Goal: Task Accomplishment & Management: Use online tool/utility

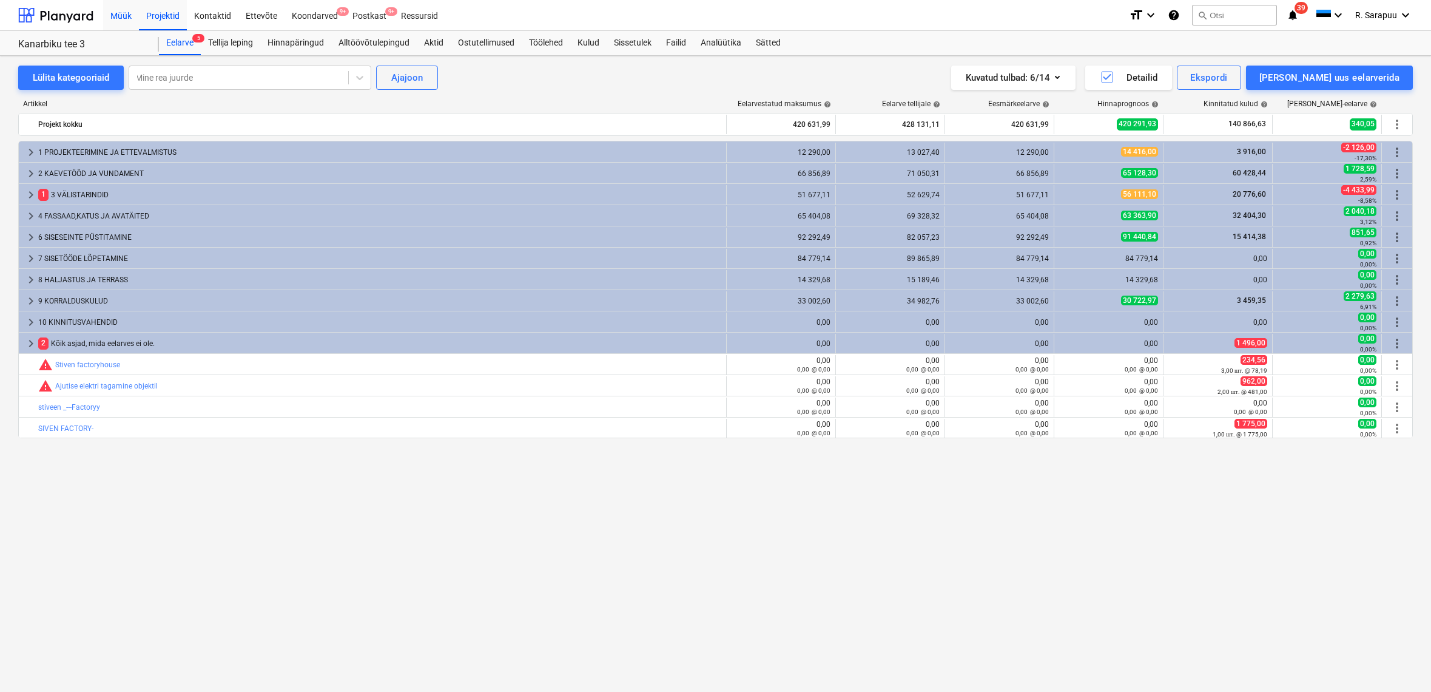
click at [124, 18] on div "Müük" at bounding box center [121, 14] width 36 height 31
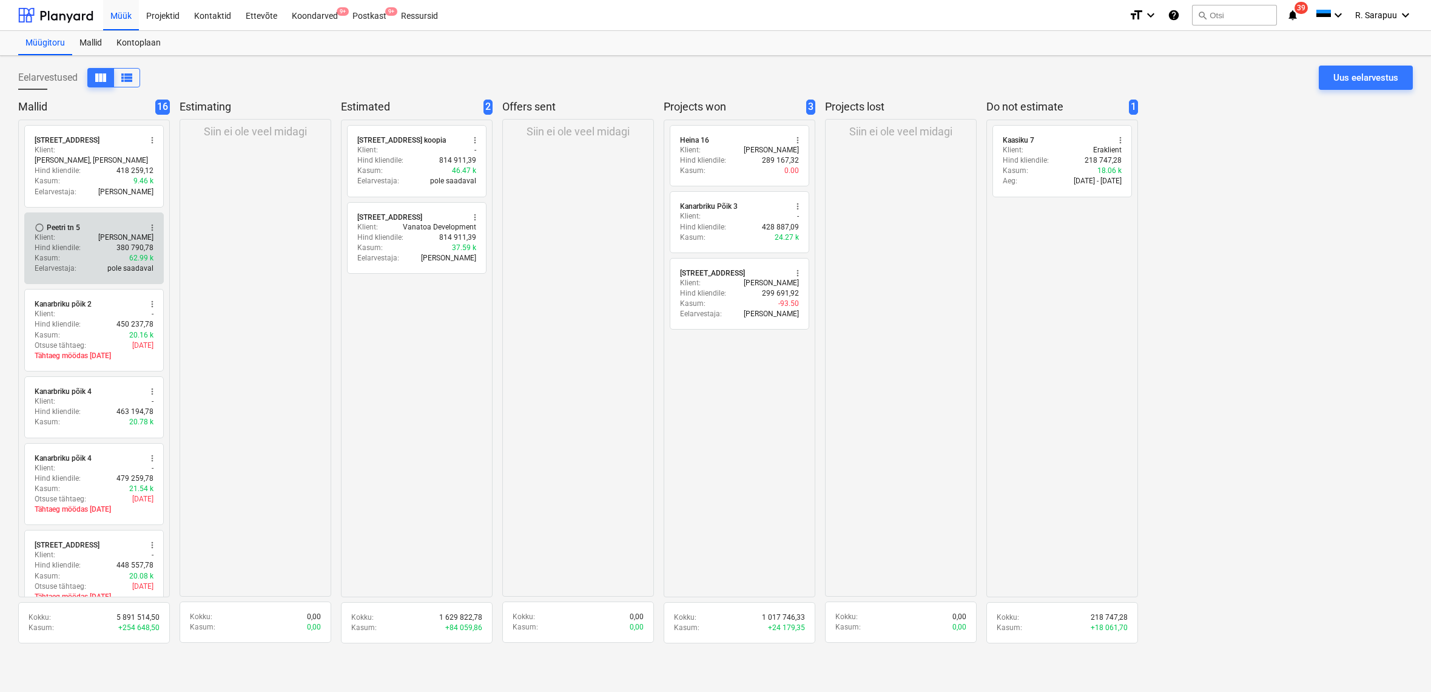
click at [77, 223] on div "radio_button_unchecked Peetri tn 5 more_vert" at bounding box center [94, 228] width 119 height 10
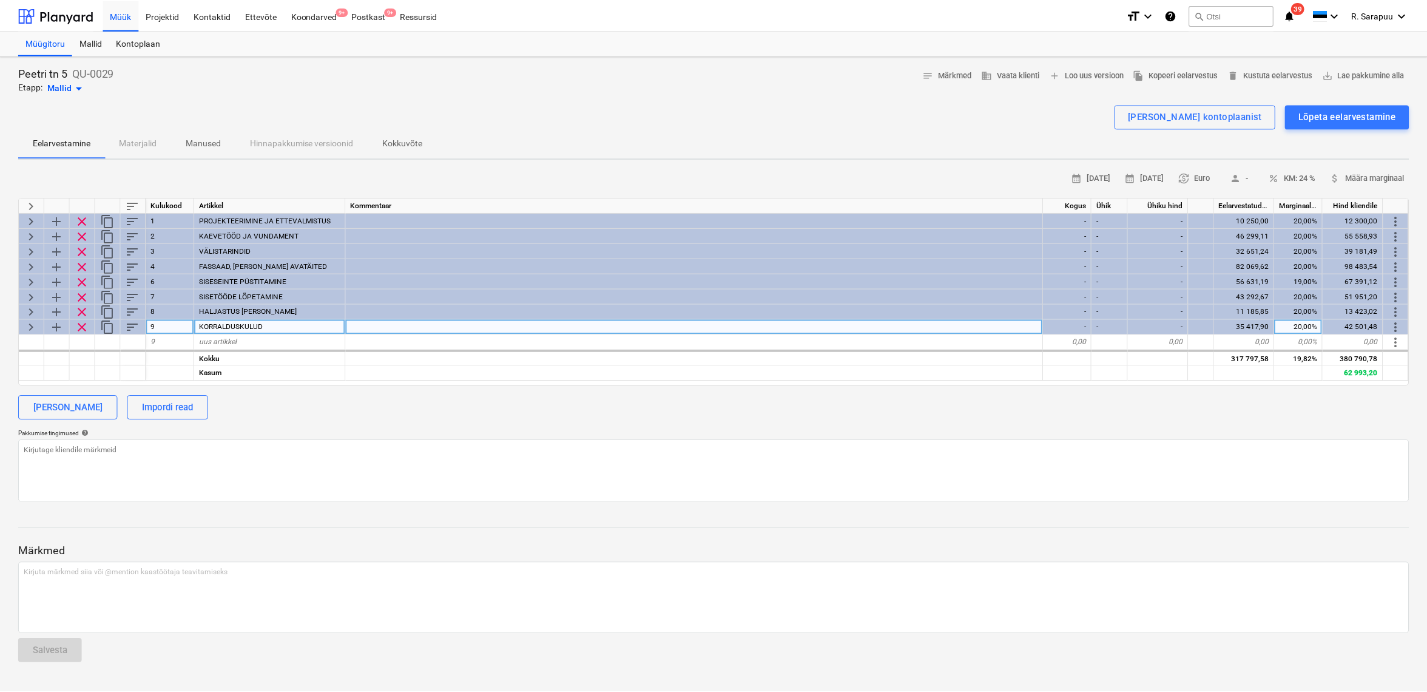
scroll to position [0, 1]
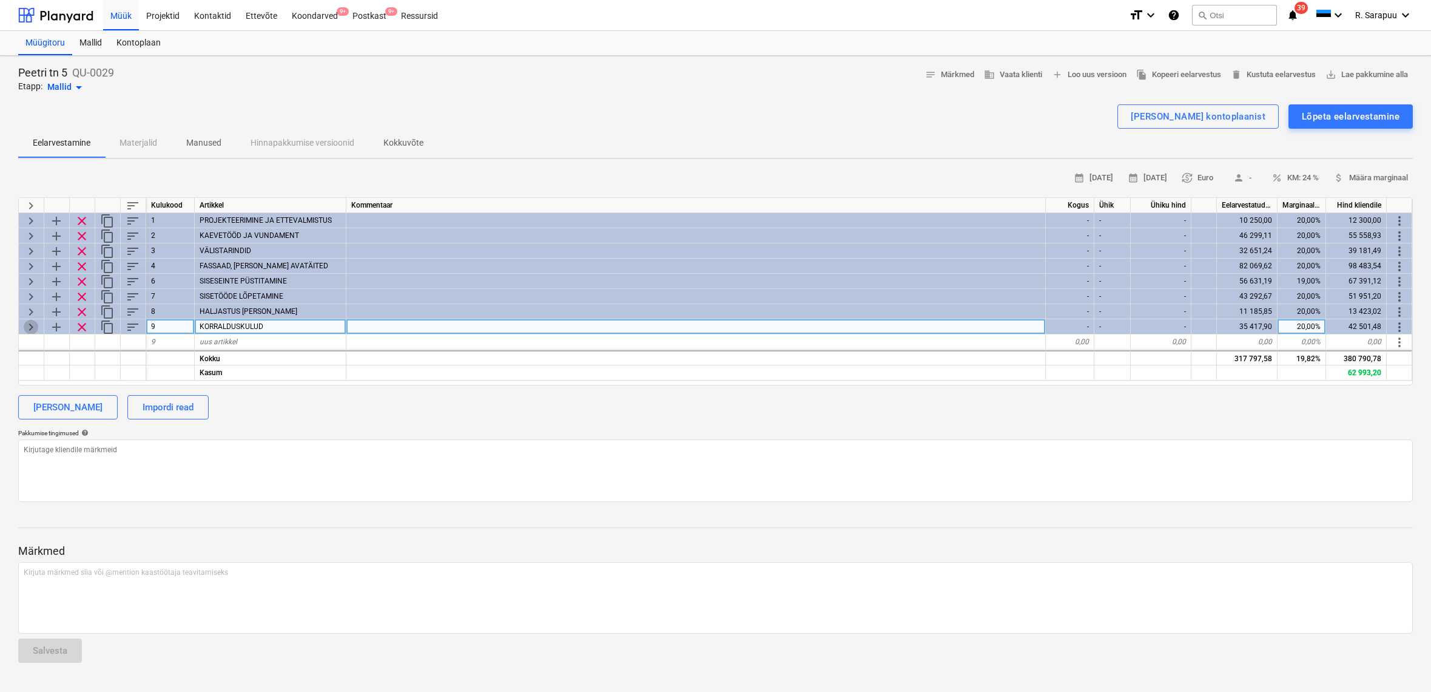
click at [25, 327] on span "keyboard_arrow_right" at bounding box center [31, 327] width 15 height 15
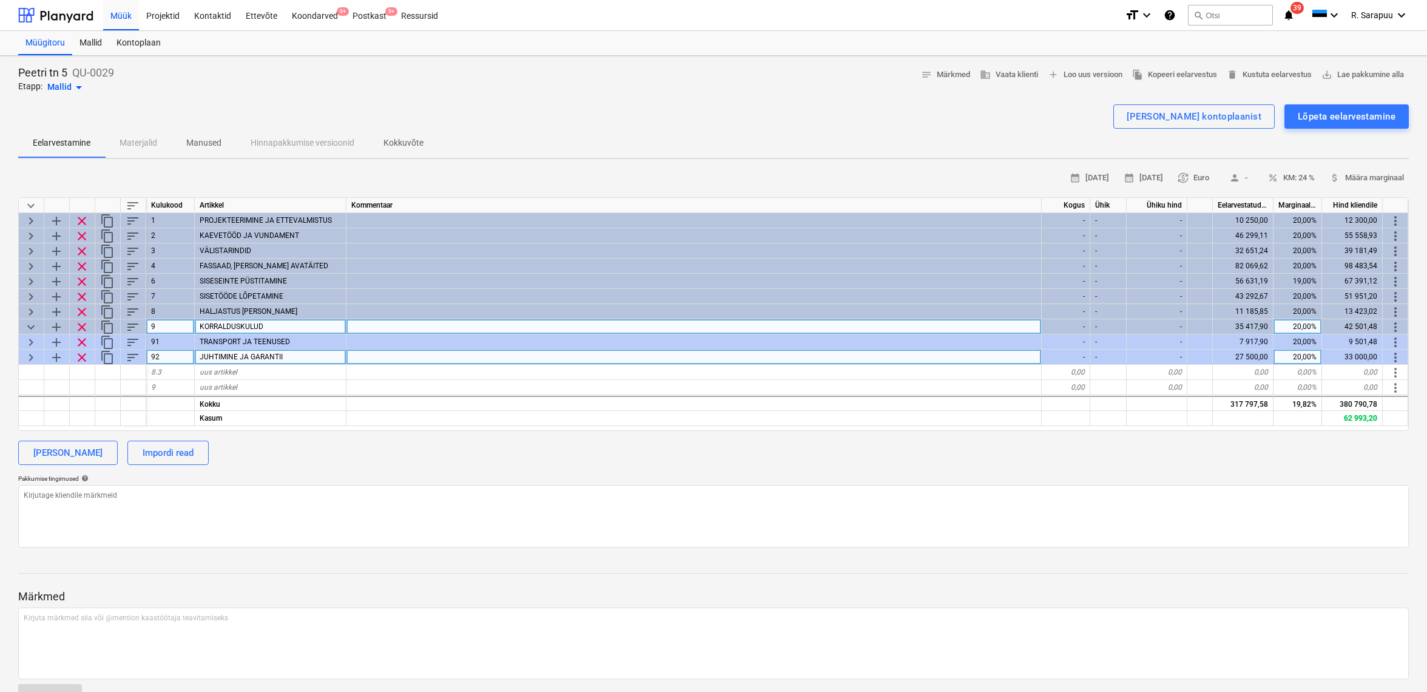
click at [29, 354] on span "keyboard_arrow_right" at bounding box center [31, 357] width 15 height 15
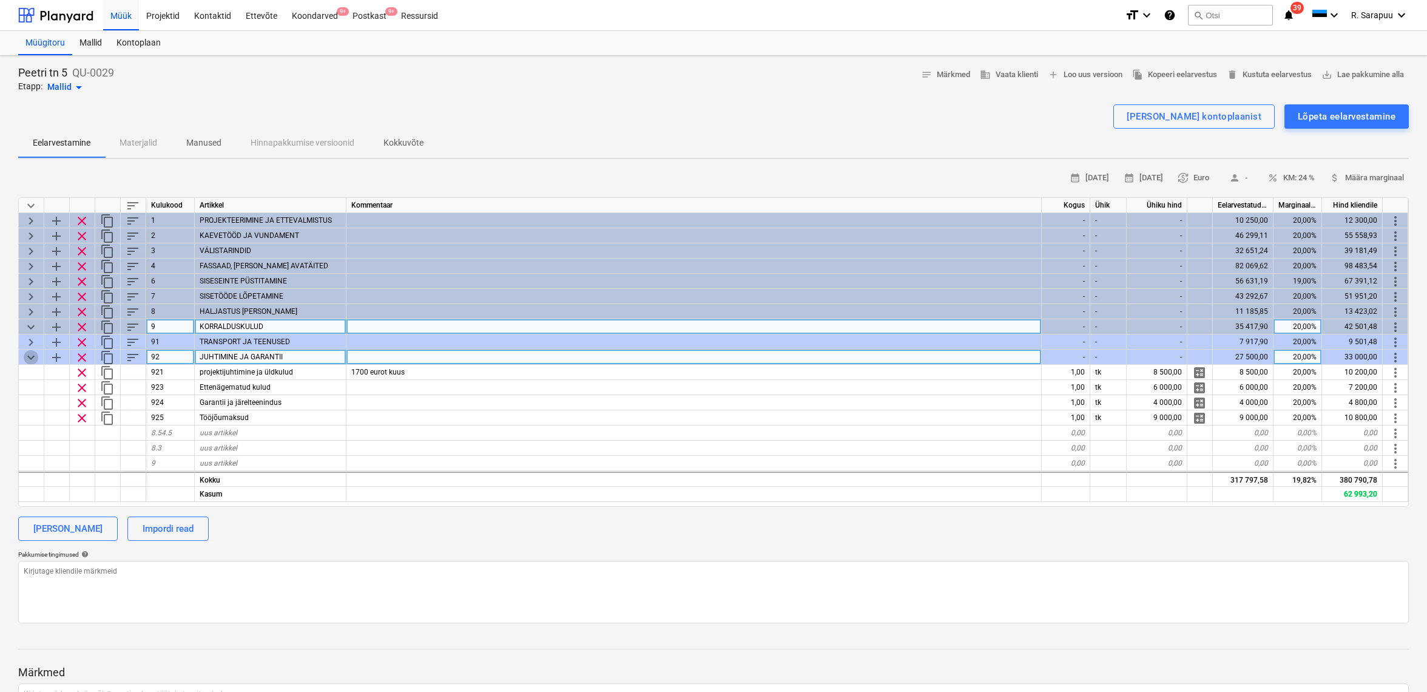
click at [29, 354] on span "keyboard_arrow_down" at bounding box center [31, 357] width 15 height 15
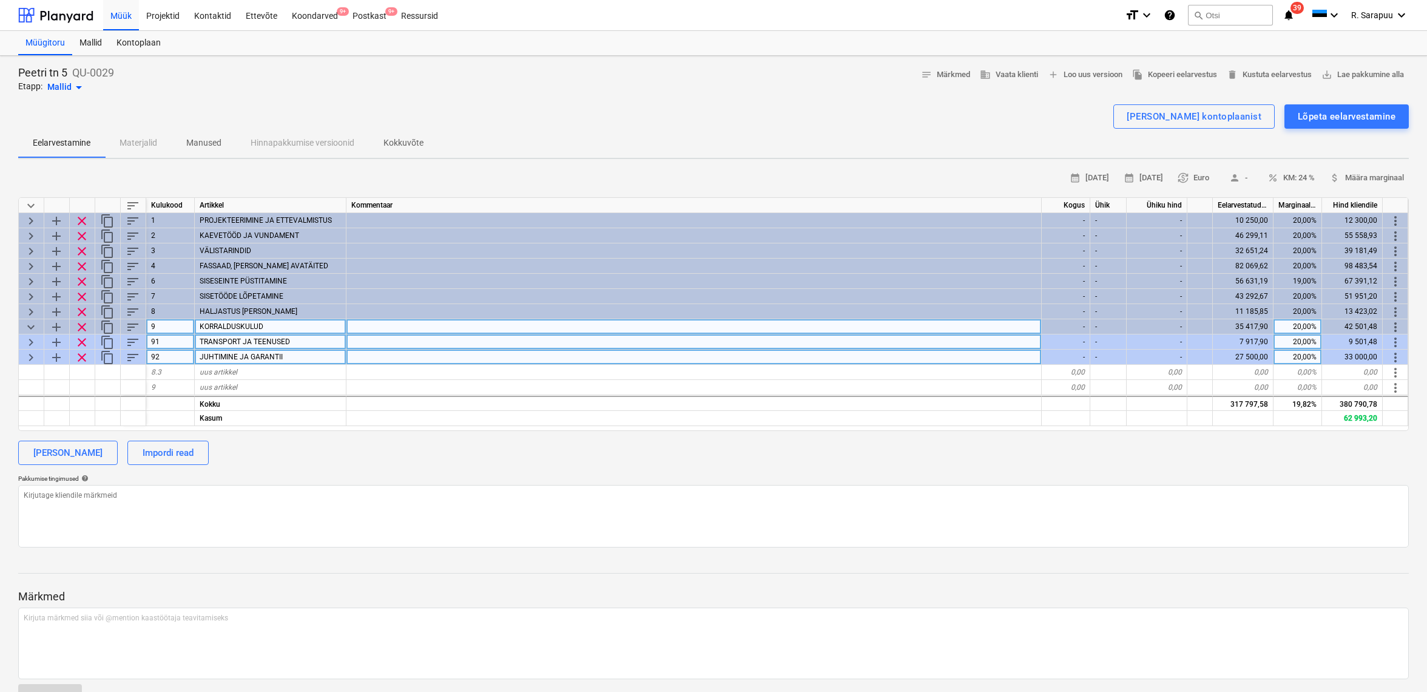
click at [27, 339] on span "keyboard_arrow_right" at bounding box center [31, 342] width 15 height 15
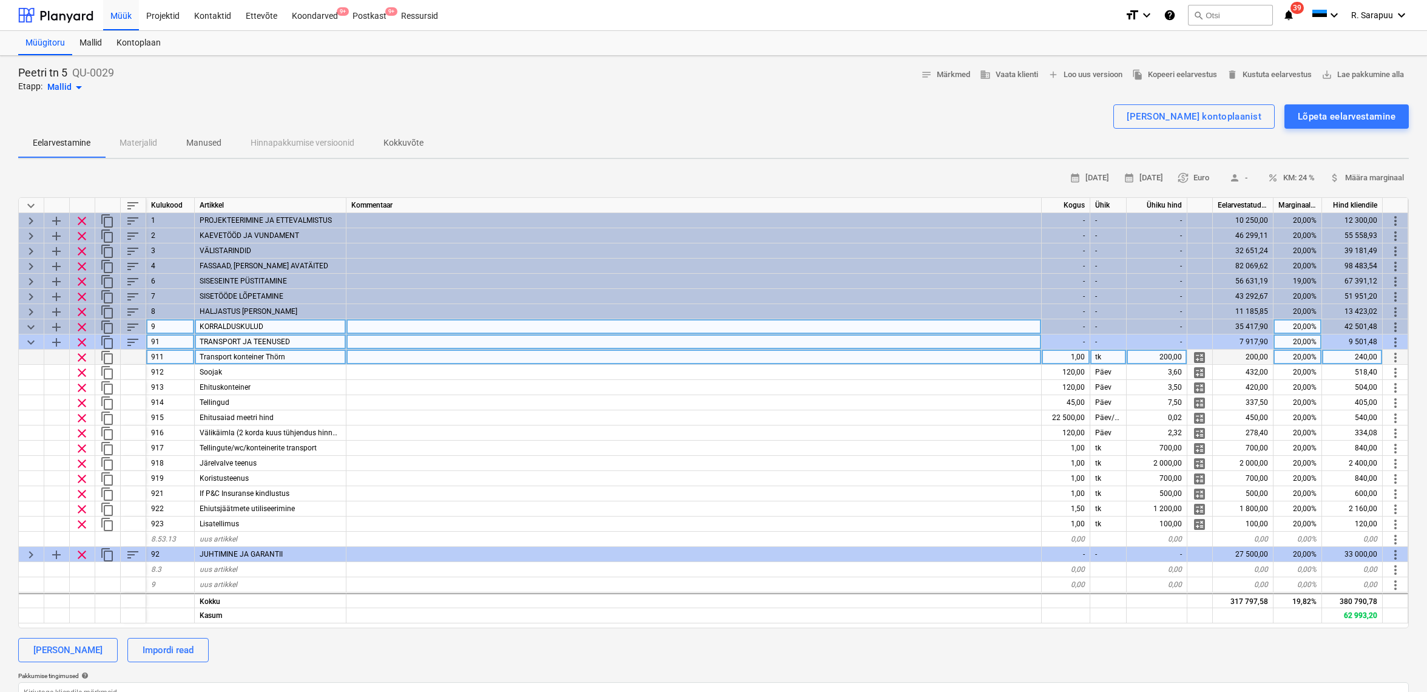
click at [27, 339] on span "keyboard_arrow_down" at bounding box center [31, 342] width 15 height 15
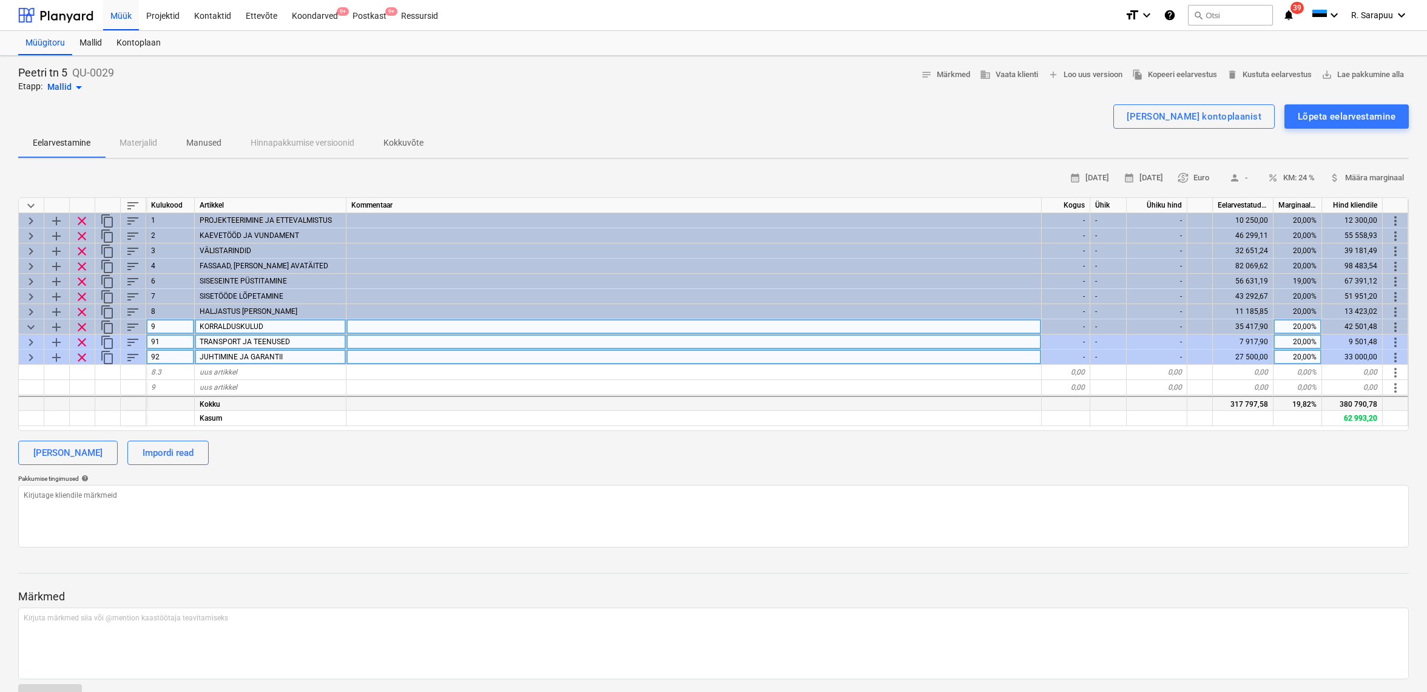
scroll to position [0, 0]
drag, startPoint x: 1218, startPoint y: 404, endPoint x: 1297, endPoint y: 405, distance: 78.3
click at [0, 0] on div "Kokku 317 797,58 19,82% 380 790,78" at bounding box center [0, 0] width 0 height 0
click at [1291, 389] on div "0,00%" at bounding box center [1298, 387] width 49 height 15
click at [1263, 388] on div "0,00" at bounding box center [1243, 387] width 61 height 15
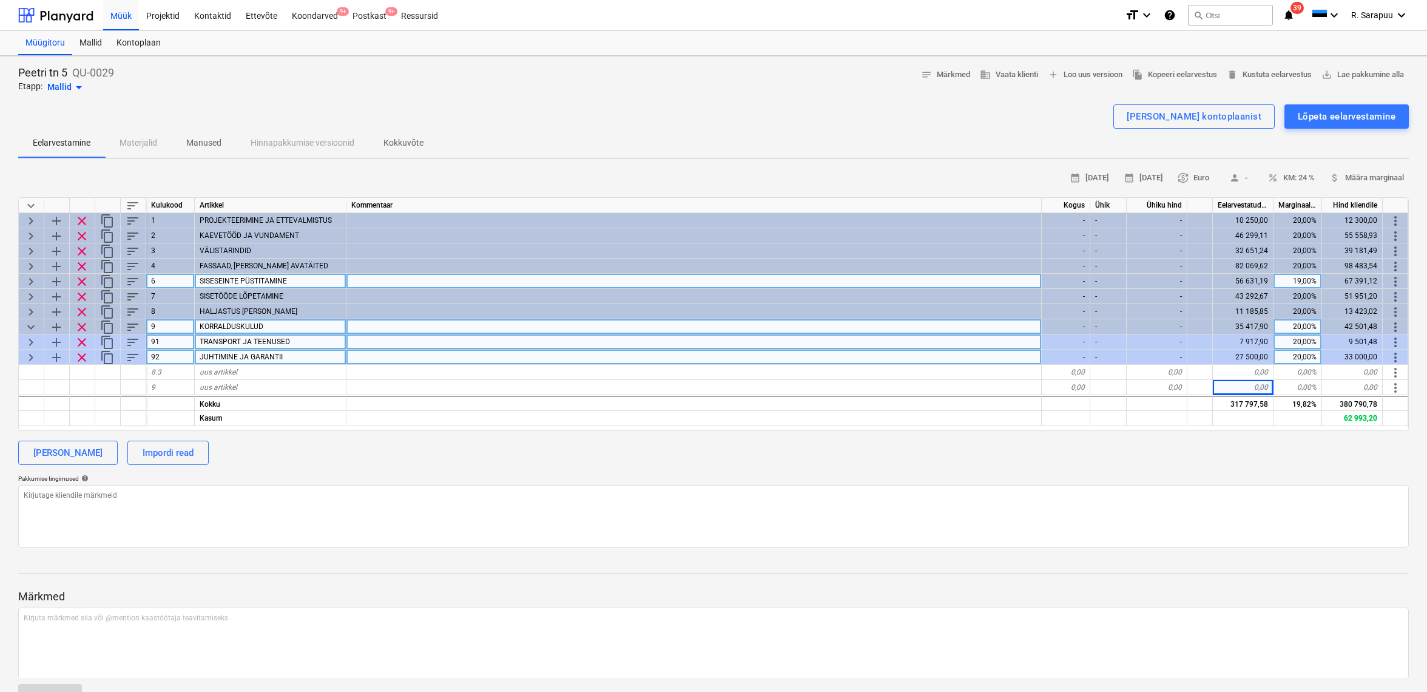
scroll to position [0, 1]
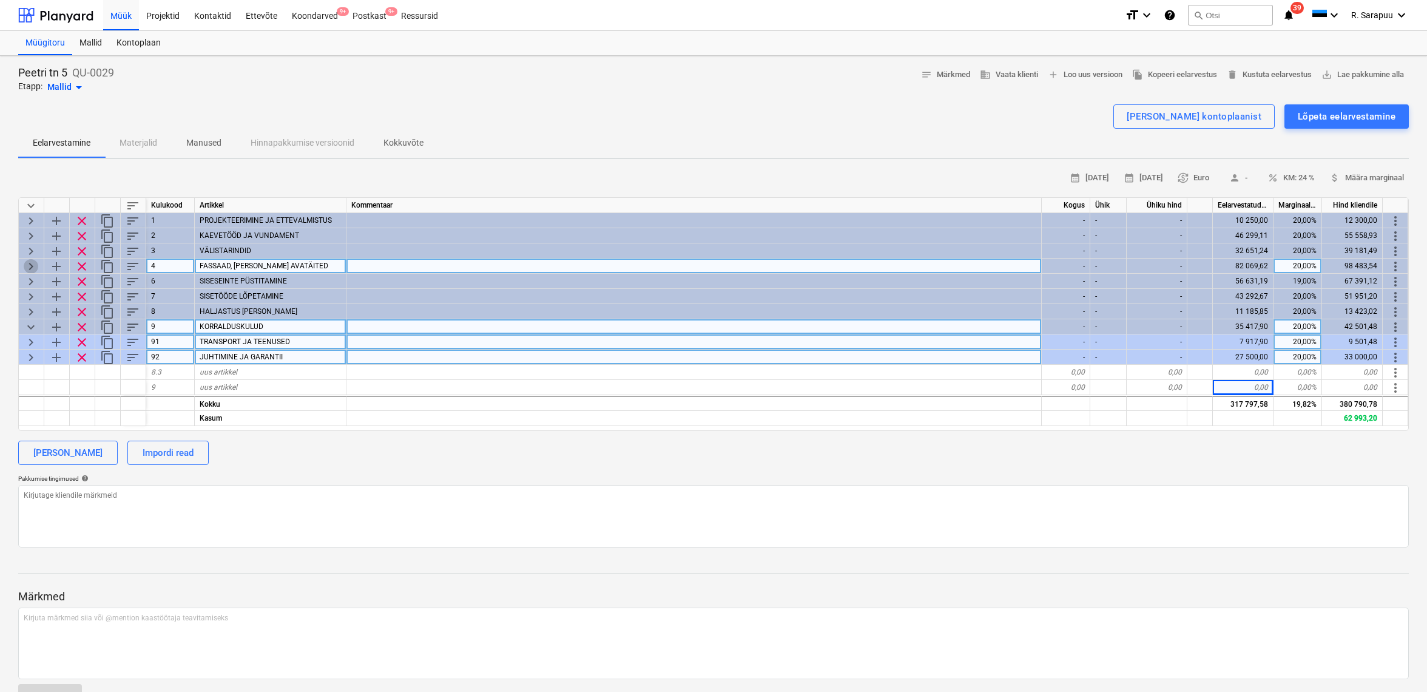
click at [33, 266] on span "keyboard_arrow_right" at bounding box center [31, 266] width 15 height 15
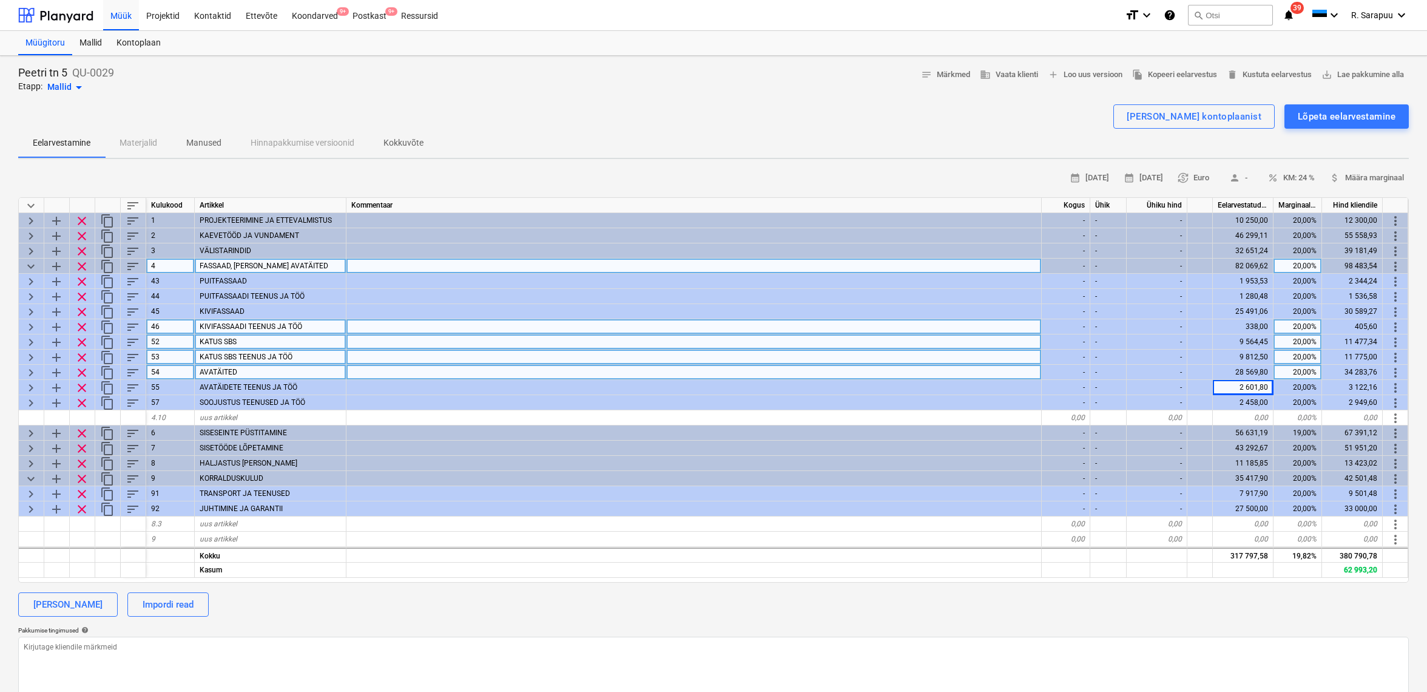
click at [28, 373] on span "keyboard_arrow_right" at bounding box center [31, 372] width 15 height 15
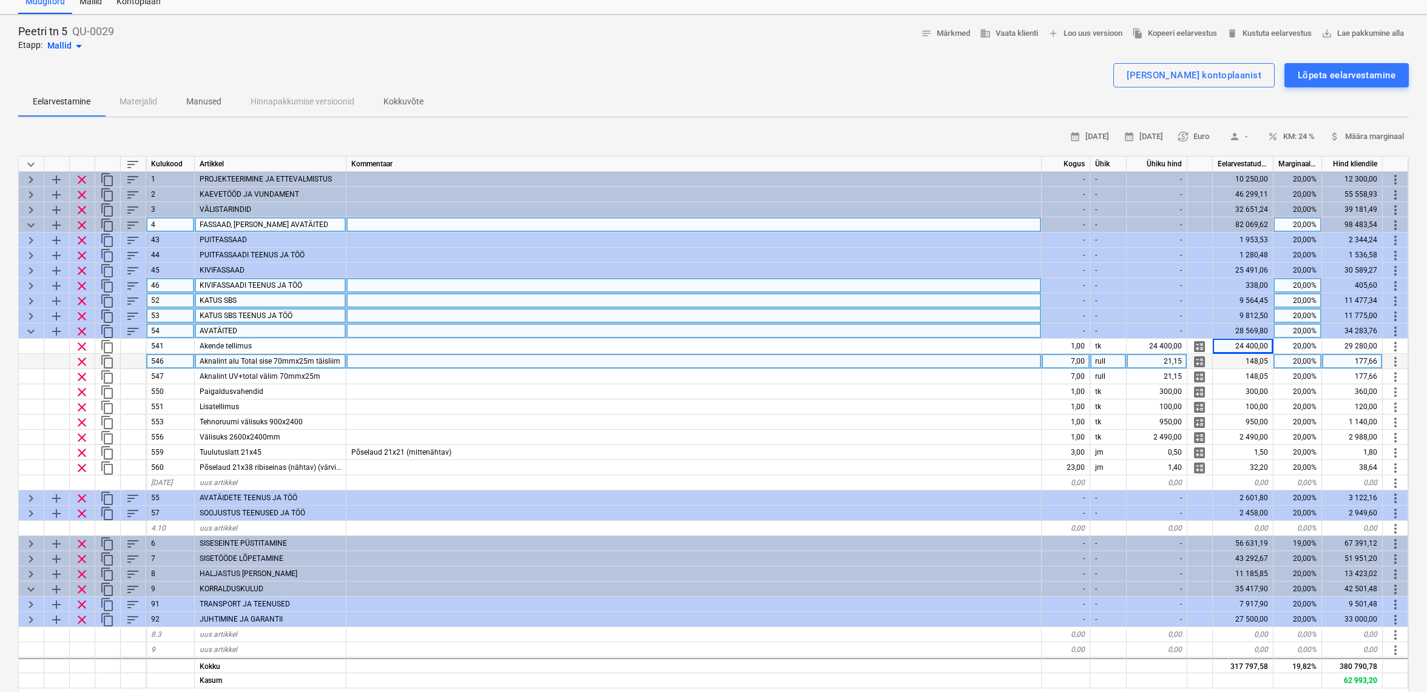
scroll to position [41, 1]
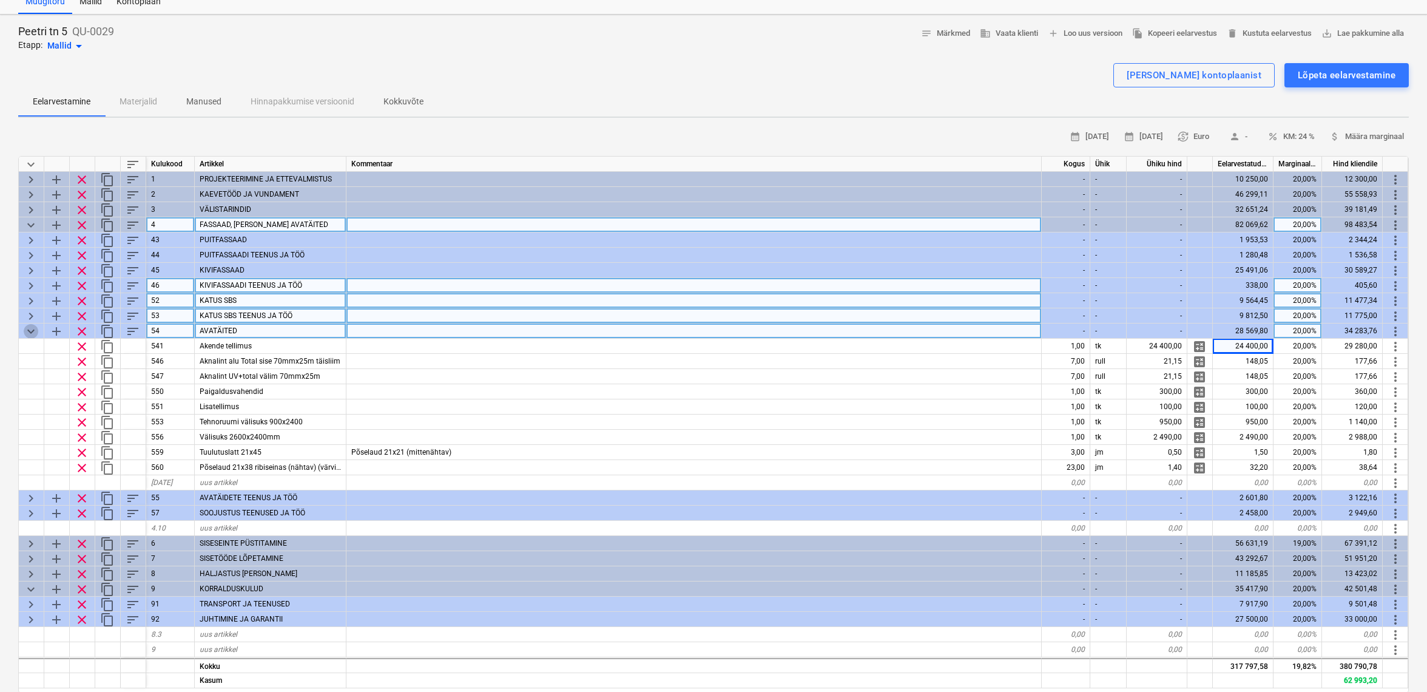
click at [29, 328] on span "keyboard_arrow_down" at bounding box center [31, 331] width 15 height 15
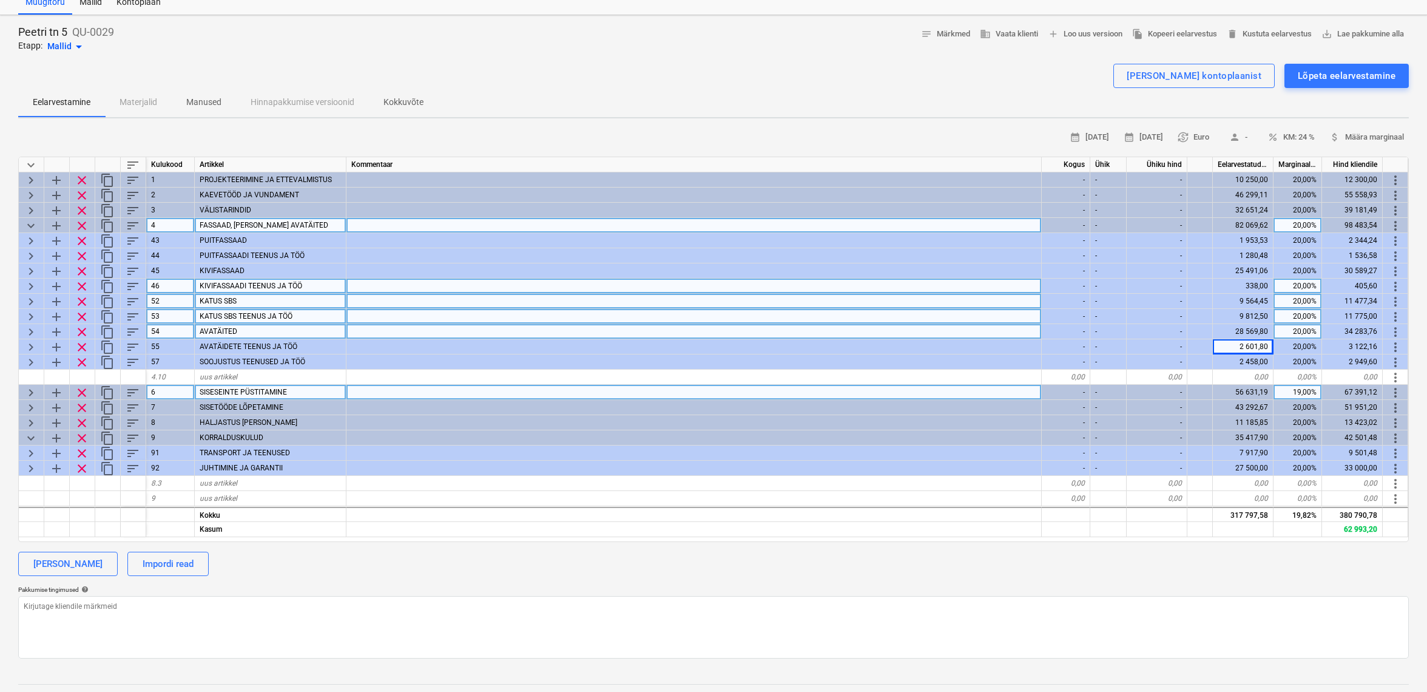
scroll to position [41, 0]
click at [27, 393] on span "keyboard_arrow_right" at bounding box center [31, 392] width 15 height 15
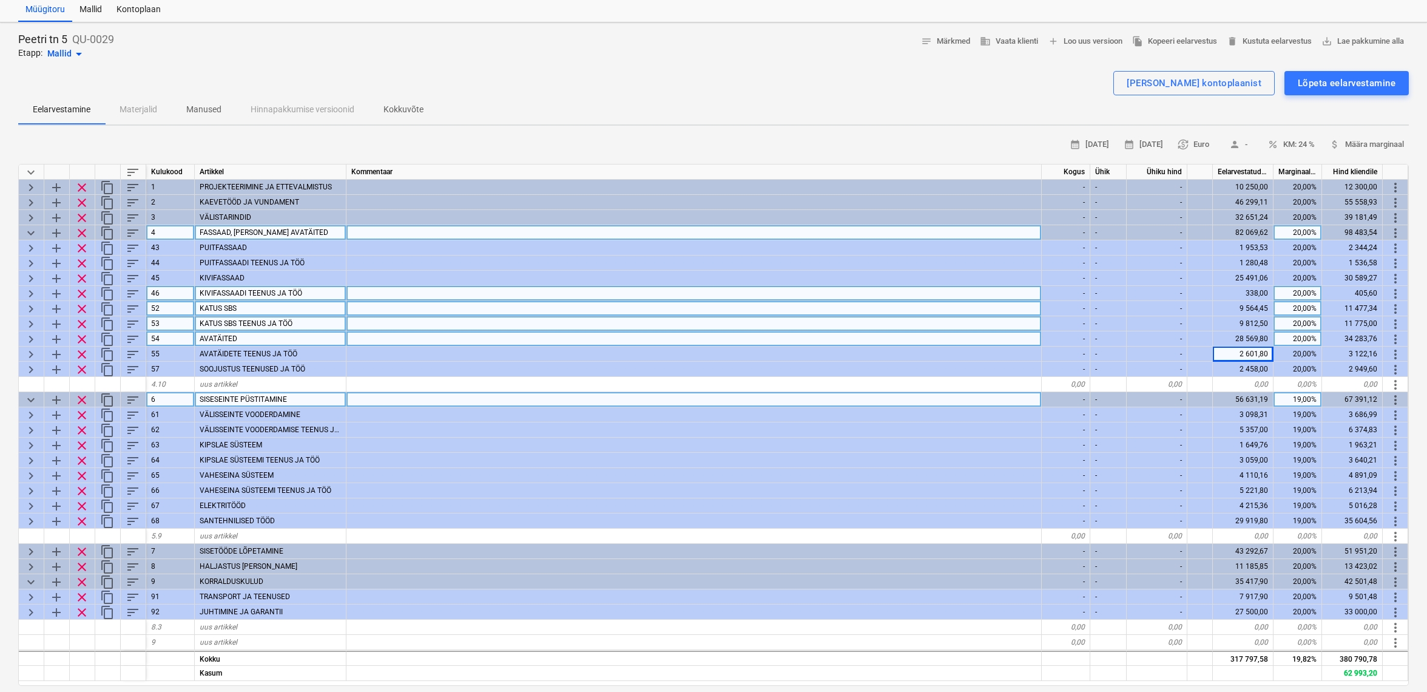
scroll to position [30, 0]
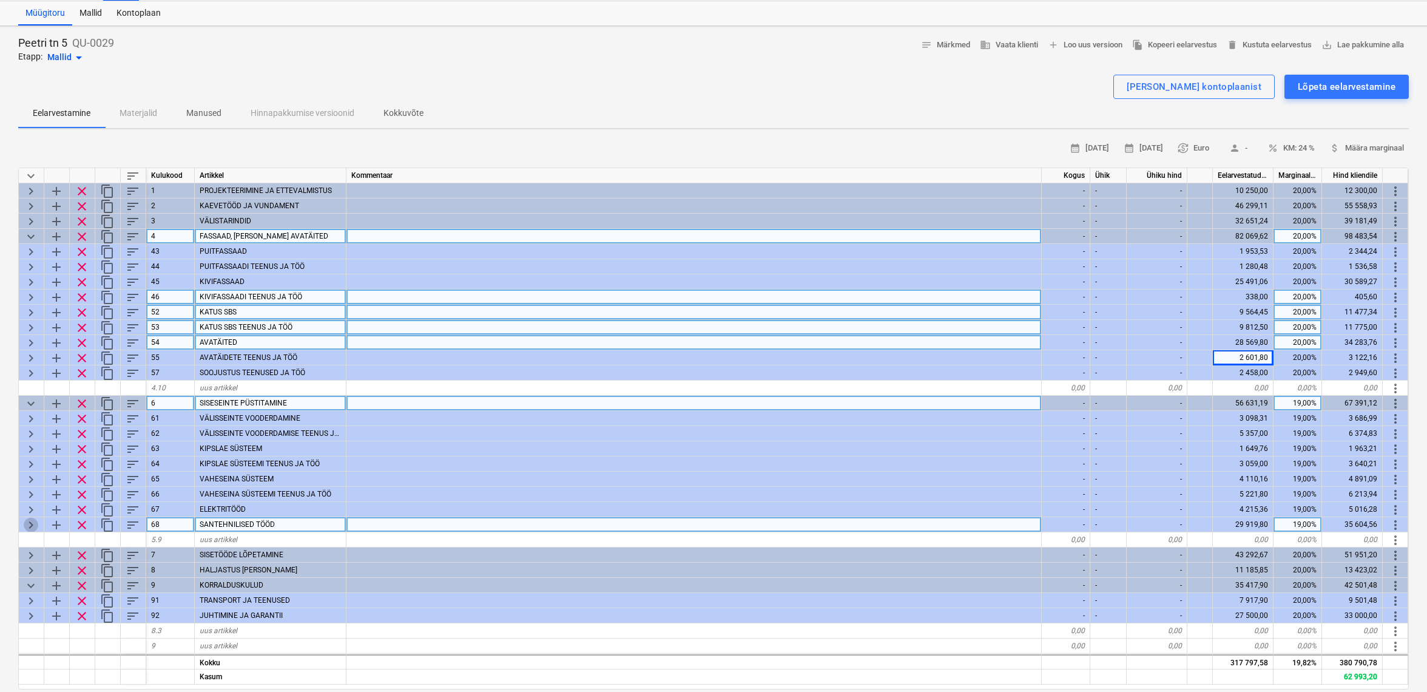
click at [29, 525] on span "keyboard_arrow_right" at bounding box center [31, 525] width 15 height 15
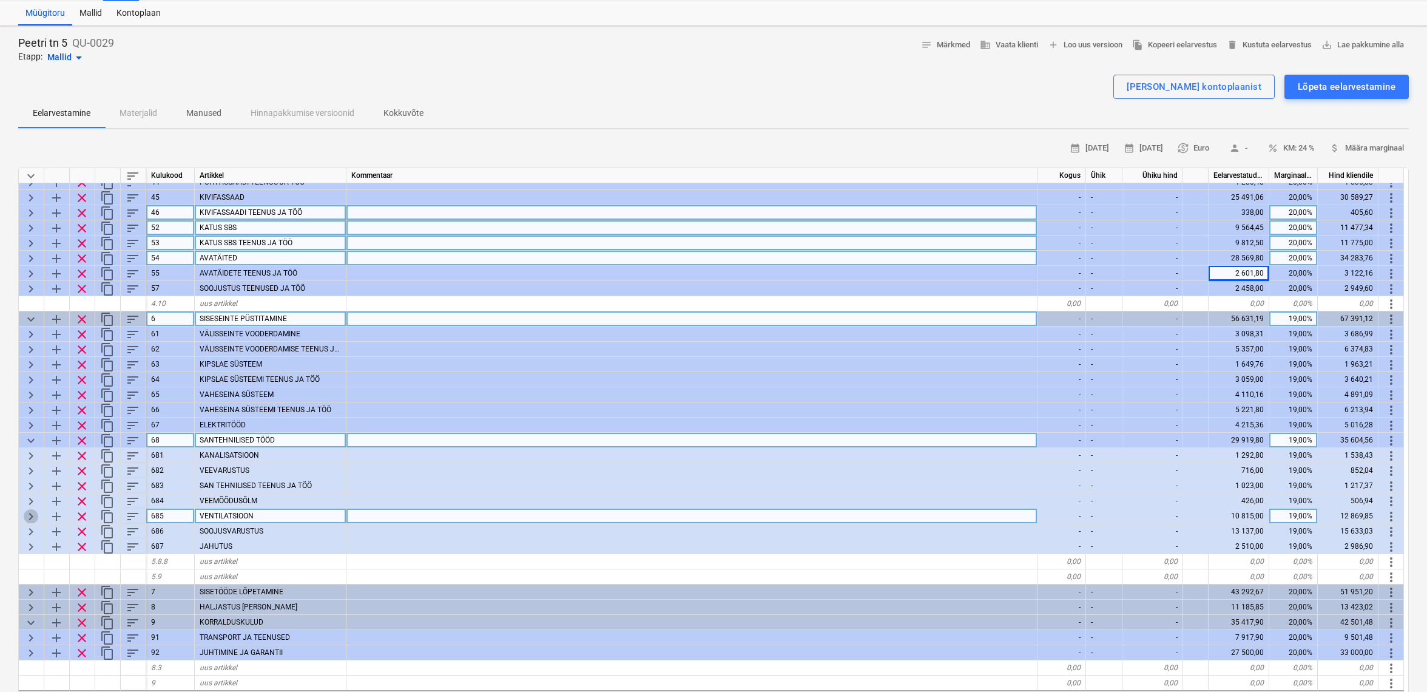
scroll to position [32, 1]
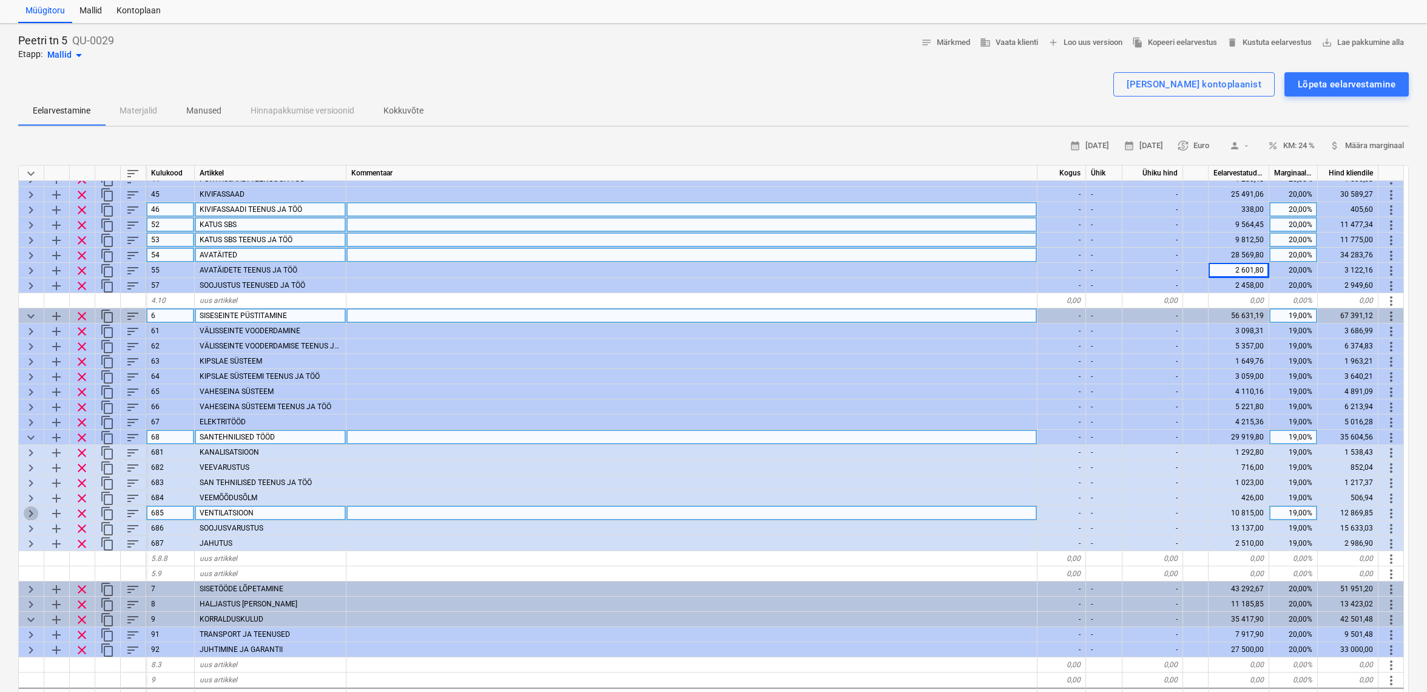
click at [30, 515] on span "keyboard_arrow_right" at bounding box center [31, 513] width 15 height 15
type textarea "x"
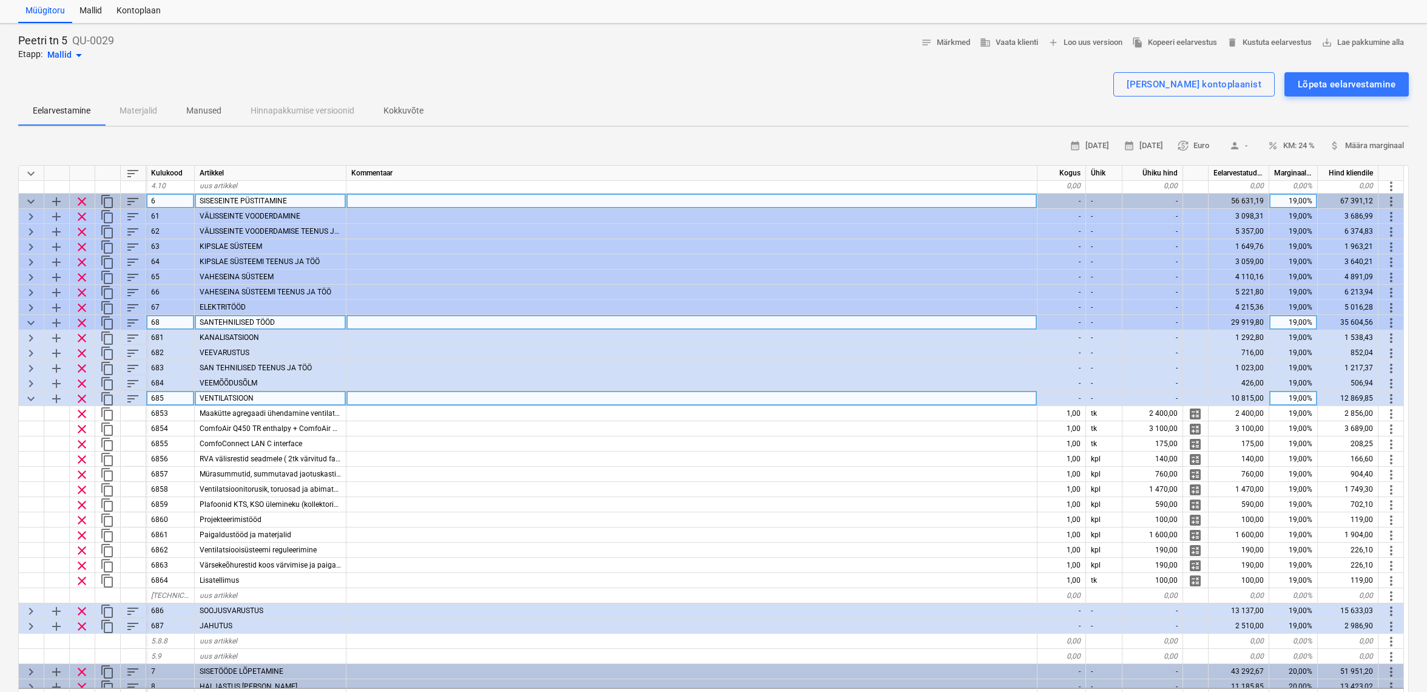
scroll to position [201, 0]
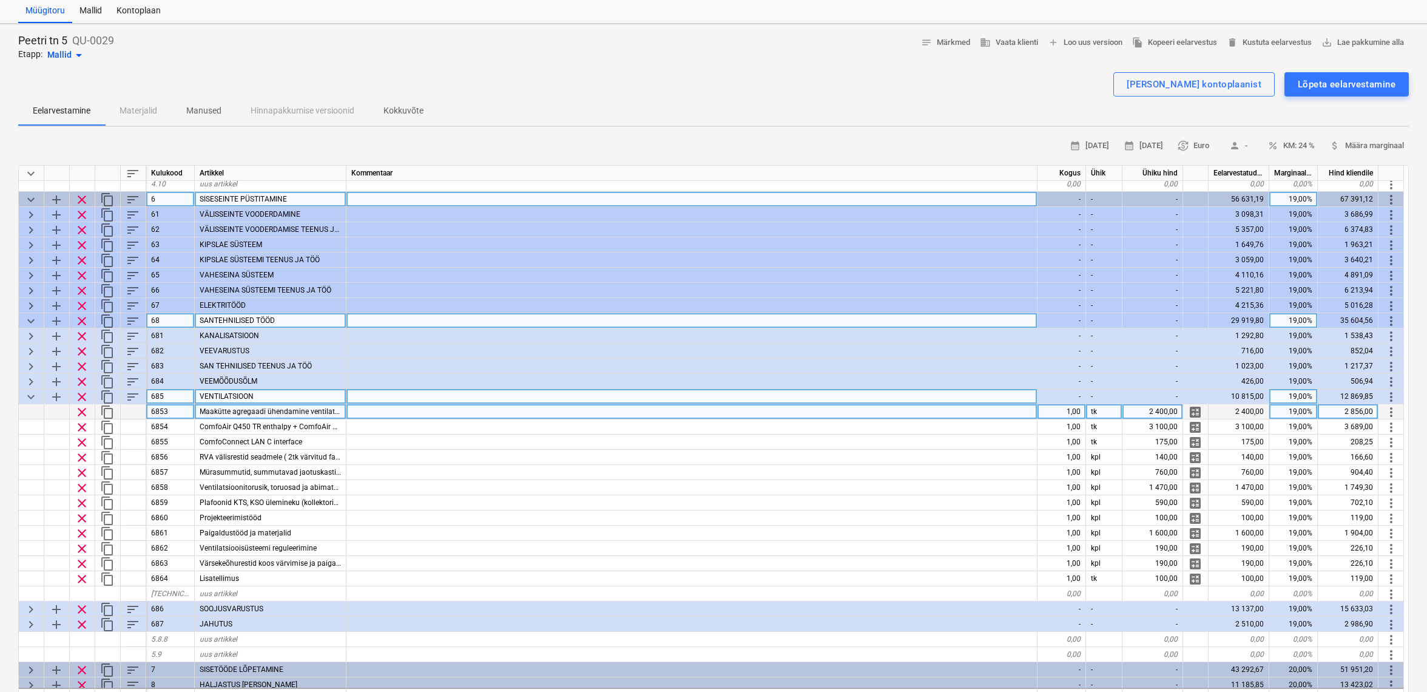
click at [1071, 411] on div "1,00" at bounding box center [1062, 411] width 49 height 15
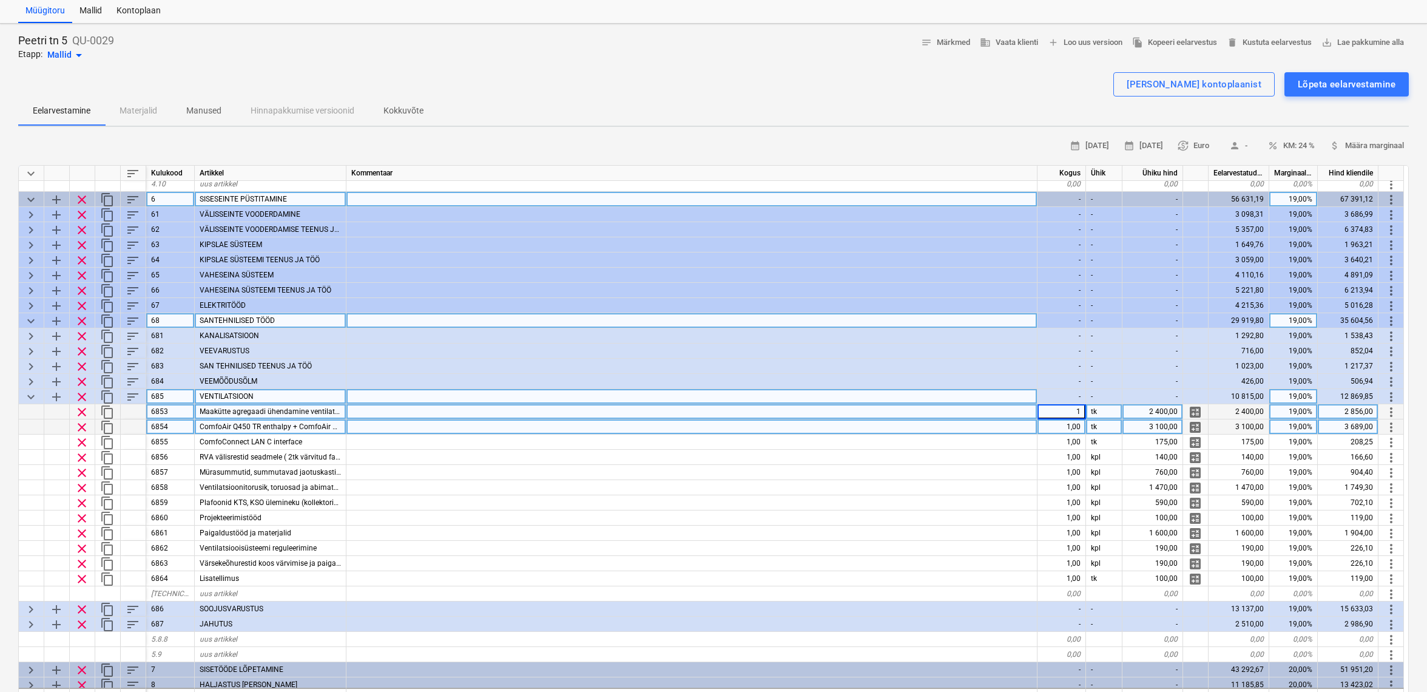
type input "0"
type textarea "x"
click at [1075, 425] on div "1,00" at bounding box center [1062, 426] width 49 height 15
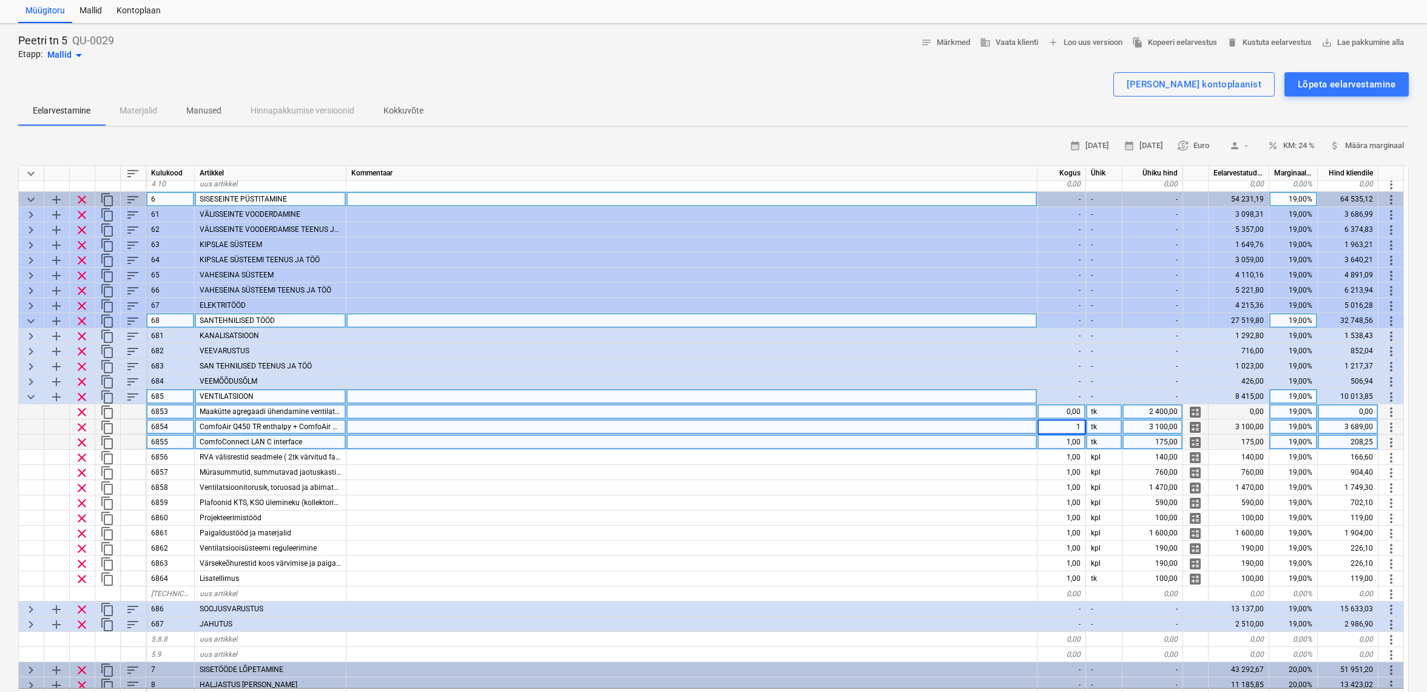
click at [1070, 437] on div "1,00" at bounding box center [1062, 441] width 49 height 15
type input "0"
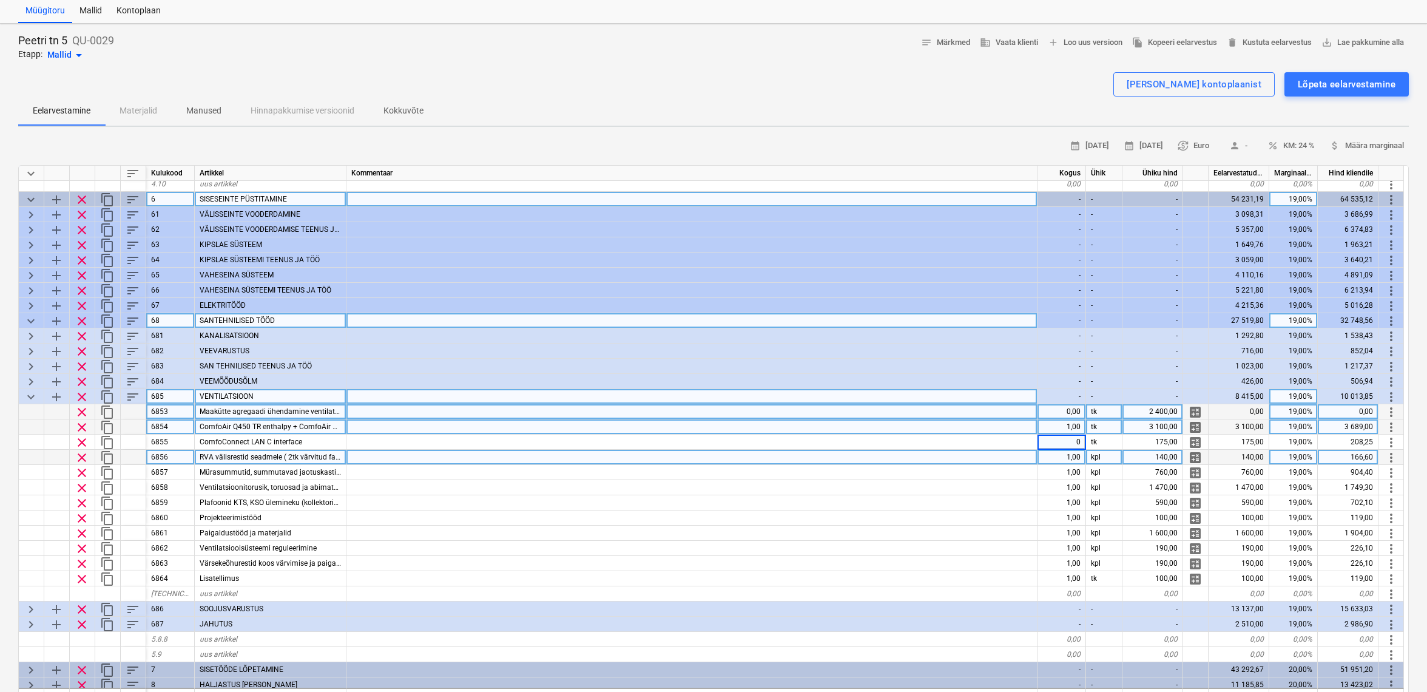
type textarea "x"
click at [1061, 456] on div "1,00" at bounding box center [1062, 457] width 49 height 15
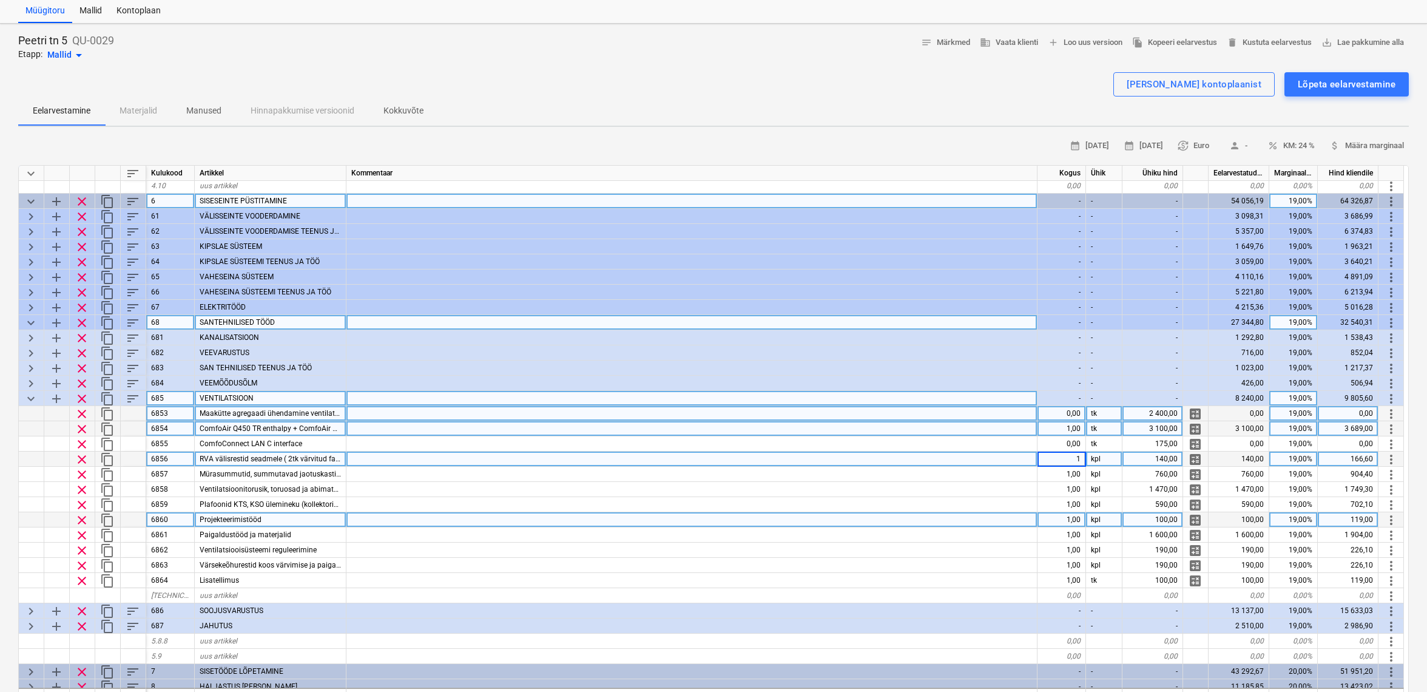
scroll to position [200, 0]
click at [1066, 516] on div "1,00" at bounding box center [1062, 519] width 49 height 15
type input "0"
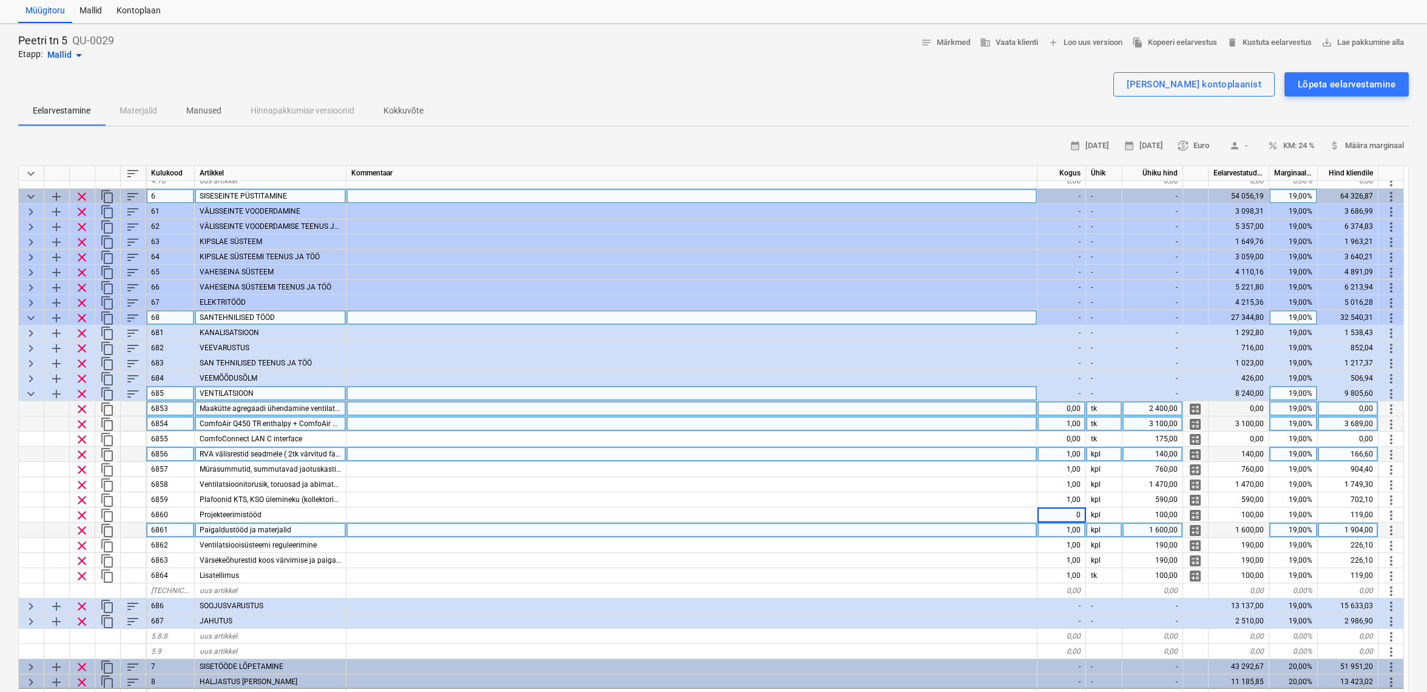
click at [1076, 538] on div "1,00" at bounding box center [1062, 545] width 49 height 15
type textarea "x"
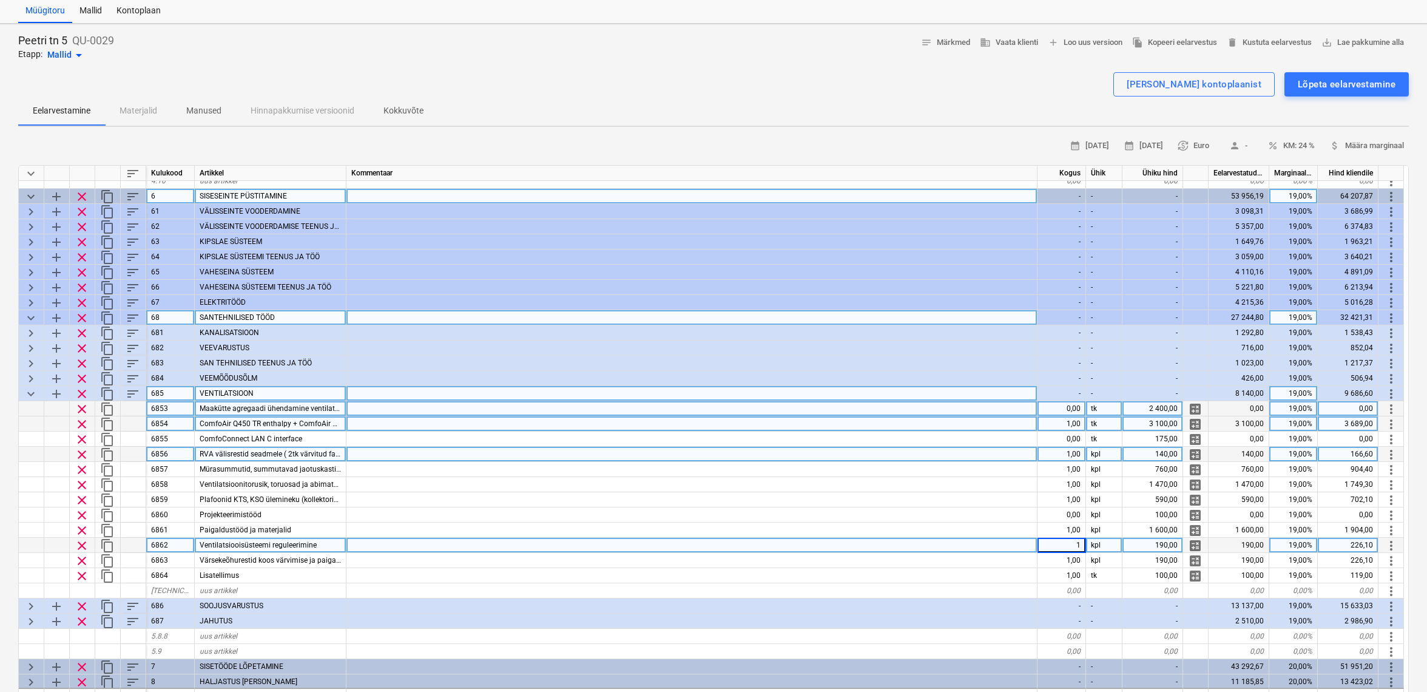
scroll to position [204, 1]
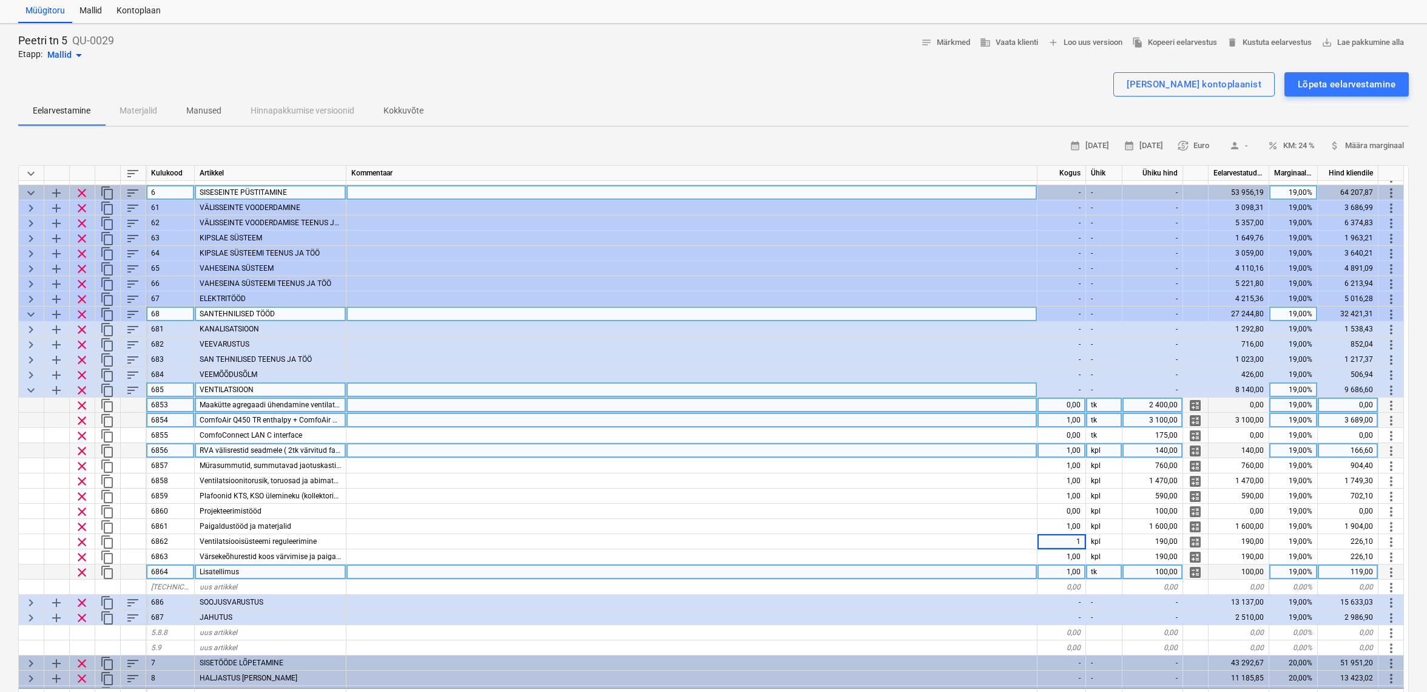
click at [1067, 580] on div "0,00" at bounding box center [1062, 587] width 49 height 15
click at [1070, 569] on div "1,00" at bounding box center [1062, 571] width 49 height 15
type input "0"
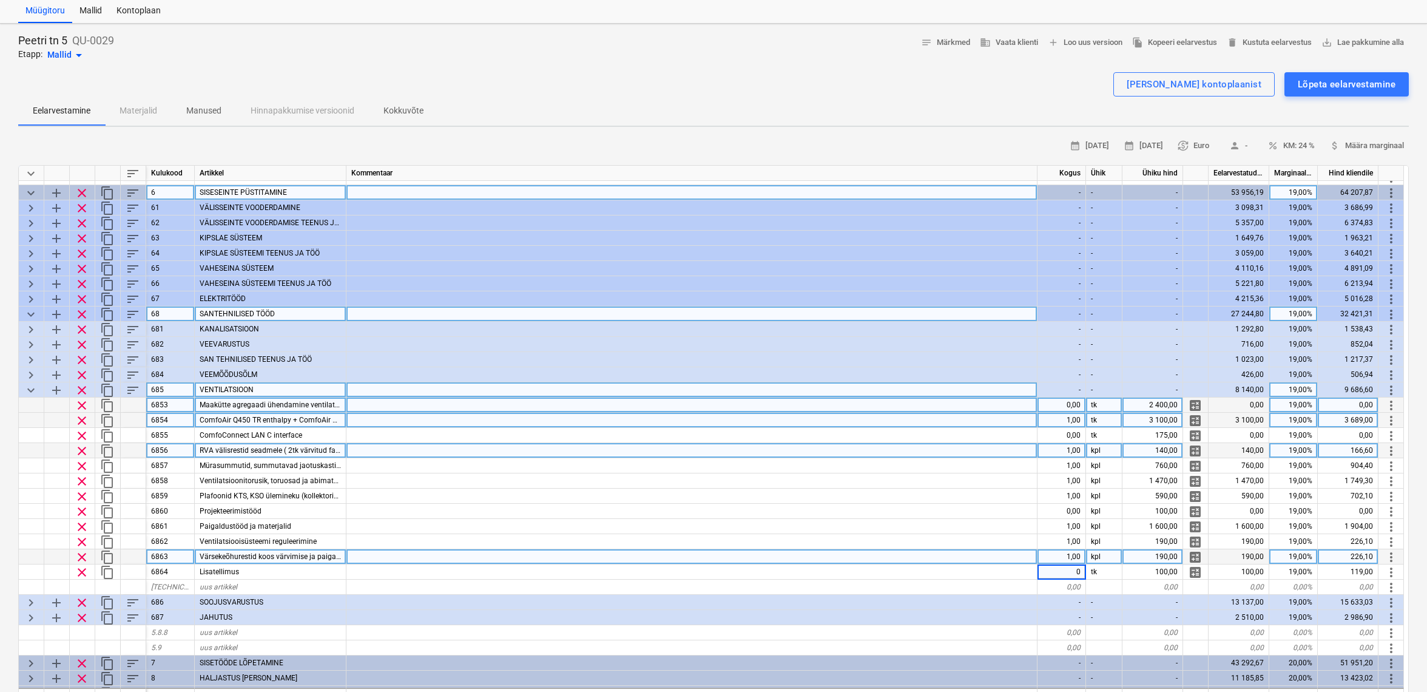
click at [992, 559] on div at bounding box center [691, 556] width 691 height 15
click at [32, 385] on span "keyboard_arrow_down" at bounding box center [31, 390] width 15 height 15
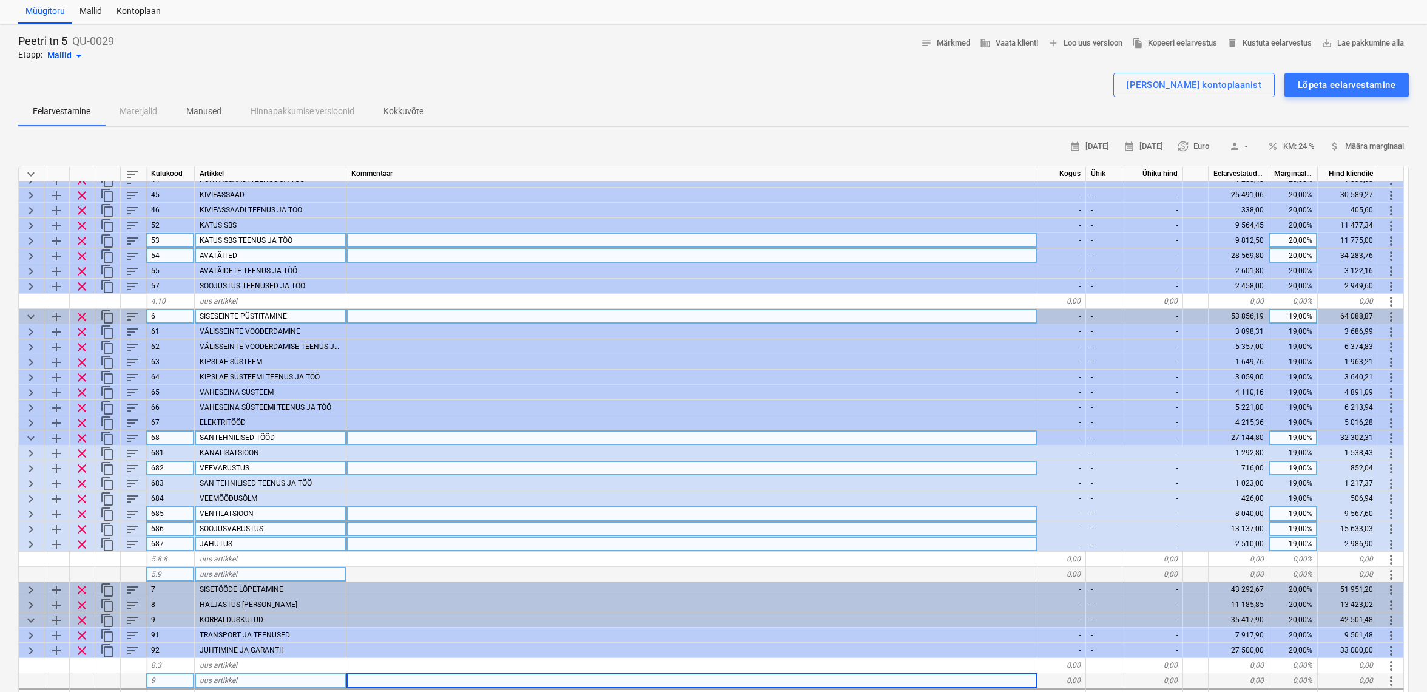
scroll to position [89, 0]
click at [32, 522] on span "keyboard_arrow_right" at bounding box center [31, 529] width 15 height 15
type textarea "x"
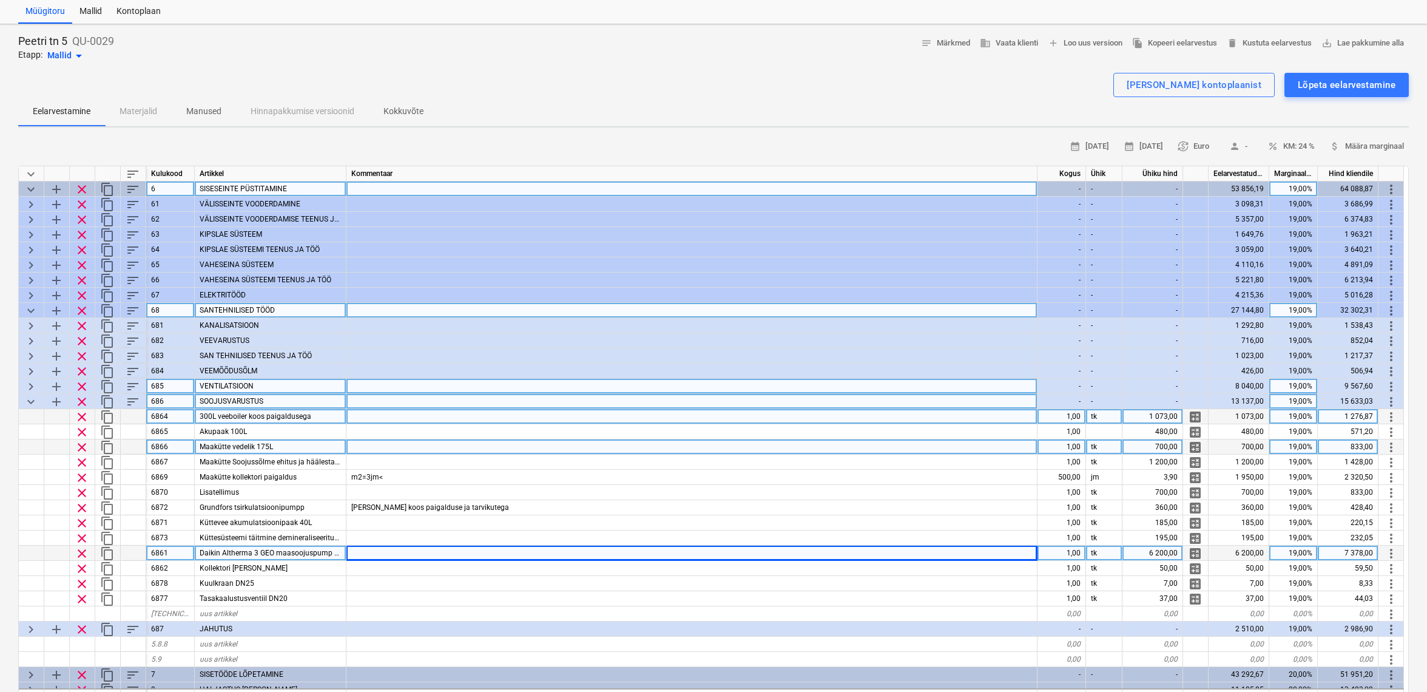
scroll to position [212, 0]
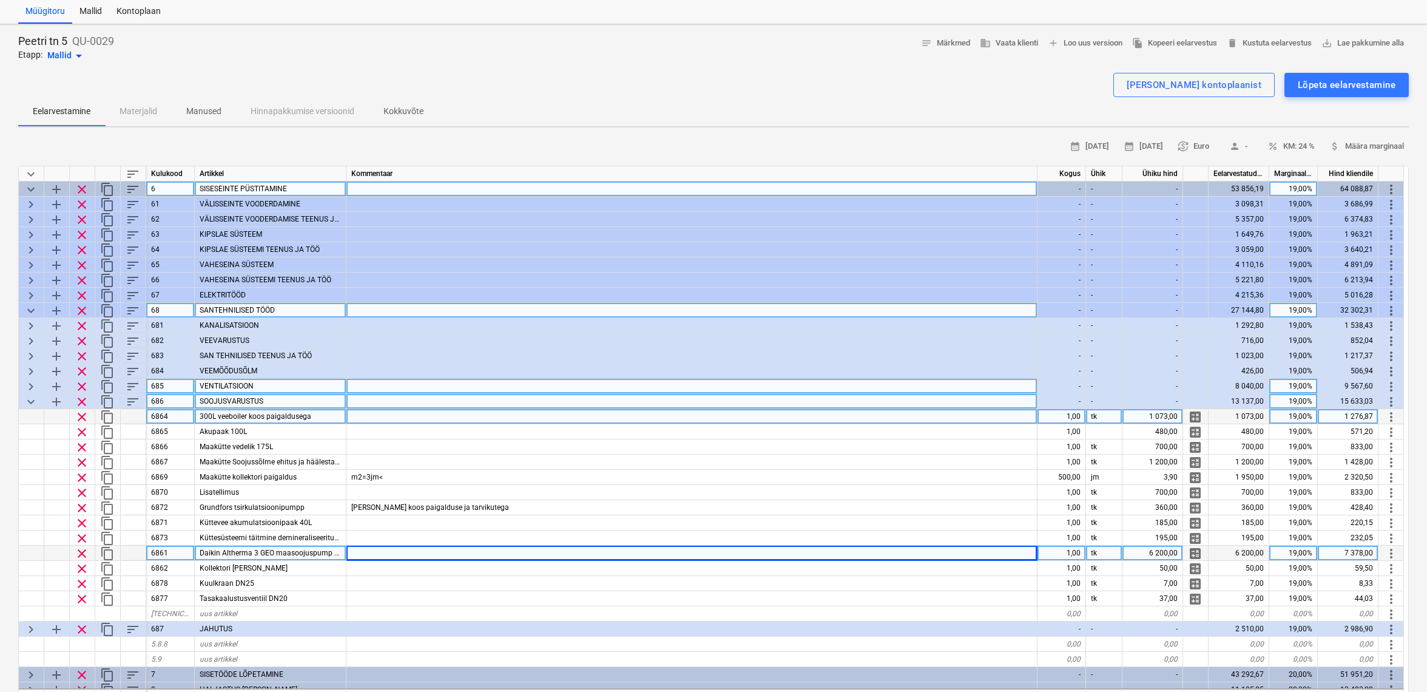
click at [1078, 416] on div "1,00" at bounding box center [1062, 416] width 49 height 15
type input "0"
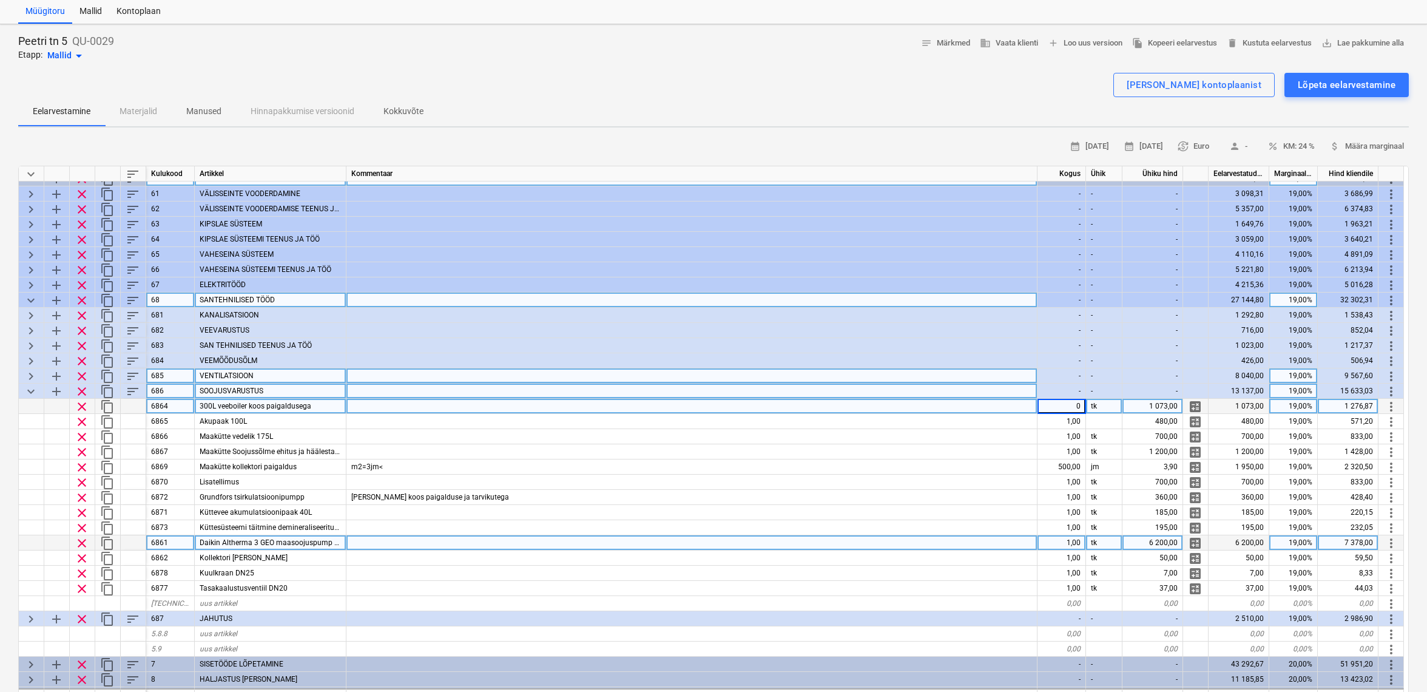
scroll to position [228, 1]
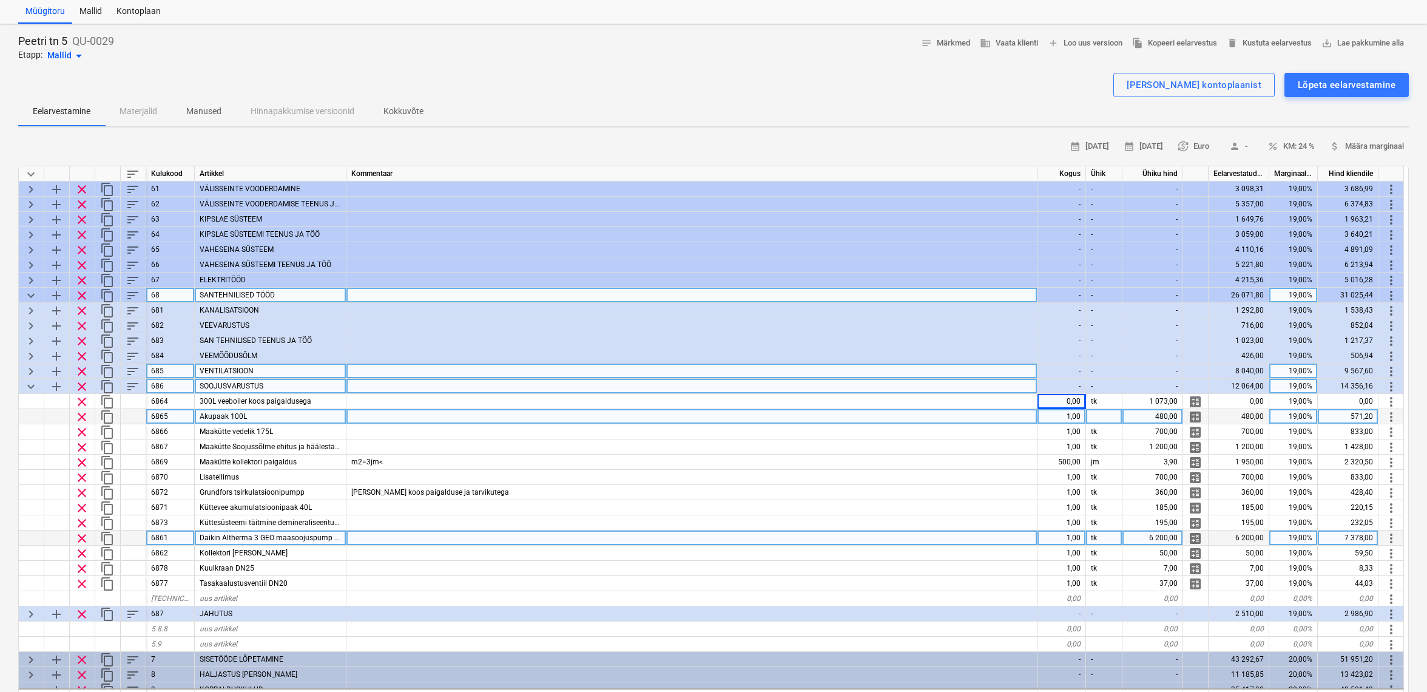
type textarea "x"
click at [1058, 417] on div "1,00" at bounding box center [1062, 416] width 49 height 15
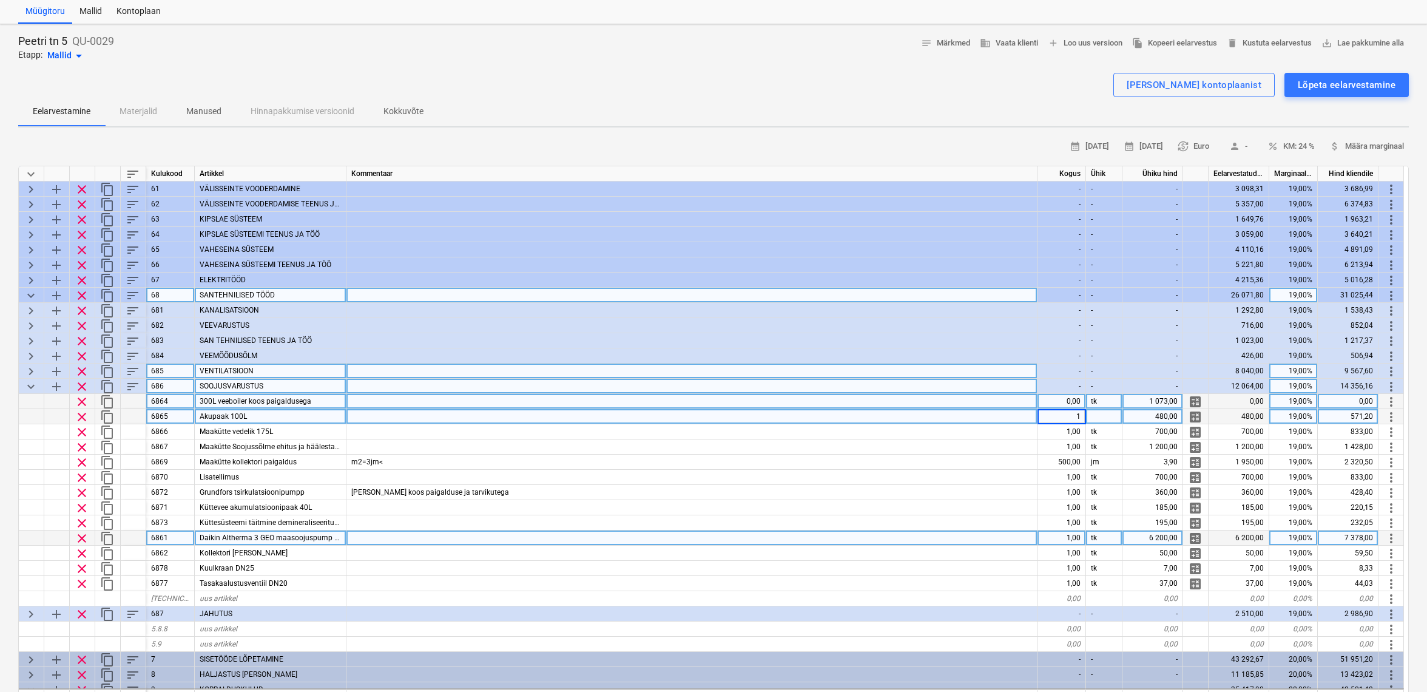
scroll to position [32, 0]
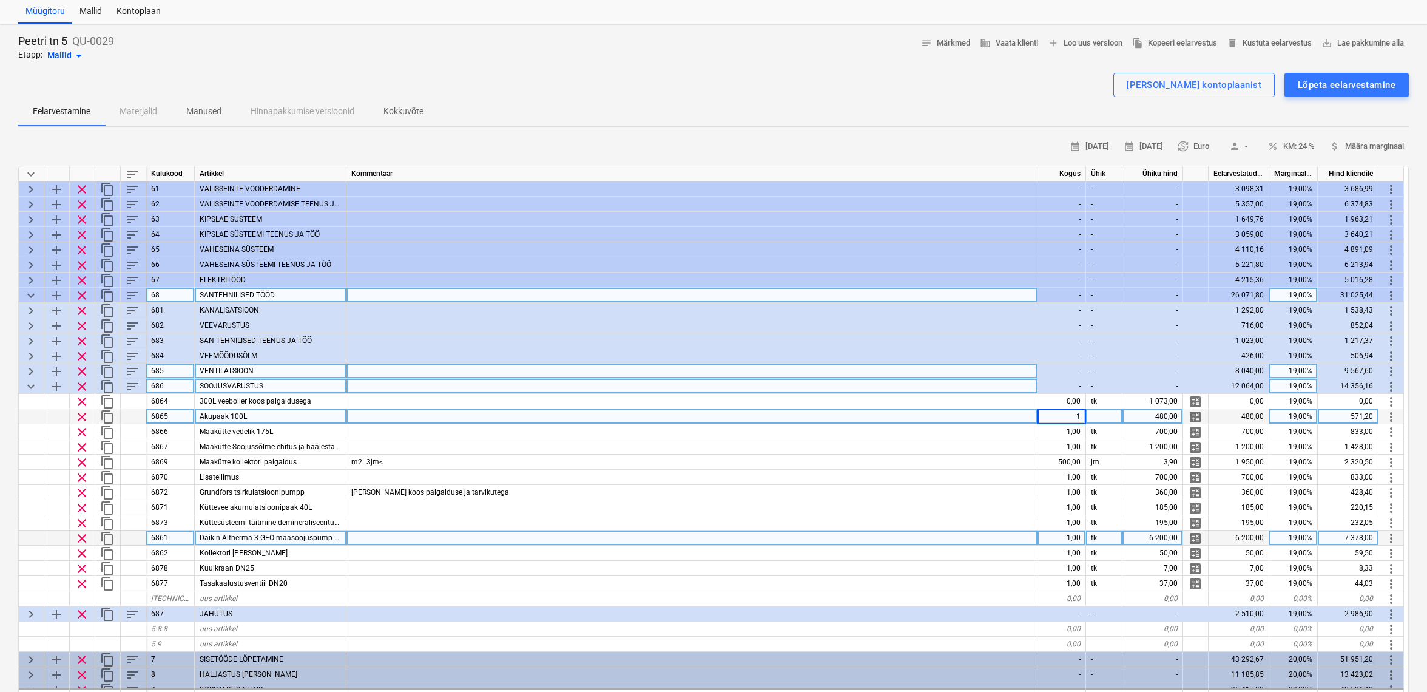
type input "0"
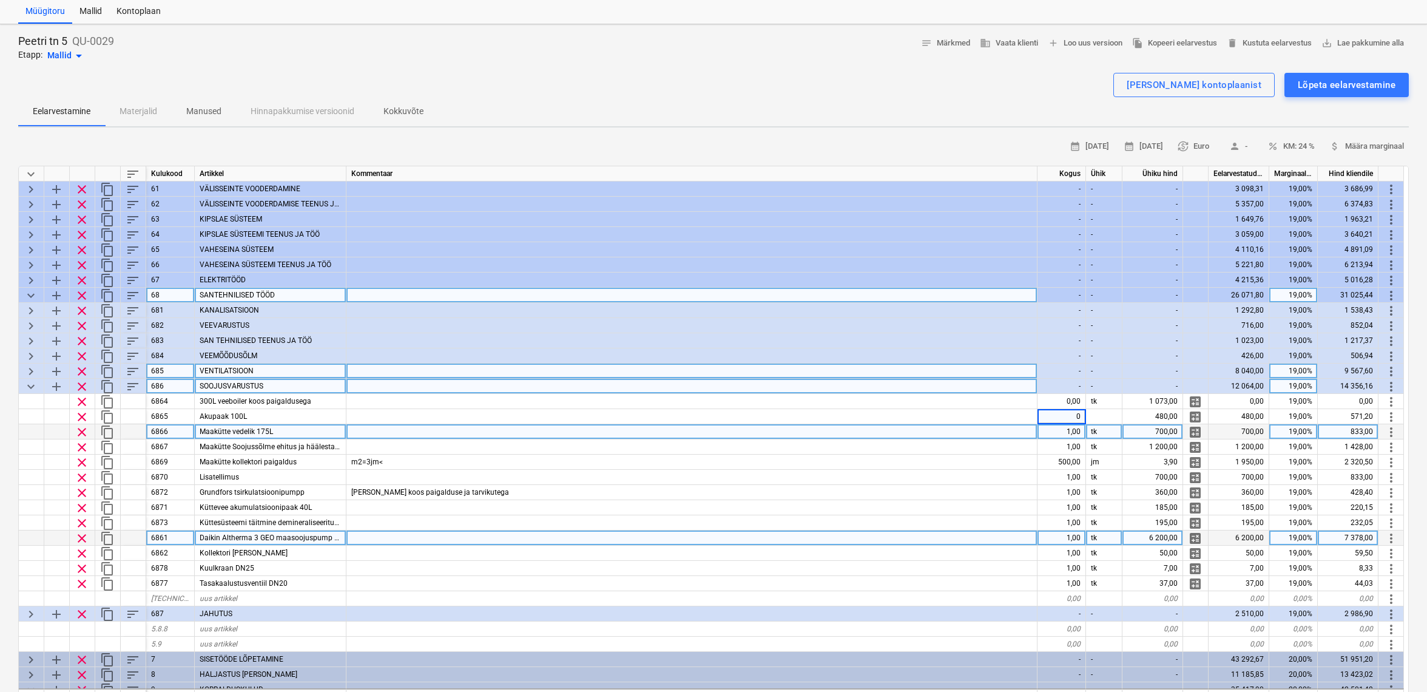
type textarea "x"
click at [1074, 434] on div "1,00" at bounding box center [1062, 431] width 49 height 15
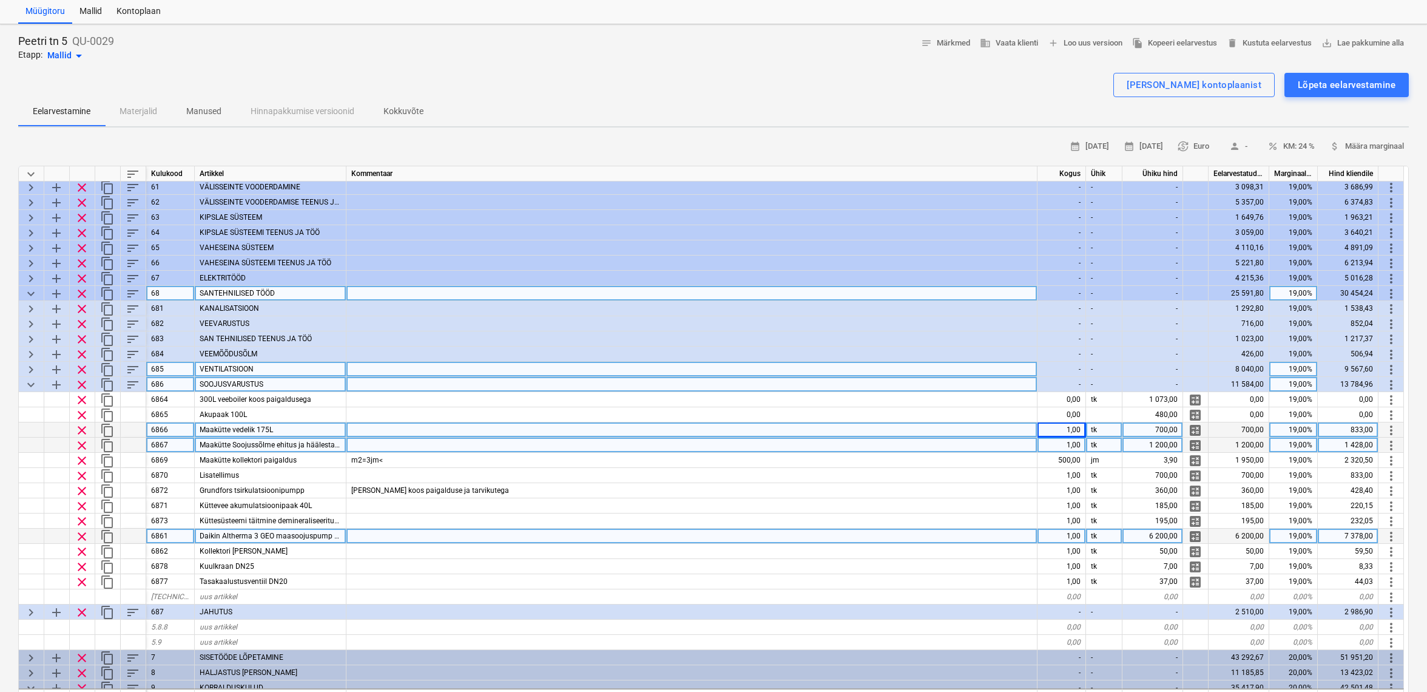
click at [1073, 441] on div "1,00" at bounding box center [1062, 445] width 49 height 15
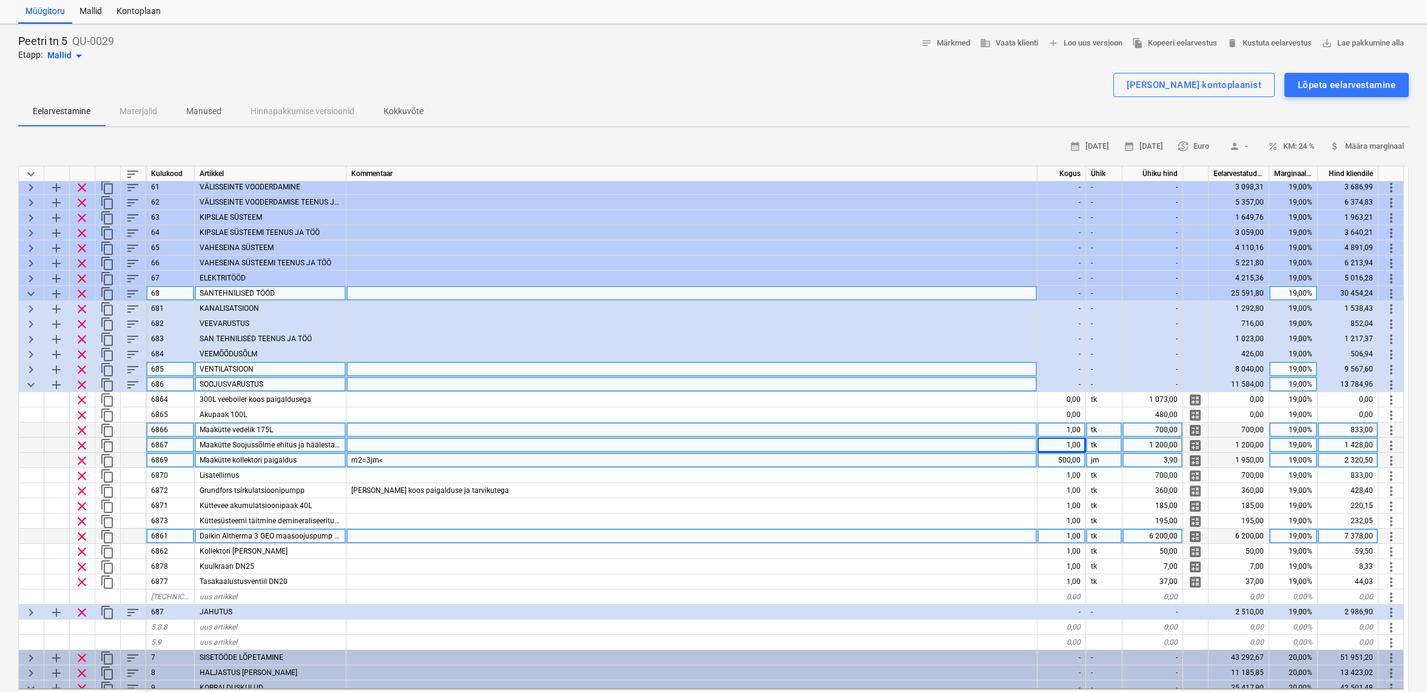
click at [1072, 461] on div "500,00" at bounding box center [1062, 460] width 49 height 15
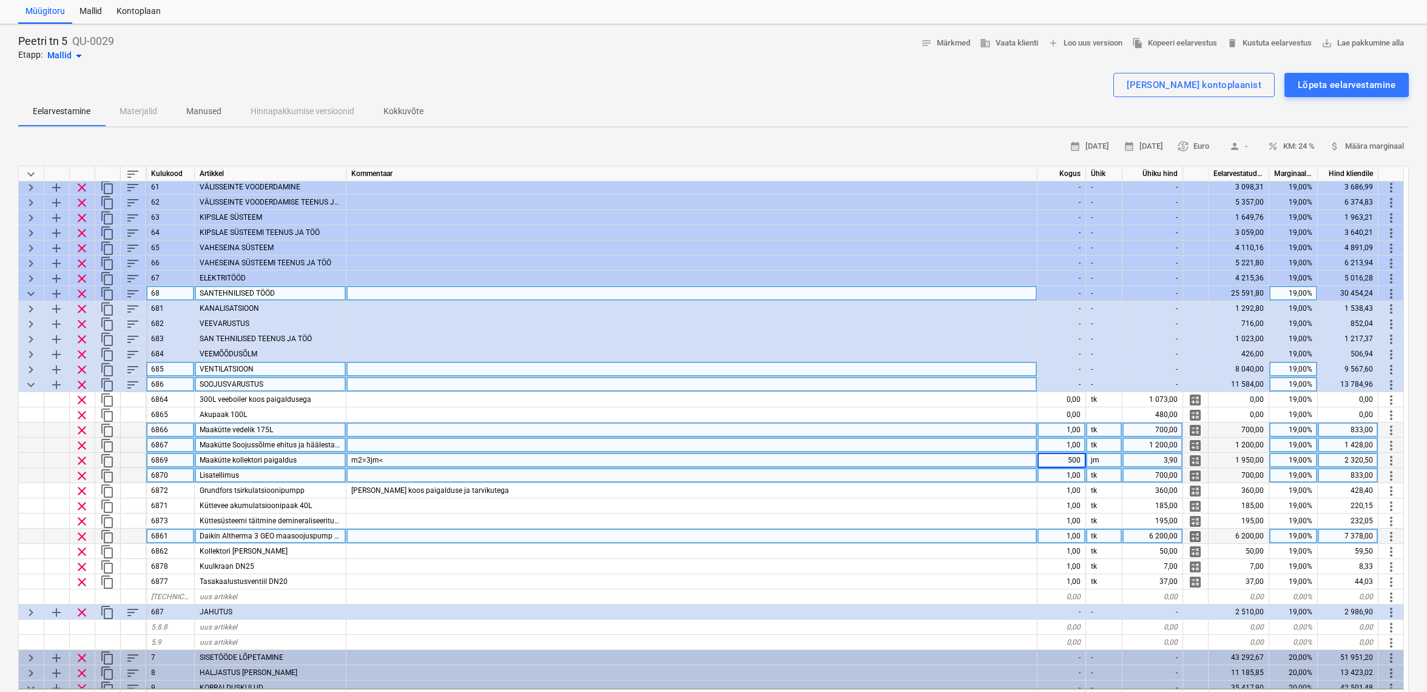
scroll to position [32, 1]
click at [1067, 470] on div "1,00" at bounding box center [1062, 475] width 49 height 15
click at [1175, 473] on div "700,00" at bounding box center [1153, 474] width 61 height 15
type input "350"
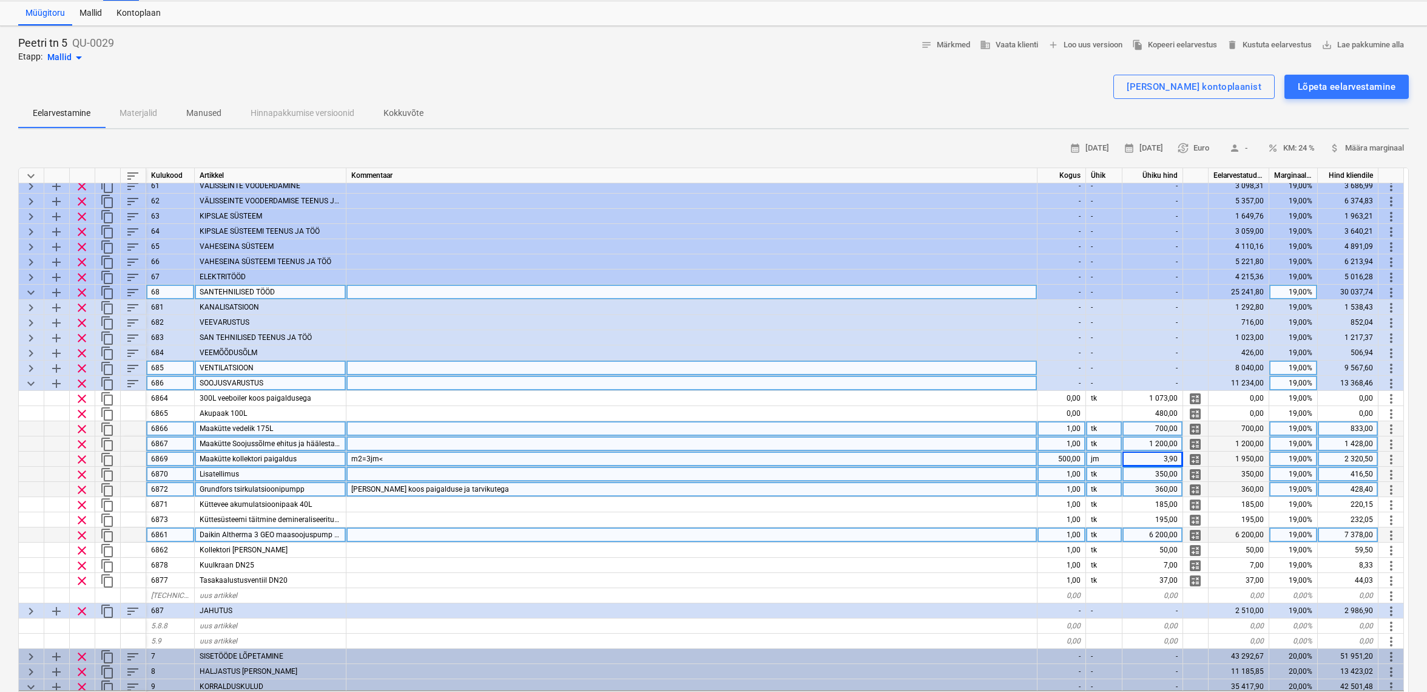
click at [1070, 490] on div "1,00" at bounding box center [1062, 489] width 49 height 15
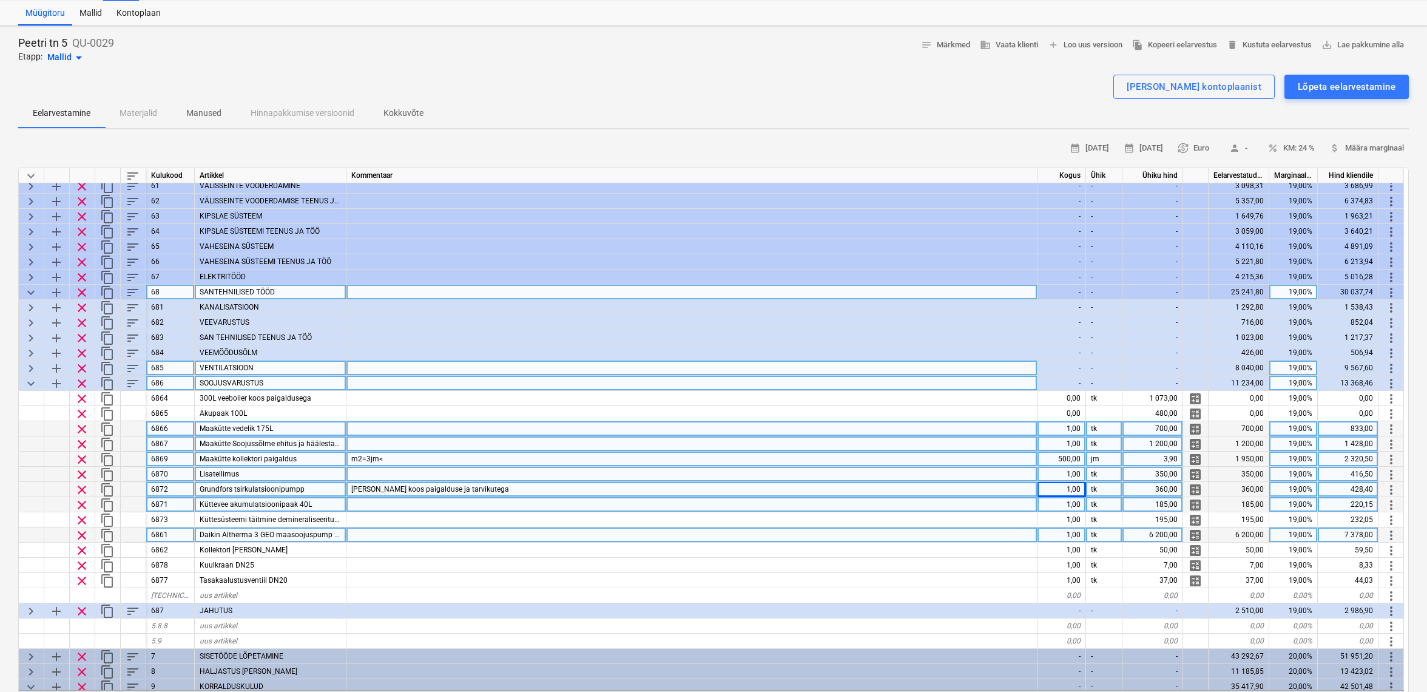
click at [1071, 499] on div "1,00" at bounding box center [1062, 504] width 49 height 15
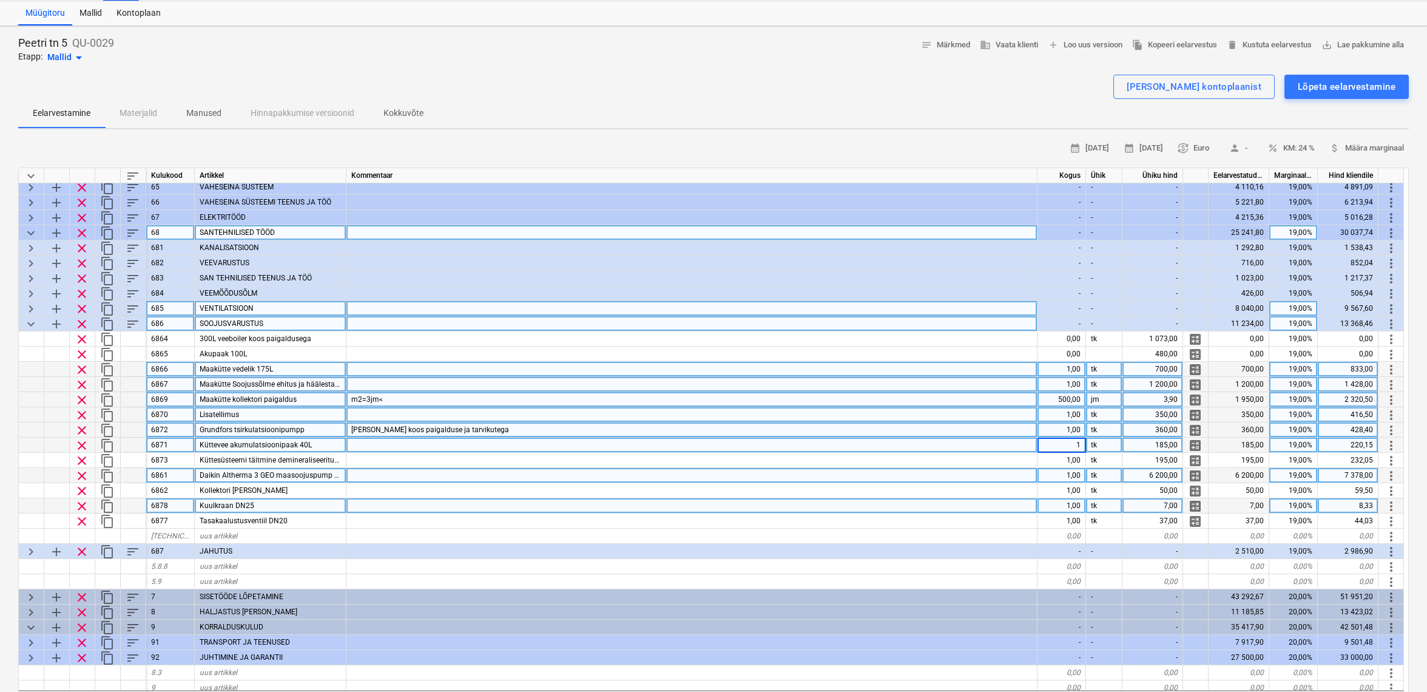
scroll to position [301, 1]
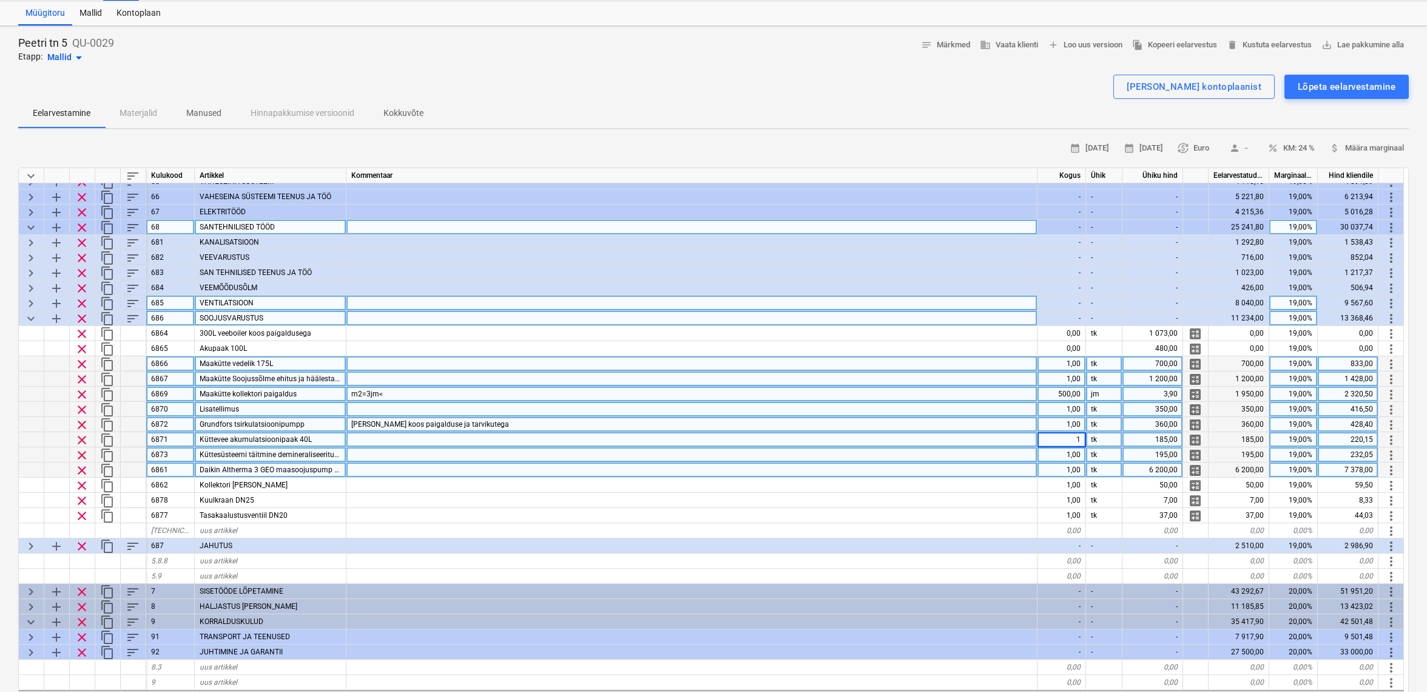
click at [1071, 451] on div "1,00" at bounding box center [1062, 454] width 49 height 15
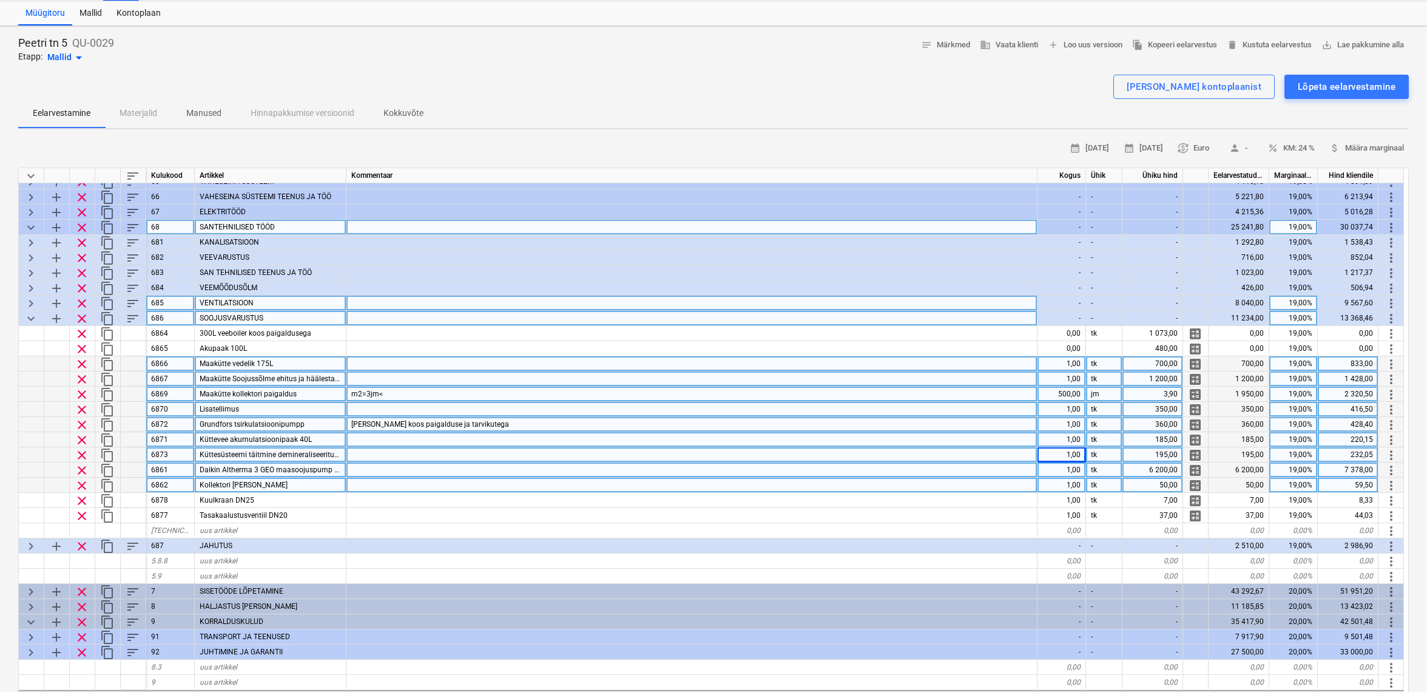
click at [1069, 480] on div "1,00" at bounding box center [1062, 485] width 49 height 15
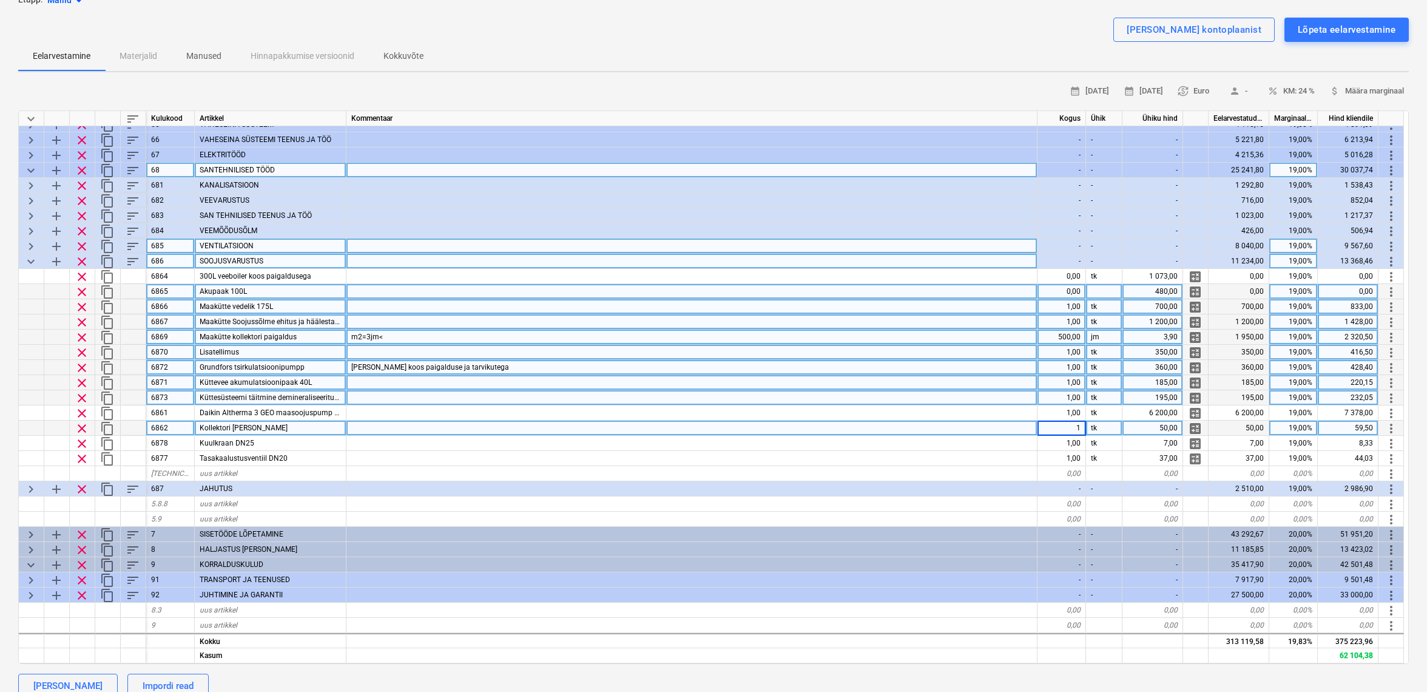
scroll to position [300, 1]
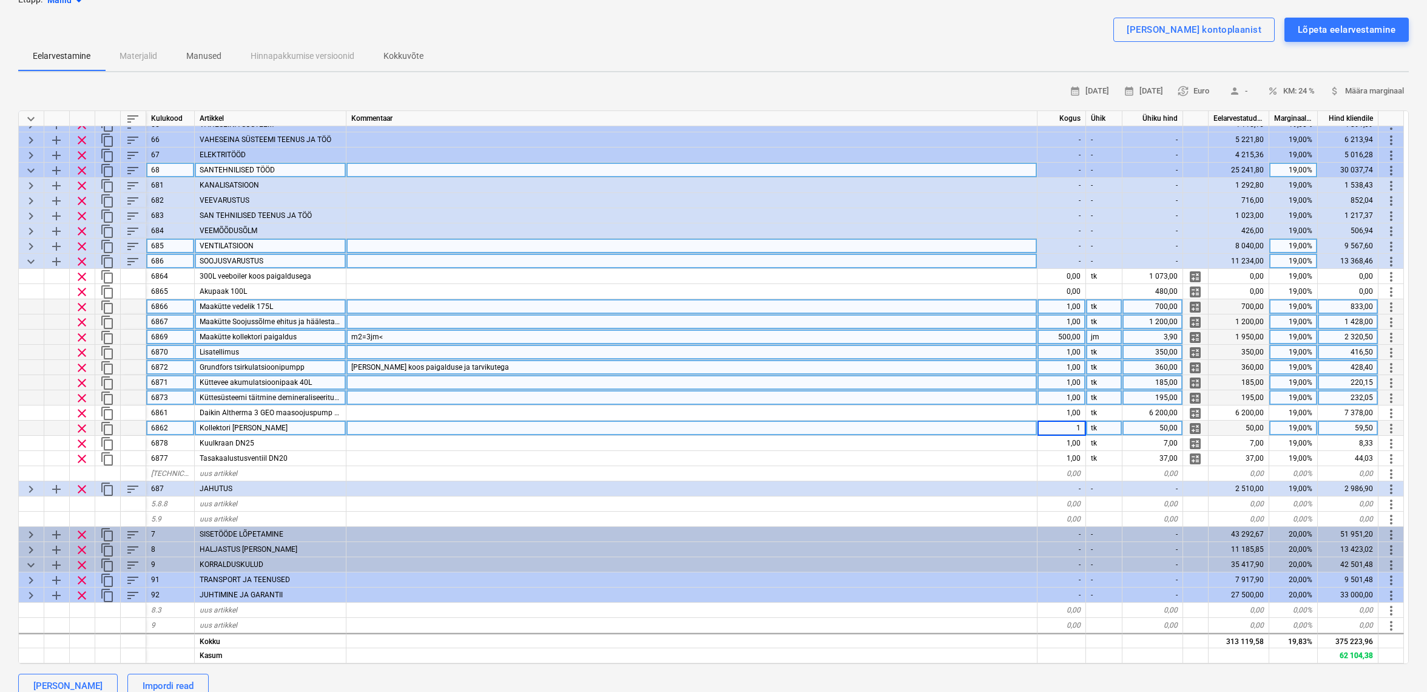
click at [35, 259] on span "keyboard_arrow_down" at bounding box center [31, 261] width 15 height 15
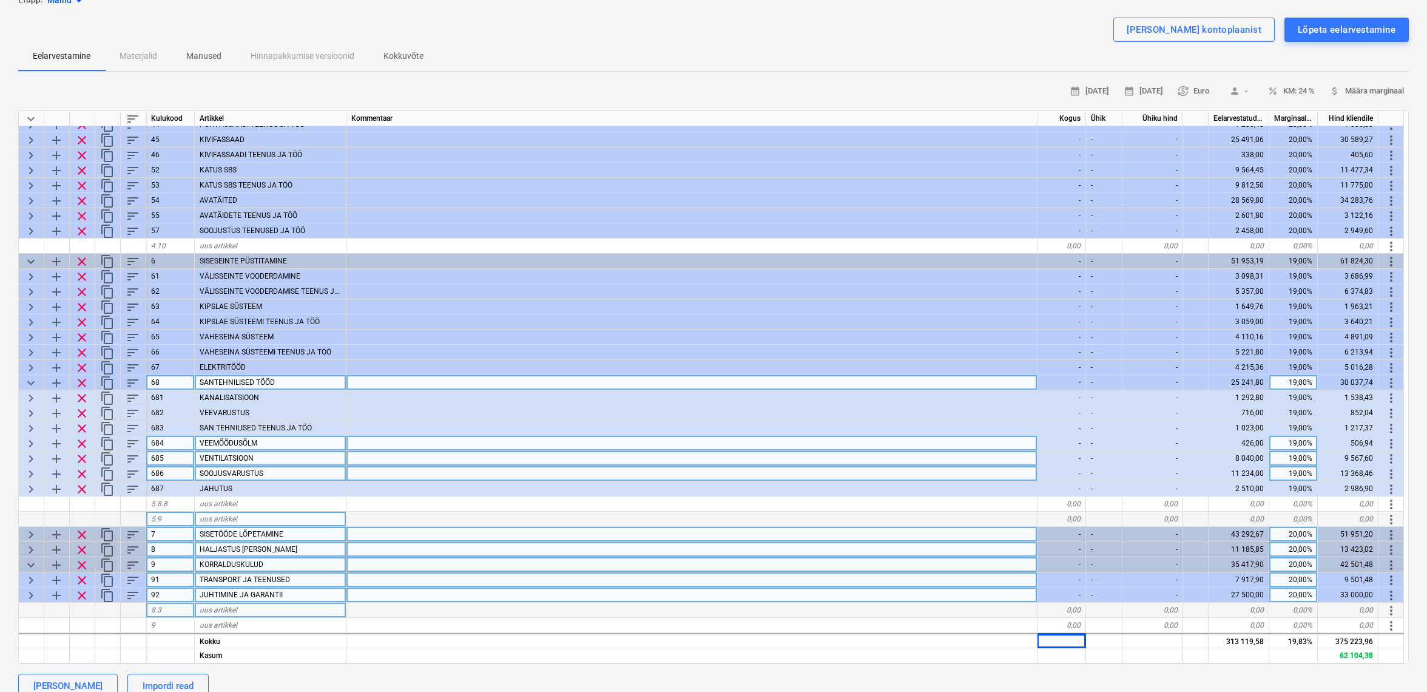
scroll to position [89, 0]
click at [38, 468] on span "keyboard_arrow_right" at bounding box center [31, 474] width 15 height 15
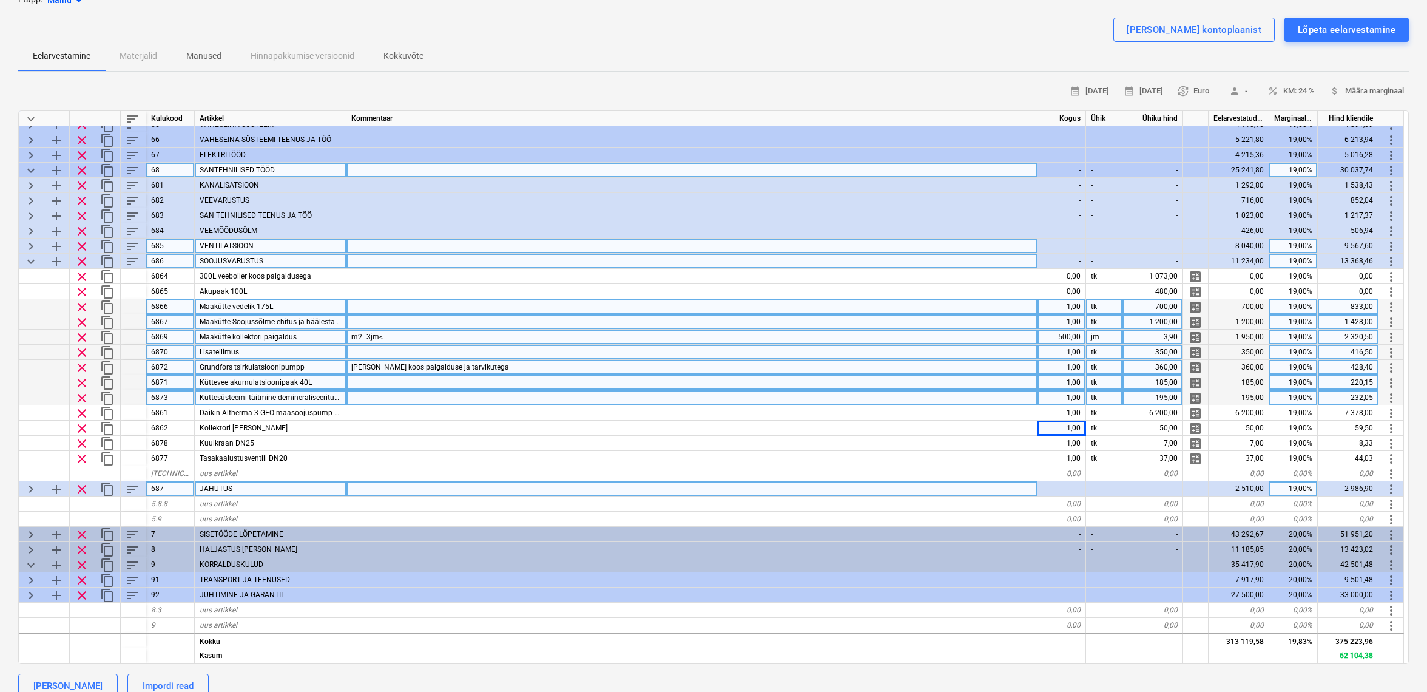
scroll to position [87, 1]
click at [23, 484] on div "keyboard_arrow_right" at bounding box center [31, 488] width 25 height 15
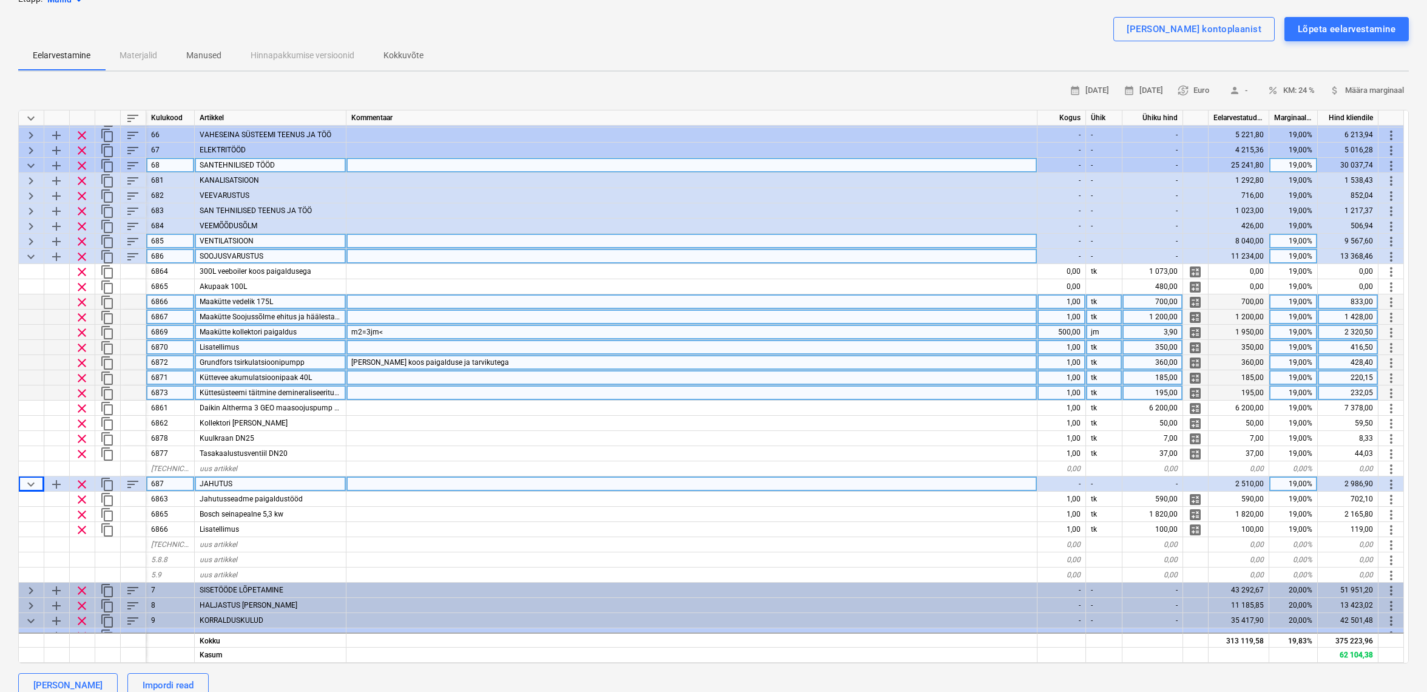
scroll to position [87, 0]
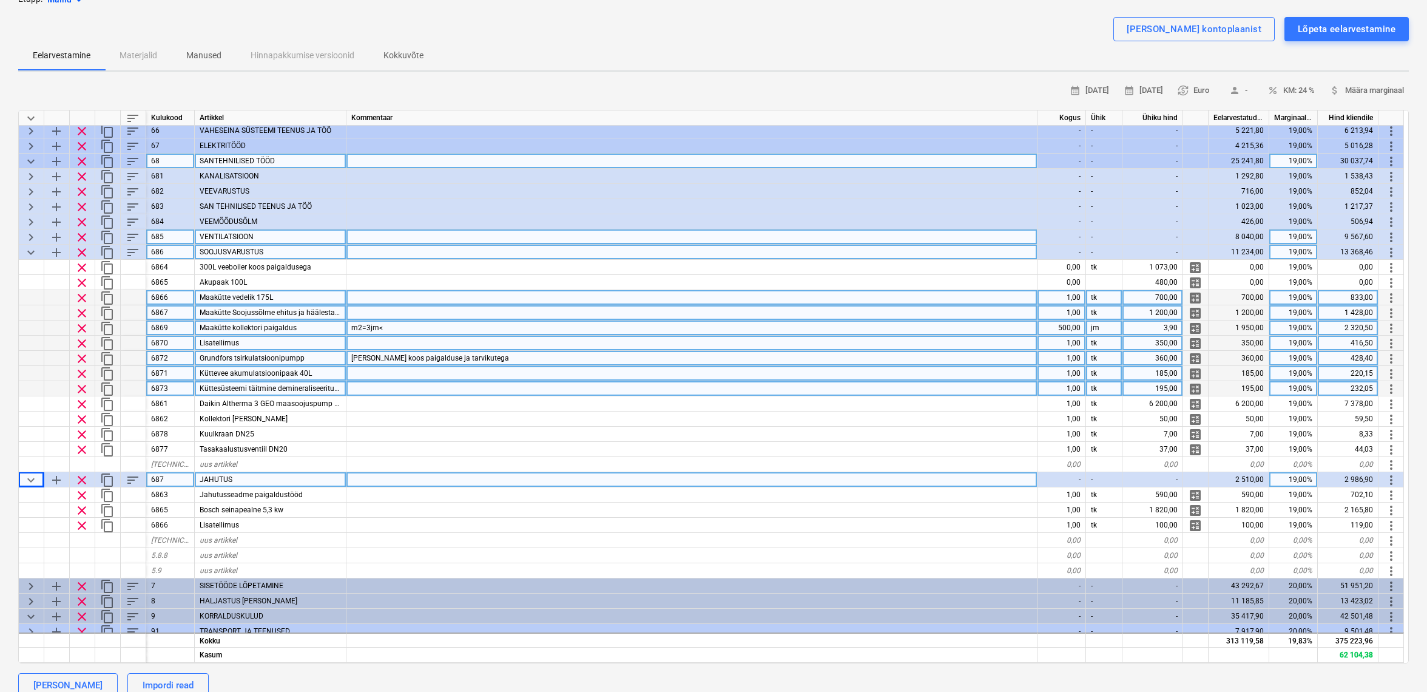
click at [27, 481] on span "keyboard_arrow_down" at bounding box center [31, 480] width 15 height 15
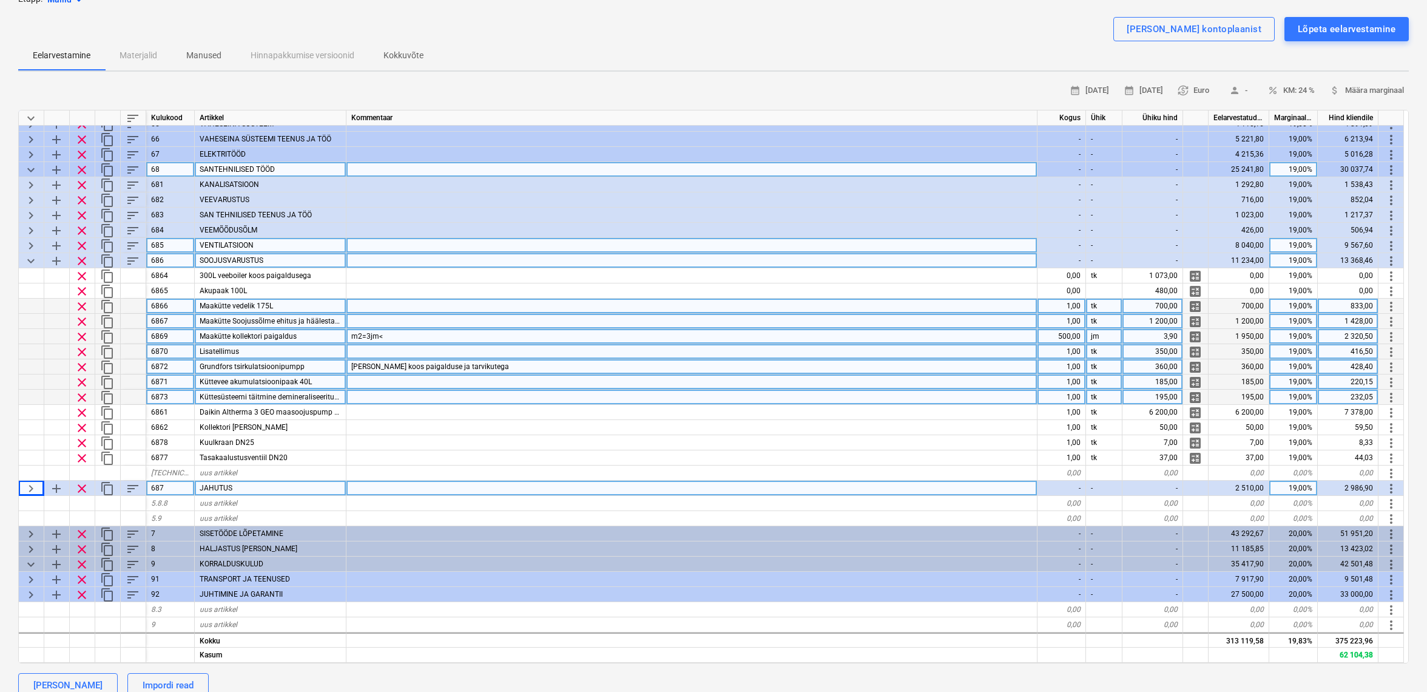
scroll to position [302, 1]
click at [35, 256] on span "keyboard_arrow_down" at bounding box center [31, 261] width 15 height 15
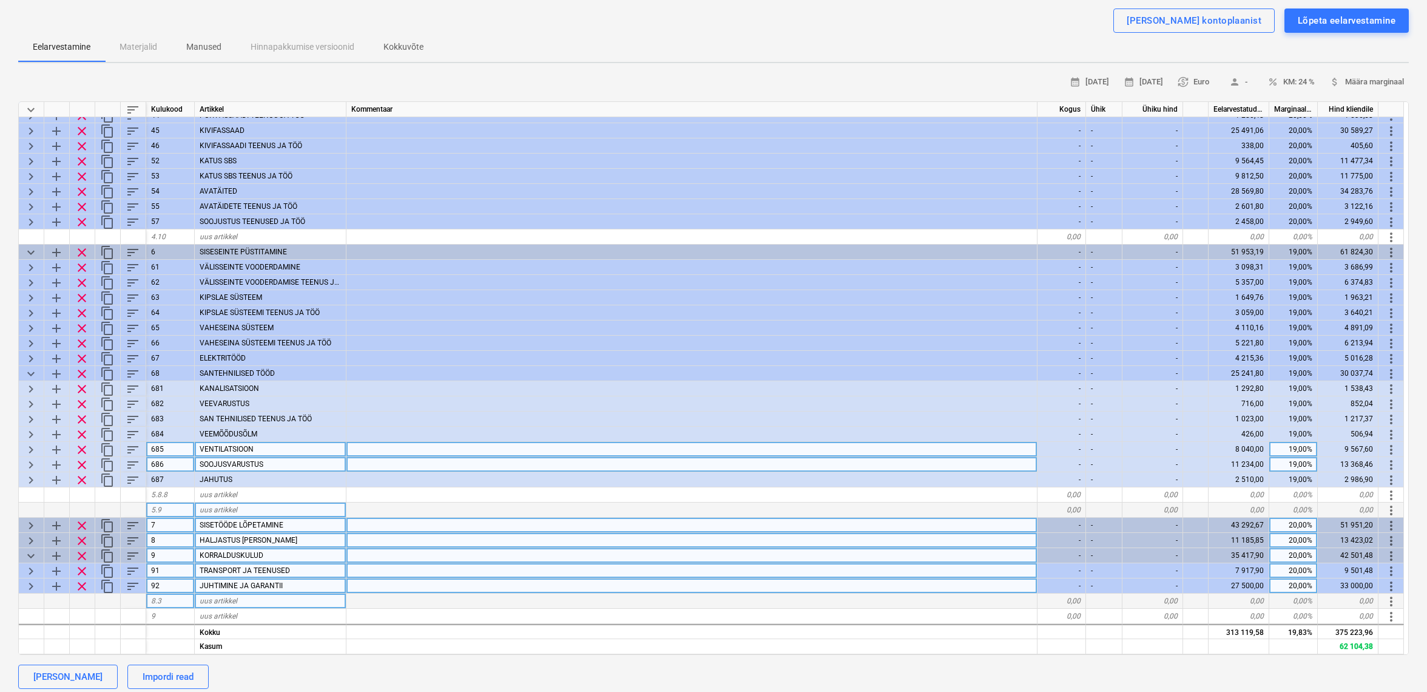
scroll to position [79, 1]
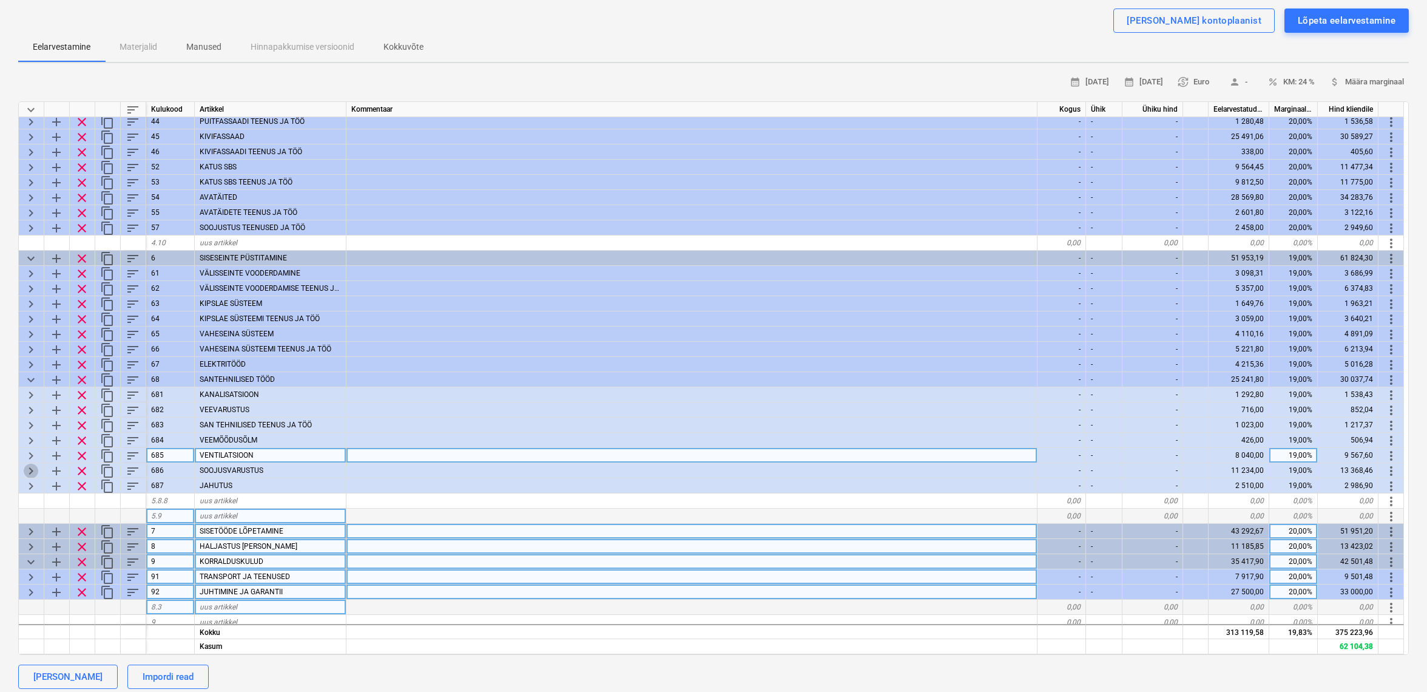
click at [34, 469] on span "keyboard_arrow_right" at bounding box center [31, 471] width 15 height 15
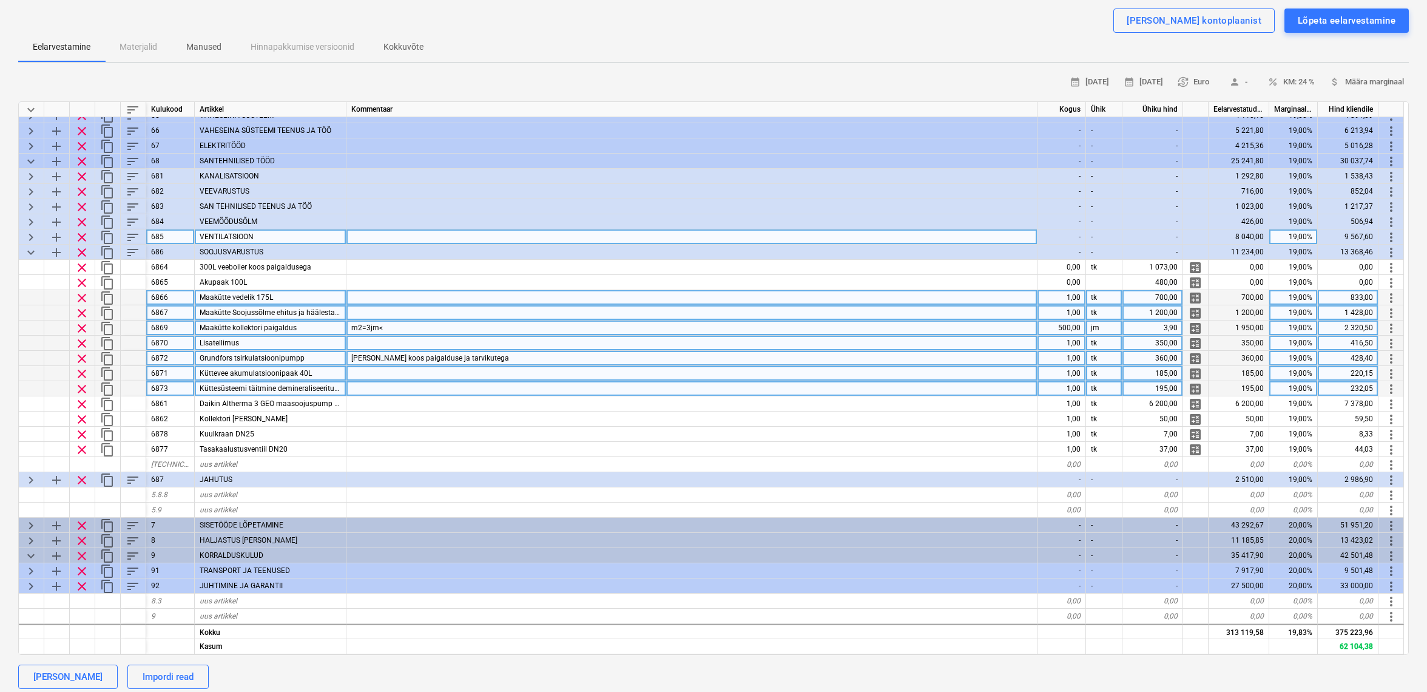
scroll to position [302, 0]
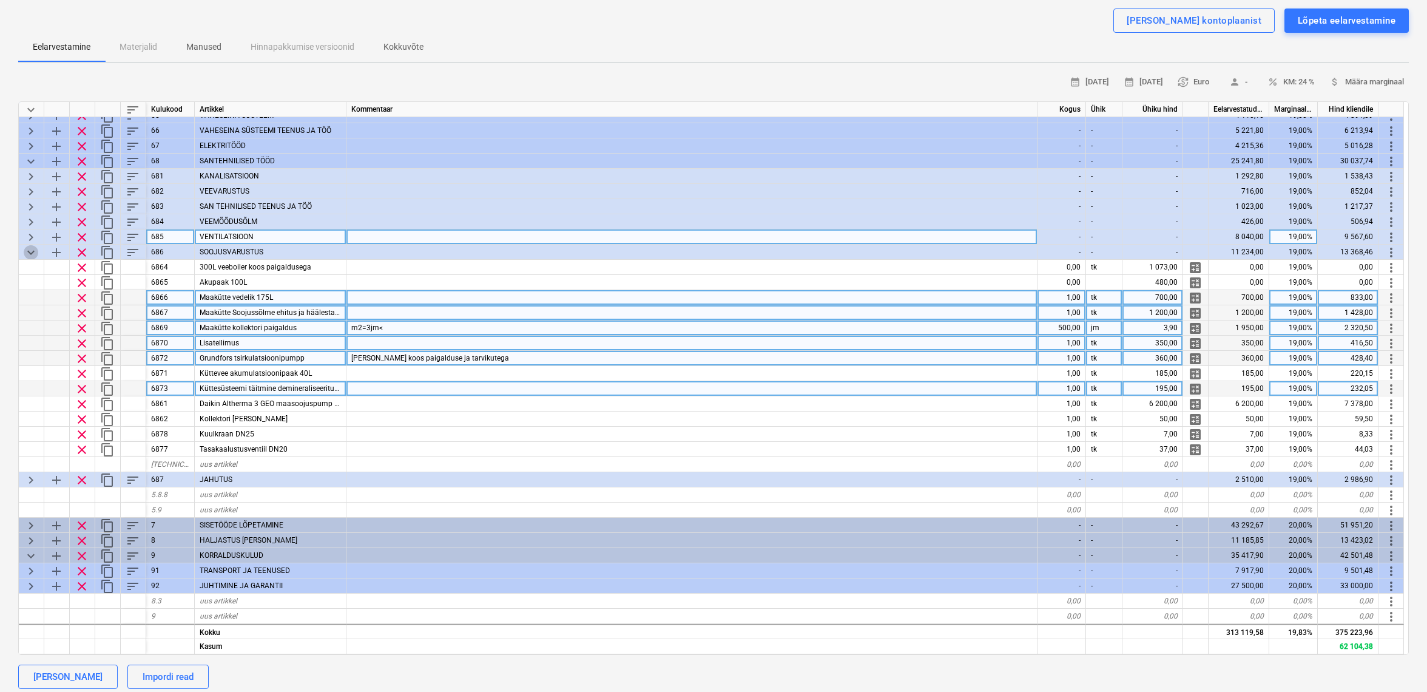
click at [36, 248] on span "keyboard_arrow_down" at bounding box center [31, 252] width 15 height 15
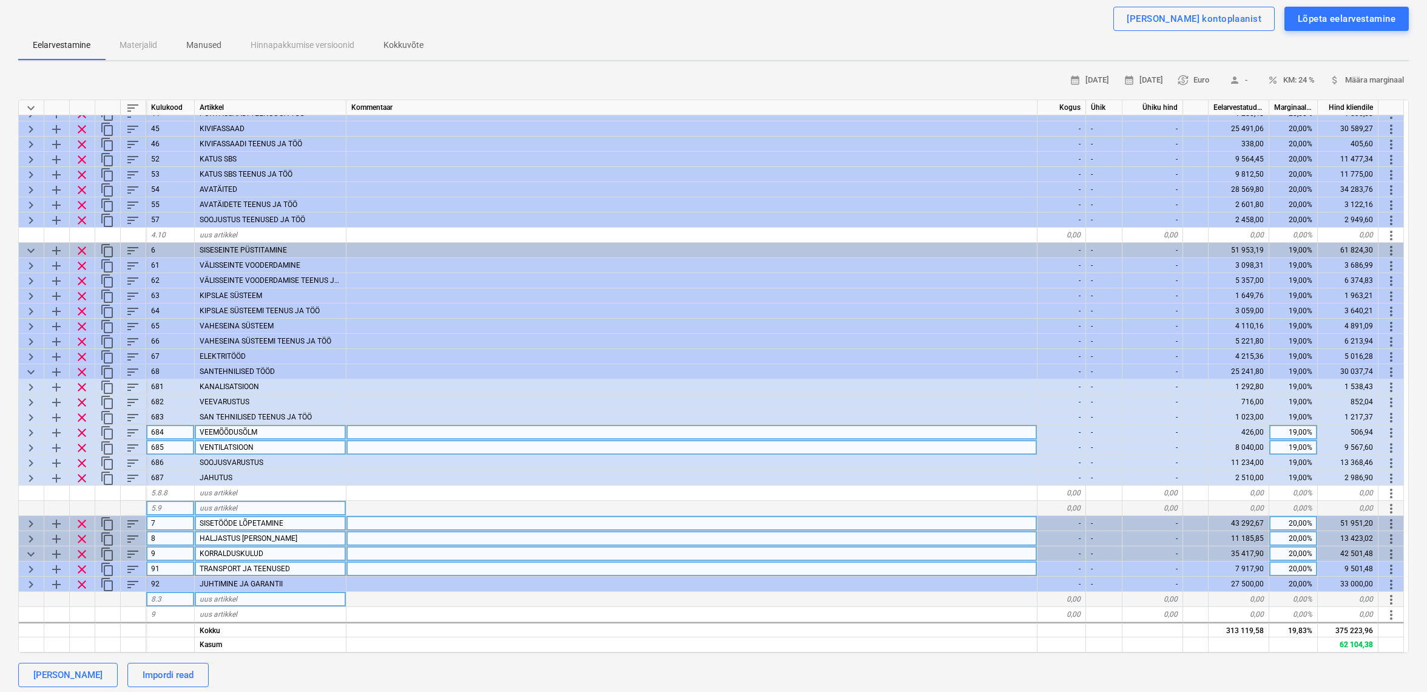
scroll to position [86, 1]
click at [30, 425] on span "keyboard_arrow_right" at bounding box center [31, 432] width 15 height 15
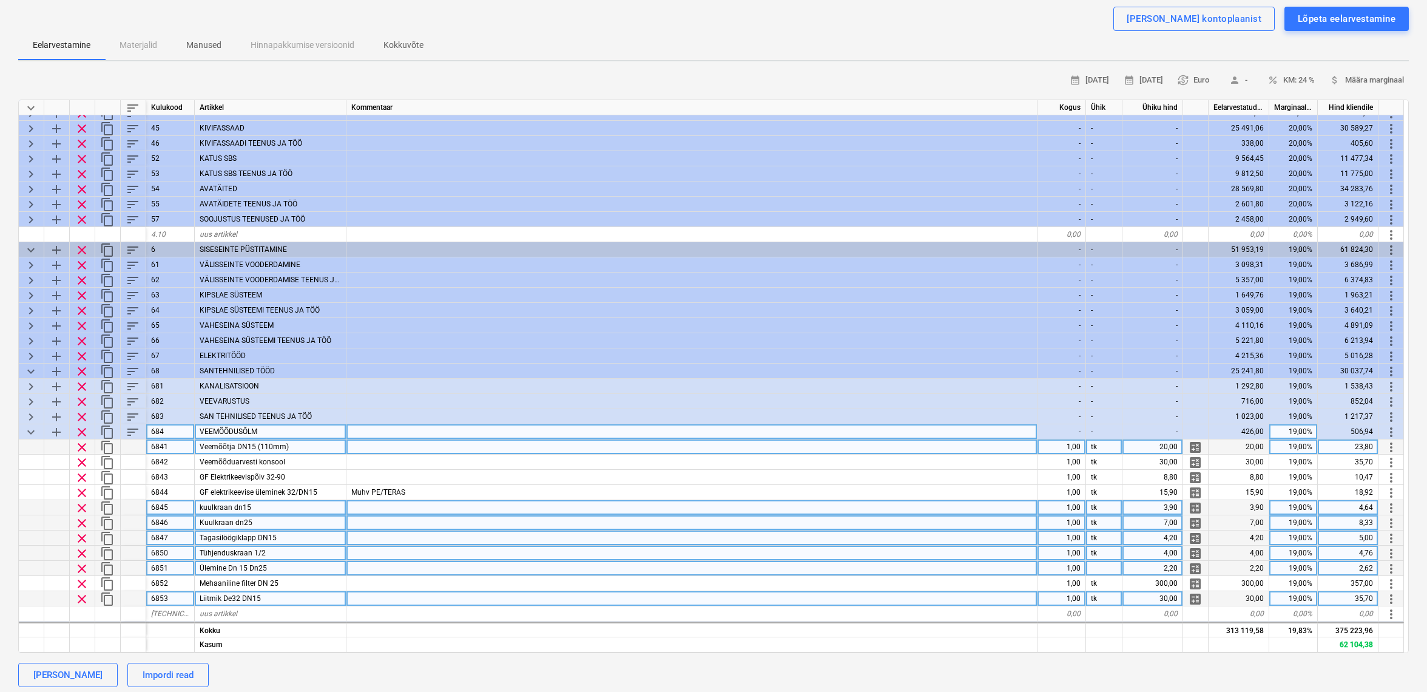
click at [30, 425] on span "keyboard_arrow_down" at bounding box center [31, 432] width 15 height 15
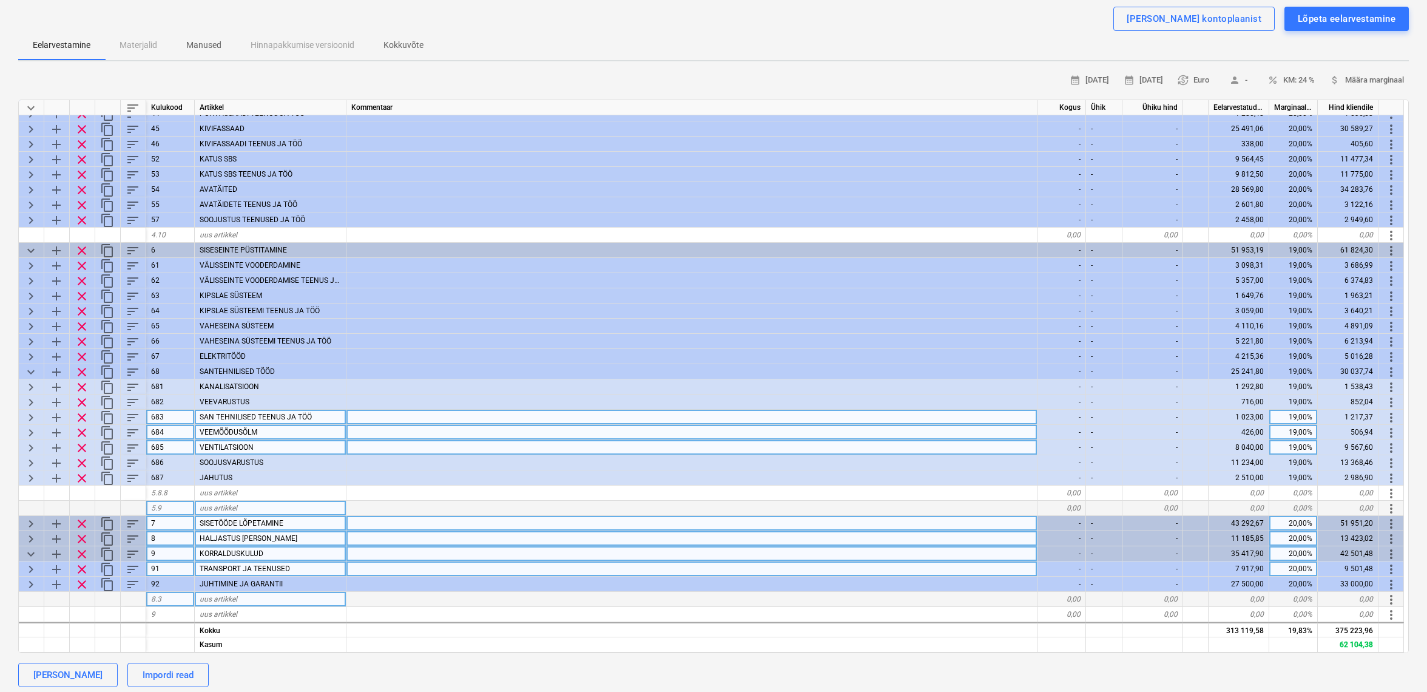
click at [33, 413] on span "keyboard_arrow_right" at bounding box center [31, 417] width 15 height 15
type textarea "x"
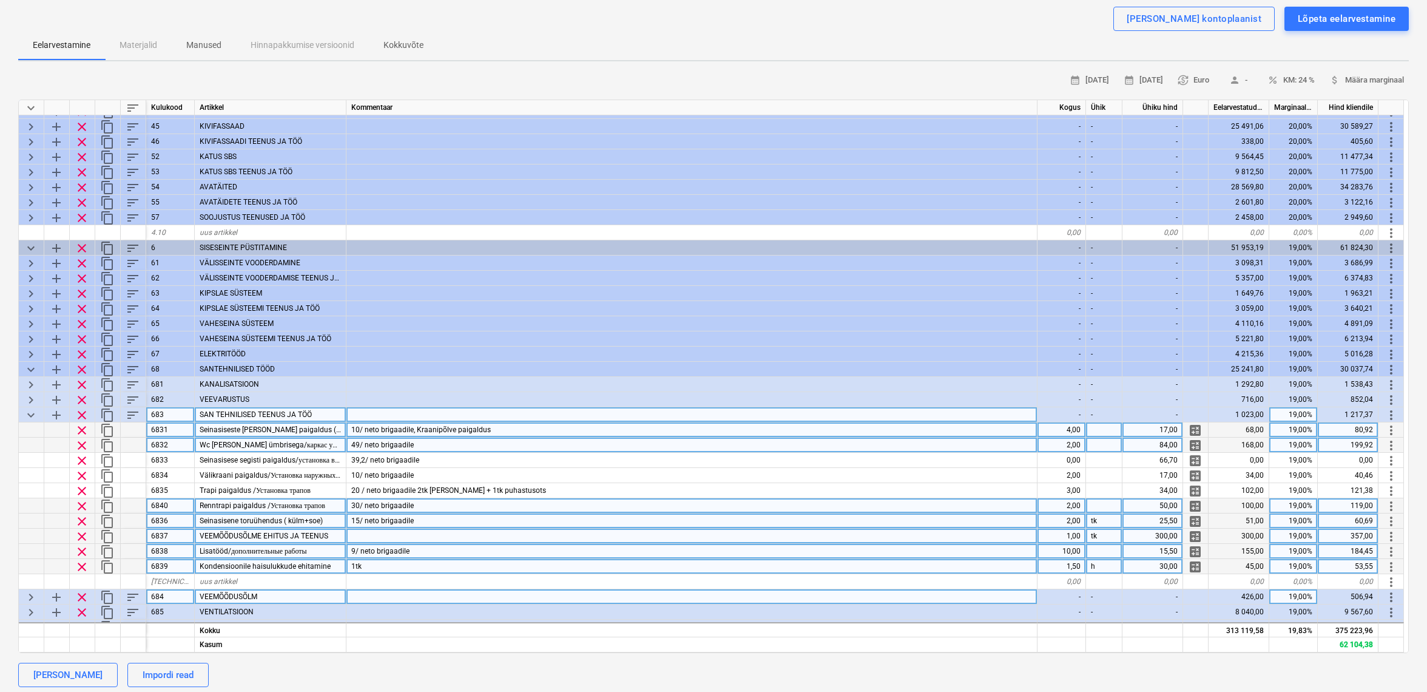
scroll to position [98, 0]
click at [1077, 552] on div "10,00" at bounding box center [1062, 551] width 49 height 15
type input "5"
type textarea "x"
click at [1075, 535] on div "1,00" at bounding box center [1062, 536] width 49 height 15
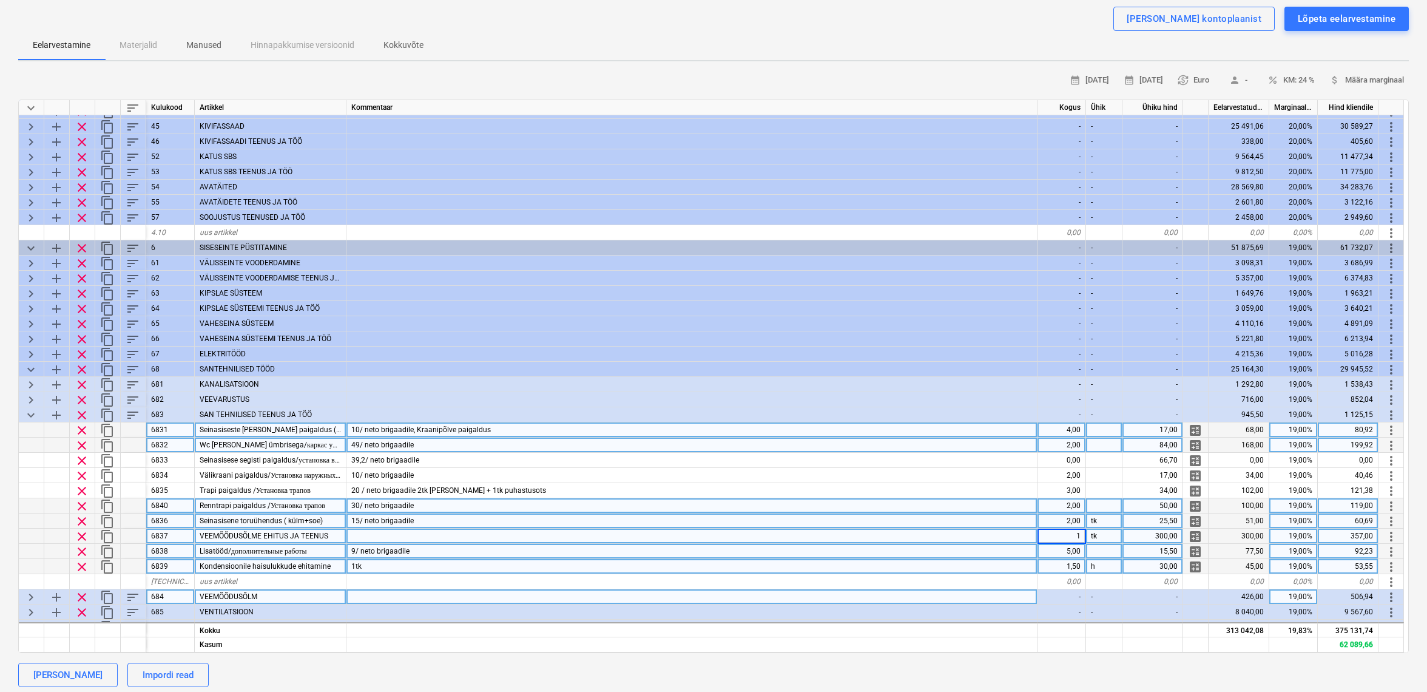
type input "0"
click at [30, 412] on span "keyboard_arrow_down" at bounding box center [31, 415] width 15 height 15
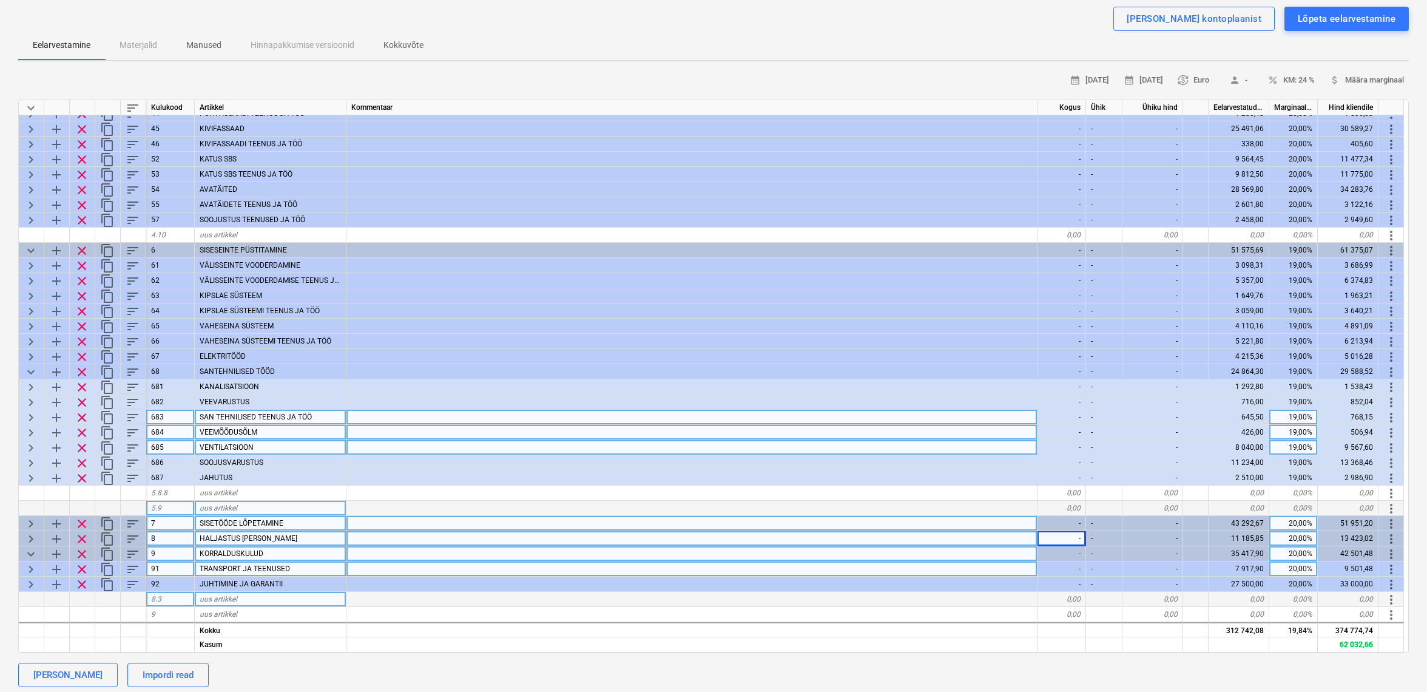
click at [38, 416] on div "keyboard_arrow_right" at bounding box center [31, 417] width 25 height 15
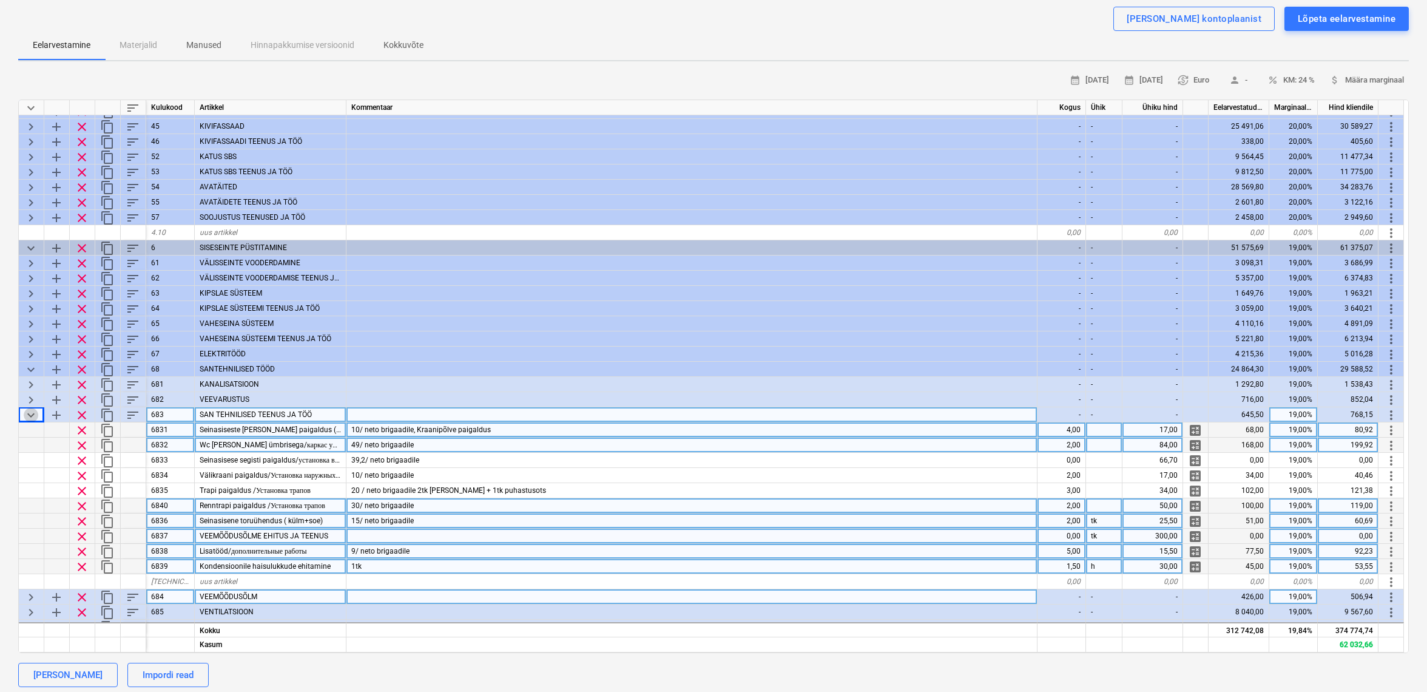
click at [29, 413] on span "keyboard_arrow_down" at bounding box center [31, 415] width 15 height 15
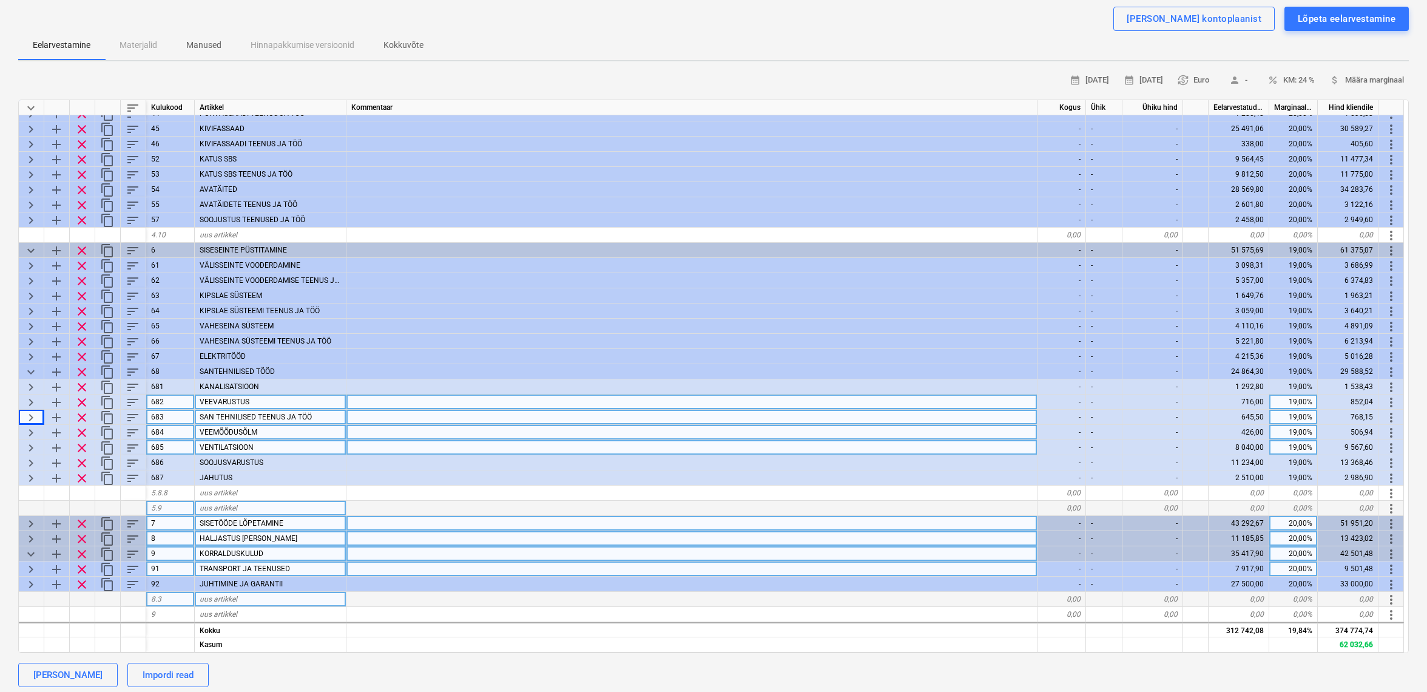
click at [27, 395] on span "keyboard_arrow_right" at bounding box center [31, 402] width 15 height 15
type textarea "x"
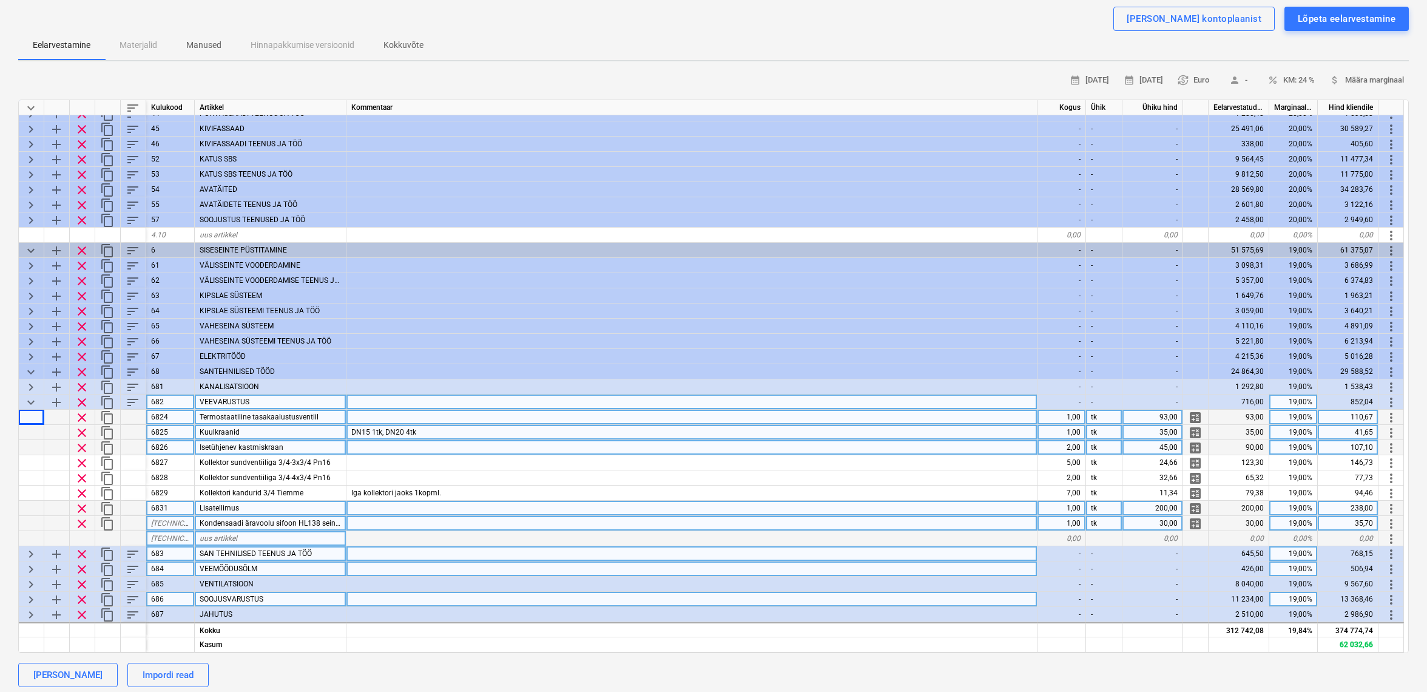
scroll to position [85, 0]
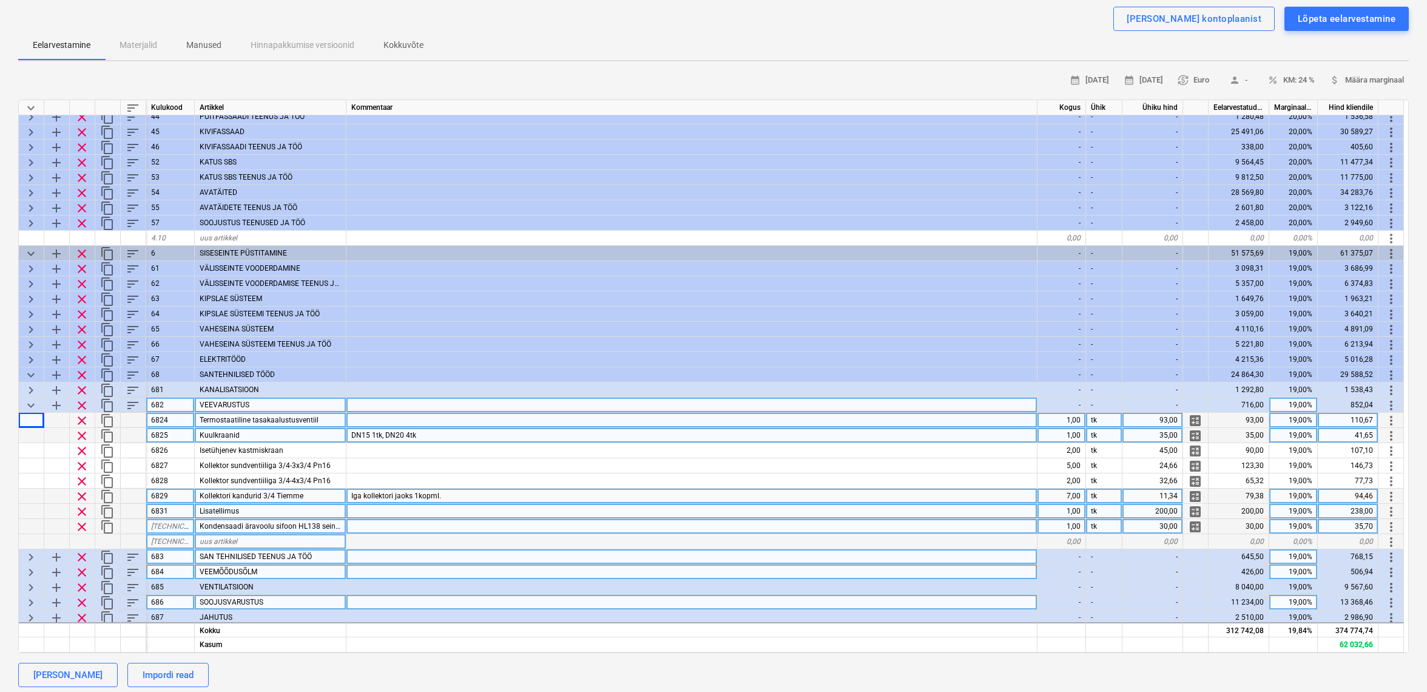
click at [1072, 492] on div "7,00" at bounding box center [1062, 495] width 49 height 15
click at [1061, 497] on div "7,00" at bounding box center [1062, 495] width 49 height 15
type input "3"
type textarea "x"
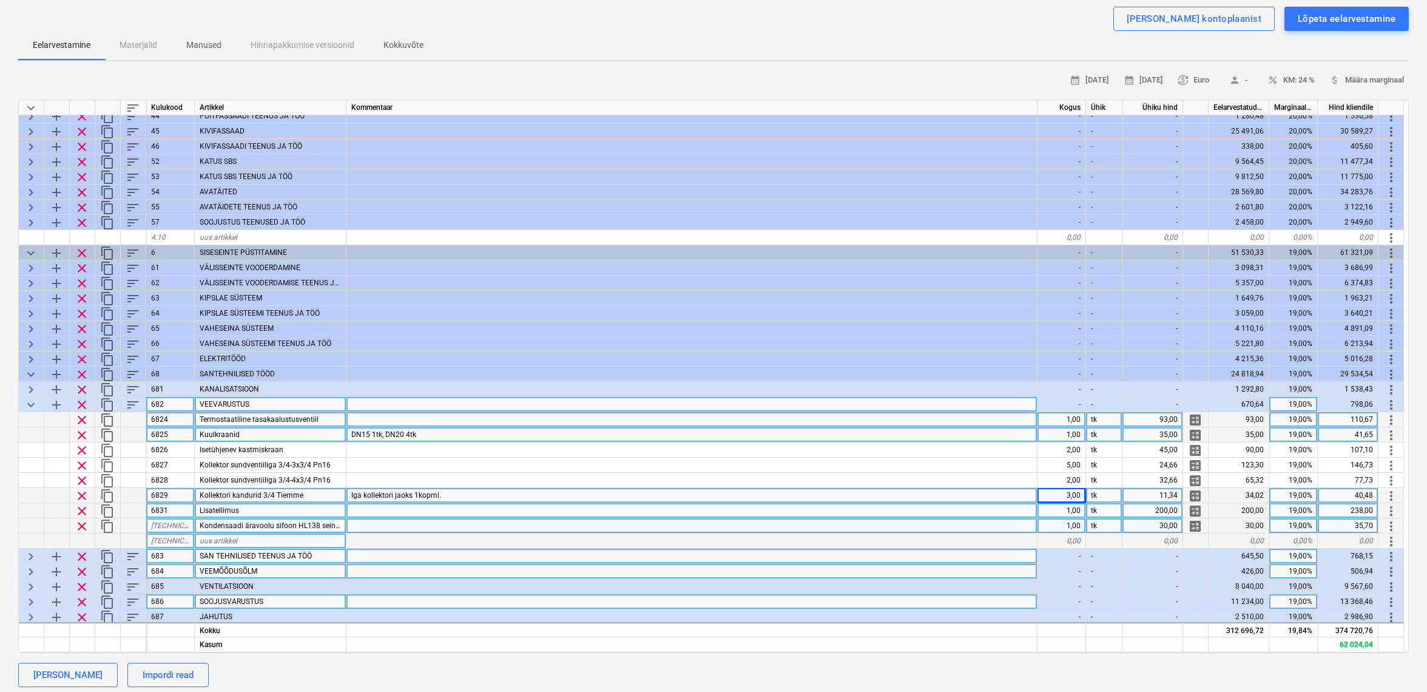
click at [1068, 509] on div "1,00" at bounding box center [1062, 510] width 49 height 15
click at [1076, 495] on div "3,00" at bounding box center [1062, 495] width 49 height 15
type input "4"
click at [1075, 524] on div "1,00" at bounding box center [1062, 525] width 49 height 15
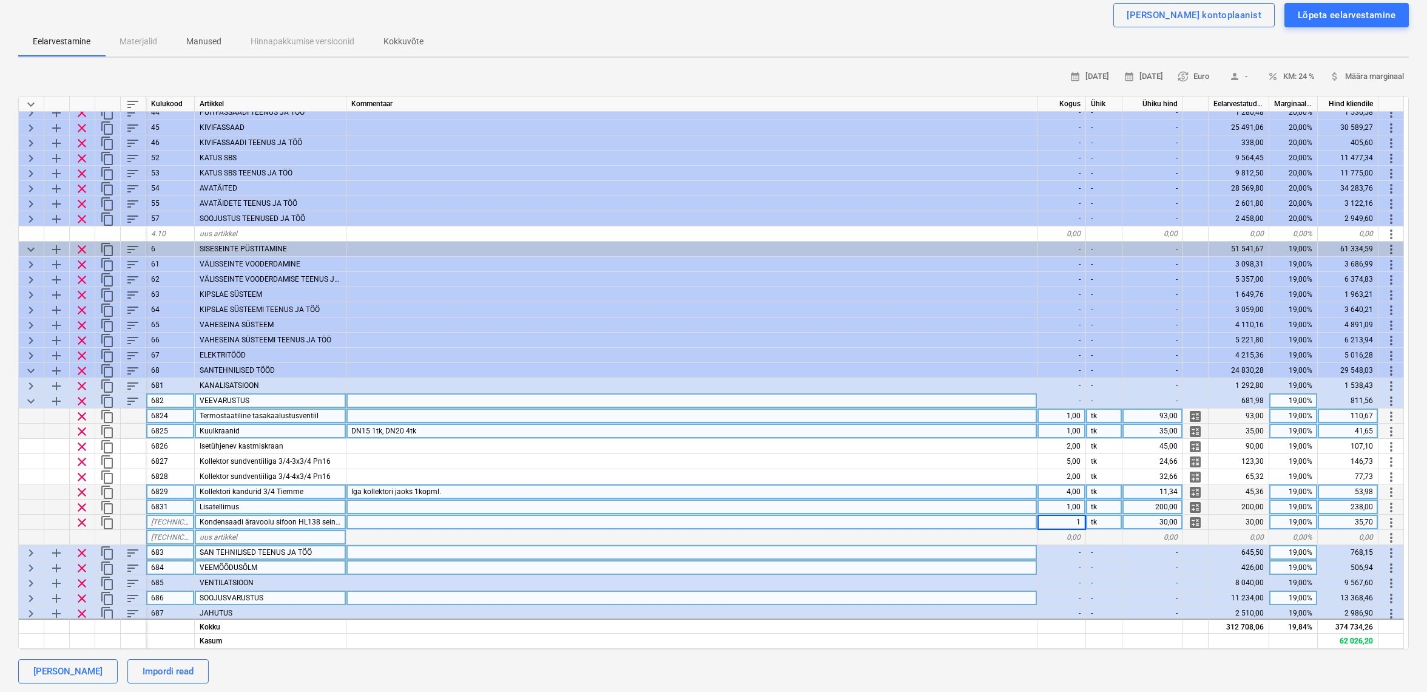
scroll to position [101, 0]
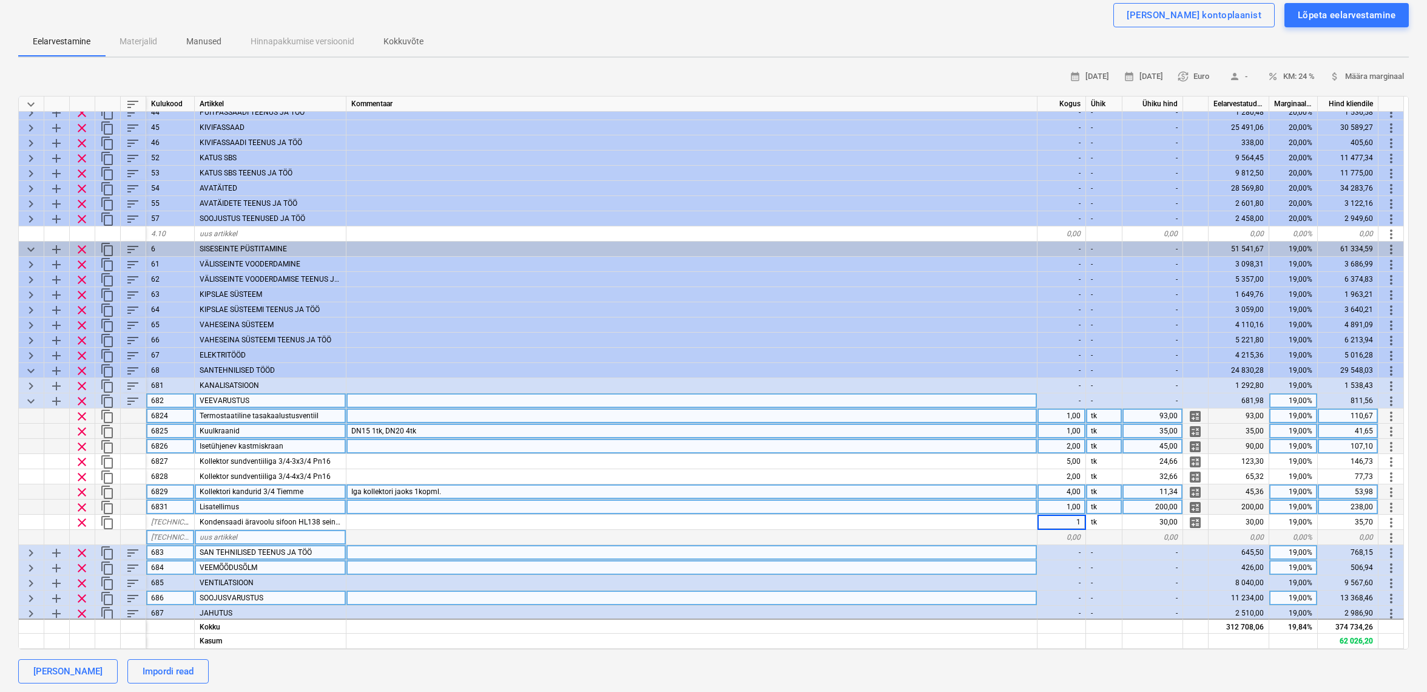
click at [1075, 445] on div "2,00" at bounding box center [1062, 446] width 49 height 15
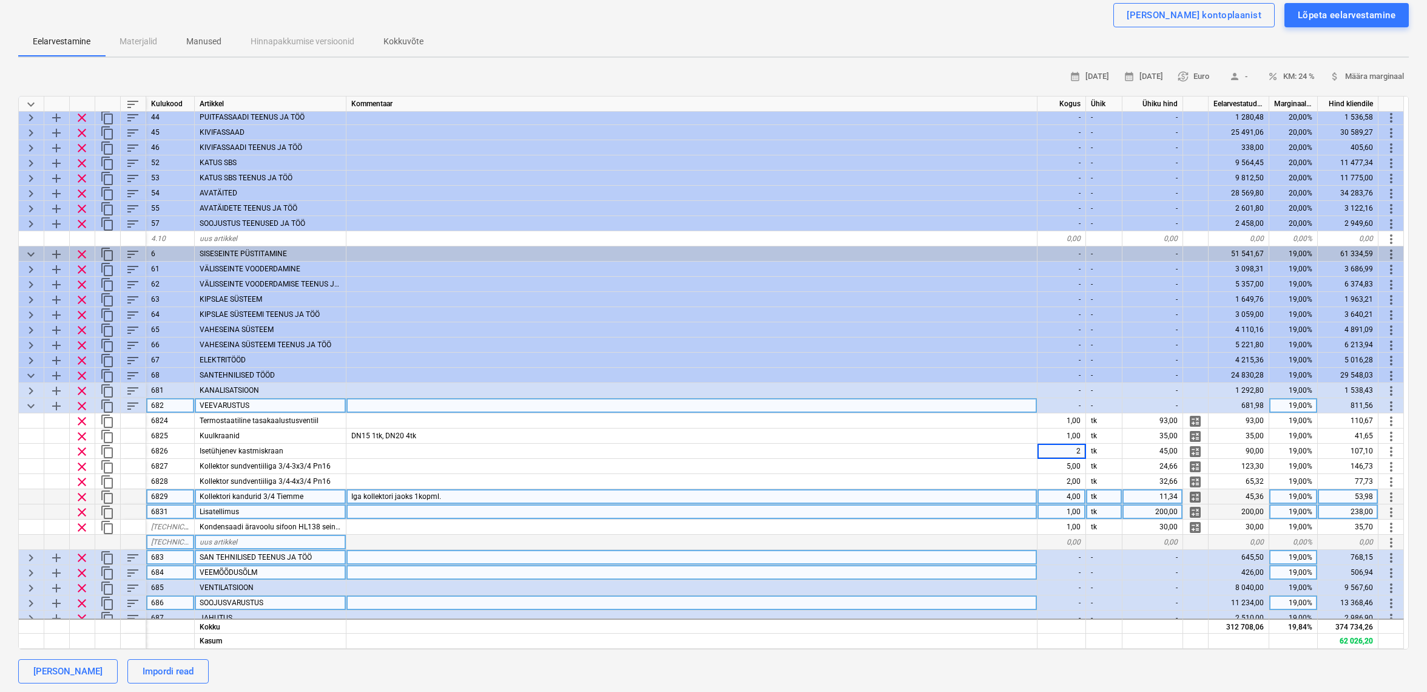
scroll to position [76, 1]
click at [32, 401] on span "keyboard_arrow_down" at bounding box center [31, 407] width 15 height 15
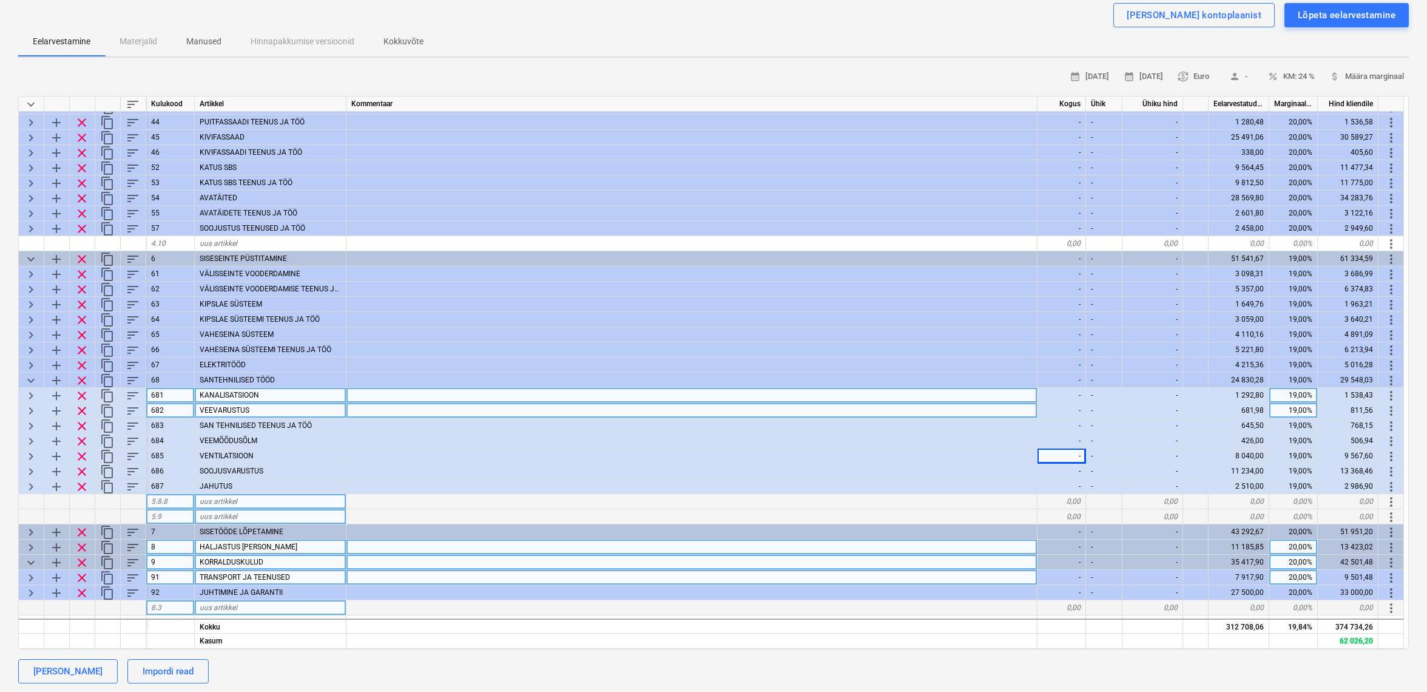
scroll to position [76, 1]
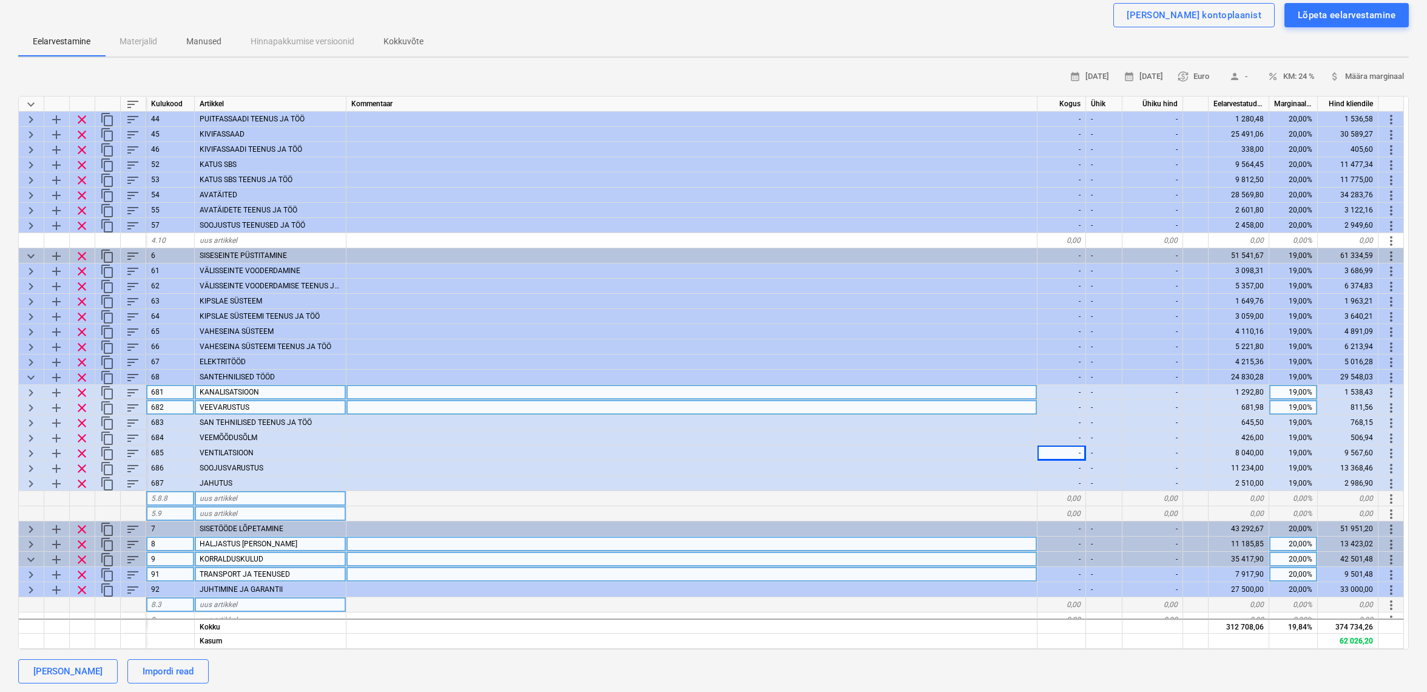
click at [29, 392] on span "keyboard_arrow_right" at bounding box center [31, 392] width 15 height 15
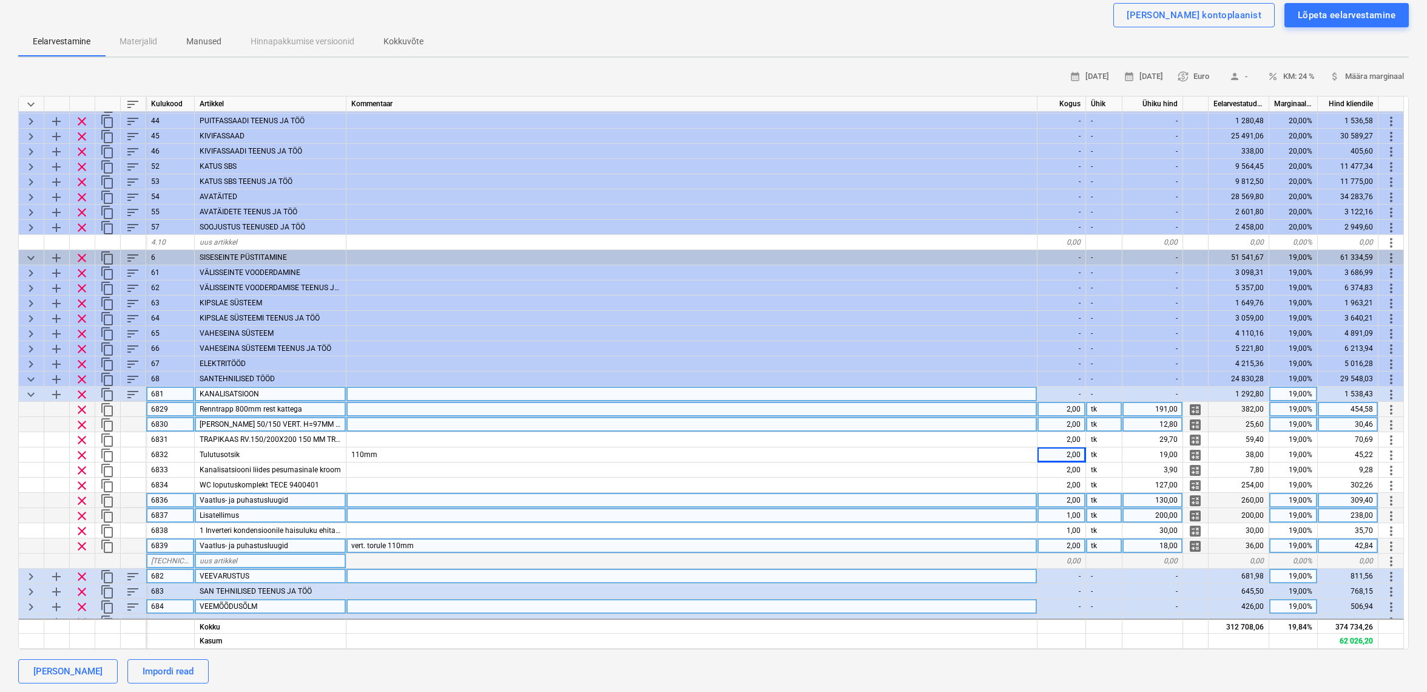
scroll to position [101, 1]
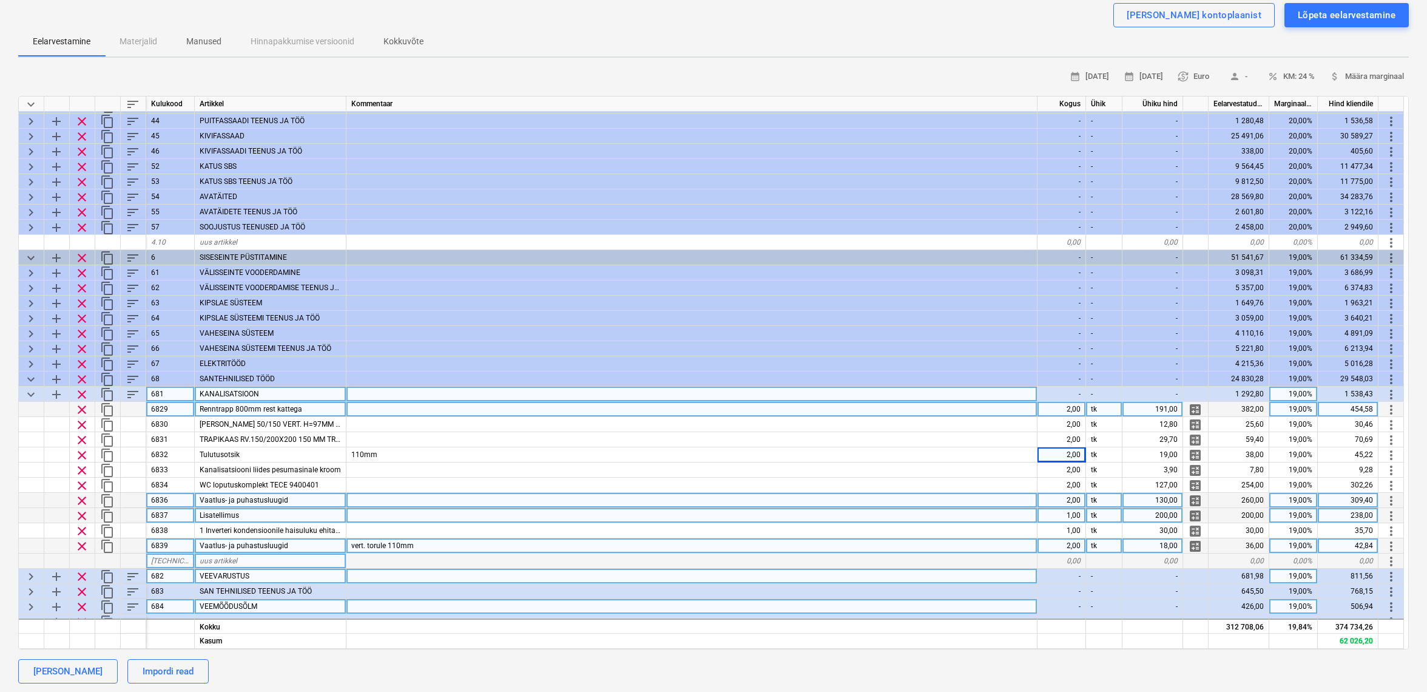
click at [27, 393] on span "keyboard_arrow_down" at bounding box center [31, 394] width 15 height 15
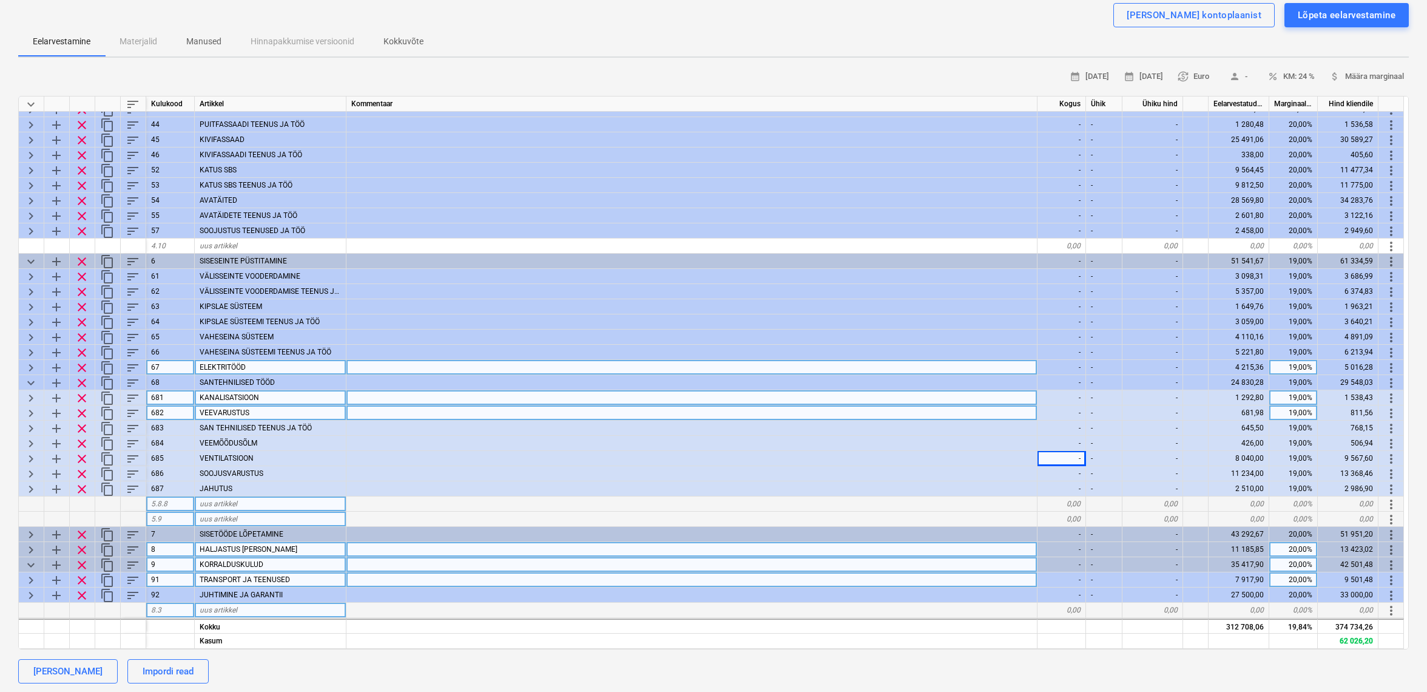
scroll to position [69, 0]
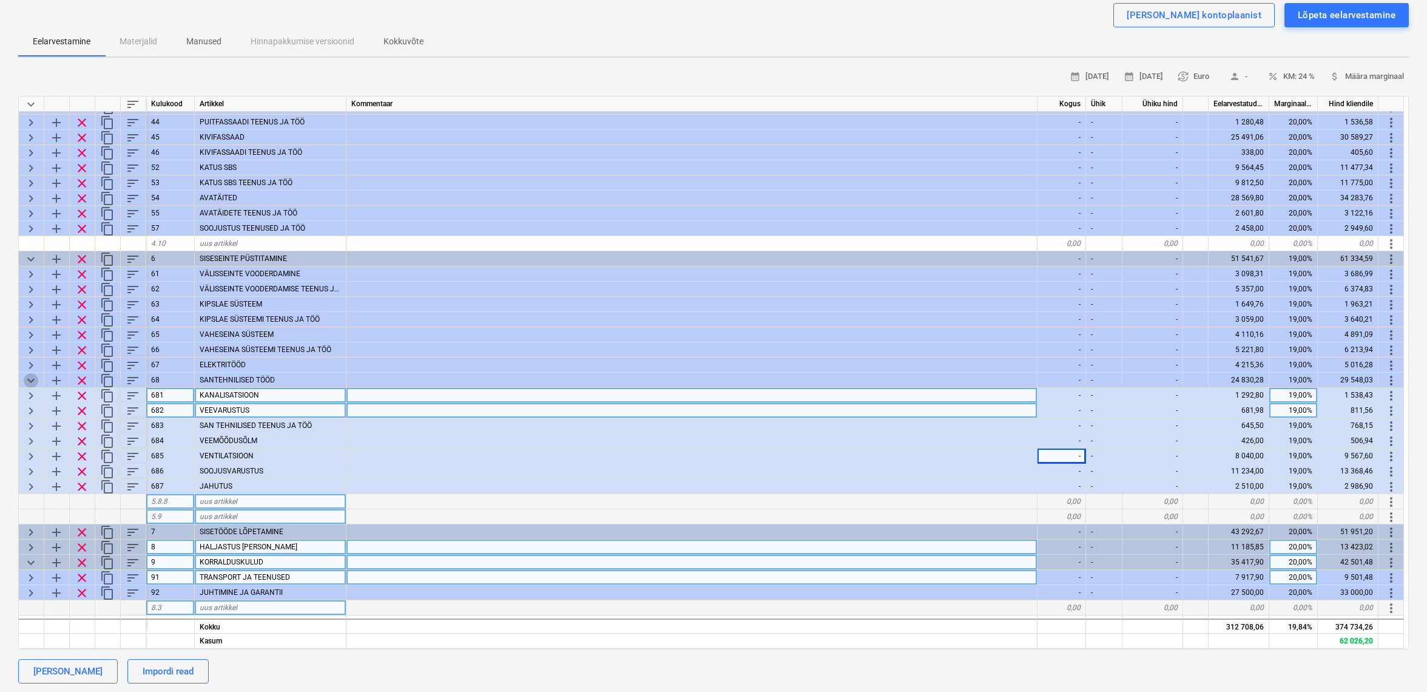
click at [28, 376] on span "keyboard_arrow_down" at bounding box center [31, 380] width 15 height 15
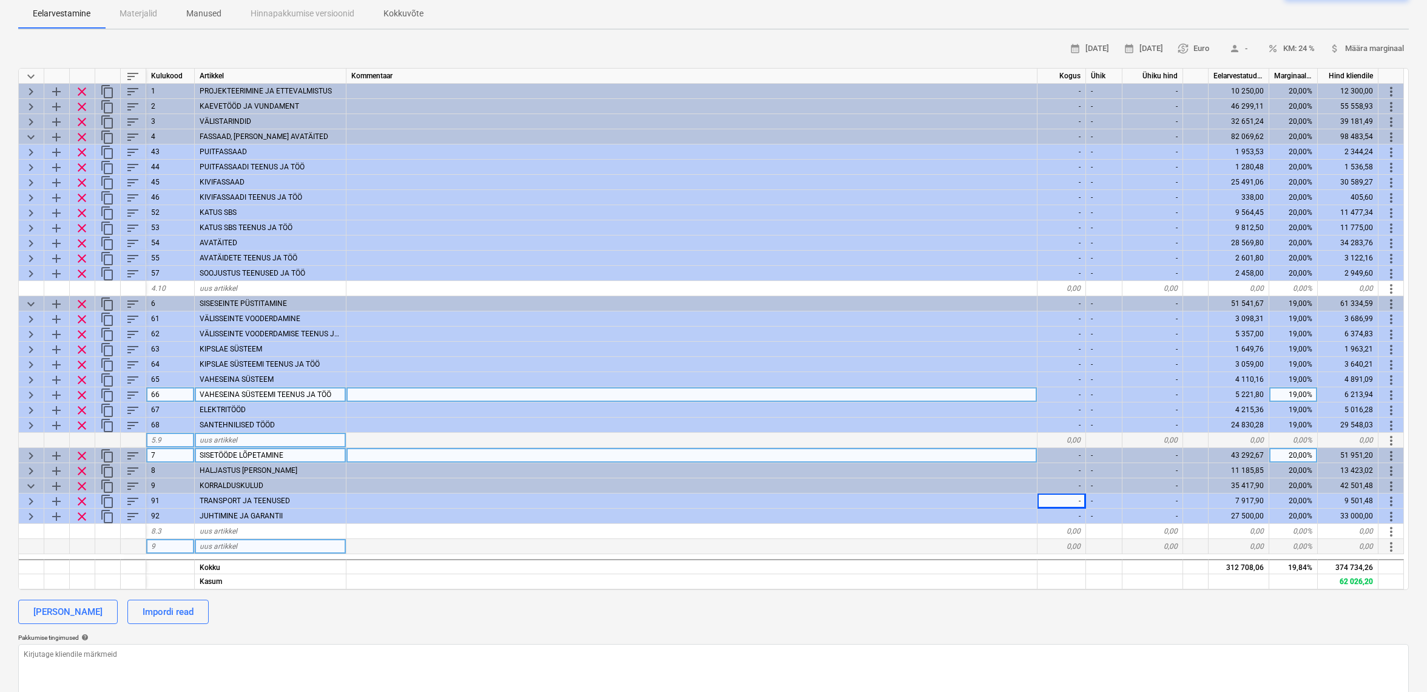
scroll to position [132, 1]
click at [29, 394] on span "keyboard_arrow_right" at bounding box center [31, 394] width 15 height 15
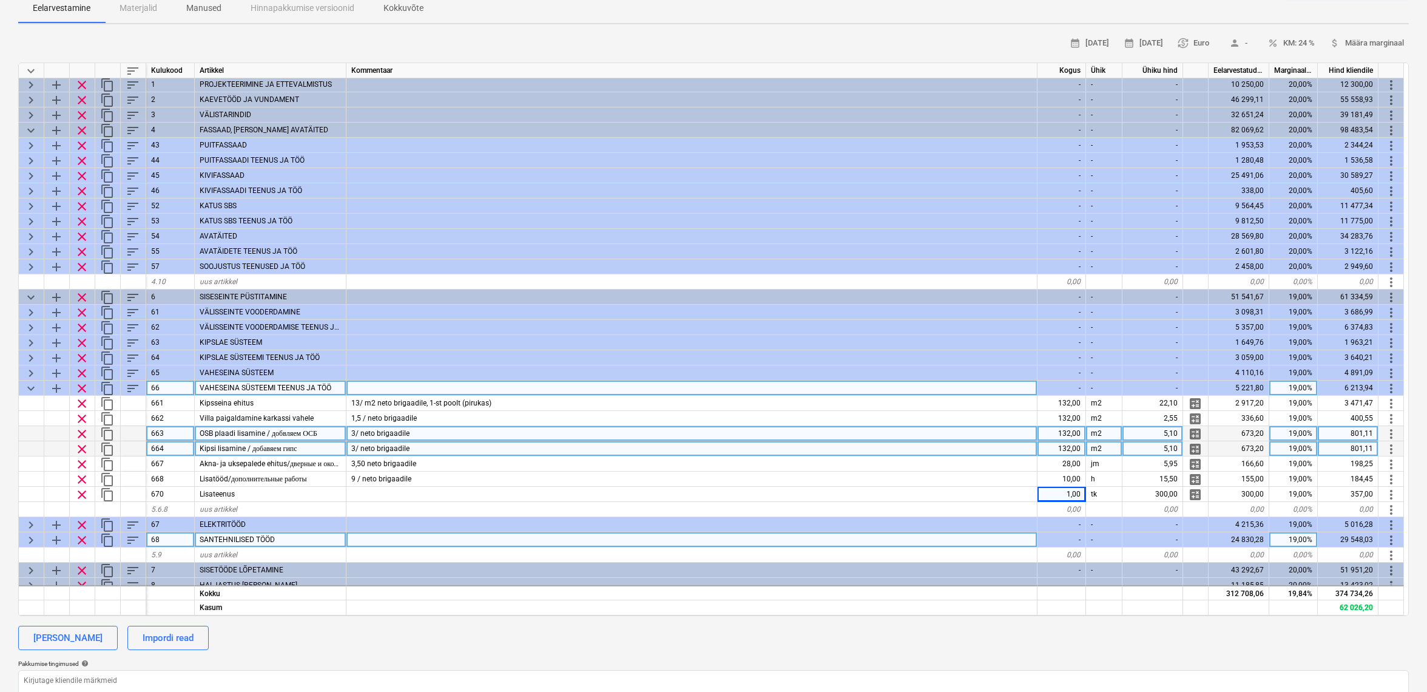
scroll to position [2, 0]
click at [26, 387] on span "keyboard_arrow_down" at bounding box center [31, 387] width 15 height 15
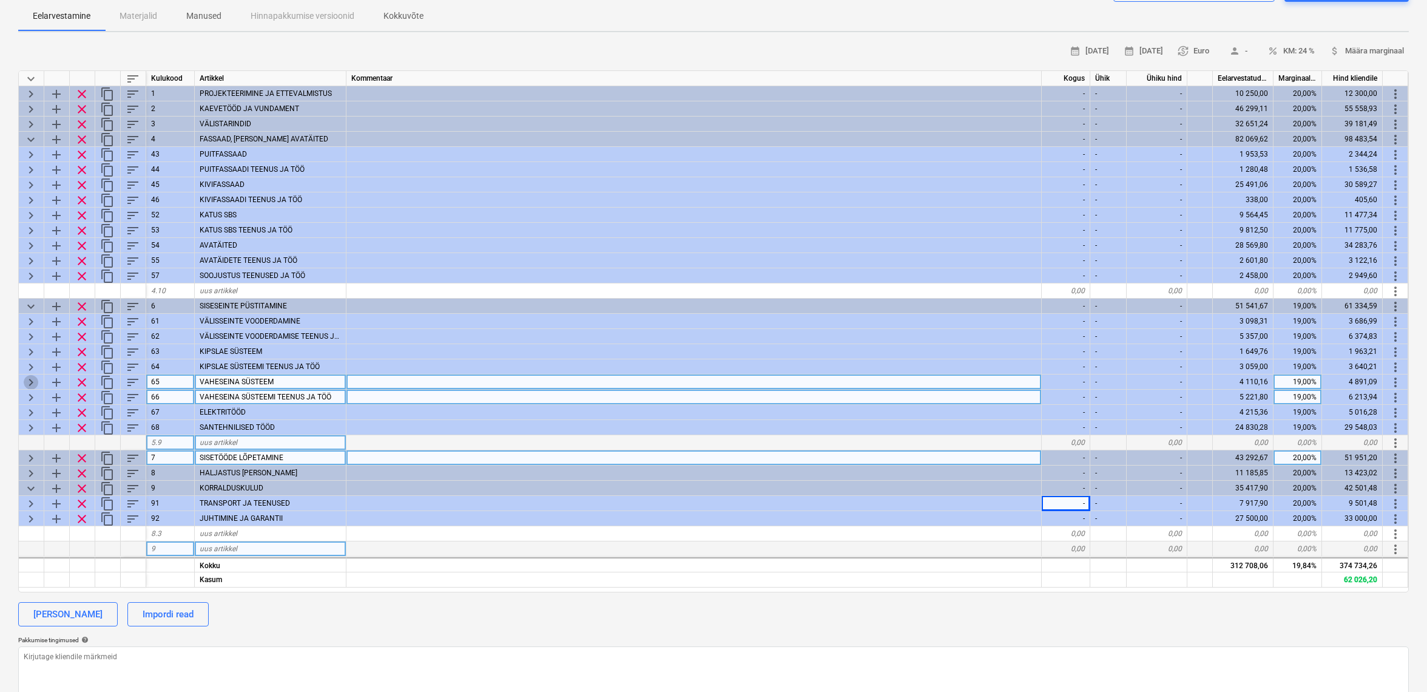
scroll to position [0, 1]
click at [26, 379] on span "keyboard_arrow_right" at bounding box center [31, 382] width 15 height 15
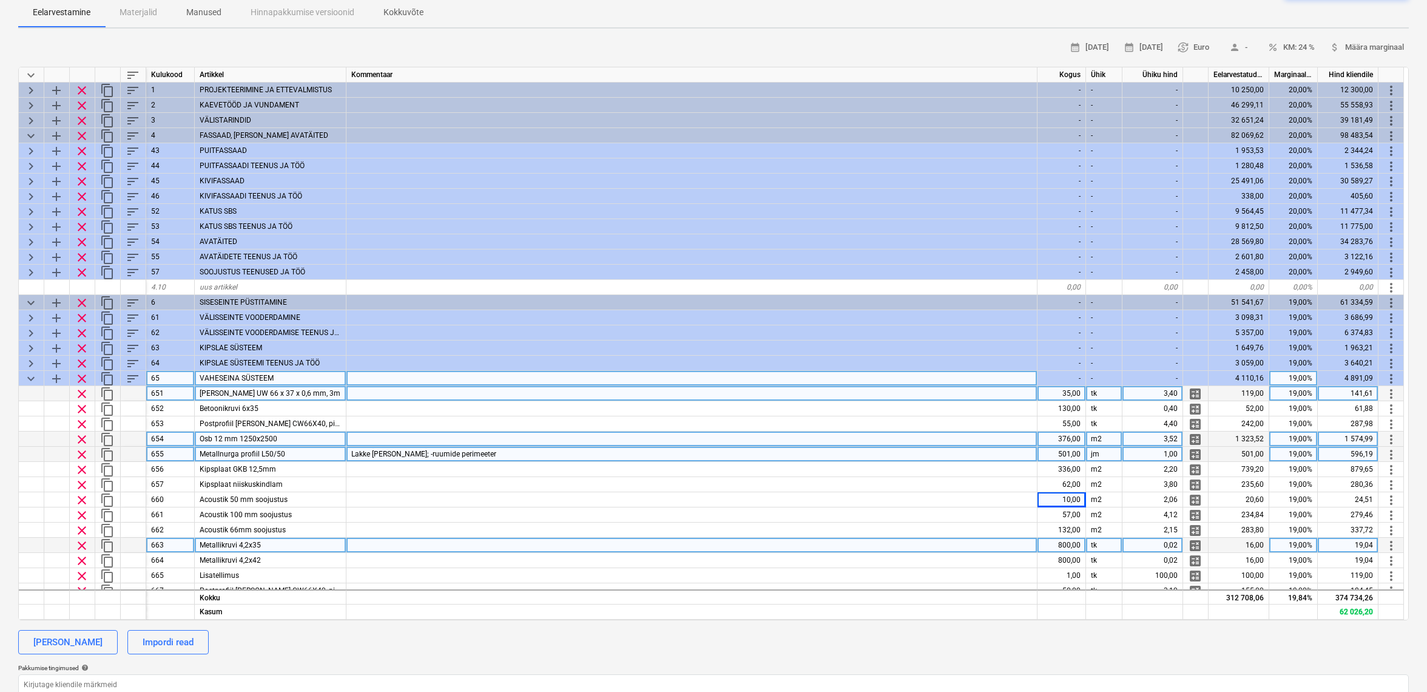
scroll to position [133, 1]
click at [26, 379] on span "keyboard_arrow_down" at bounding box center [31, 376] width 15 height 15
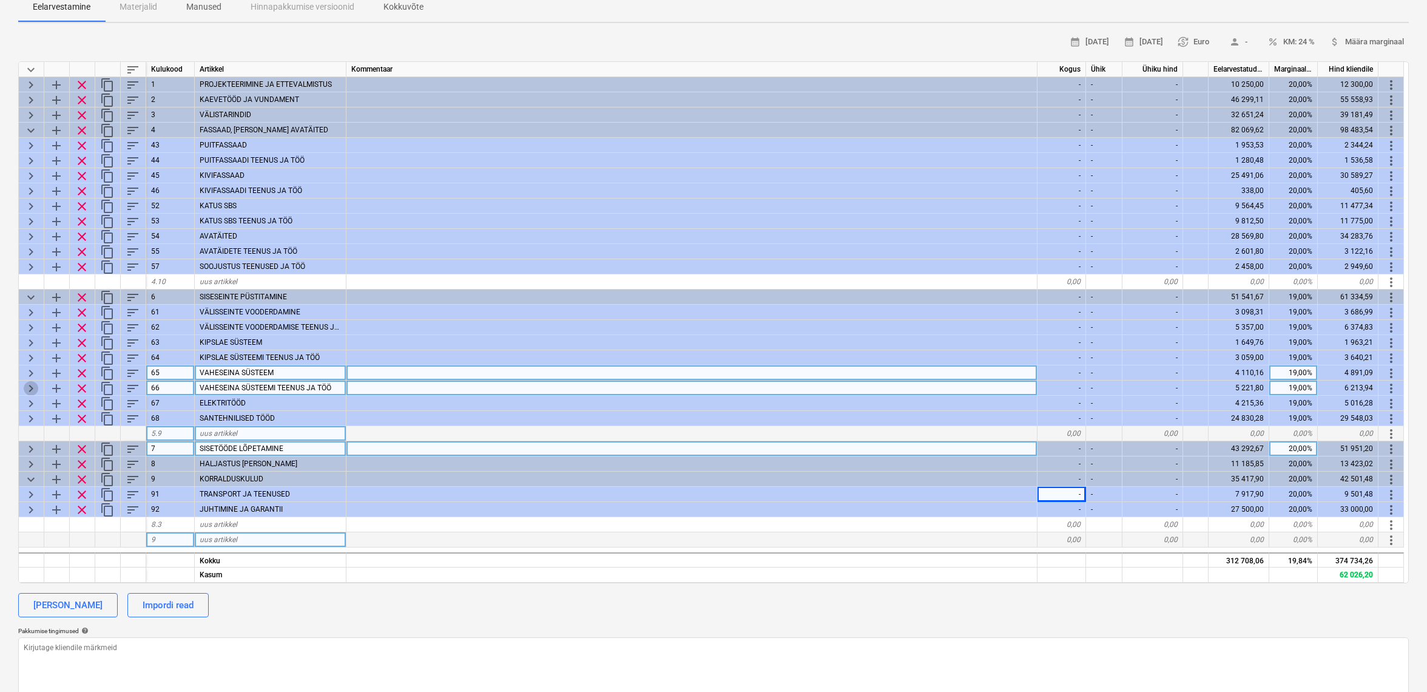
scroll to position [135, 1]
click at [24, 387] on span "keyboard_arrow_right" at bounding box center [31, 389] width 15 height 15
type textarea "x"
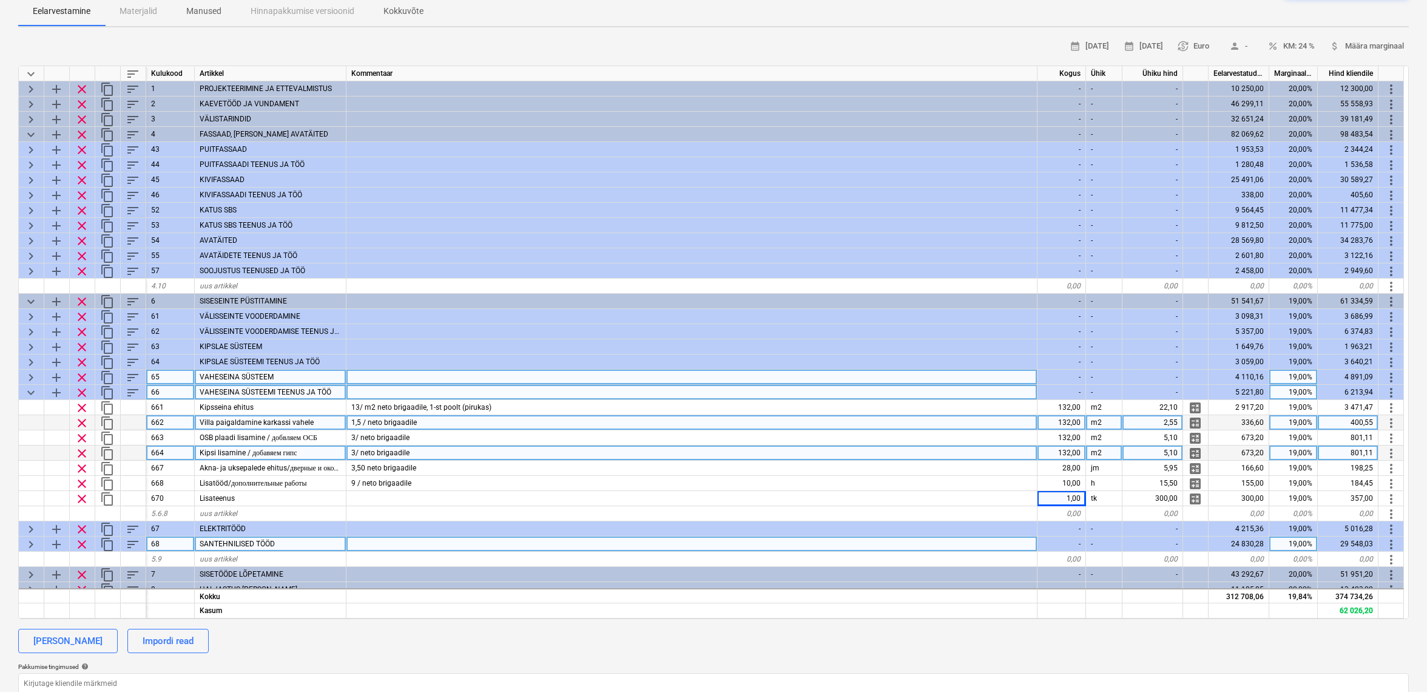
scroll to position [0, 0]
click at [1070, 424] on div "132,00" at bounding box center [1062, 422] width 49 height 15
type input "0"
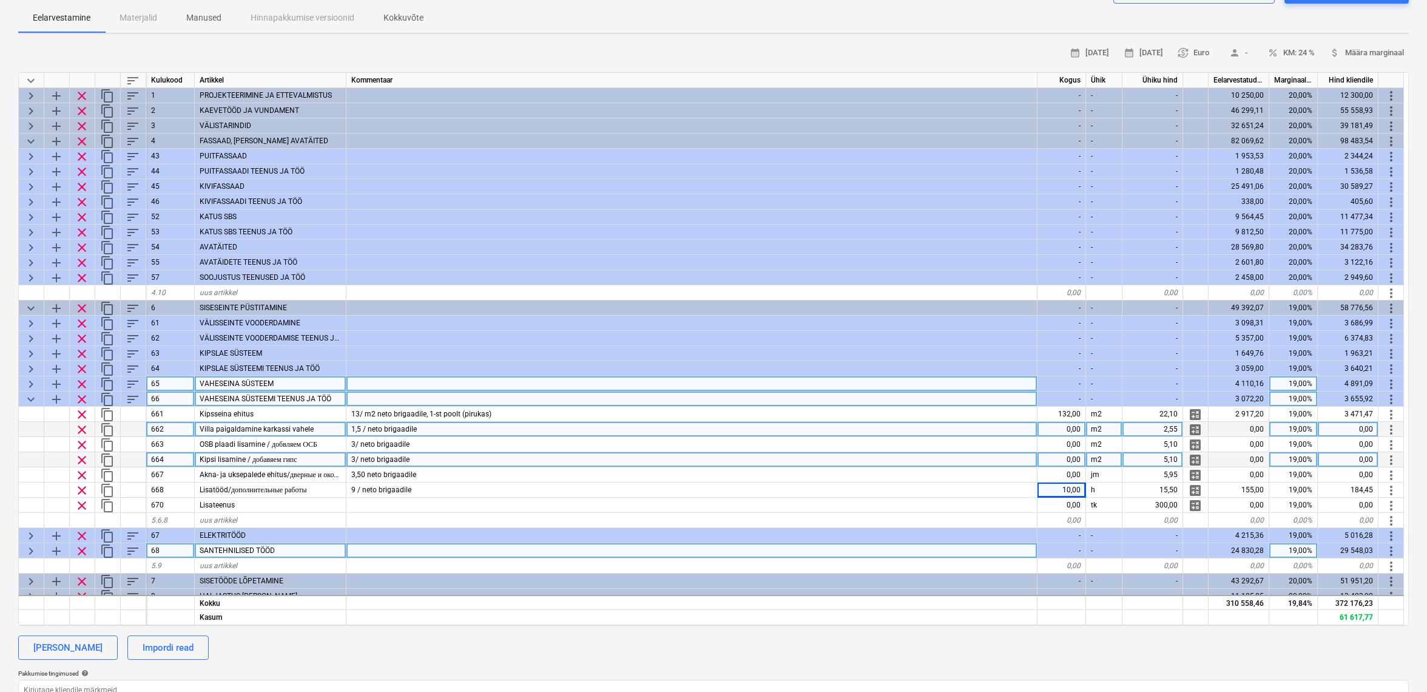
scroll to position [113, 0]
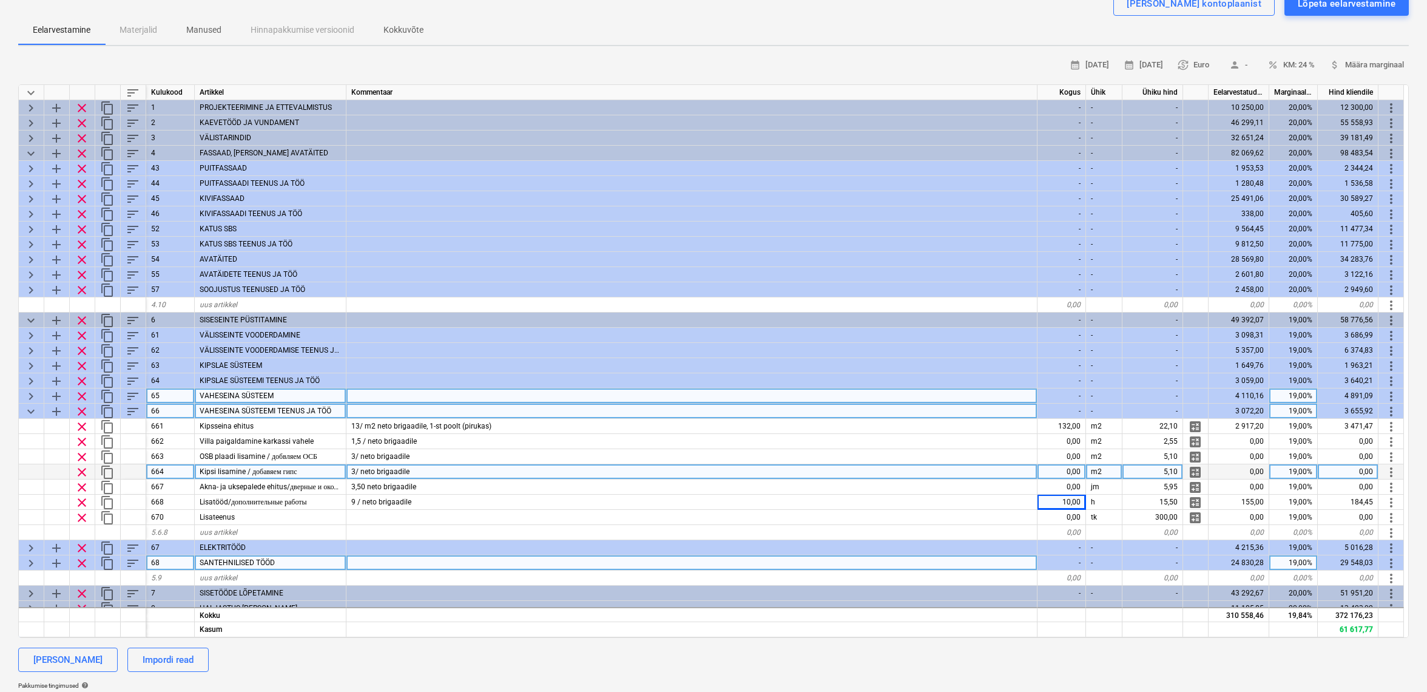
click at [29, 408] on span "keyboard_arrow_down" at bounding box center [31, 411] width 15 height 15
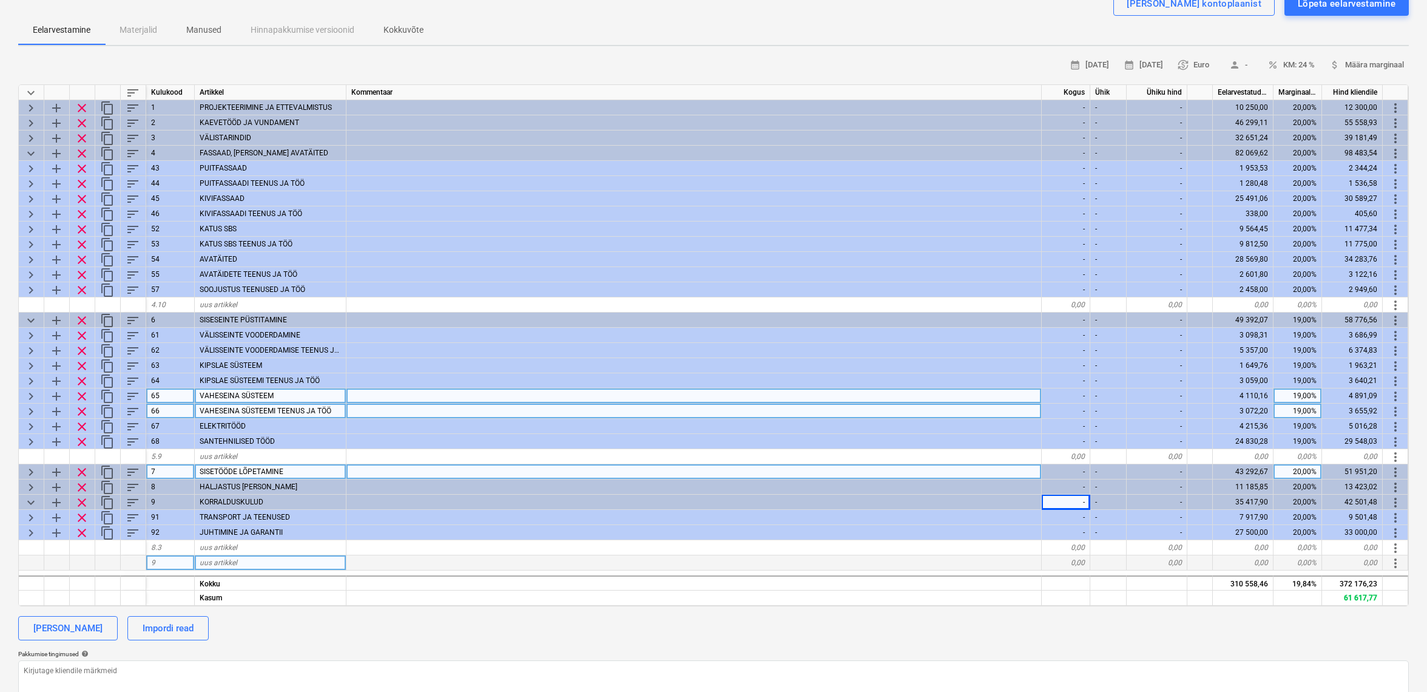
scroll to position [0, 0]
click at [28, 394] on span "keyboard_arrow_right" at bounding box center [31, 396] width 15 height 15
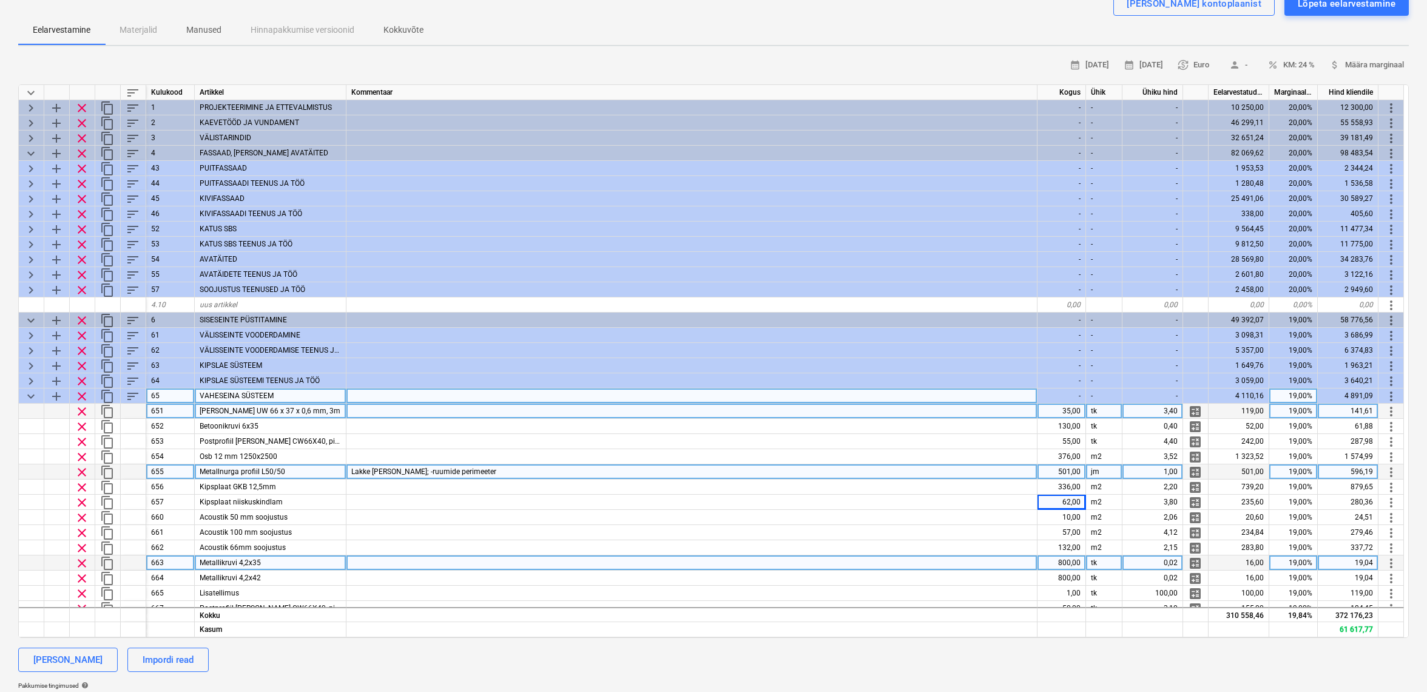
click at [30, 393] on span "keyboard_arrow_down" at bounding box center [31, 396] width 15 height 15
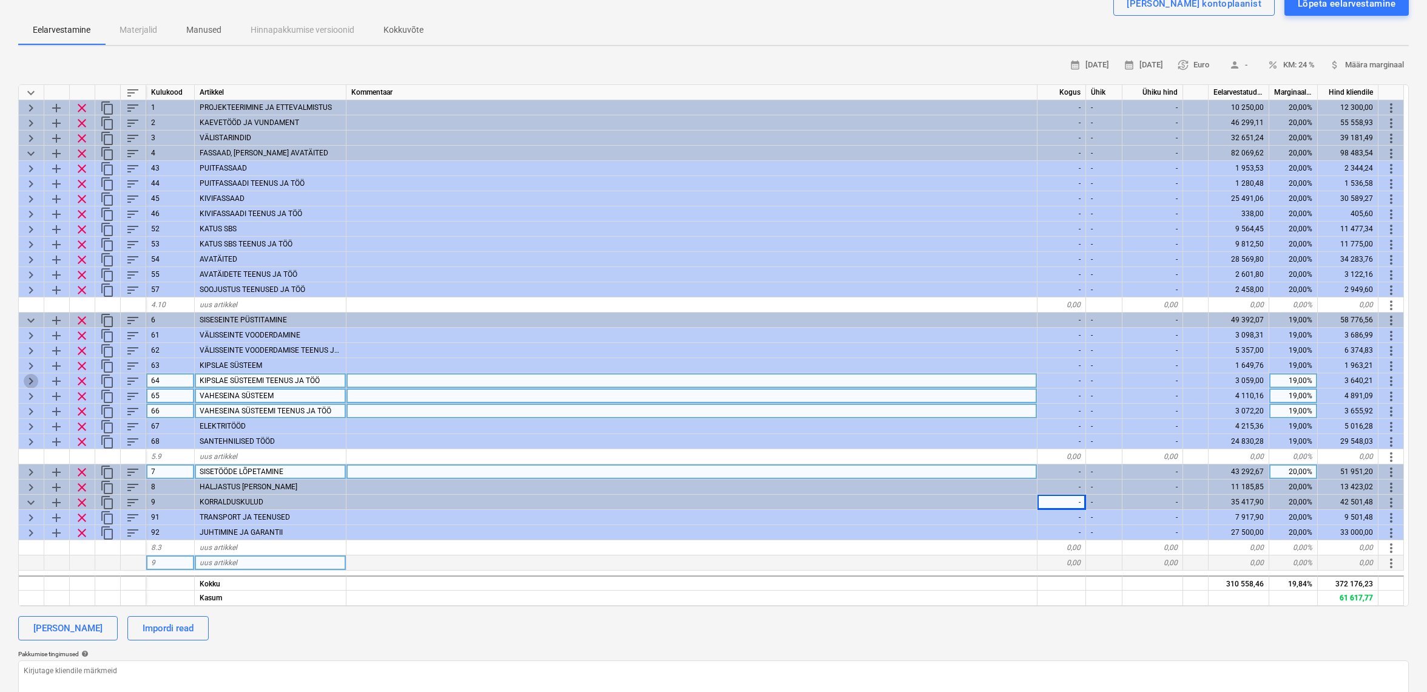
click at [32, 375] on span "keyboard_arrow_right" at bounding box center [31, 381] width 15 height 15
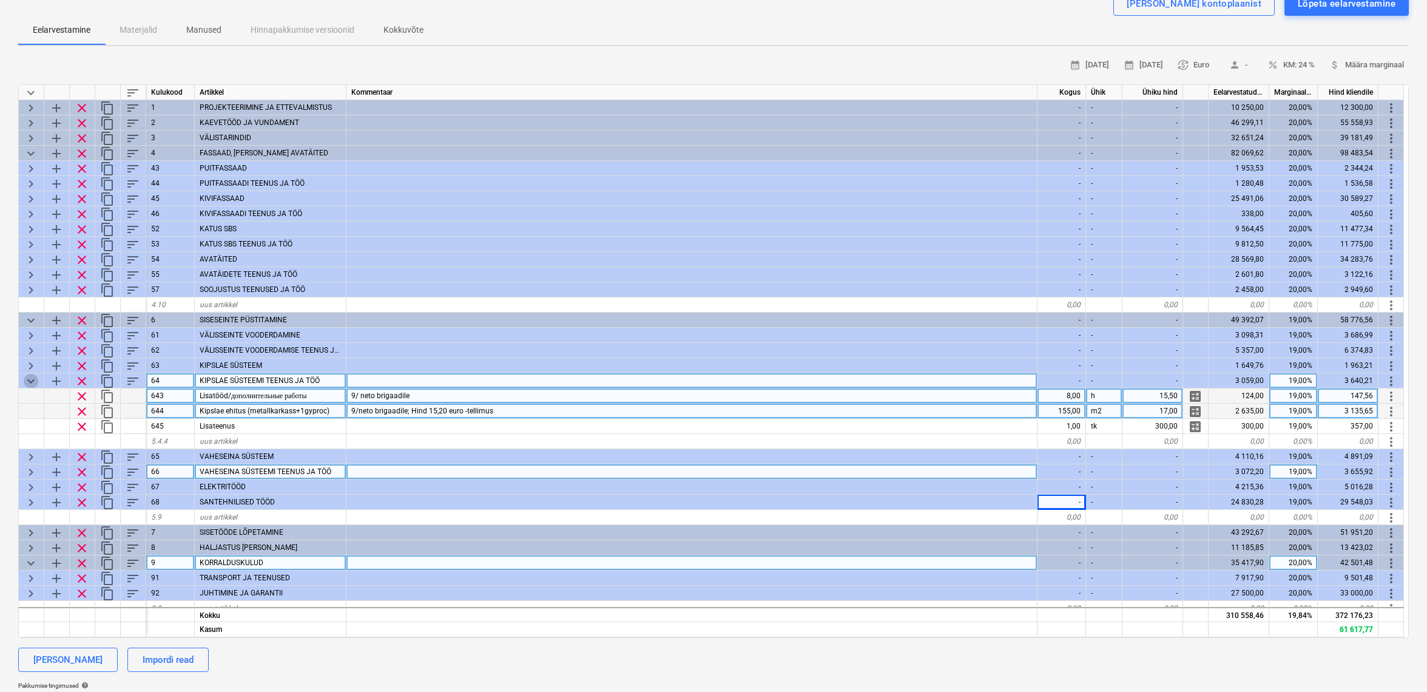
click at [32, 375] on span "keyboard_arrow_down" at bounding box center [31, 381] width 15 height 15
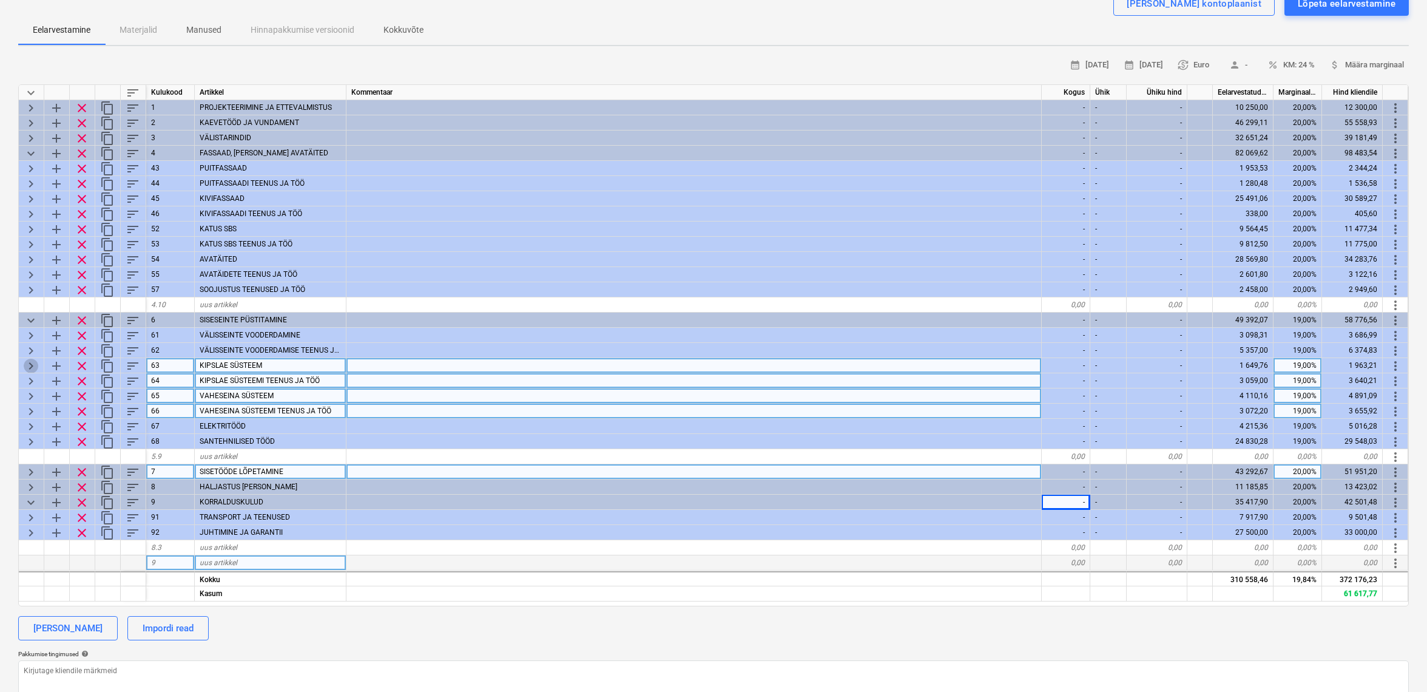
click at [32, 365] on span "keyboard_arrow_right" at bounding box center [31, 366] width 15 height 15
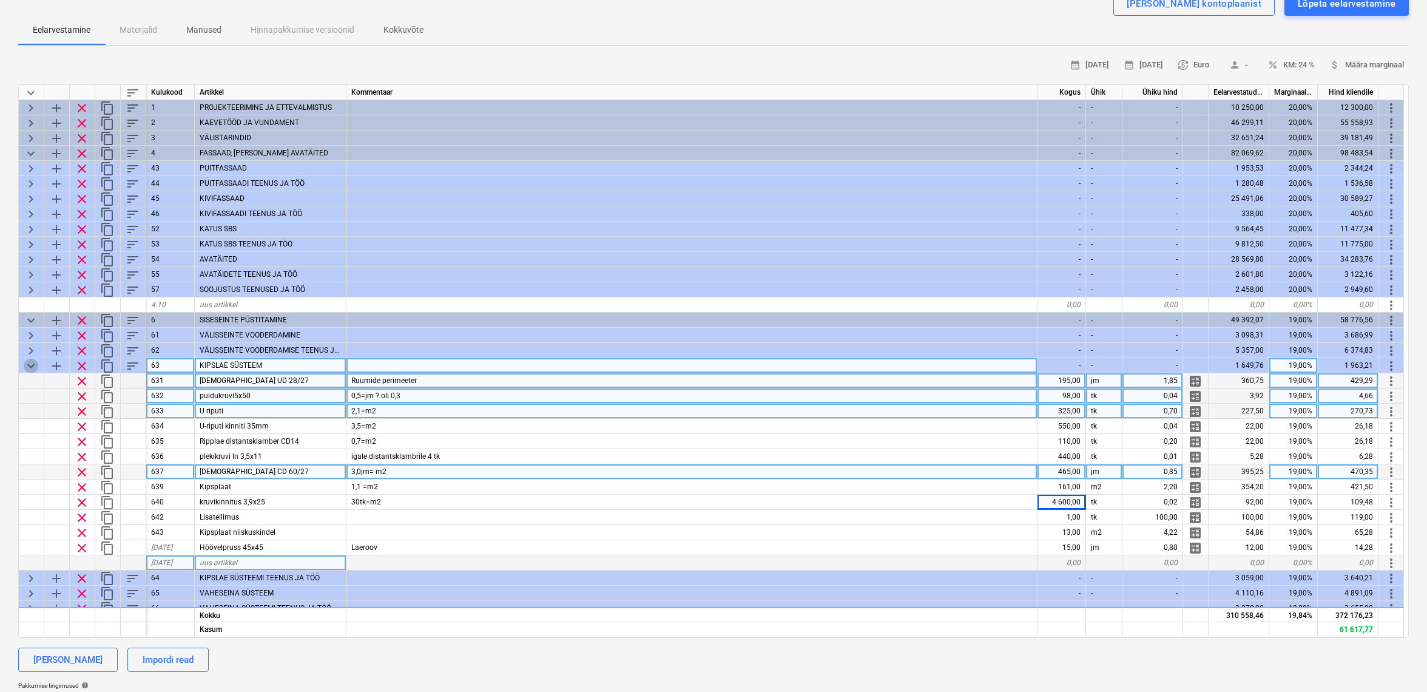
click at [33, 365] on span "keyboard_arrow_down" at bounding box center [31, 366] width 15 height 15
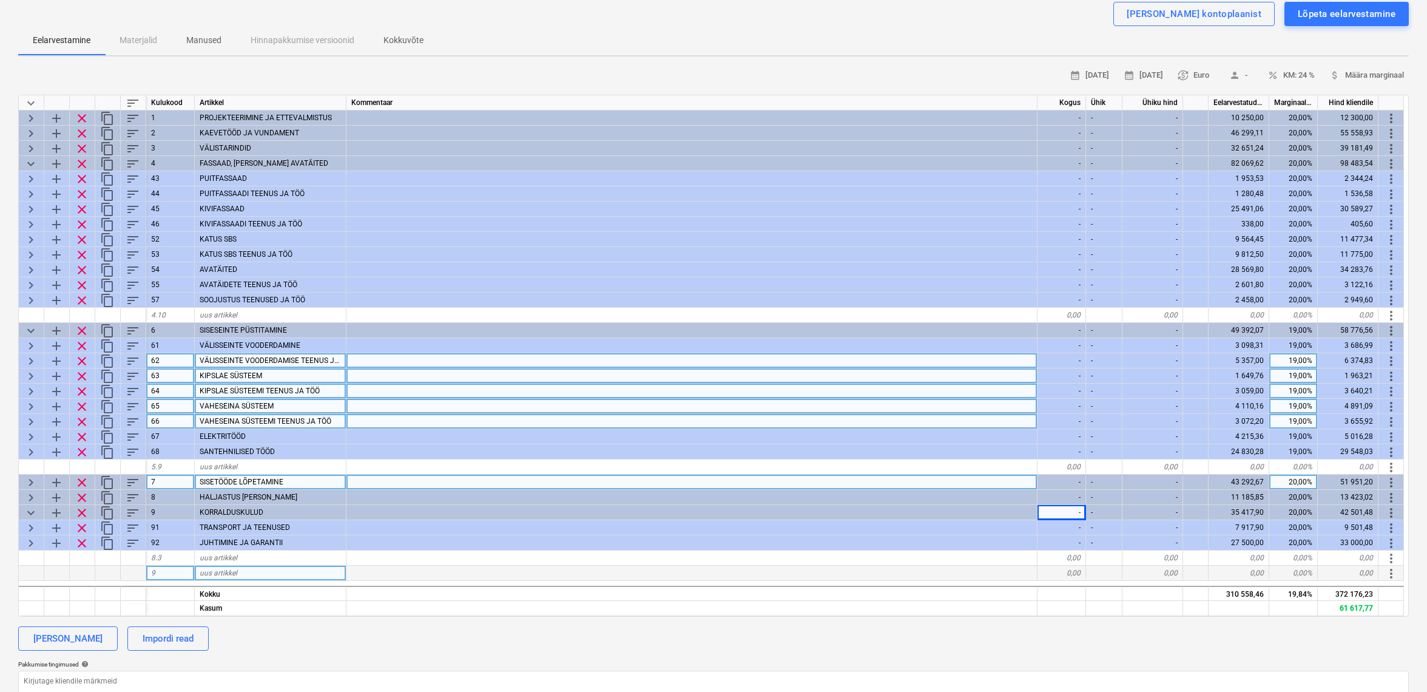
scroll to position [105, 1]
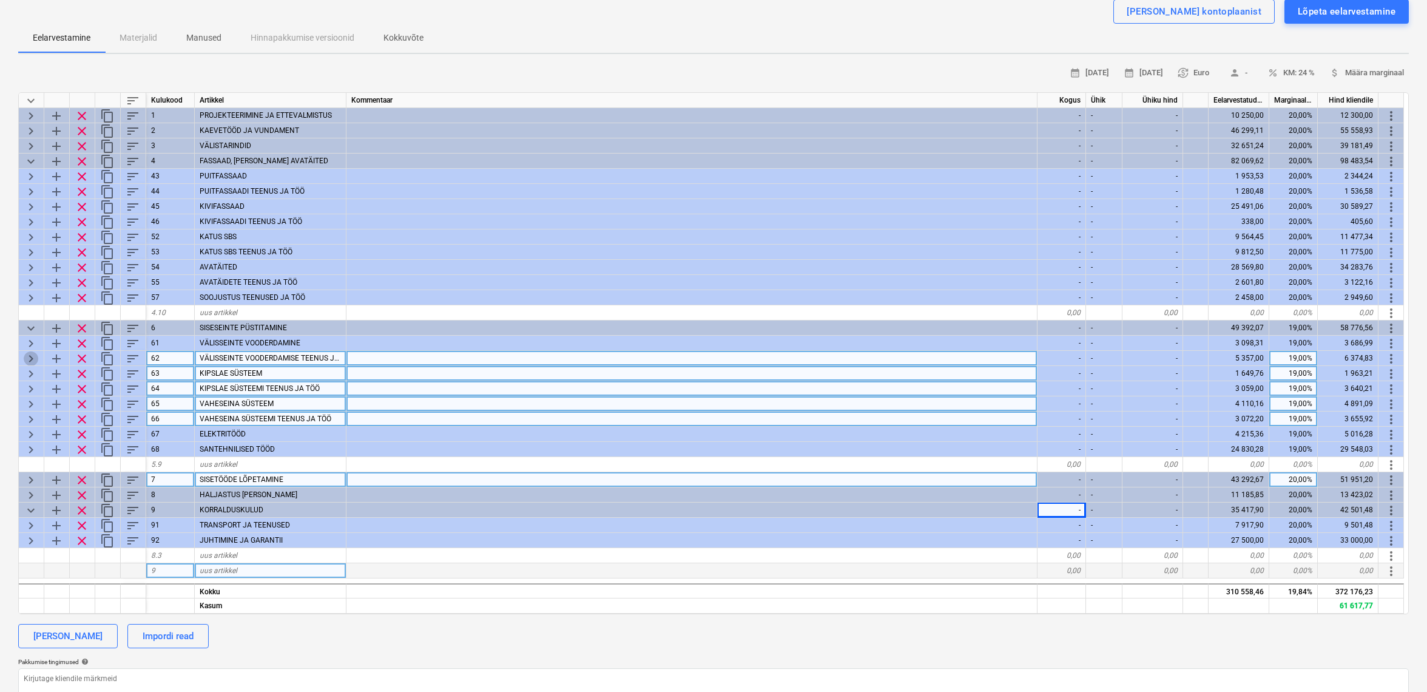
click at [33, 358] on span "keyboard_arrow_right" at bounding box center [31, 358] width 15 height 15
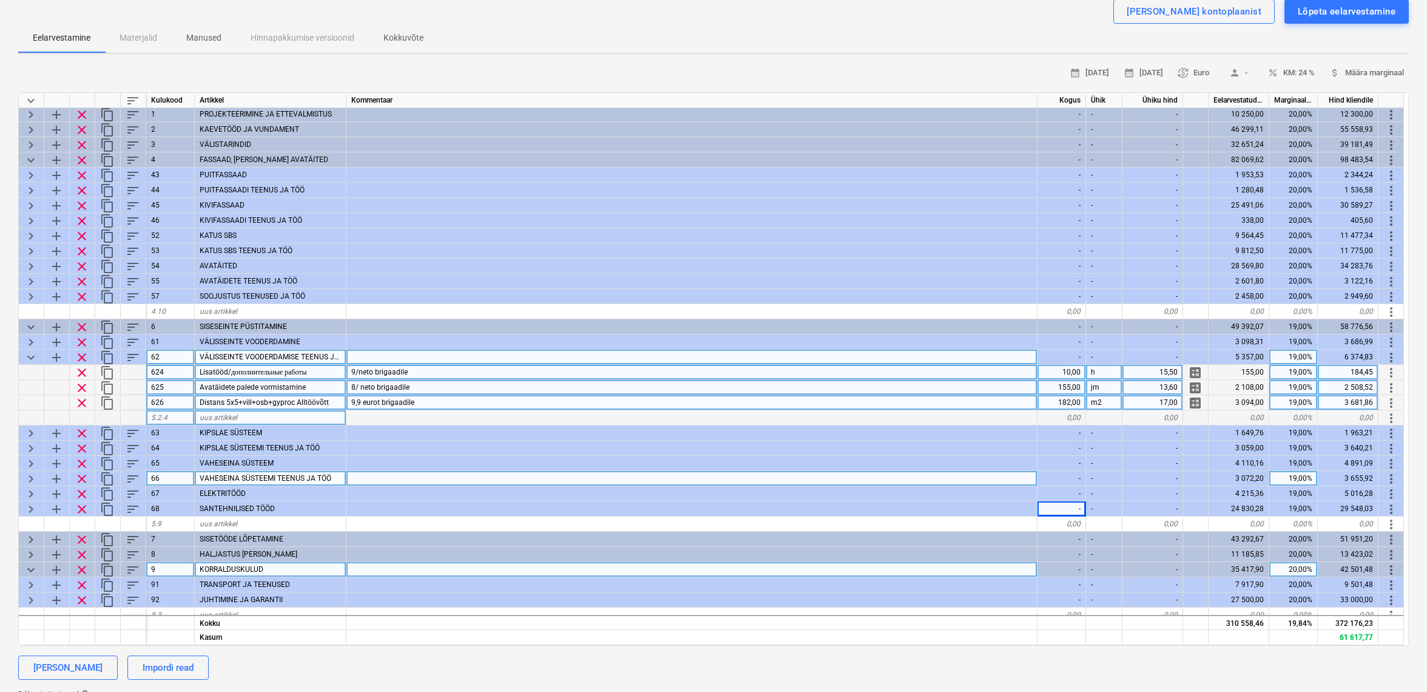
scroll to position [1, 1]
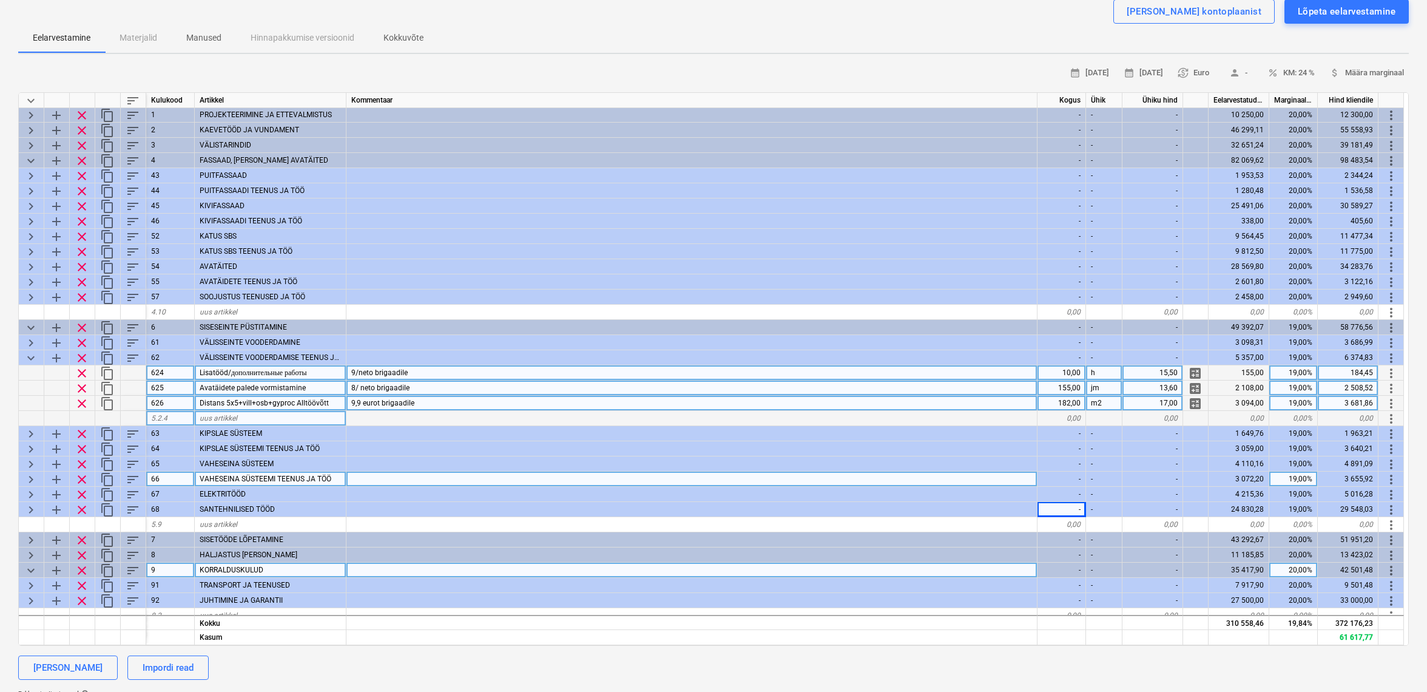
click at [34, 357] on span "keyboard_arrow_down" at bounding box center [31, 358] width 15 height 15
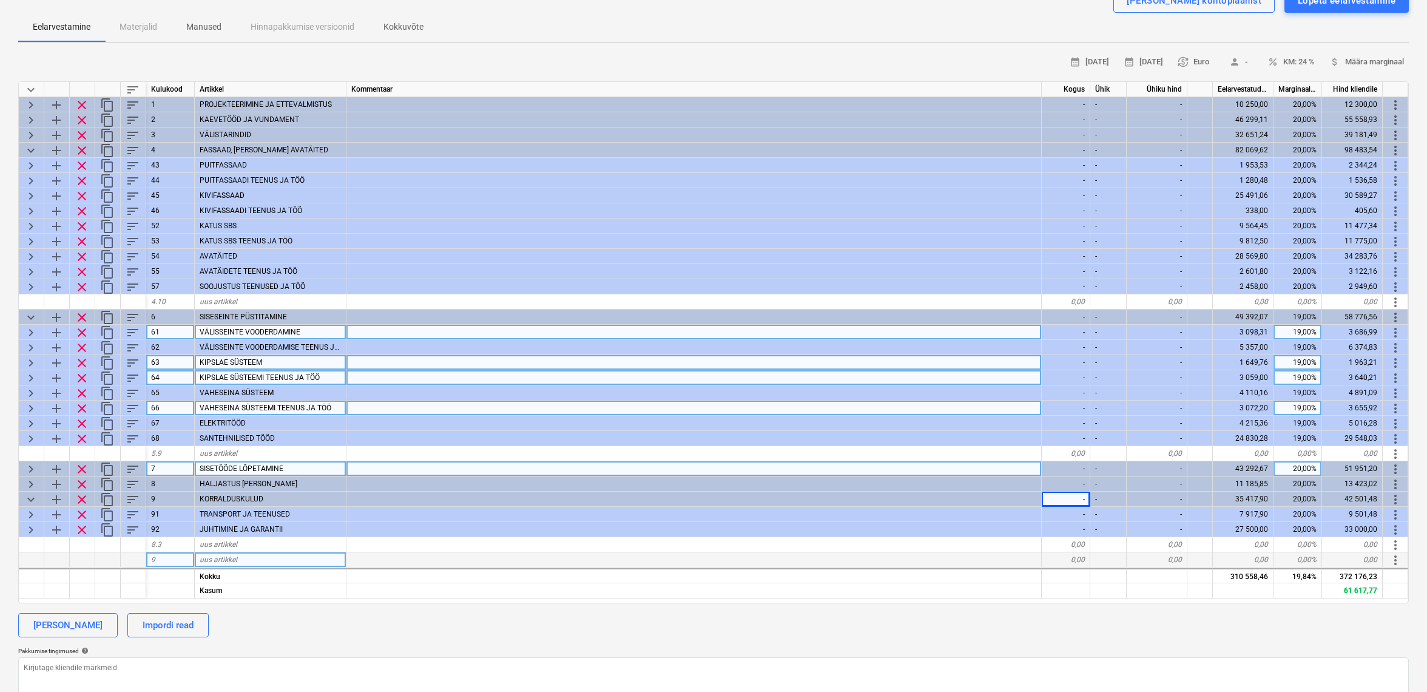
scroll to position [0, 1]
click at [24, 327] on span "keyboard_arrow_right" at bounding box center [31, 332] width 15 height 15
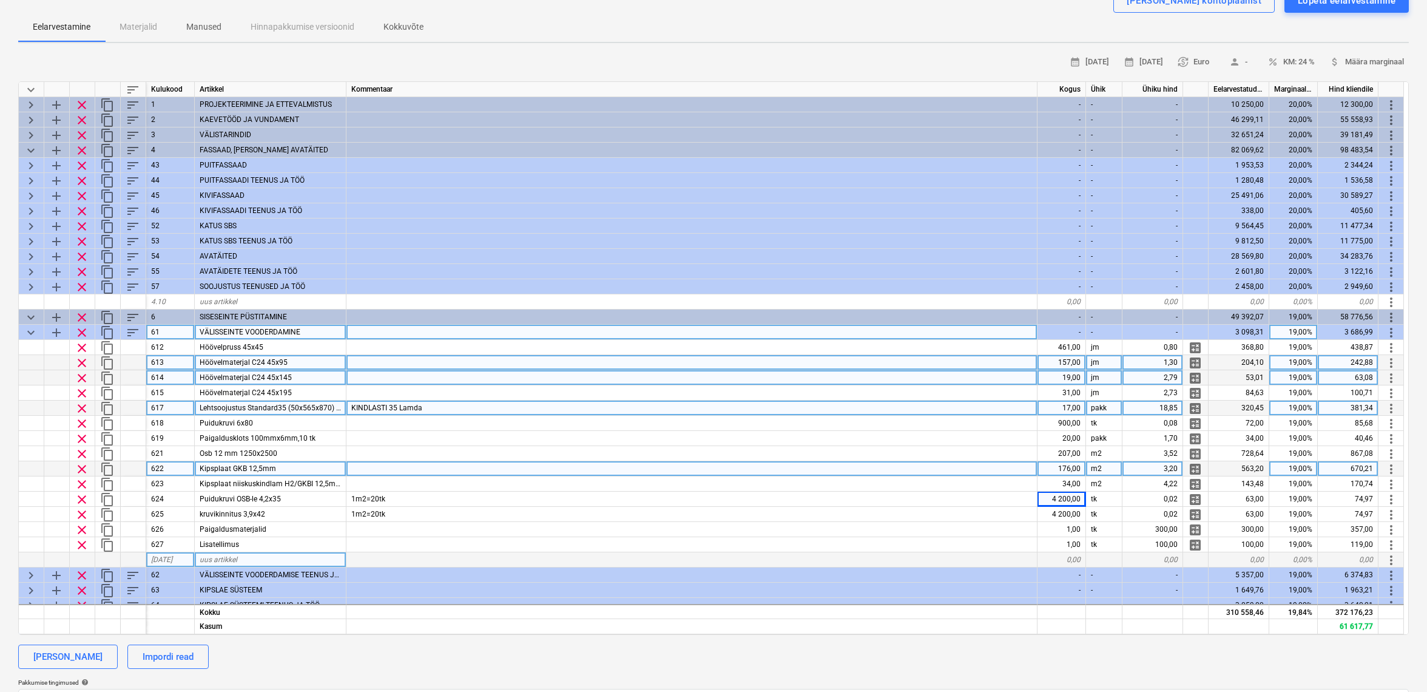
scroll to position [0, 0]
click at [24, 327] on span "keyboard_arrow_down" at bounding box center [31, 332] width 15 height 15
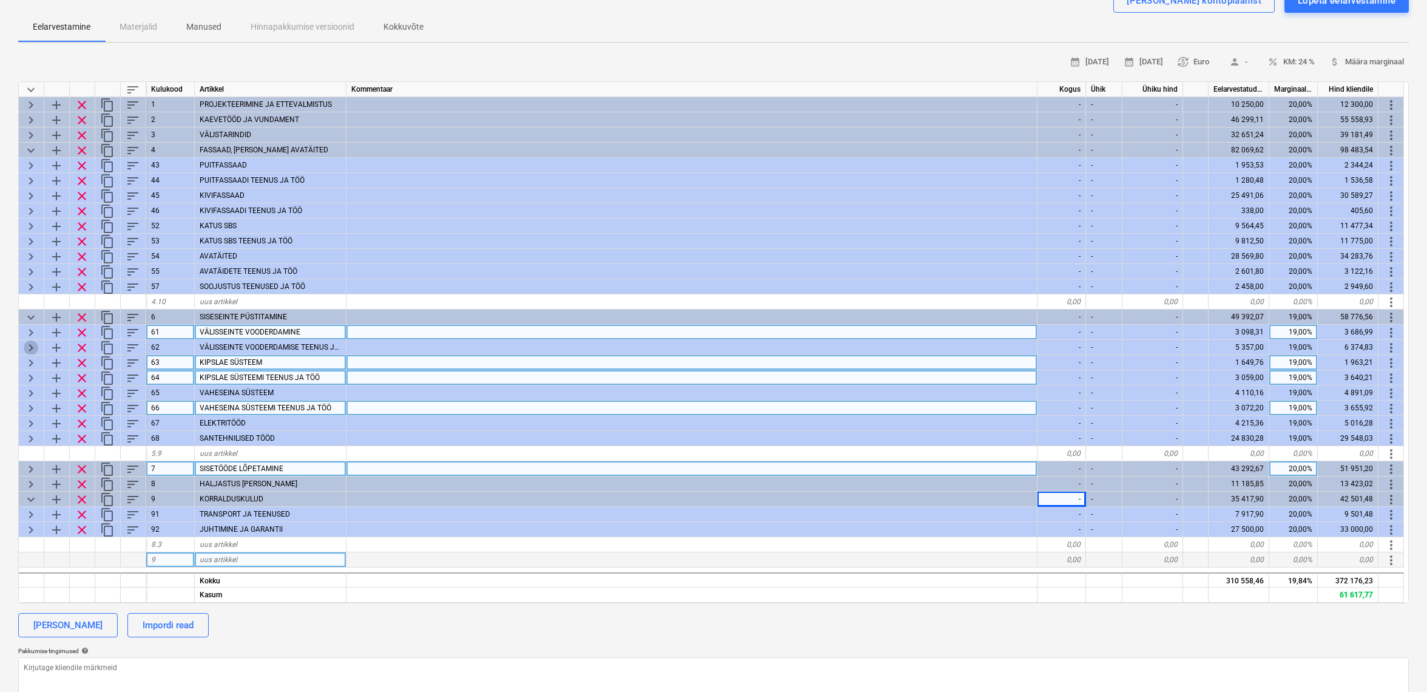
scroll to position [118, 1]
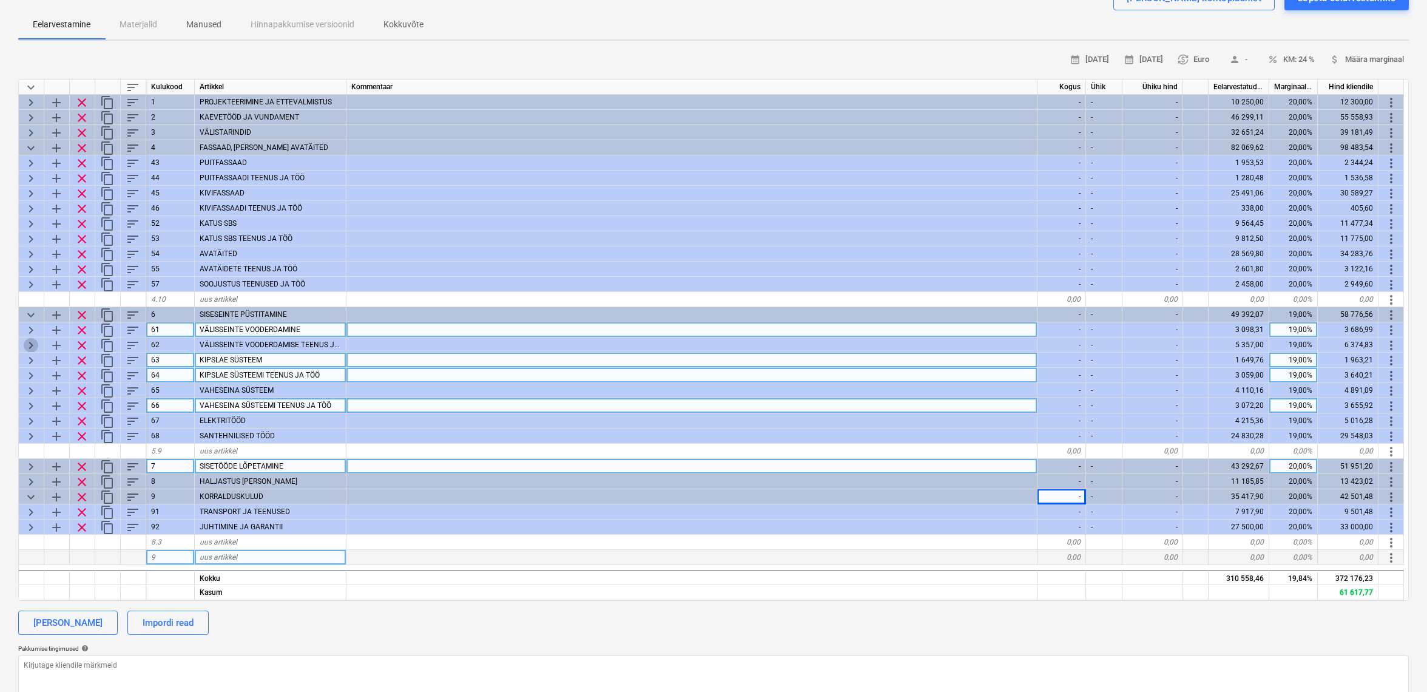
click at [30, 342] on span "keyboard_arrow_right" at bounding box center [31, 345] width 15 height 15
type textarea "x"
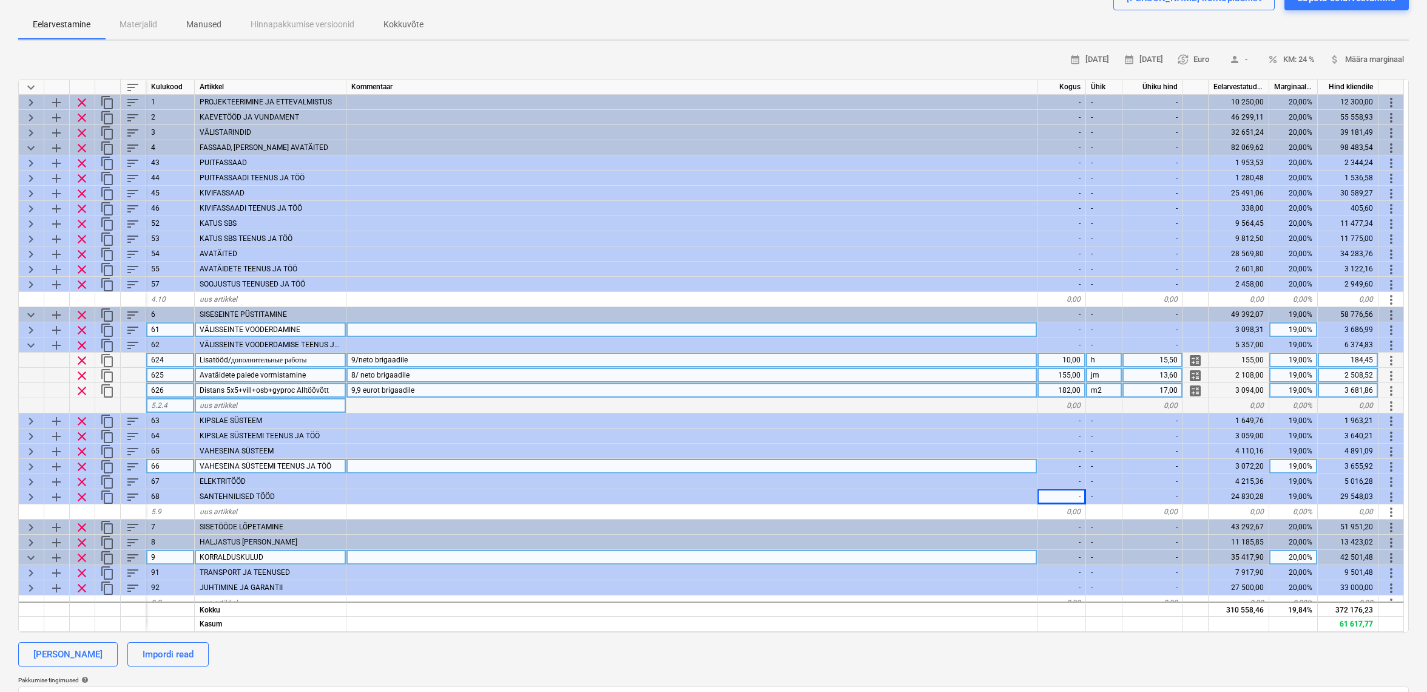
scroll to position [0, 1]
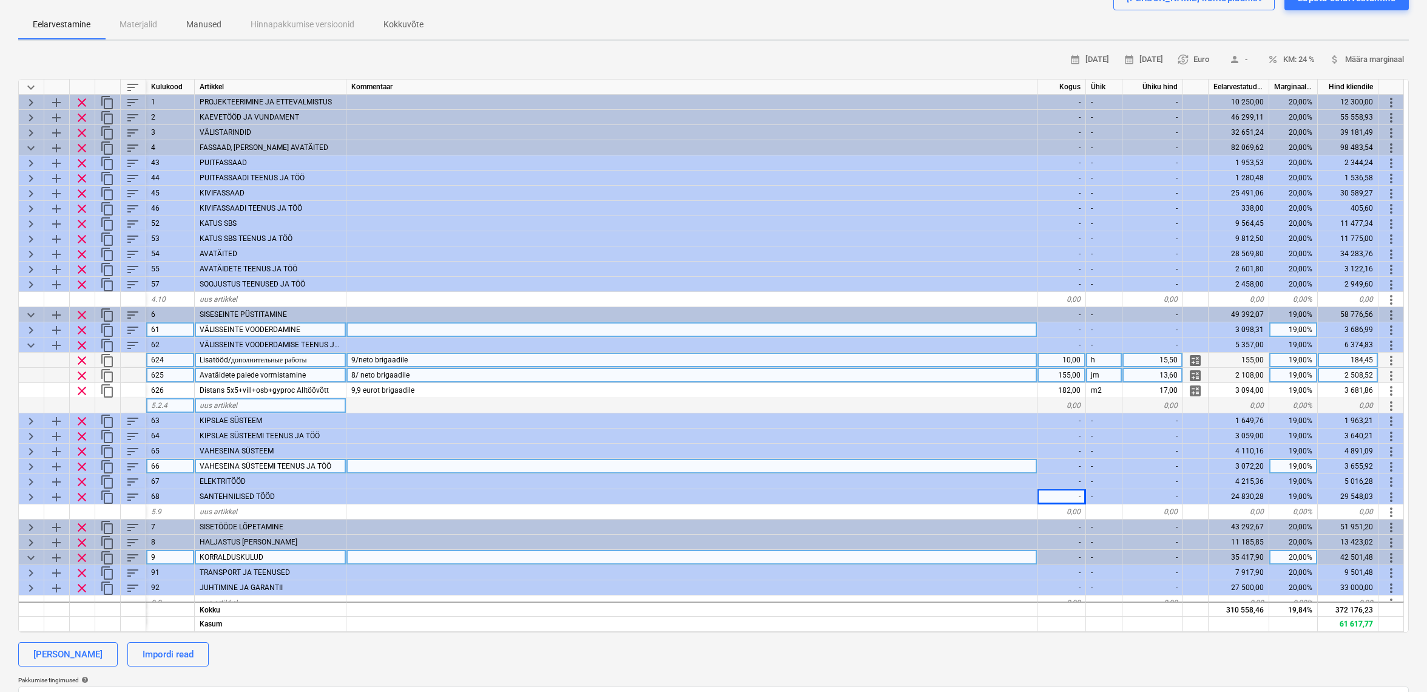
click at [1066, 373] on div "155,00" at bounding box center [1062, 375] width 49 height 15
type input "90"
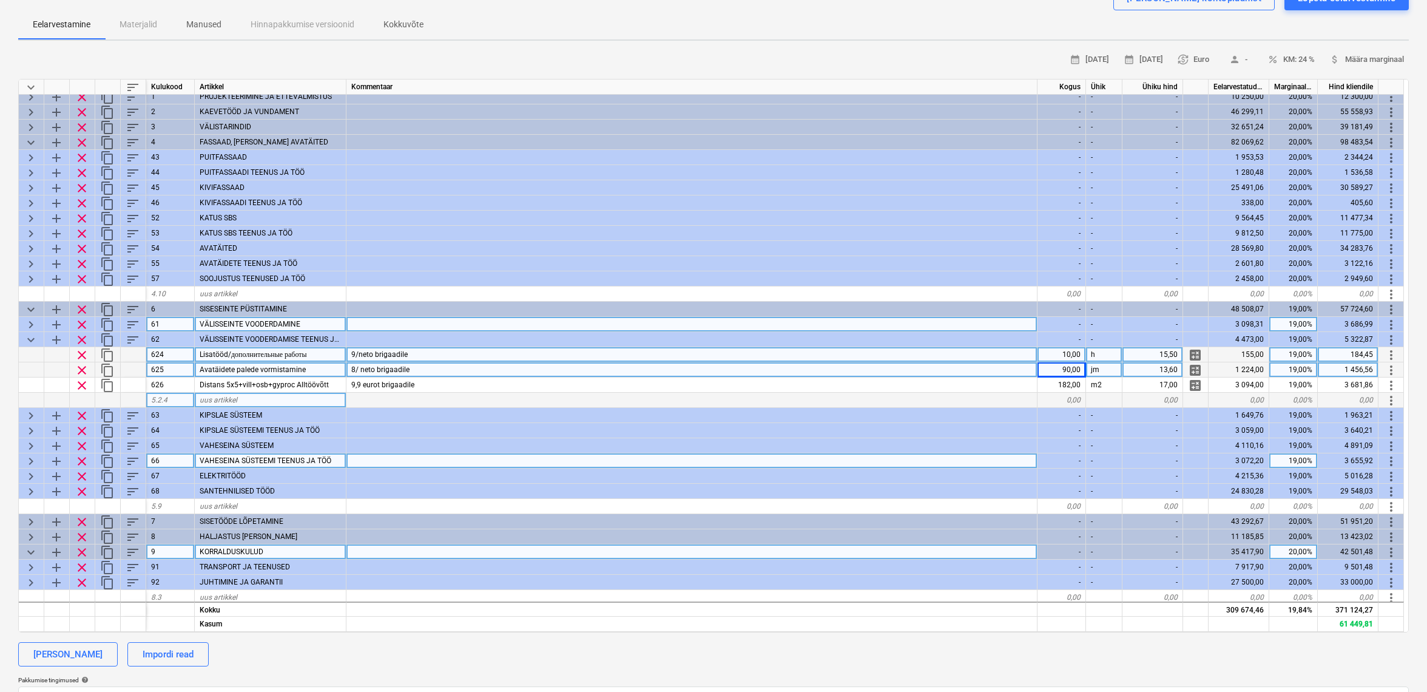
scroll to position [7, 2]
click at [29, 337] on span "keyboard_arrow_down" at bounding box center [31, 339] width 15 height 15
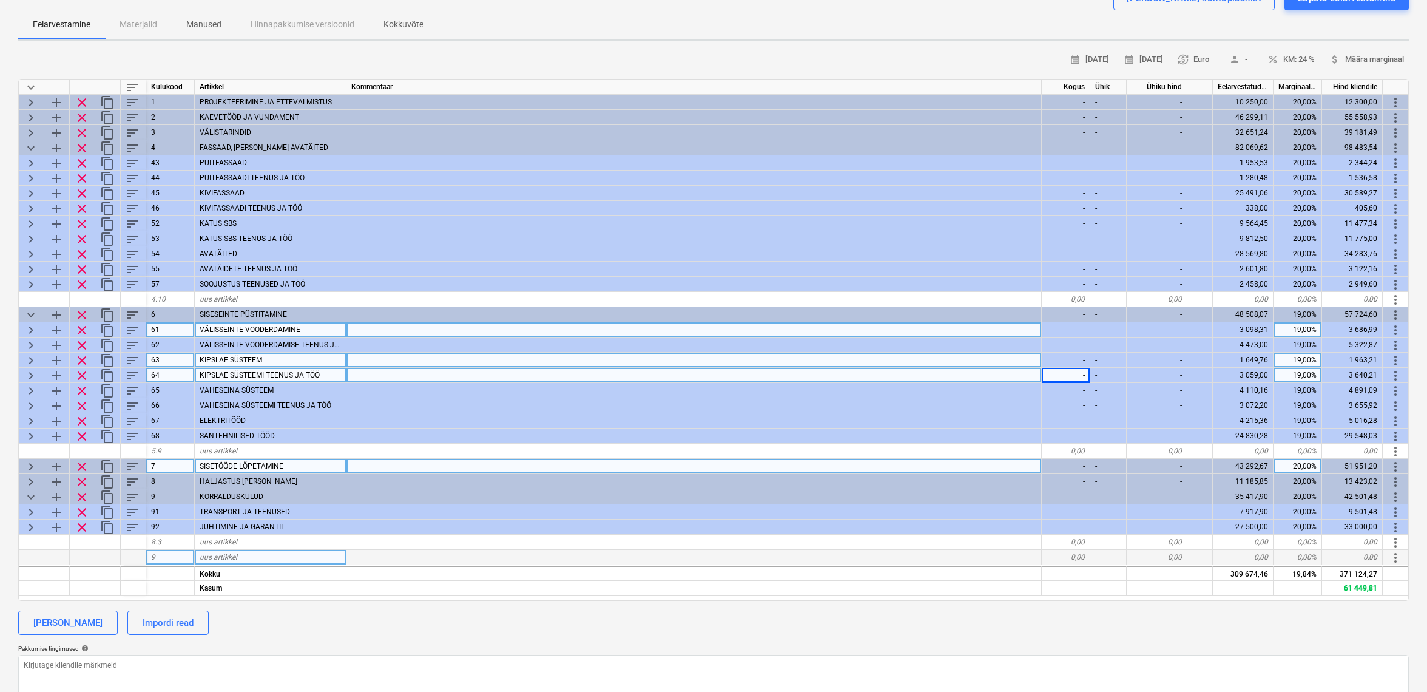
scroll to position [0, 0]
click at [32, 327] on span "keyboard_arrow_right" at bounding box center [31, 330] width 15 height 15
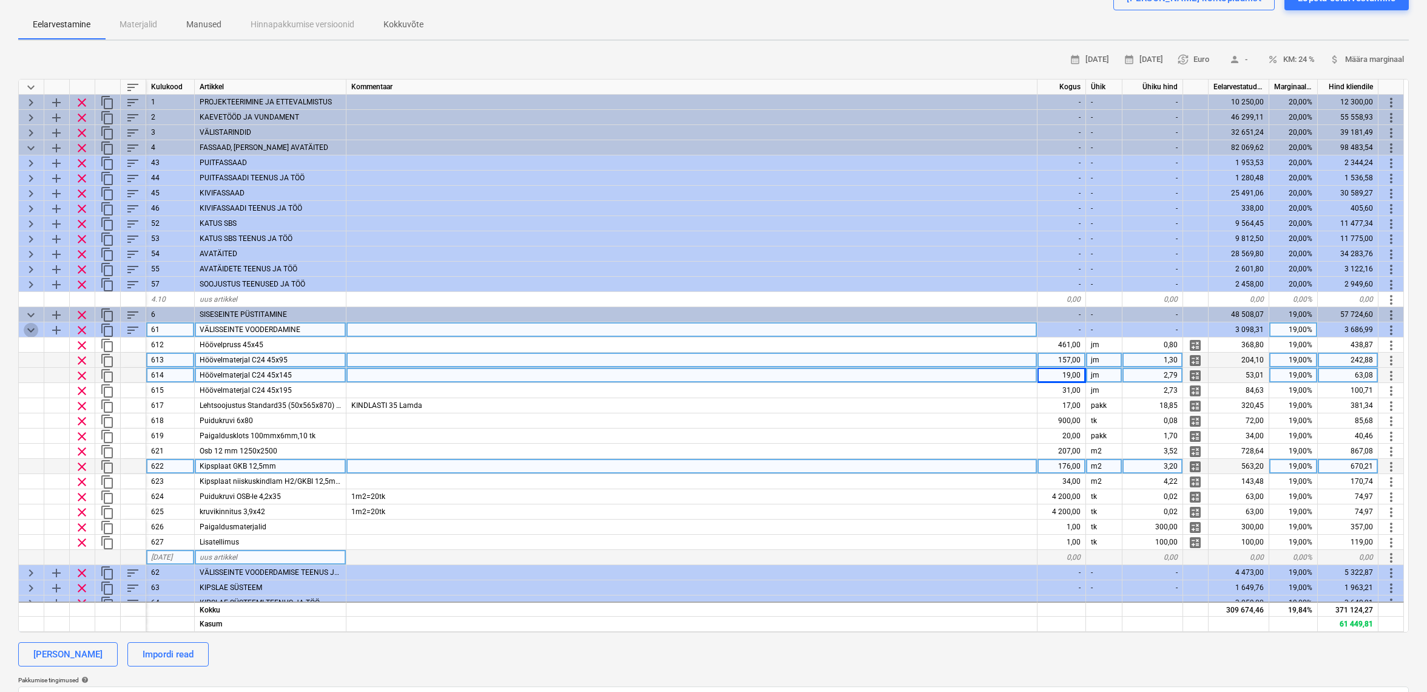
click at [32, 328] on span "keyboard_arrow_down" at bounding box center [31, 330] width 15 height 15
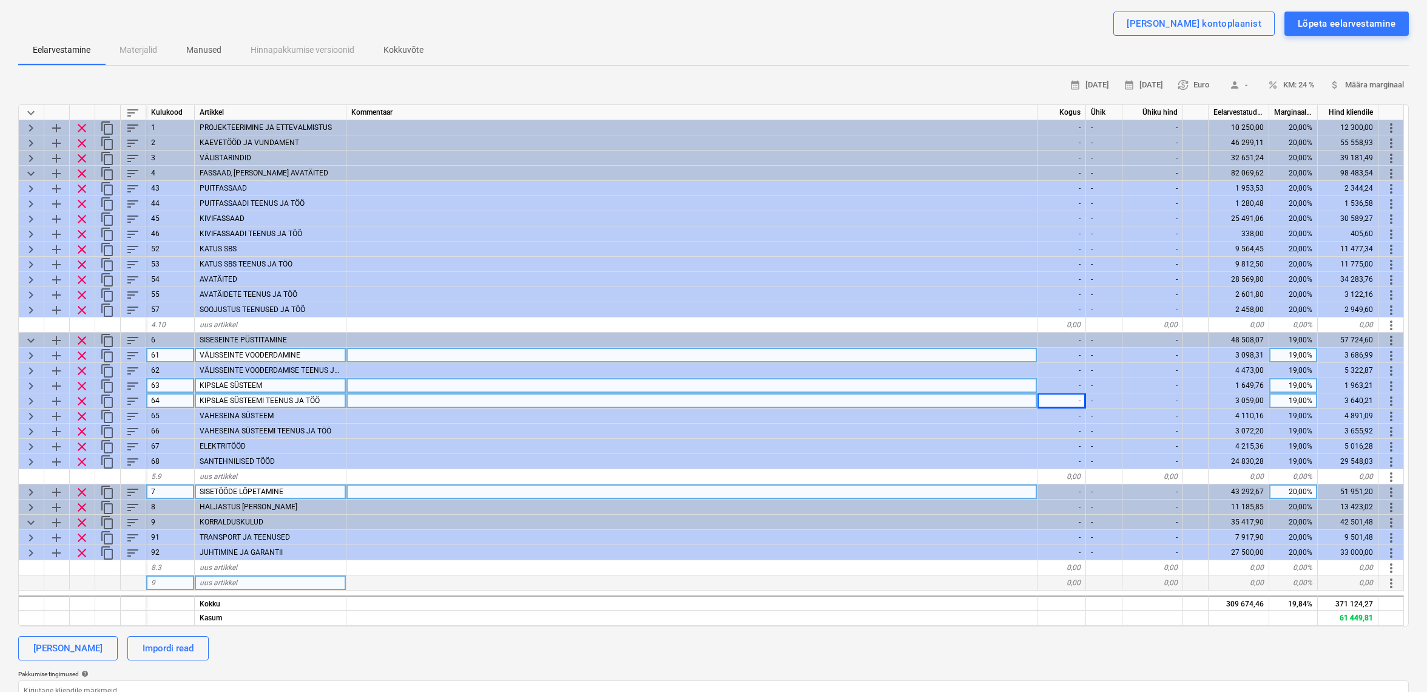
scroll to position [92, 0]
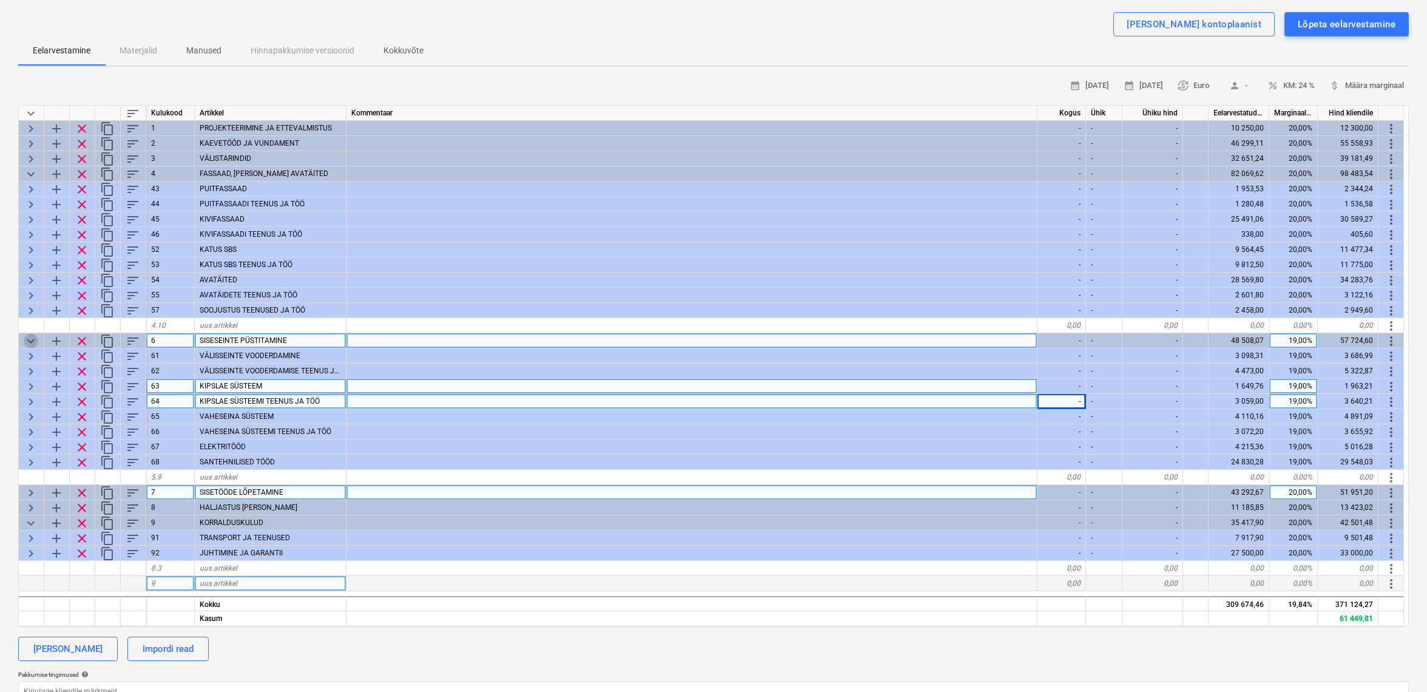
click at [27, 340] on span "keyboard_arrow_down" at bounding box center [31, 341] width 15 height 15
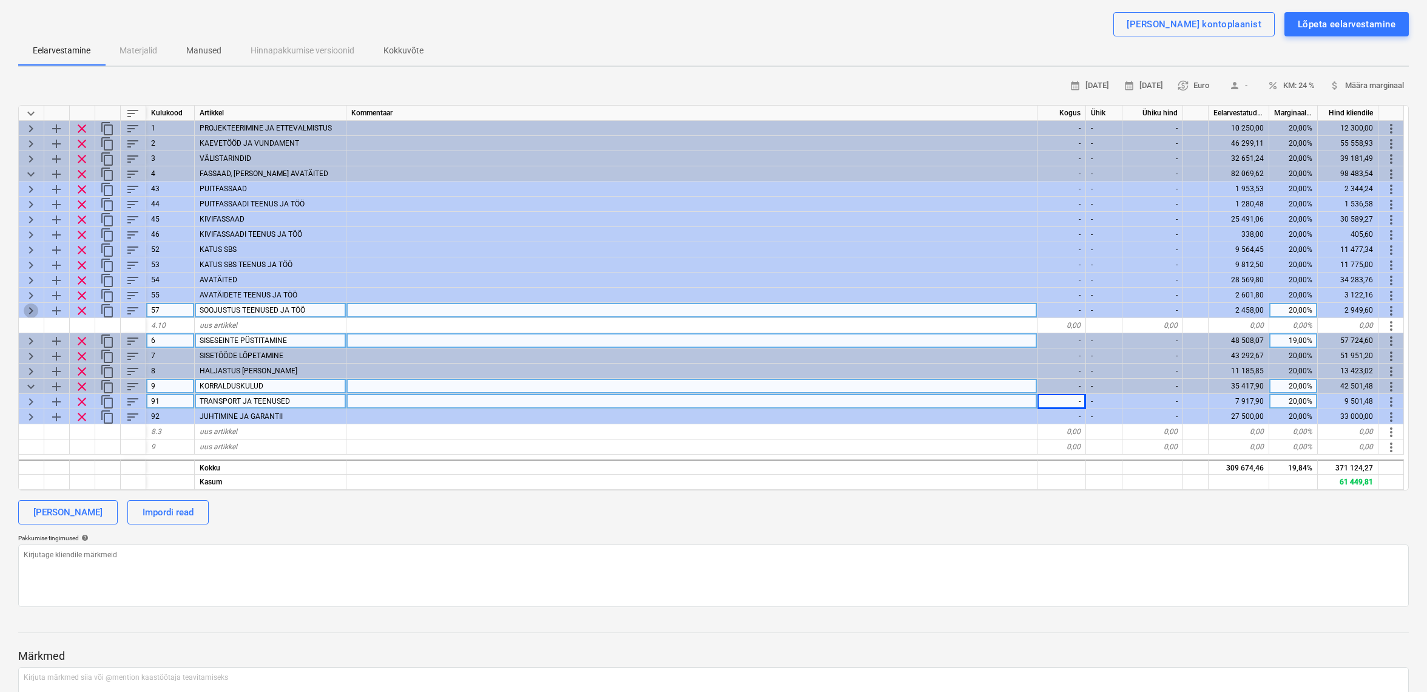
click at [30, 306] on span "keyboard_arrow_right" at bounding box center [31, 310] width 15 height 15
type textarea "x"
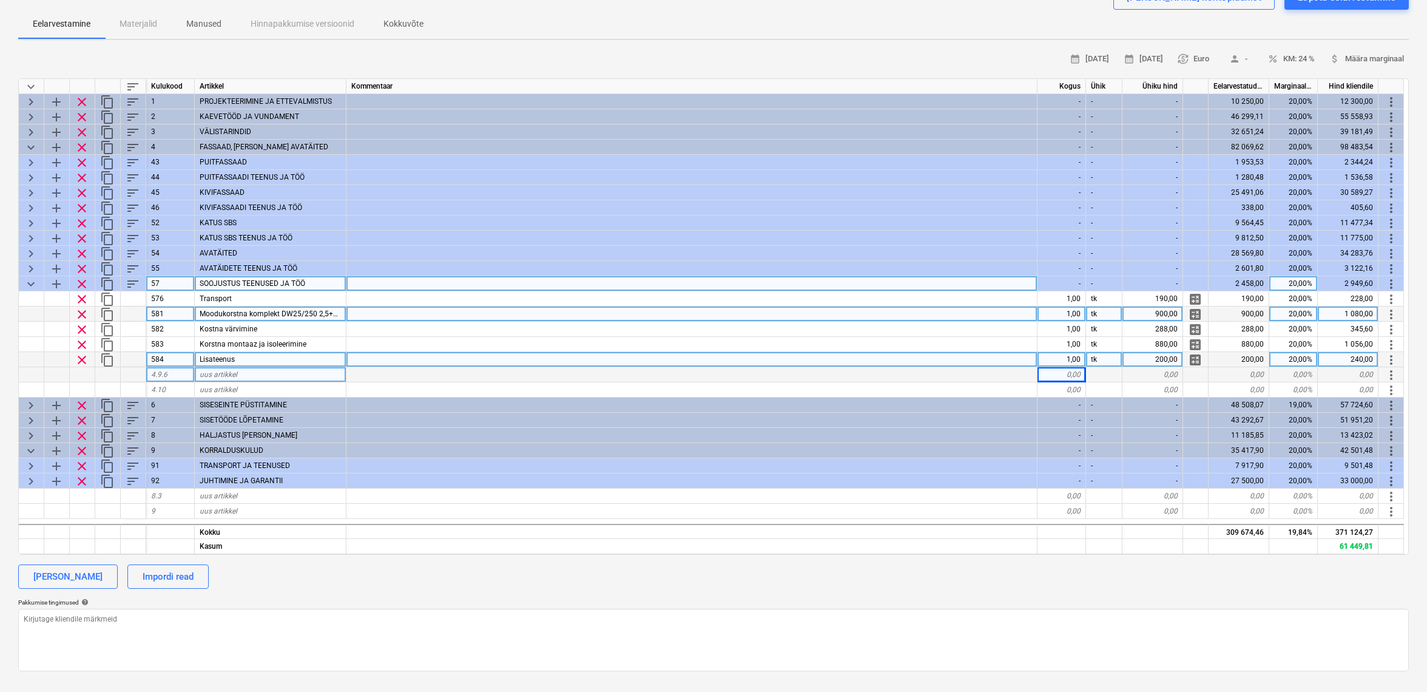
scroll to position [119, 0]
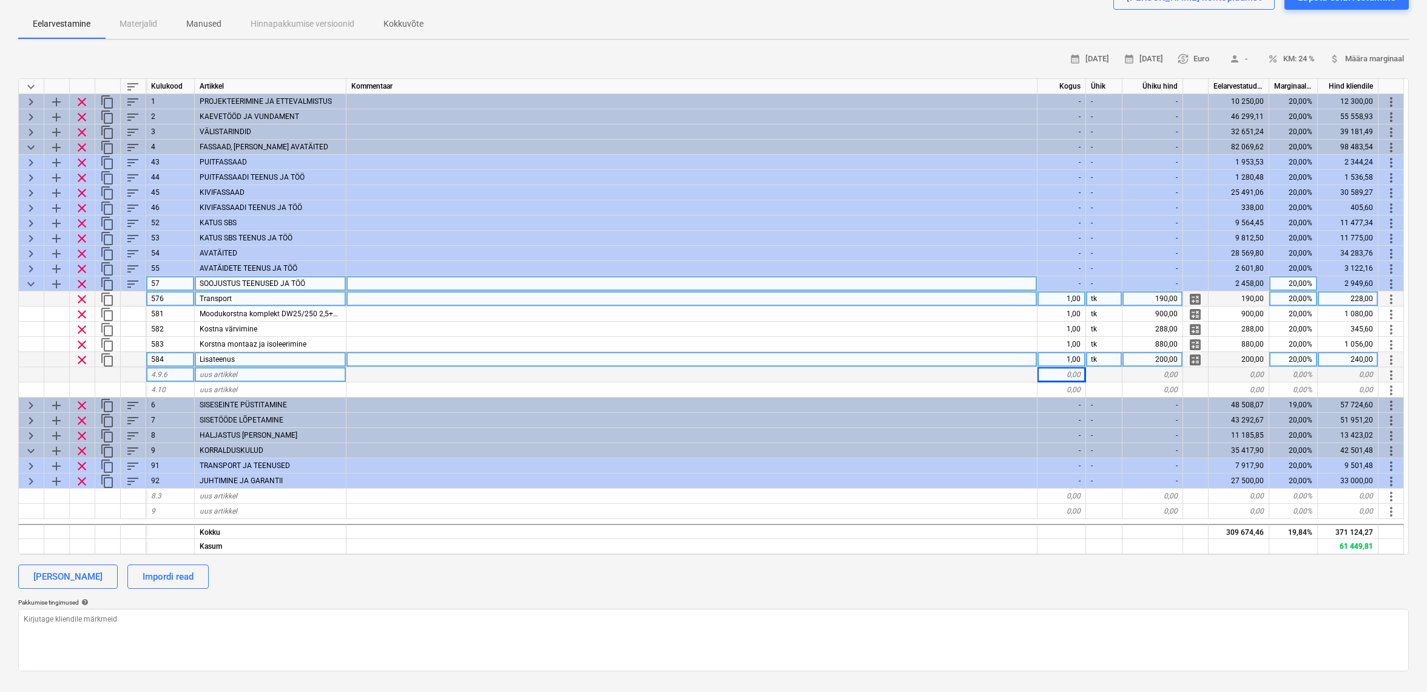
click at [1052, 297] on div "1,00" at bounding box center [1062, 298] width 49 height 15
type input "0"
click at [80, 296] on span "clear" at bounding box center [82, 299] width 15 height 15
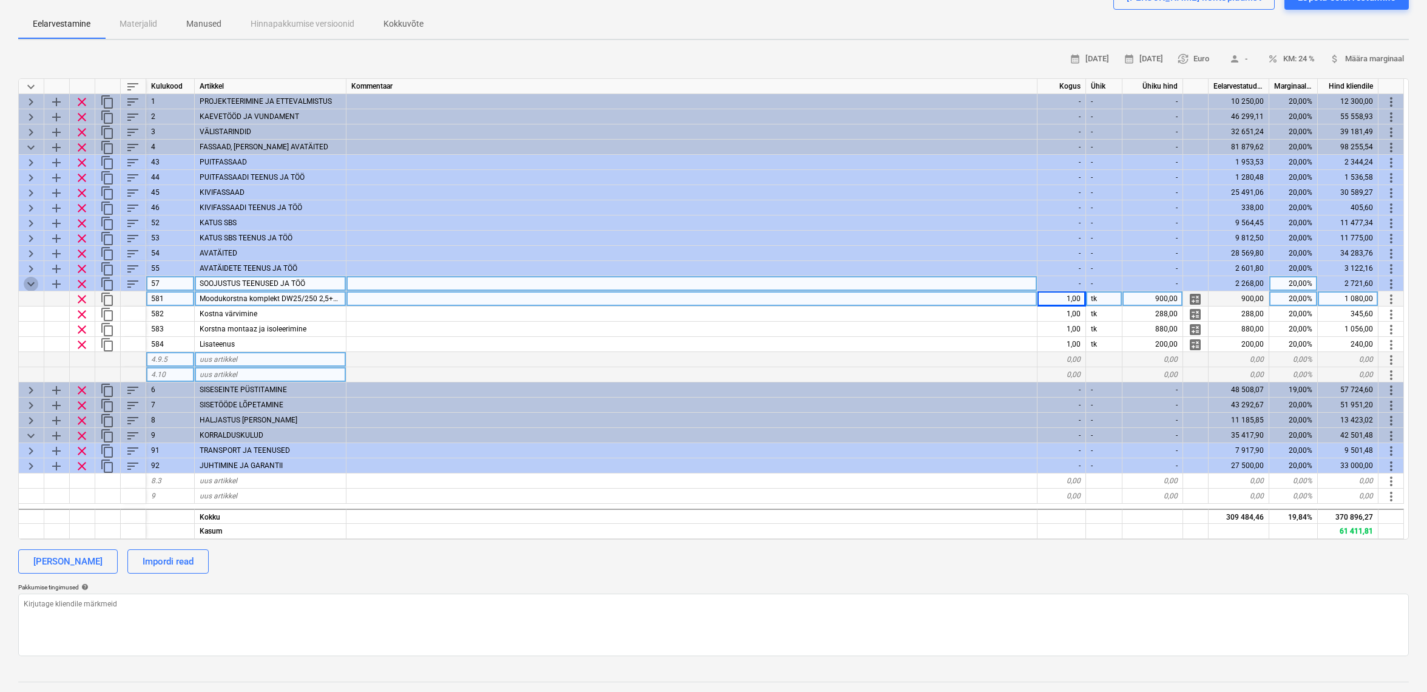
click at [27, 279] on span "keyboard_arrow_down" at bounding box center [31, 284] width 15 height 15
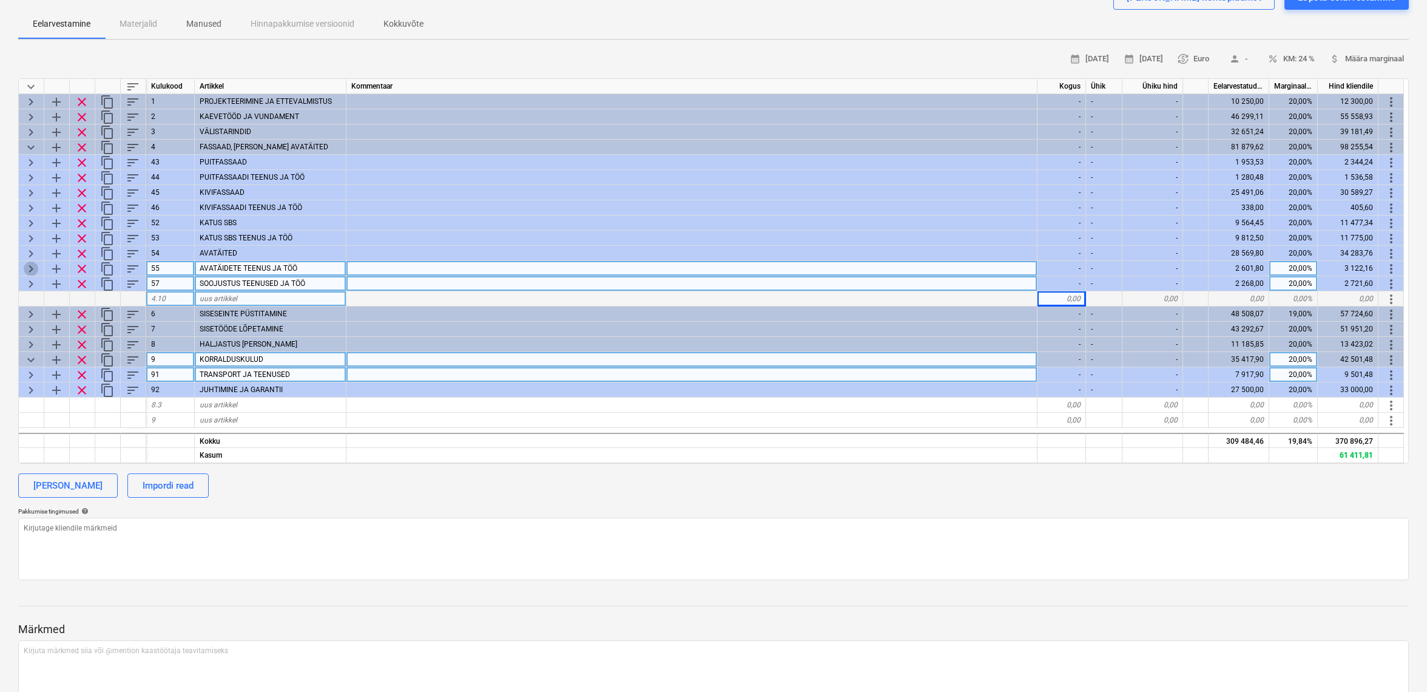
click at [31, 266] on span "keyboard_arrow_right" at bounding box center [31, 269] width 15 height 15
type textarea "x"
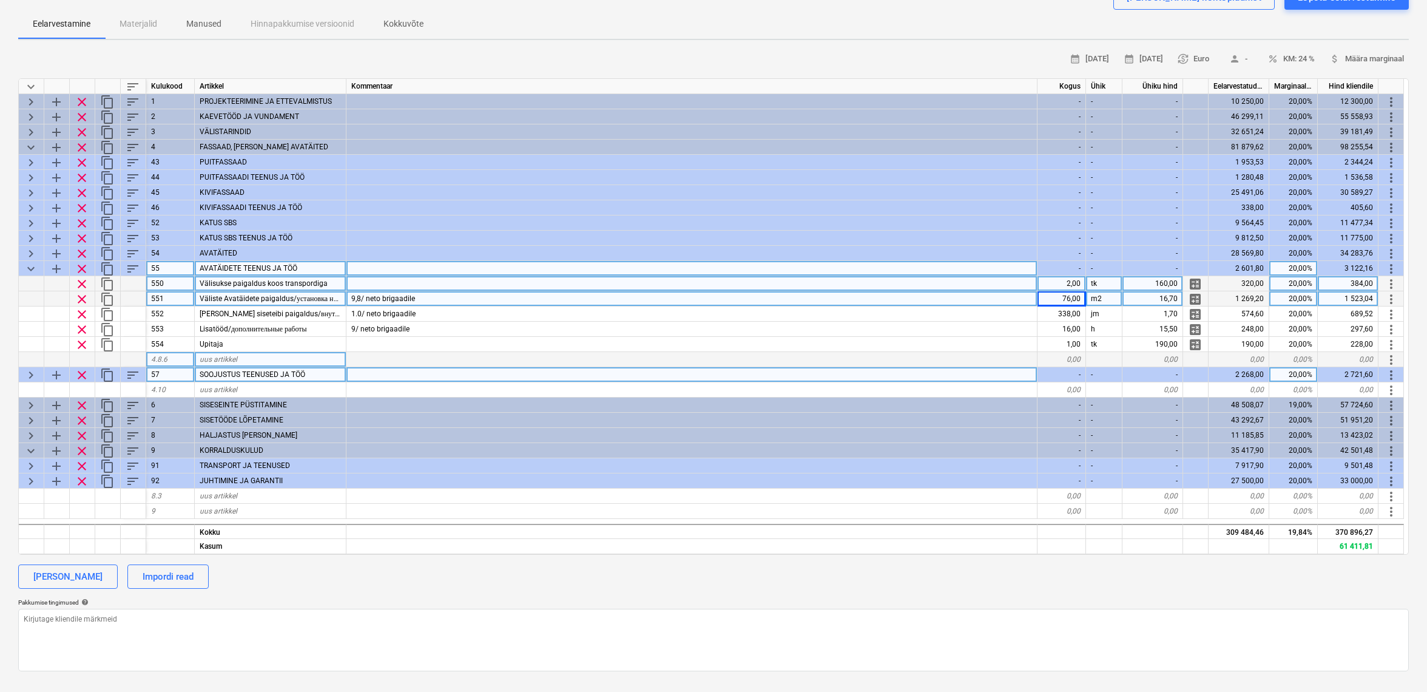
click at [1063, 280] on div "2,00" at bounding box center [1062, 283] width 49 height 15
type input "1"
type textarea "x"
type input "155"
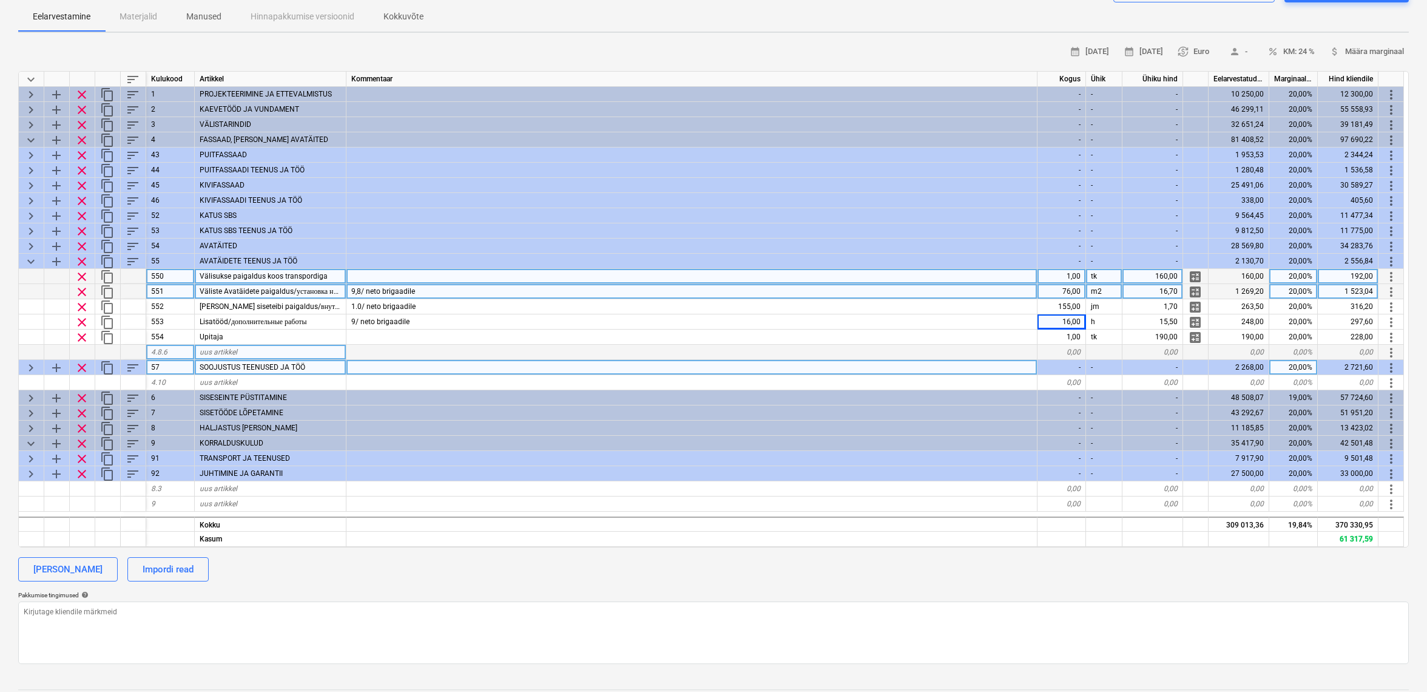
click at [35, 263] on span "keyboard_arrow_down" at bounding box center [31, 261] width 15 height 15
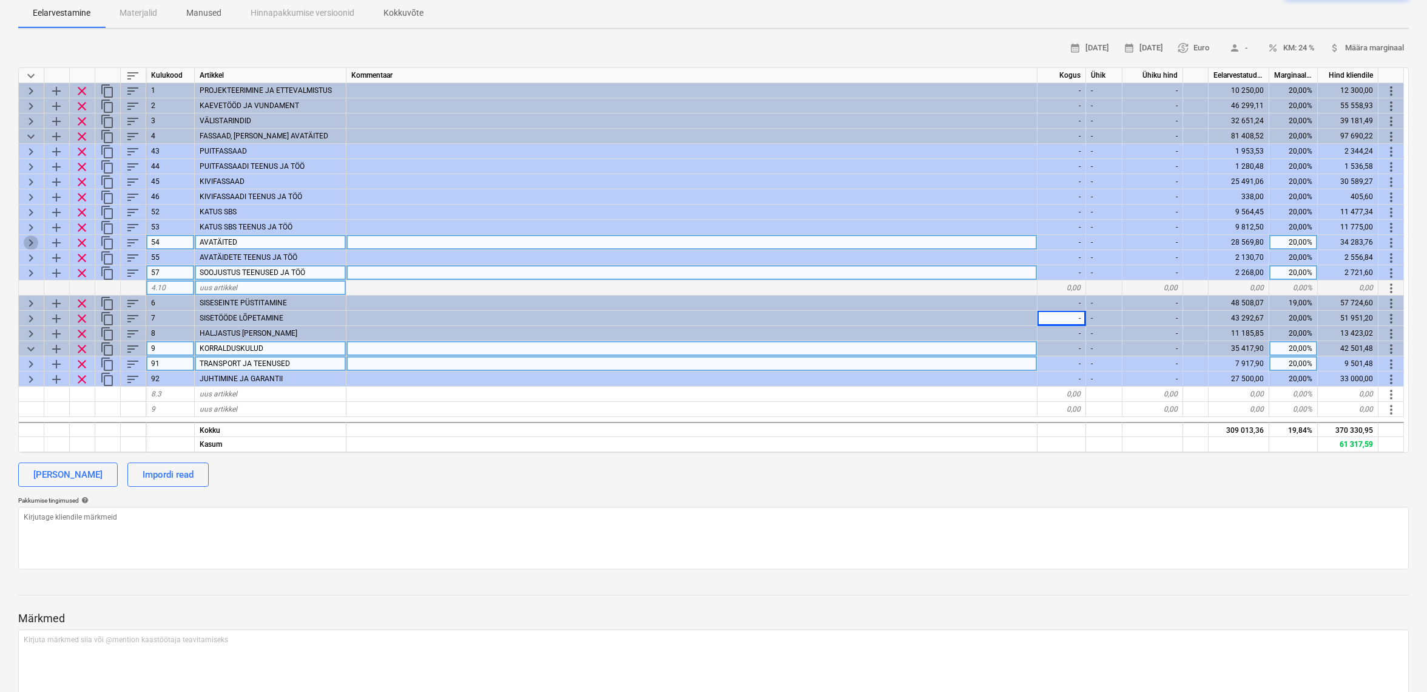
click at [34, 235] on span "keyboard_arrow_right" at bounding box center [31, 242] width 15 height 15
type textarea "x"
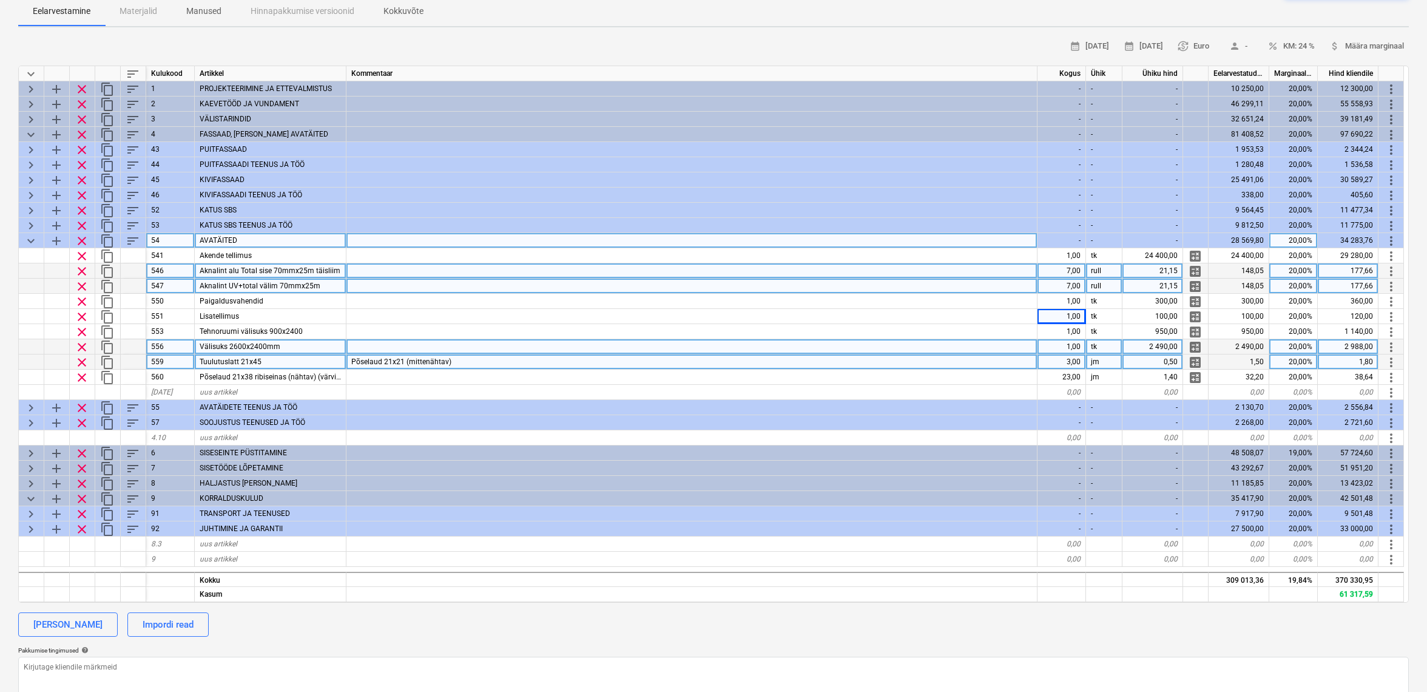
scroll to position [132, 0]
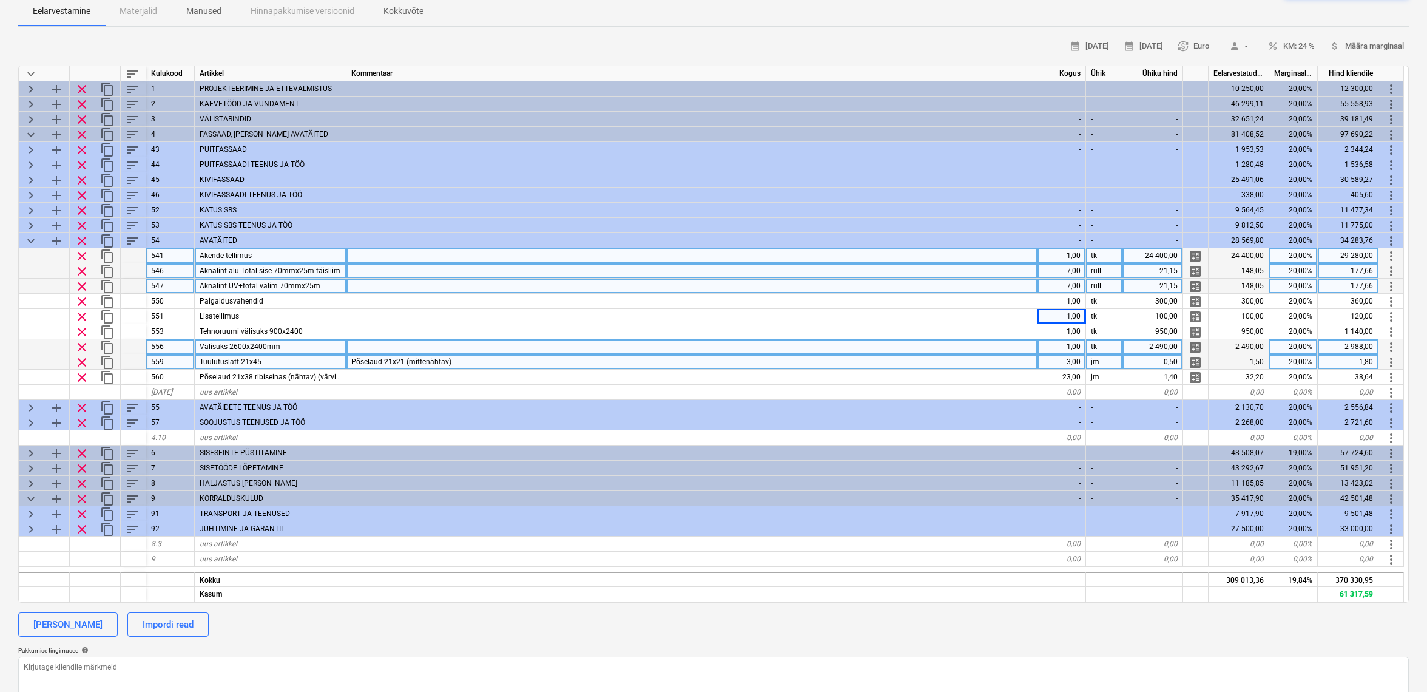
click at [1177, 253] on div "24 400,00" at bounding box center [1153, 255] width 61 height 15
type input "21900"
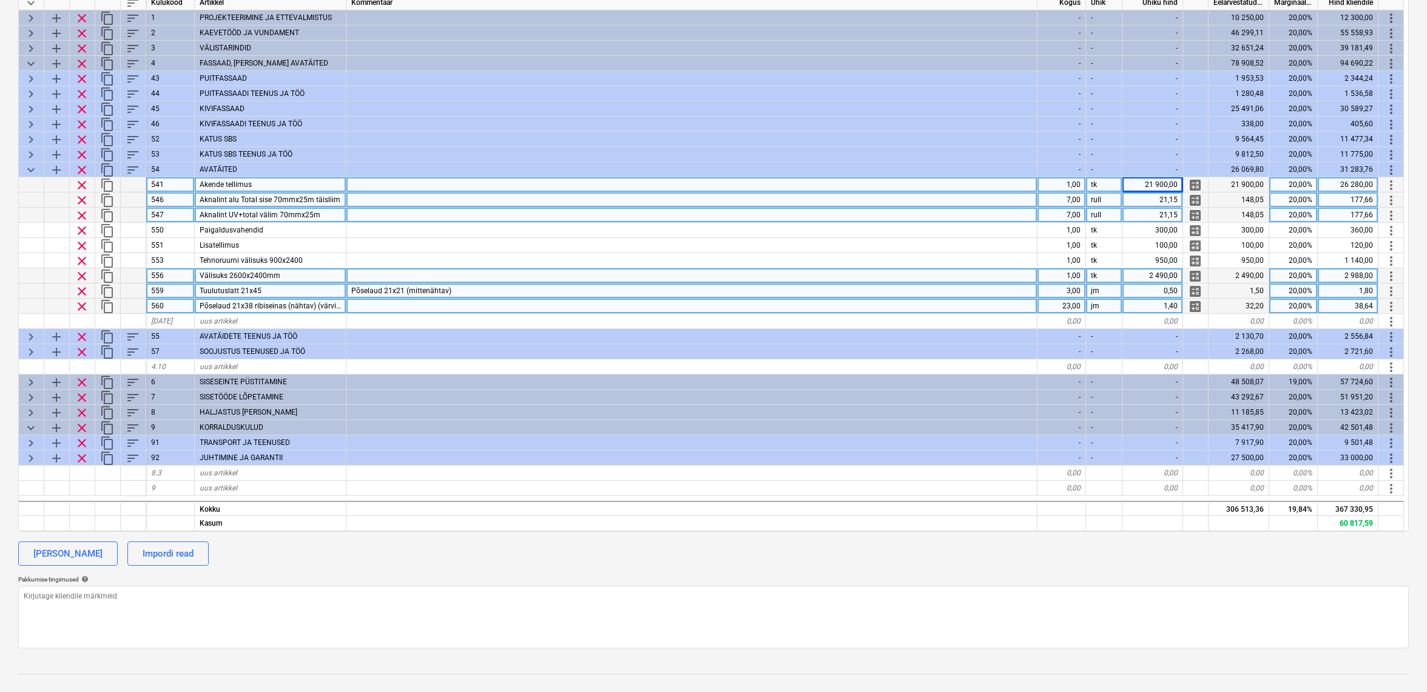
scroll to position [201, 0]
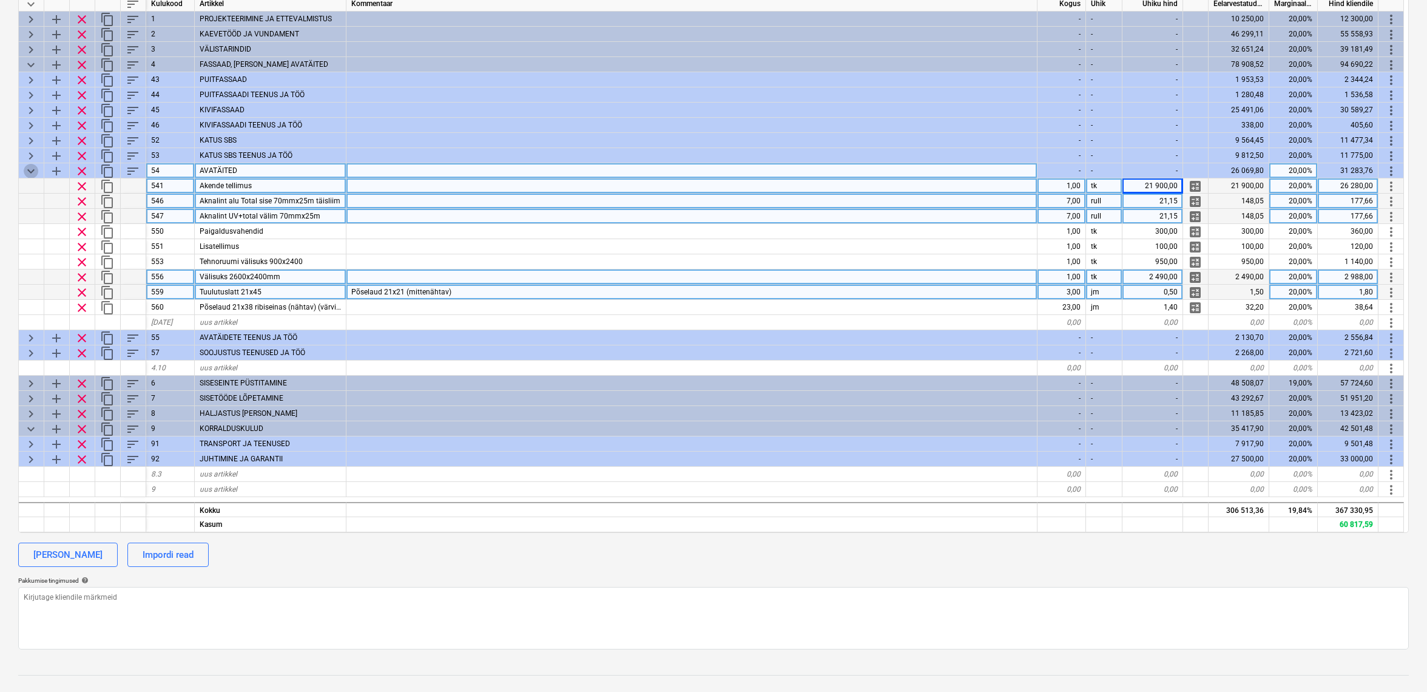
click at [29, 167] on span "keyboard_arrow_down" at bounding box center [31, 171] width 15 height 15
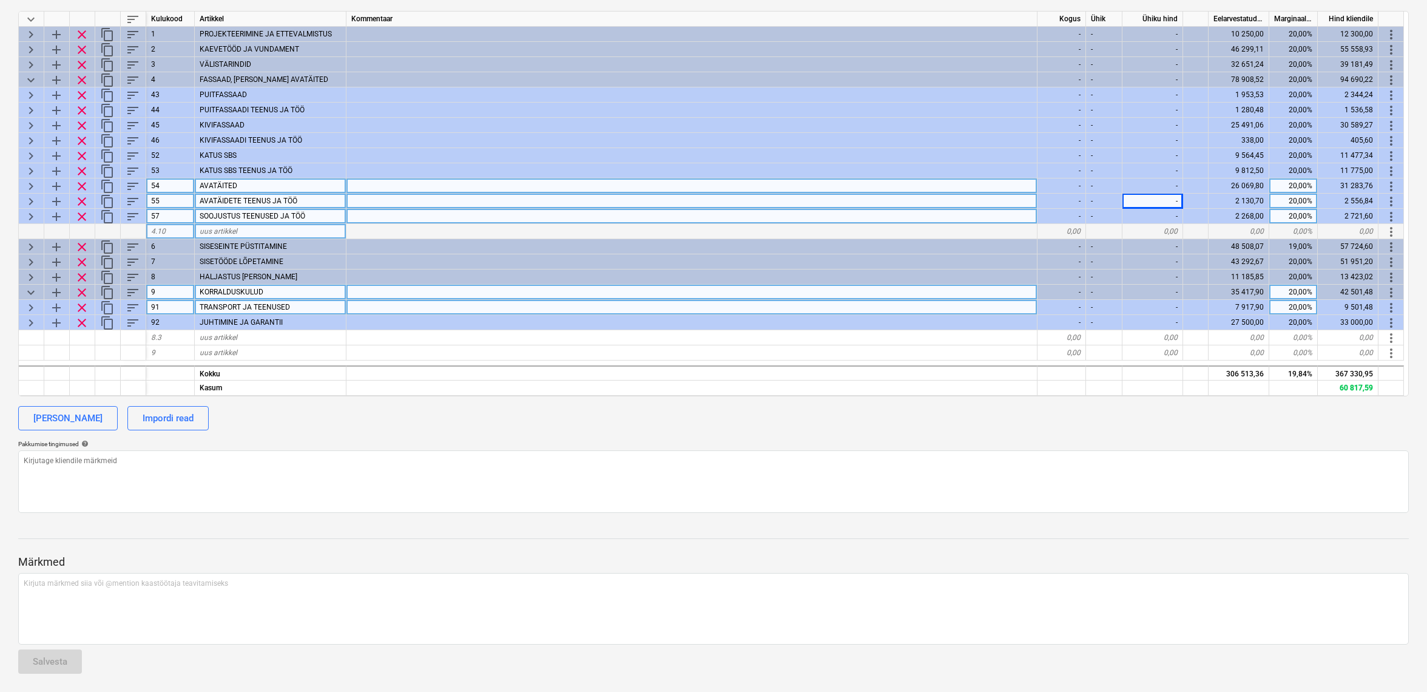
scroll to position [186, 1]
click at [30, 183] on span "keyboard_arrow_right" at bounding box center [31, 186] width 15 height 15
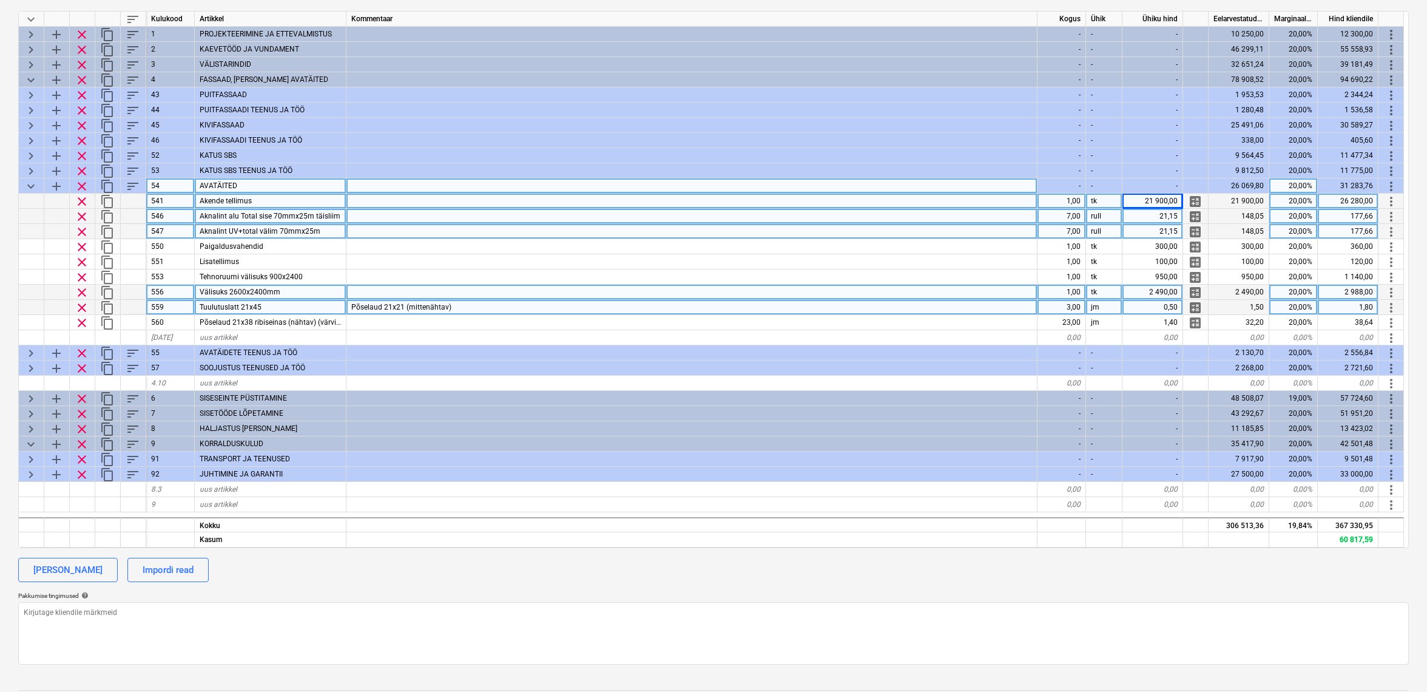
scroll to position [186, 0]
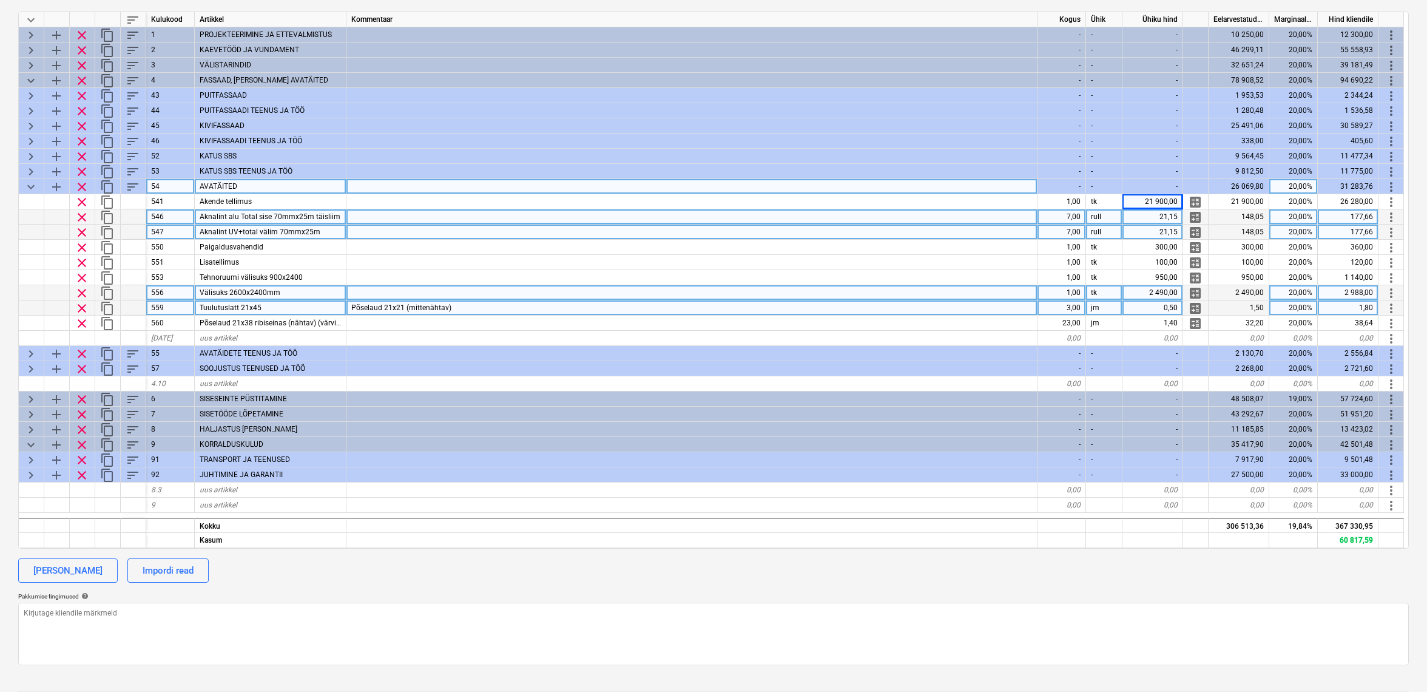
click at [33, 185] on span "keyboard_arrow_down" at bounding box center [31, 187] width 15 height 15
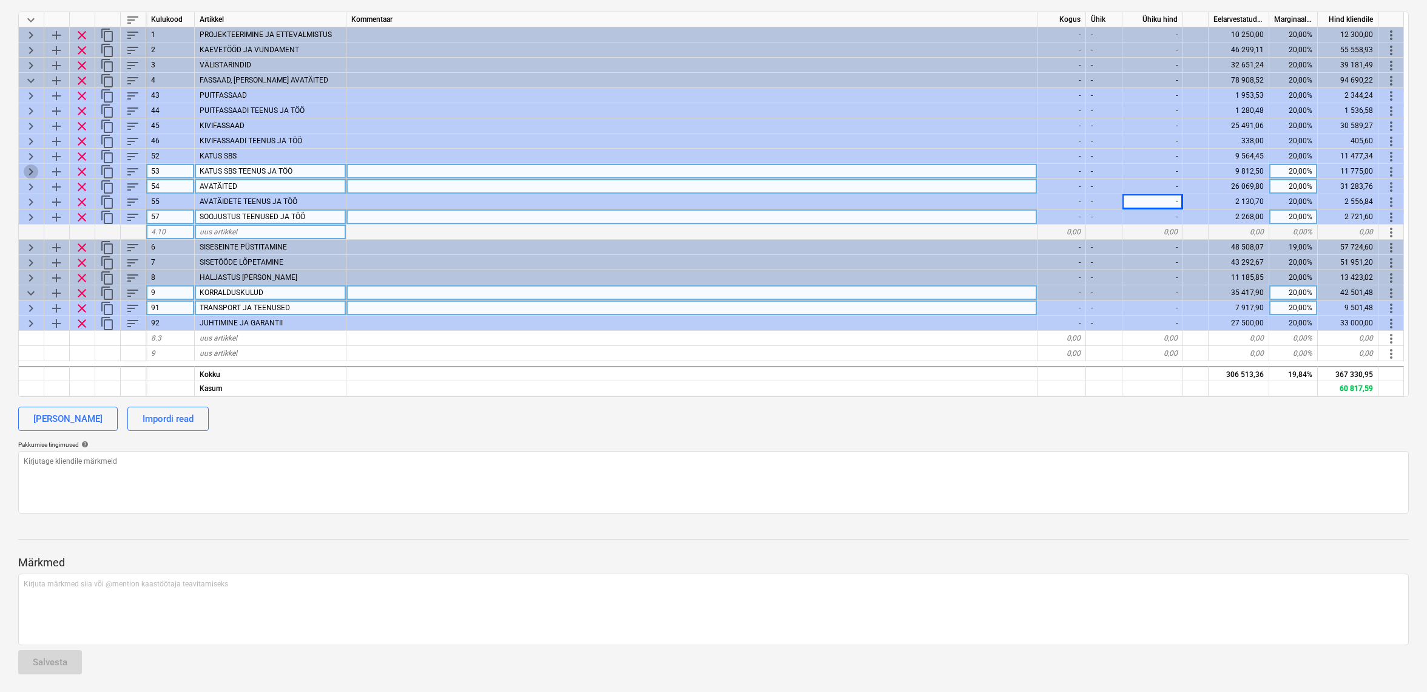
click at [33, 166] on span "keyboard_arrow_right" at bounding box center [31, 171] width 15 height 15
type textarea "x"
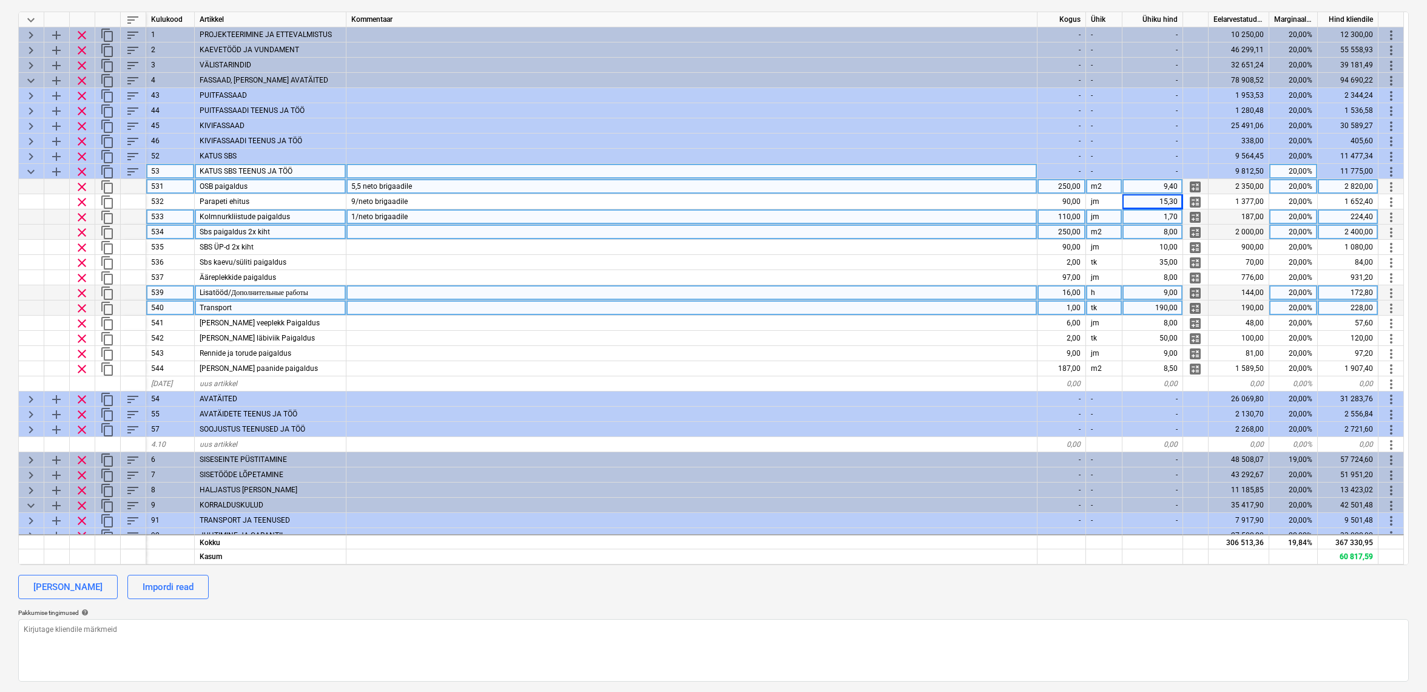
click at [1075, 182] on div "250,00" at bounding box center [1062, 186] width 49 height 15
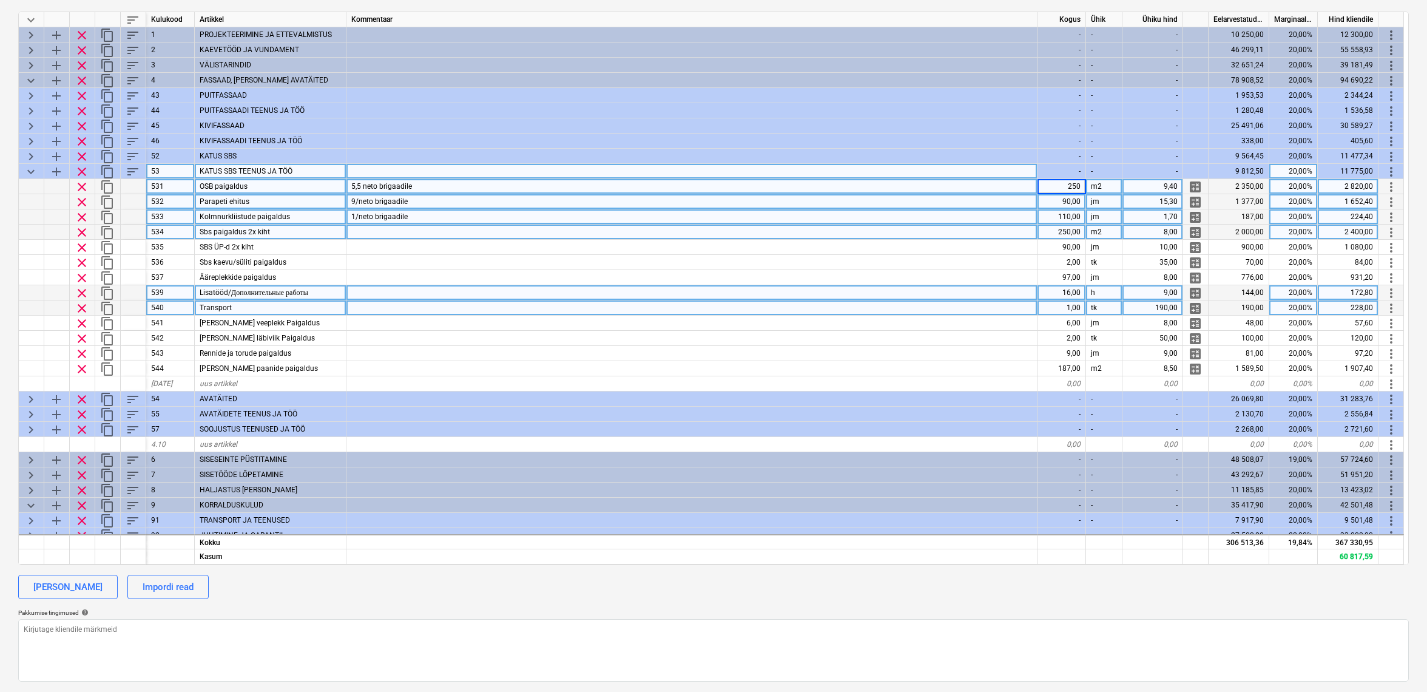
click at [1069, 201] on div "90,00" at bounding box center [1062, 201] width 49 height 15
type input "240"
type textarea "x"
type input "235"
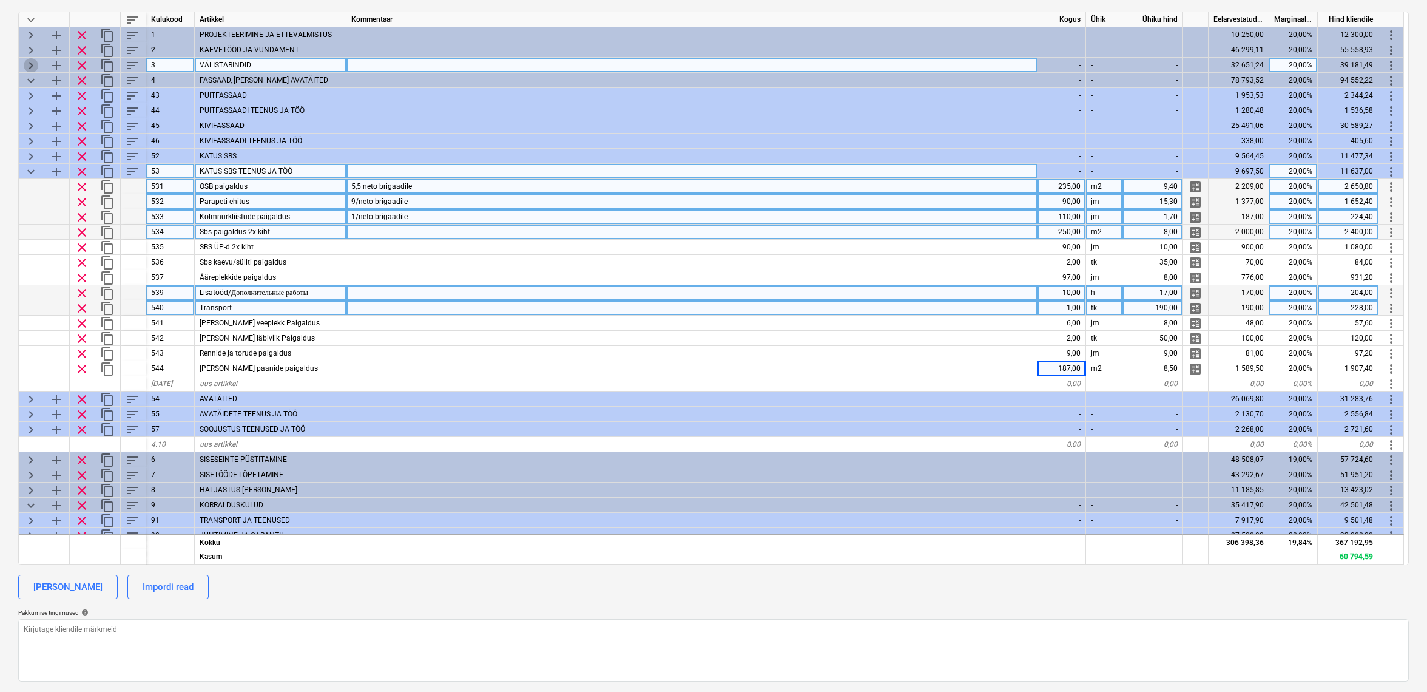
click at [32, 64] on span "keyboard_arrow_right" at bounding box center [31, 65] width 15 height 15
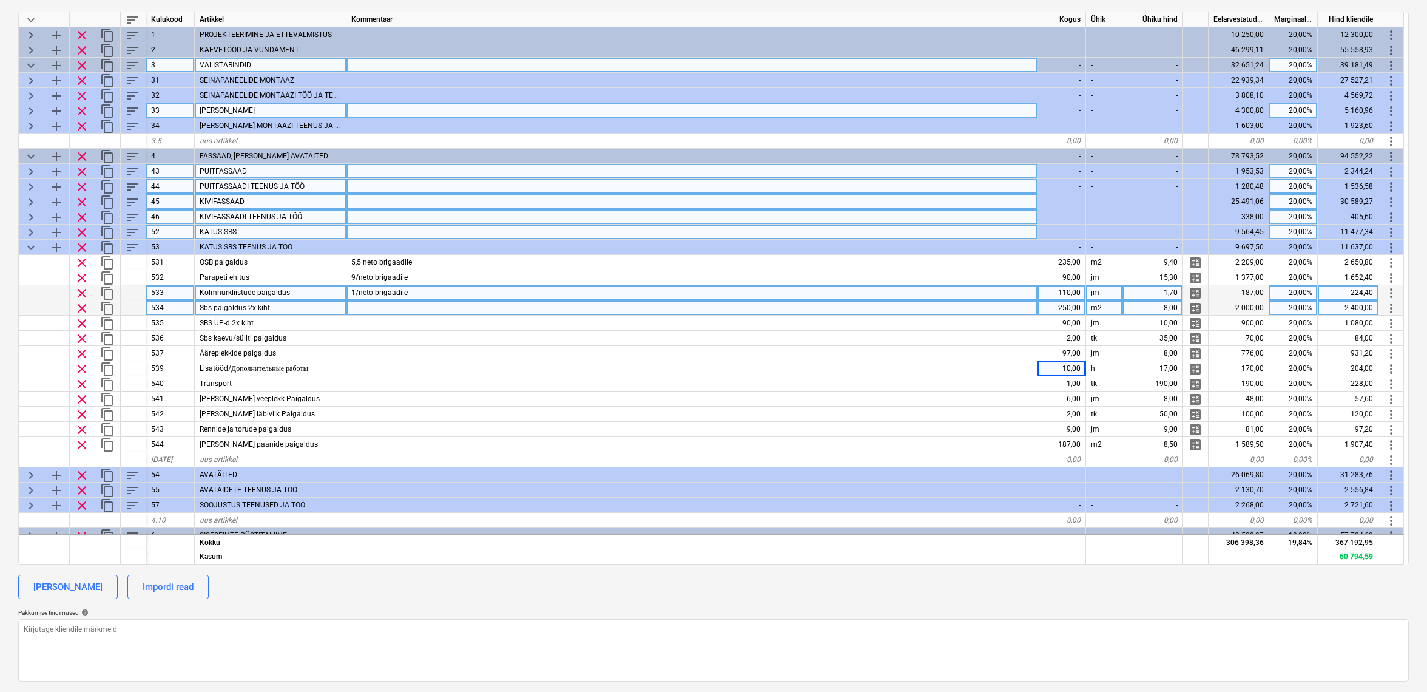
click at [31, 108] on span "keyboard_arrow_right" at bounding box center [31, 111] width 15 height 15
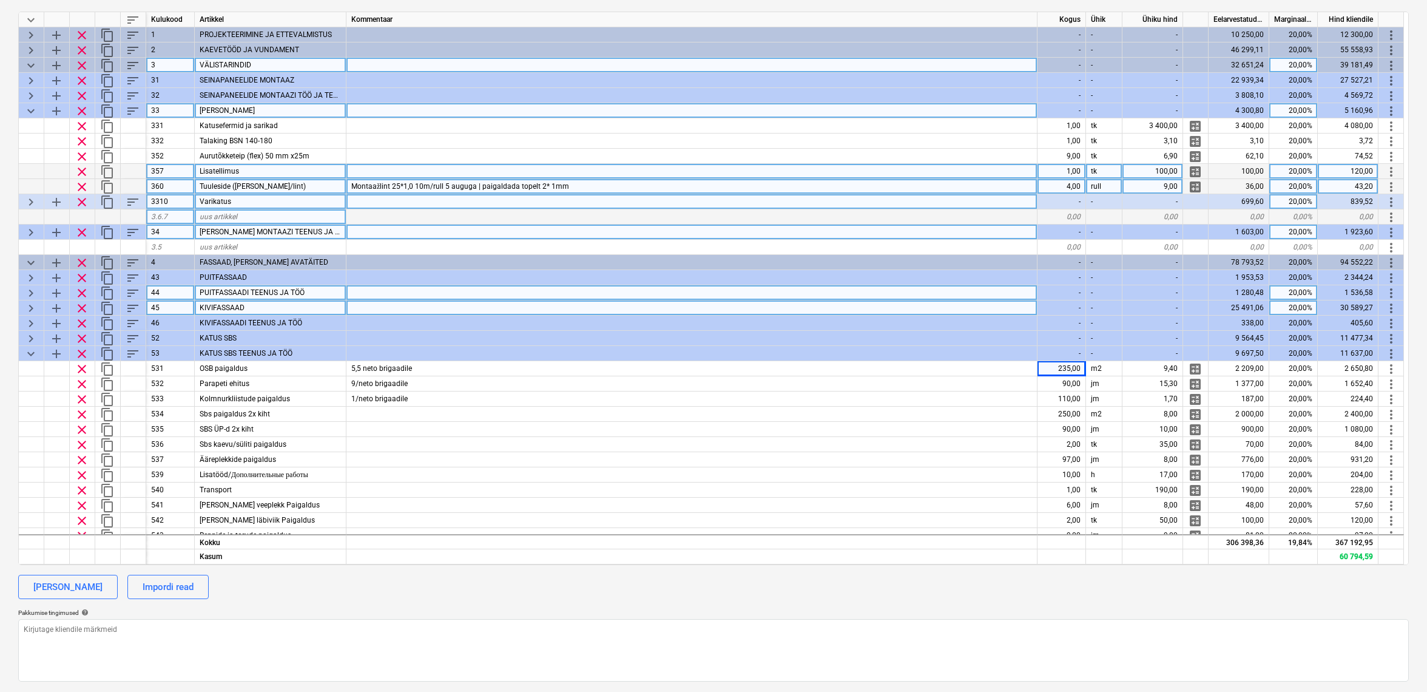
click at [31, 232] on span "keyboard_arrow_right" at bounding box center [31, 232] width 15 height 15
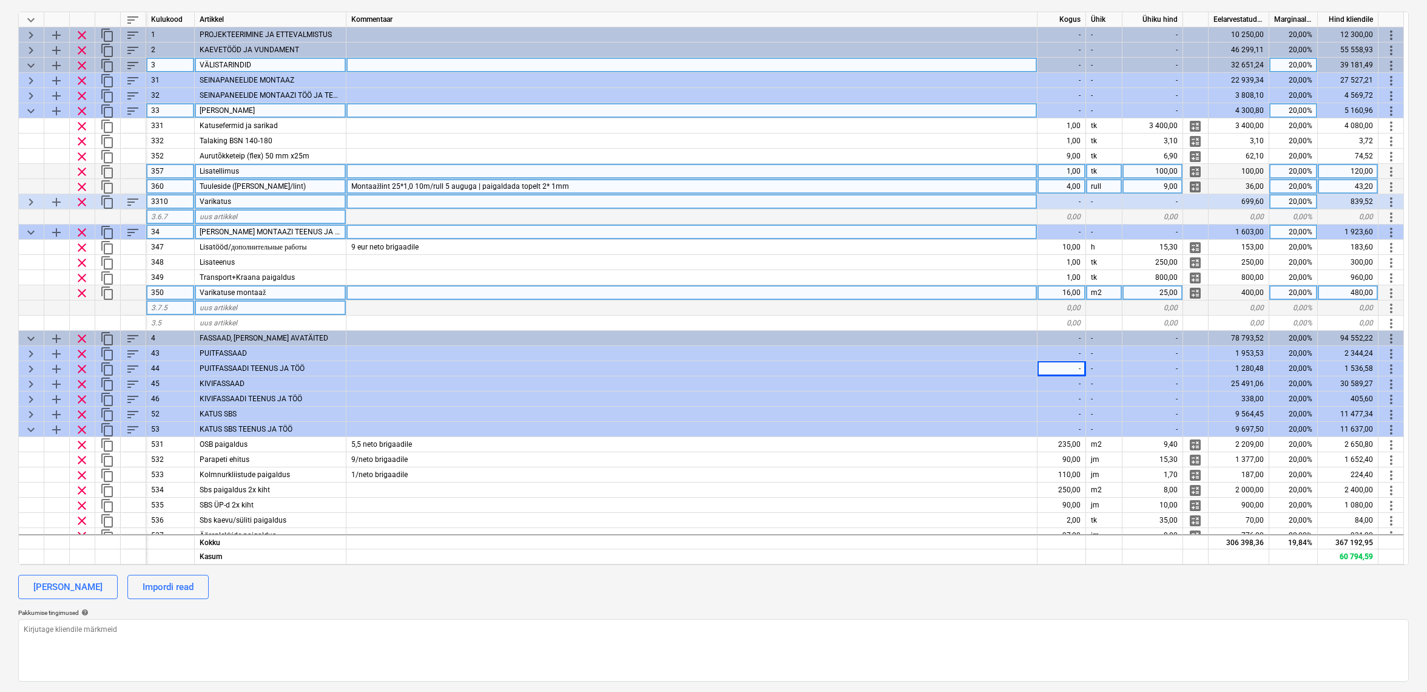
type textarea "x"
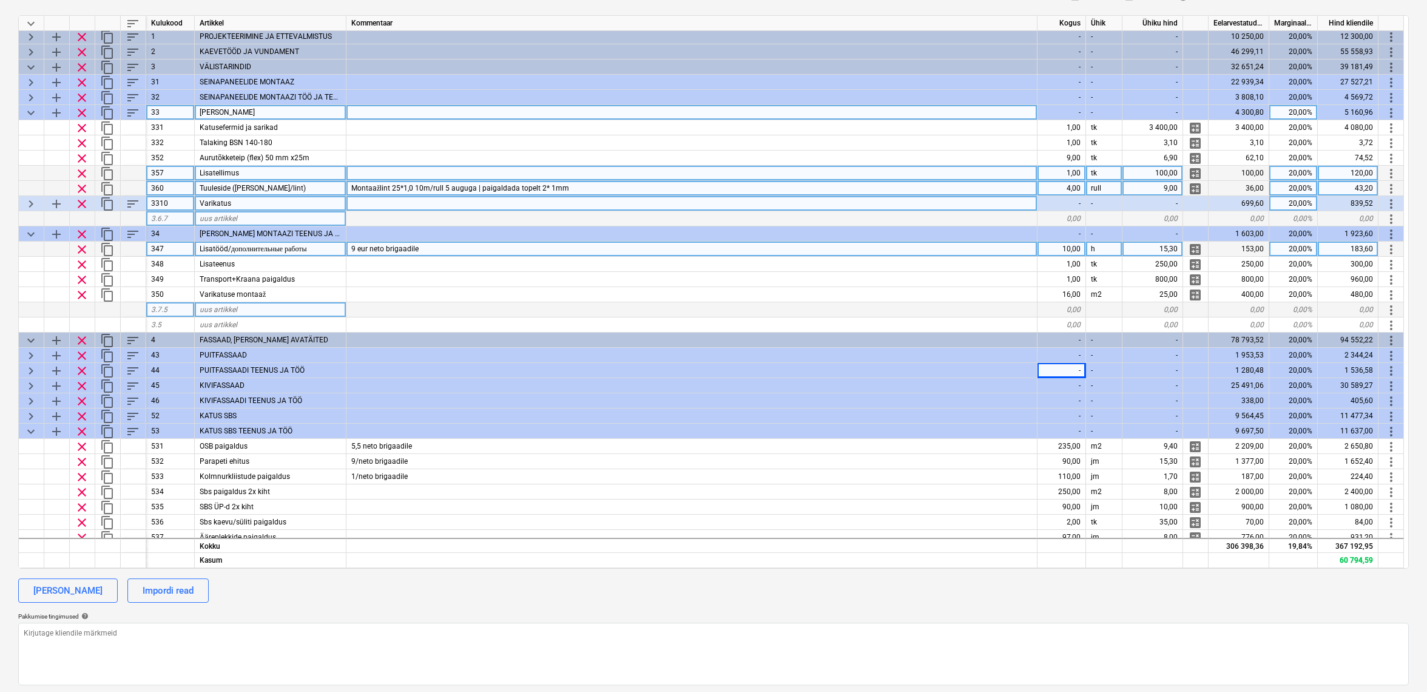
scroll to position [5, 1]
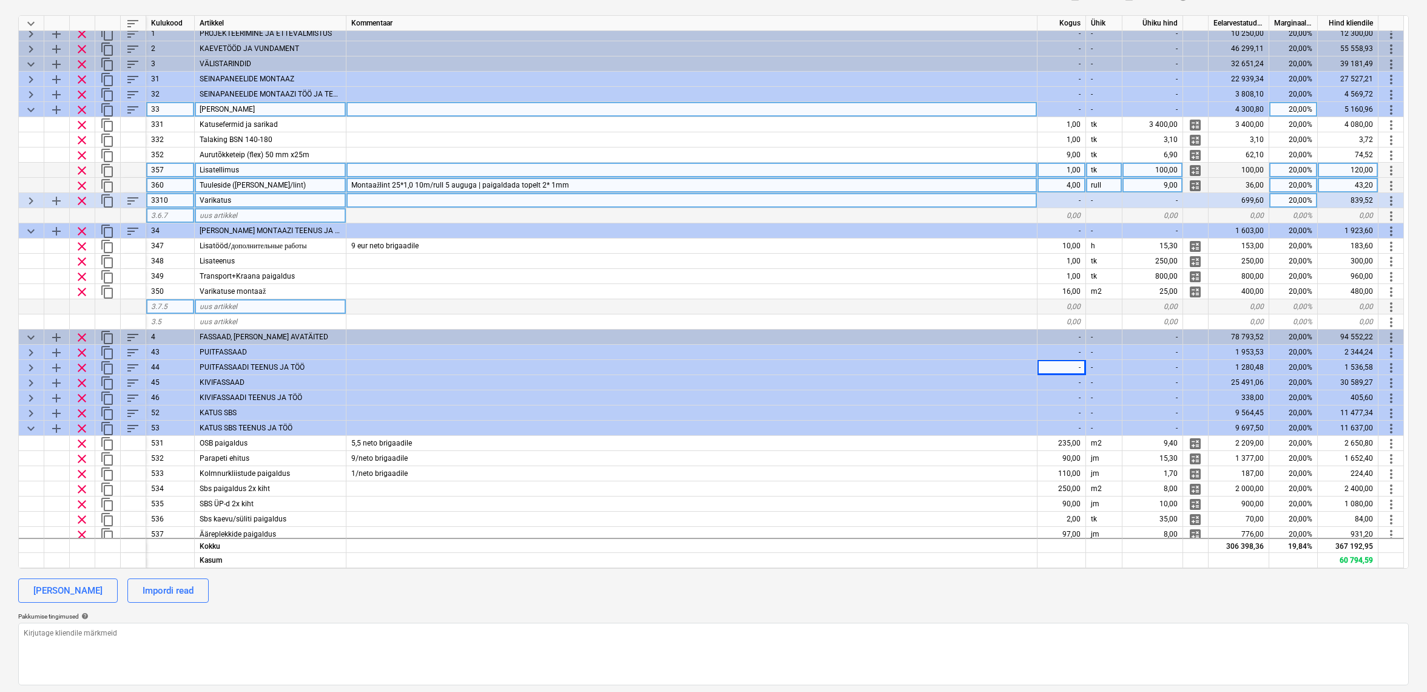
click at [255, 305] on div "uus artikkel" at bounding box center [271, 306] width 152 height 15
type input "Katusepaneelide paigaldus"
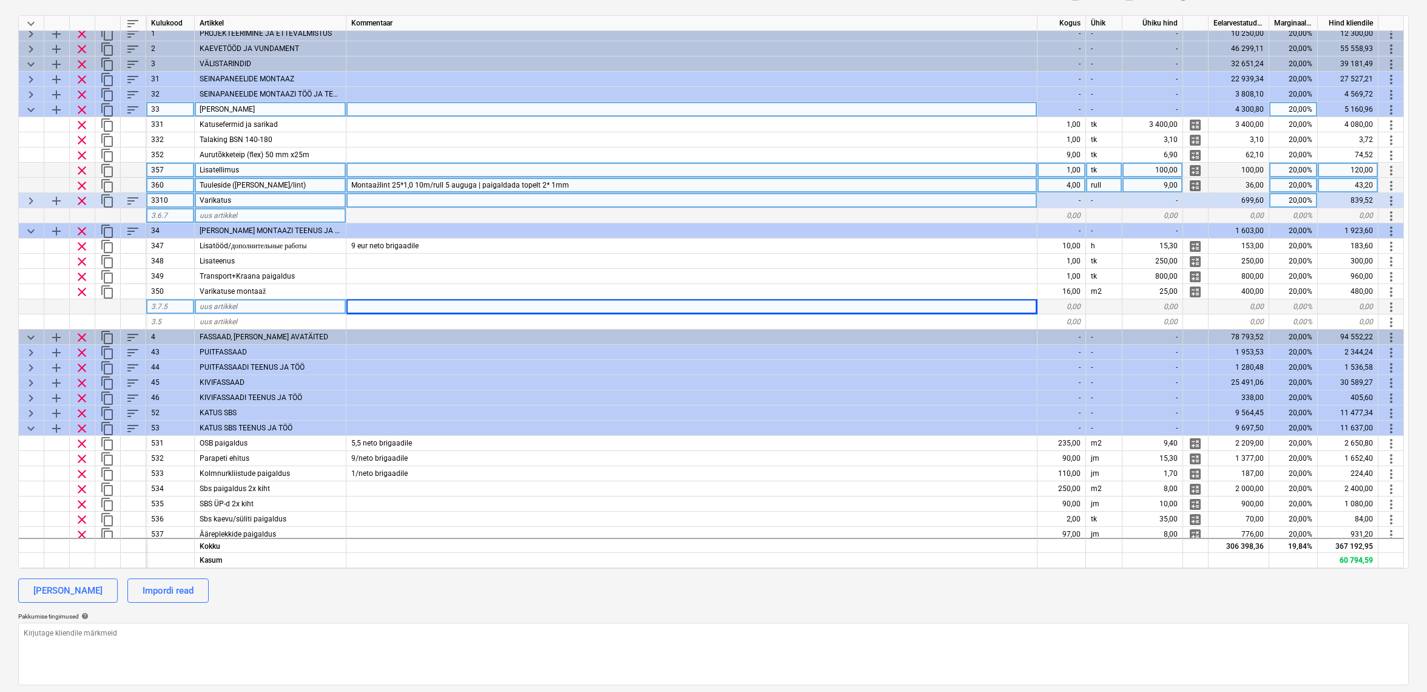
type textarea "x"
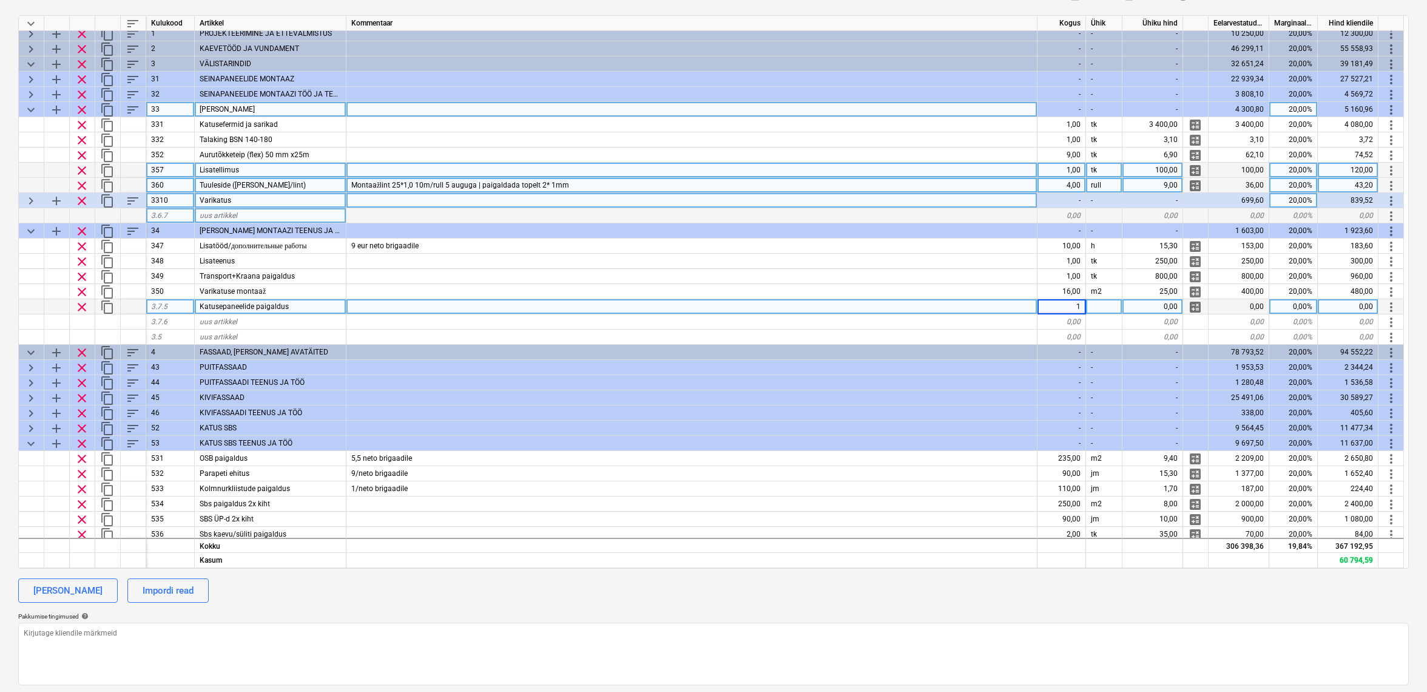
type input "18"
type textarea "x"
type input "187"
type textarea "x"
type input "m2"
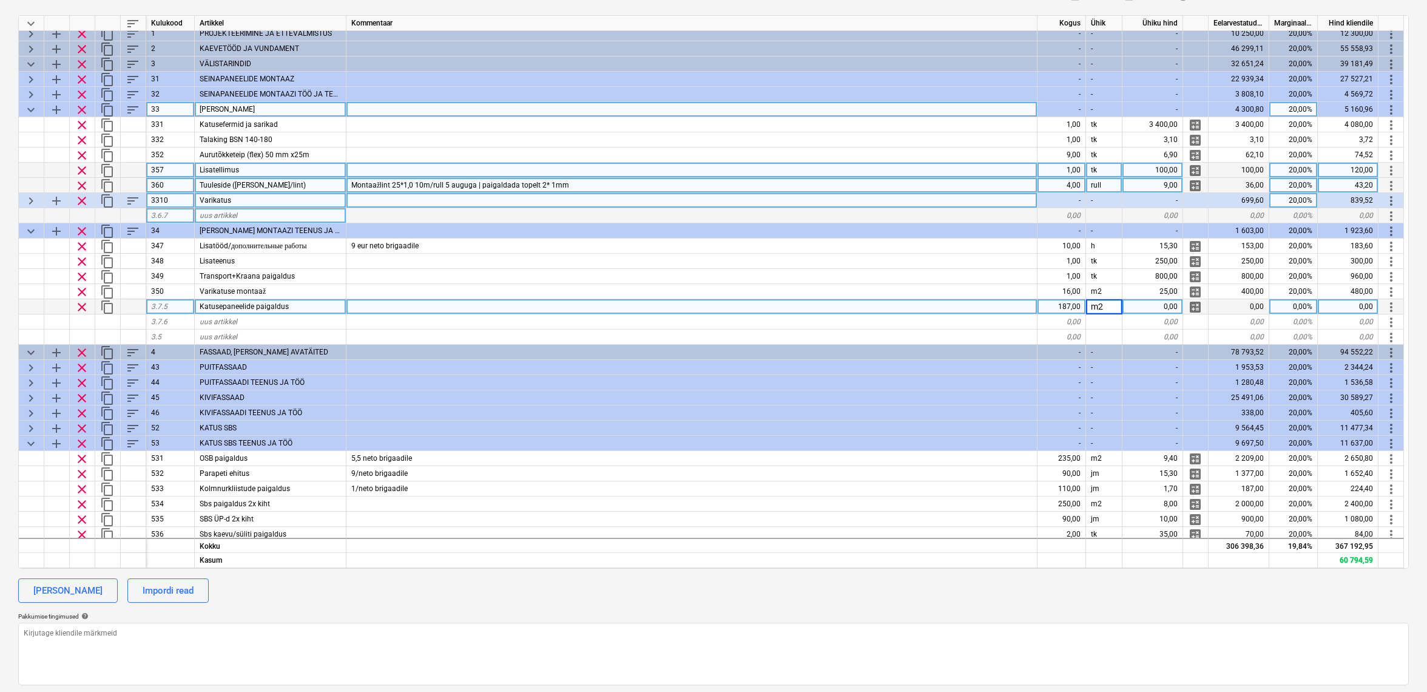
type textarea "x"
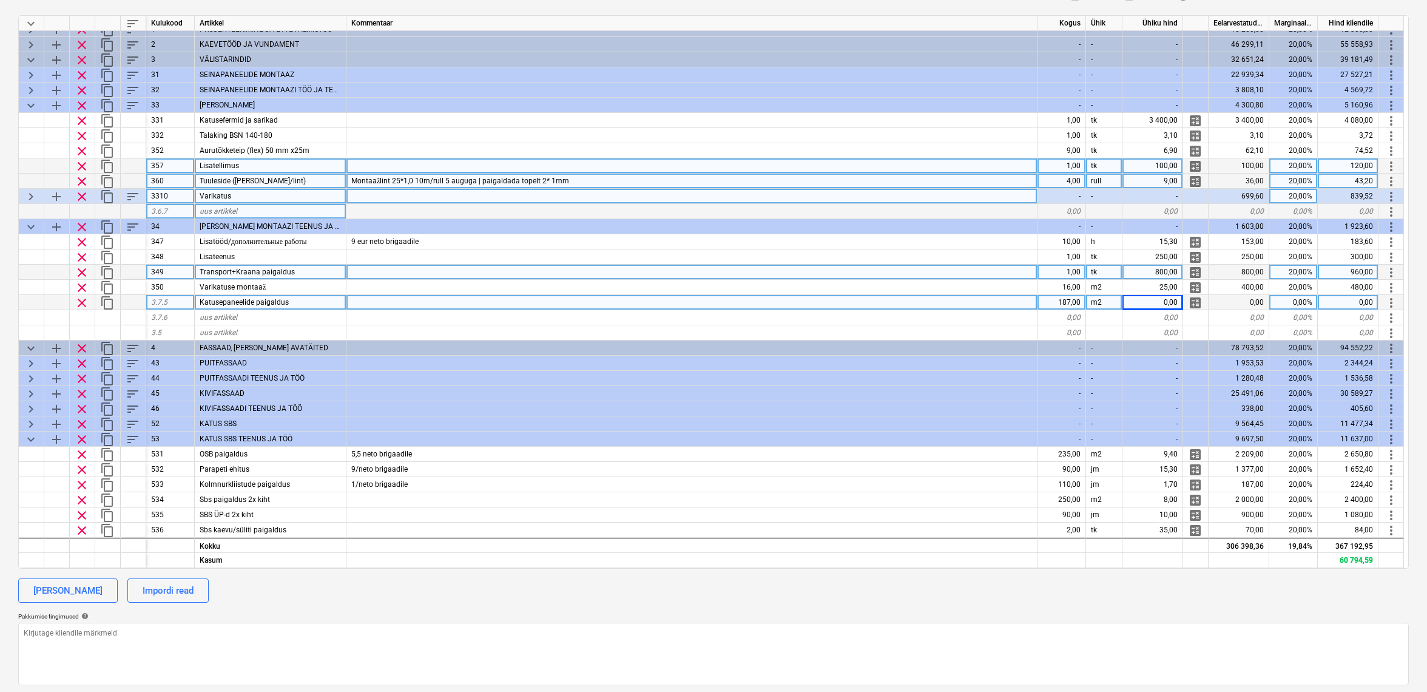
scroll to position [7, 0]
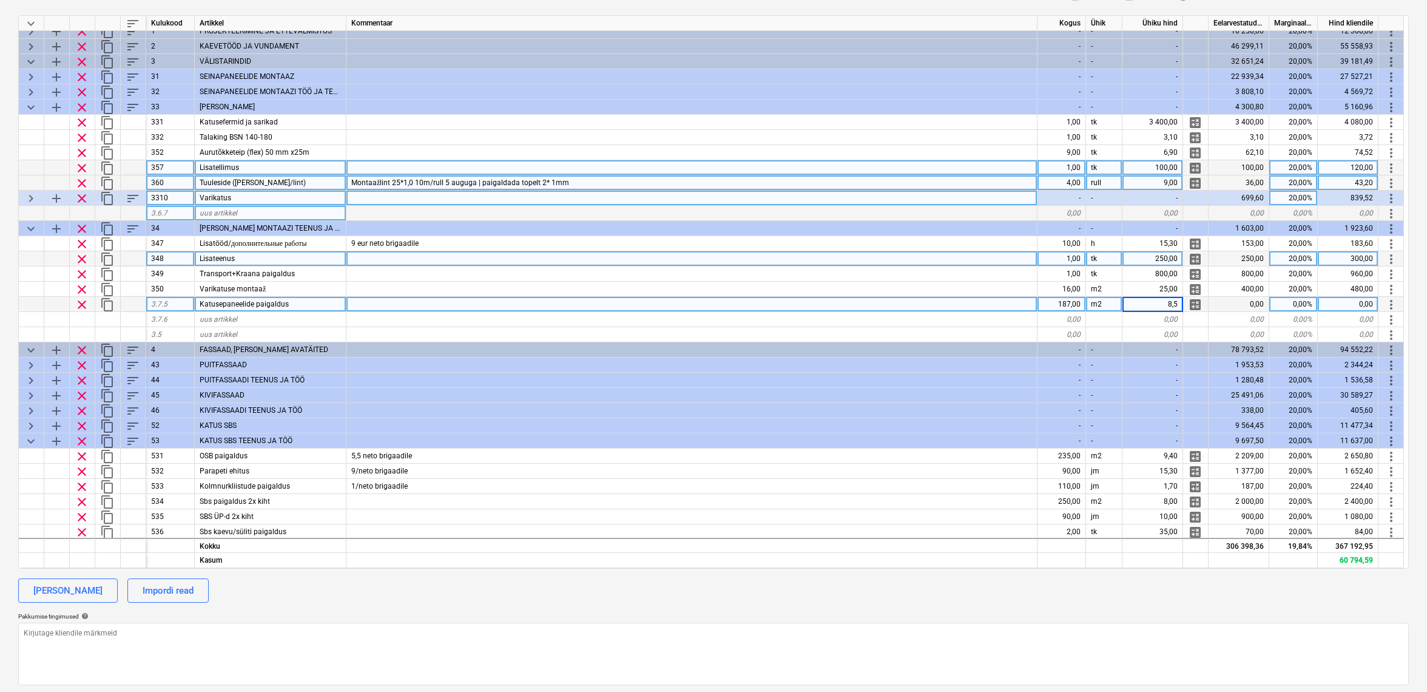
type input "8,50"
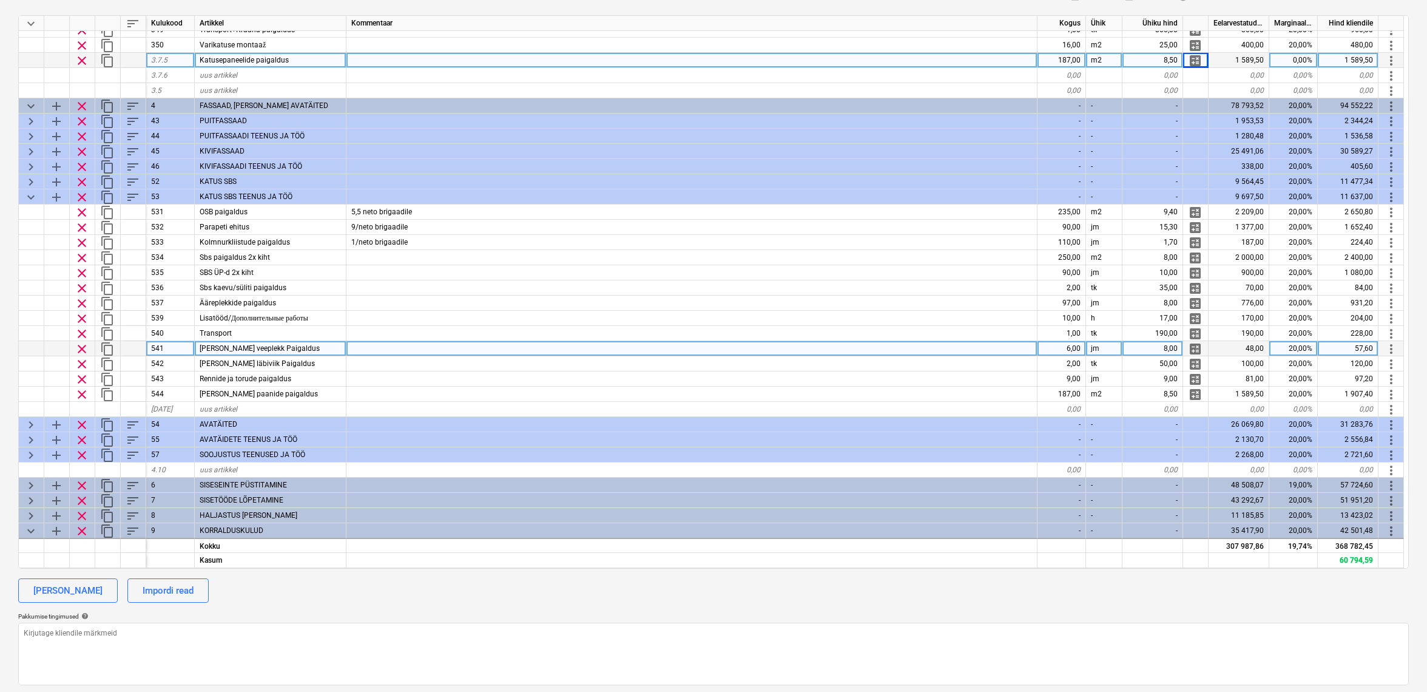
scroll to position [275, 0]
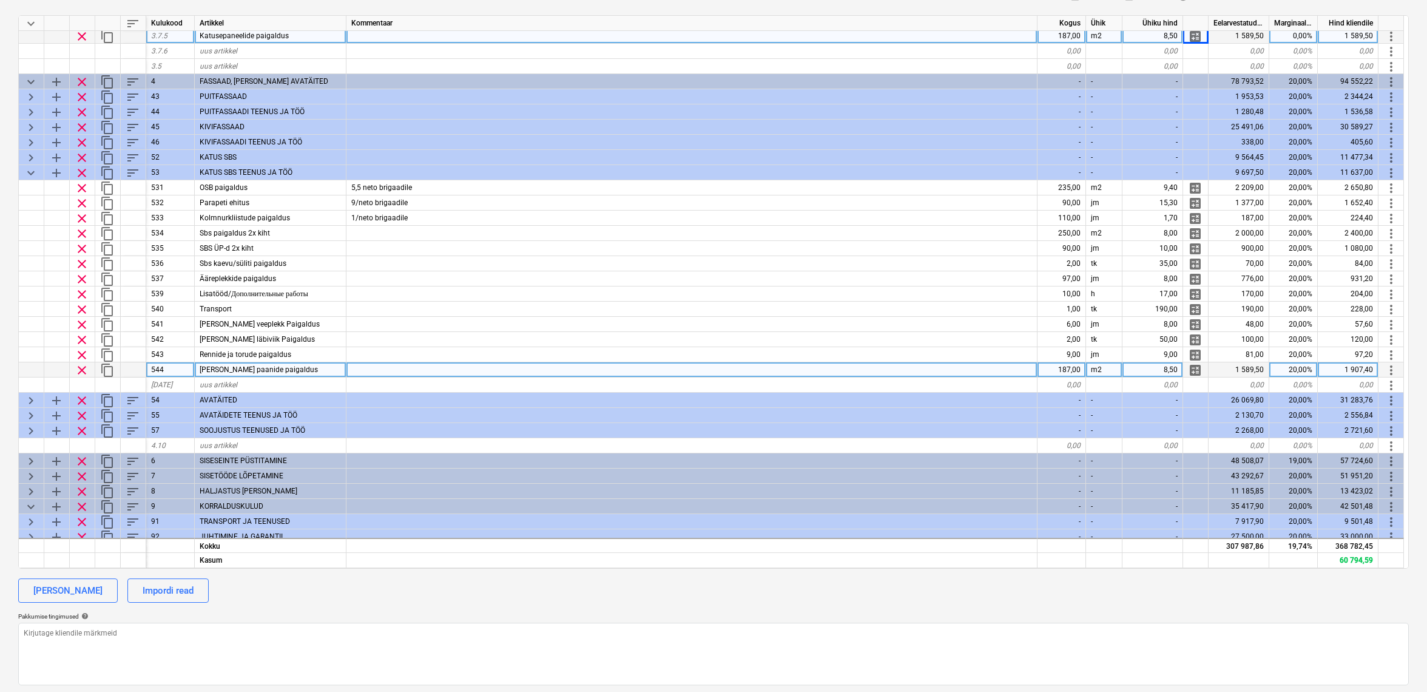
click at [87, 370] on span "clear" at bounding box center [82, 370] width 15 height 15
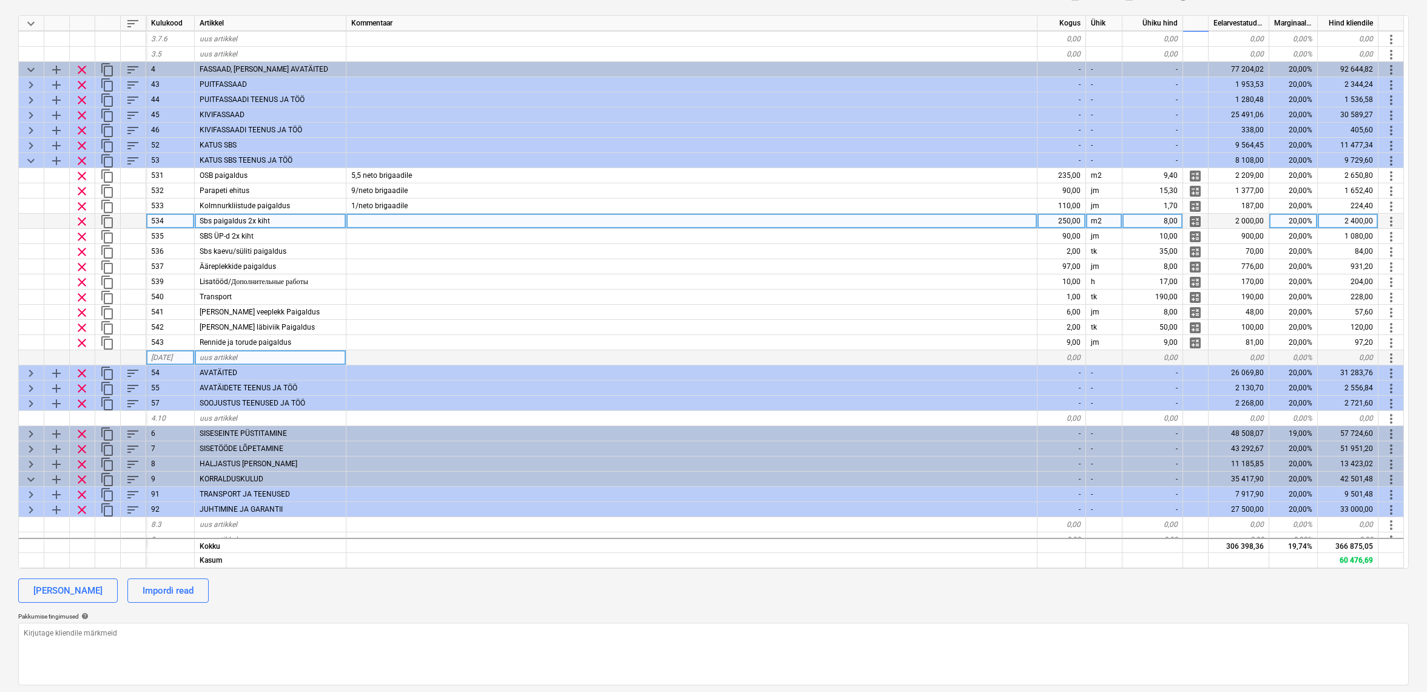
scroll to position [291, 1]
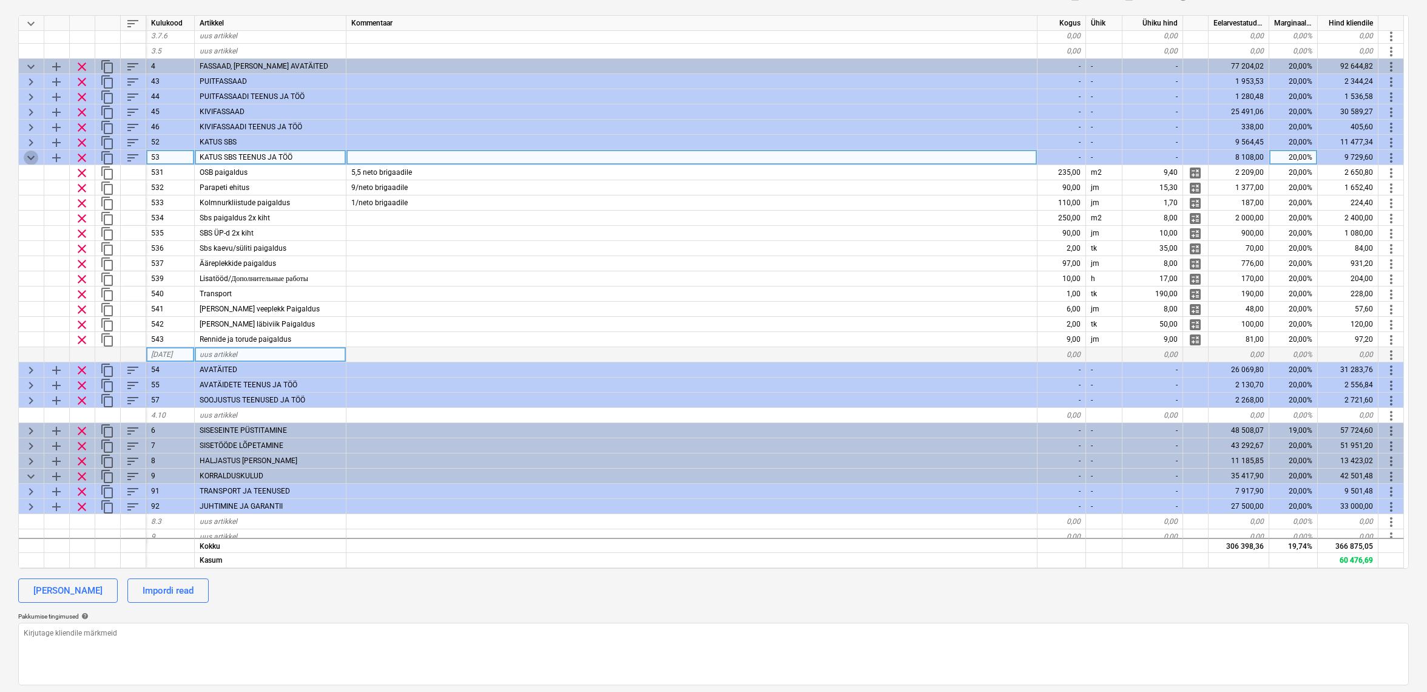
click at [28, 152] on span "keyboard_arrow_down" at bounding box center [31, 157] width 15 height 15
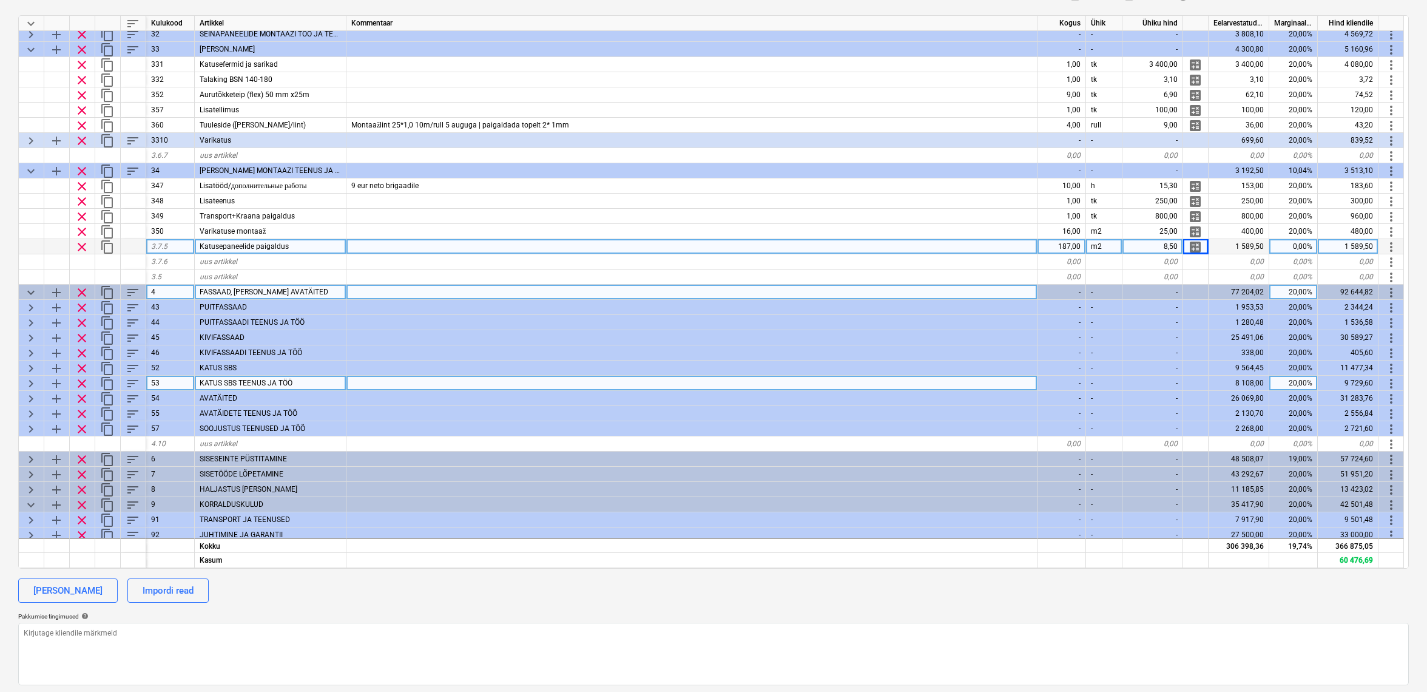
scroll to position [65, 1]
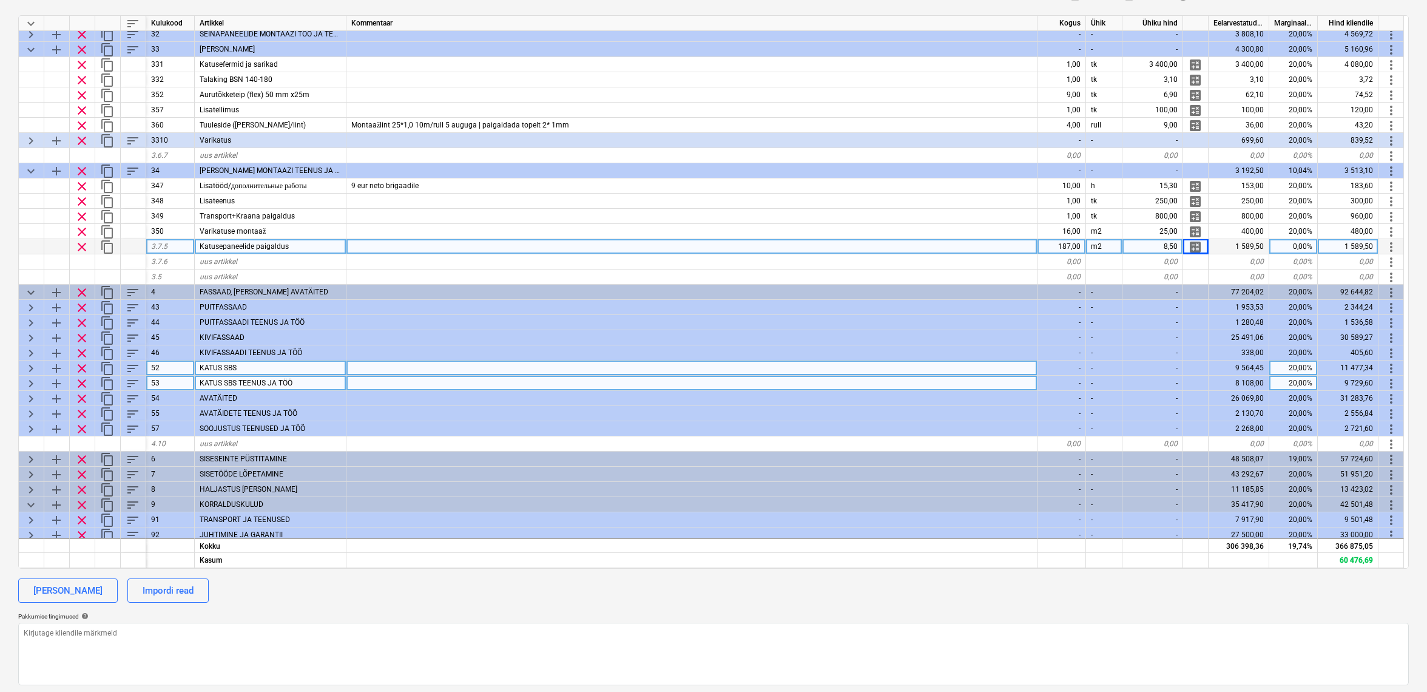
click at [32, 363] on span "keyboard_arrow_right" at bounding box center [31, 368] width 15 height 15
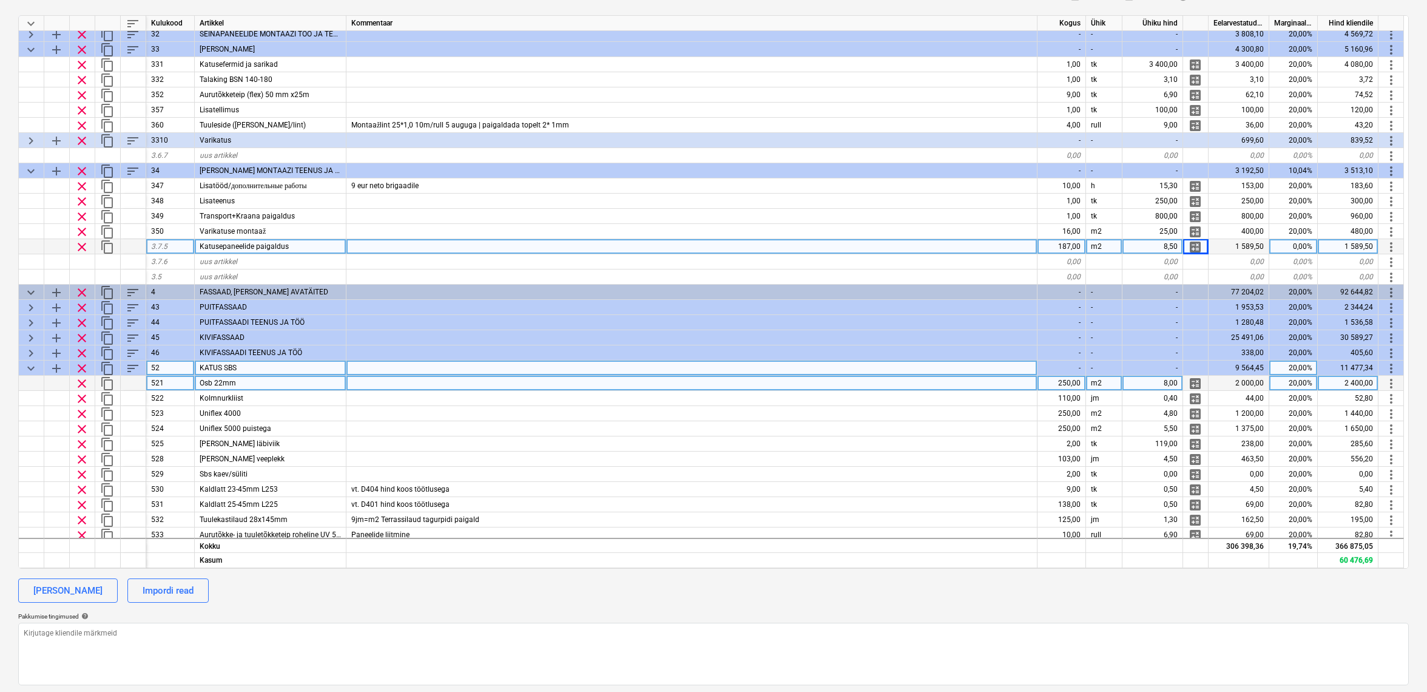
type textarea "x"
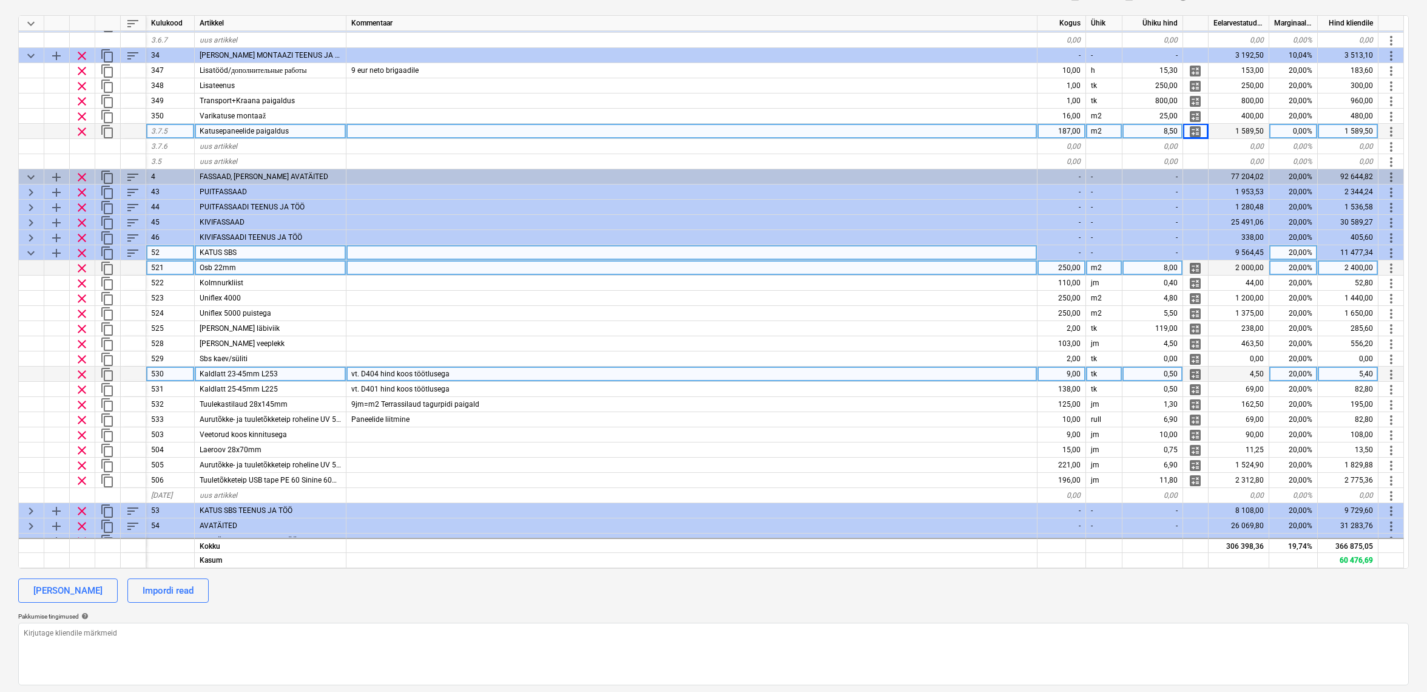
scroll to position [216, 0]
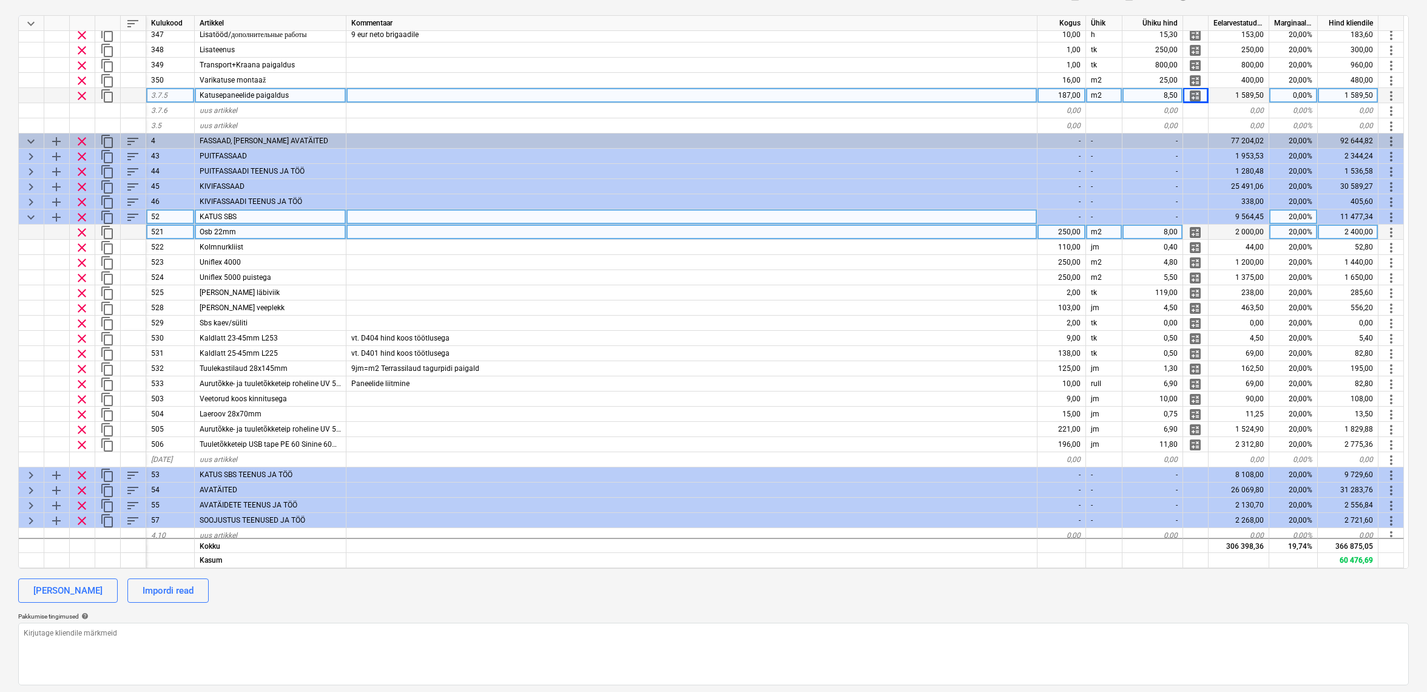
click at [1069, 233] on div "250,00" at bounding box center [1062, 232] width 49 height 15
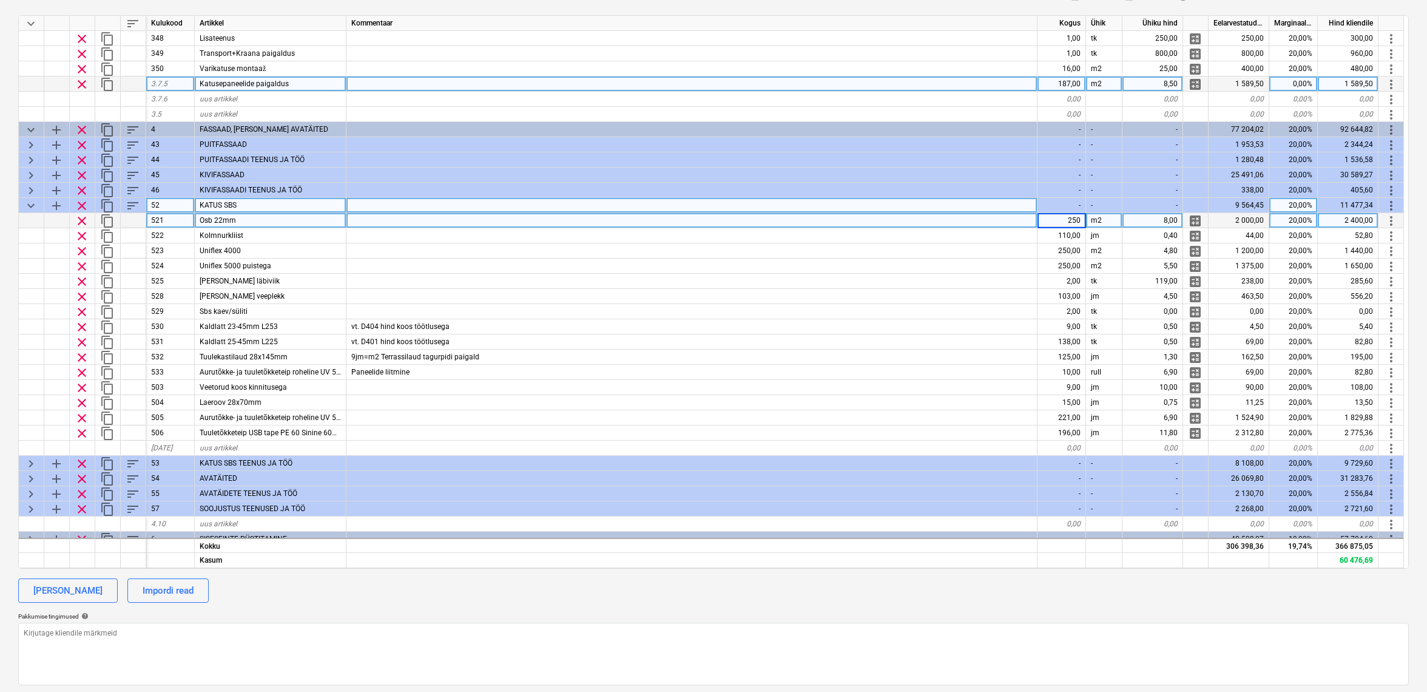
scroll to position [229, 1]
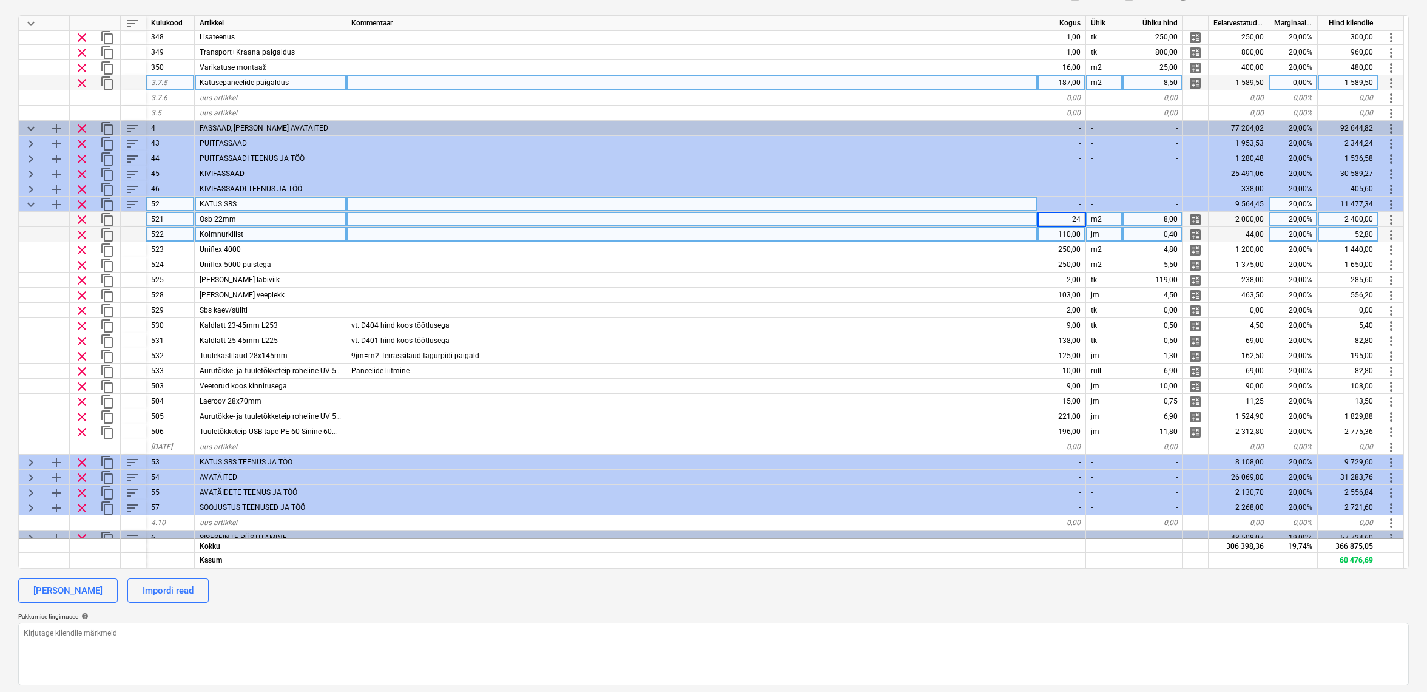
type input "240"
type textarea "x"
type input "240"
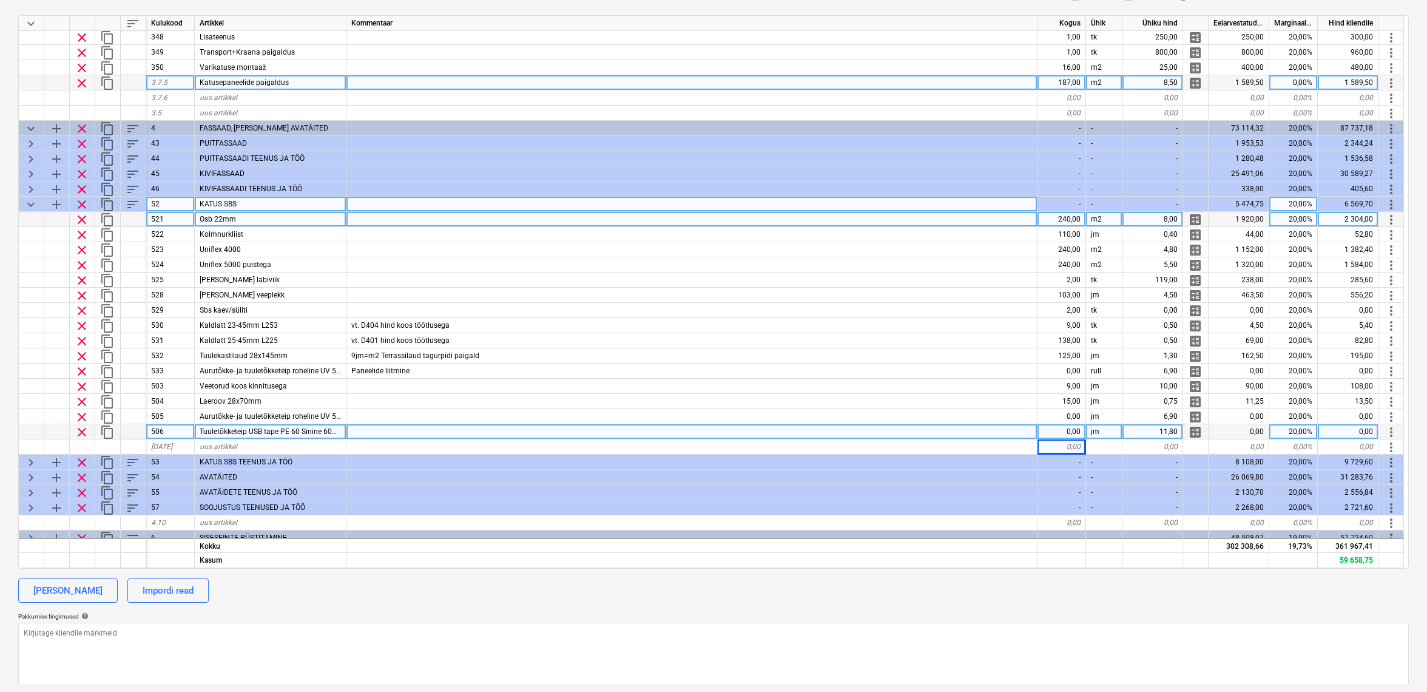
click at [83, 430] on span "clear" at bounding box center [82, 432] width 15 height 15
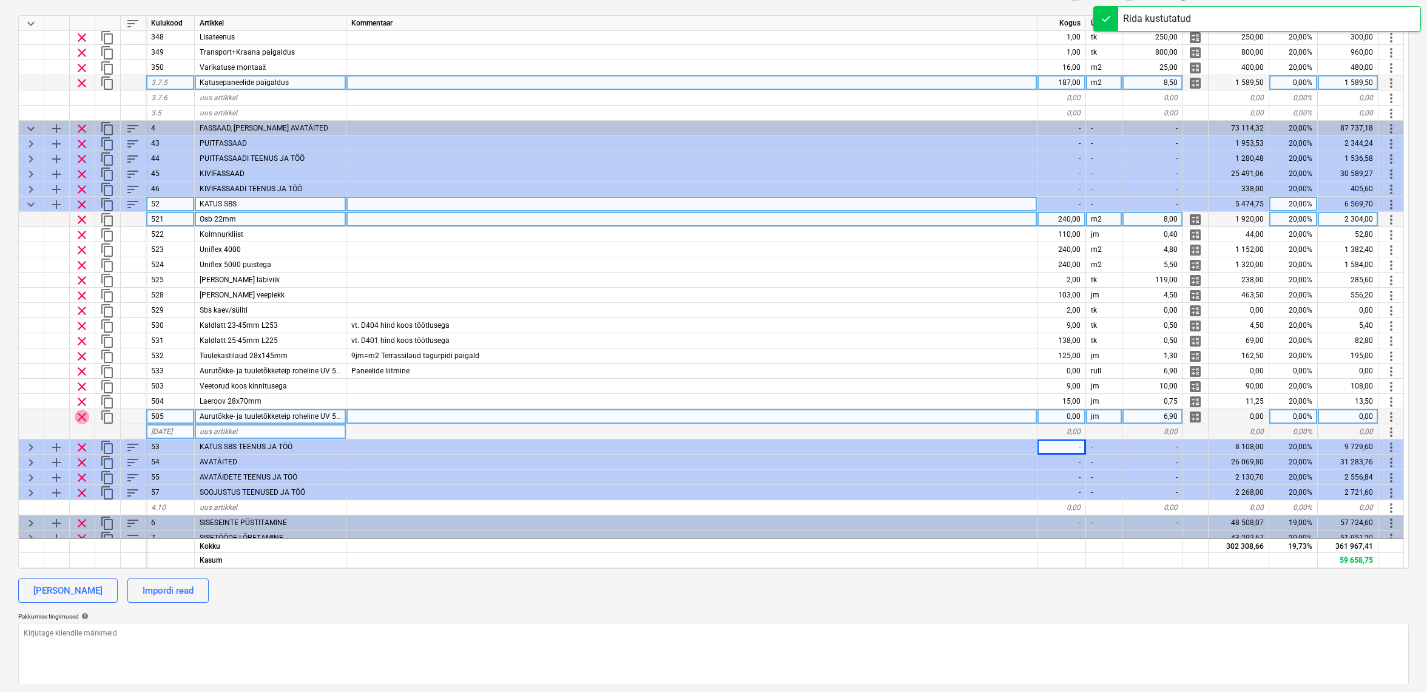
click at [84, 415] on span "clear" at bounding box center [82, 417] width 15 height 15
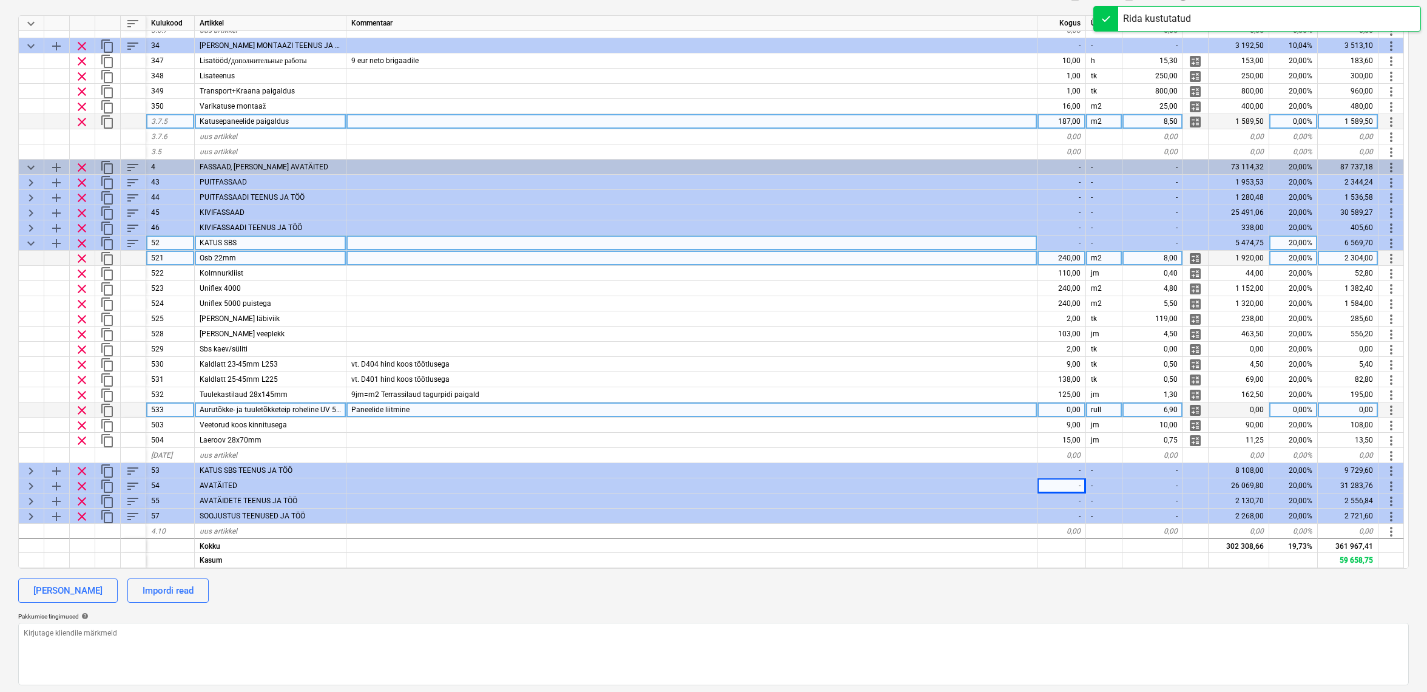
scroll to position [191, 1]
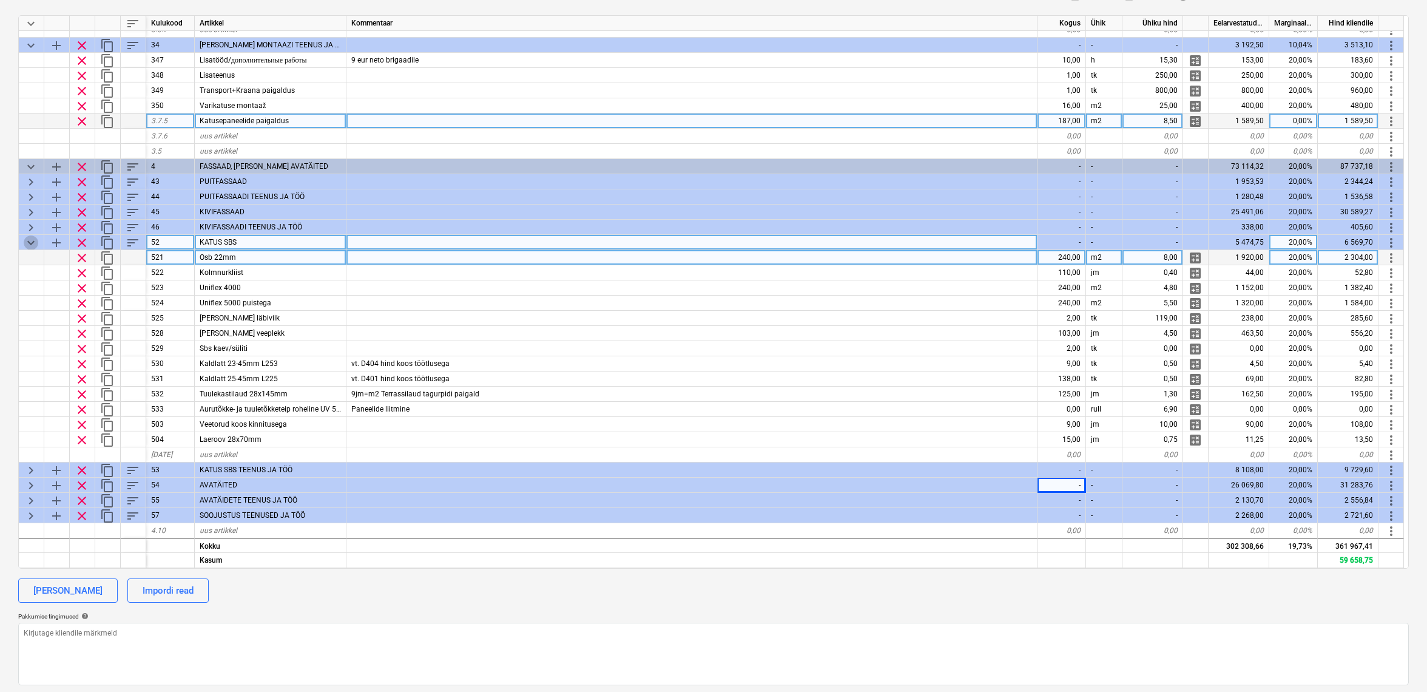
click at [32, 242] on span "keyboard_arrow_down" at bounding box center [31, 242] width 15 height 15
type textarea "x"
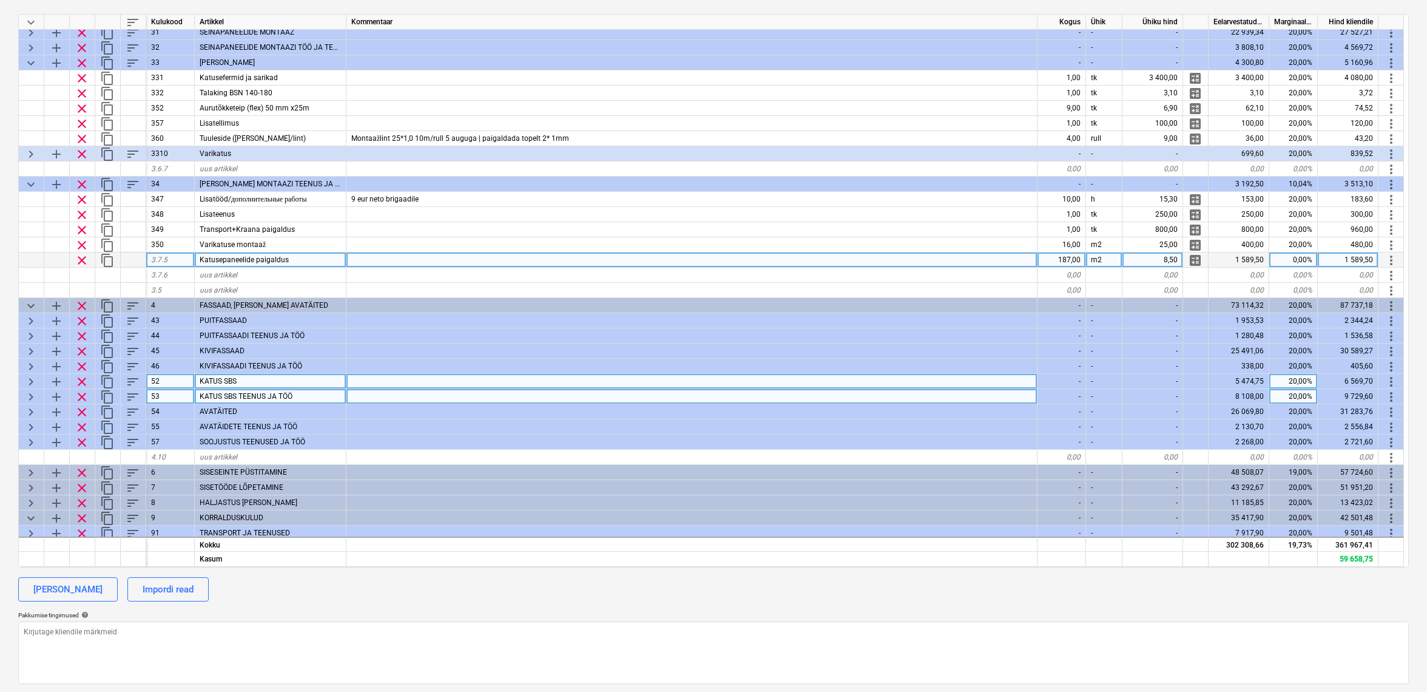
scroll to position [48, 0]
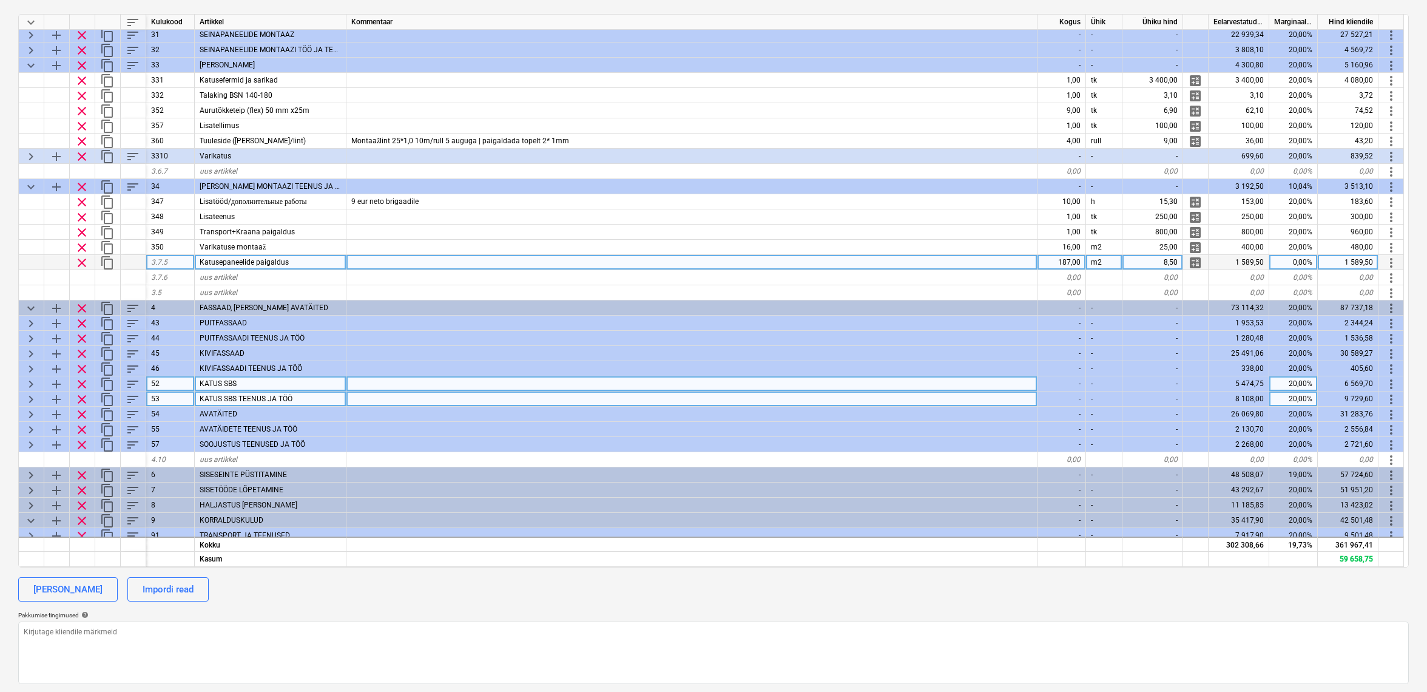
click at [416, 266] on div at bounding box center [691, 262] width 691 height 15
type input "5.-/neto brigaadile"
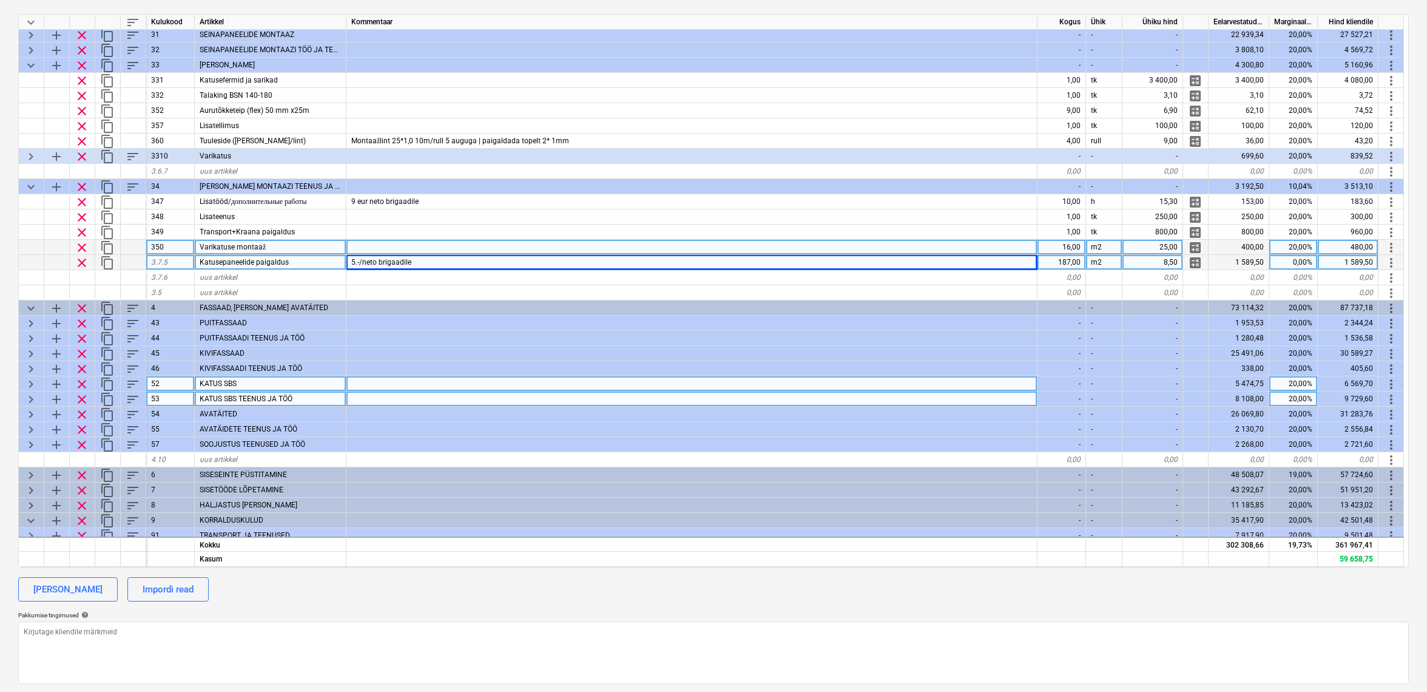
click at [380, 240] on div at bounding box center [691, 247] width 691 height 15
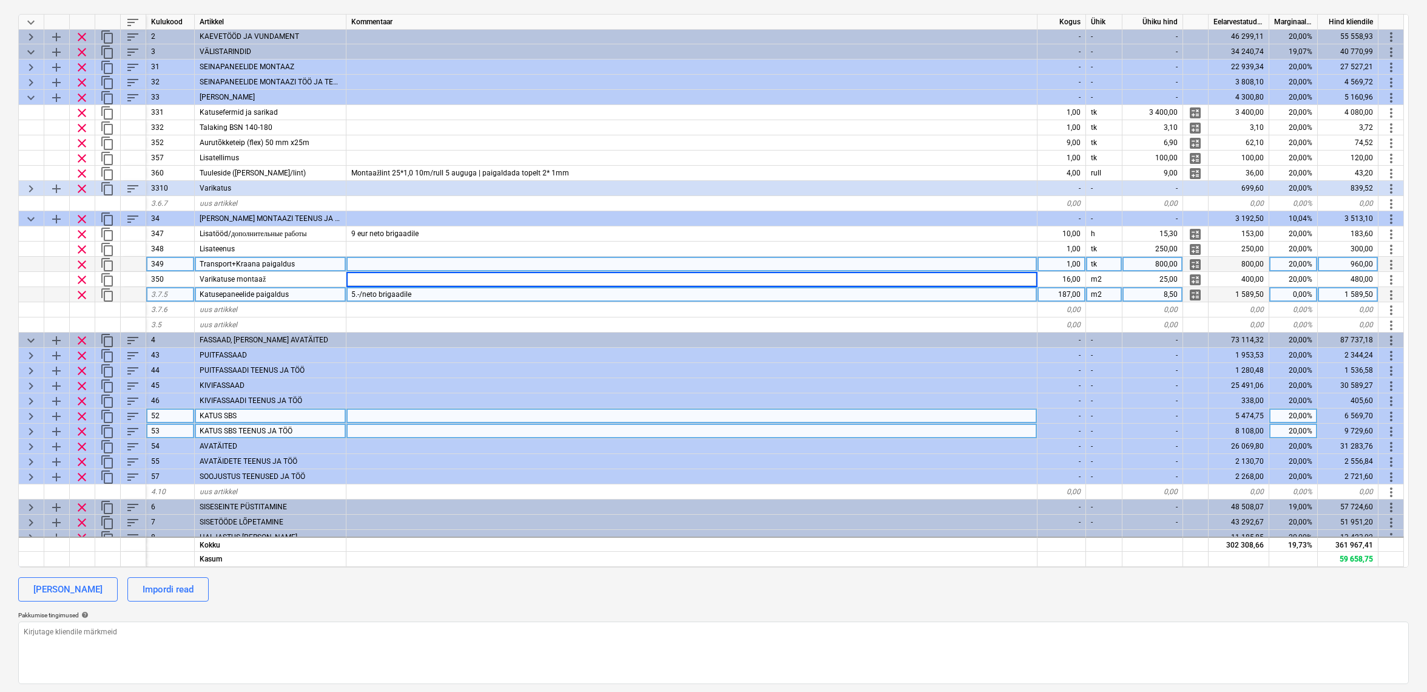
scroll to position [0, 1]
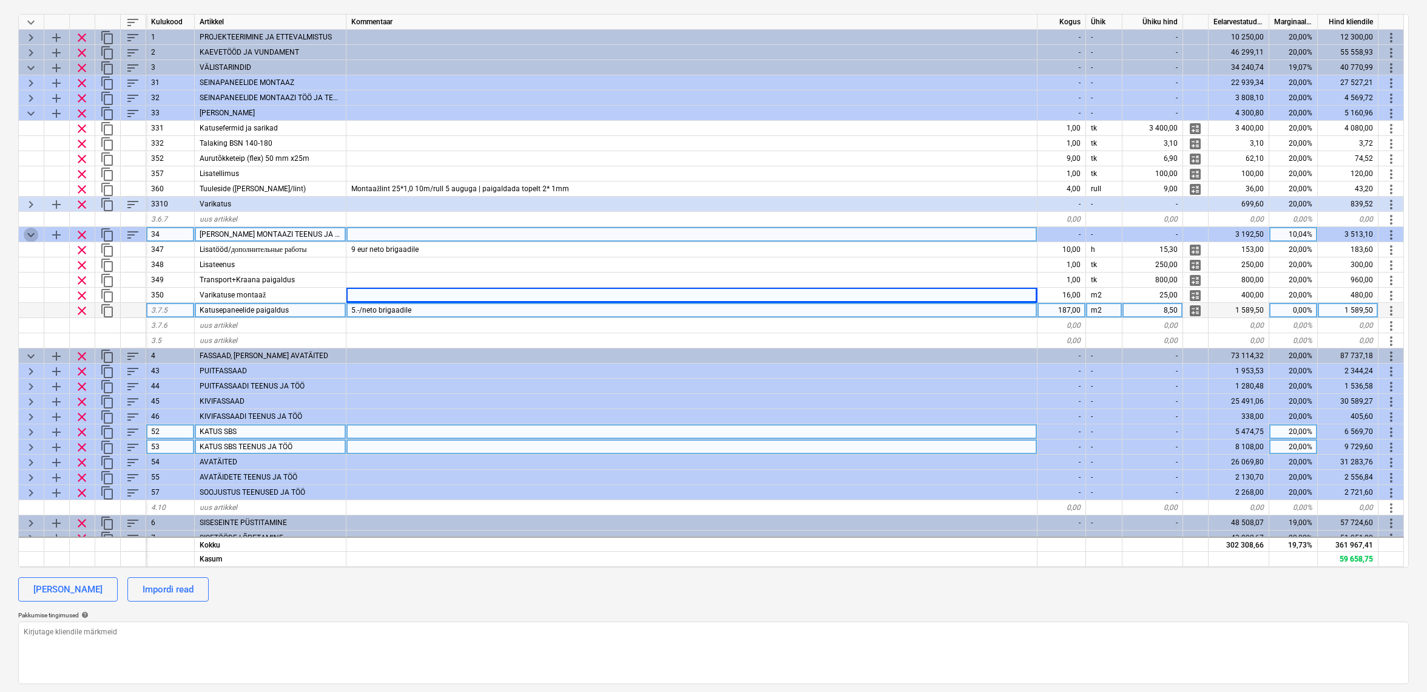
click at [33, 234] on span "keyboard_arrow_down" at bounding box center [31, 235] width 15 height 15
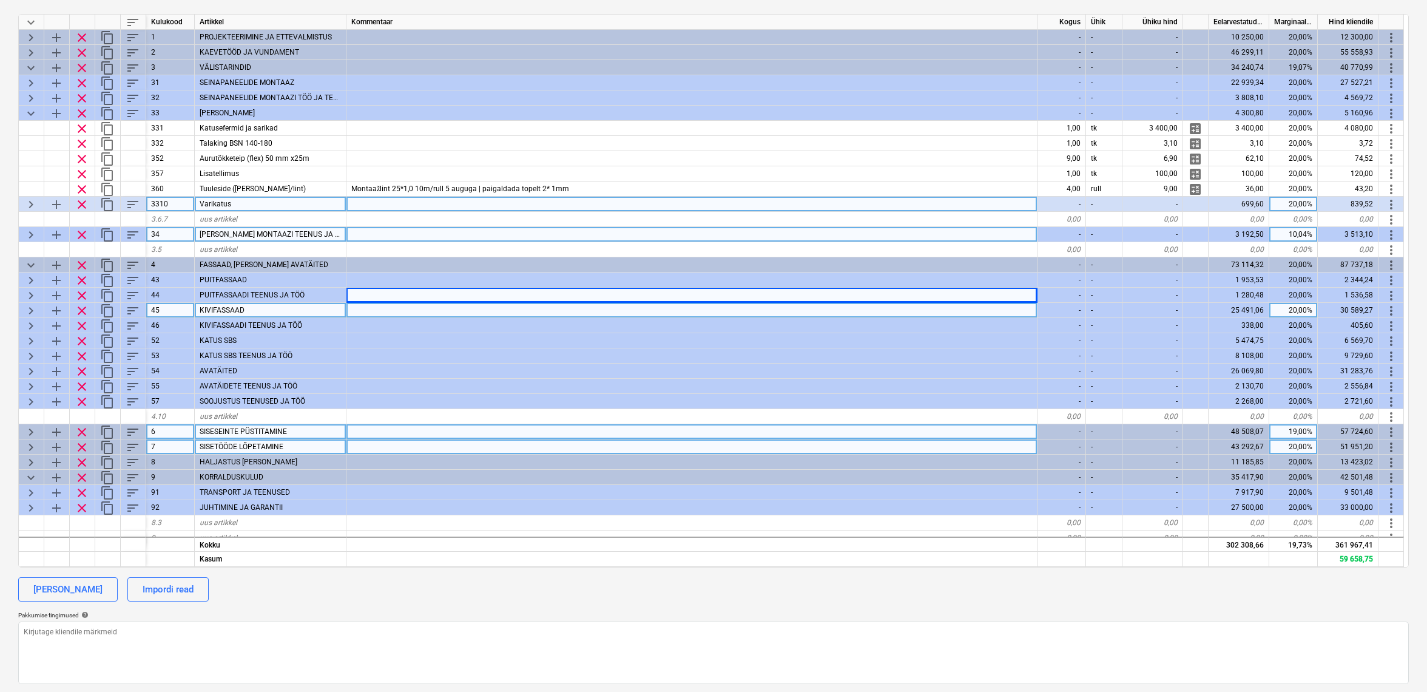
click at [32, 204] on span "keyboard_arrow_right" at bounding box center [31, 204] width 15 height 15
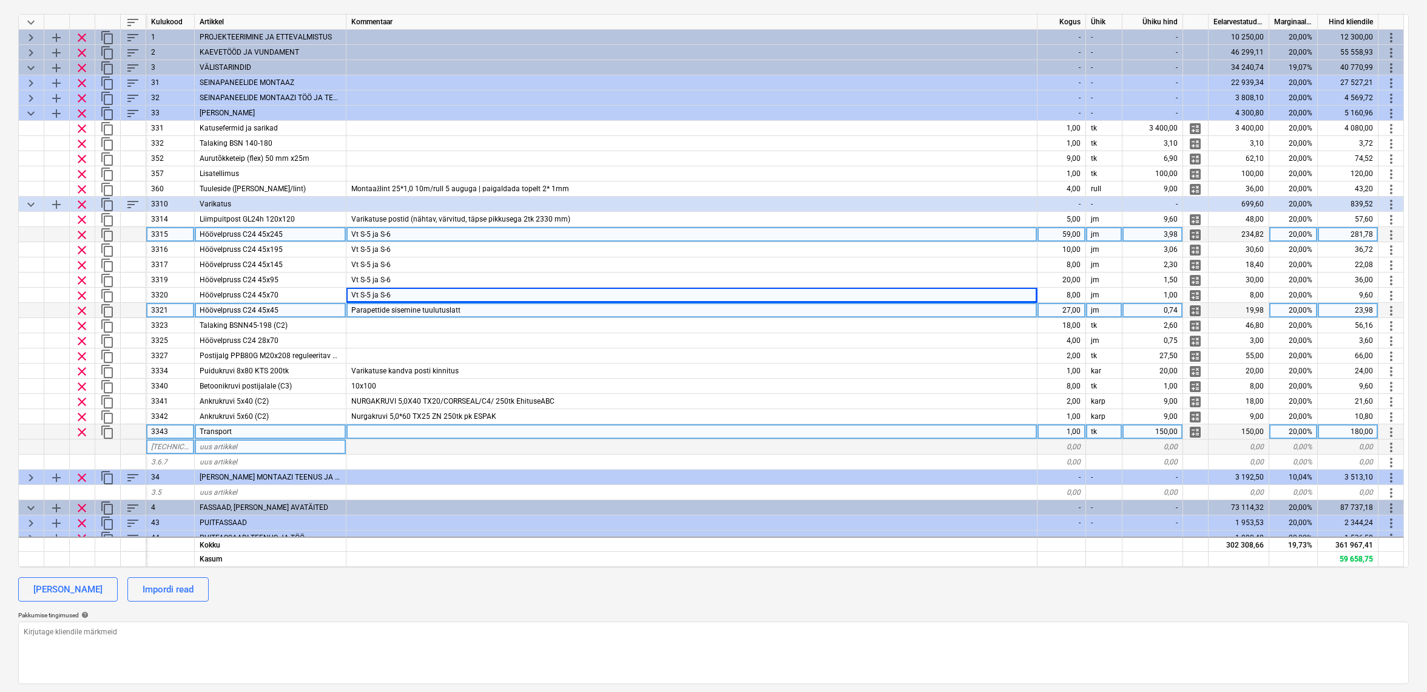
click at [30, 204] on span "keyboard_arrow_down" at bounding box center [31, 204] width 15 height 15
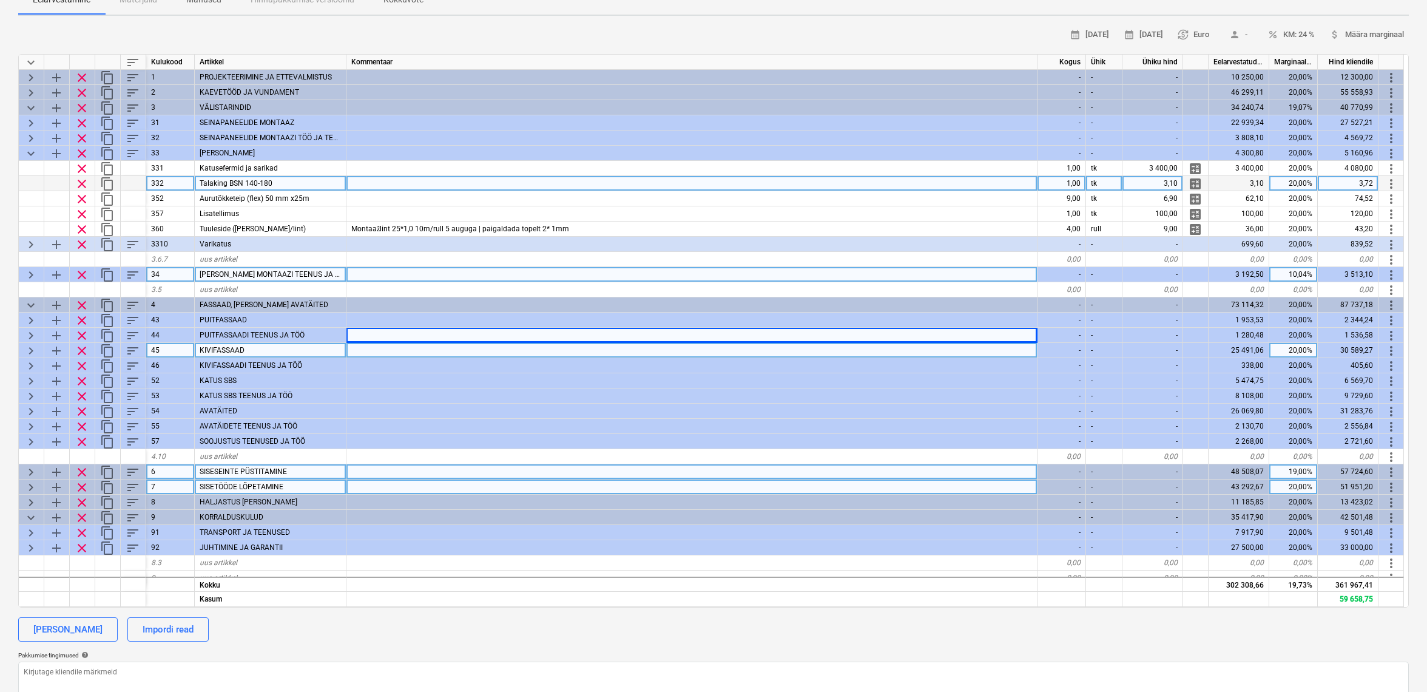
scroll to position [143, 0]
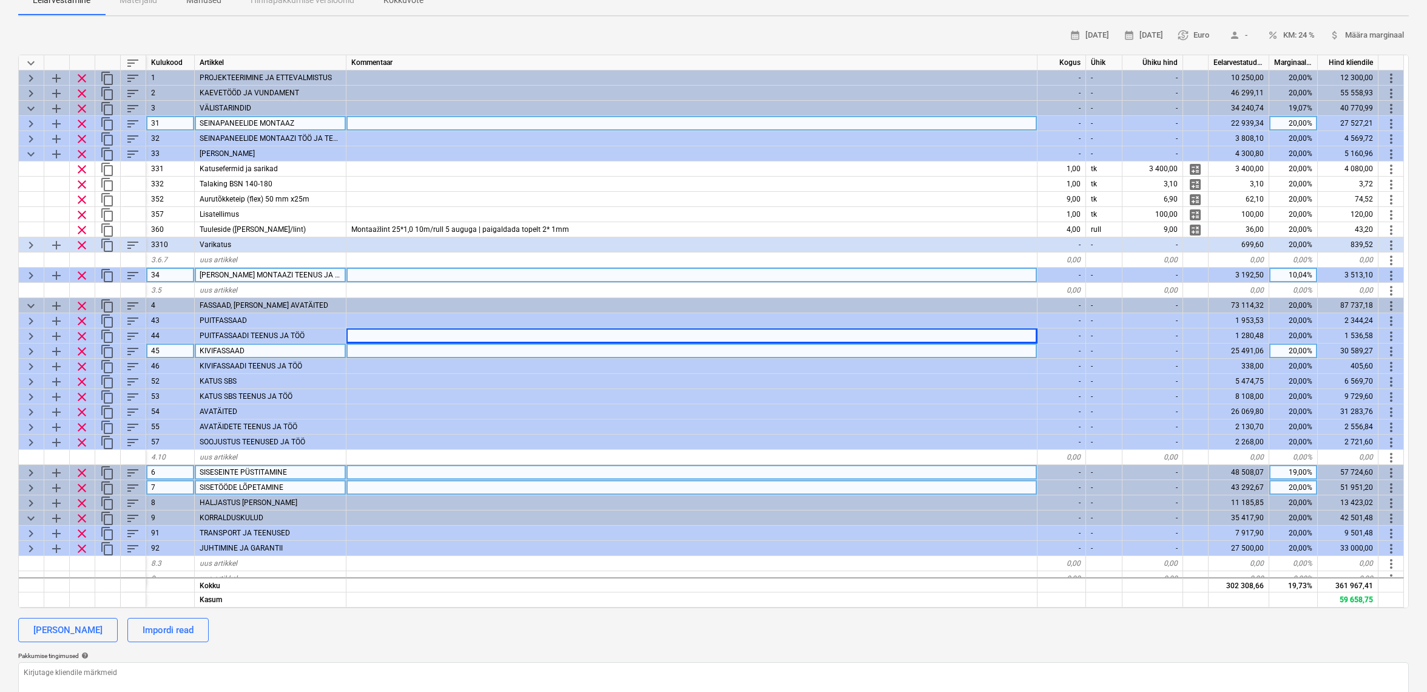
click at [30, 123] on span "keyboard_arrow_right" at bounding box center [31, 124] width 15 height 15
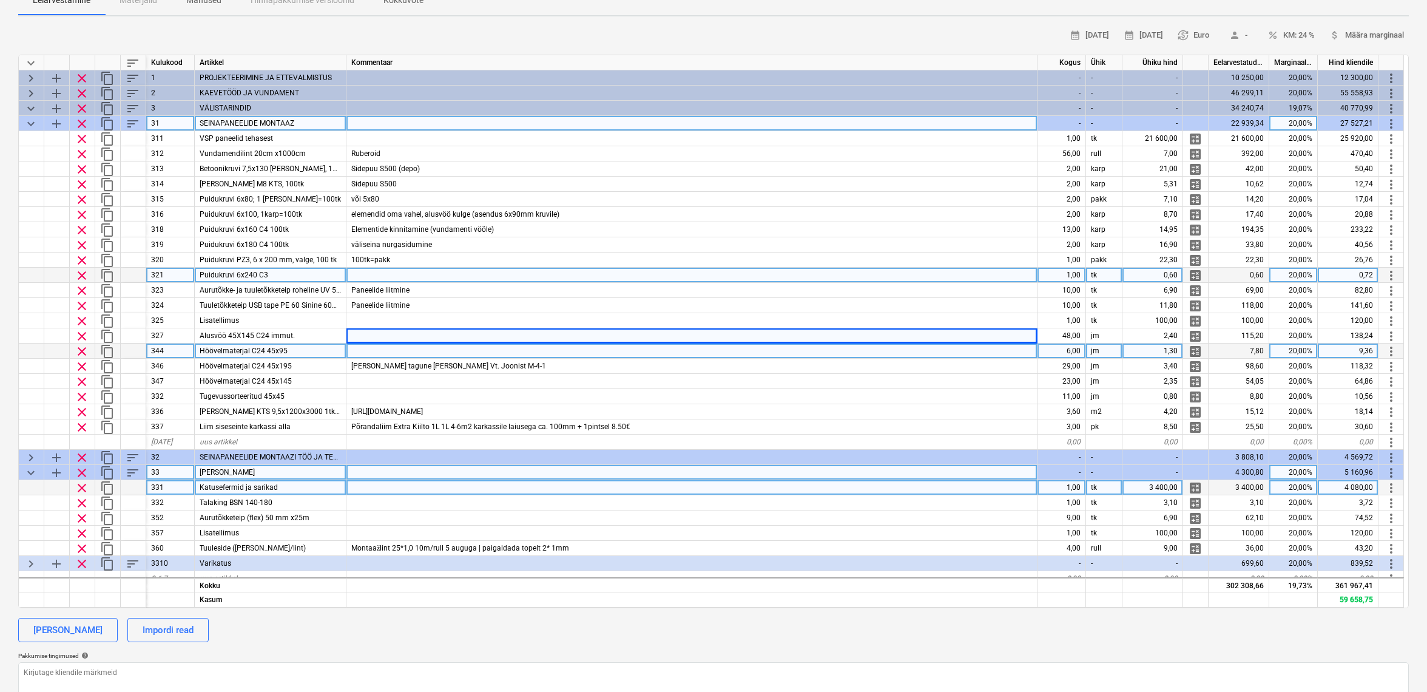
click at [23, 120] on div "keyboard_arrow_down" at bounding box center [31, 123] width 25 height 15
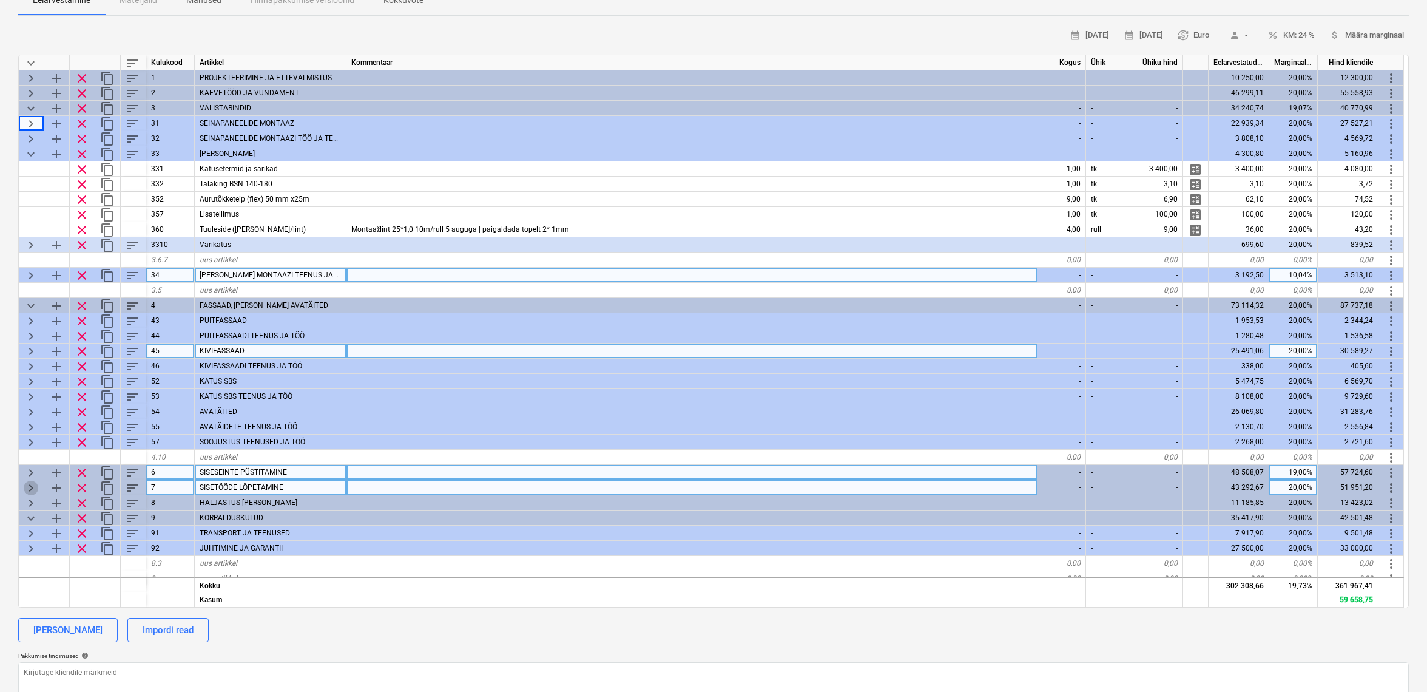
click at [32, 484] on span "keyboard_arrow_right" at bounding box center [31, 488] width 15 height 15
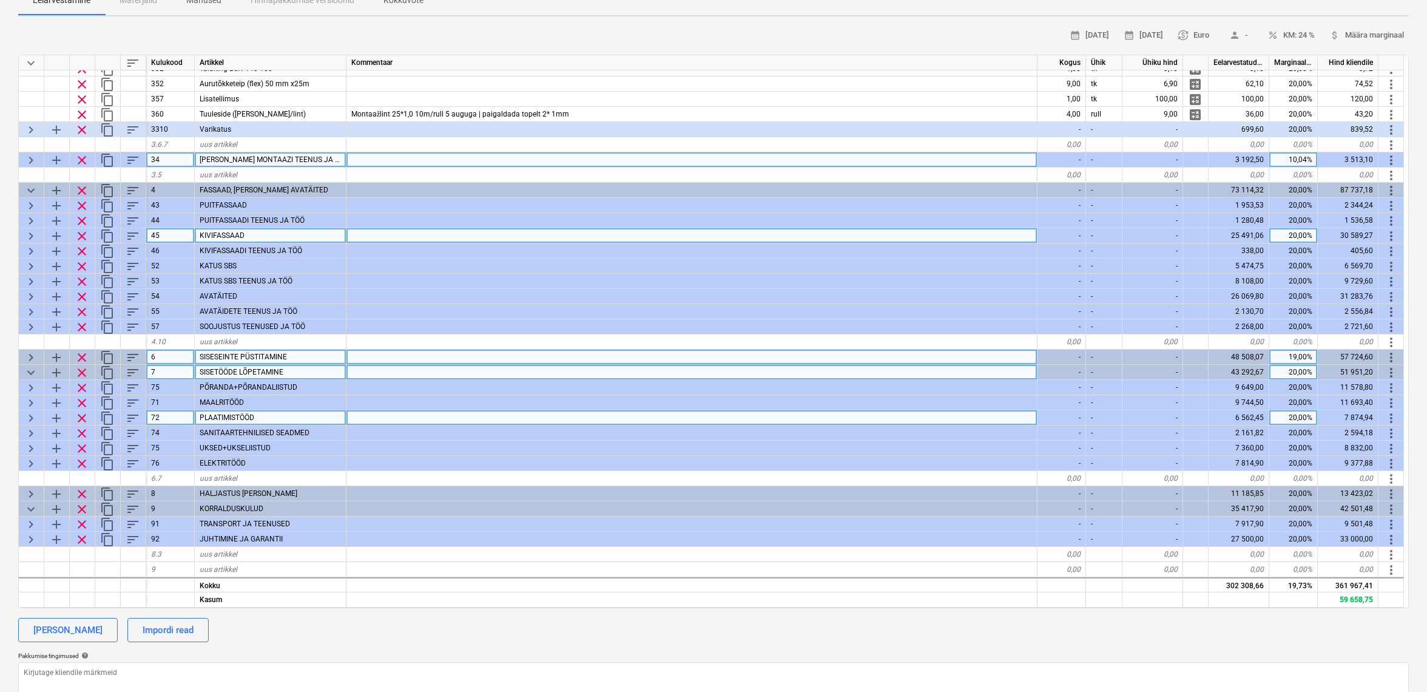
scroll to position [120, 1]
click at [32, 414] on span "keyboard_arrow_right" at bounding box center [31, 418] width 15 height 15
type textarea "x"
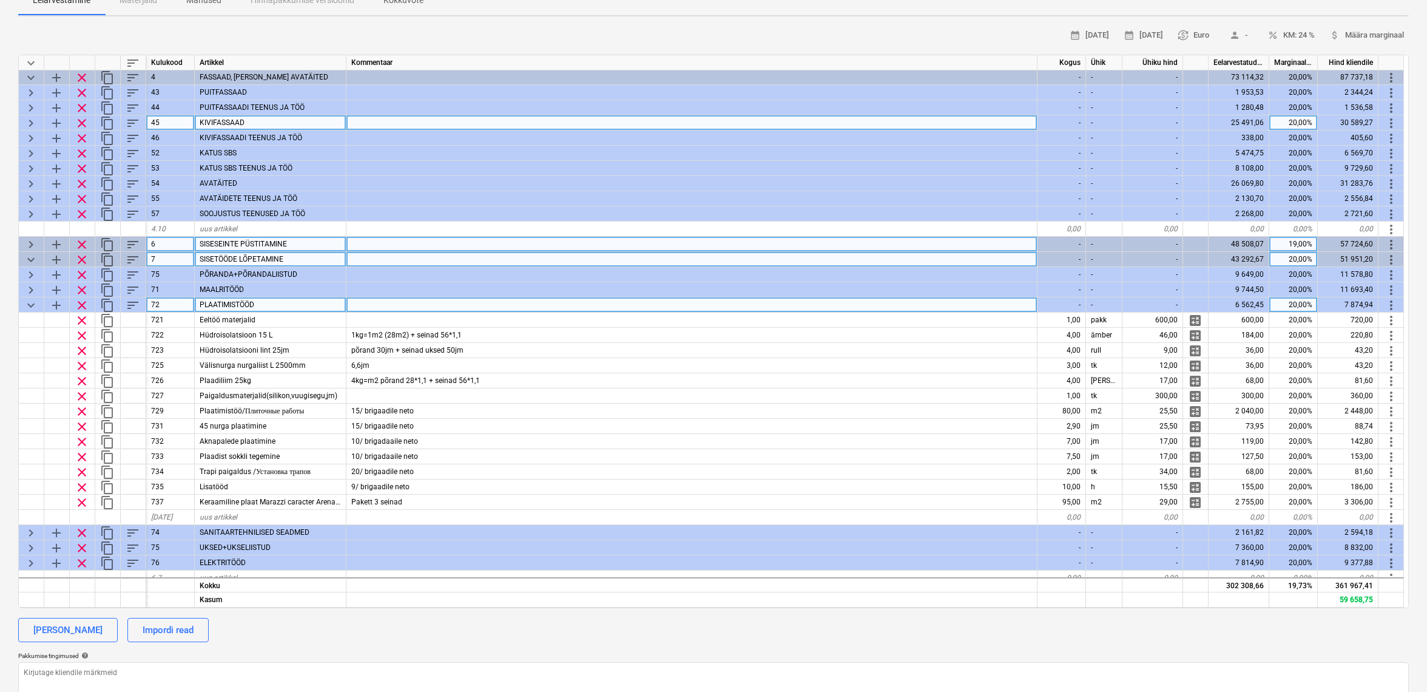
scroll to position [231, 1]
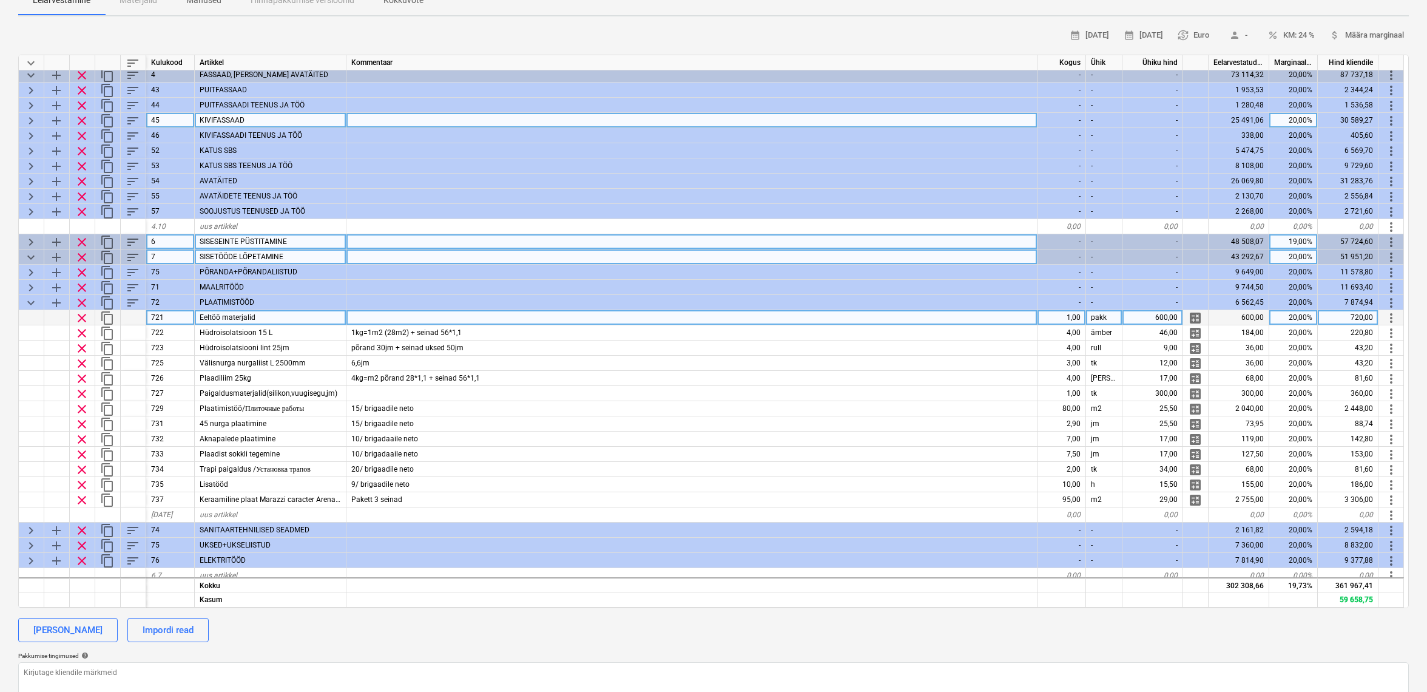
click at [1055, 317] on div "1,00" at bounding box center [1062, 317] width 49 height 15
type input "0,4"
type textarea "x"
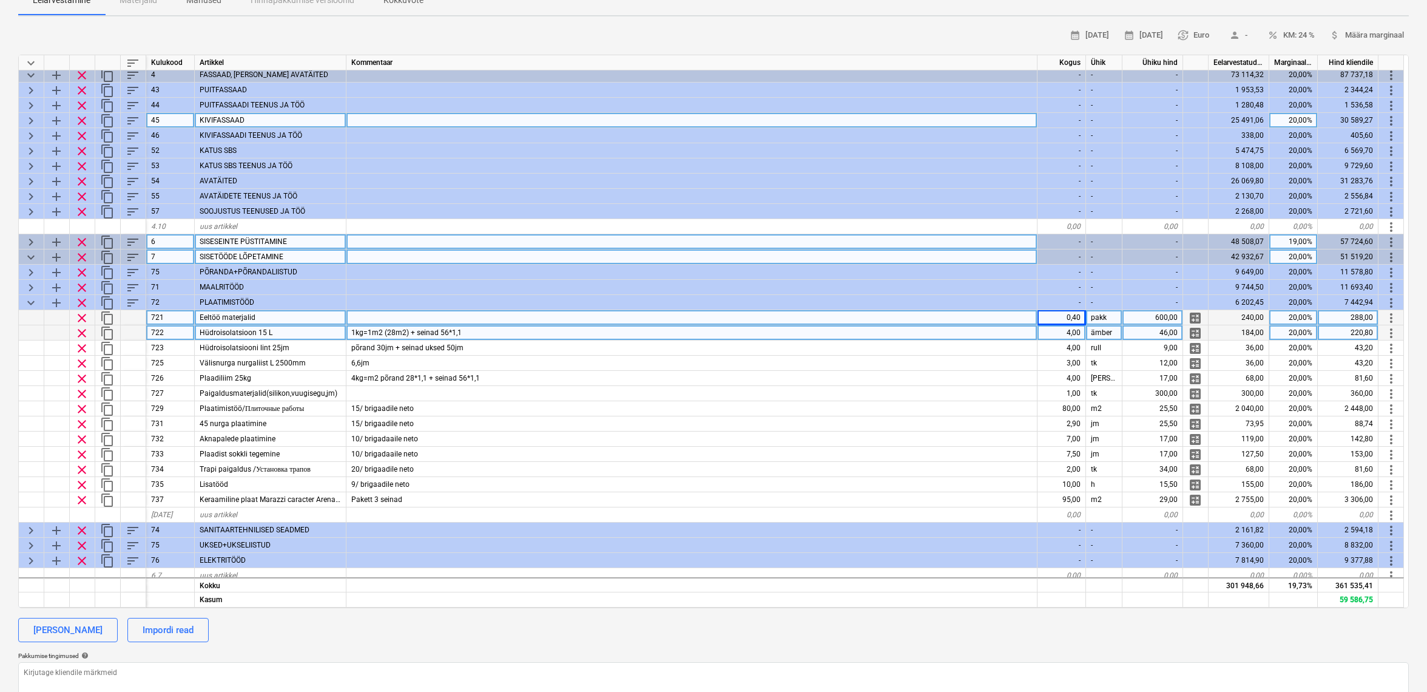
scroll to position [231, 0]
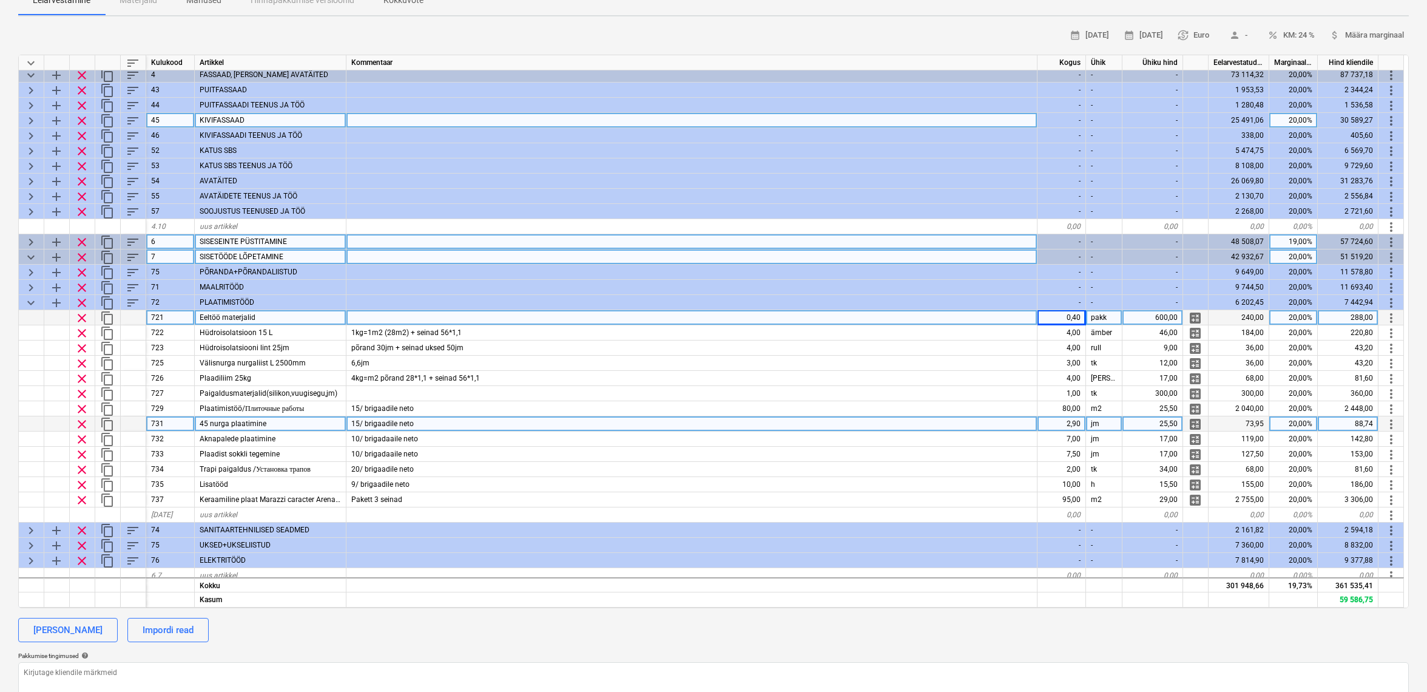
click at [1076, 421] on div "2,90" at bounding box center [1062, 423] width 49 height 15
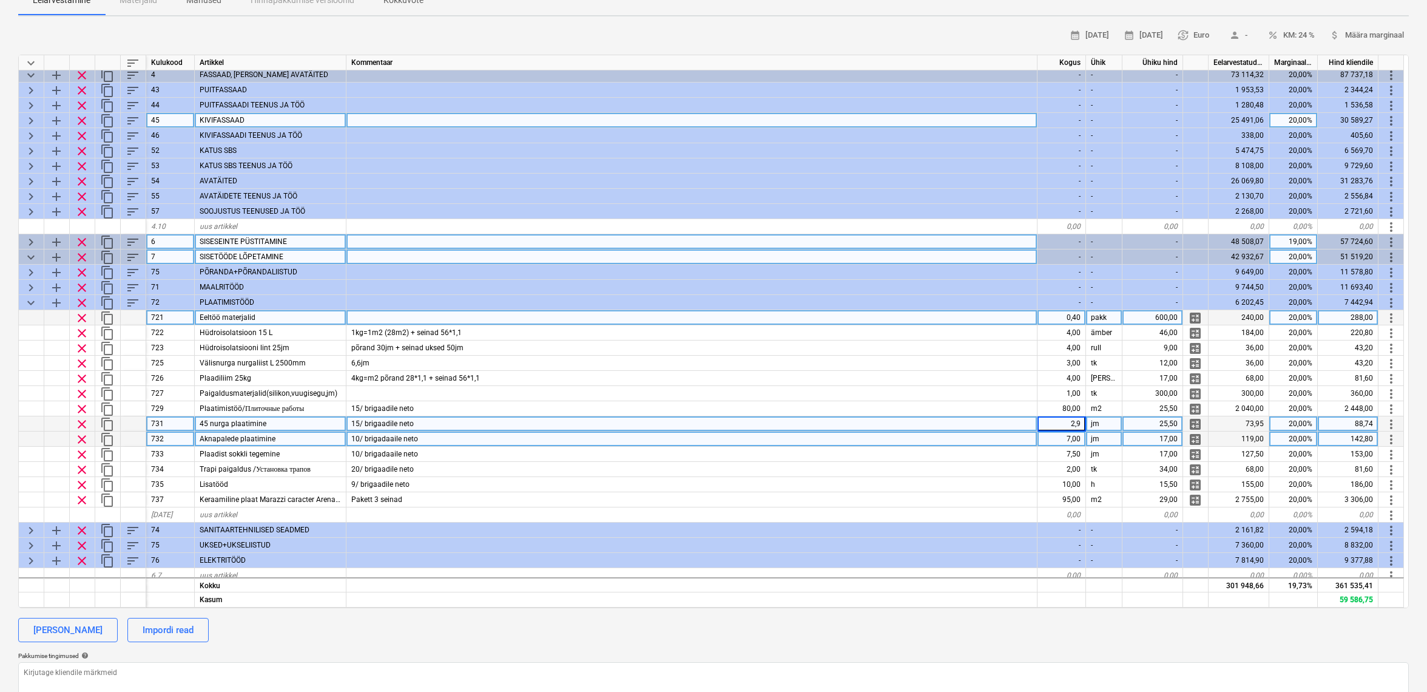
type input "0"
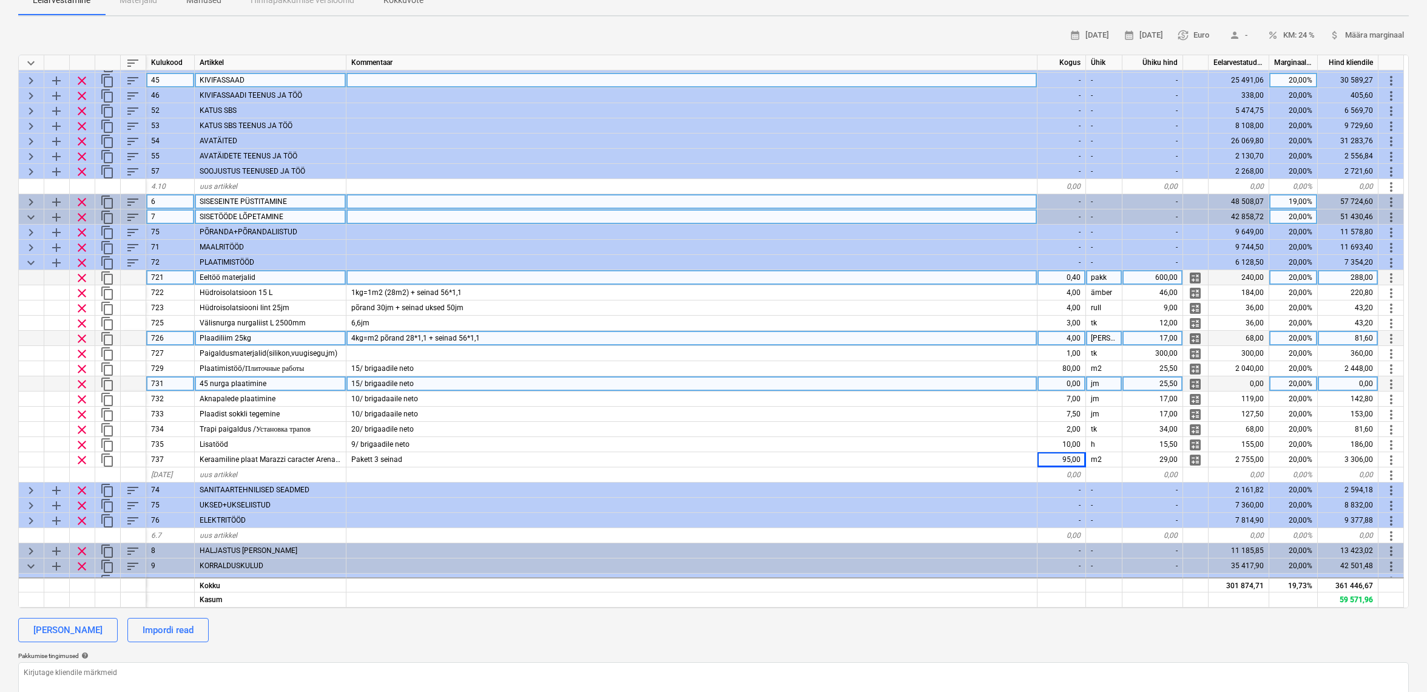
scroll to position [275, 0]
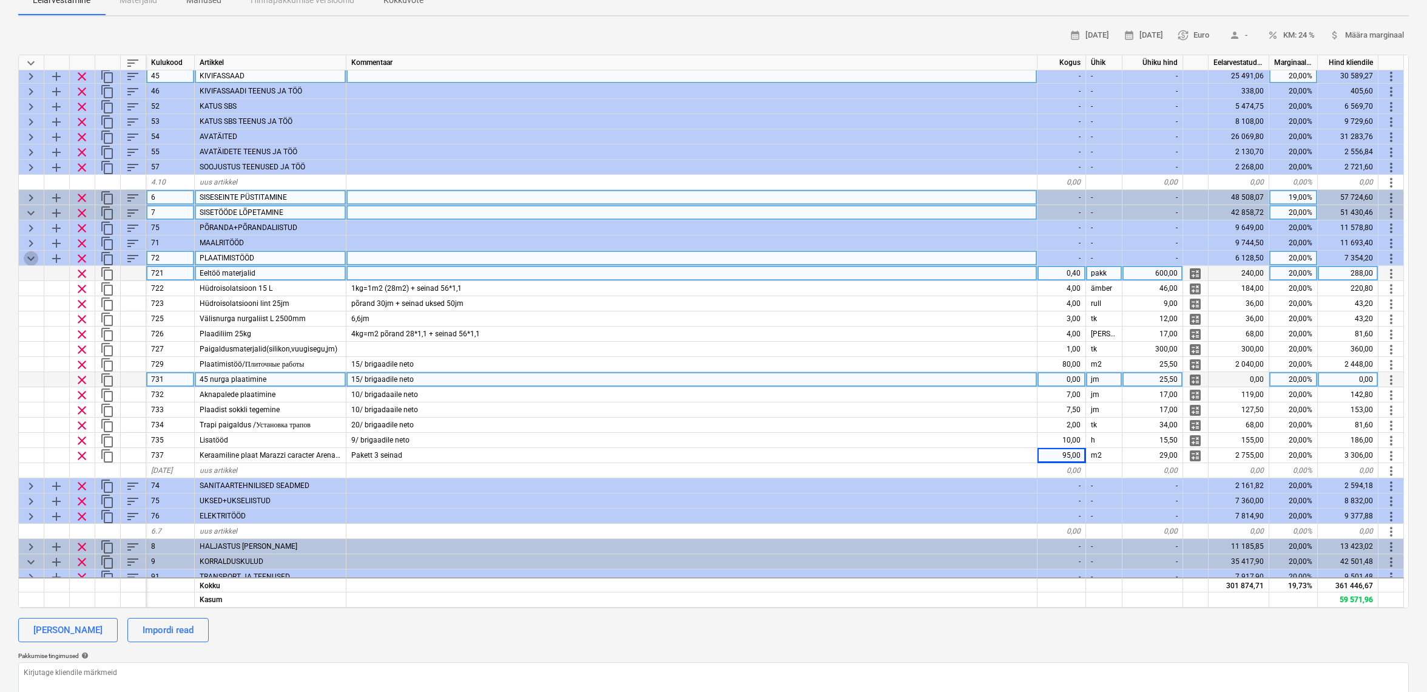
click at [33, 258] on span "keyboard_arrow_down" at bounding box center [31, 258] width 15 height 15
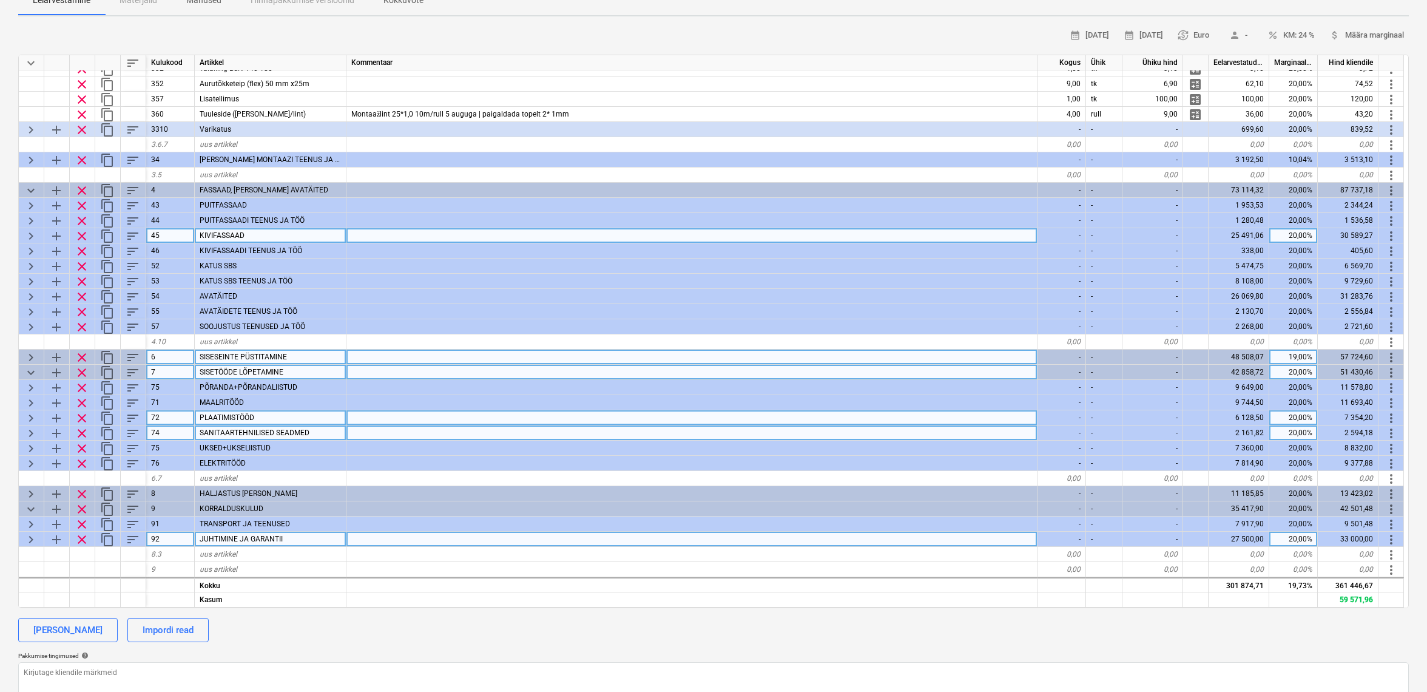
click at [33, 427] on span "keyboard_arrow_right" at bounding box center [31, 433] width 15 height 15
type textarea "x"
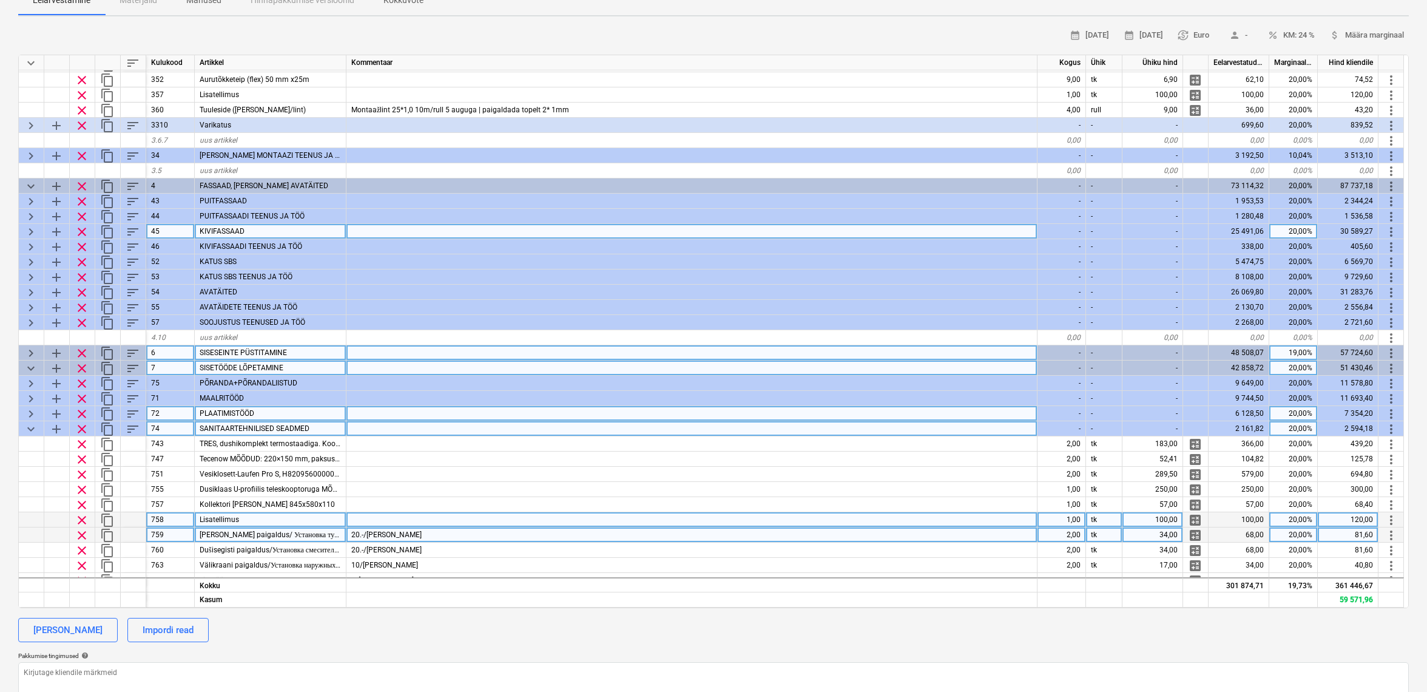
scroll to position [181, 0]
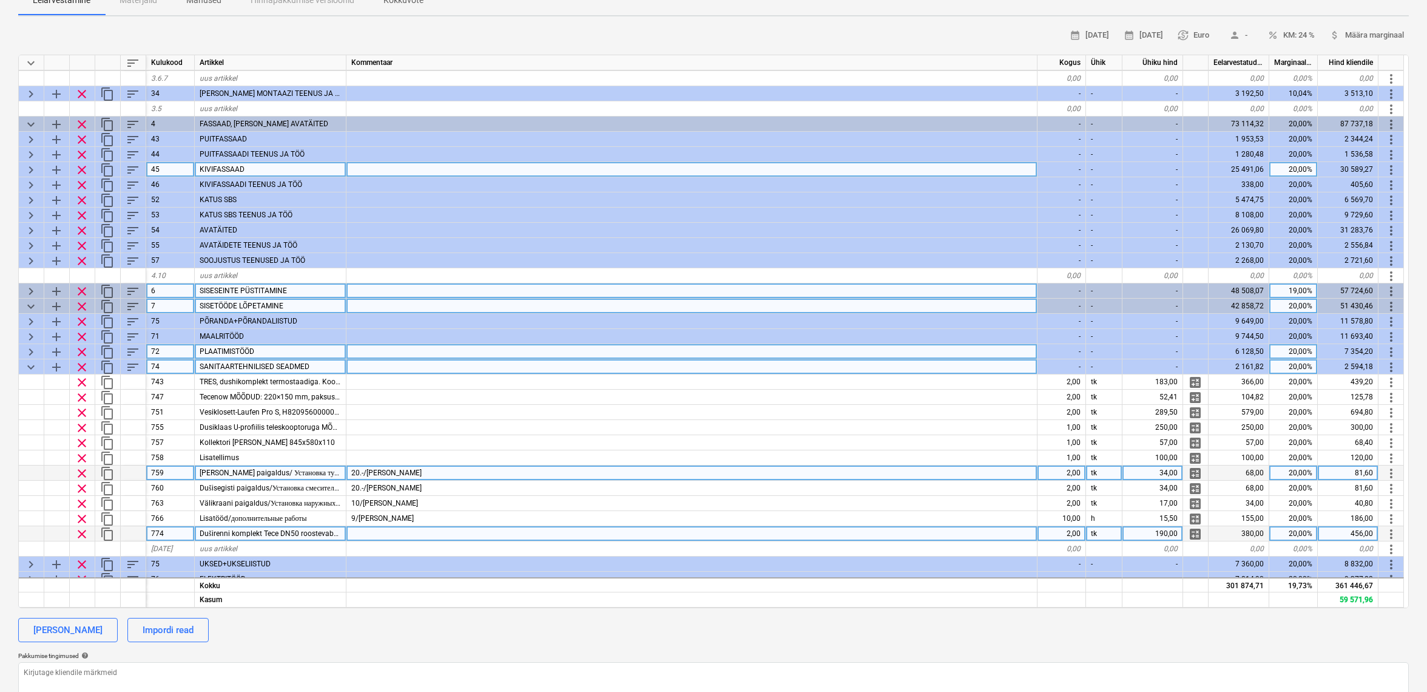
click at [1072, 533] on div "2,00" at bounding box center [1062, 533] width 49 height 15
type input "0"
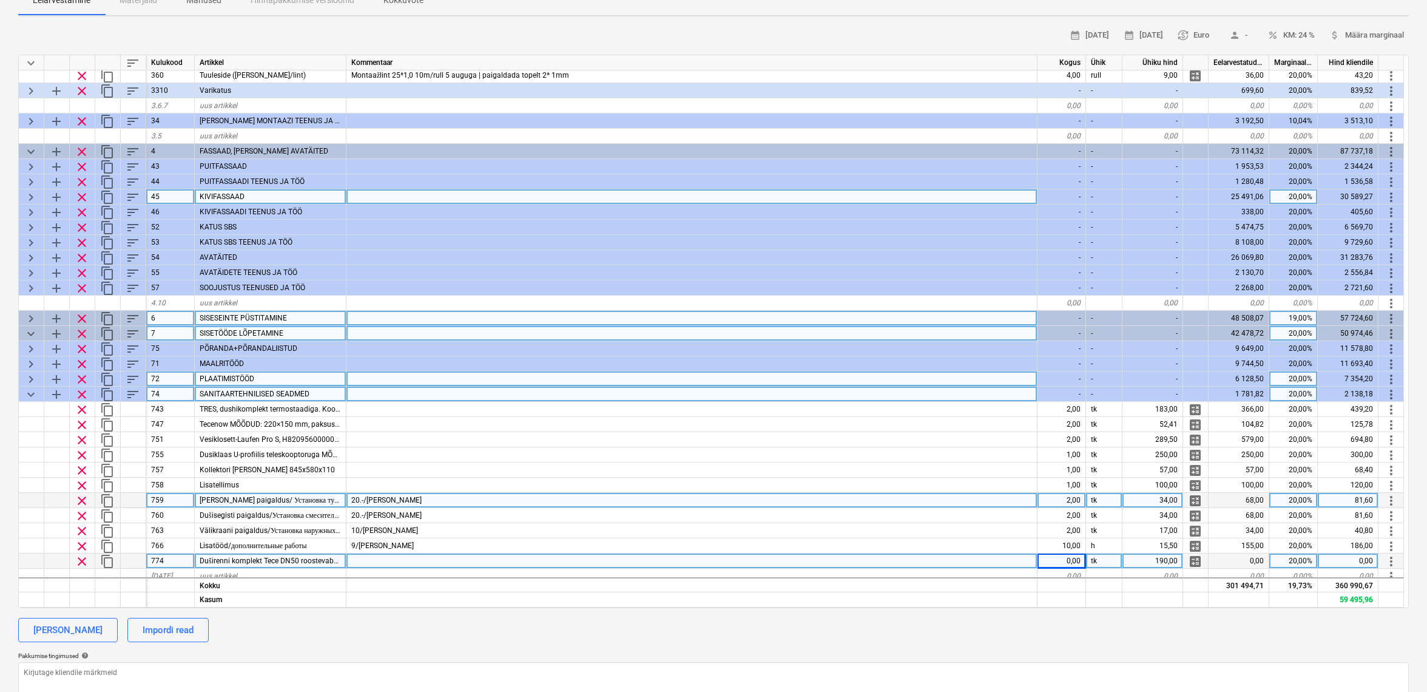
scroll to position [143, 1]
click at [30, 393] on span "keyboard_arrow_down" at bounding box center [31, 394] width 15 height 15
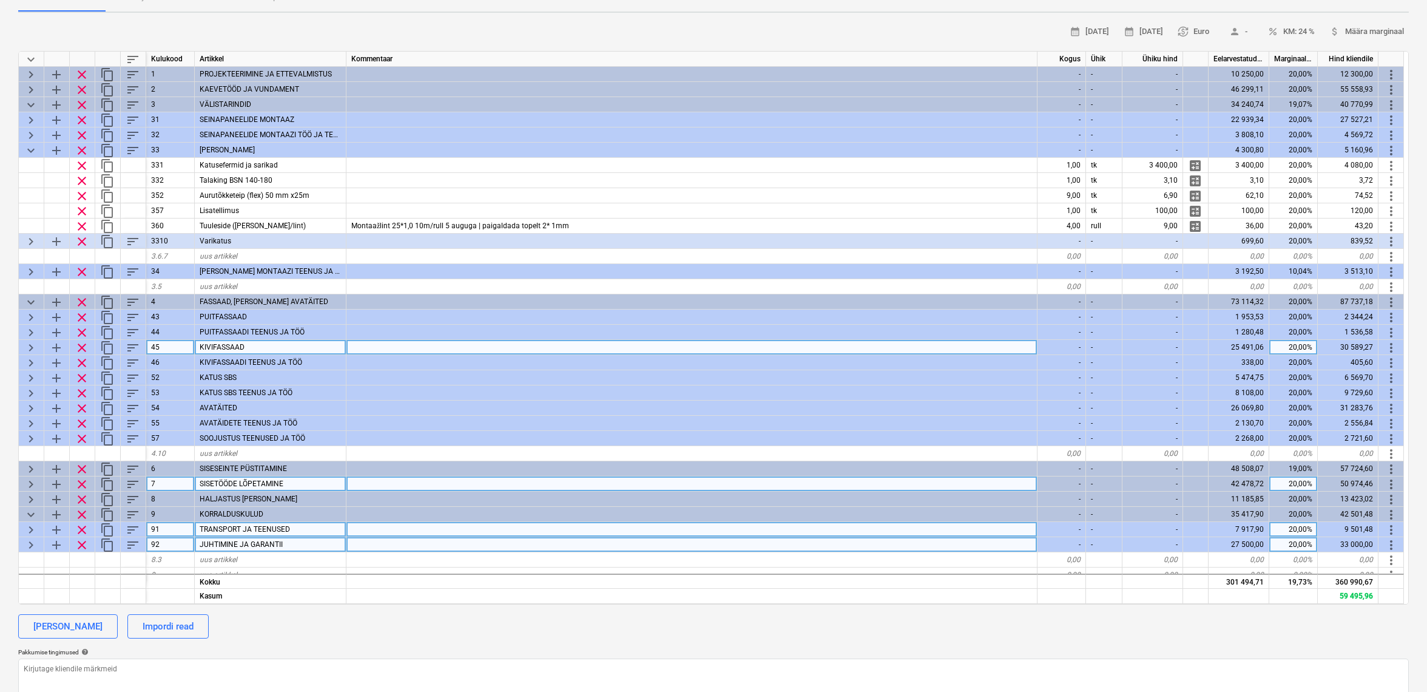
scroll to position [0, 0]
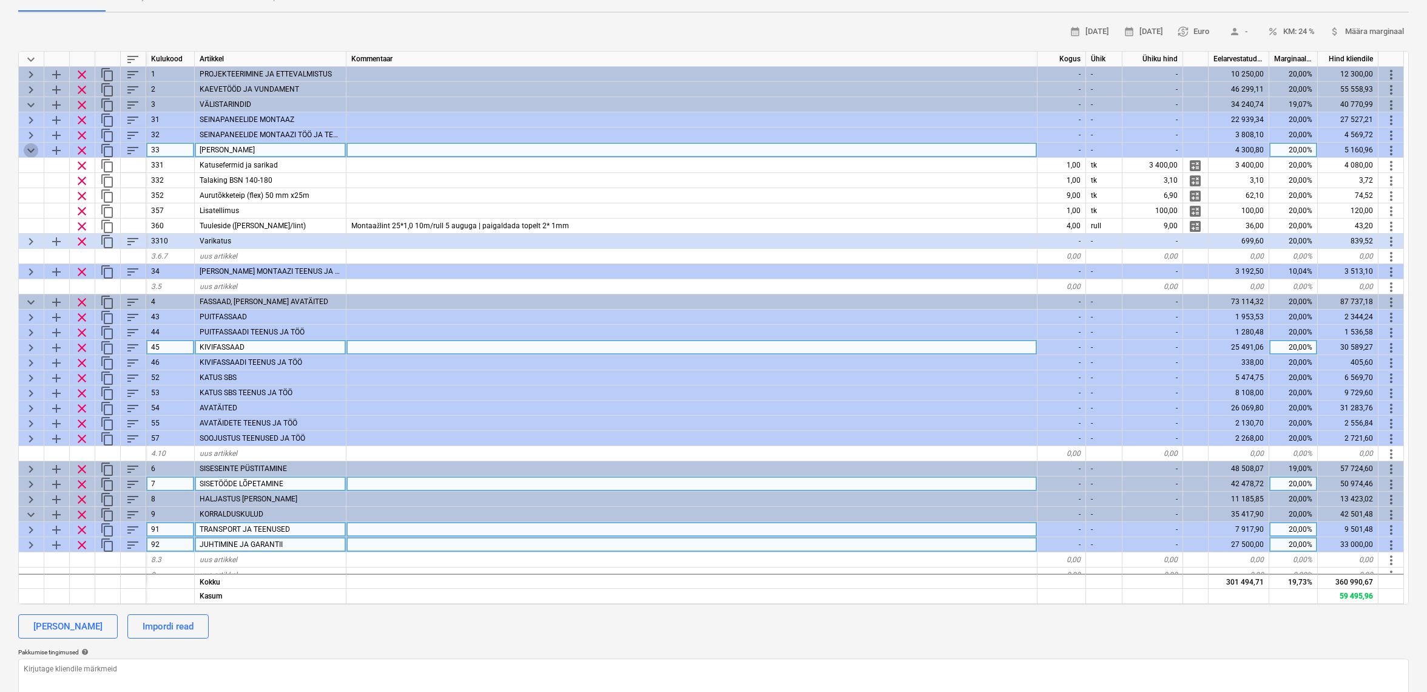
click at [28, 146] on span "keyboard_arrow_down" at bounding box center [31, 150] width 15 height 15
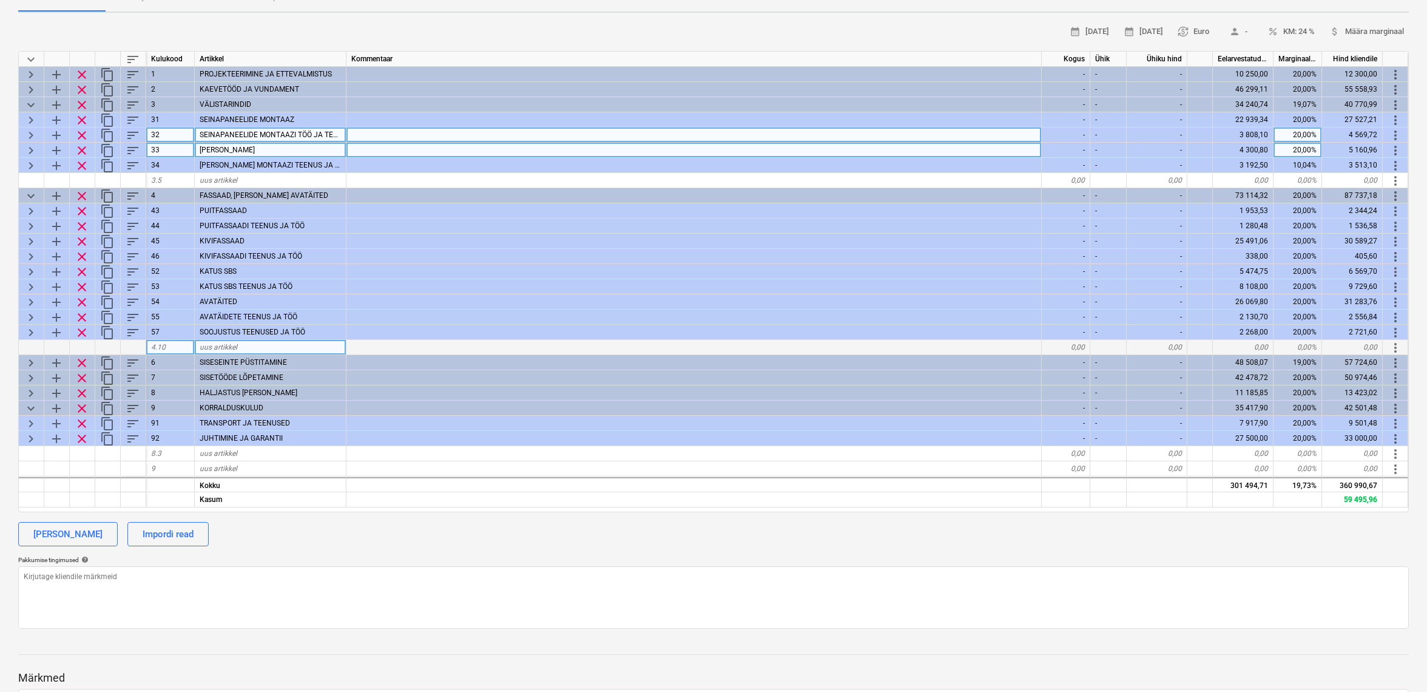
click at [30, 132] on span "keyboard_arrow_right" at bounding box center [31, 135] width 15 height 15
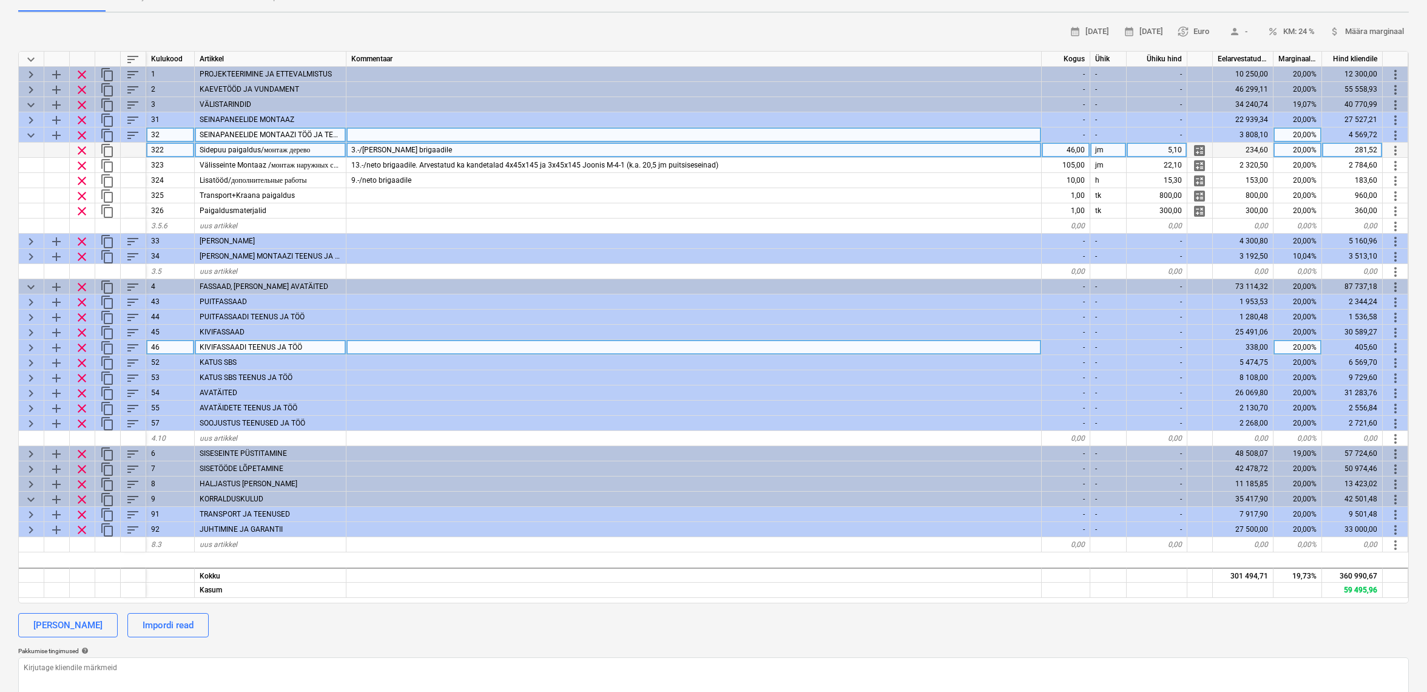
type textarea "x"
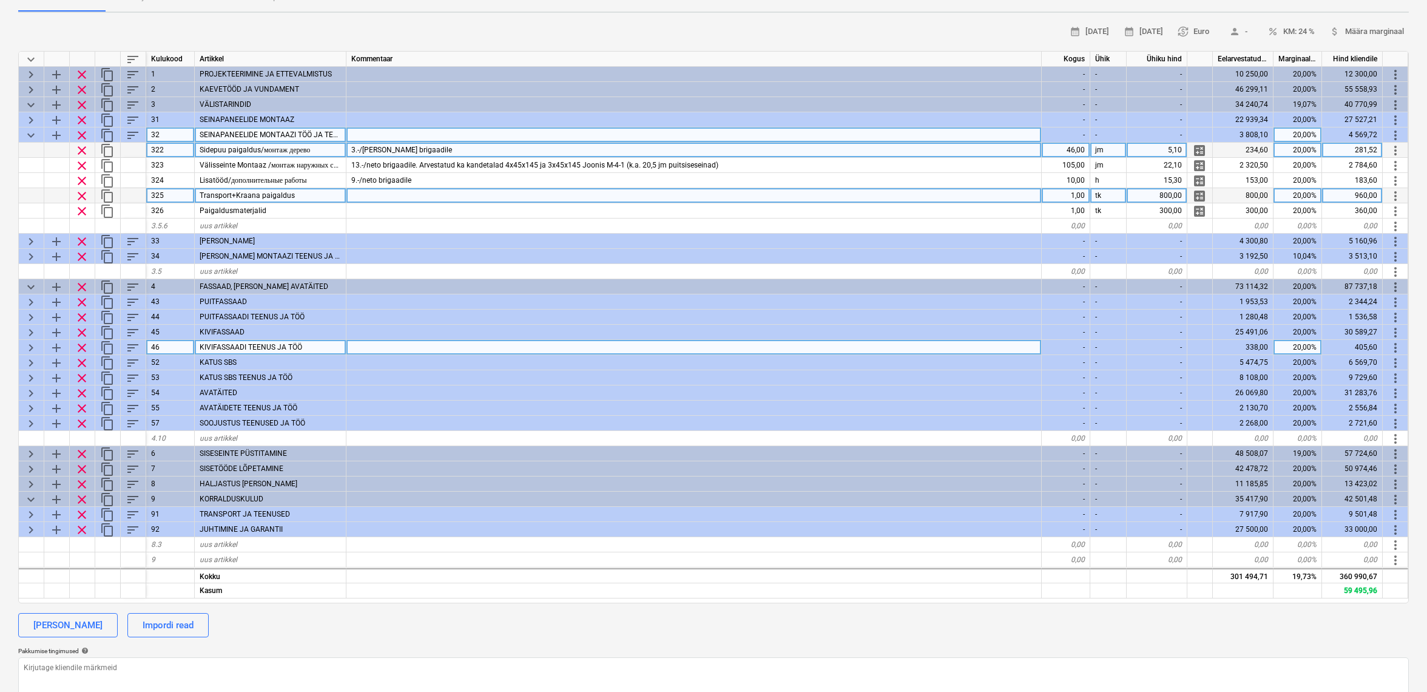
click at [1077, 193] on div "1,00" at bounding box center [1066, 195] width 49 height 15
type input "1,5"
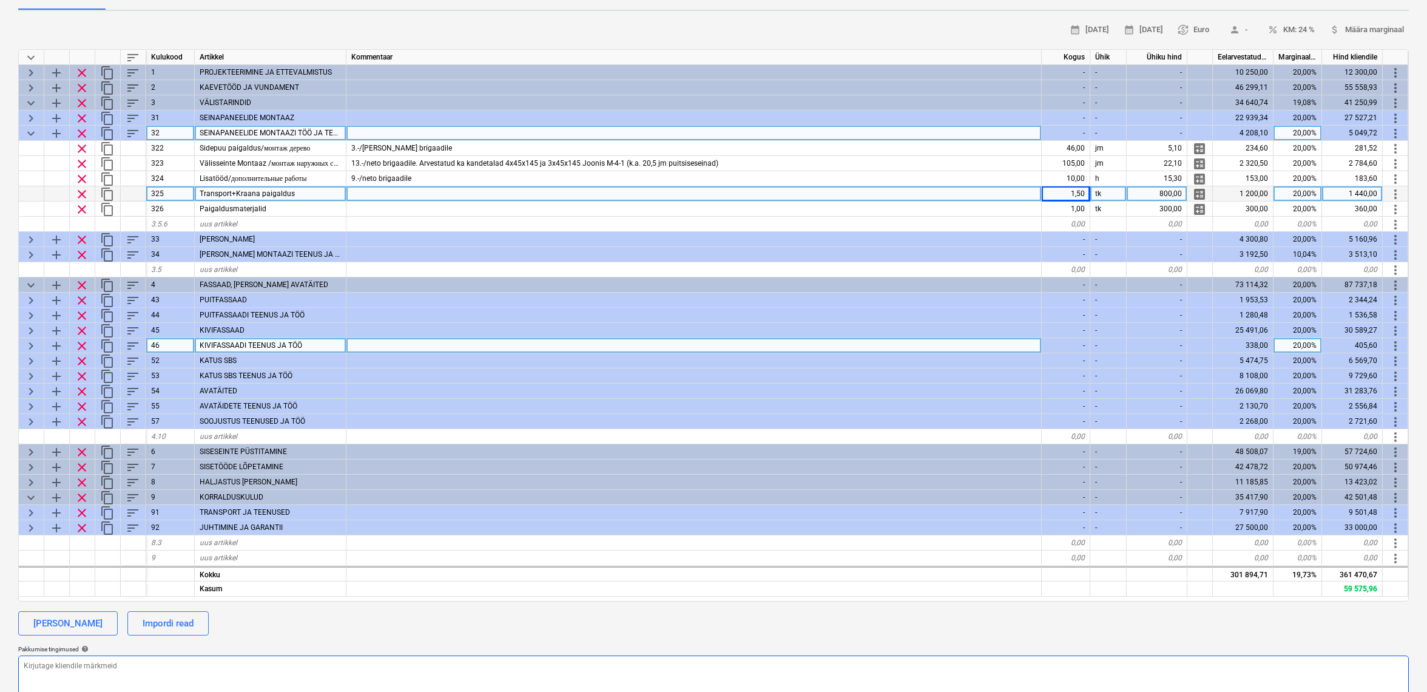
scroll to position [148, 0]
click at [33, 133] on span "keyboard_arrow_down" at bounding box center [31, 133] width 15 height 15
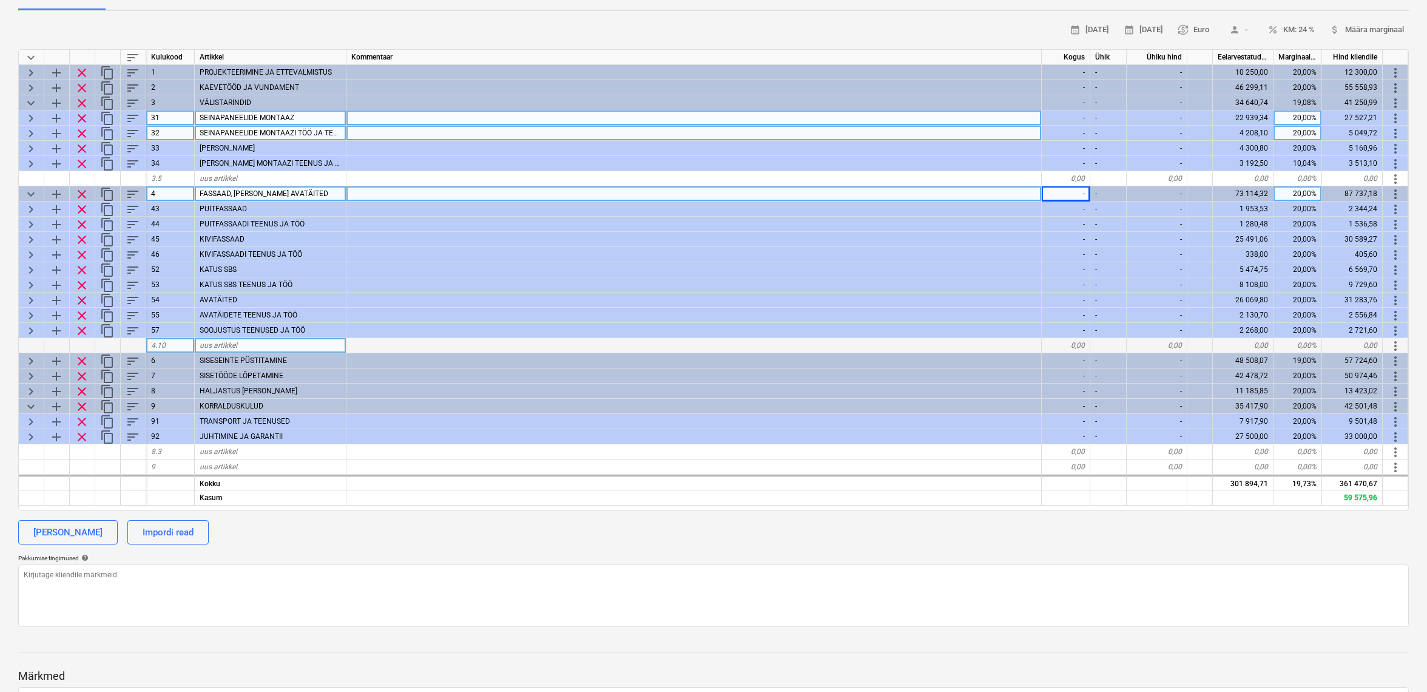
click at [25, 116] on span "keyboard_arrow_right" at bounding box center [31, 118] width 15 height 15
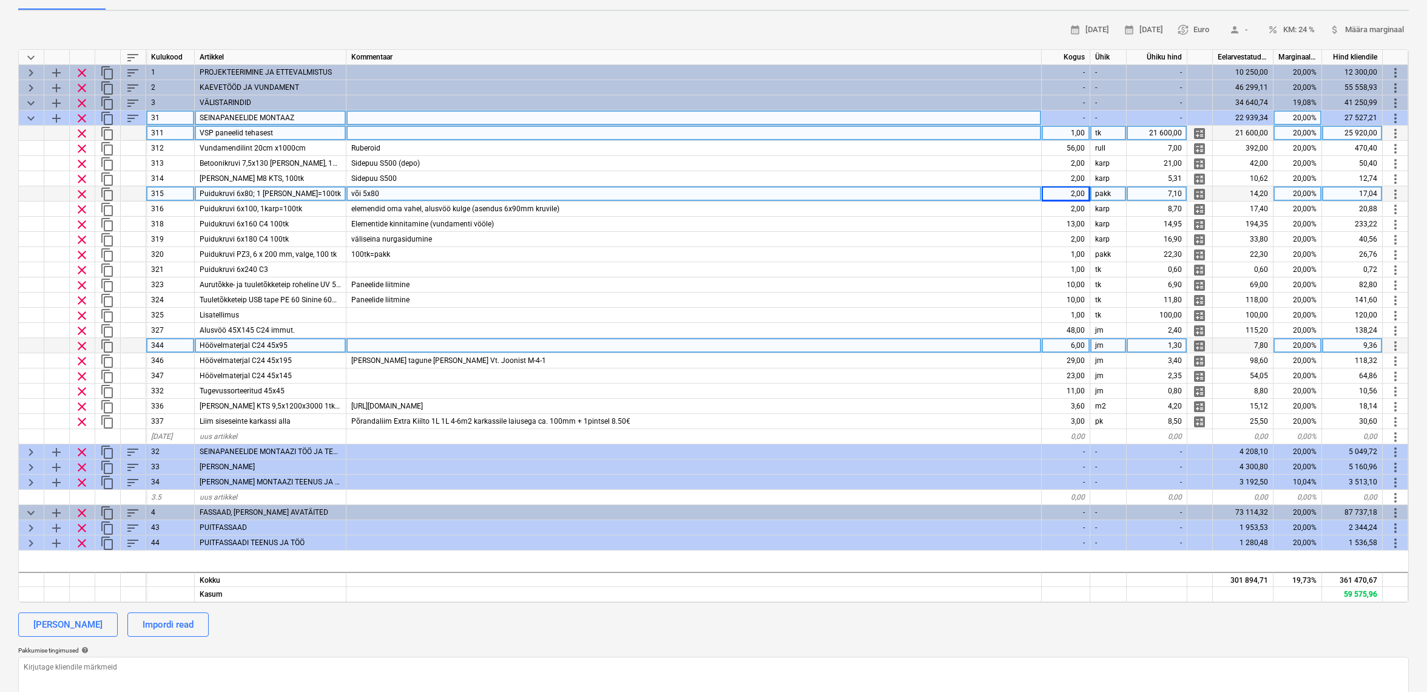
type textarea "x"
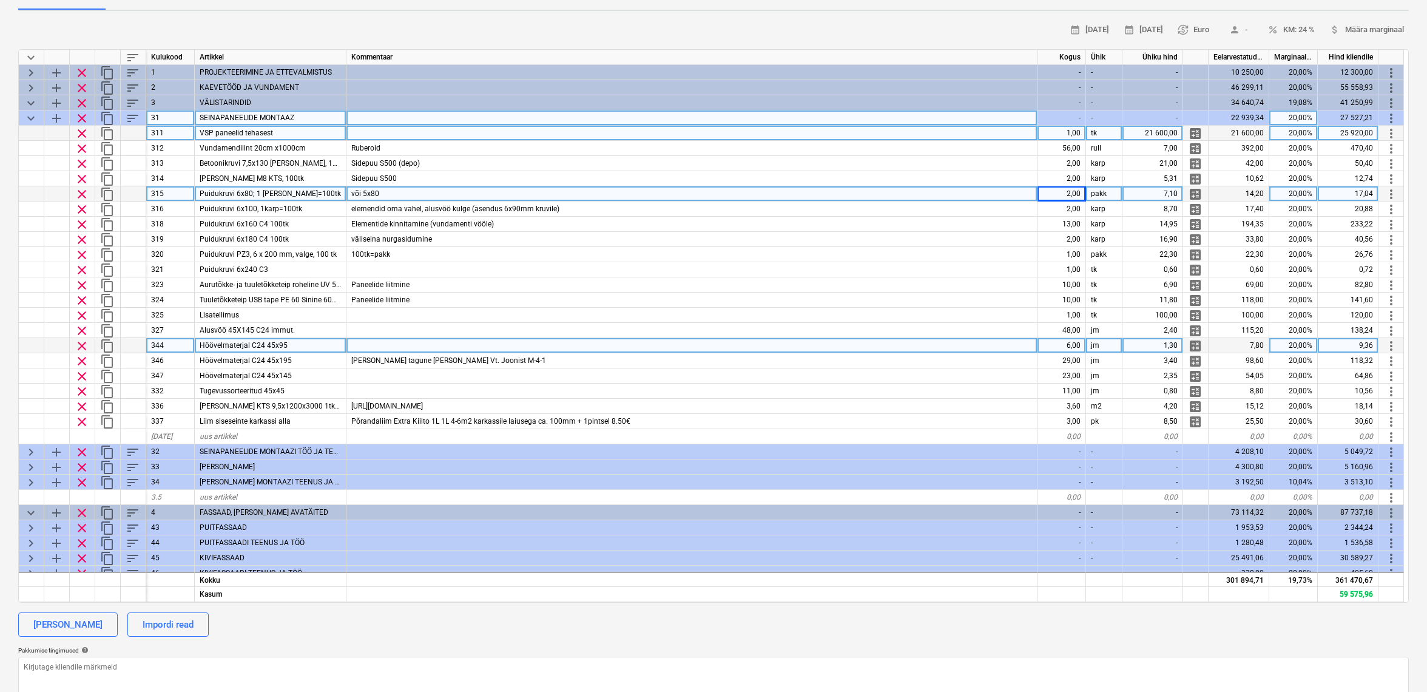
scroll to position [4, 1]
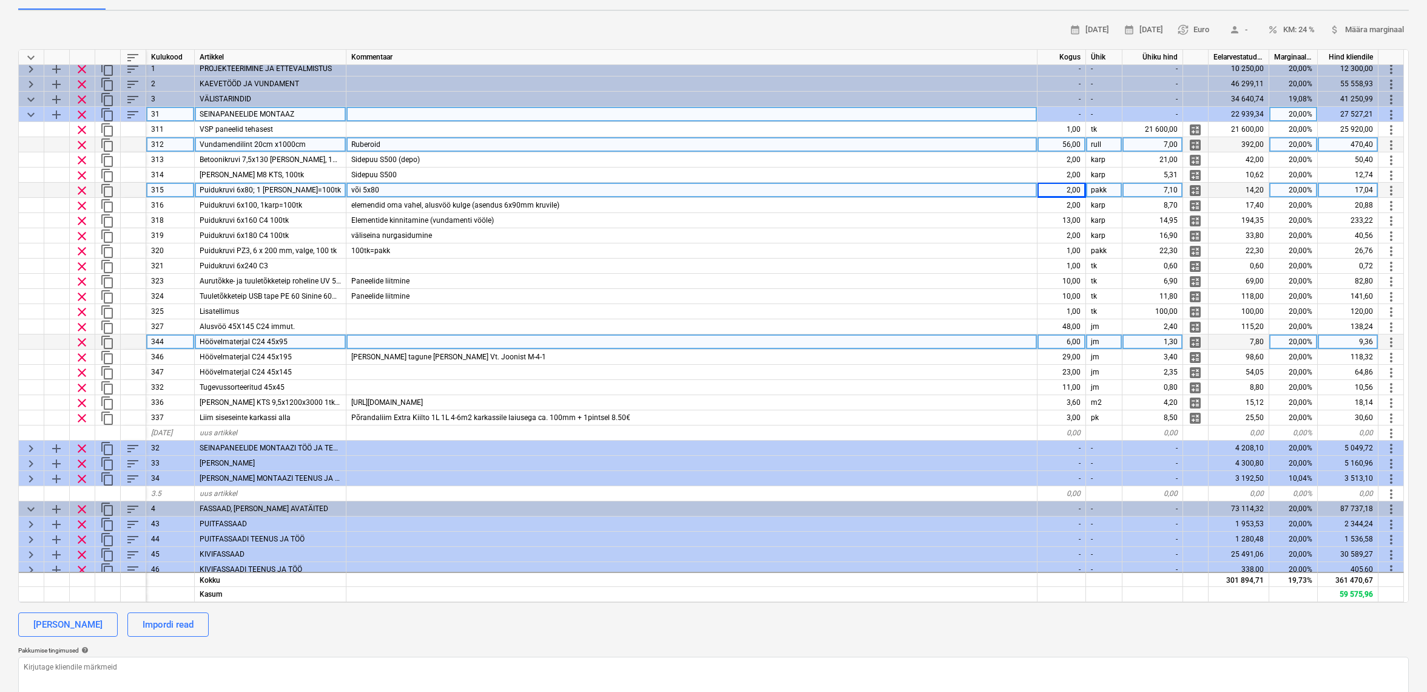
click at [1078, 147] on div "56,00" at bounding box center [1062, 144] width 49 height 15
type input "6"
type textarea "x"
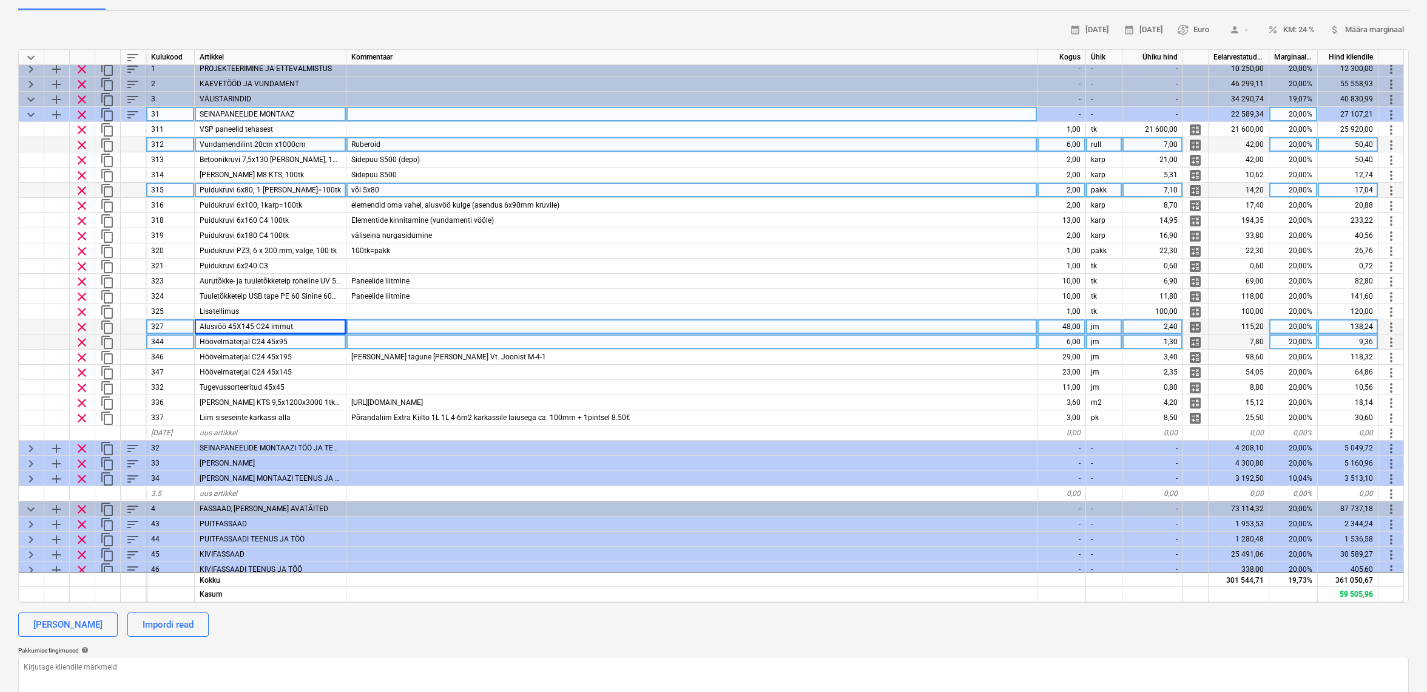
click at [334, 324] on div "Alusvöö 45X145 C24 immut." at bounding box center [271, 326] width 152 height 15
click at [334, 324] on input "Alusvöö 45X145 C24 immut." at bounding box center [270, 326] width 151 height 15
type input "Alusvöö 45X145 C24"
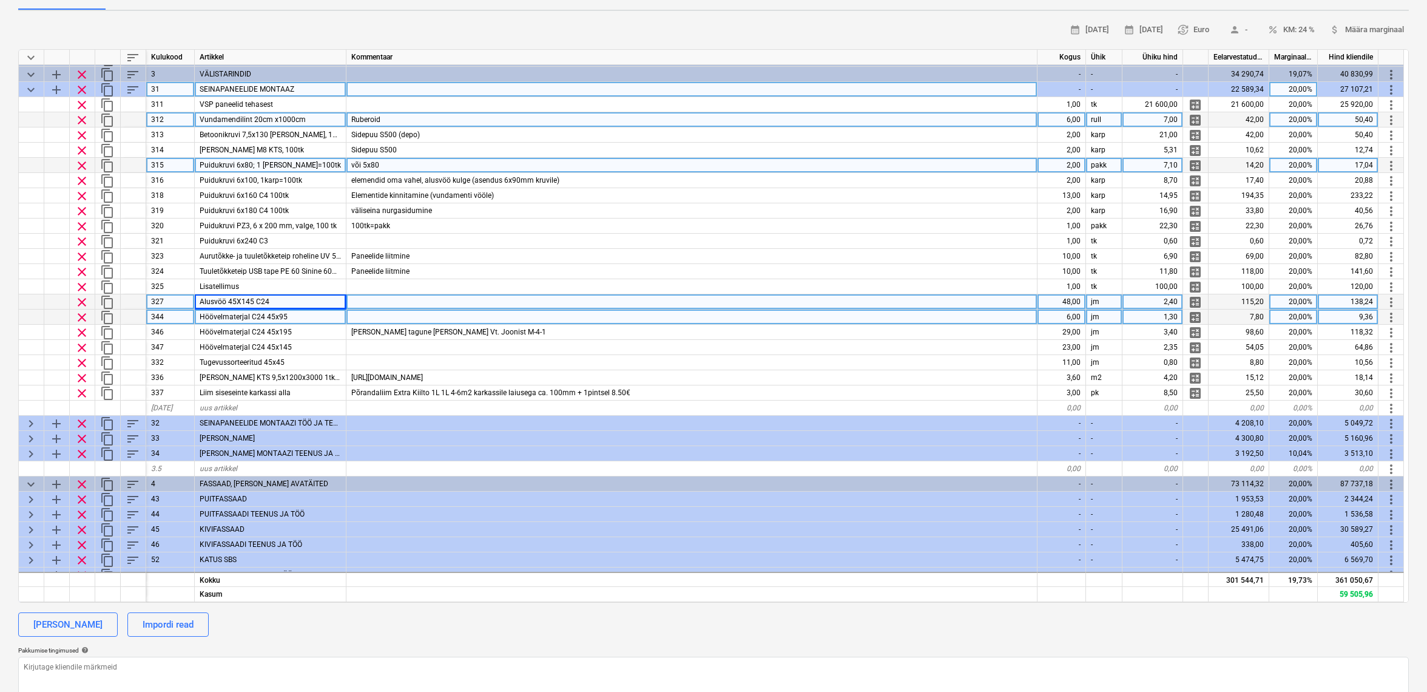
scroll to position [29, 0]
click at [33, 92] on span "keyboard_arrow_down" at bounding box center [31, 90] width 15 height 15
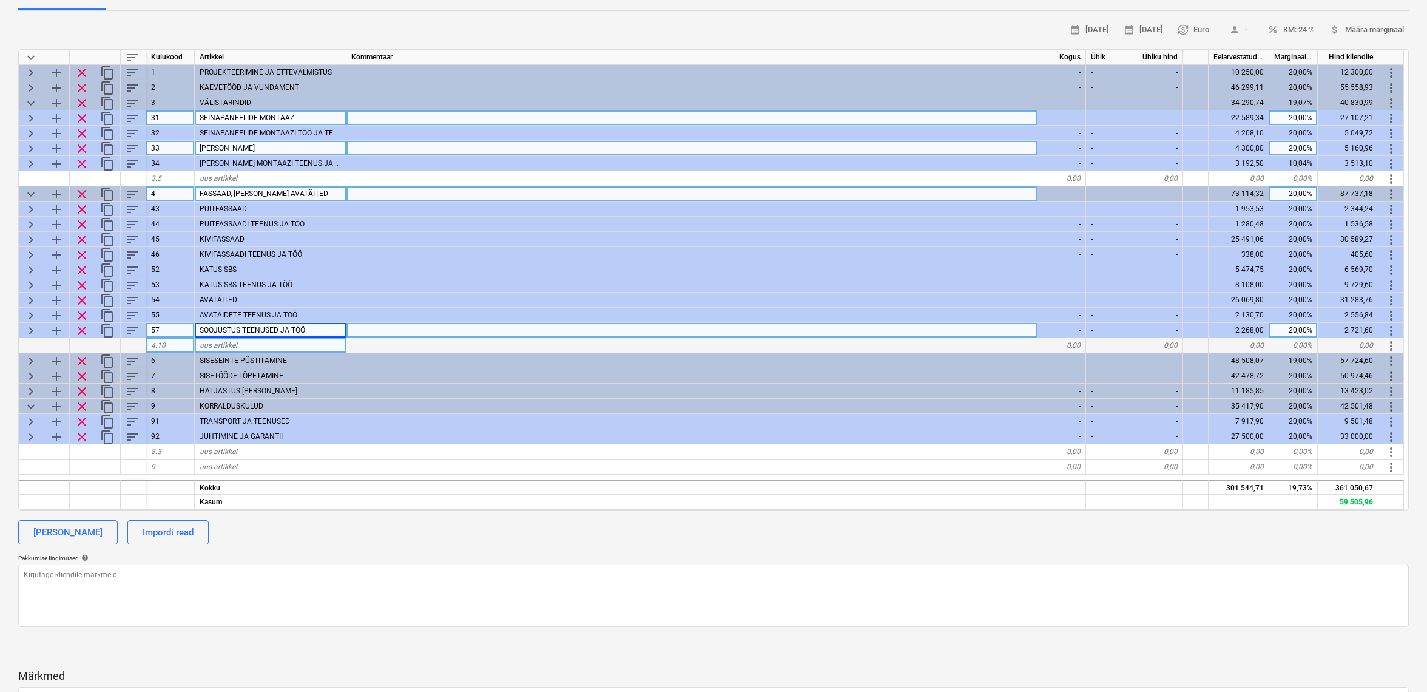
scroll to position [0, 0]
click at [25, 122] on span "keyboard_arrow_right" at bounding box center [31, 118] width 15 height 15
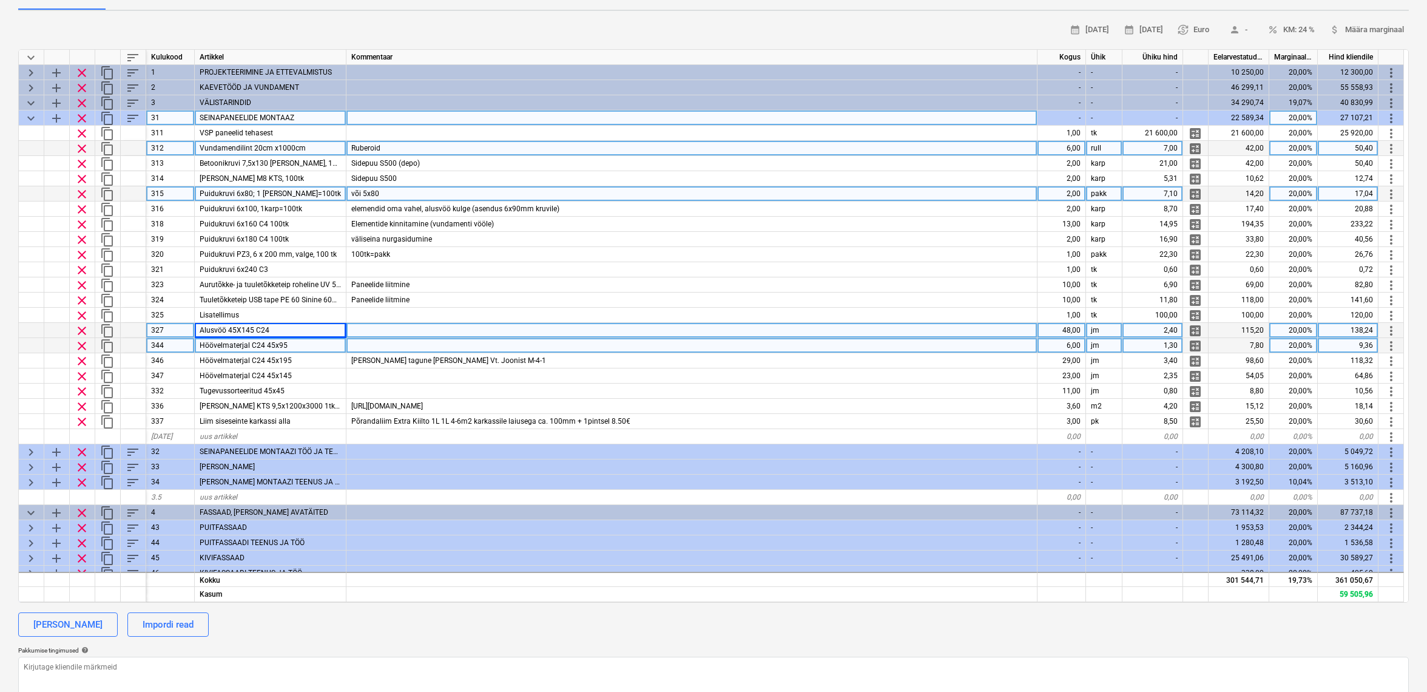
click at [28, 115] on span "keyboard_arrow_down" at bounding box center [31, 118] width 15 height 15
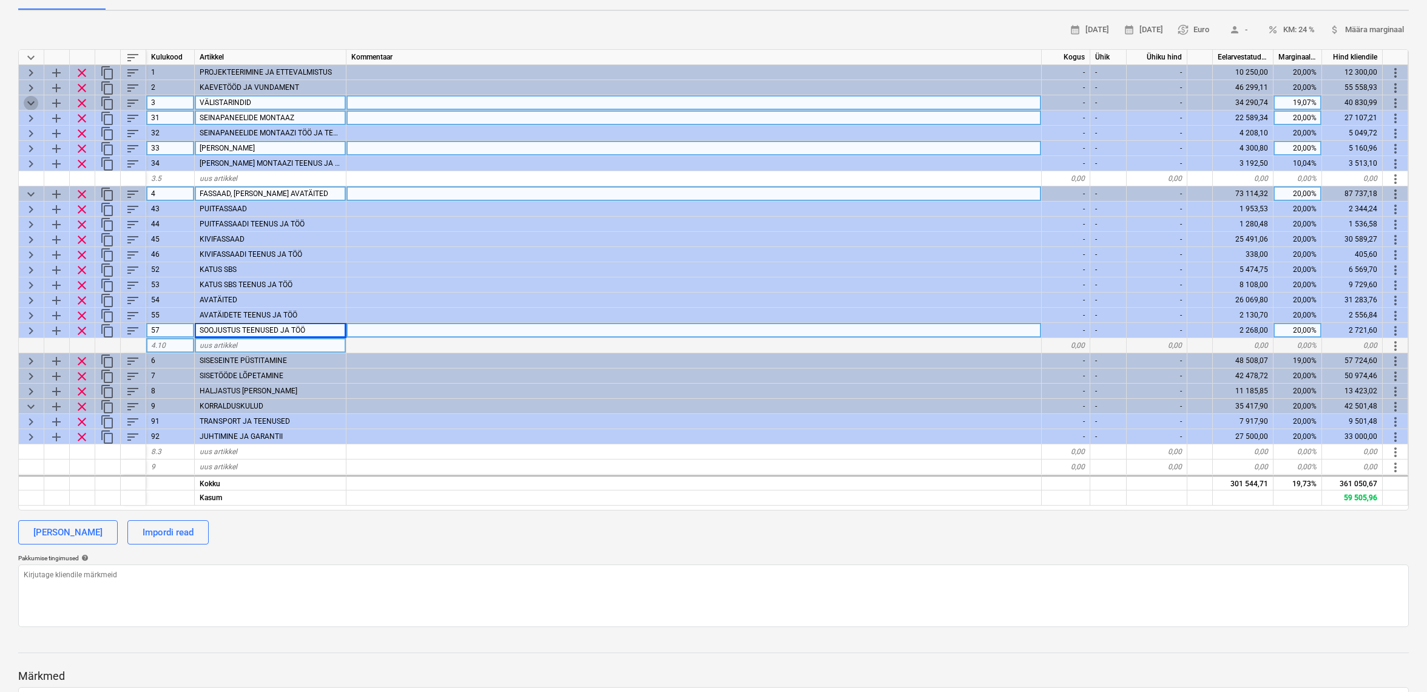
click at [30, 96] on span "keyboard_arrow_down" at bounding box center [31, 103] width 15 height 15
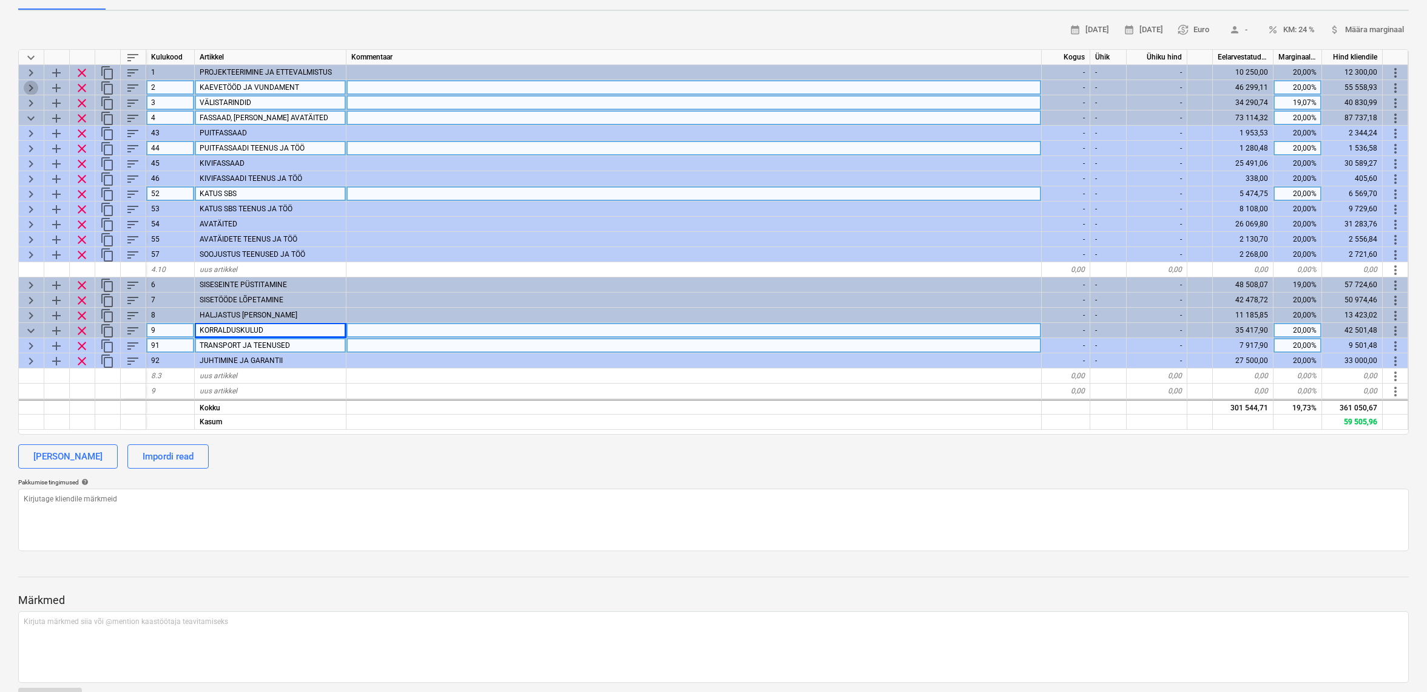
click at [31, 89] on span "keyboard_arrow_right" at bounding box center [31, 88] width 15 height 15
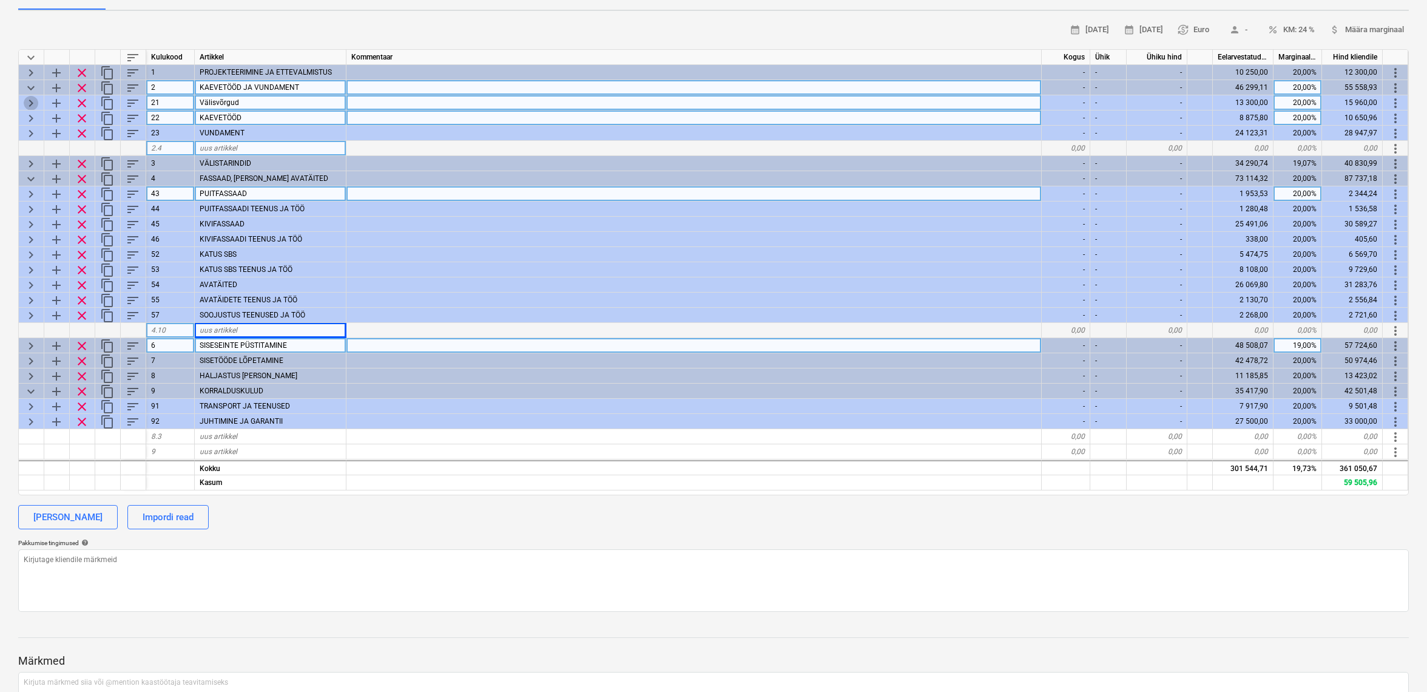
click at [31, 104] on span "keyboard_arrow_right" at bounding box center [31, 103] width 15 height 15
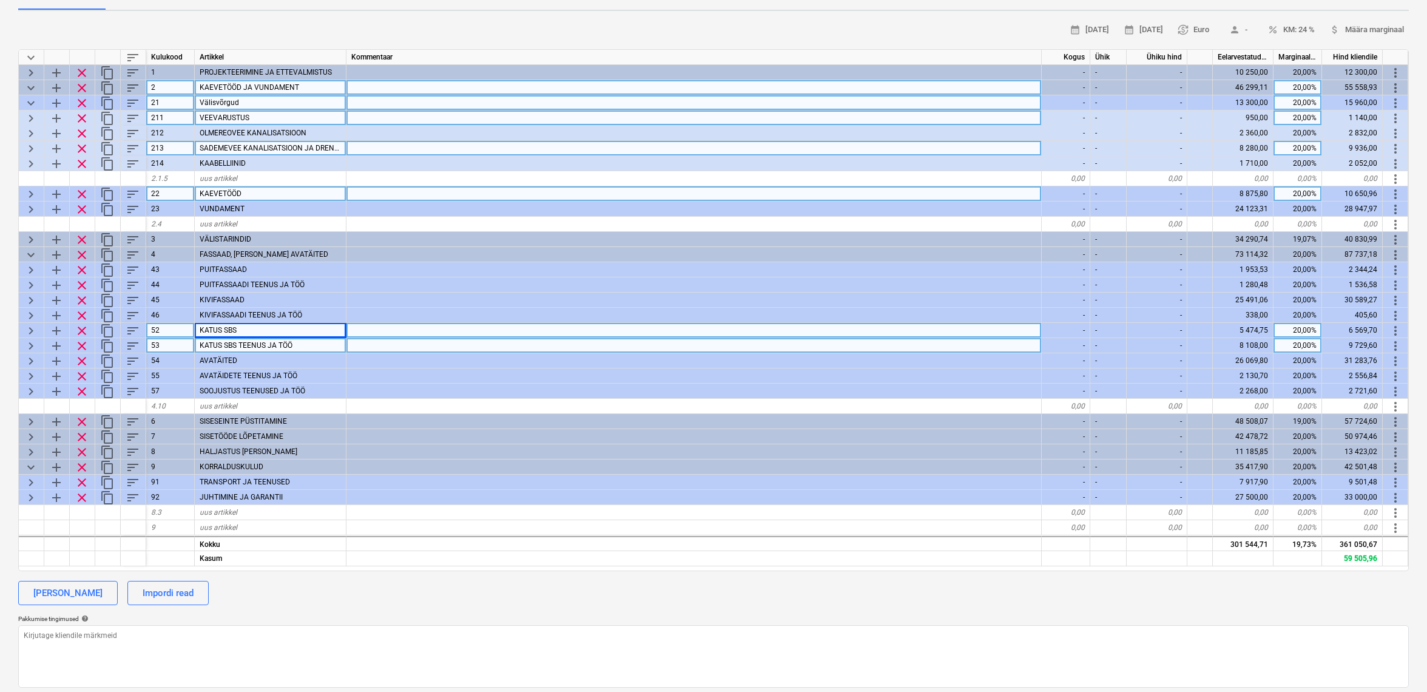
click at [30, 115] on span "keyboard_arrow_right" at bounding box center [31, 118] width 15 height 15
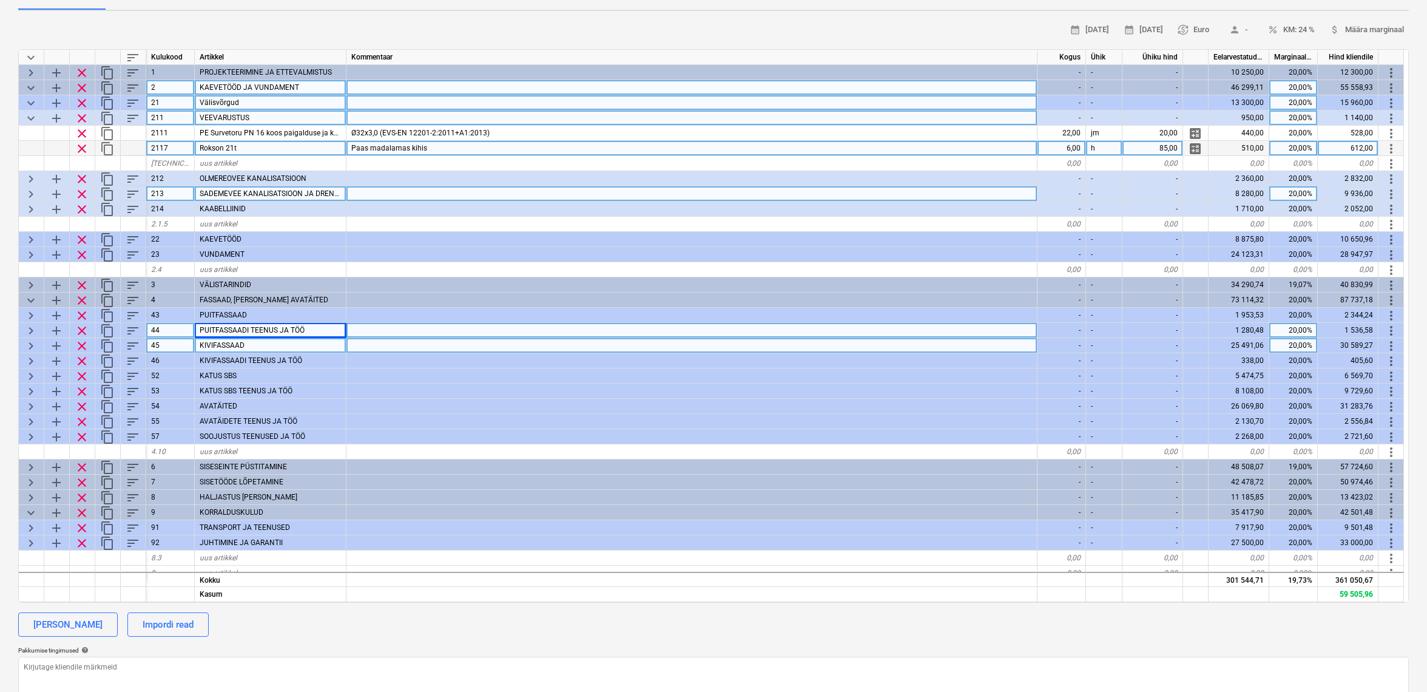
click at [30, 115] on span "keyboard_arrow_down" at bounding box center [31, 118] width 15 height 15
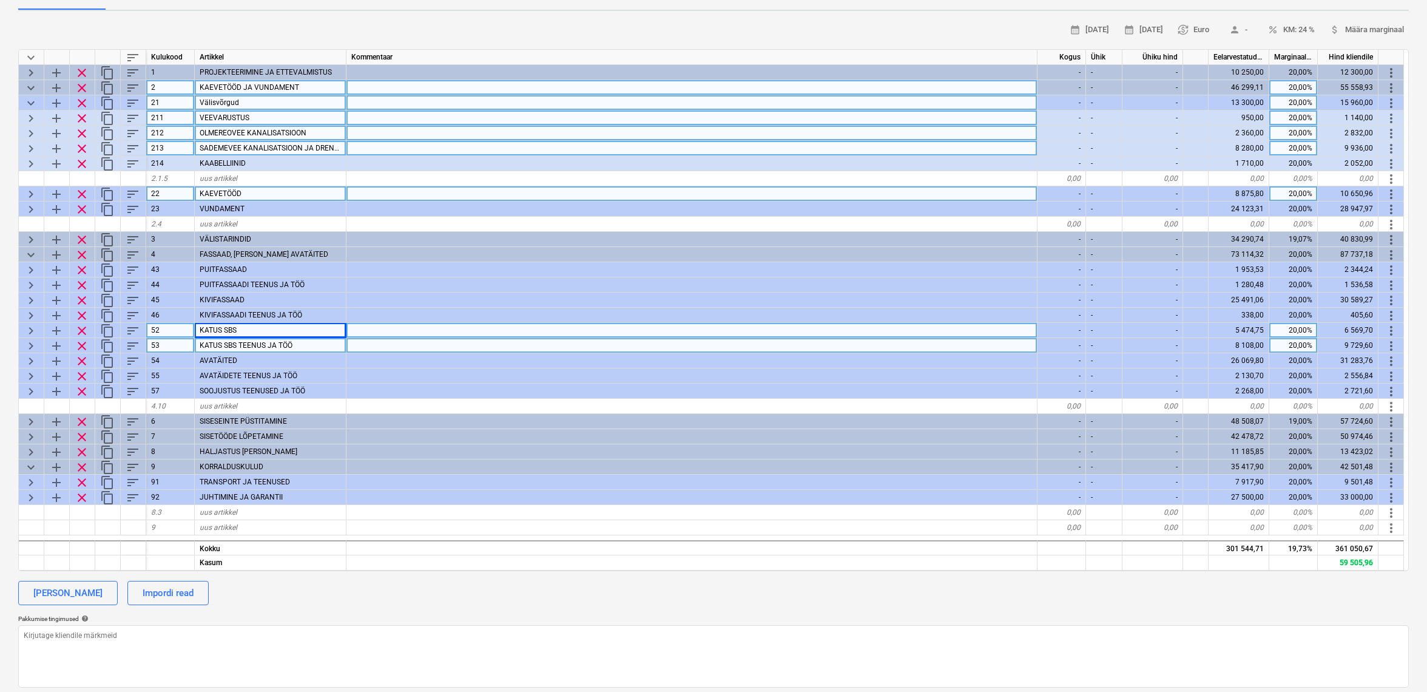
click at [26, 126] on span "keyboard_arrow_right" at bounding box center [31, 133] width 15 height 15
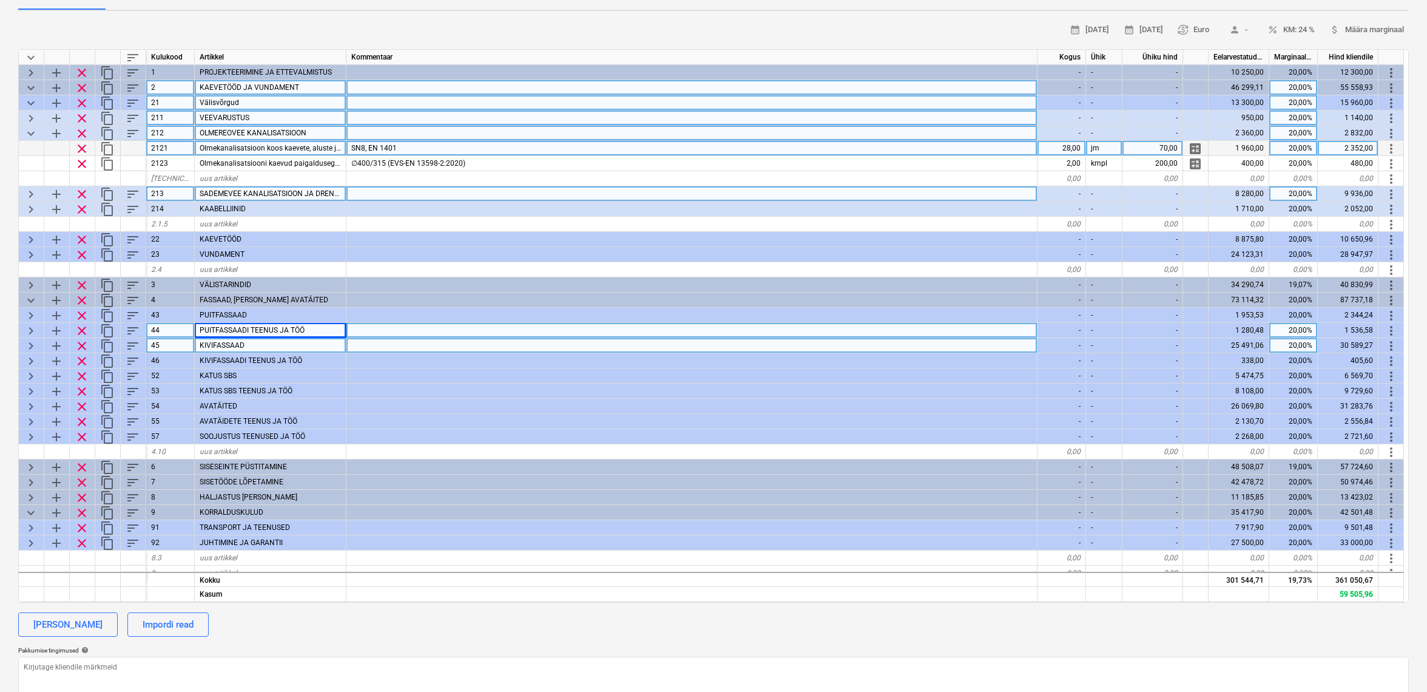
click at [27, 126] on span "keyboard_arrow_down" at bounding box center [31, 133] width 15 height 15
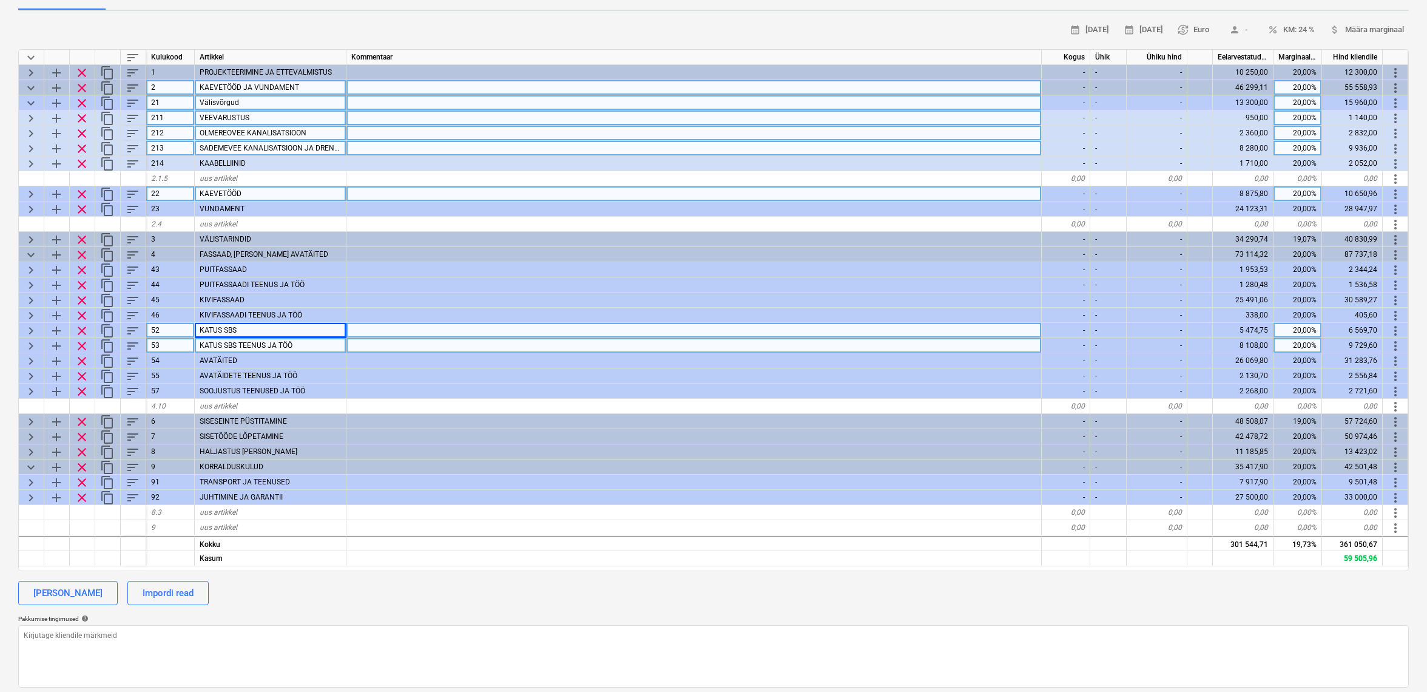
click at [28, 144] on span "keyboard_arrow_right" at bounding box center [31, 148] width 15 height 15
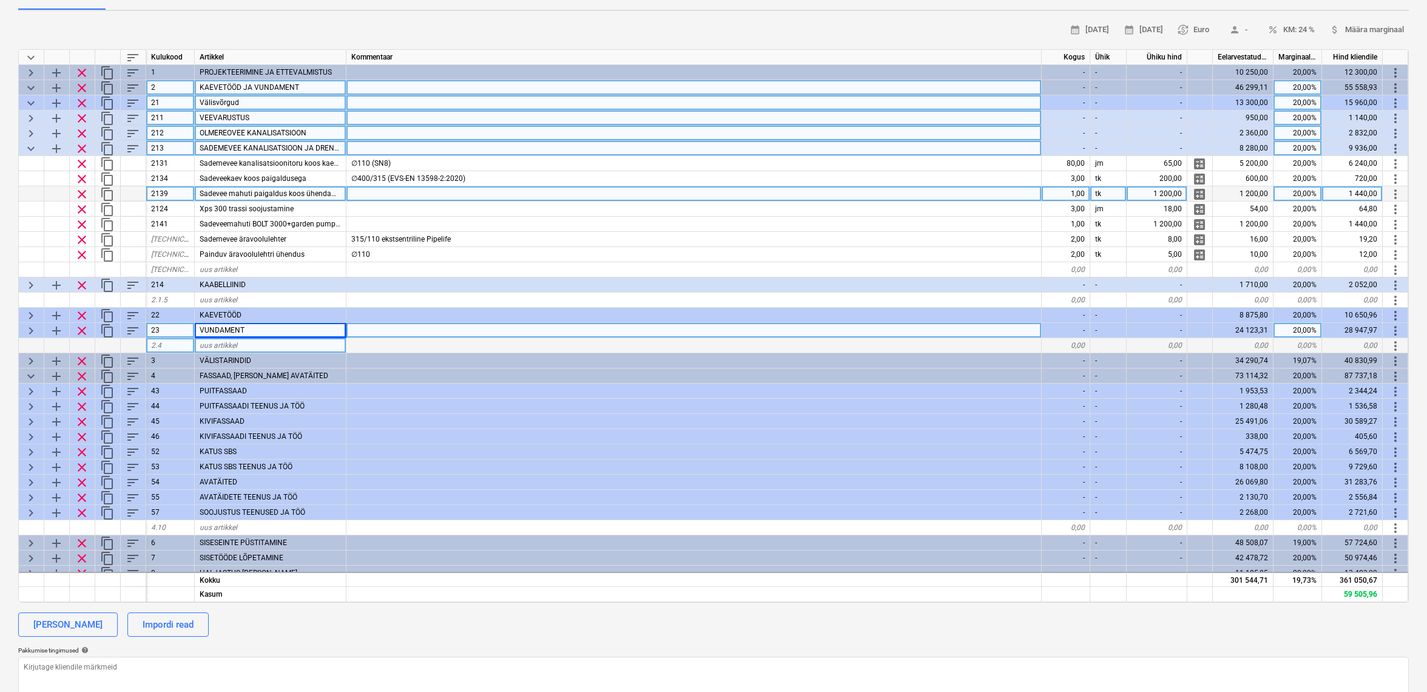
type textarea "x"
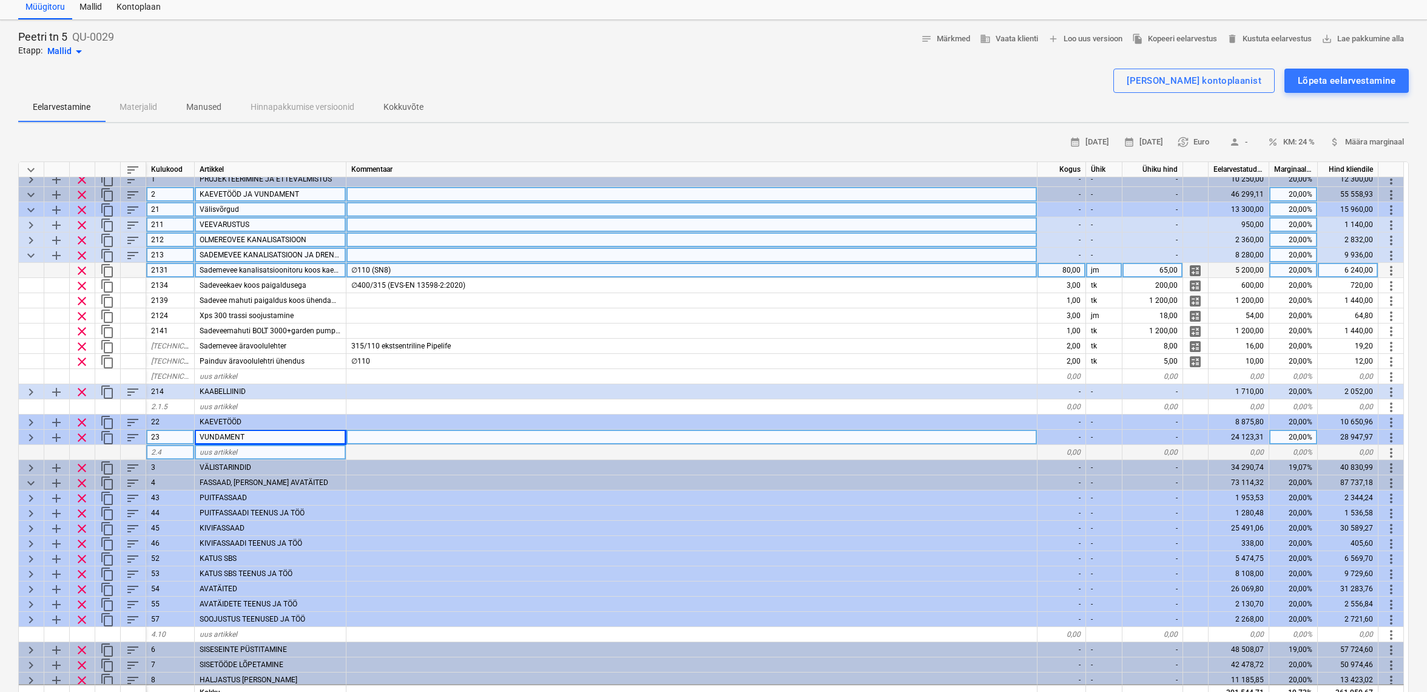
scroll to position [7, 0]
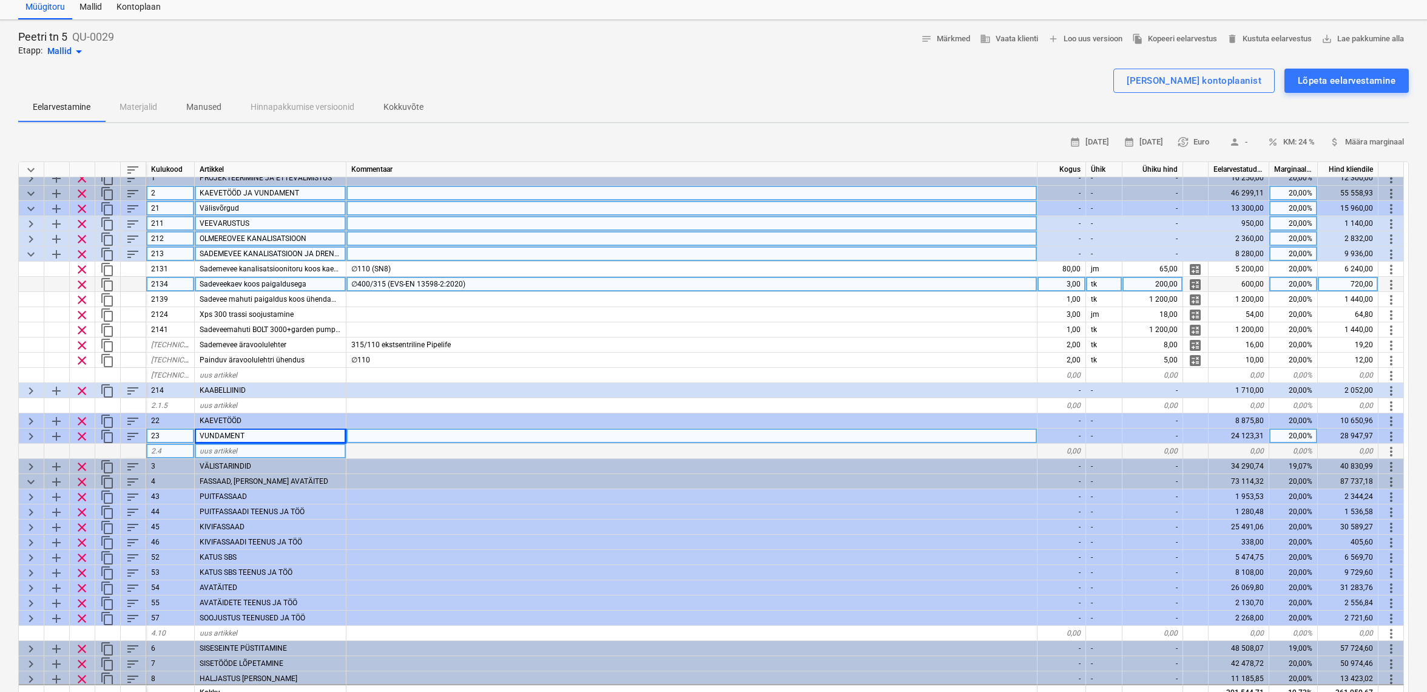
click at [1064, 282] on div "3,00" at bounding box center [1062, 284] width 49 height 15
type input "0"
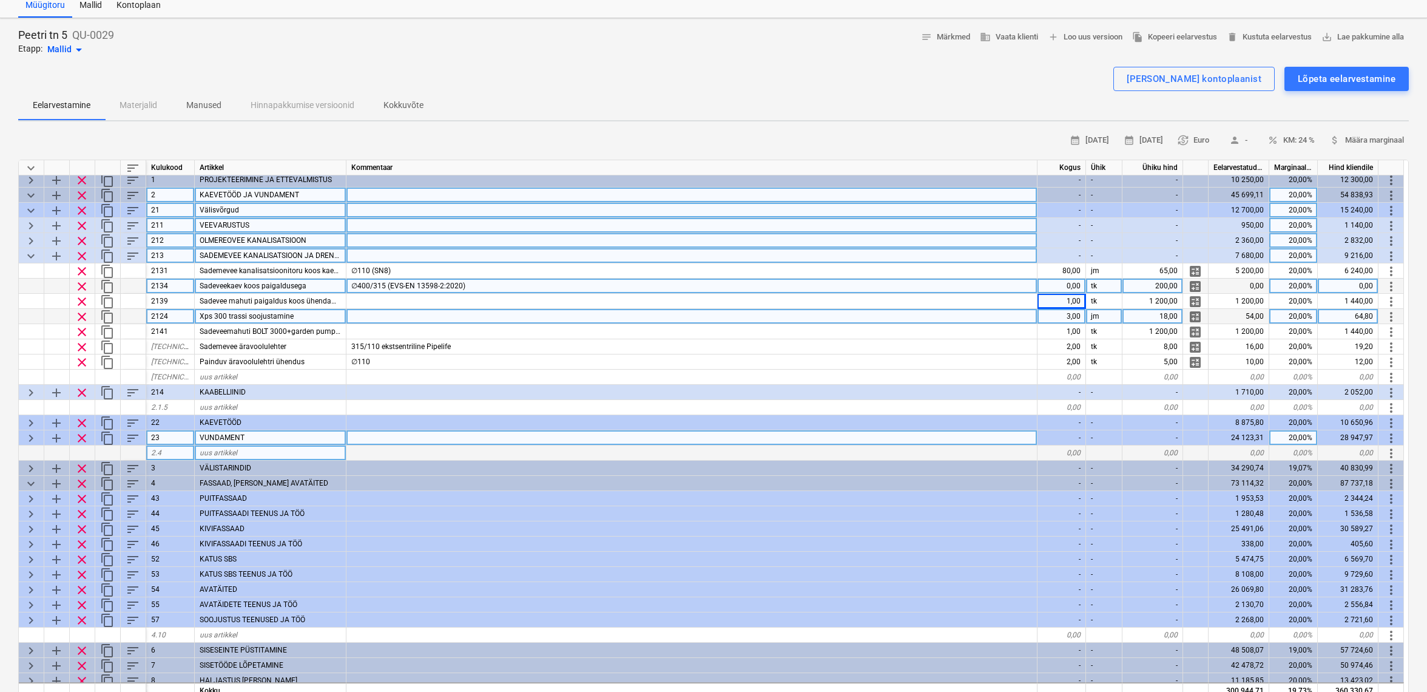
click at [1064, 311] on div "3,00" at bounding box center [1062, 316] width 49 height 15
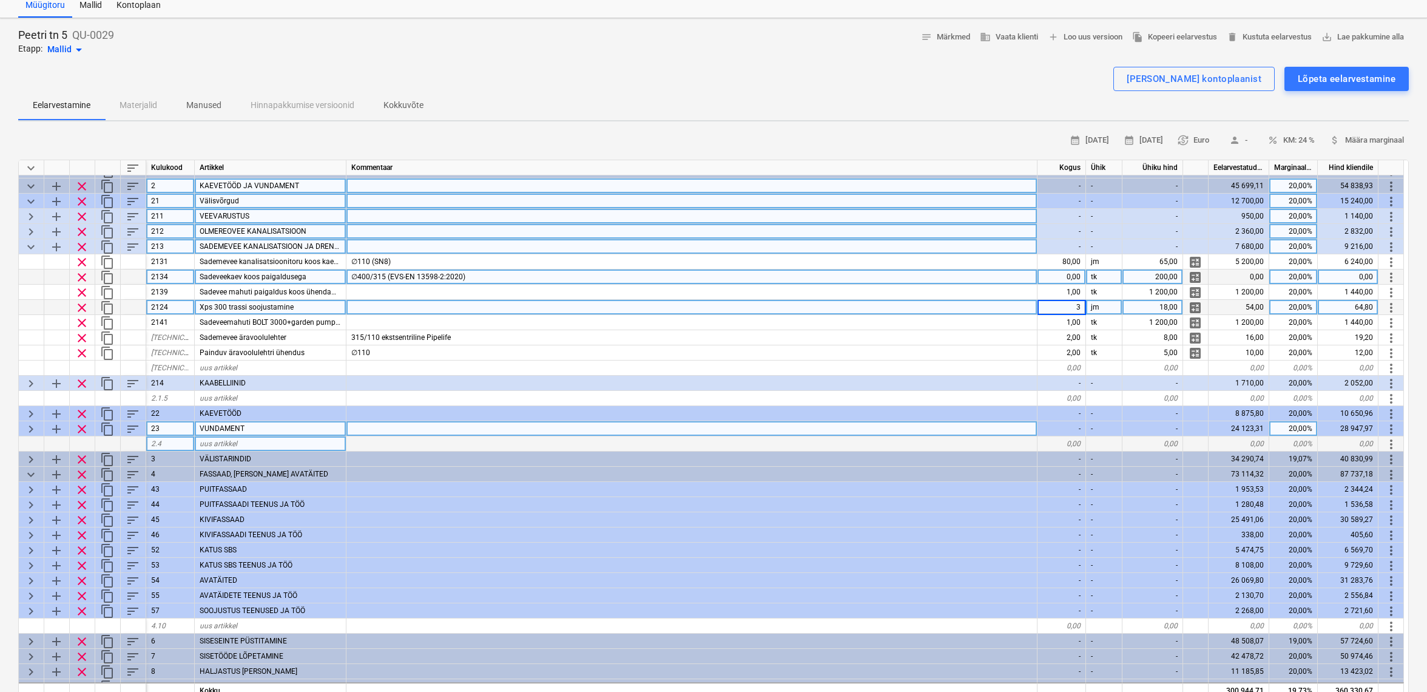
scroll to position [13, 0]
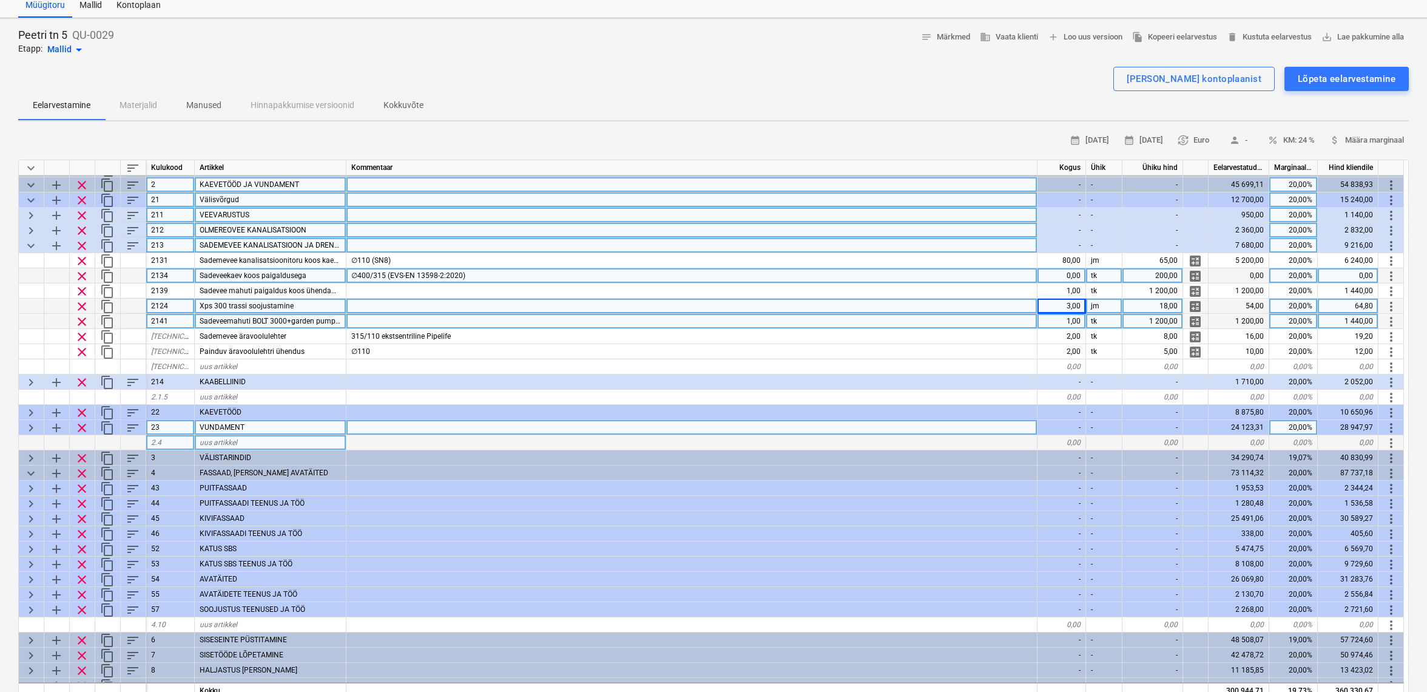
click at [1064, 320] on div "1,00" at bounding box center [1062, 321] width 49 height 15
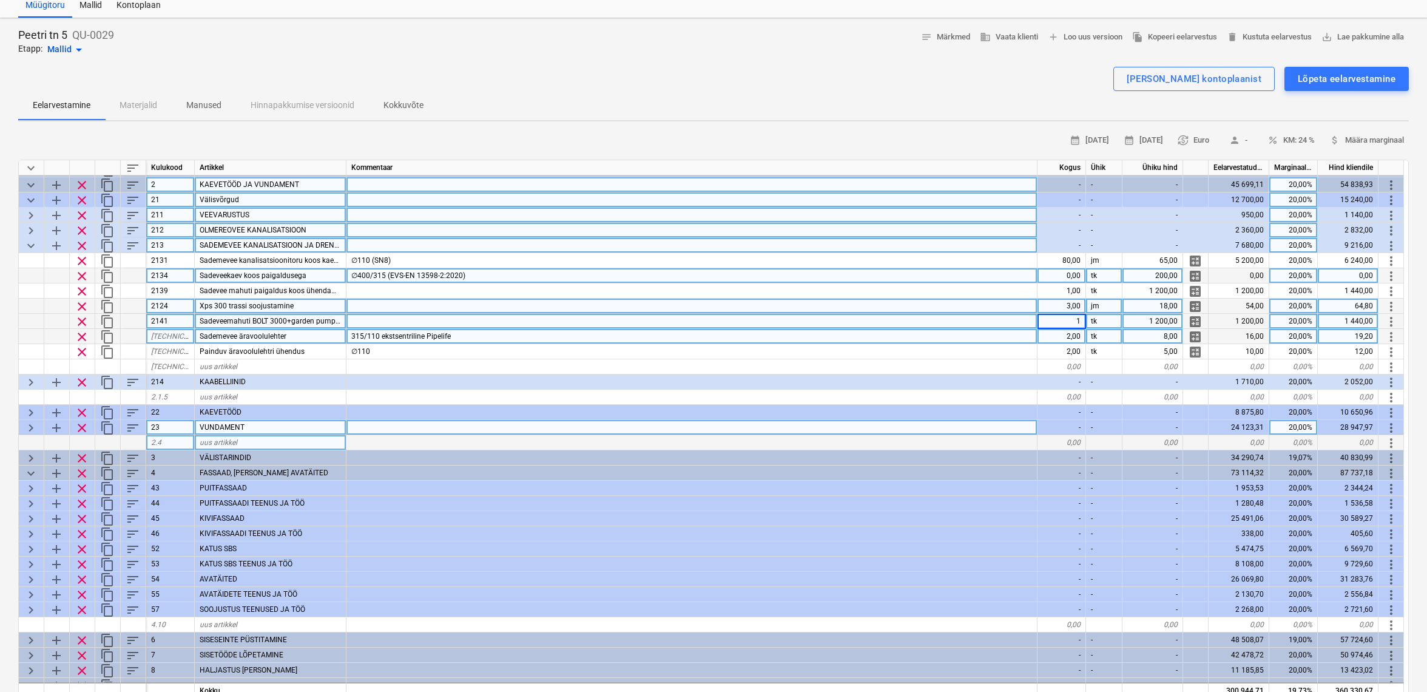
click at [1069, 334] on div "2,00" at bounding box center [1062, 336] width 49 height 15
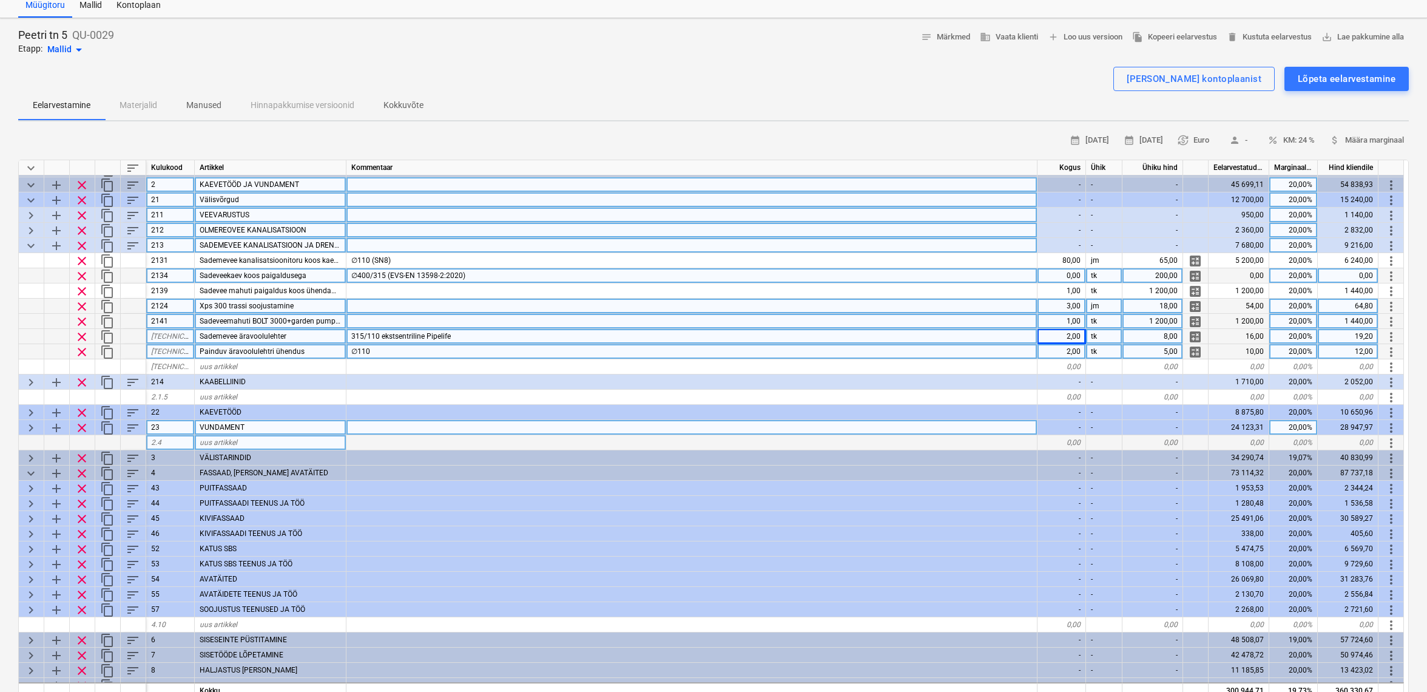
click at [1071, 354] on div "2,00" at bounding box center [1062, 351] width 49 height 15
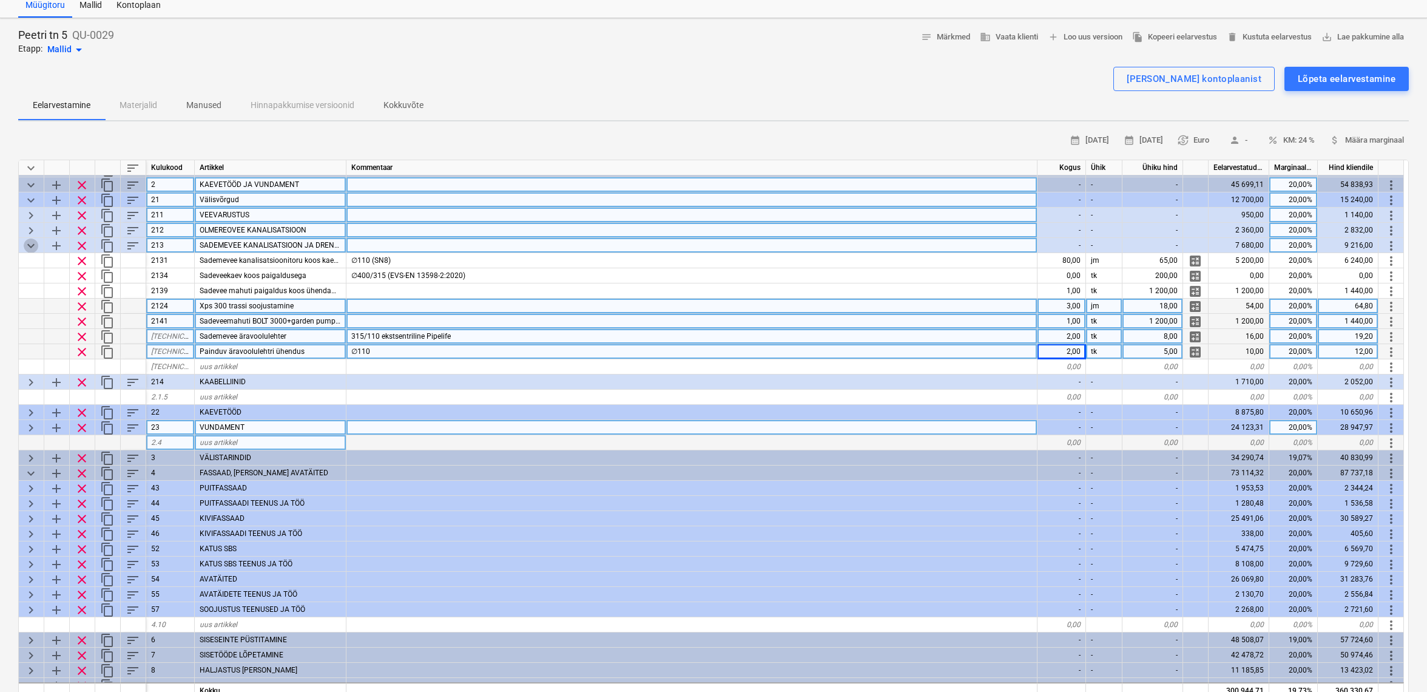
click at [33, 245] on span "keyboard_arrow_down" at bounding box center [31, 245] width 15 height 15
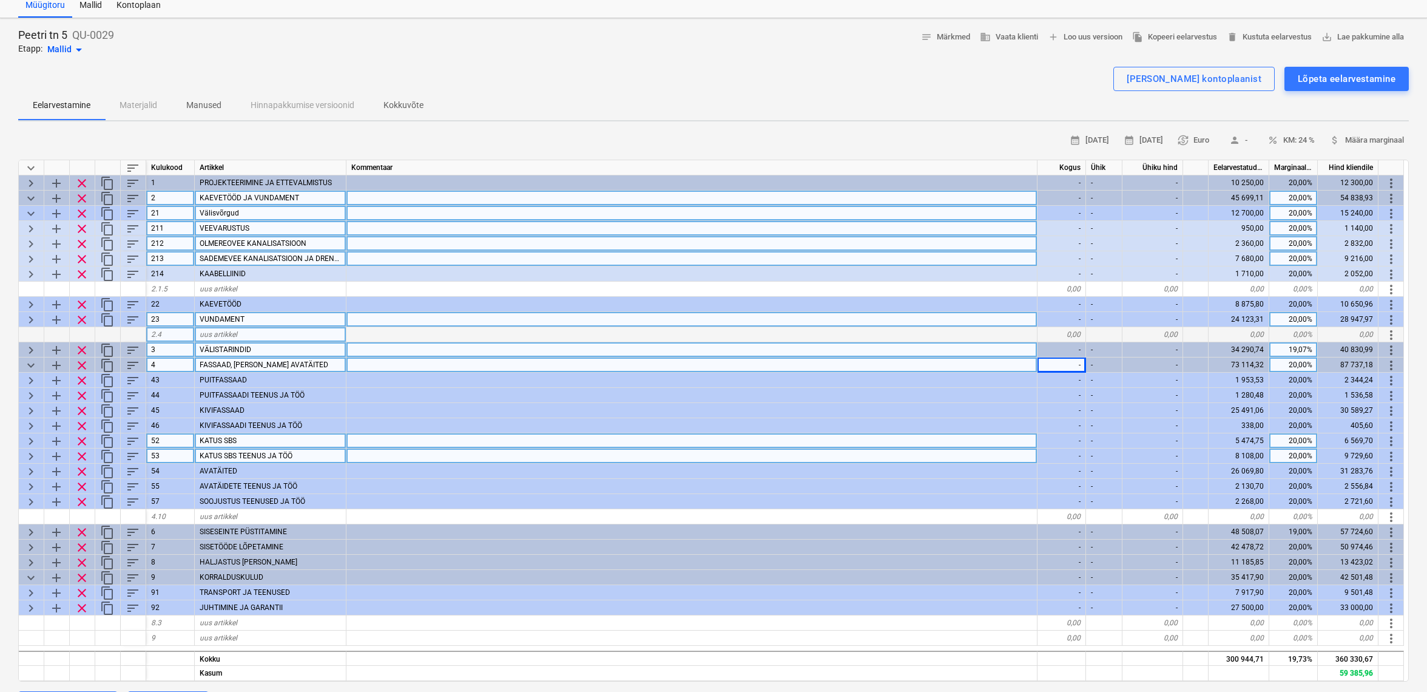
scroll to position [0, 0]
click at [30, 237] on span "keyboard_arrow_right" at bounding box center [31, 244] width 15 height 15
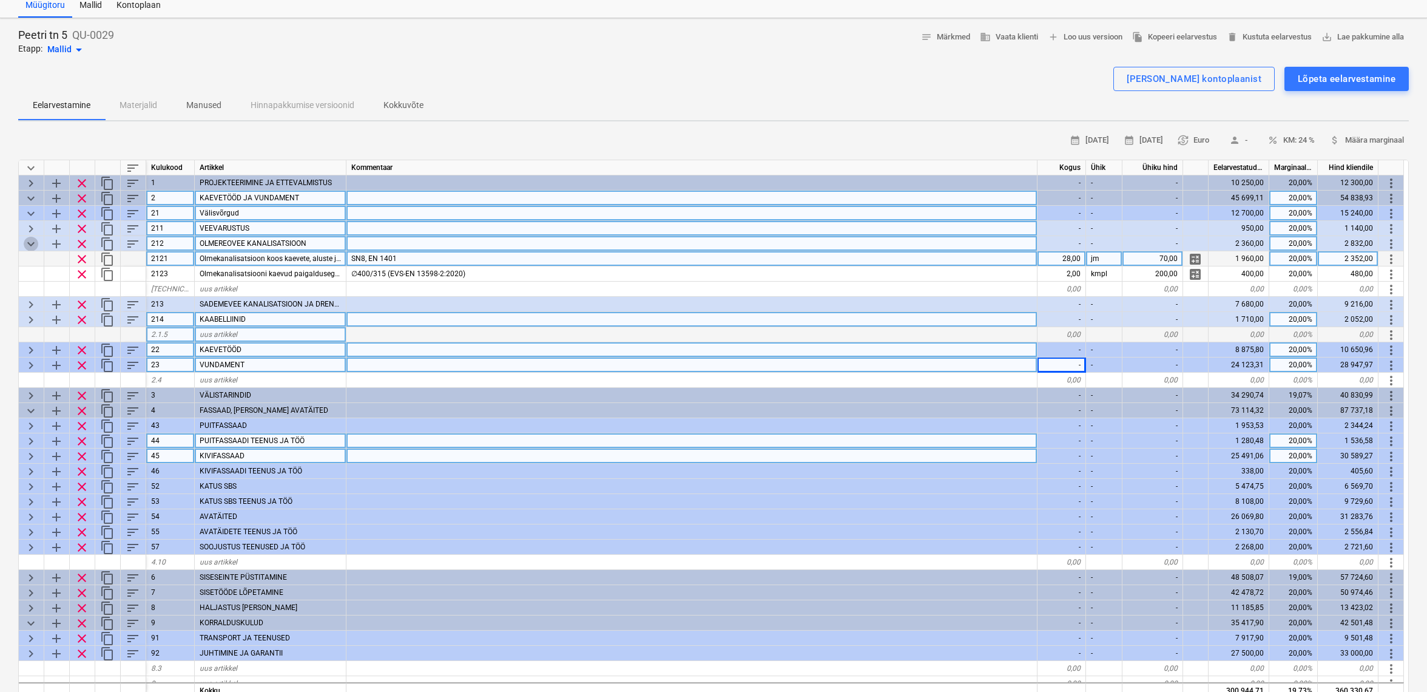
click at [26, 238] on span "keyboard_arrow_down" at bounding box center [31, 244] width 15 height 15
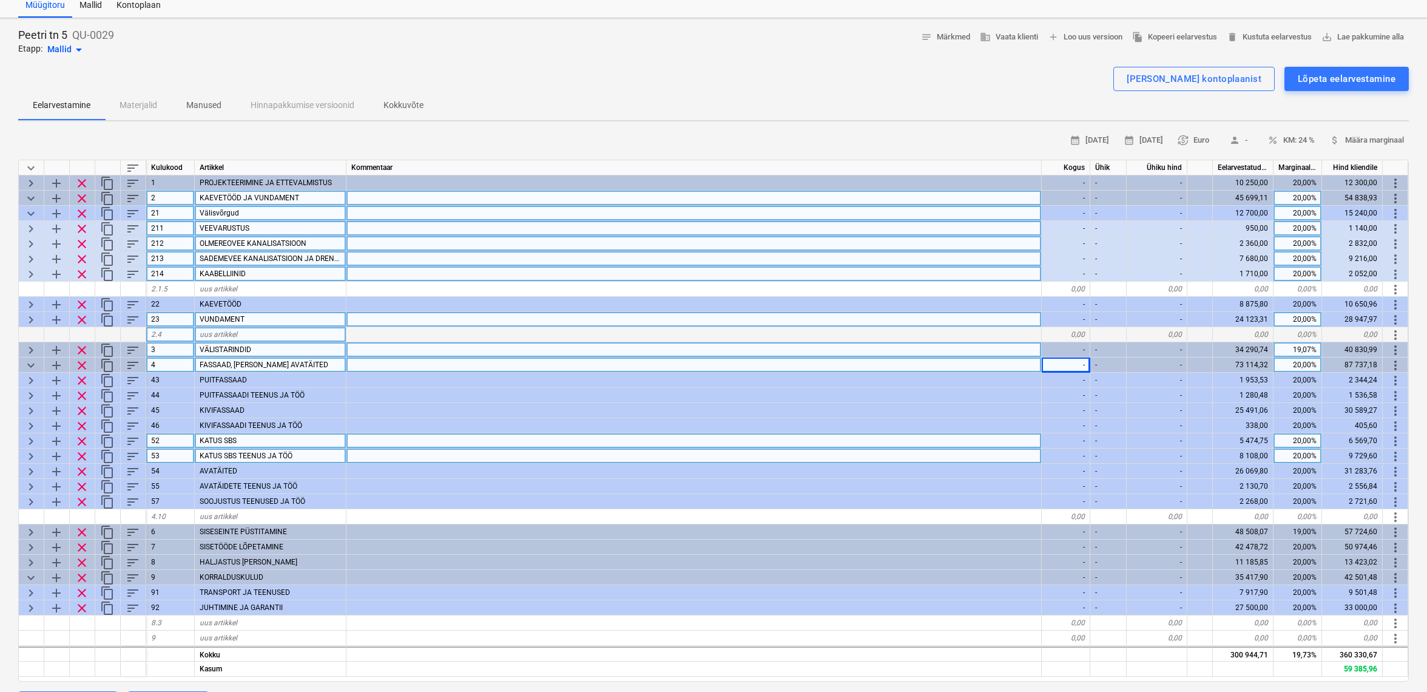
click at [24, 272] on span "keyboard_arrow_right" at bounding box center [31, 274] width 15 height 15
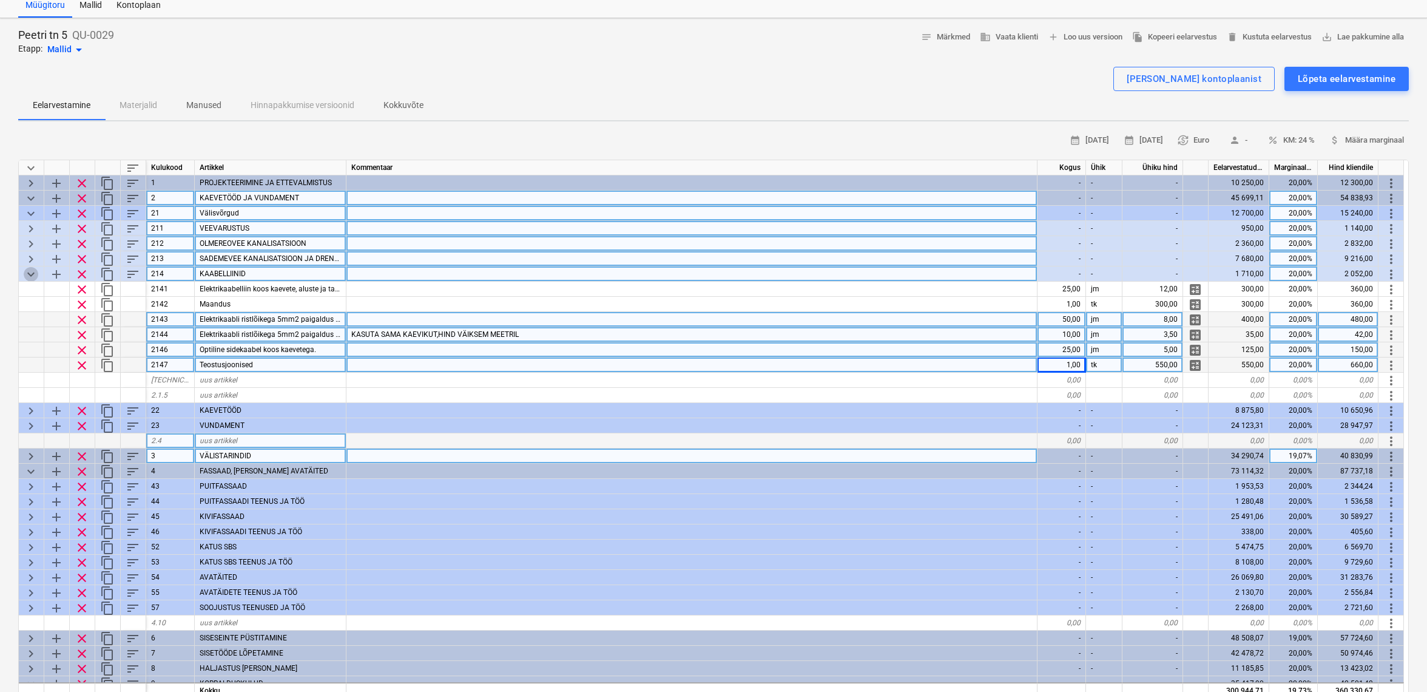
click at [33, 272] on span "keyboard_arrow_down" at bounding box center [31, 274] width 15 height 15
type textarea "x"
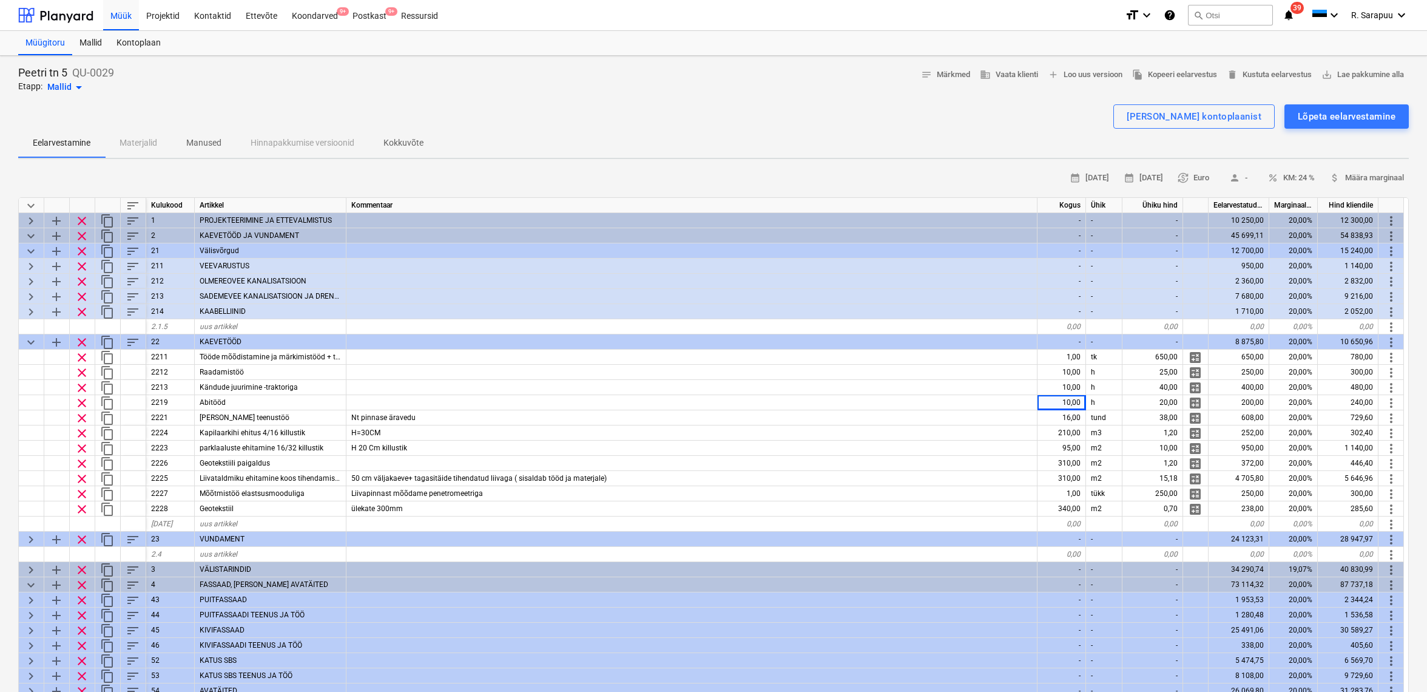
scroll to position [38, 0]
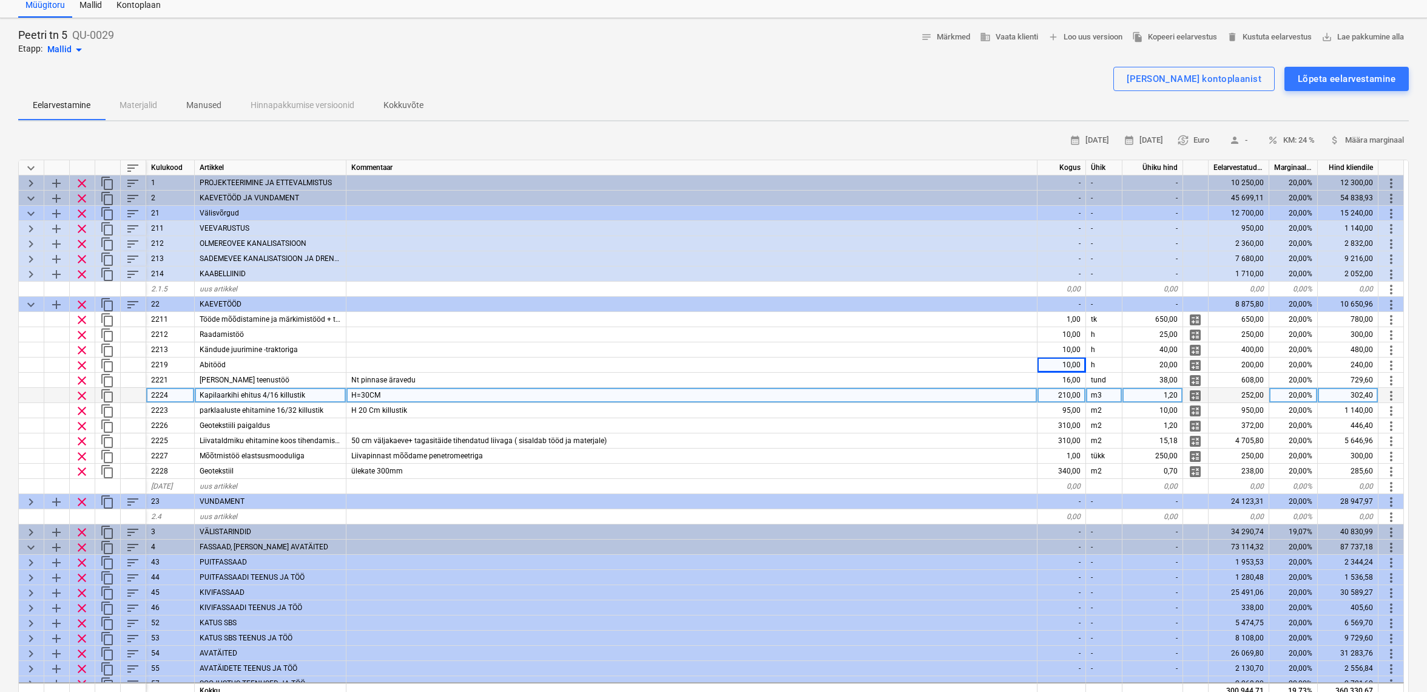
click at [1170, 388] on div "1,20" at bounding box center [1153, 395] width 61 height 15
type textarea "x"
type input "22"
type textarea "x"
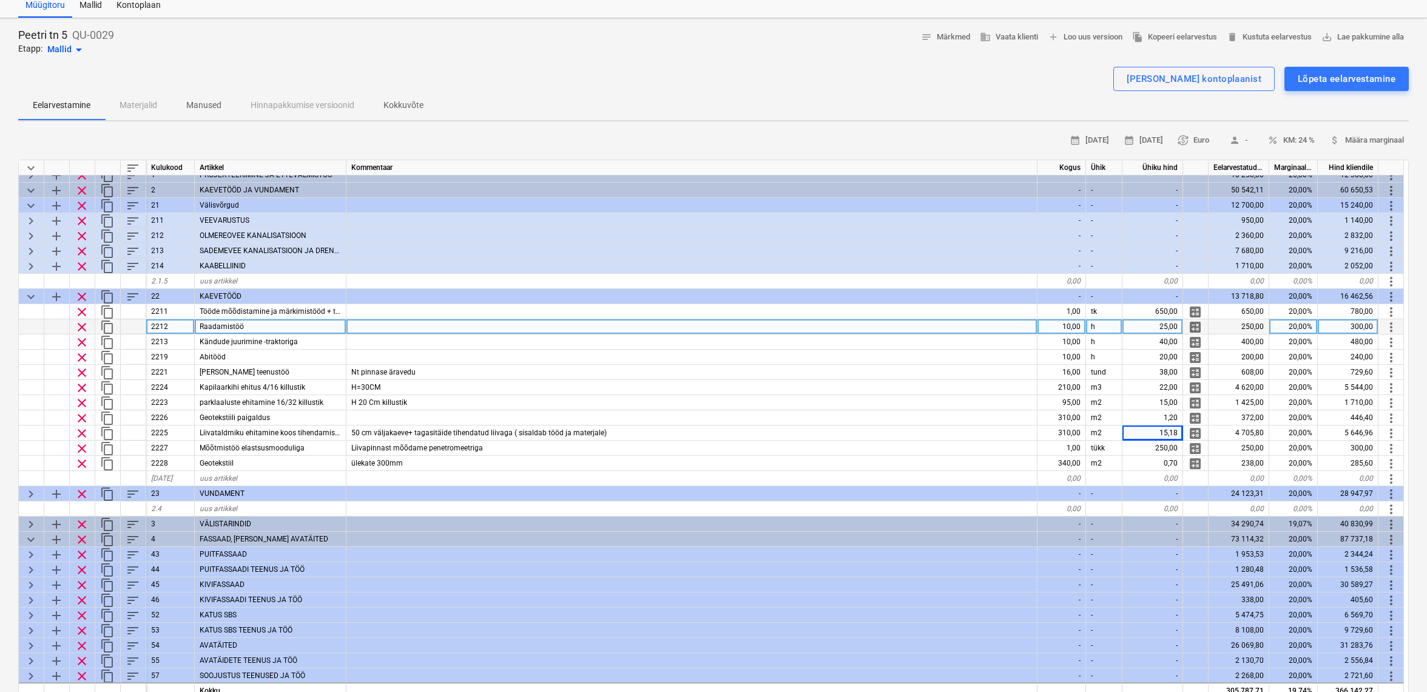
scroll to position [35, 0]
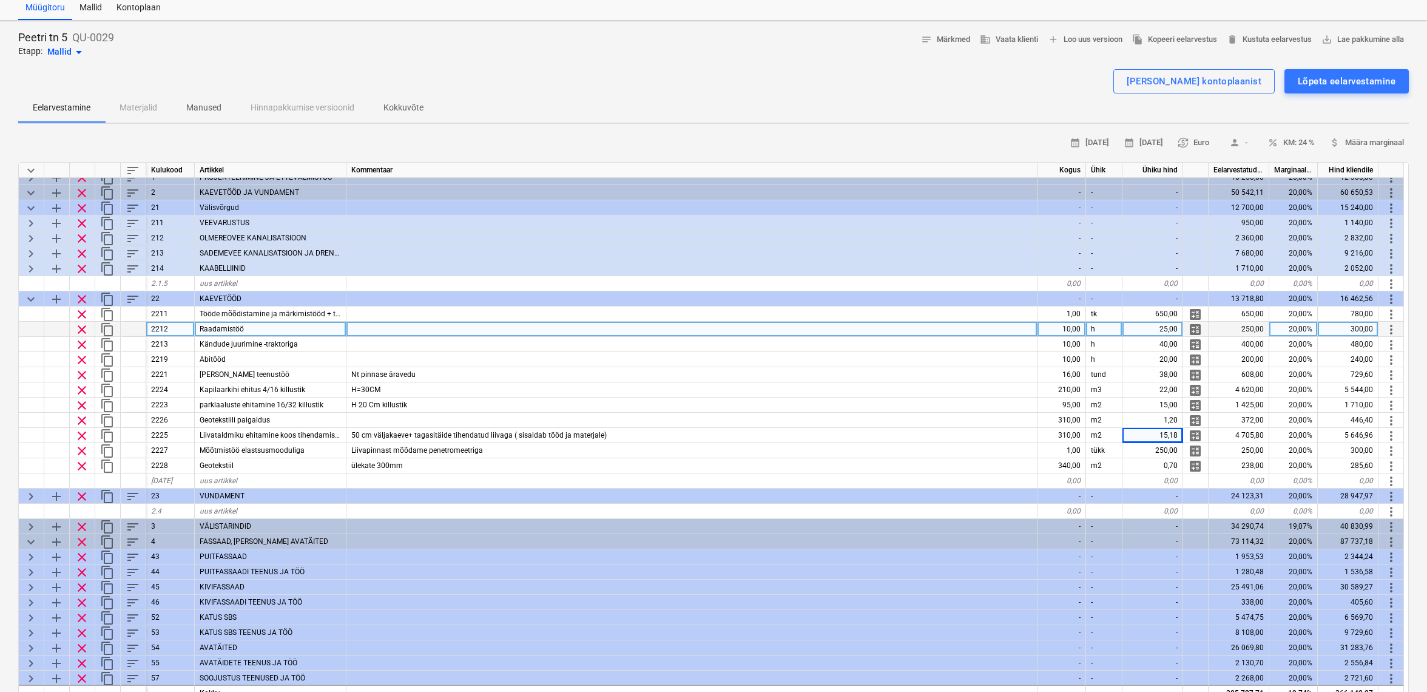
click at [1061, 325] on div "10,00" at bounding box center [1062, 329] width 49 height 15
type input "5"
type textarea "x"
type input "0"
type input "2"
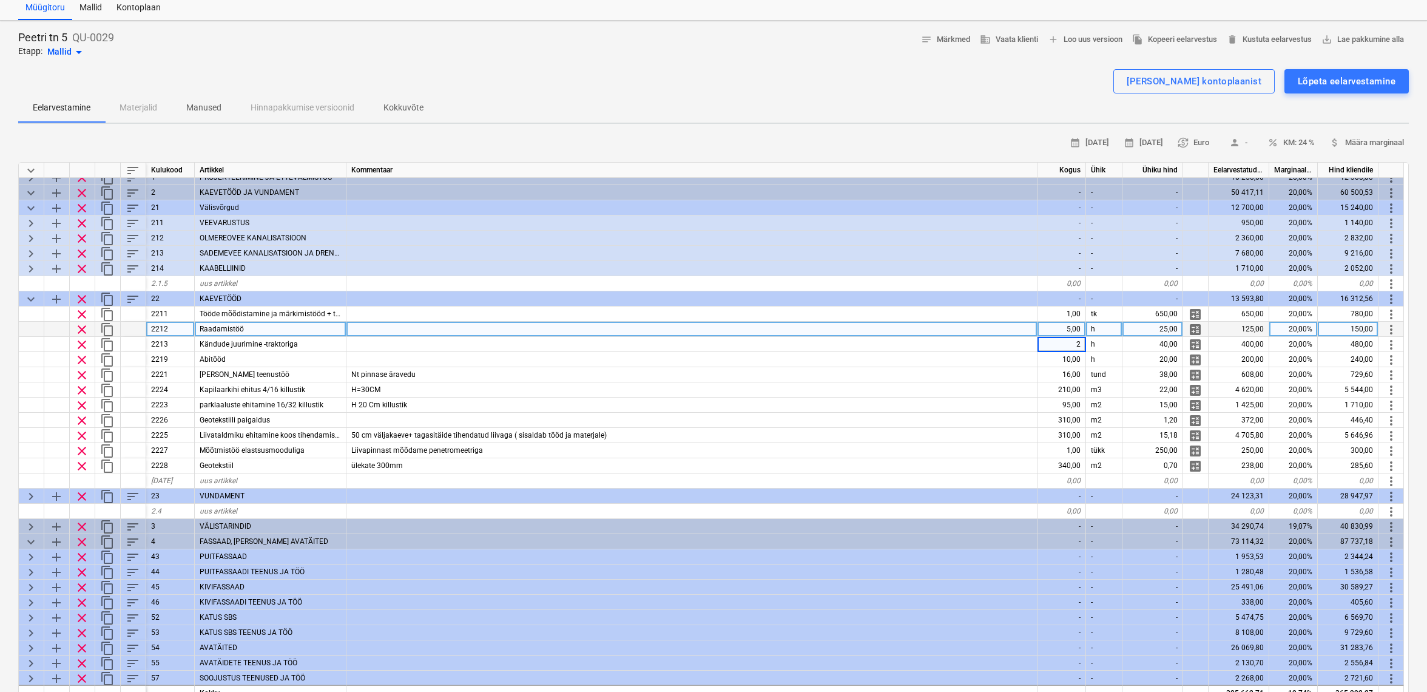
type textarea "x"
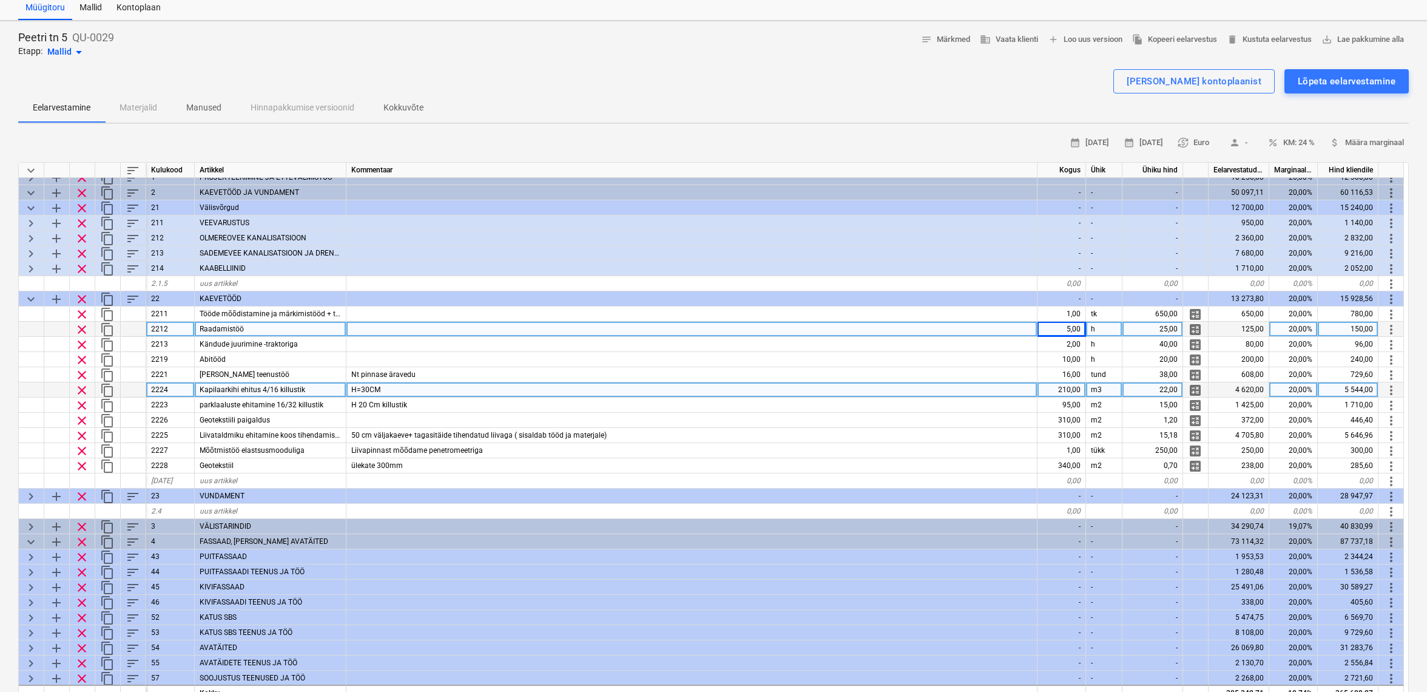
click at [1104, 388] on div "m3" at bounding box center [1104, 389] width 36 height 15
click at [1104, 388] on input "m3" at bounding box center [1104, 389] width 36 height 15
click at [1107, 387] on input "m3" at bounding box center [1104, 389] width 36 height 15
type input "m2"
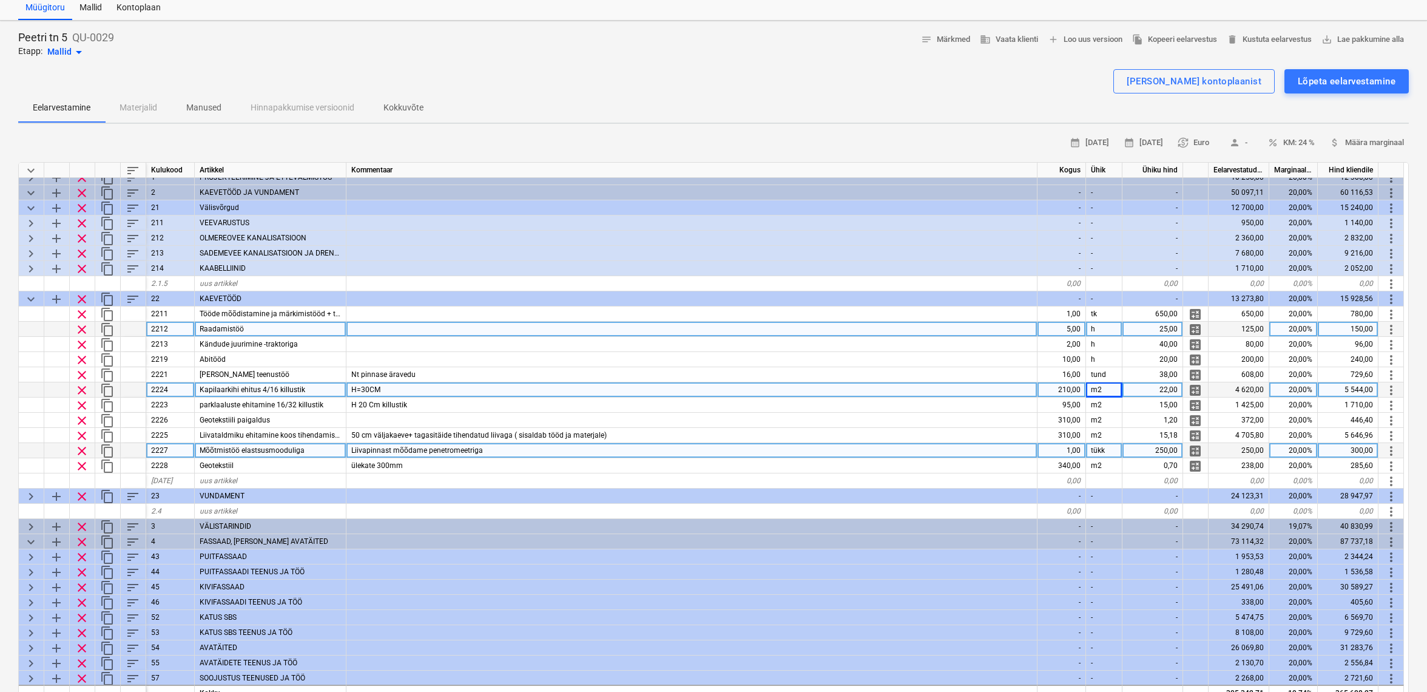
scroll to position [7, 1]
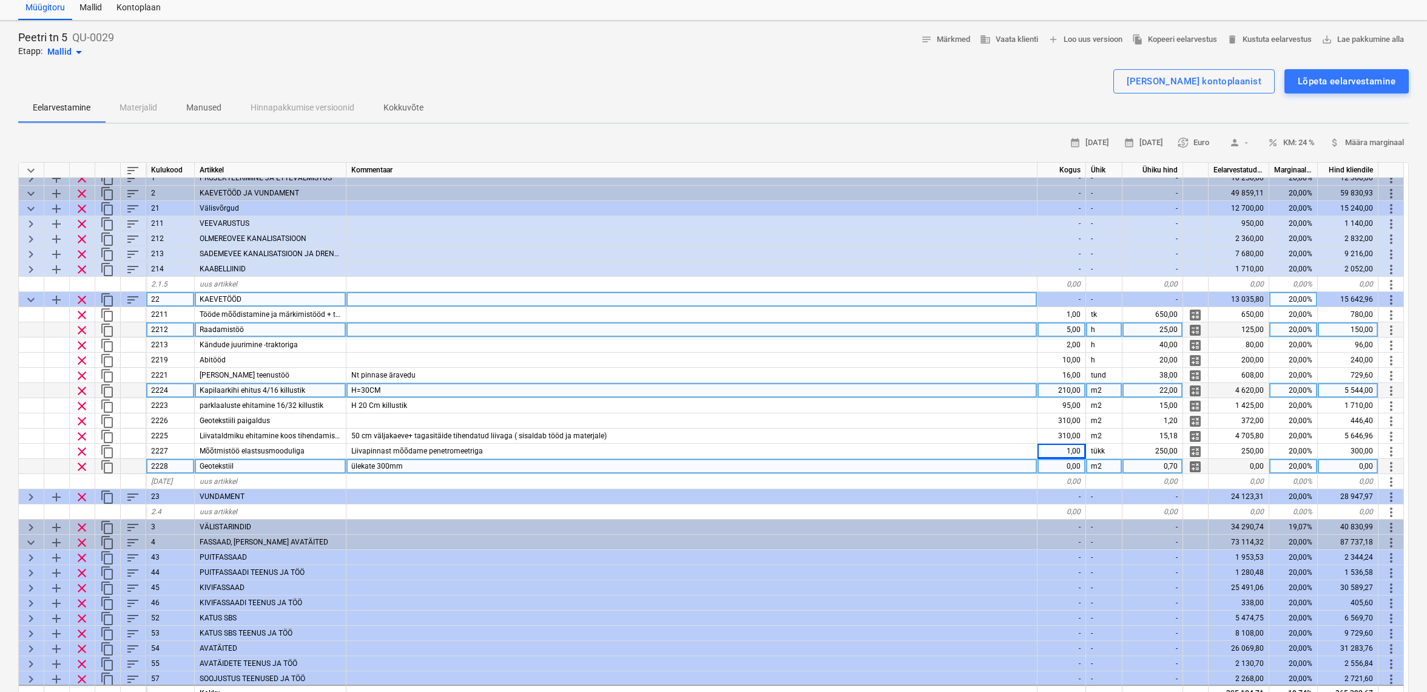
click at [28, 292] on span "keyboard_arrow_down" at bounding box center [31, 299] width 15 height 15
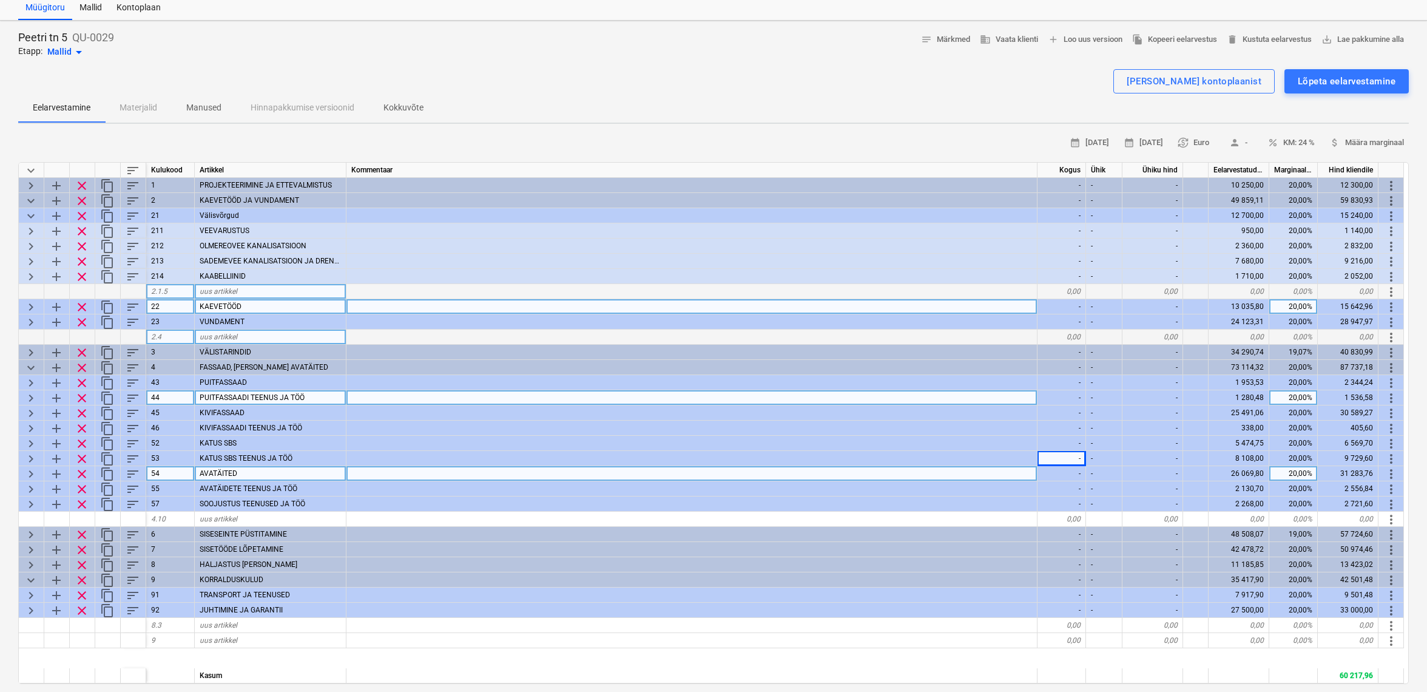
scroll to position [0, 0]
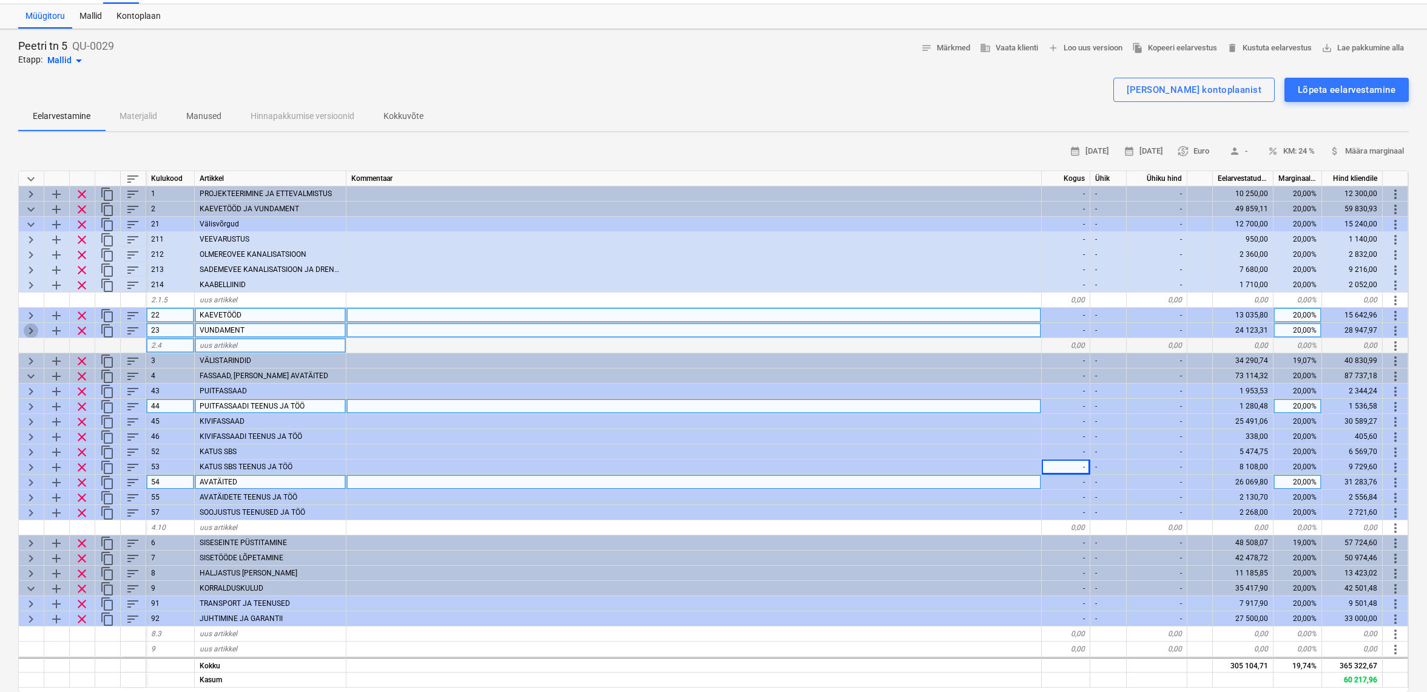
click at [28, 327] on span "keyboard_arrow_right" at bounding box center [31, 330] width 15 height 15
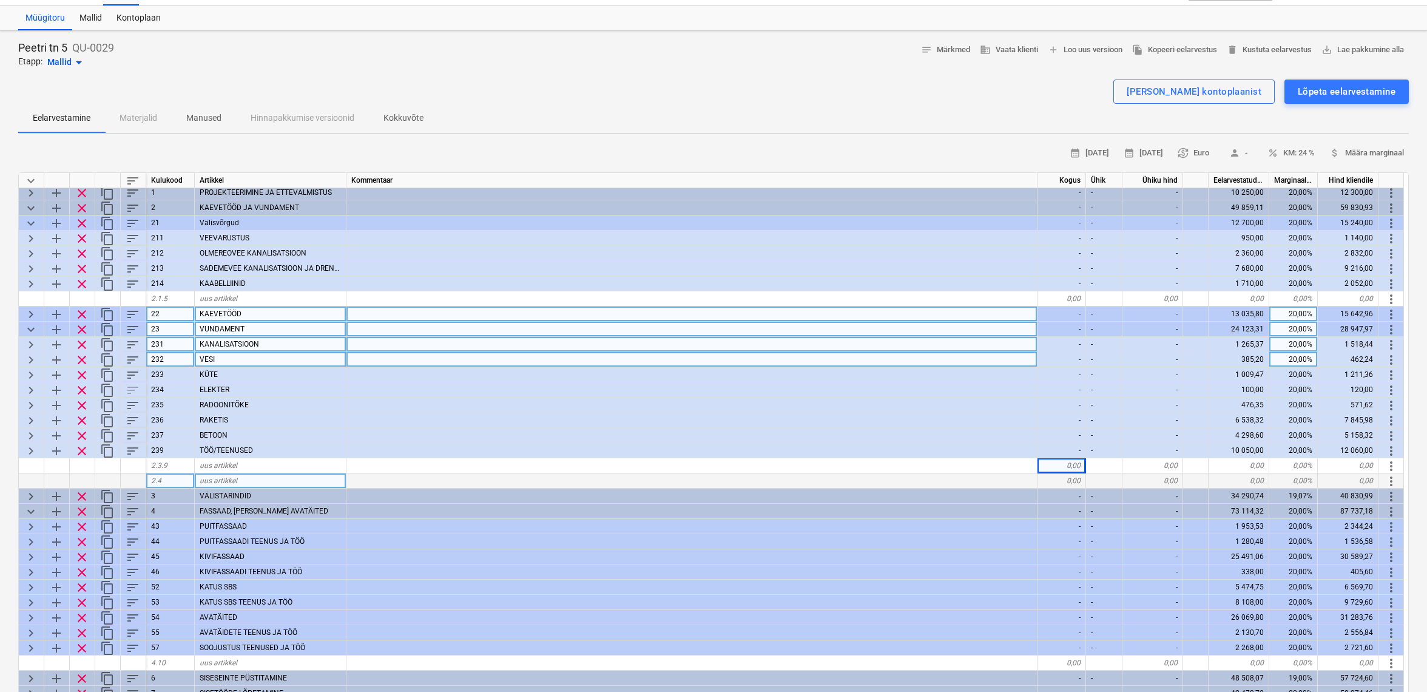
scroll to position [5, 0]
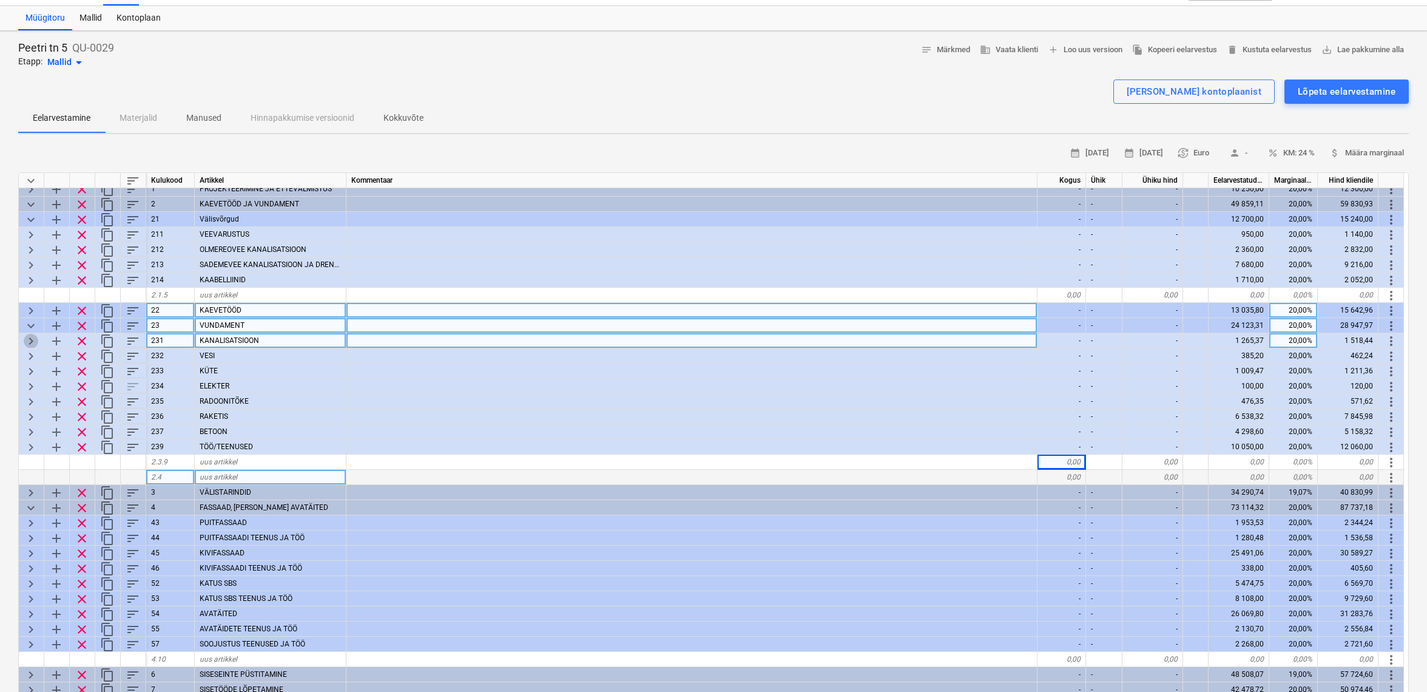
click at [29, 337] on span "keyboard_arrow_right" at bounding box center [31, 341] width 15 height 15
type textarea "x"
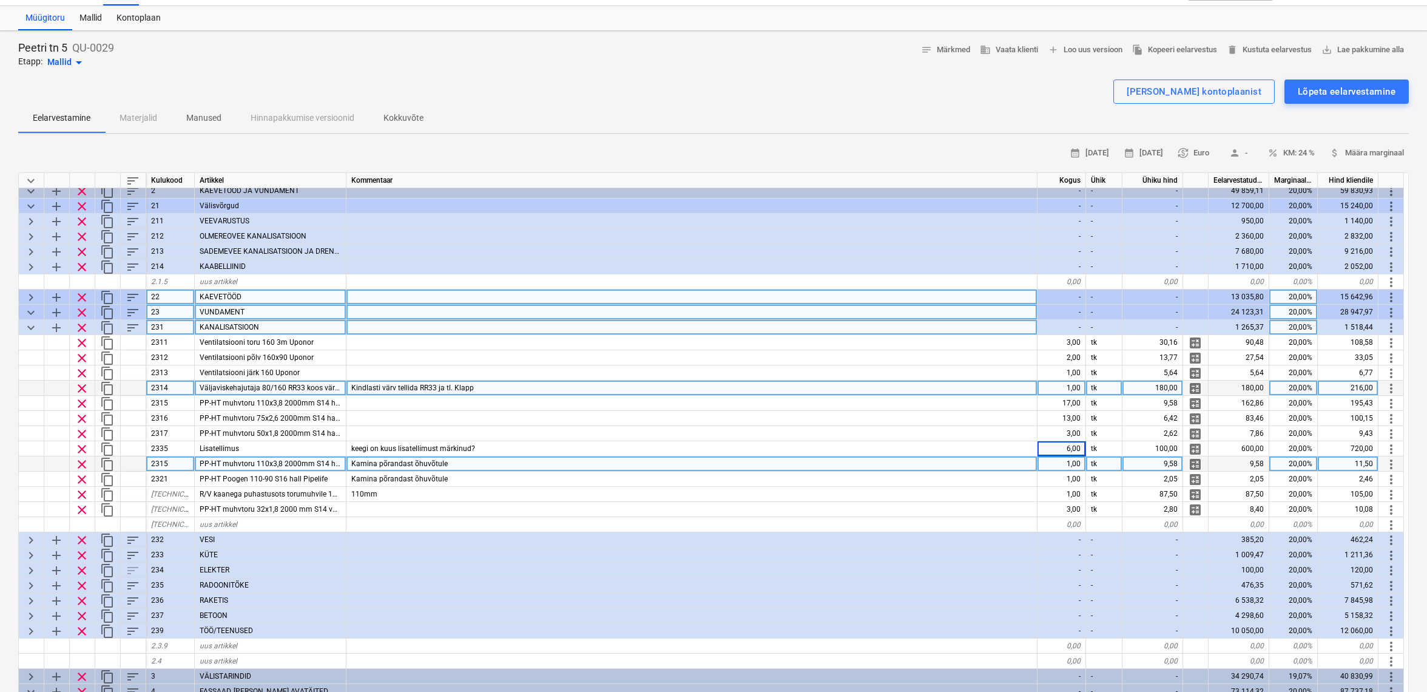
scroll to position [21, 0]
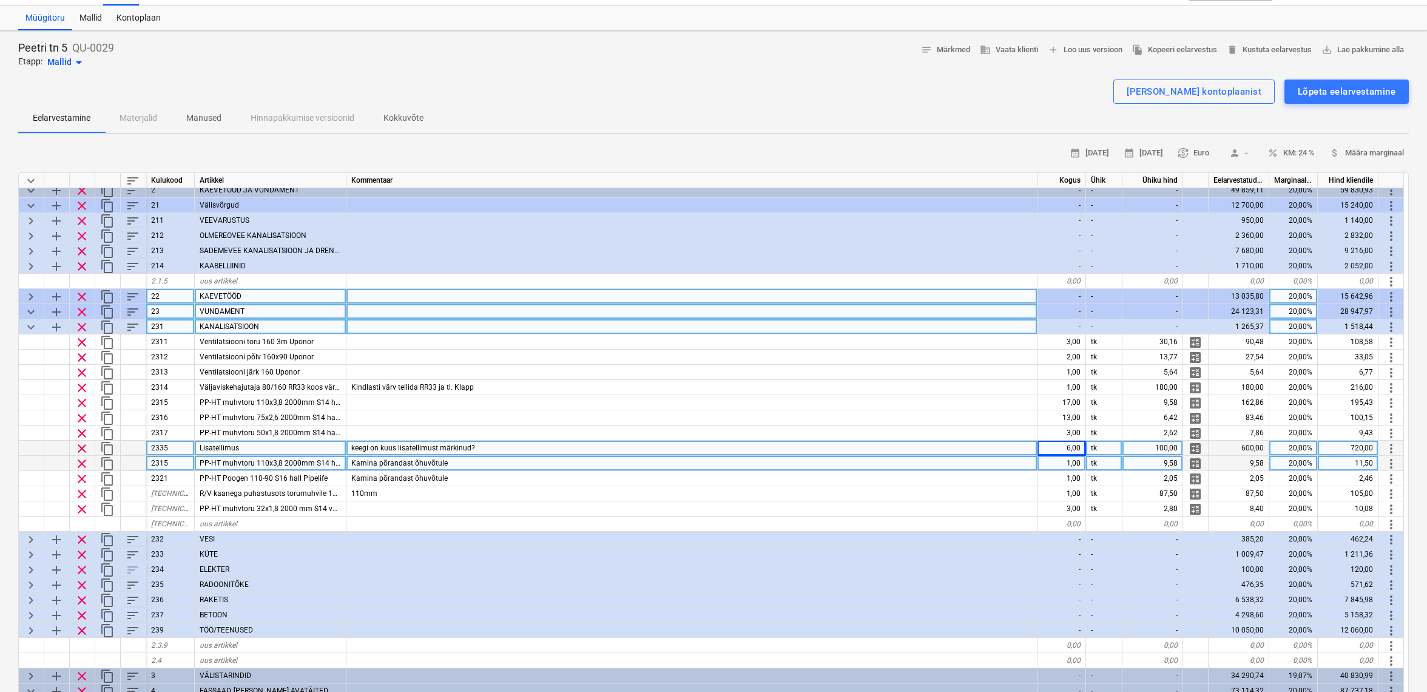
click at [1063, 447] on div "6,00" at bounding box center [1062, 448] width 49 height 15
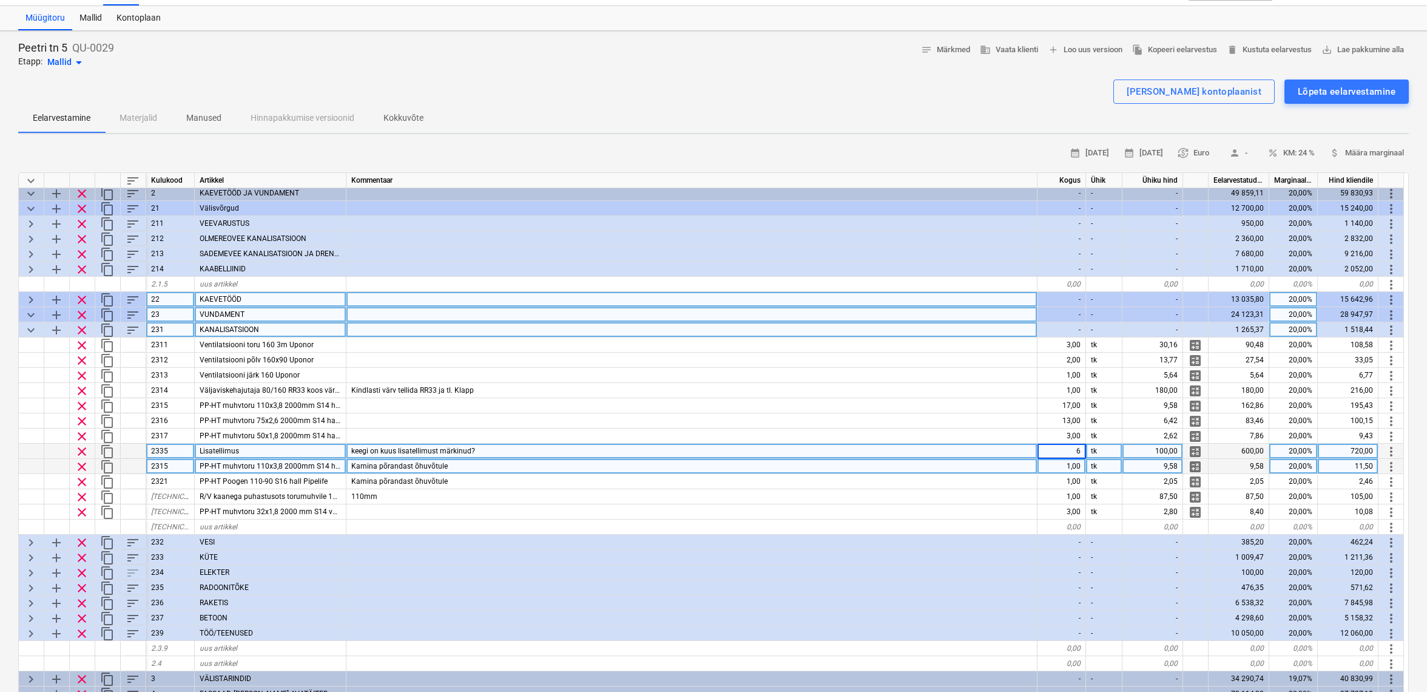
scroll to position [19, 1]
click at [1070, 451] on input "6" at bounding box center [1062, 449] width 48 height 15
type input "4"
click at [35, 330] on span "keyboard_arrow_down" at bounding box center [31, 329] width 15 height 15
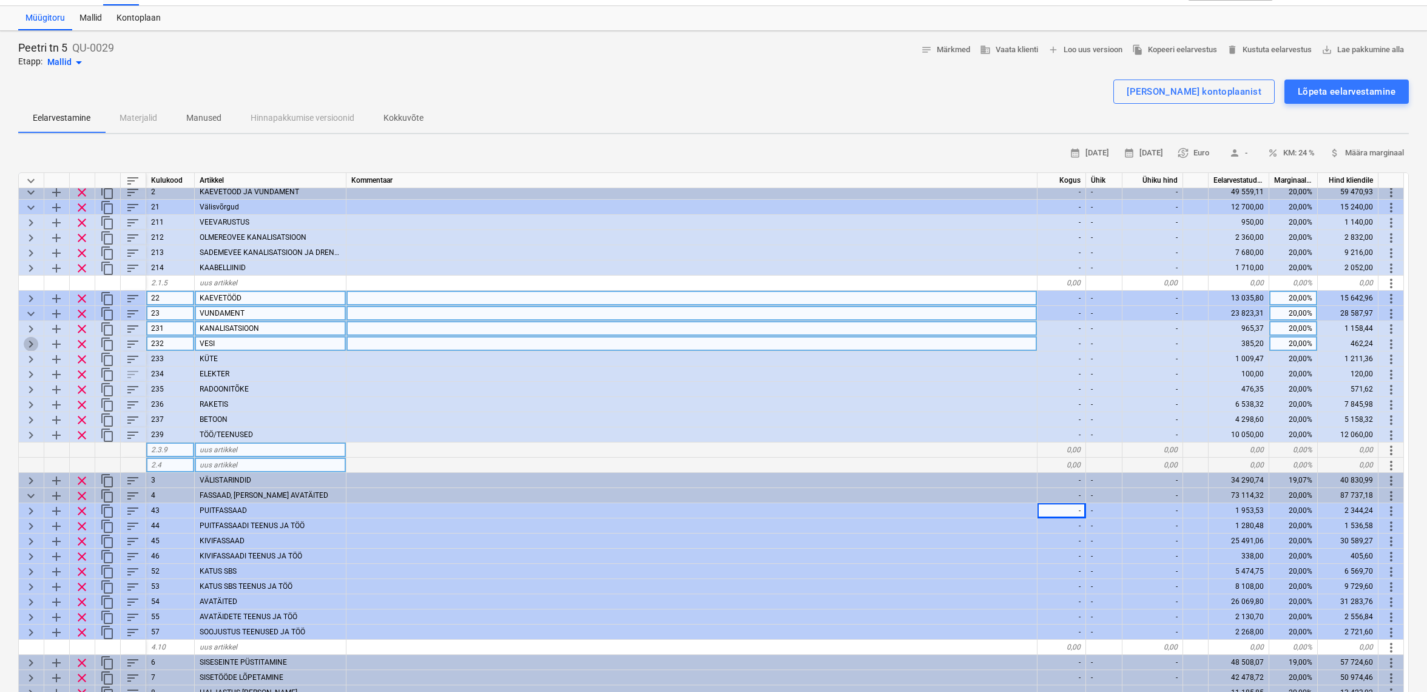
click at [31, 341] on span "keyboard_arrow_right" at bounding box center [31, 344] width 15 height 15
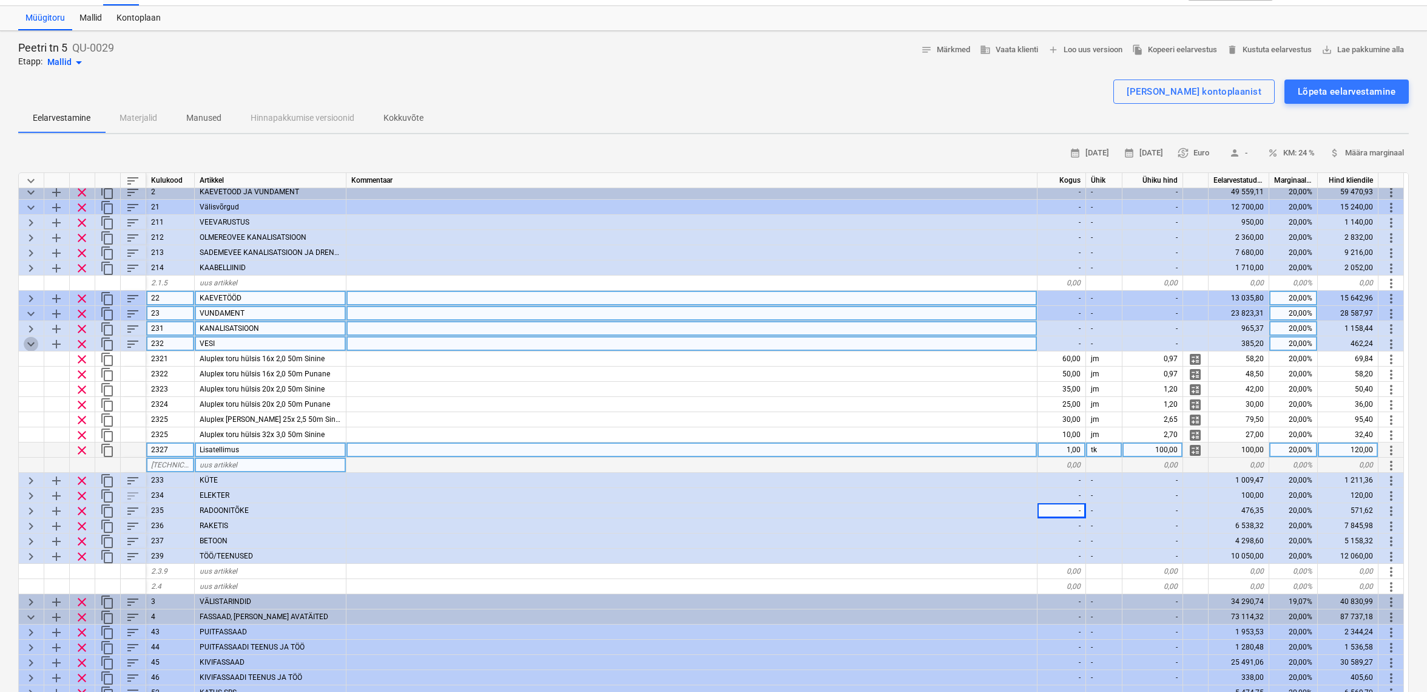
click at [31, 341] on span "keyboard_arrow_down" at bounding box center [31, 344] width 15 height 15
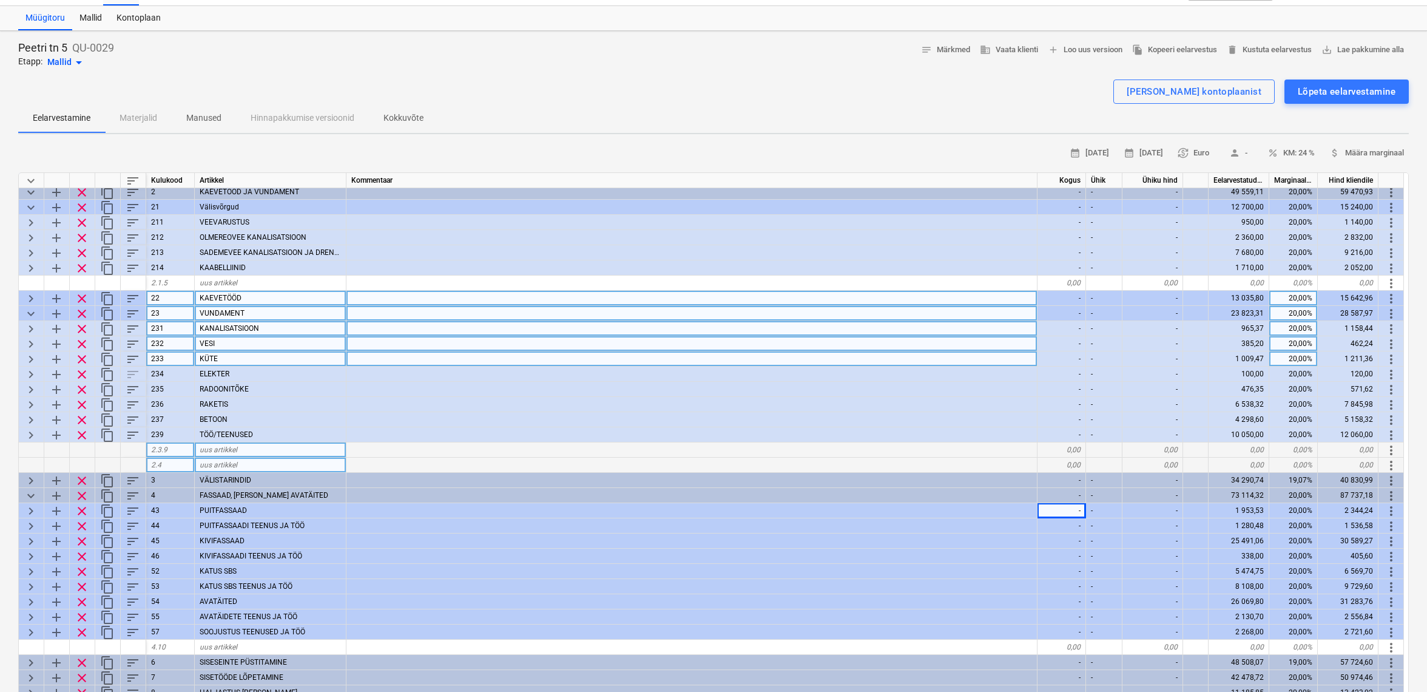
click at [29, 353] on span "keyboard_arrow_right" at bounding box center [31, 359] width 15 height 15
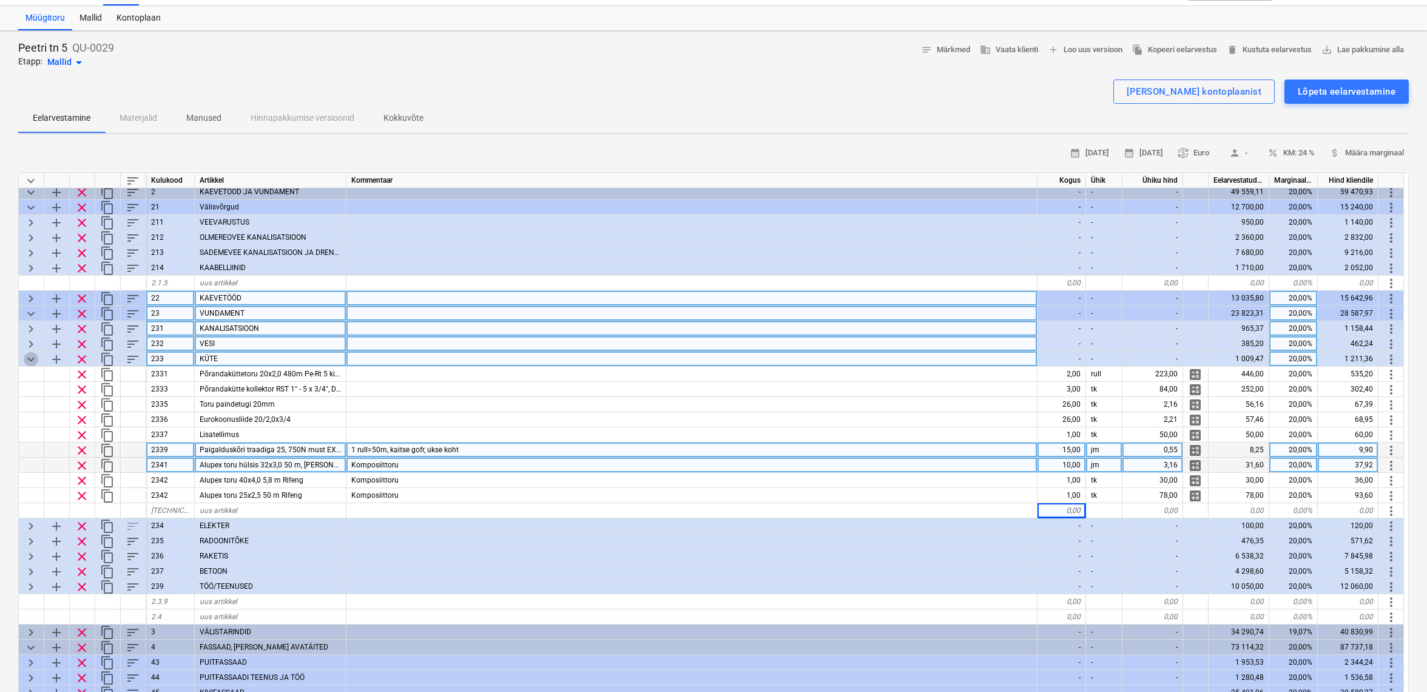
click at [29, 353] on span "keyboard_arrow_down" at bounding box center [31, 359] width 15 height 15
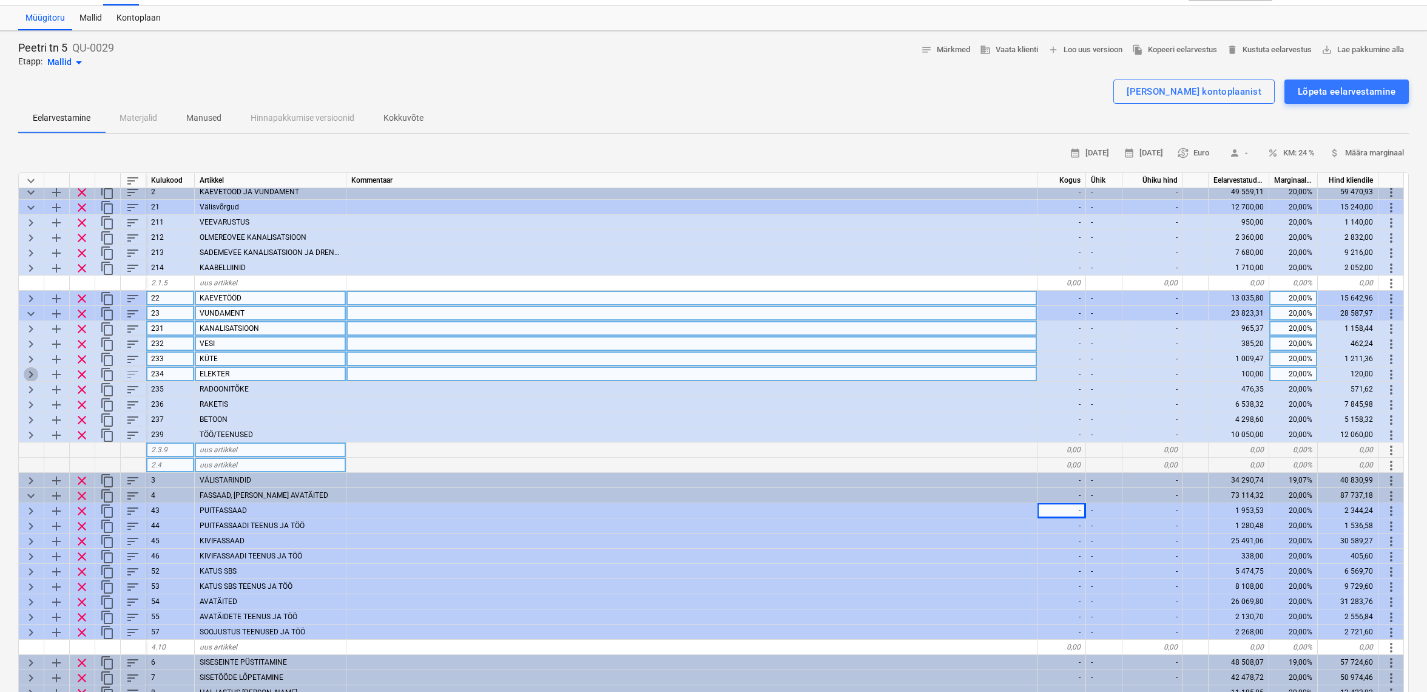
click at [30, 368] on span "keyboard_arrow_right" at bounding box center [31, 374] width 15 height 15
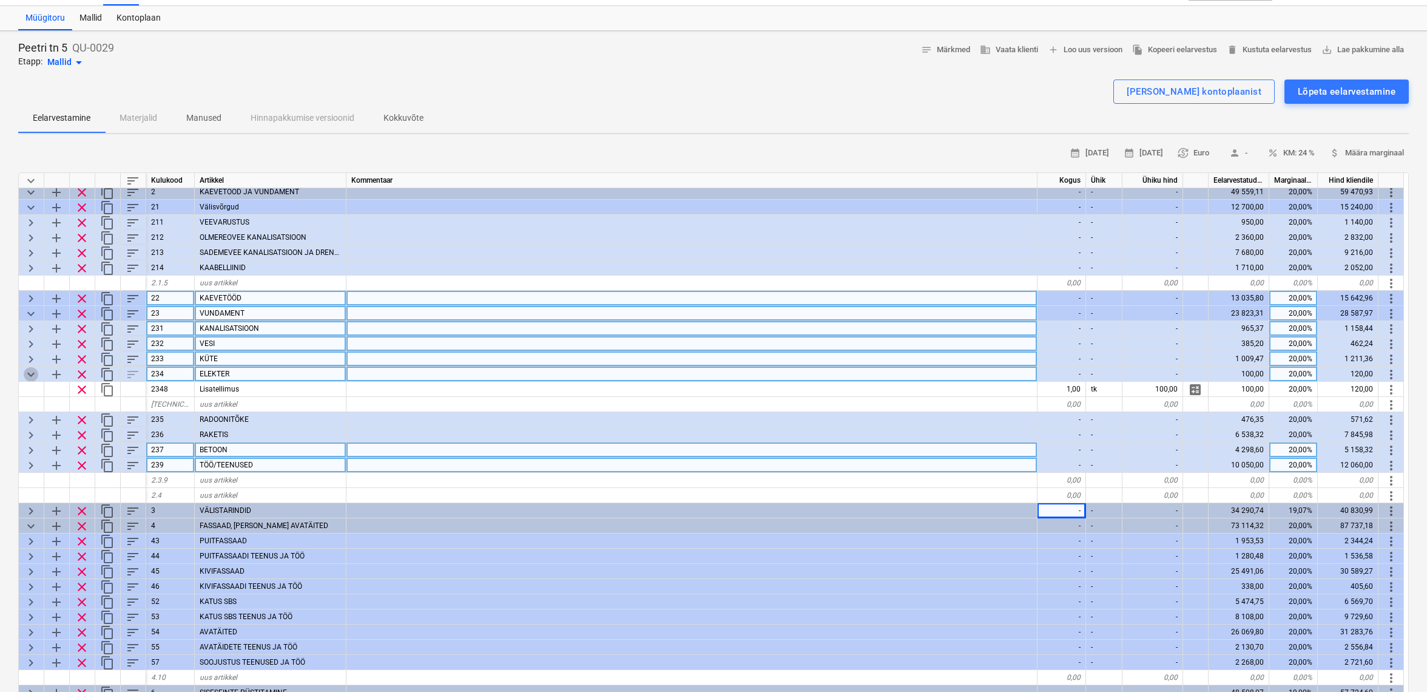
click at [30, 368] on span "keyboard_arrow_down" at bounding box center [31, 374] width 15 height 15
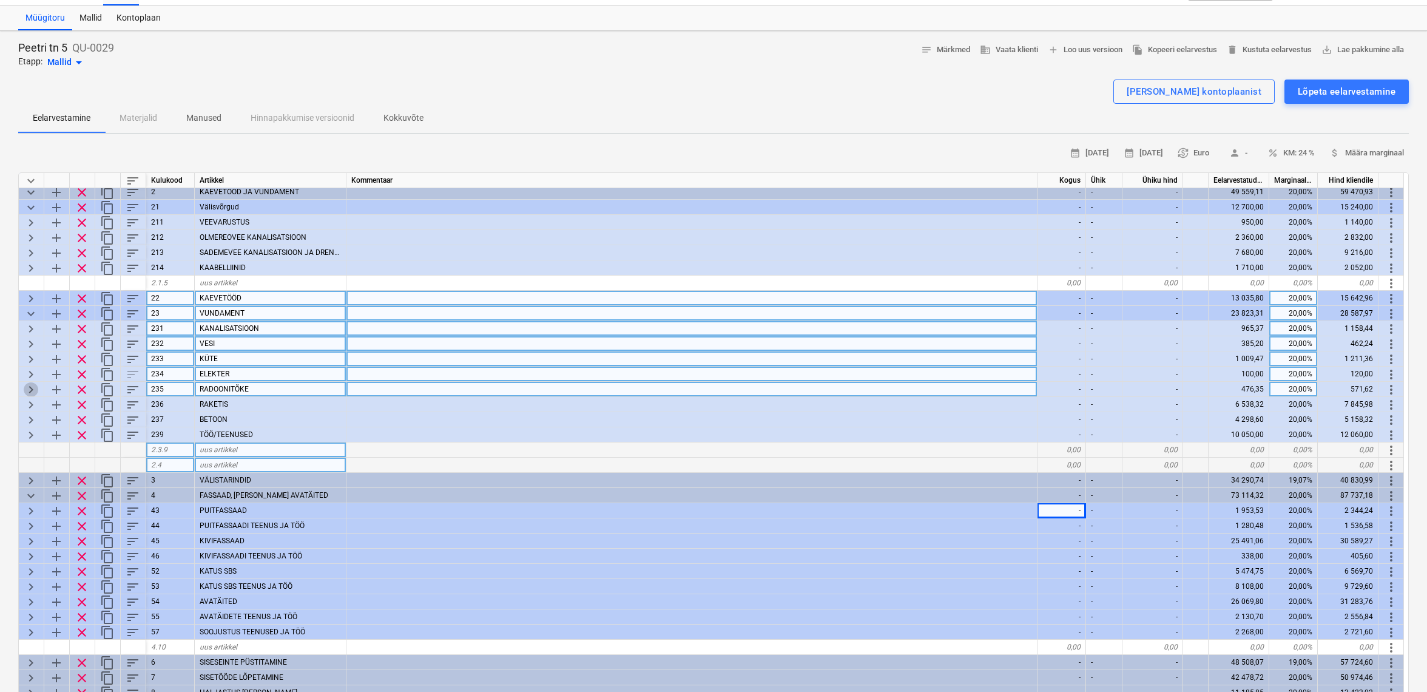
click at [30, 383] on span "keyboard_arrow_right" at bounding box center [31, 389] width 15 height 15
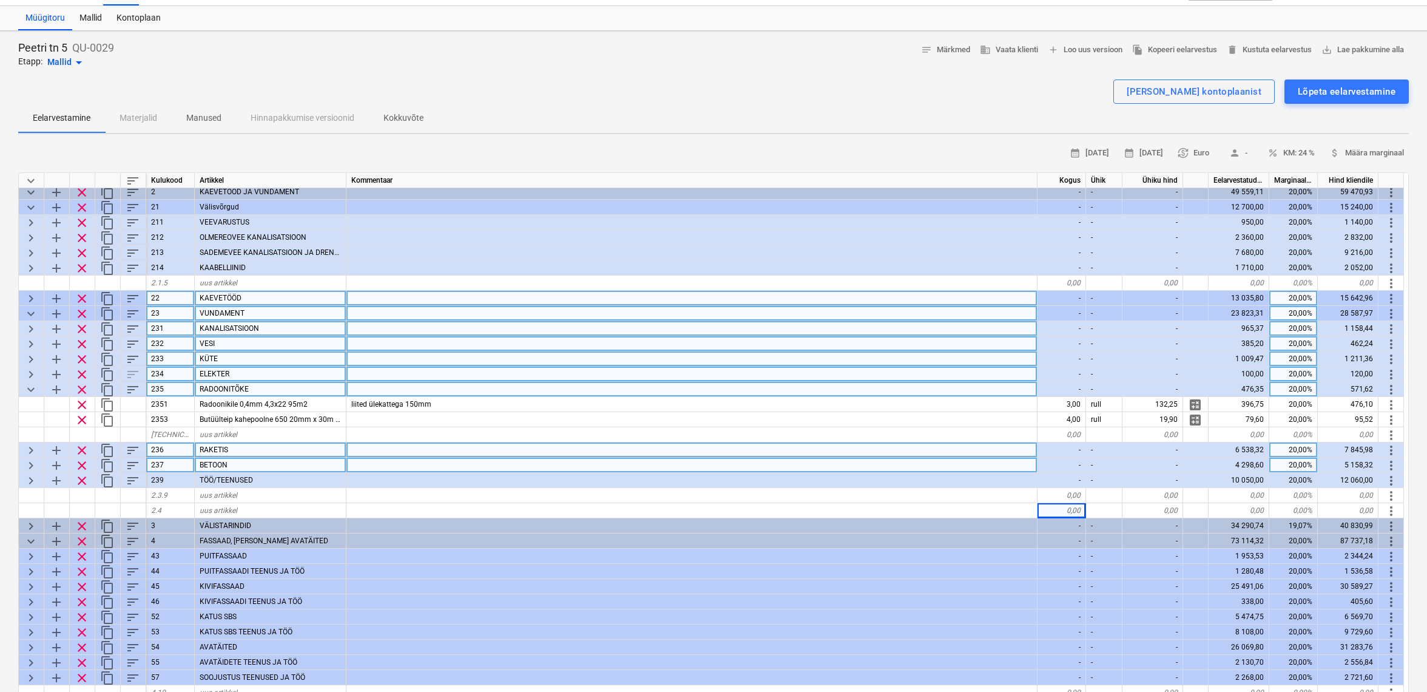
click at [29, 386] on span "keyboard_arrow_down" at bounding box center [31, 389] width 15 height 15
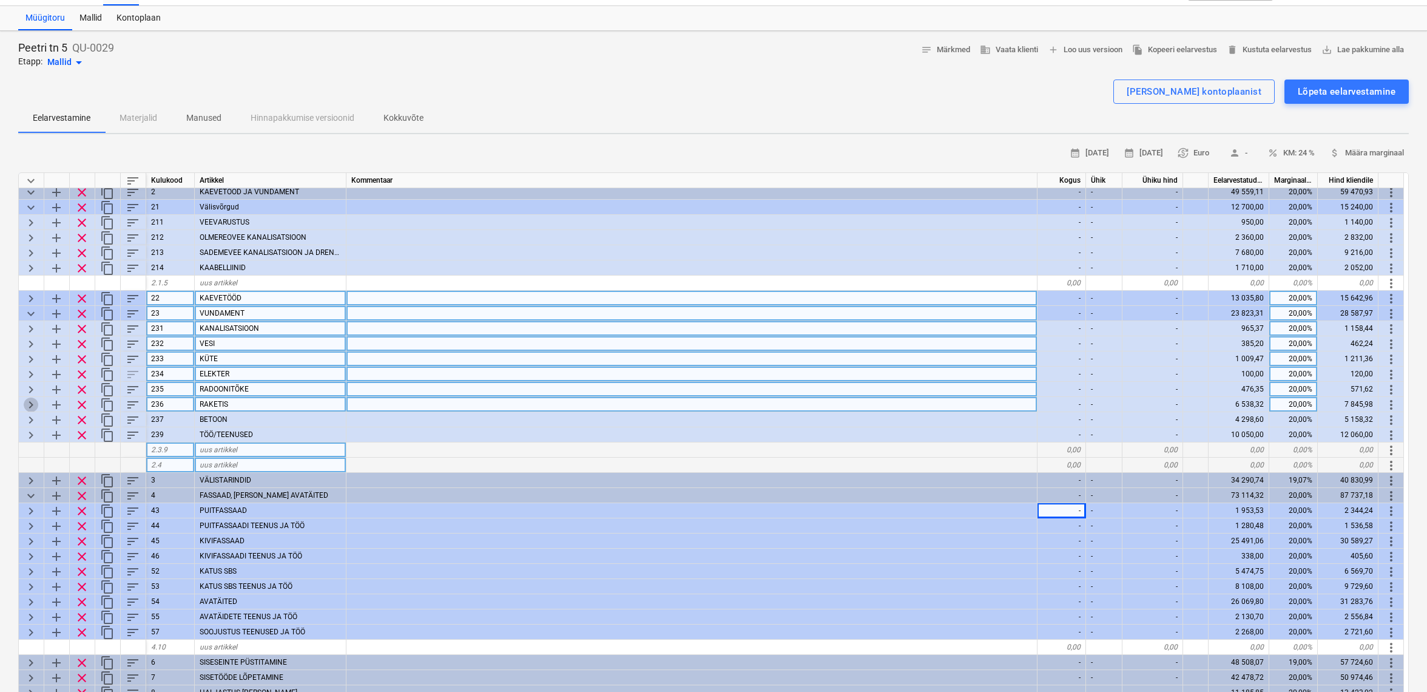
click at [30, 400] on span "keyboard_arrow_right" at bounding box center [31, 404] width 15 height 15
type textarea "x"
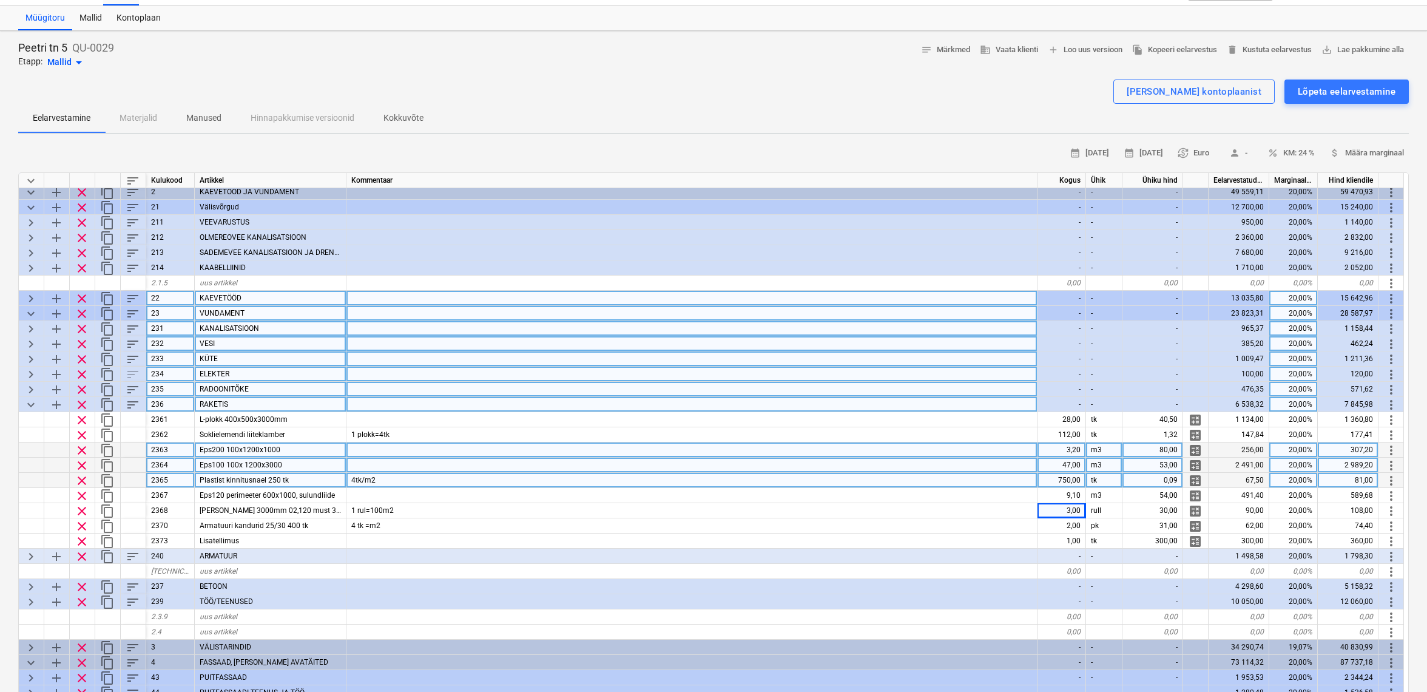
click at [1063, 480] on div "750,00" at bounding box center [1062, 480] width 49 height 15
type input "0"
type textarea "x"
type input "0,7"
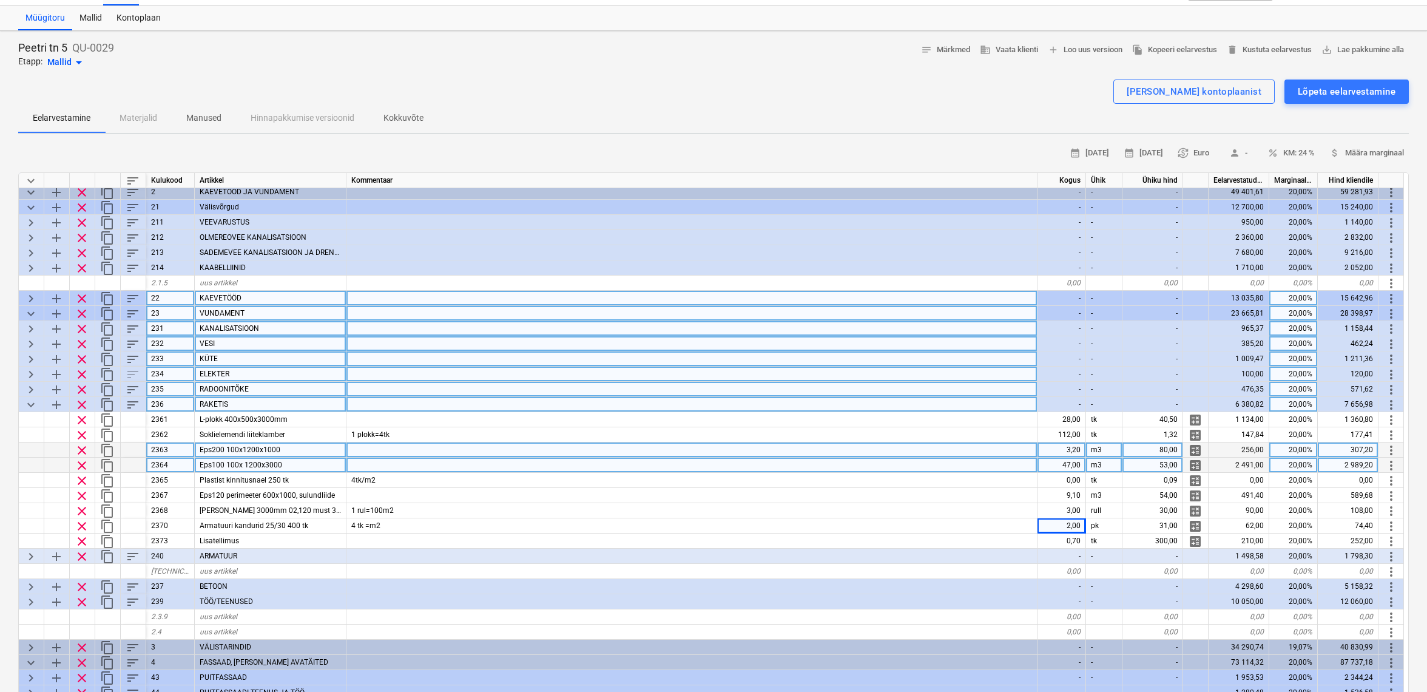
click at [32, 399] on span "keyboard_arrow_down" at bounding box center [31, 404] width 15 height 15
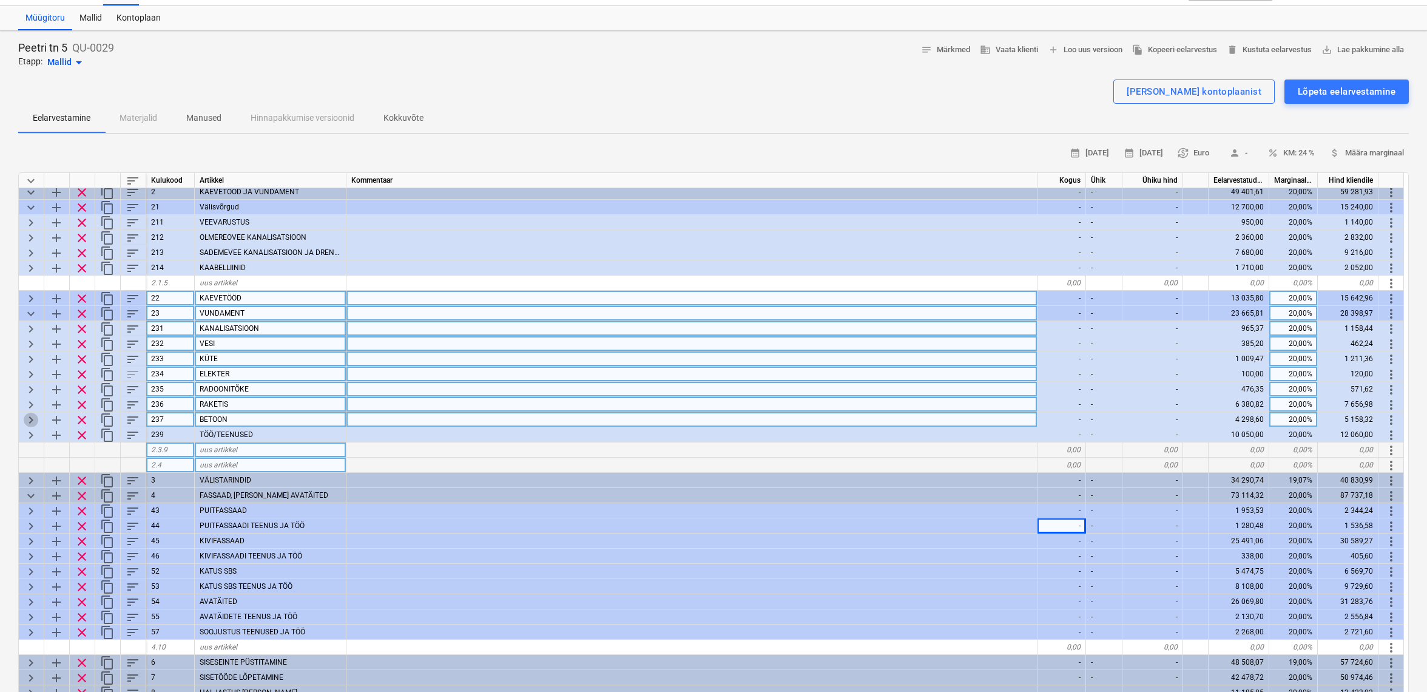
click at [28, 414] on span "keyboard_arrow_right" at bounding box center [31, 420] width 15 height 15
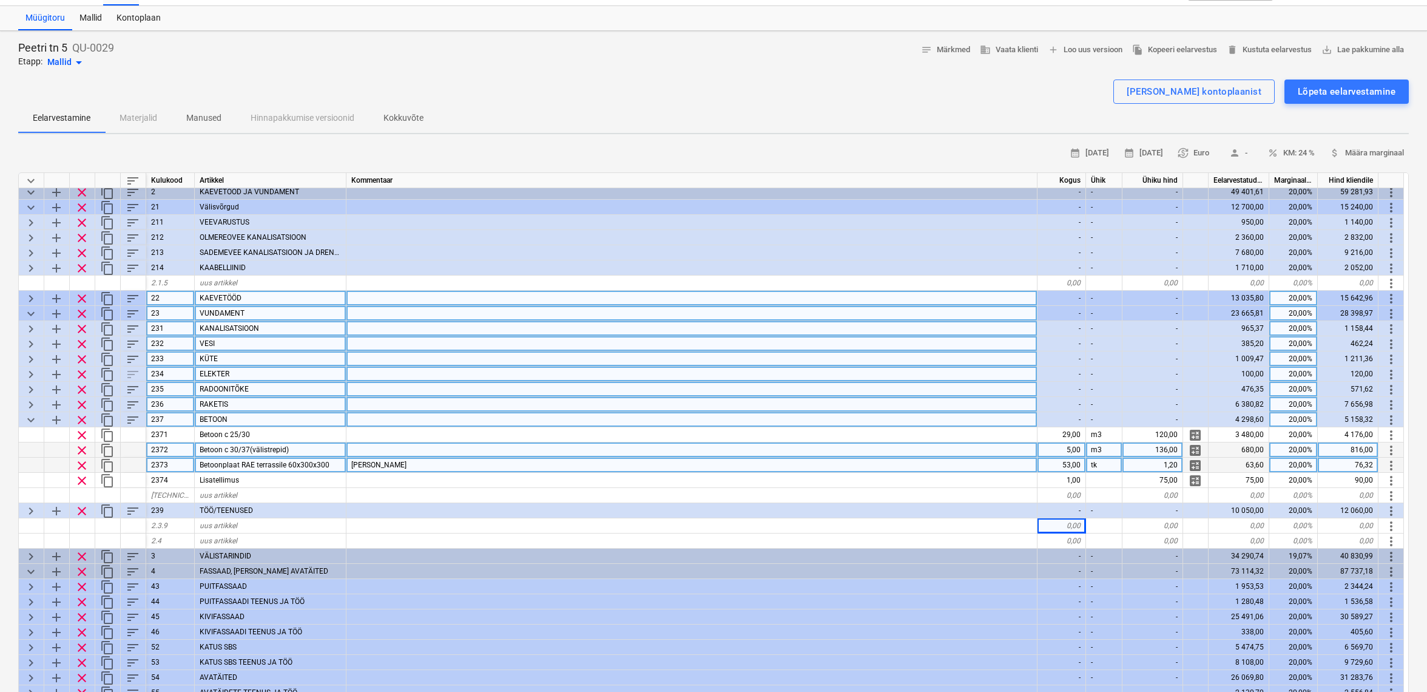
click at [30, 417] on span "keyboard_arrow_down" at bounding box center [31, 420] width 15 height 15
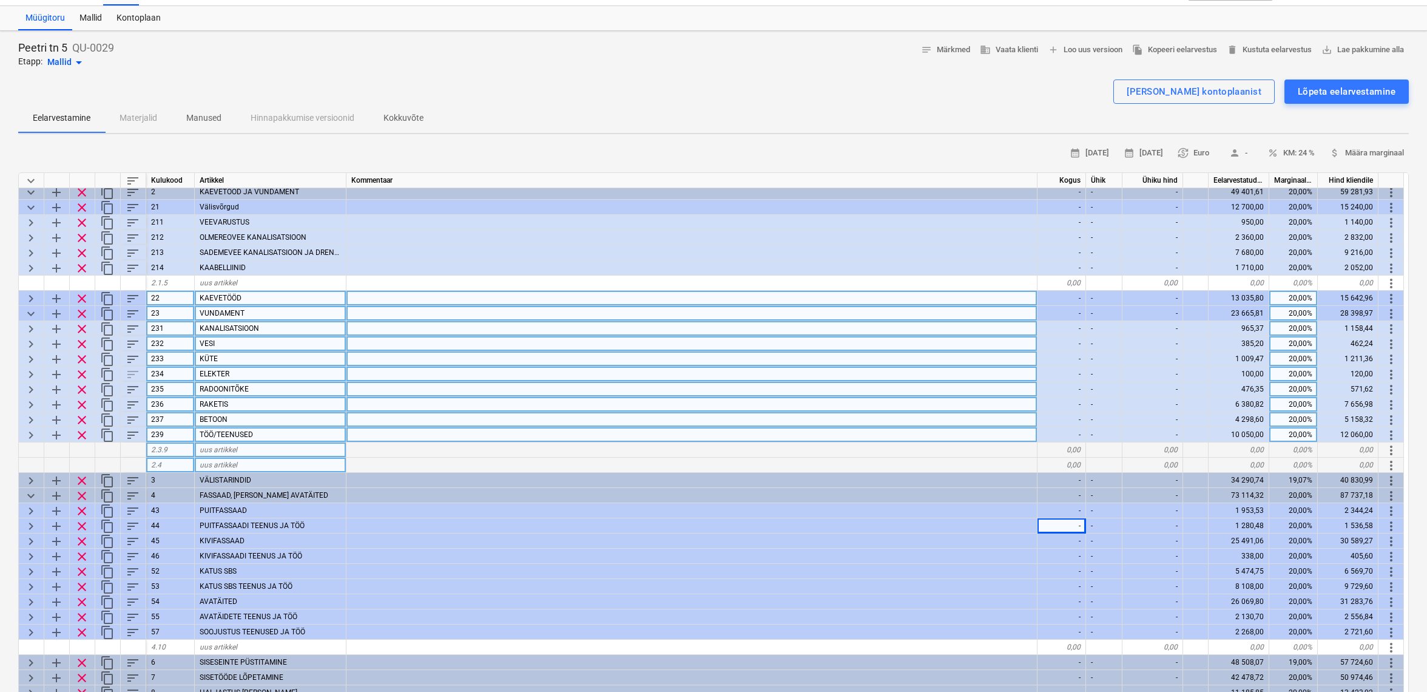
click at [27, 435] on span "keyboard_arrow_right" at bounding box center [31, 435] width 15 height 15
type textarea "x"
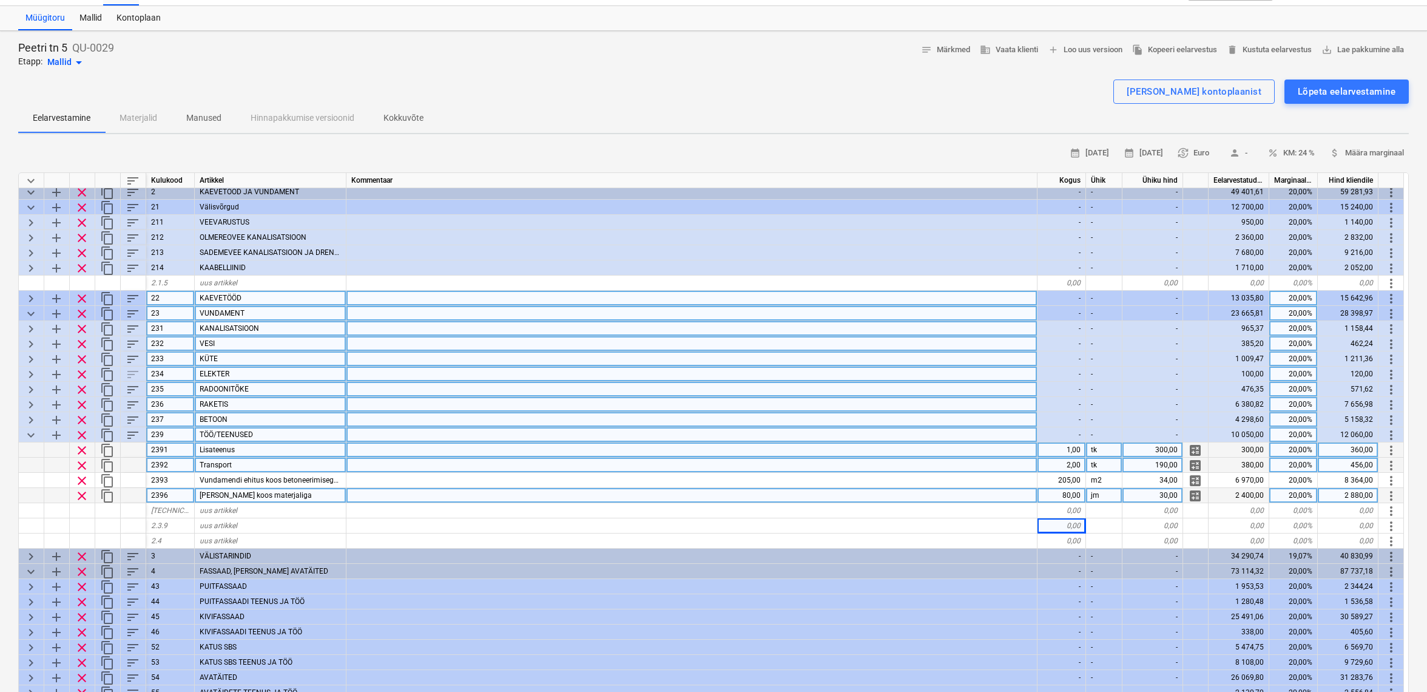
click at [1178, 495] on div "30,00" at bounding box center [1153, 495] width 61 height 15
type input "18"
click at [33, 433] on span "keyboard_arrow_down" at bounding box center [31, 435] width 15 height 15
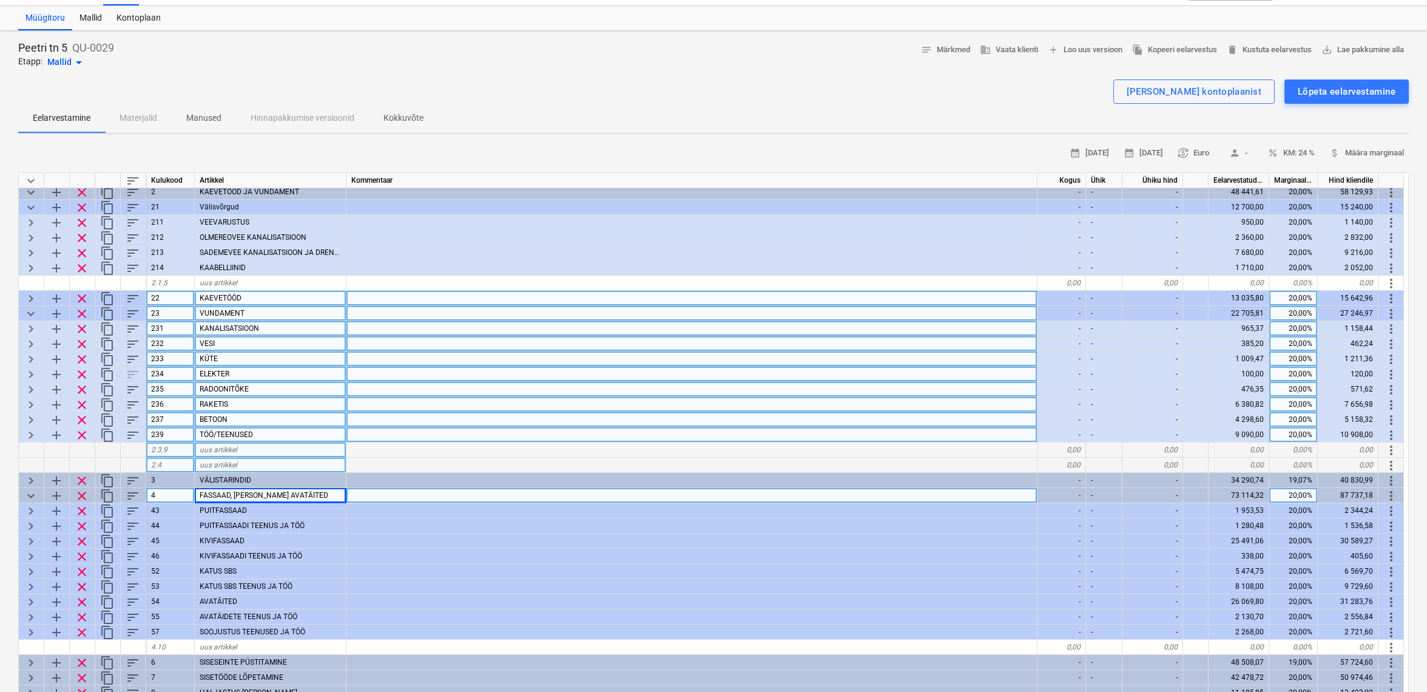
click at [35, 315] on span "keyboard_arrow_down" at bounding box center [31, 313] width 15 height 15
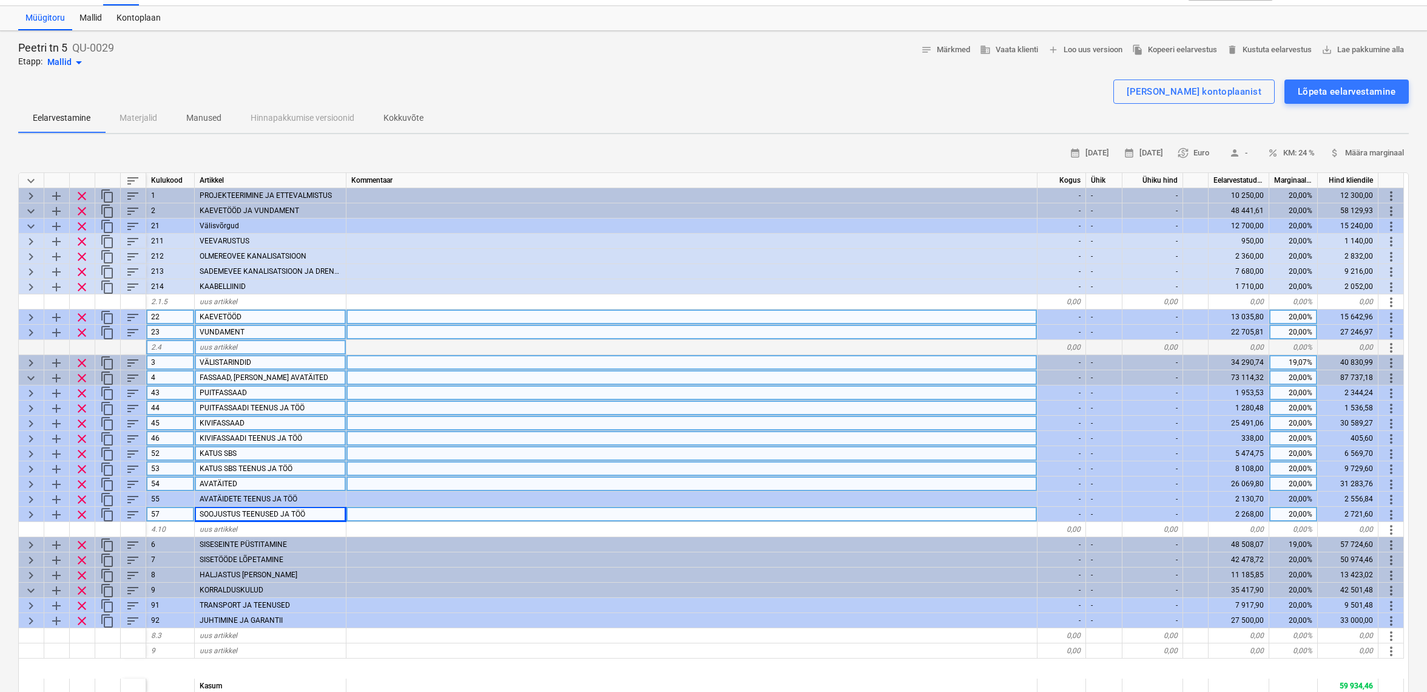
scroll to position [0, 0]
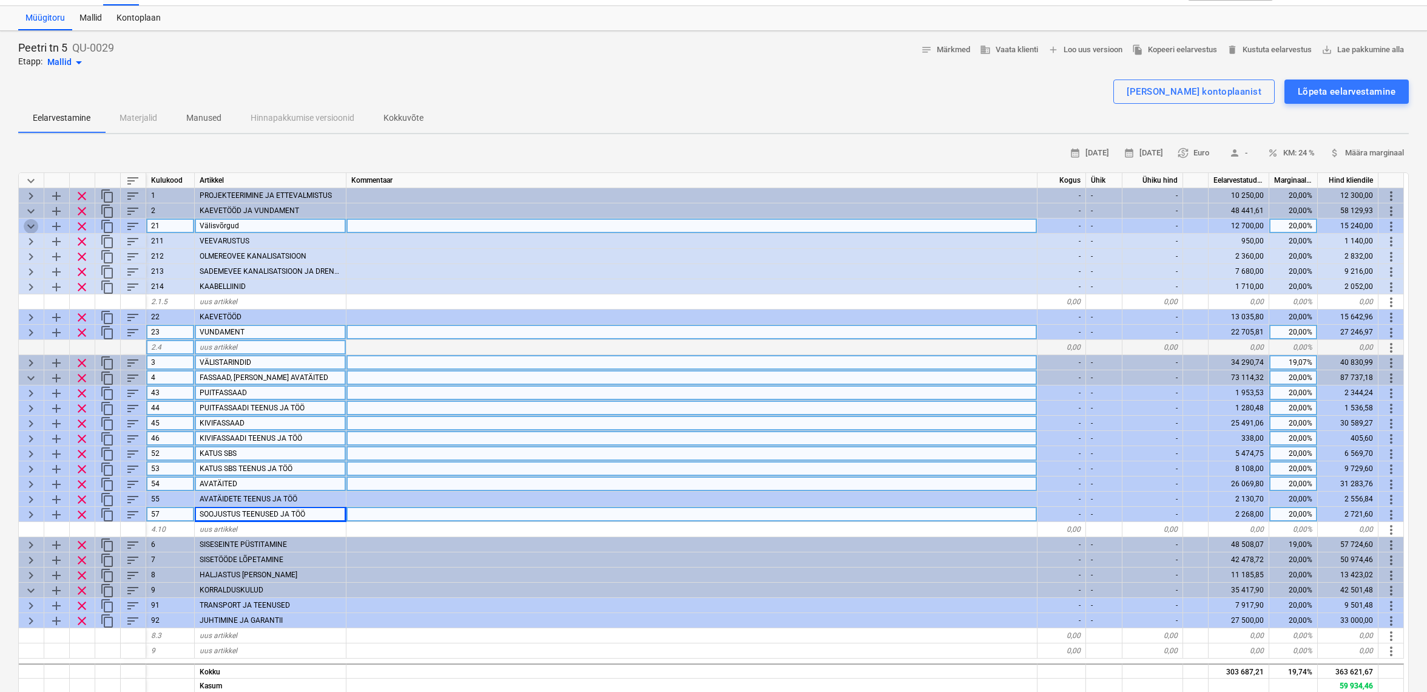
click at [35, 222] on span "keyboard_arrow_down" at bounding box center [31, 226] width 15 height 15
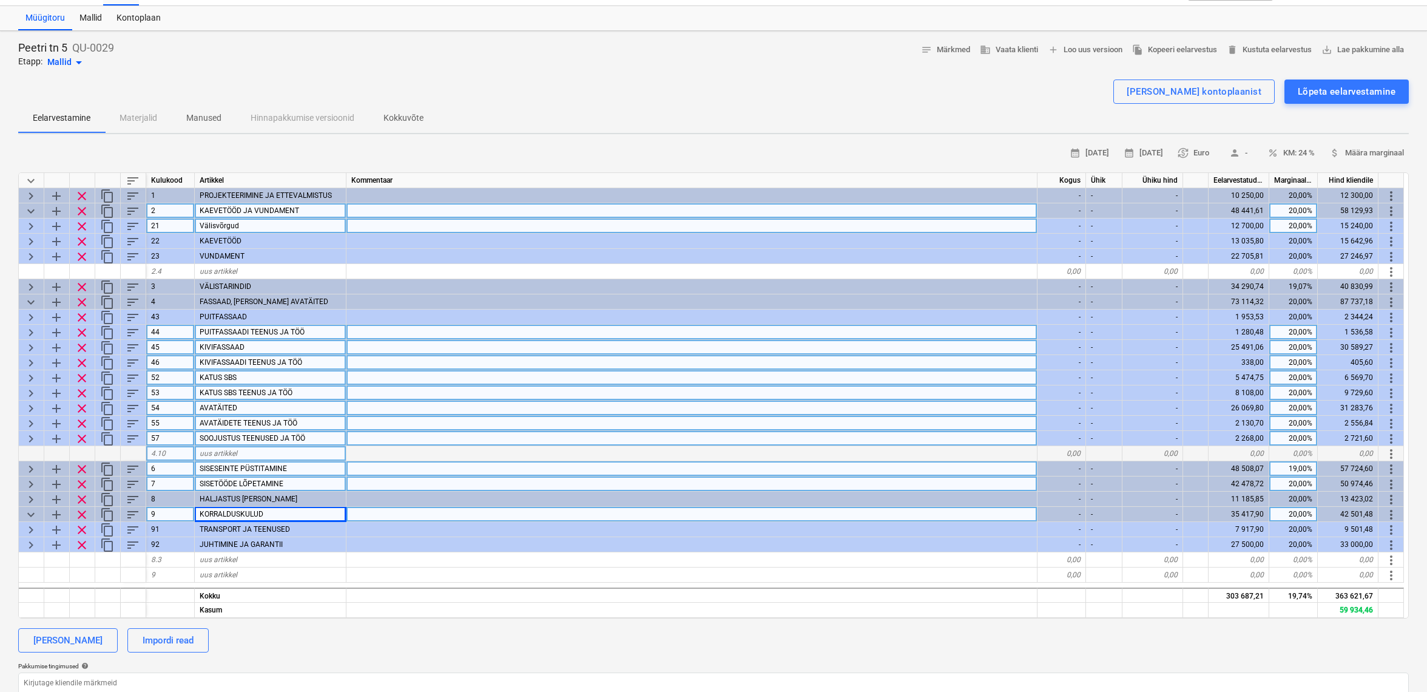
click at [32, 212] on span "keyboard_arrow_down" at bounding box center [31, 211] width 15 height 15
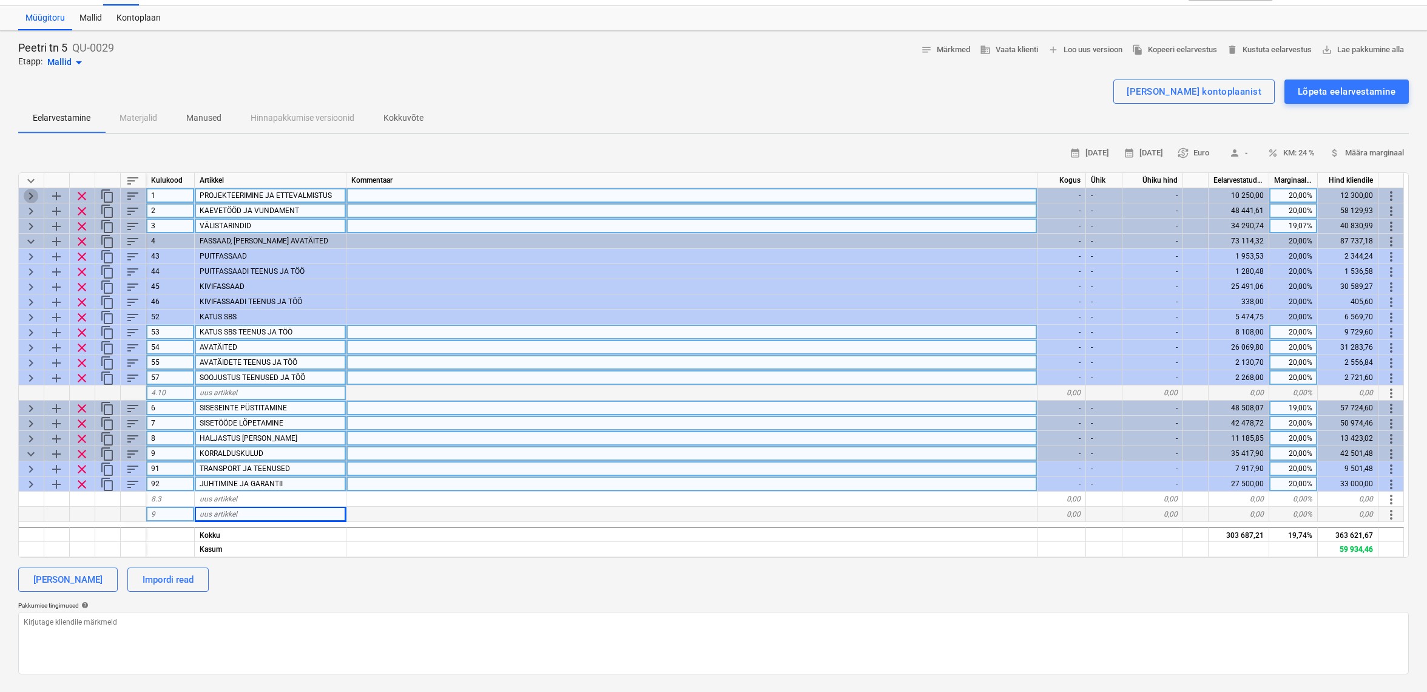
click at [30, 194] on span "keyboard_arrow_right" at bounding box center [31, 196] width 15 height 15
type textarea "x"
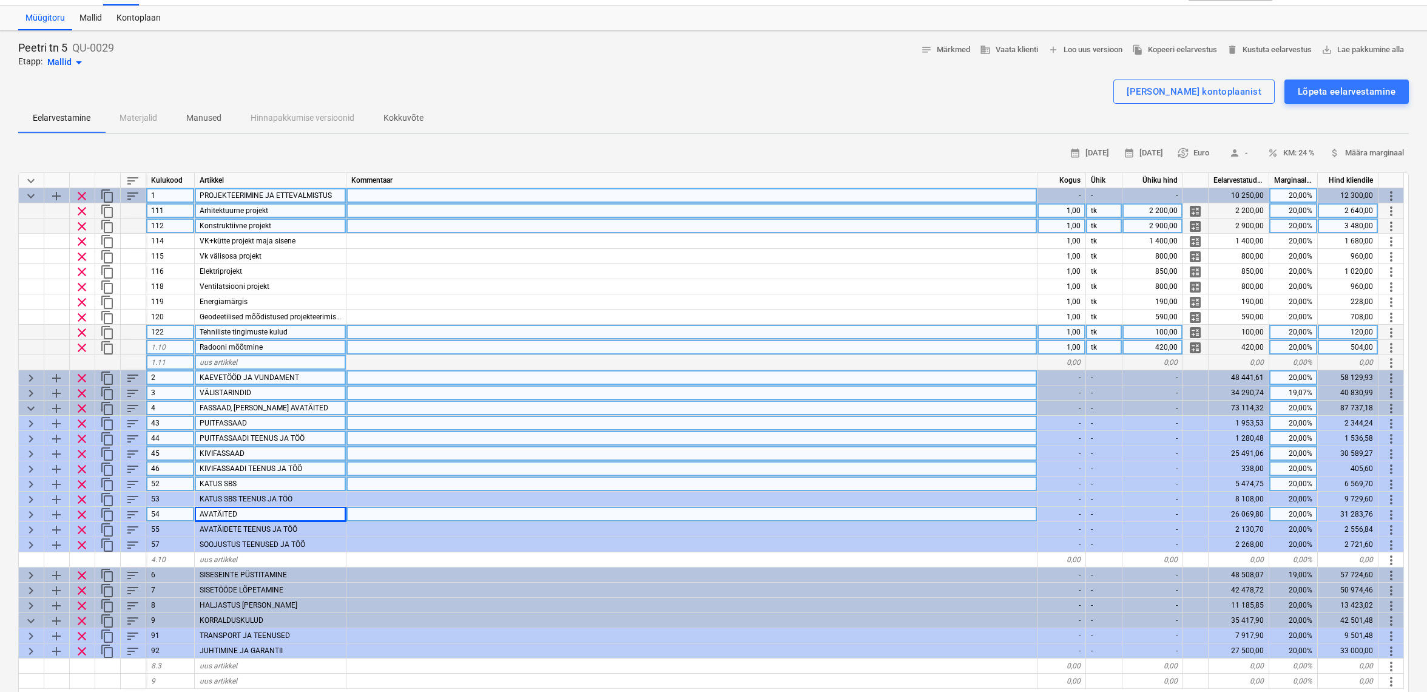
click at [1072, 328] on div "1,00" at bounding box center [1062, 332] width 49 height 15
type input "0"
click at [33, 182] on span "keyboard_arrow_down" at bounding box center [31, 181] width 15 height 15
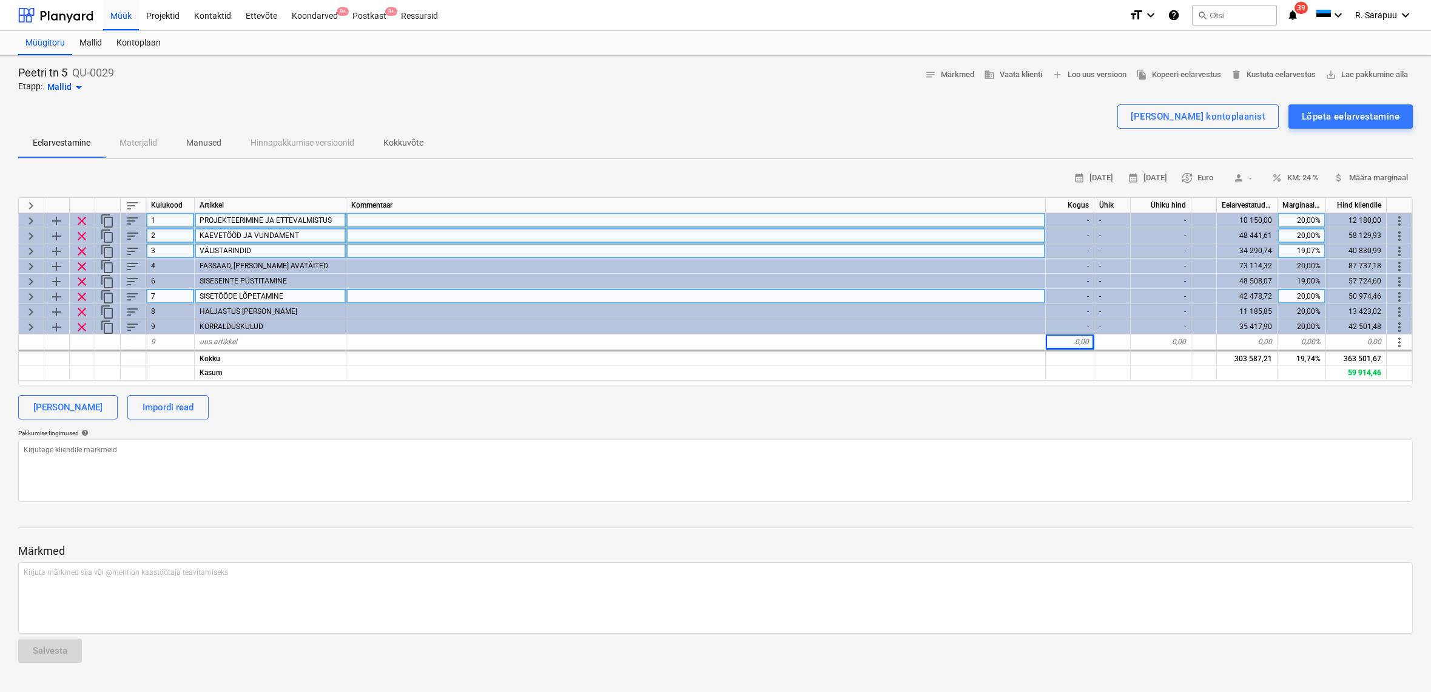
scroll to position [0, 1]
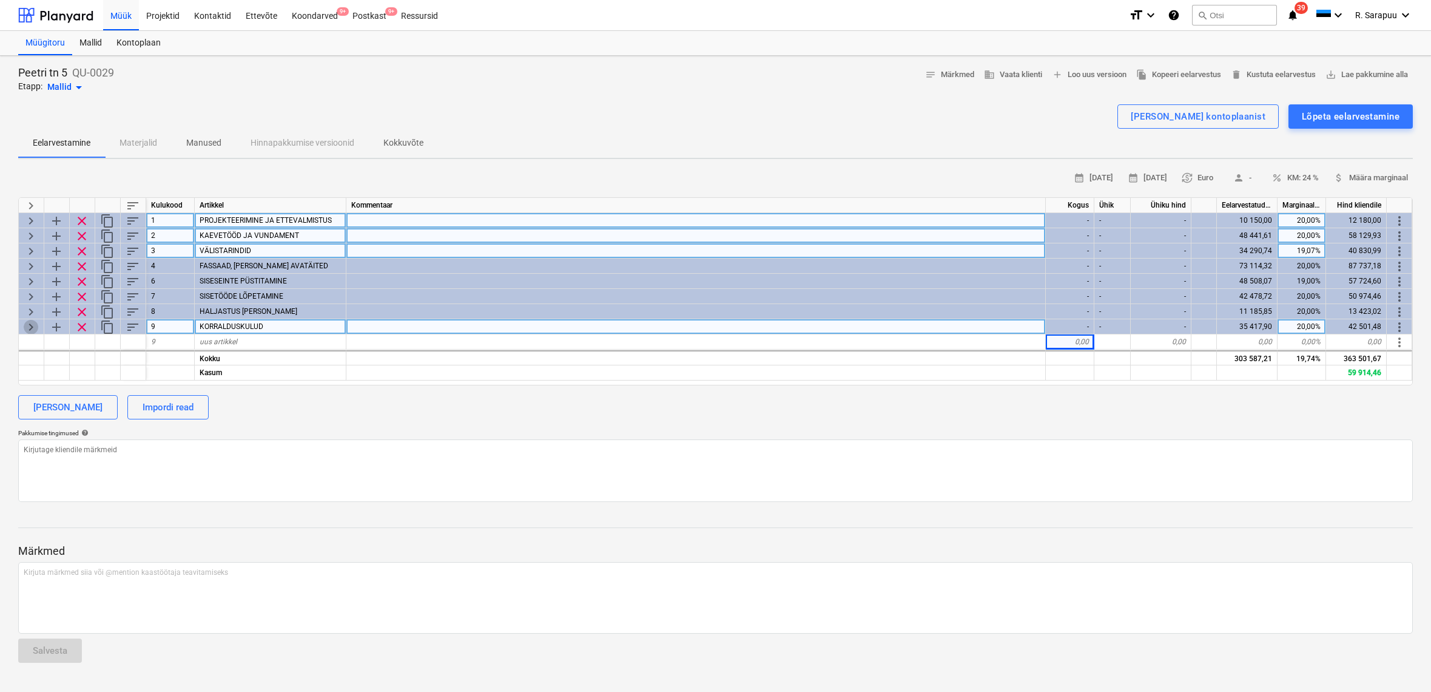
click at [32, 323] on span "keyboard_arrow_right" at bounding box center [31, 327] width 15 height 15
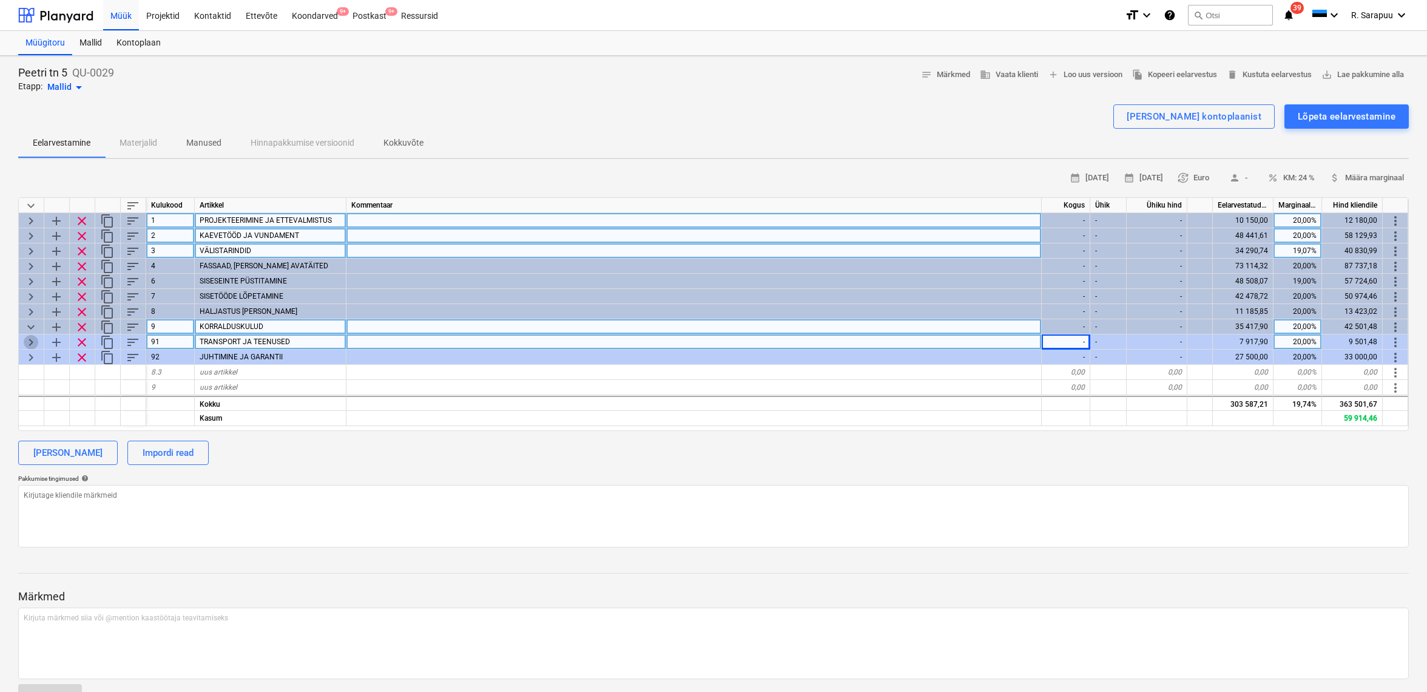
click at [33, 342] on span "keyboard_arrow_right" at bounding box center [31, 342] width 15 height 15
type textarea "x"
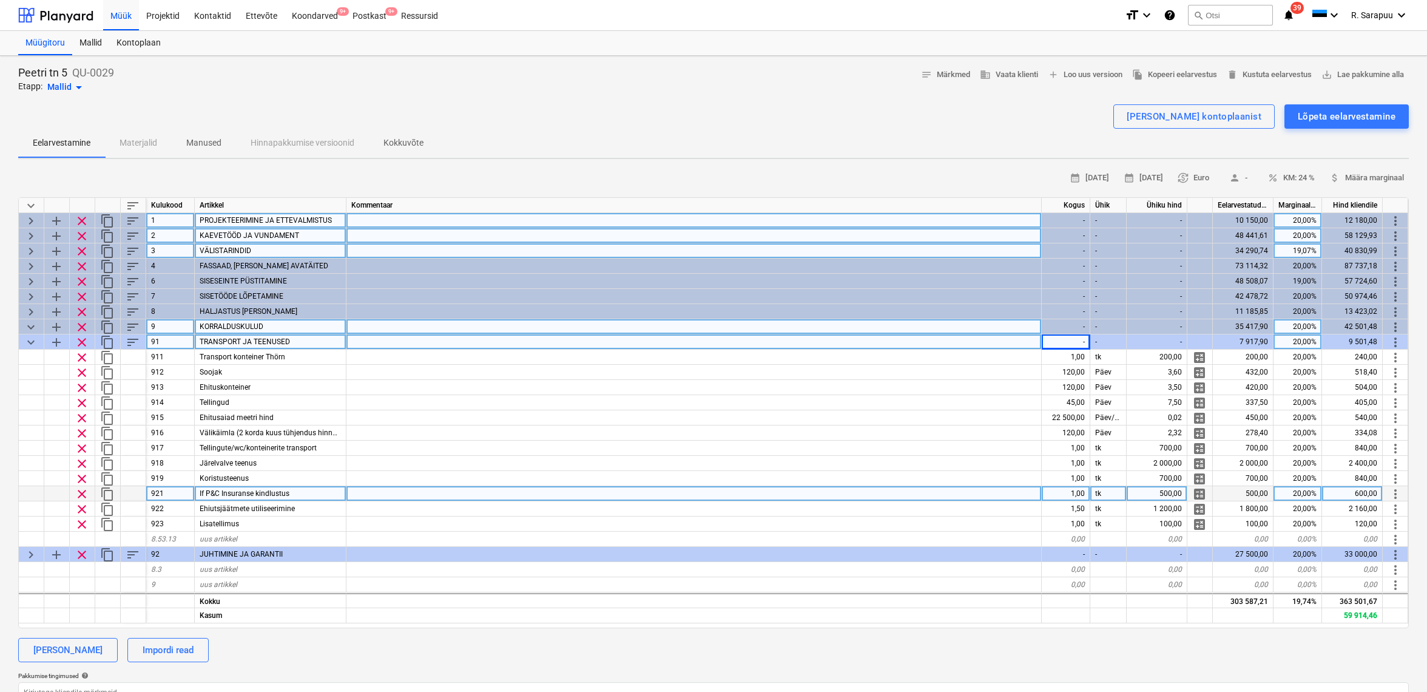
click at [1166, 489] on div "500,00" at bounding box center [1157, 493] width 61 height 15
type input "400"
click at [34, 342] on span "keyboard_arrow_down" at bounding box center [31, 342] width 15 height 15
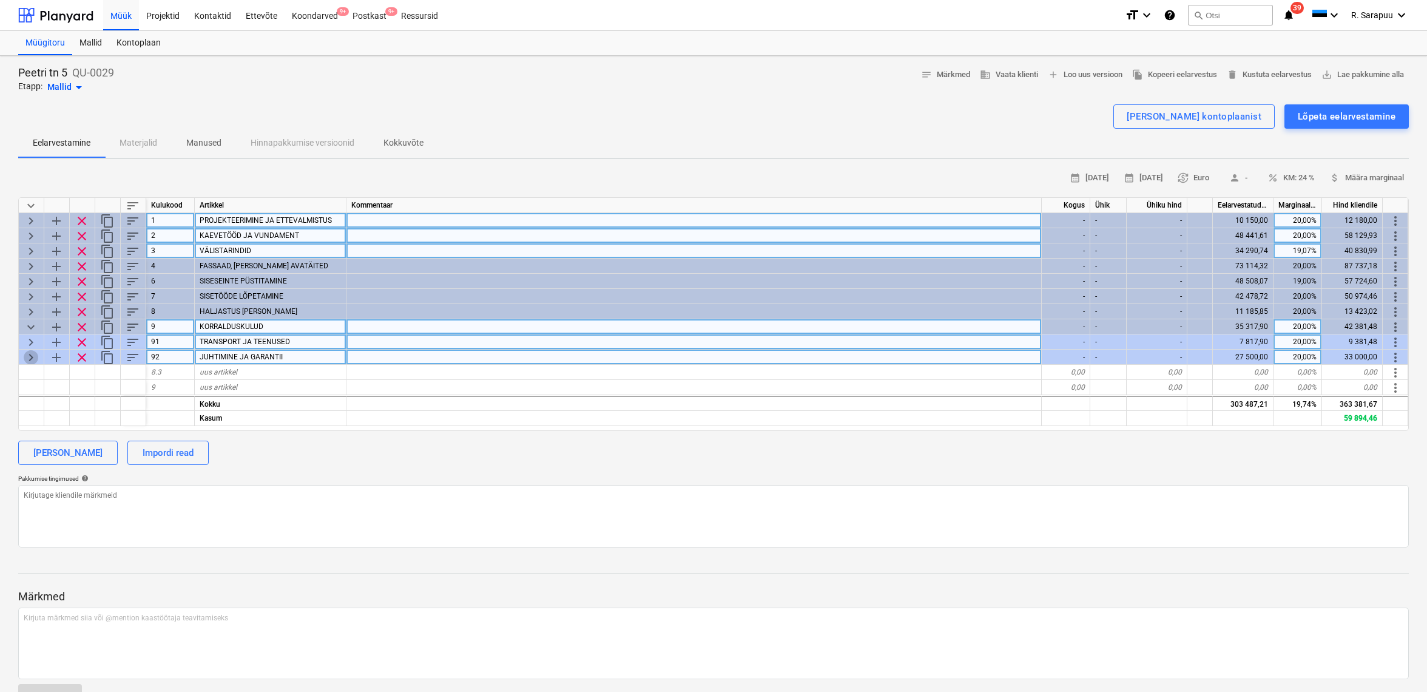
click at [31, 354] on span "keyboard_arrow_right" at bounding box center [31, 357] width 15 height 15
type textarea "x"
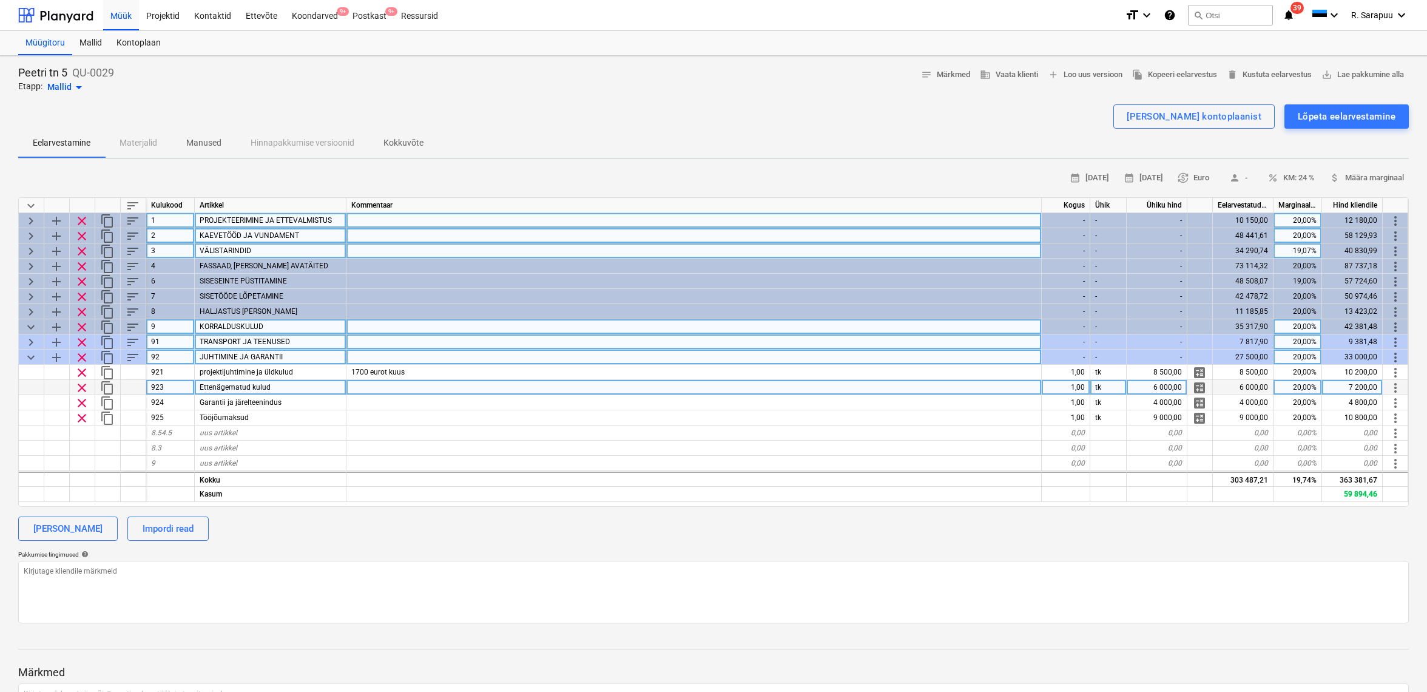
click at [1158, 386] on div "6 000,00" at bounding box center [1157, 387] width 61 height 15
type input "4000"
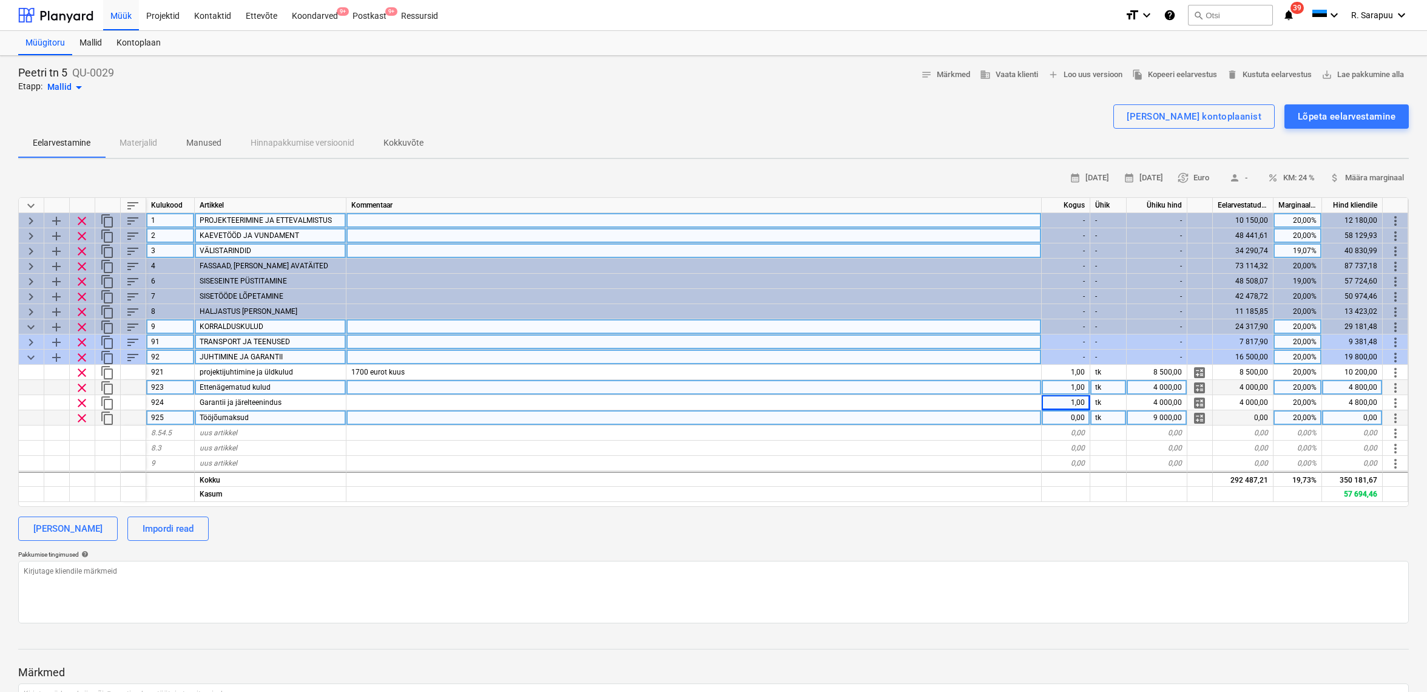
click at [86, 417] on span "clear" at bounding box center [82, 418] width 15 height 15
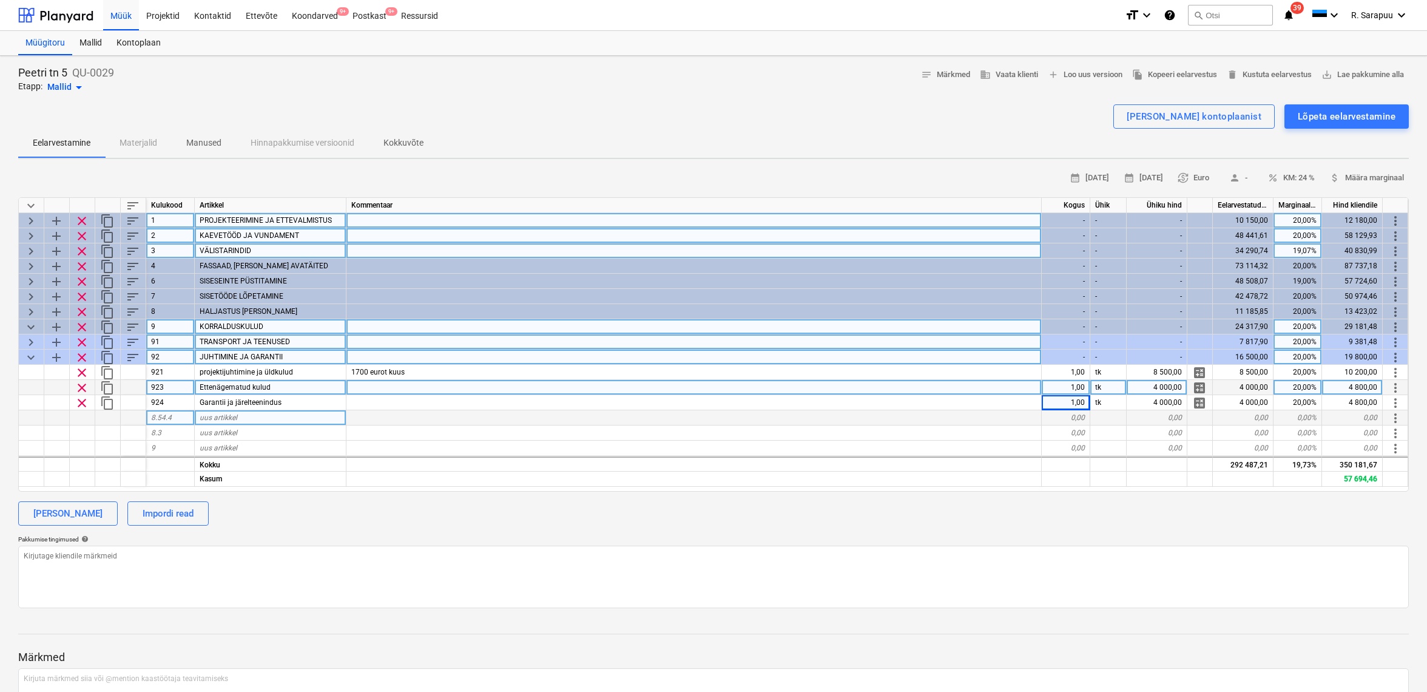
click at [31, 356] on span "keyboard_arrow_down" at bounding box center [31, 357] width 15 height 15
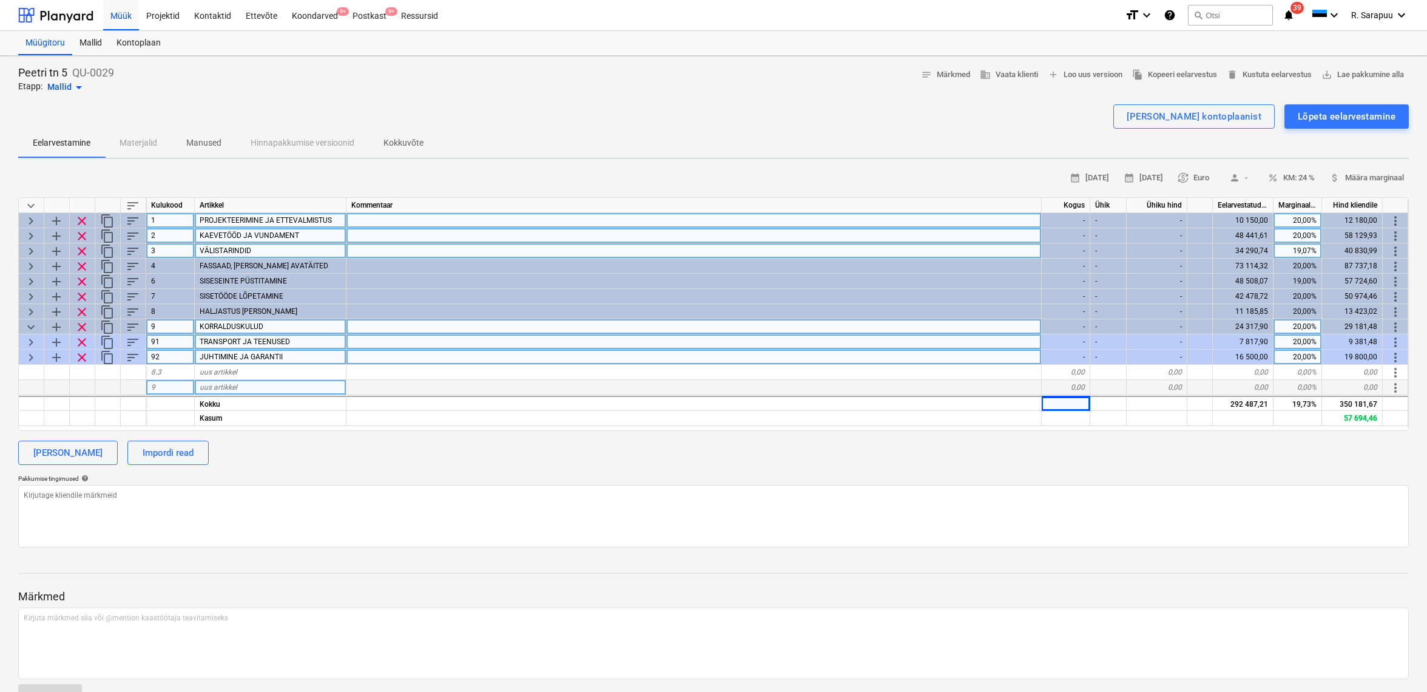
click at [30, 323] on span "keyboard_arrow_down" at bounding box center [31, 327] width 15 height 15
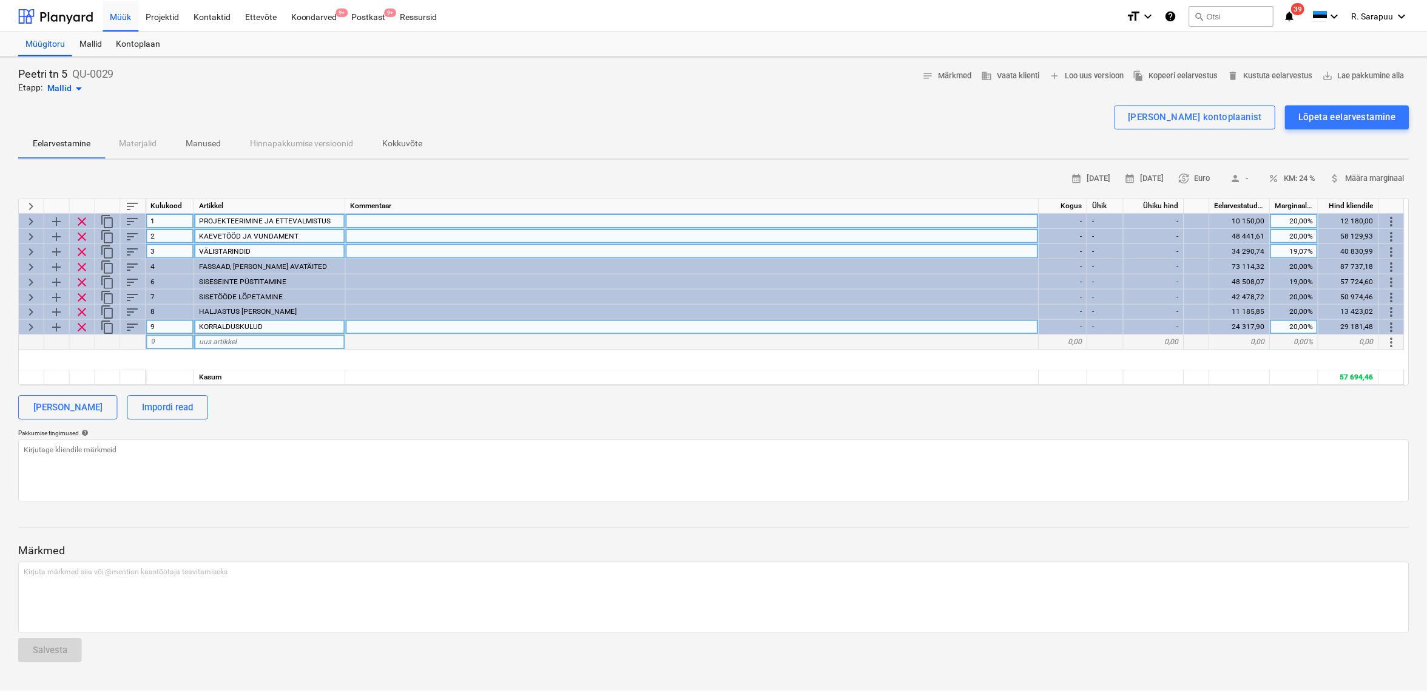
scroll to position [0, 0]
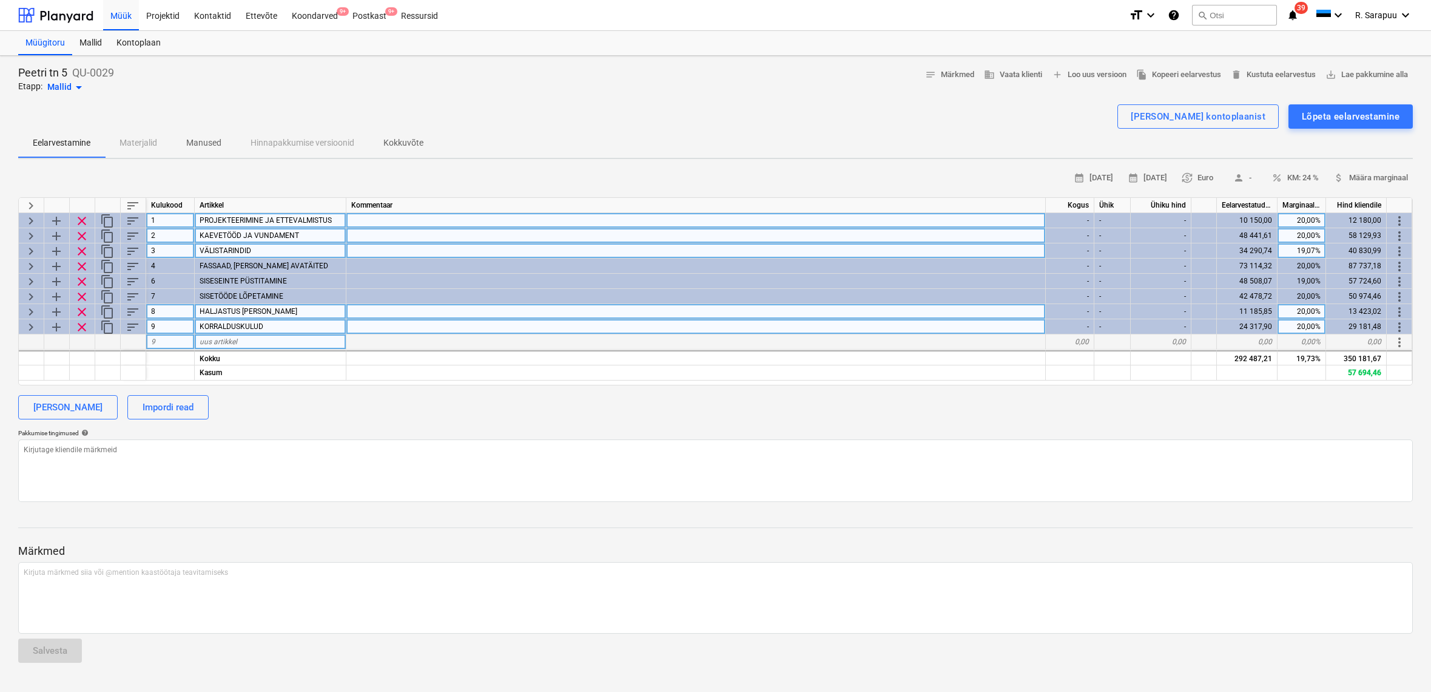
click at [30, 308] on span "keyboard_arrow_right" at bounding box center [31, 312] width 15 height 15
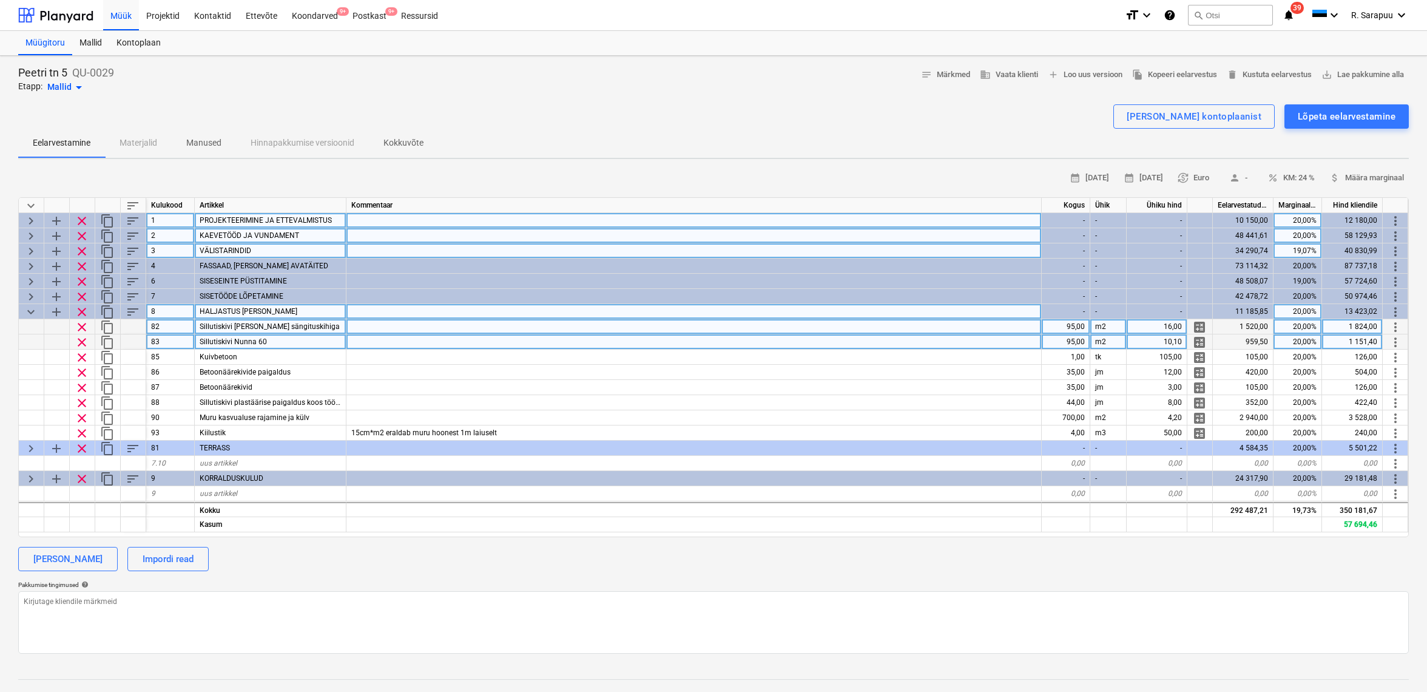
click at [30, 311] on span "keyboard_arrow_down" at bounding box center [31, 312] width 15 height 15
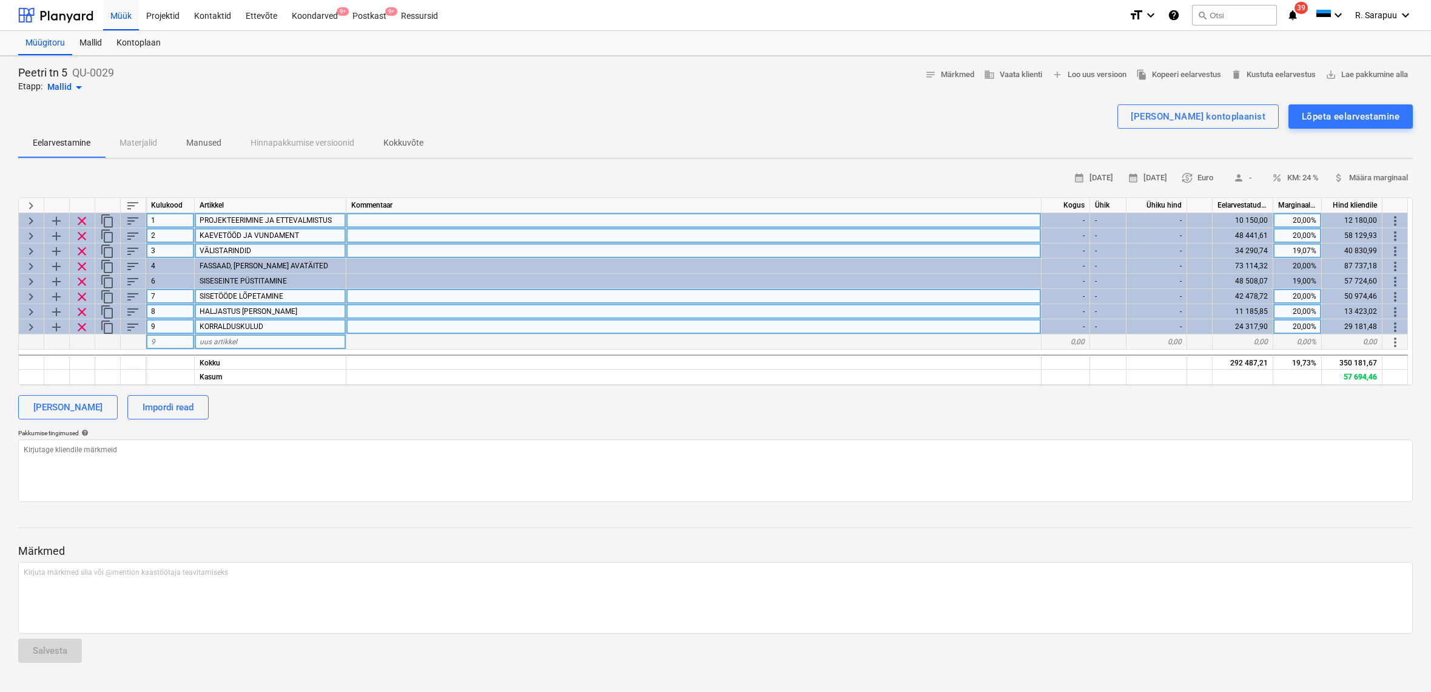
click at [33, 297] on span "keyboard_arrow_right" at bounding box center [31, 296] width 15 height 15
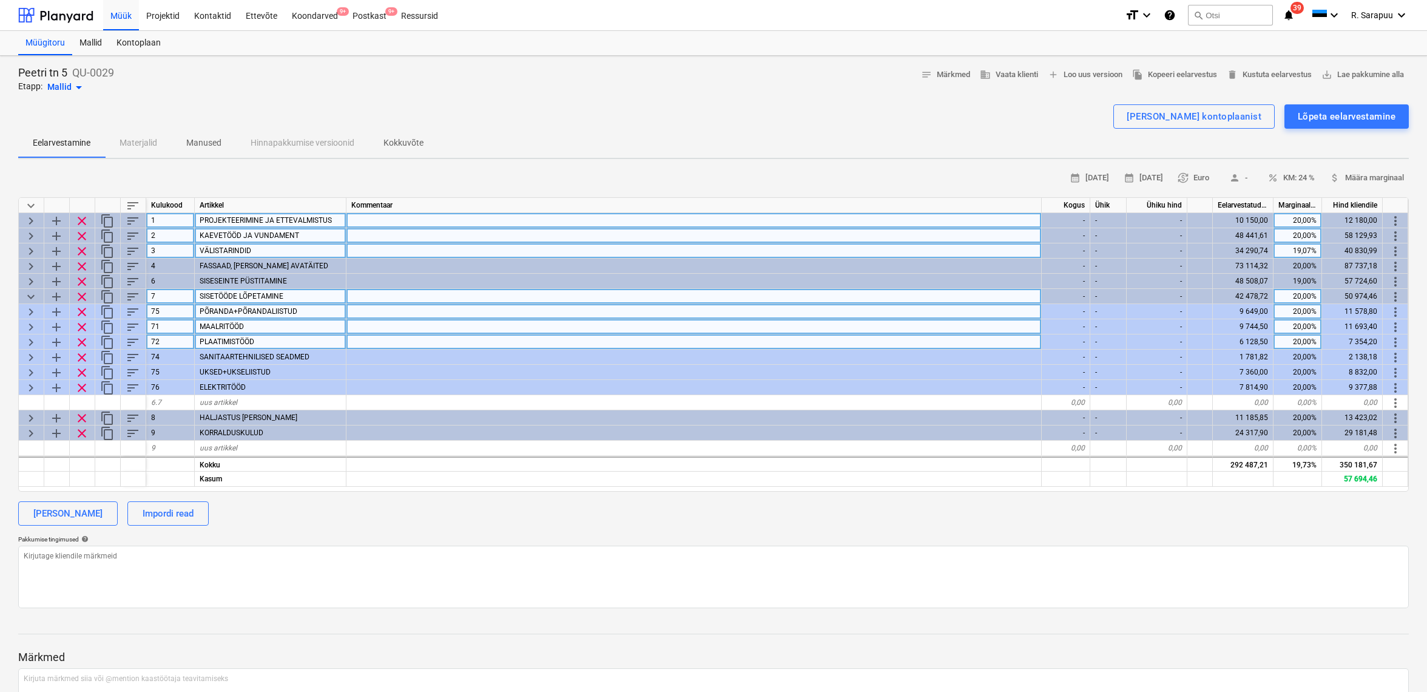
click at [30, 310] on span "keyboard_arrow_right" at bounding box center [31, 312] width 15 height 15
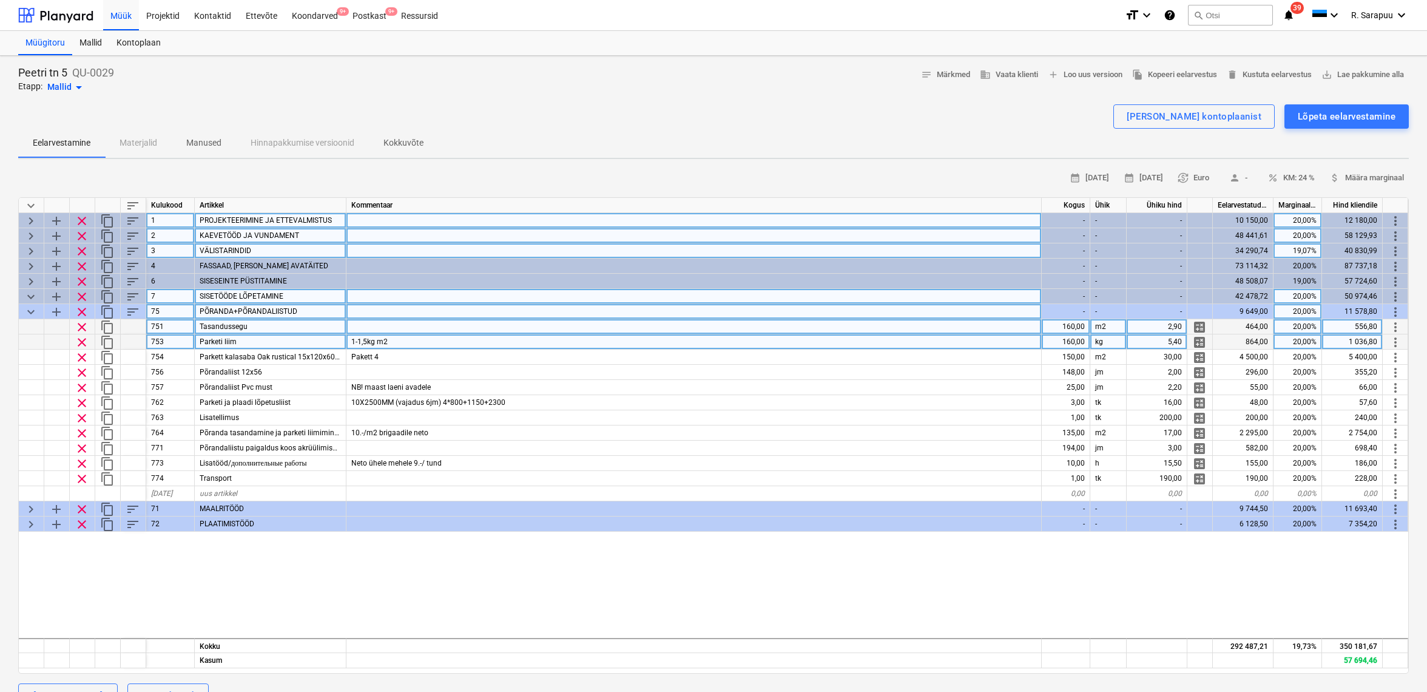
type textarea "x"
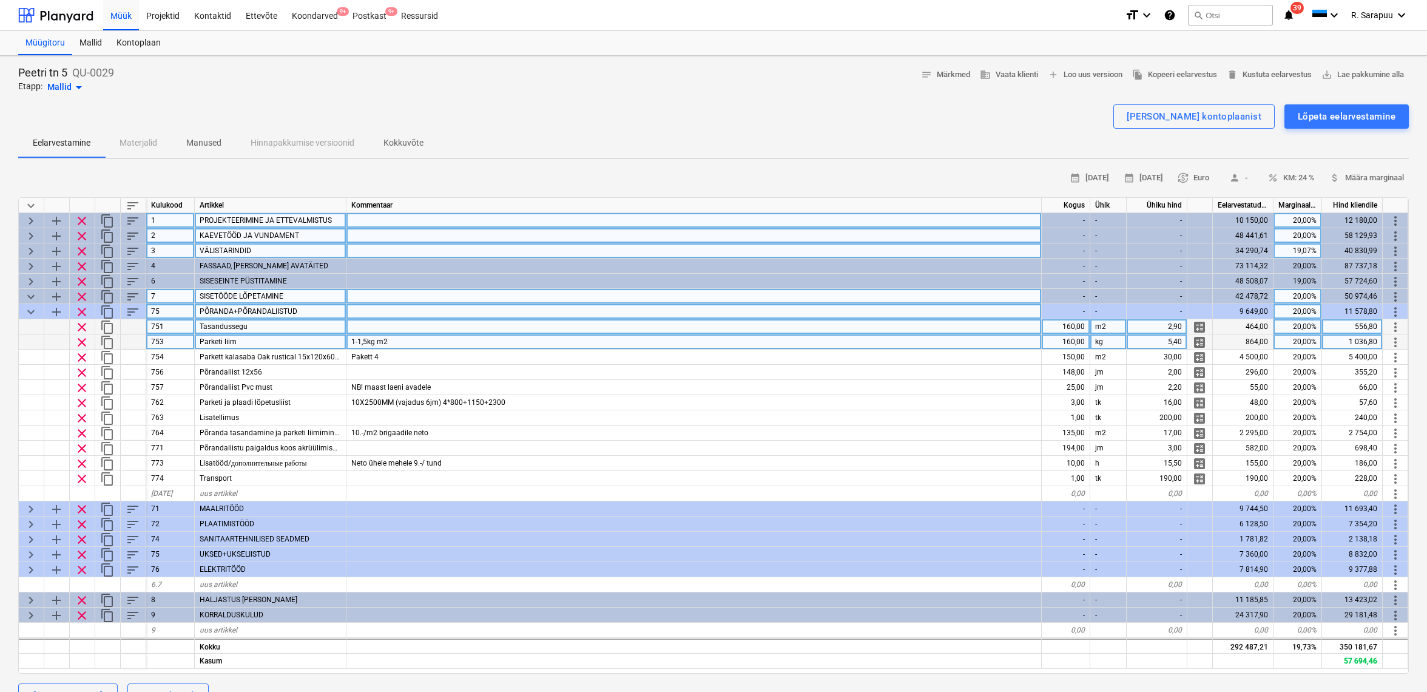
click at [1071, 324] on div "160,00" at bounding box center [1066, 326] width 49 height 15
type input "0"
type textarea "x"
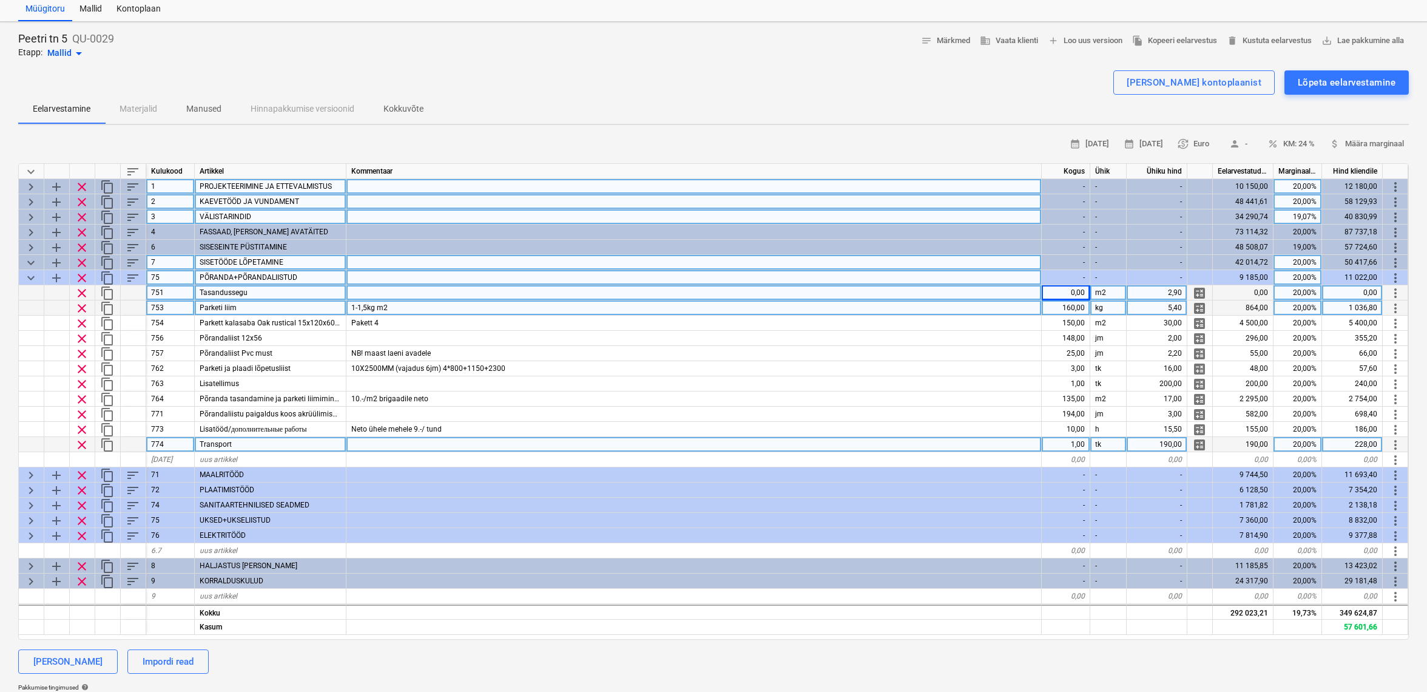
scroll to position [36, 1]
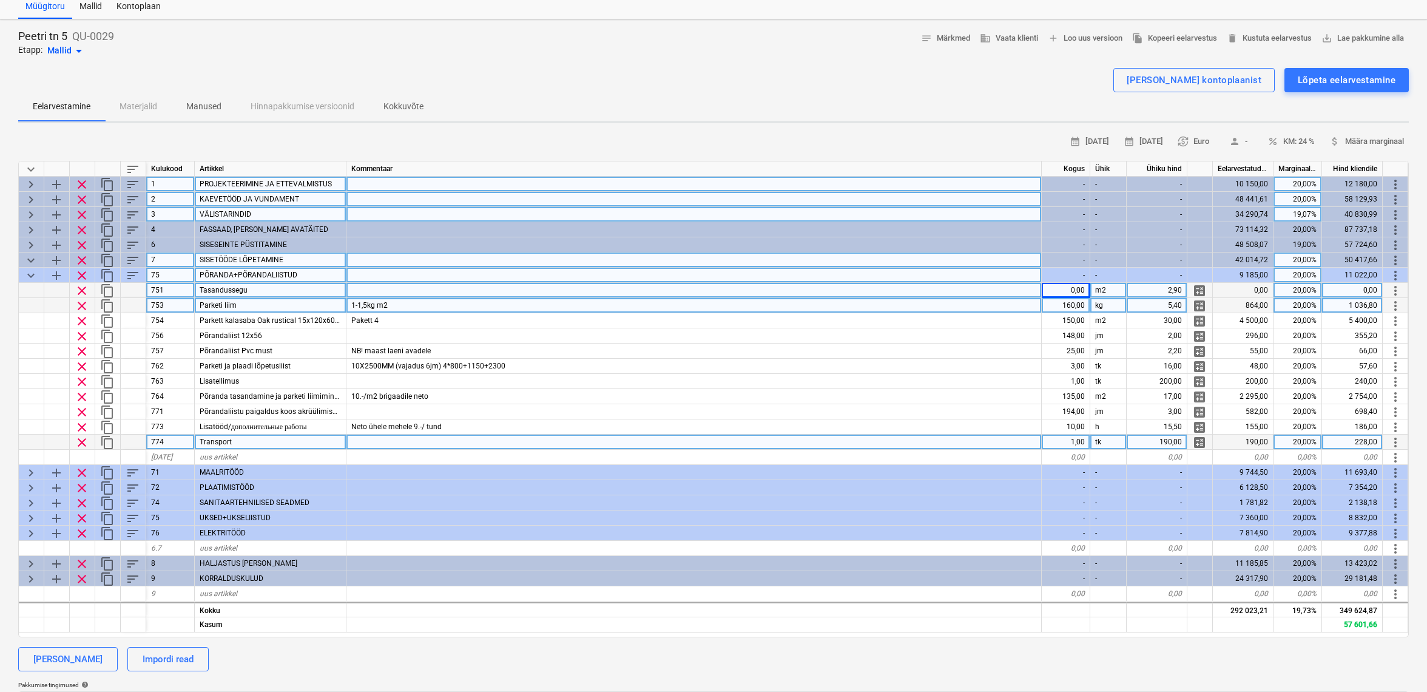
click at [1079, 441] on div "1,00" at bounding box center [1066, 441] width 49 height 15
type input "0"
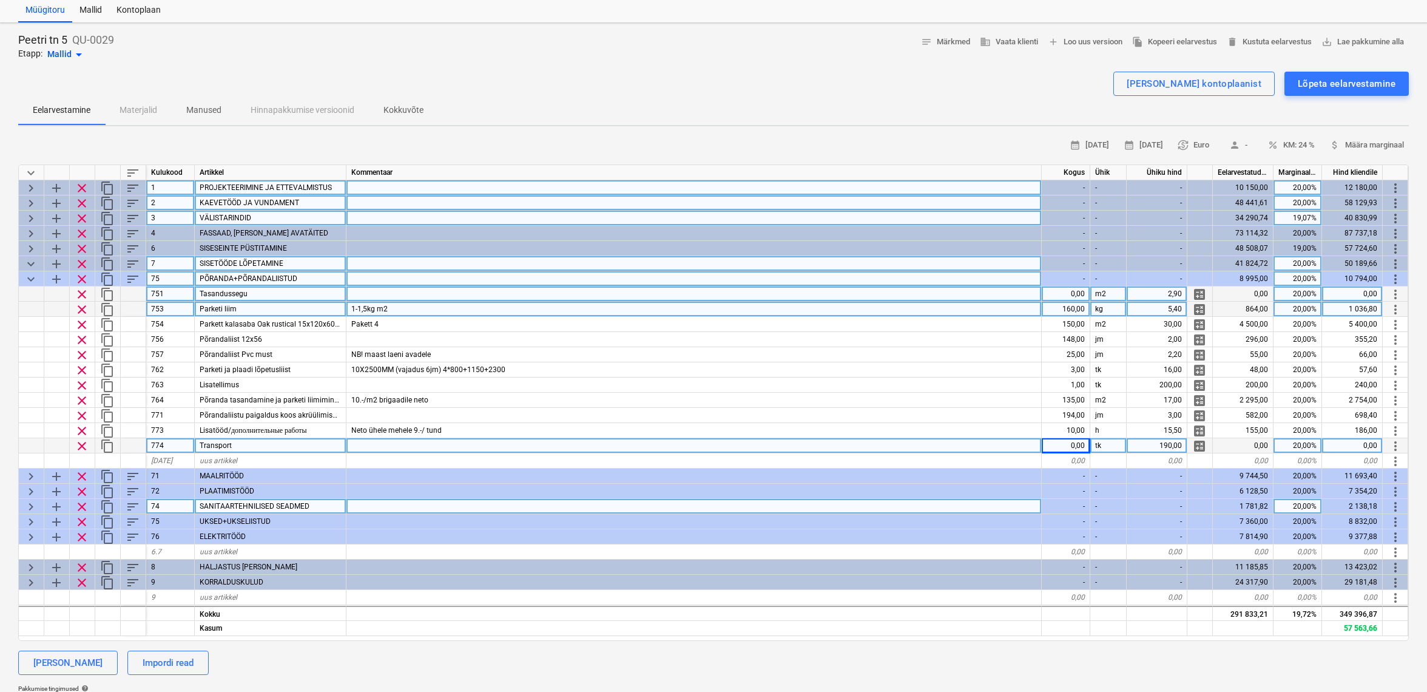
scroll to position [0, 1]
click at [82, 441] on span "clear" at bounding box center [82, 446] width 15 height 15
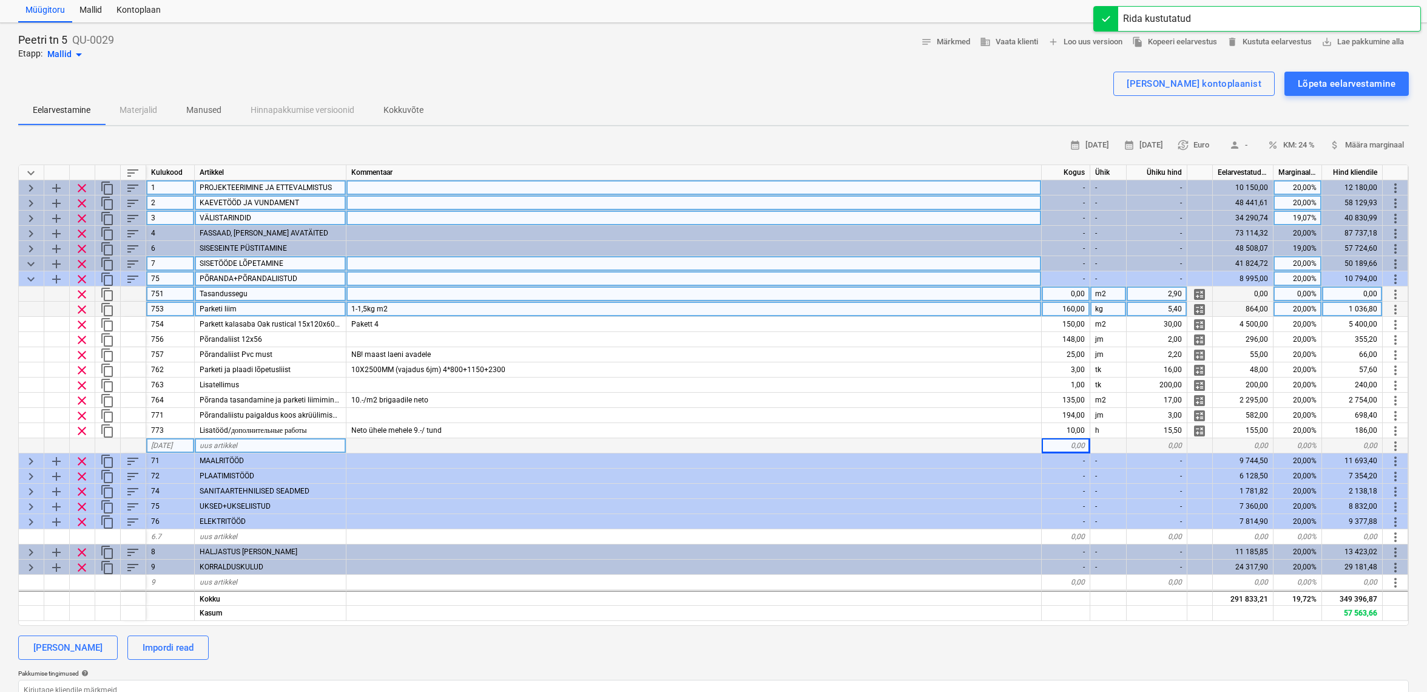
click at [30, 276] on span "keyboard_arrow_down" at bounding box center [31, 279] width 15 height 15
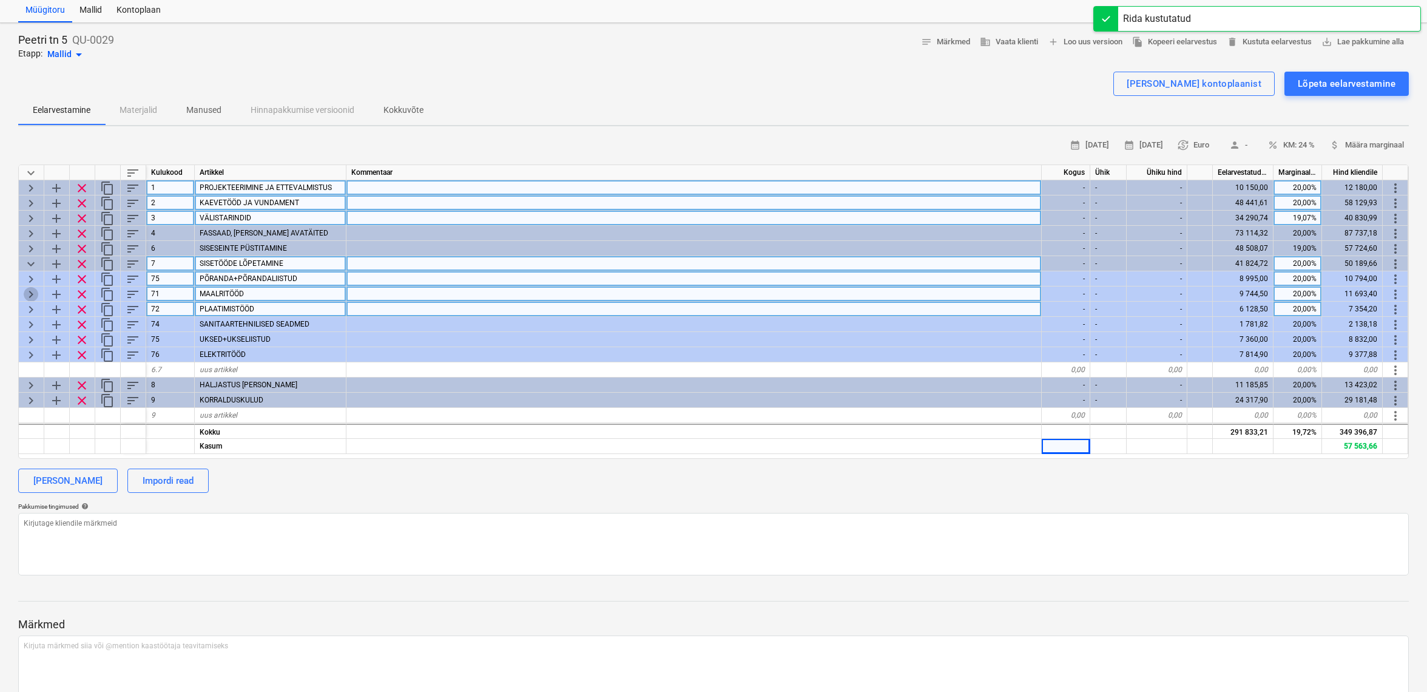
click at [30, 292] on span "keyboard_arrow_right" at bounding box center [31, 294] width 15 height 15
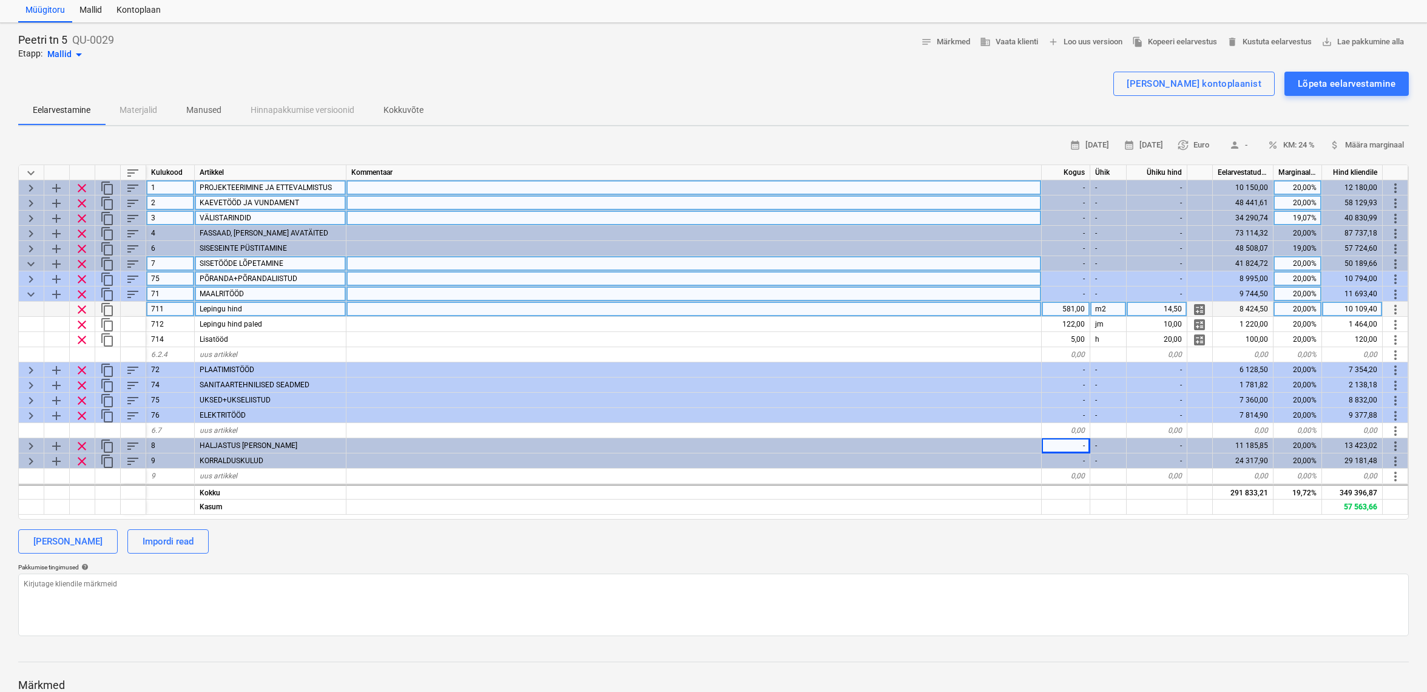
click at [30, 292] on span "keyboard_arrow_down" at bounding box center [31, 294] width 15 height 15
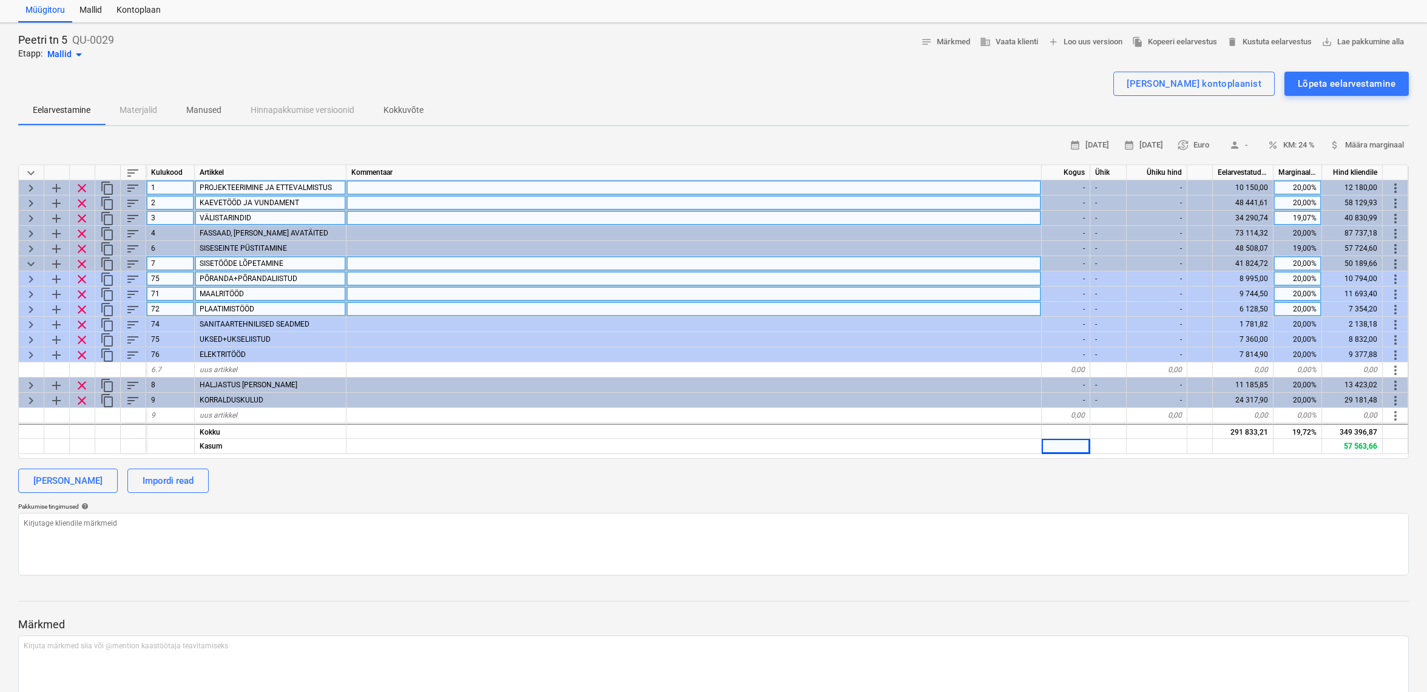
click at [30, 306] on span "keyboard_arrow_right" at bounding box center [31, 309] width 15 height 15
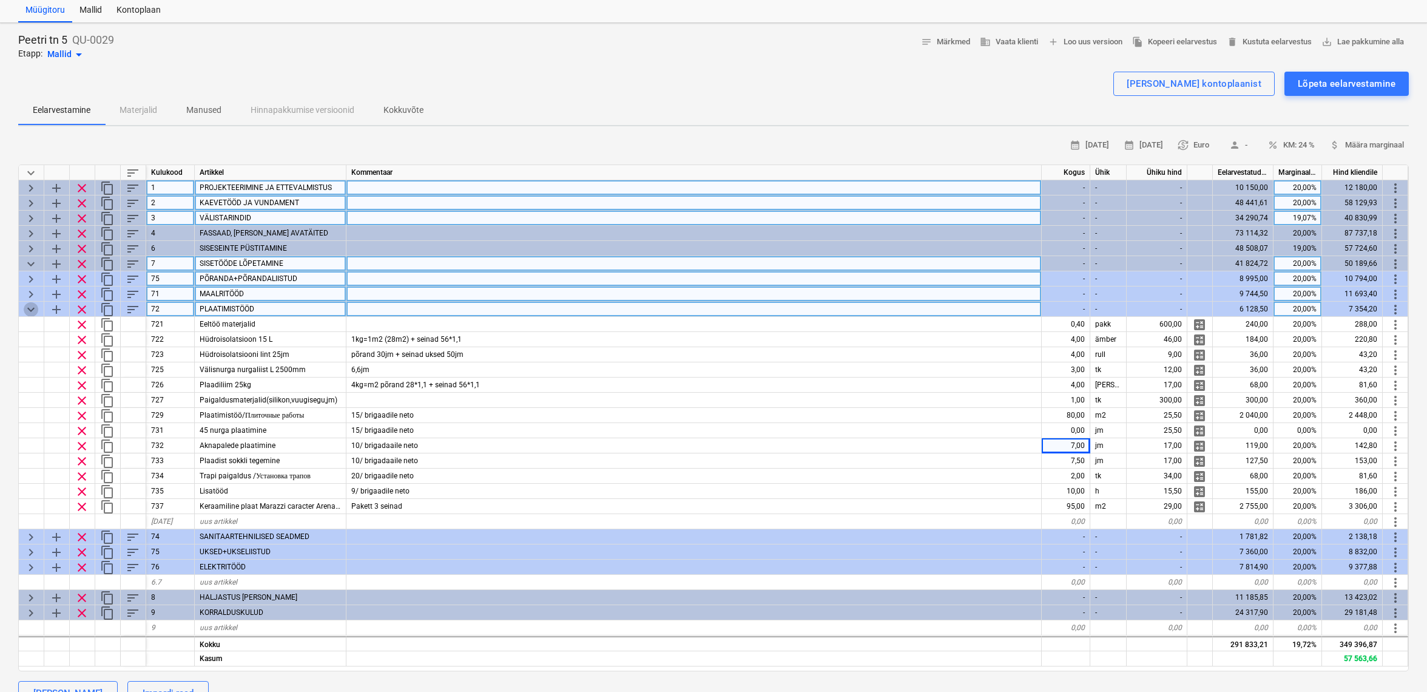
click at [28, 306] on span "keyboard_arrow_down" at bounding box center [31, 309] width 15 height 15
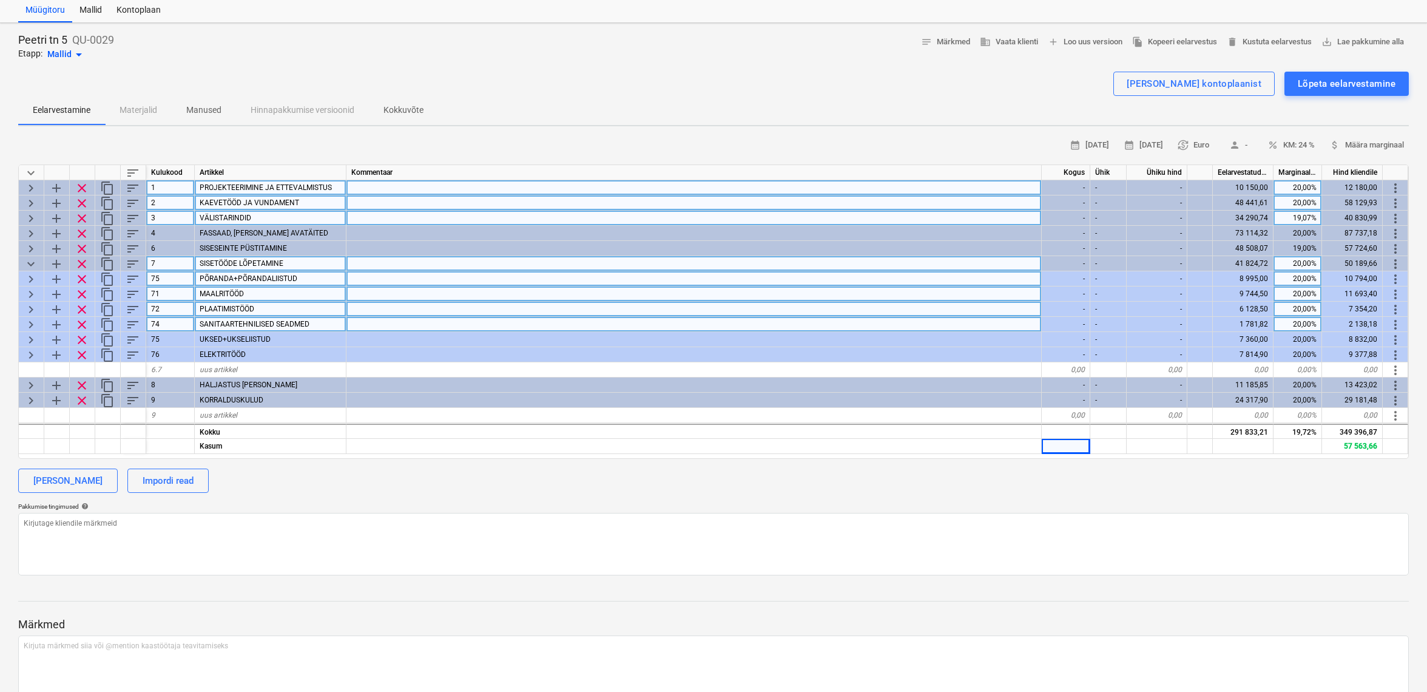
click at [27, 322] on span "keyboard_arrow_right" at bounding box center [31, 324] width 15 height 15
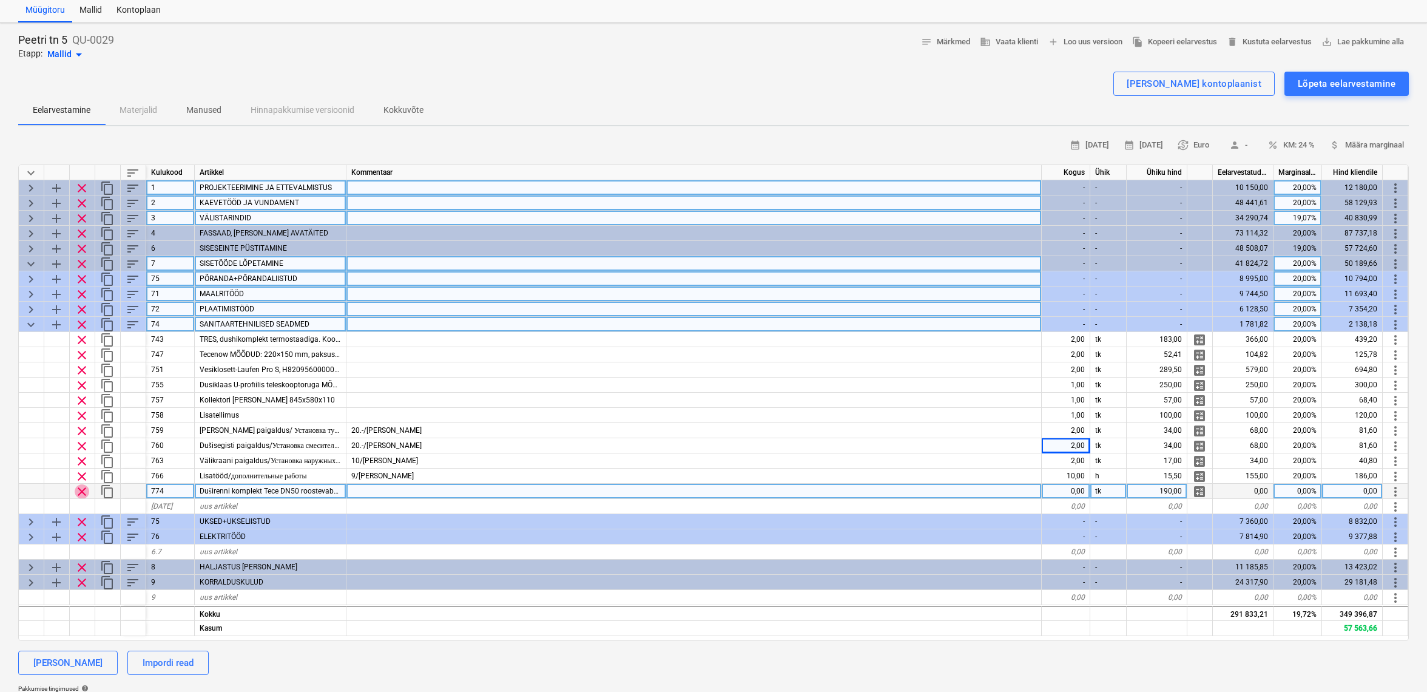
click at [79, 490] on span "clear" at bounding box center [82, 491] width 15 height 15
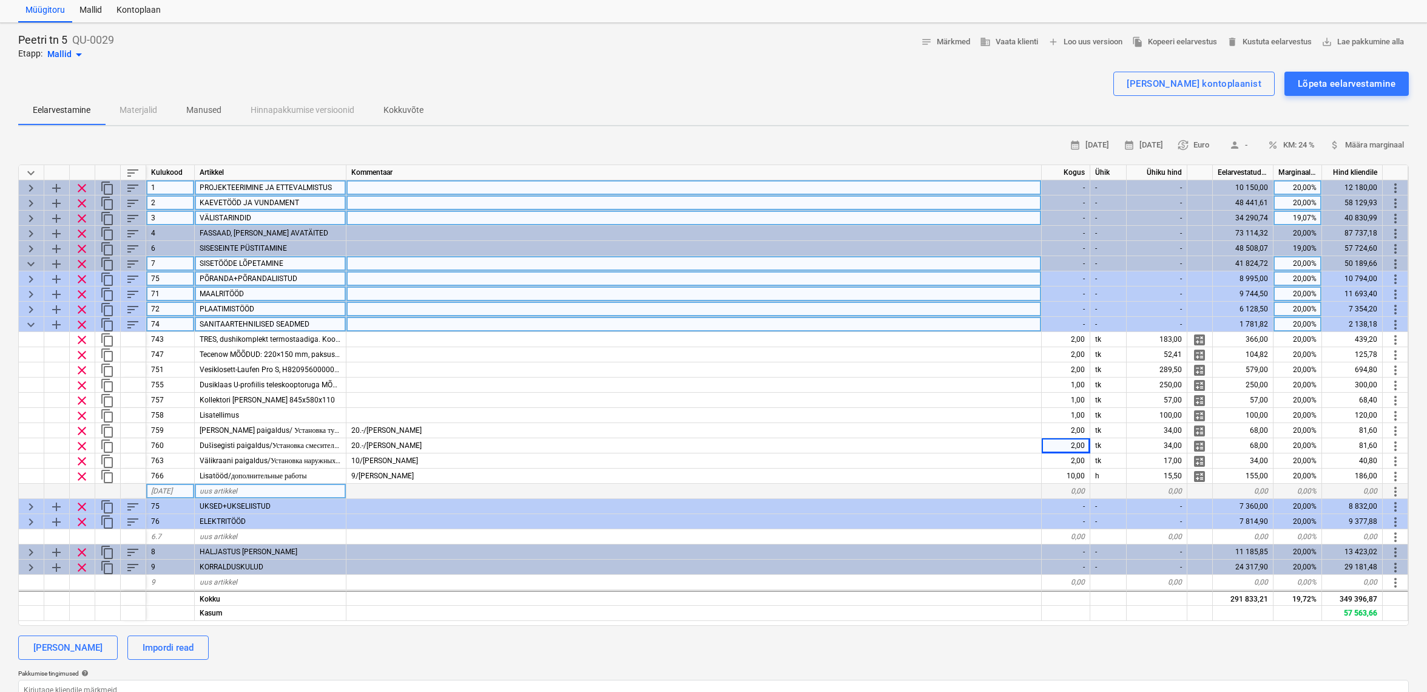
click at [32, 321] on span "keyboard_arrow_down" at bounding box center [31, 324] width 15 height 15
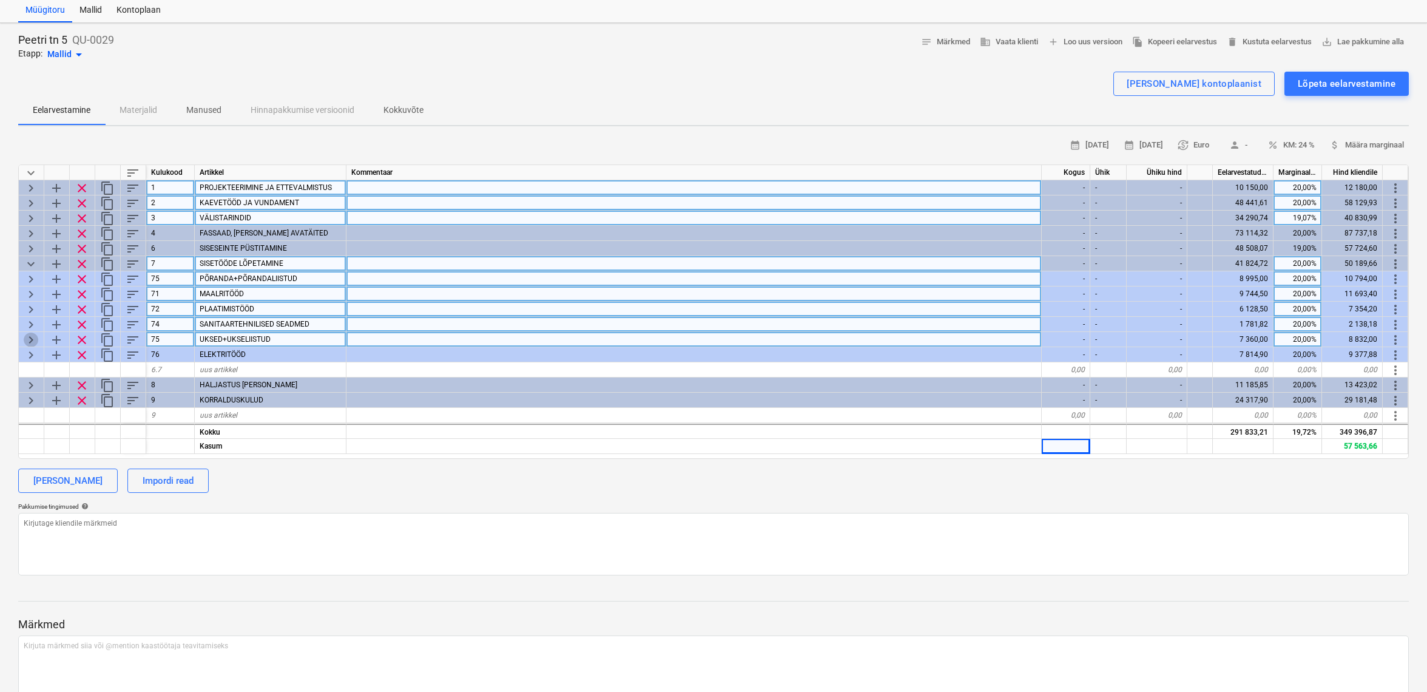
click at [33, 336] on span "keyboard_arrow_right" at bounding box center [31, 340] width 15 height 15
type textarea "x"
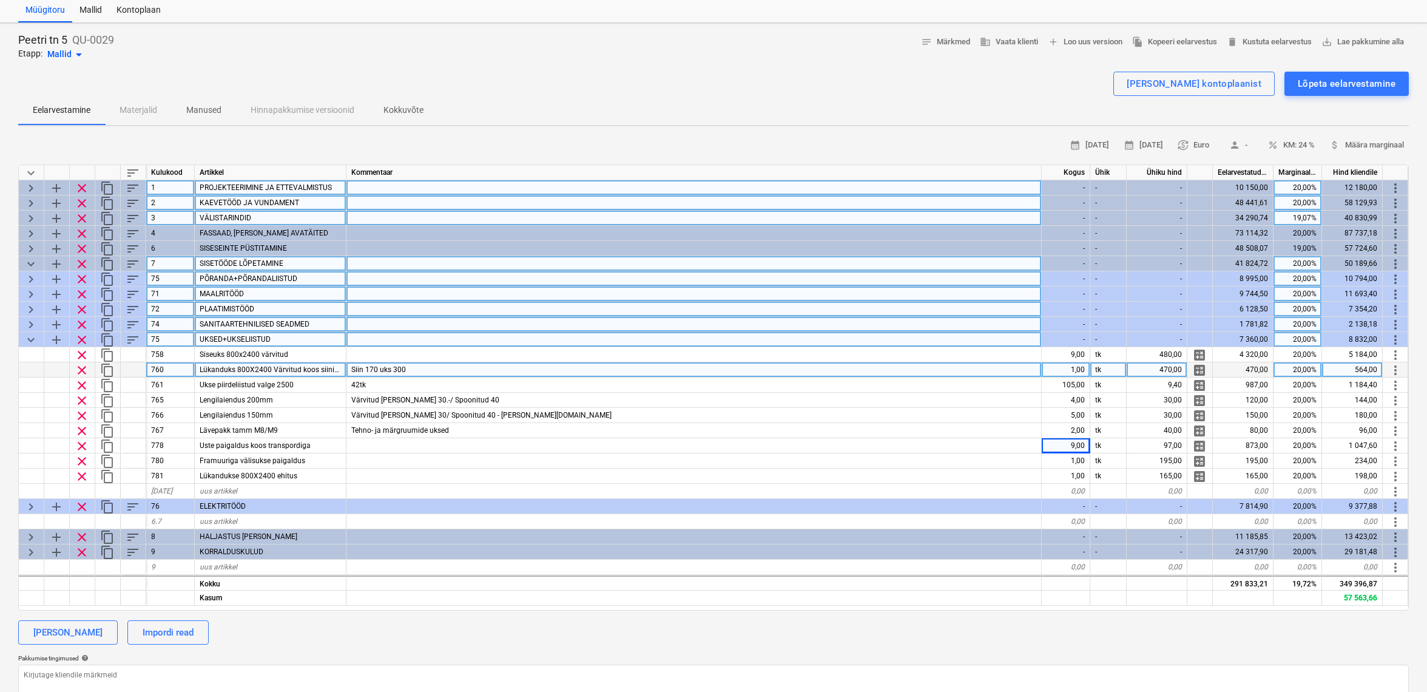
click at [1069, 370] on div "1,00" at bounding box center [1066, 369] width 49 height 15
type input "2"
type textarea "x"
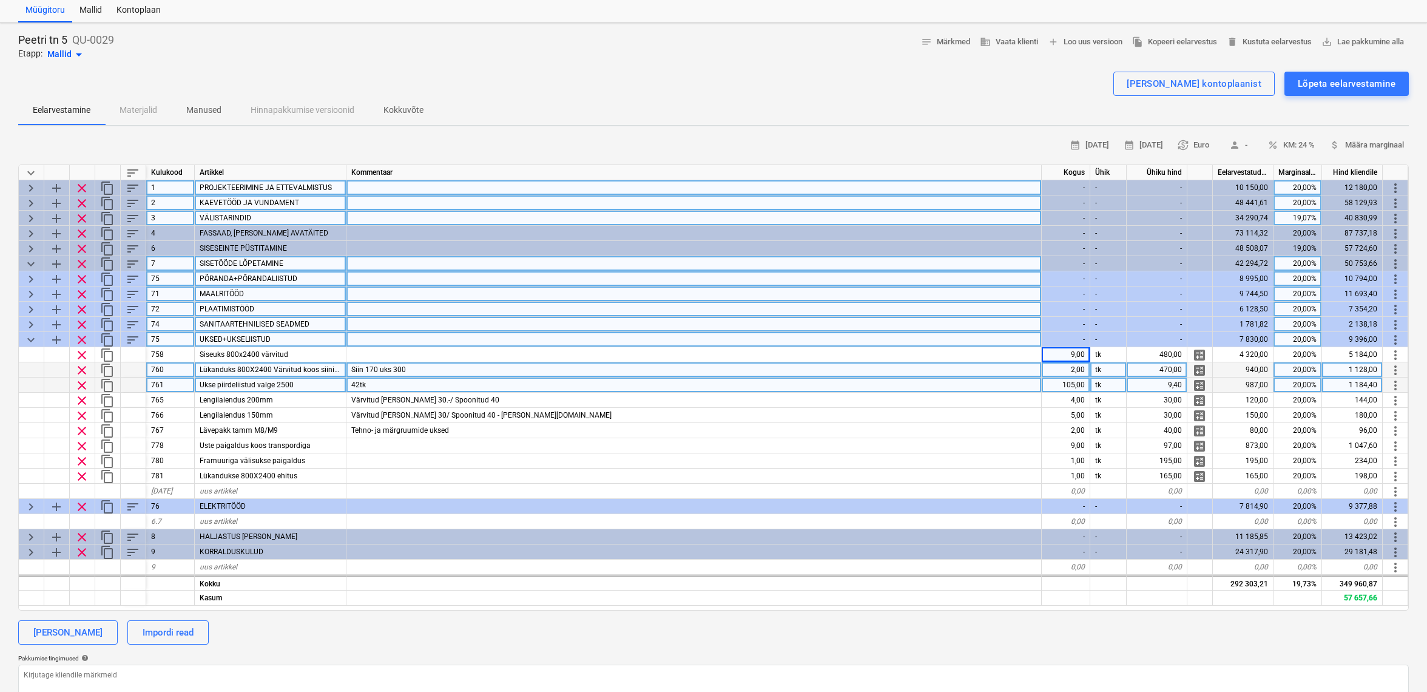
scroll to position [0, 0]
type input "35"
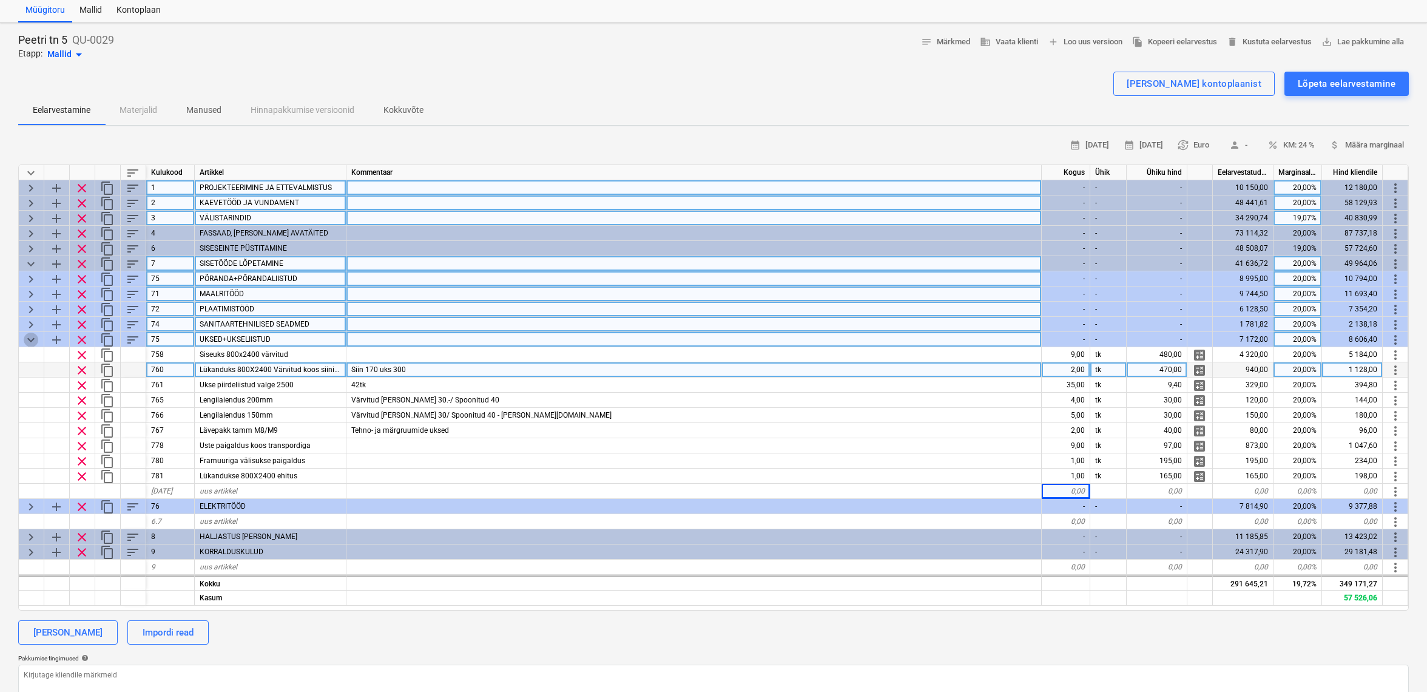
click at [32, 337] on span "keyboard_arrow_down" at bounding box center [31, 340] width 15 height 15
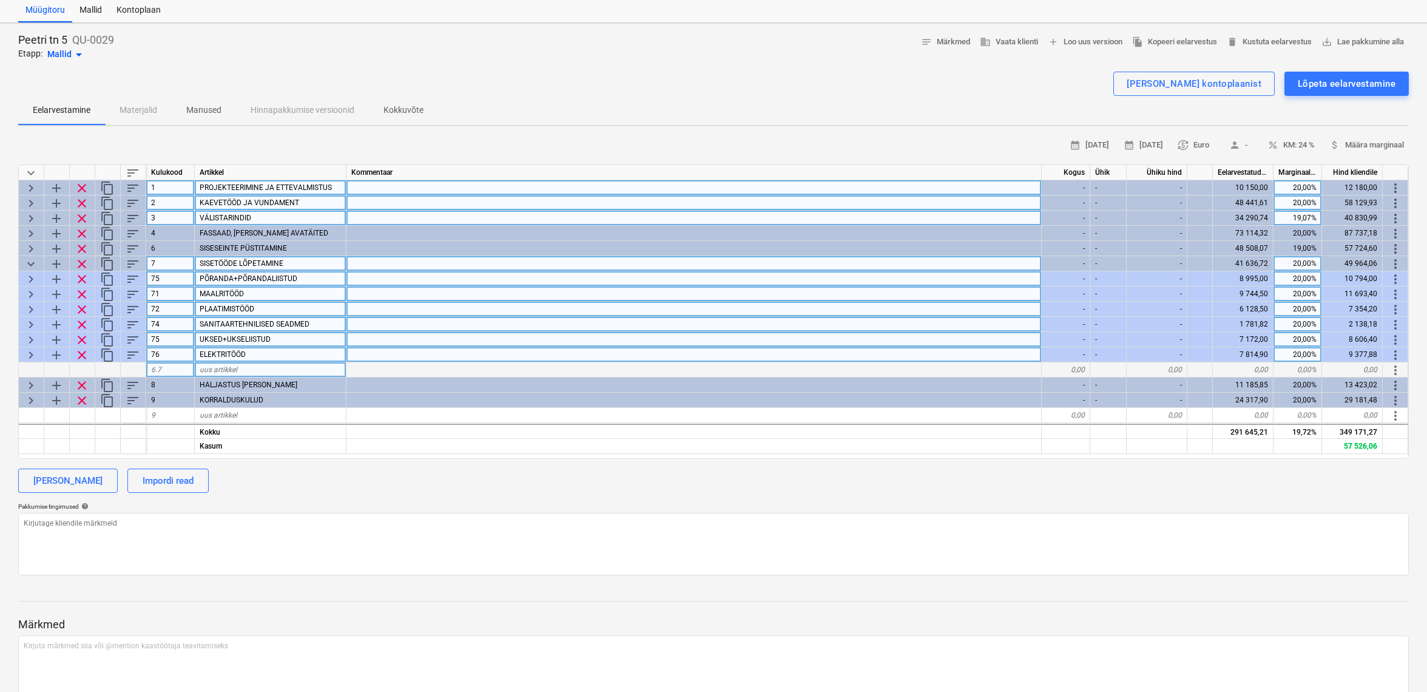
click at [32, 351] on span "keyboard_arrow_right" at bounding box center [31, 355] width 15 height 15
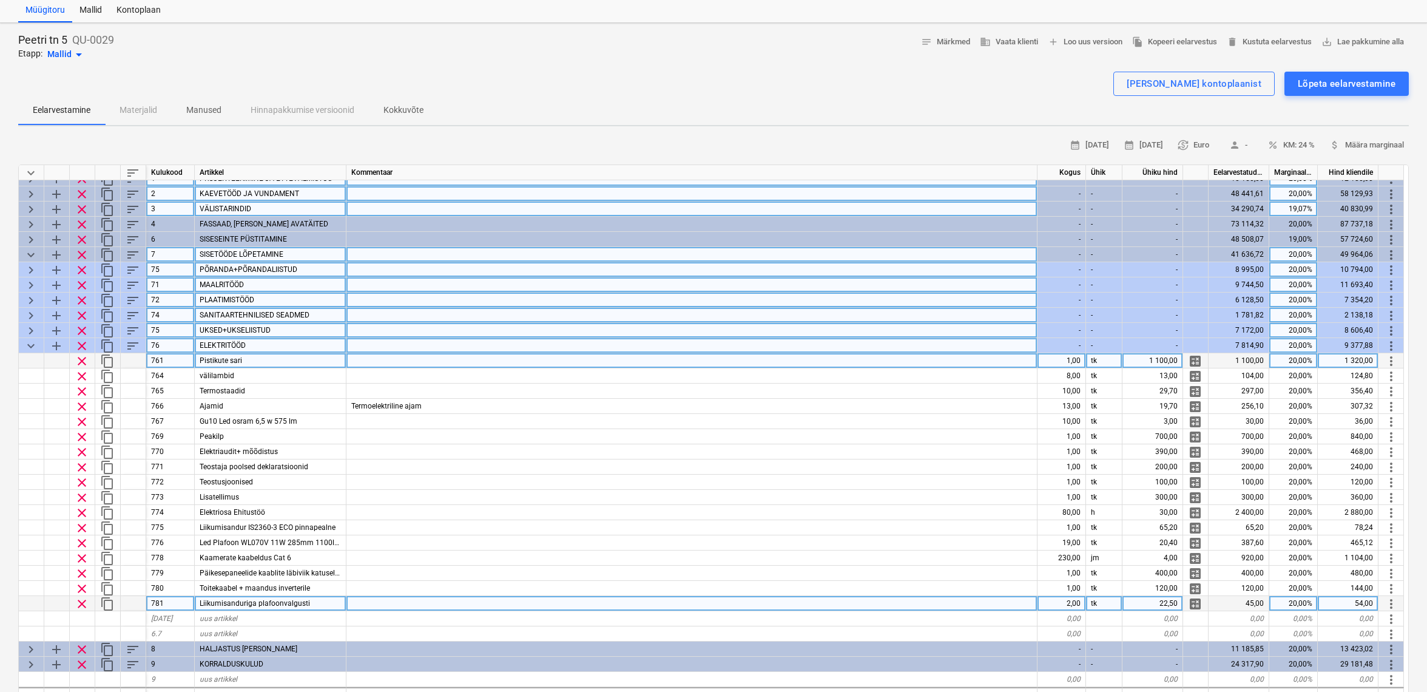
scroll to position [14, 1]
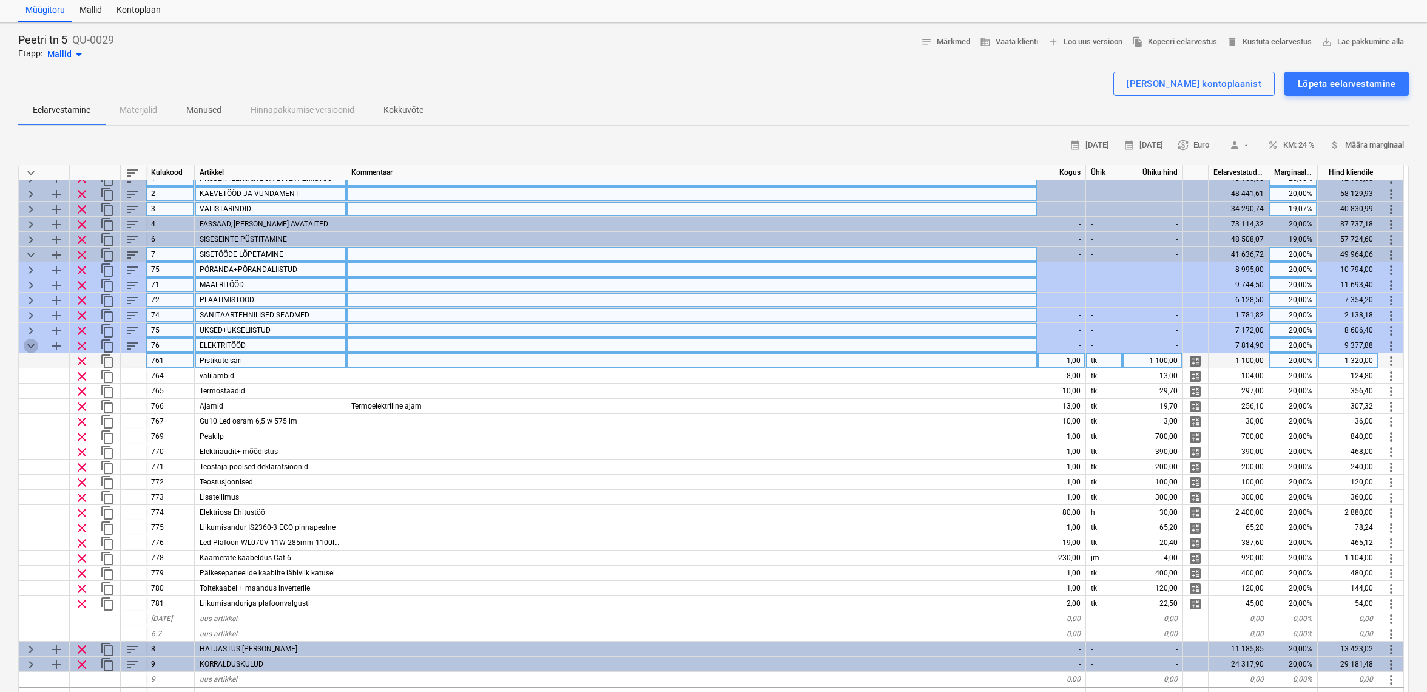
click at [35, 340] on span "keyboard_arrow_down" at bounding box center [31, 346] width 15 height 15
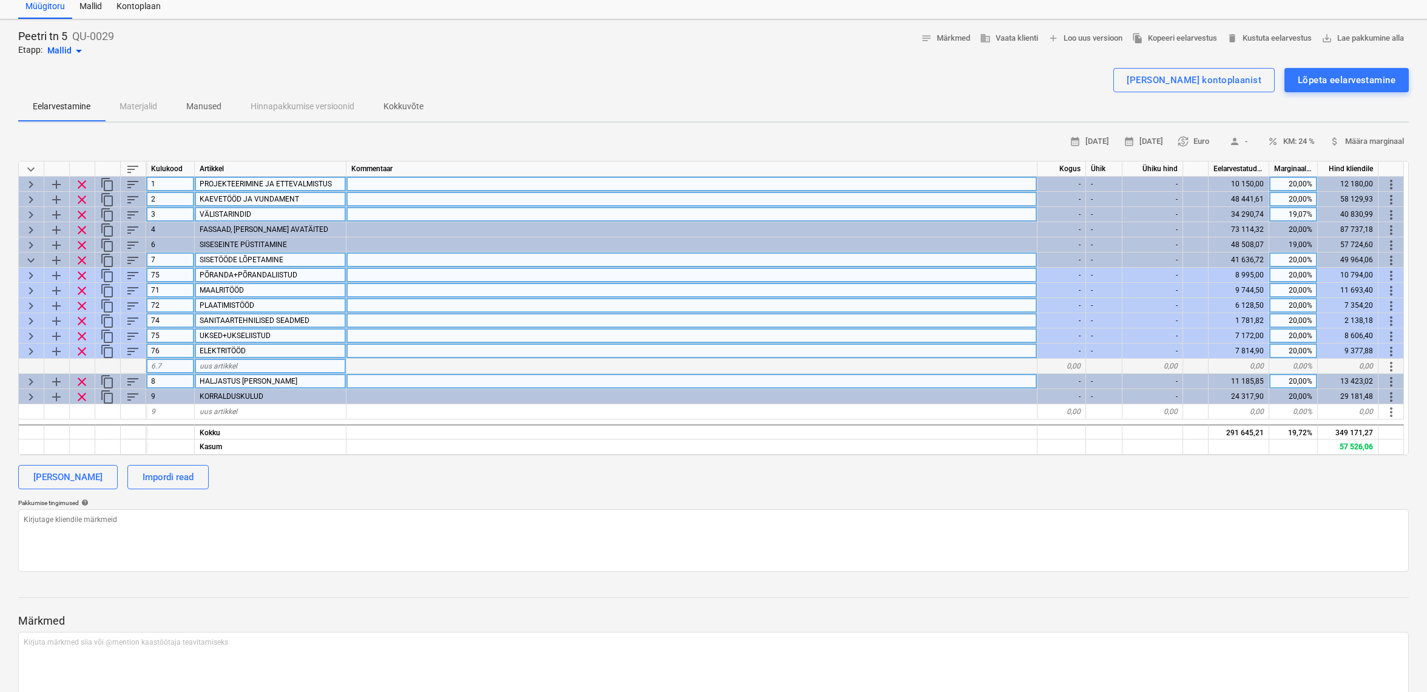
scroll to position [38, 0]
click at [30, 380] on span "keyboard_arrow_right" at bounding box center [31, 380] width 15 height 15
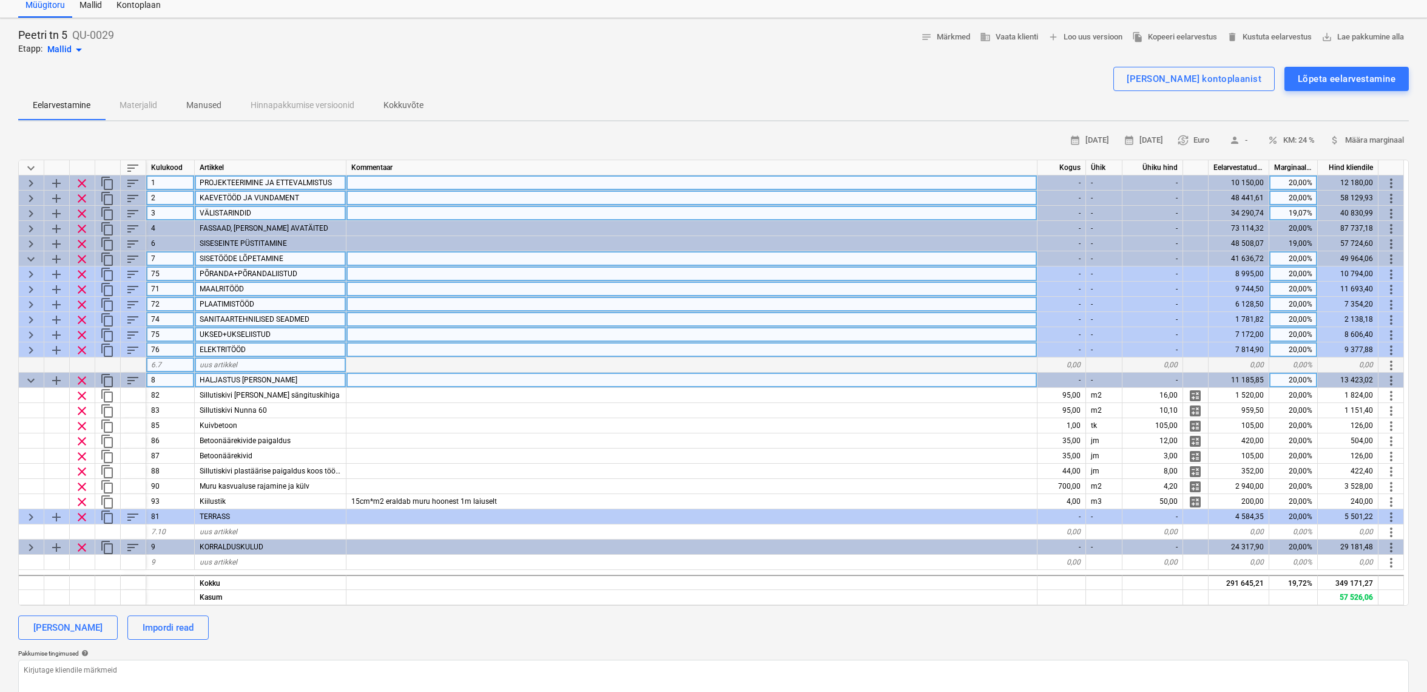
click at [30, 380] on span "keyboard_arrow_down" at bounding box center [31, 380] width 15 height 15
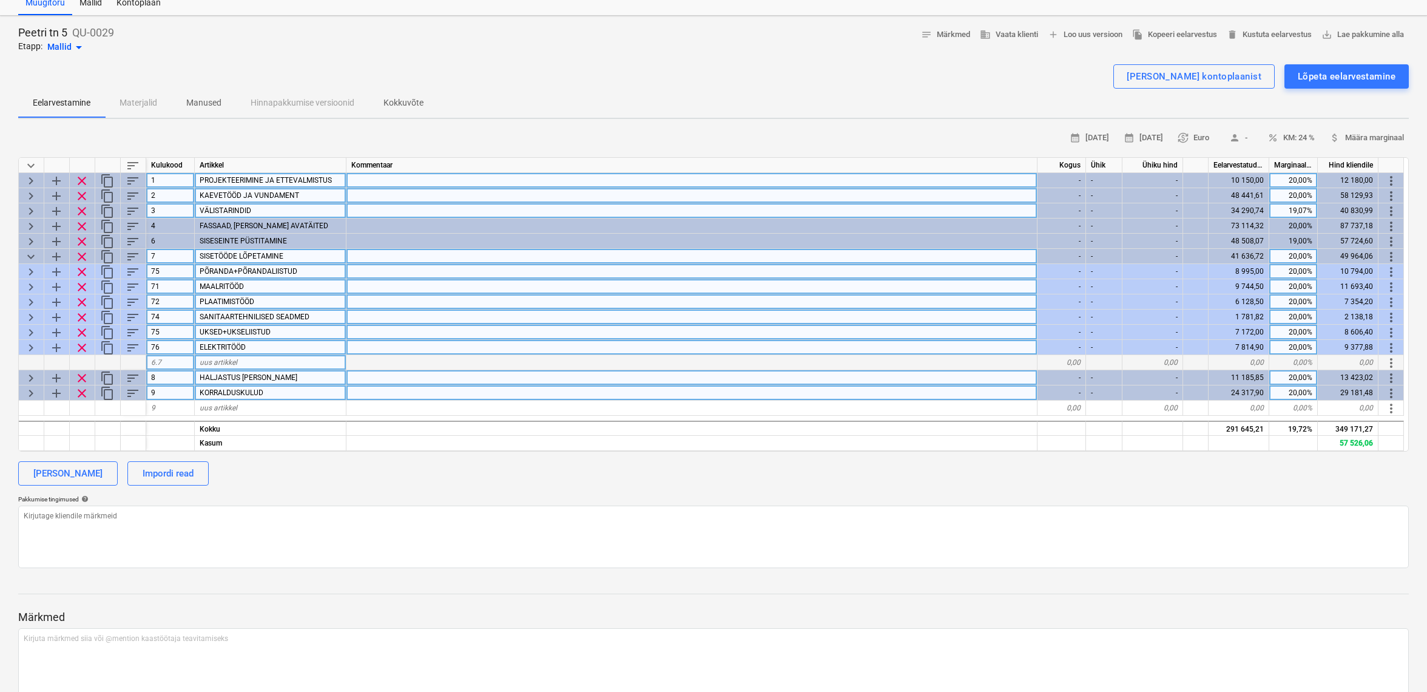
click at [27, 399] on div "keyboard_arrow_right" at bounding box center [31, 392] width 25 height 15
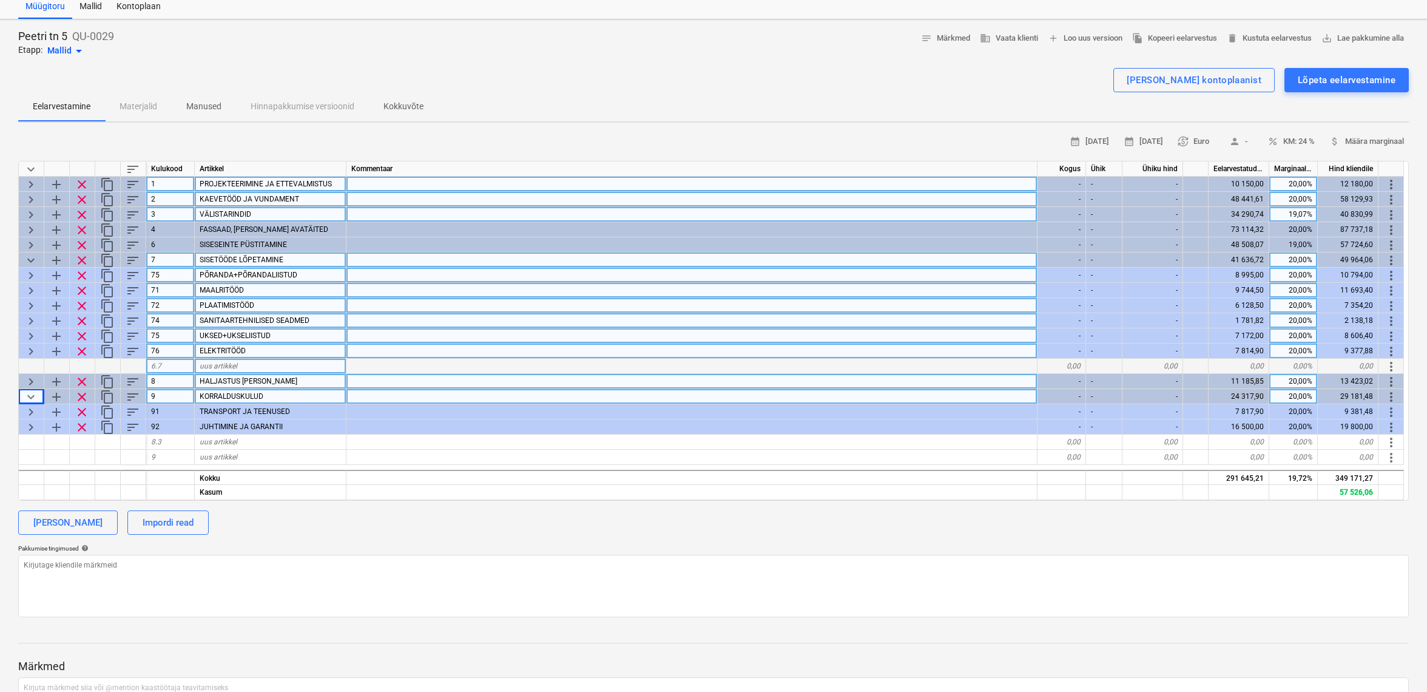
scroll to position [36, 0]
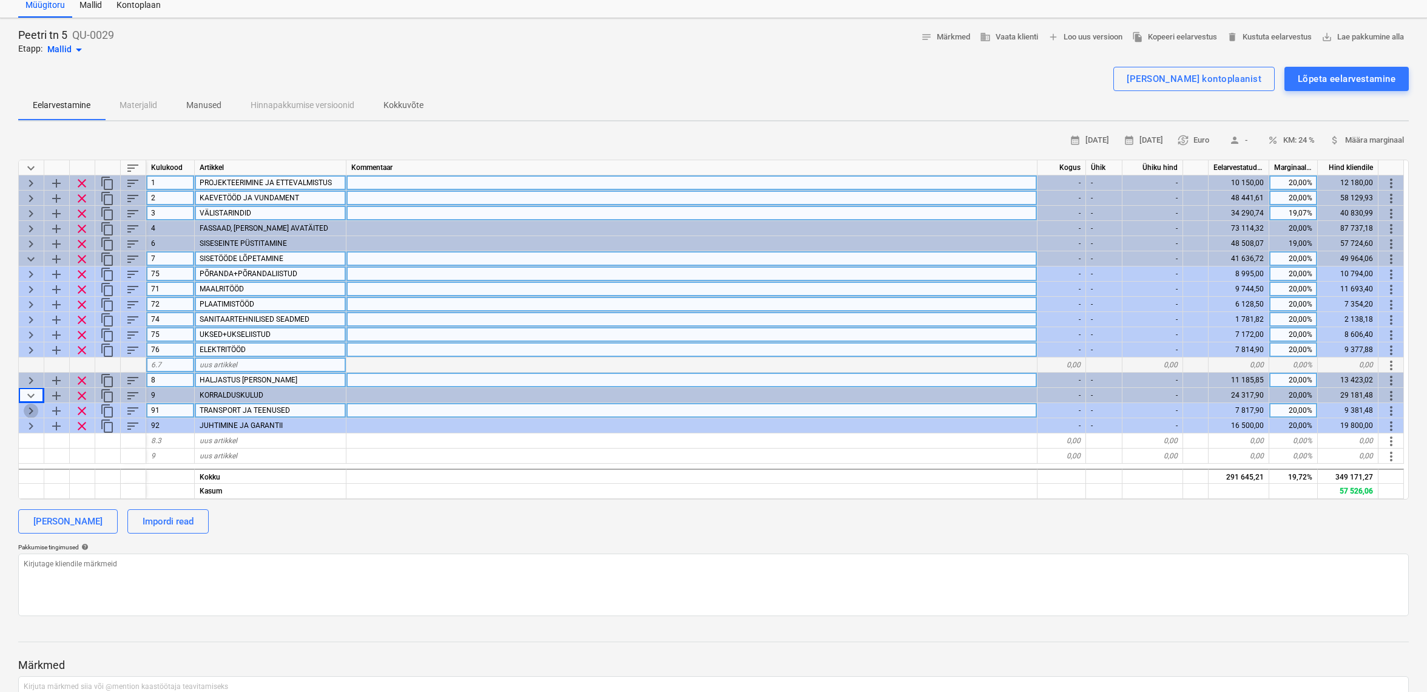
click at [28, 409] on span "keyboard_arrow_right" at bounding box center [31, 411] width 15 height 15
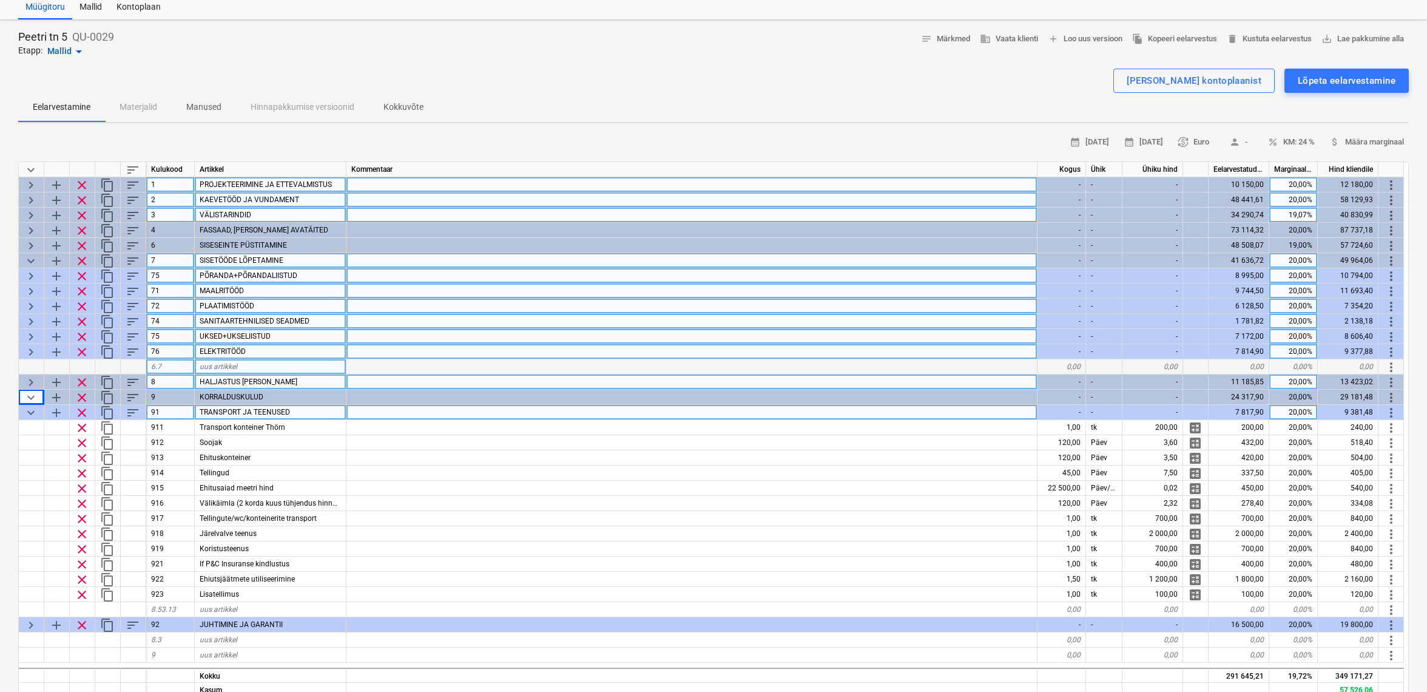
click at [28, 409] on span "keyboard_arrow_down" at bounding box center [31, 412] width 15 height 15
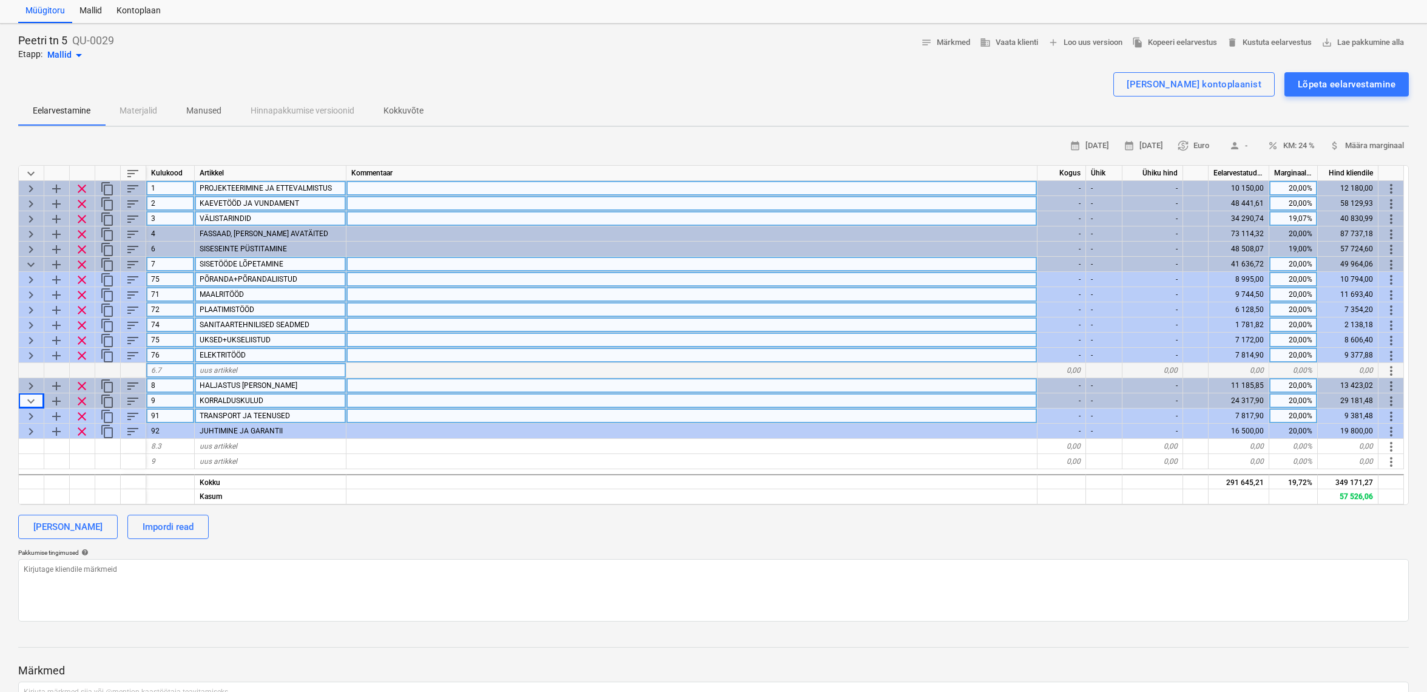
click at [29, 396] on span "keyboard_arrow_down" at bounding box center [31, 401] width 15 height 15
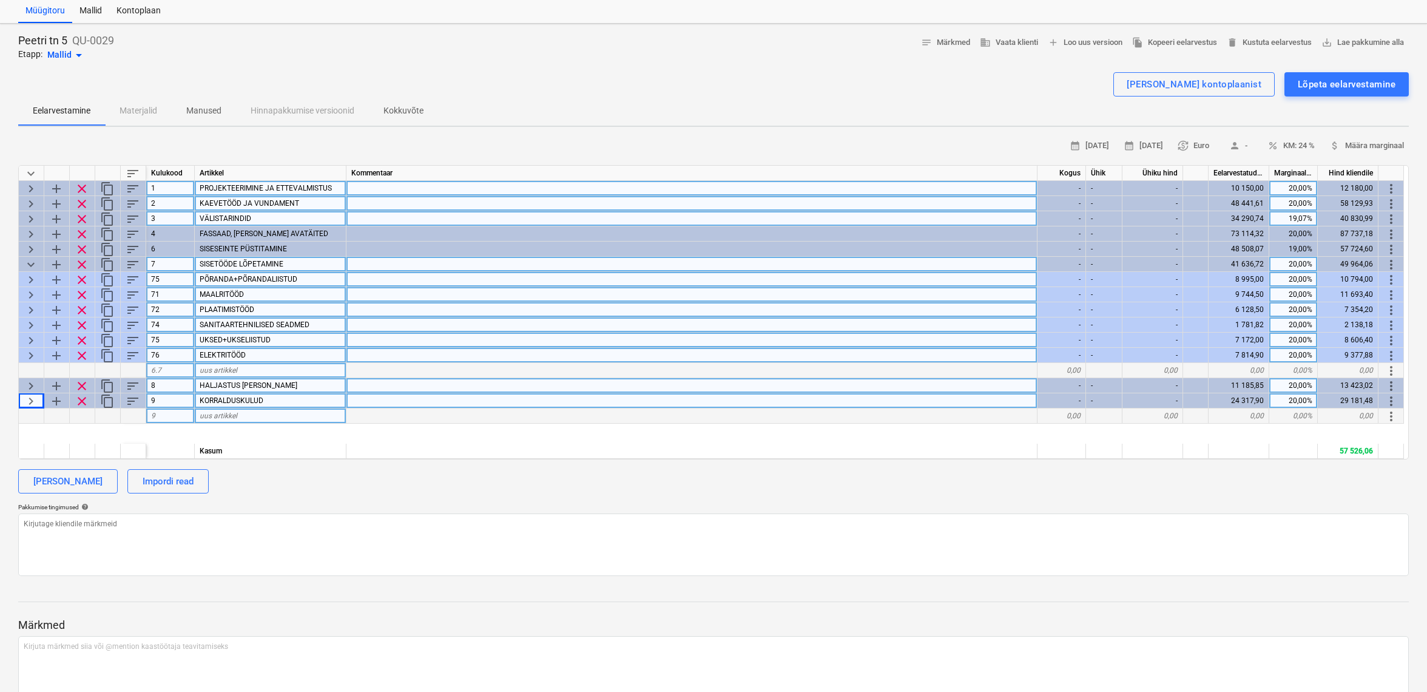
scroll to position [33, 0]
click at [30, 260] on span "keyboard_arrow_down" at bounding box center [31, 263] width 15 height 15
type textarea "x"
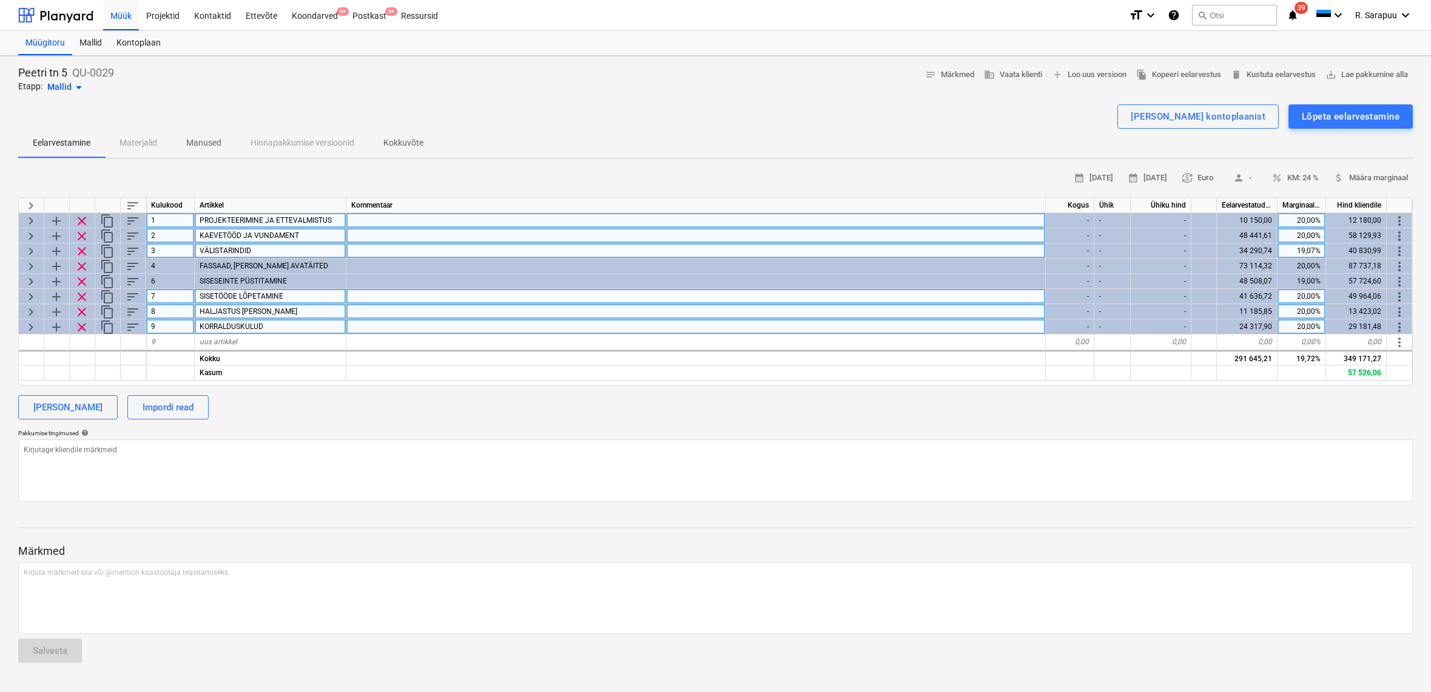
scroll to position [0, 0]
drag, startPoint x: 1303, startPoint y: 360, endPoint x: 1359, endPoint y: 239, distance: 133.3
click at [1303, 359] on div "19,72%" at bounding box center [1302, 357] width 49 height 15
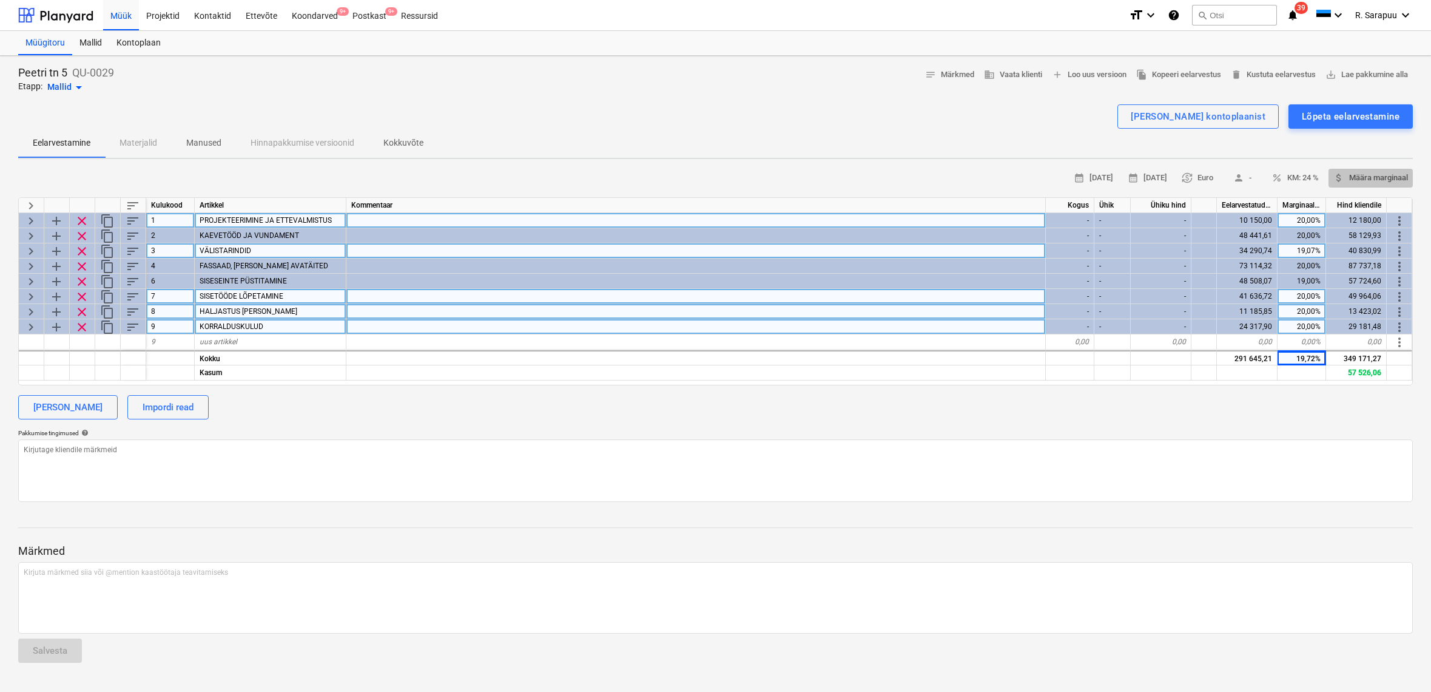
scroll to position [1, 0]
click at [1381, 175] on span "attach_money Määra marginaal" at bounding box center [1371, 178] width 75 height 14
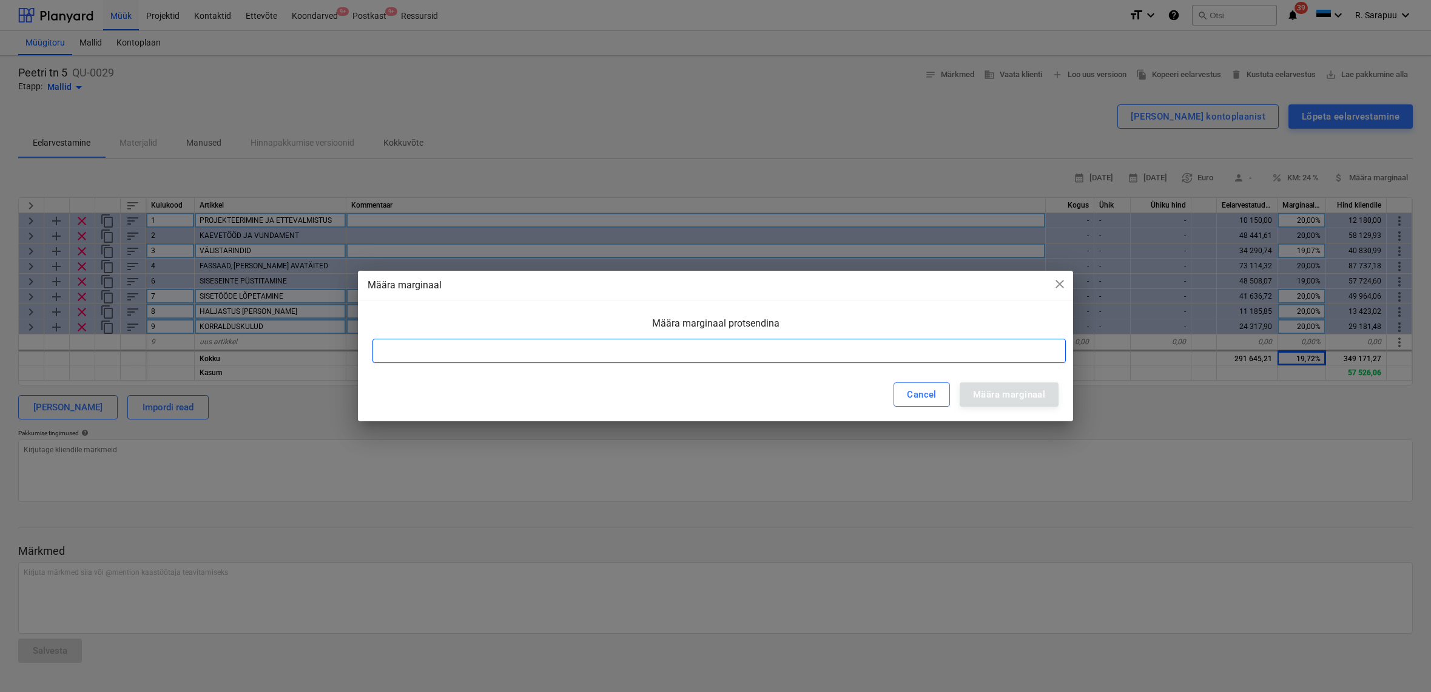
click at [871, 356] on input at bounding box center [720, 351] width 694 height 24
type input "8"
click at [1045, 395] on div "Määra marginaal" at bounding box center [1009, 395] width 72 height 16
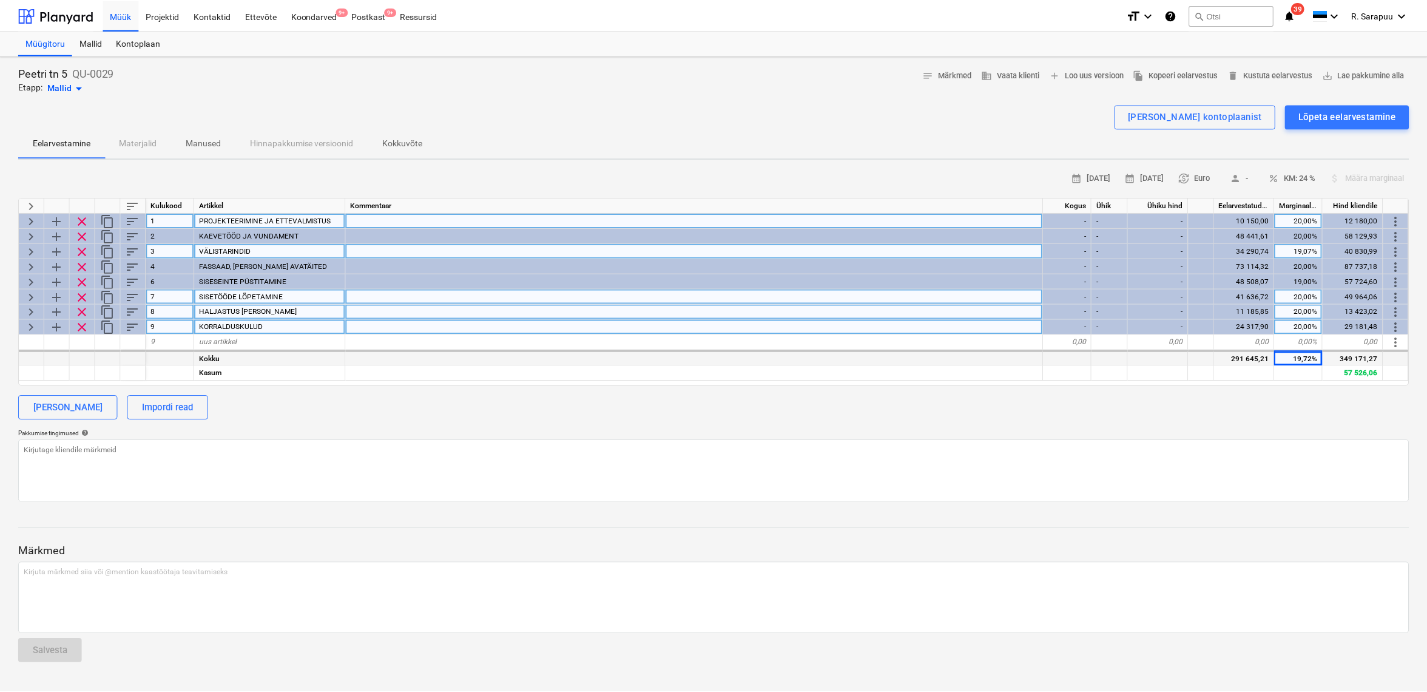
scroll to position [0, 0]
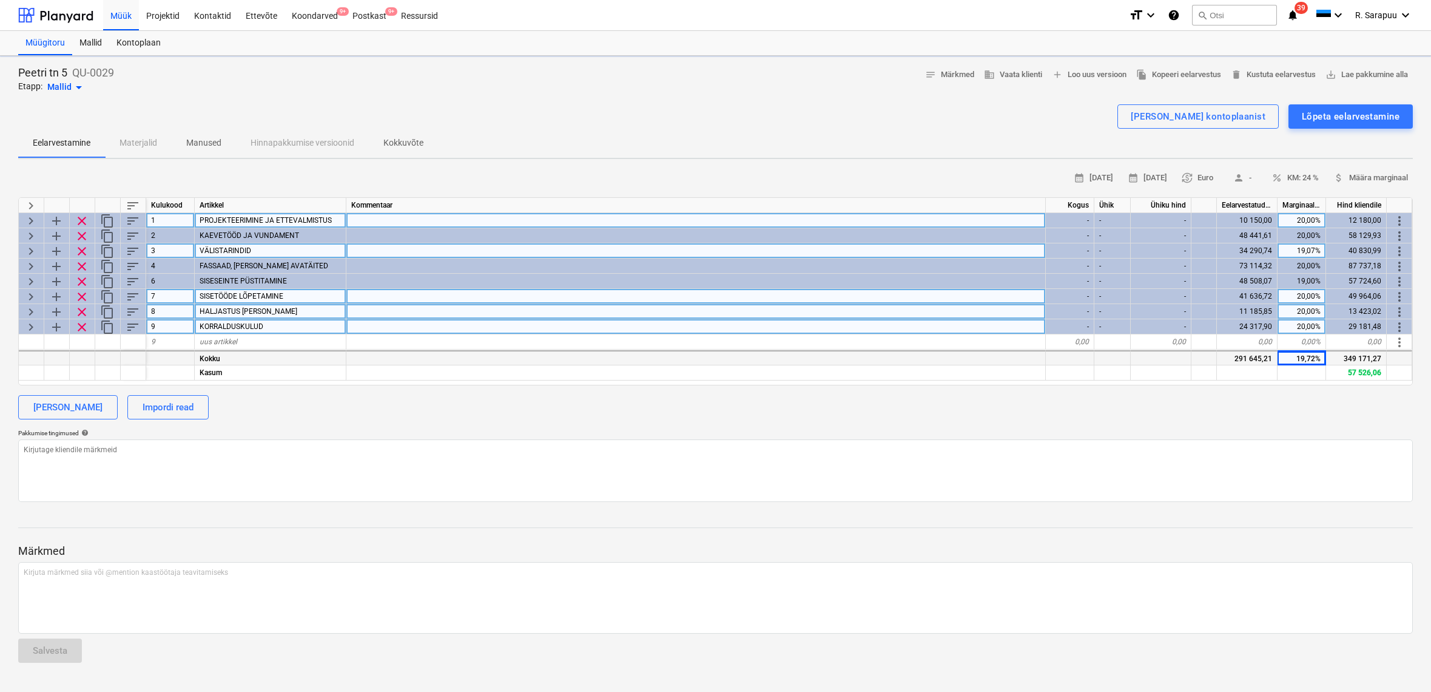
click at [1306, 359] on div "19,72%" at bounding box center [1302, 357] width 49 height 15
click at [29, 323] on span "keyboard_arrow_right" at bounding box center [31, 327] width 15 height 15
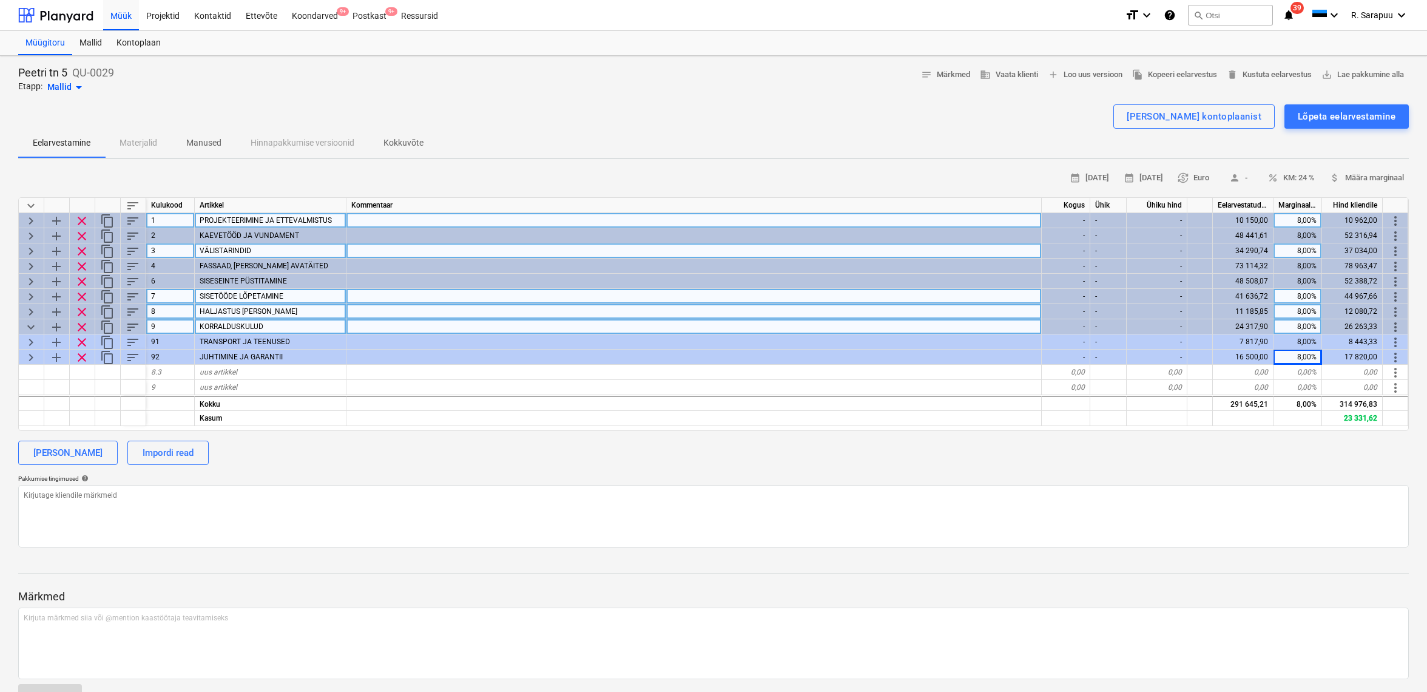
click at [29, 322] on span "keyboard_arrow_down" at bounding box center [31, 327] width 15 height 15
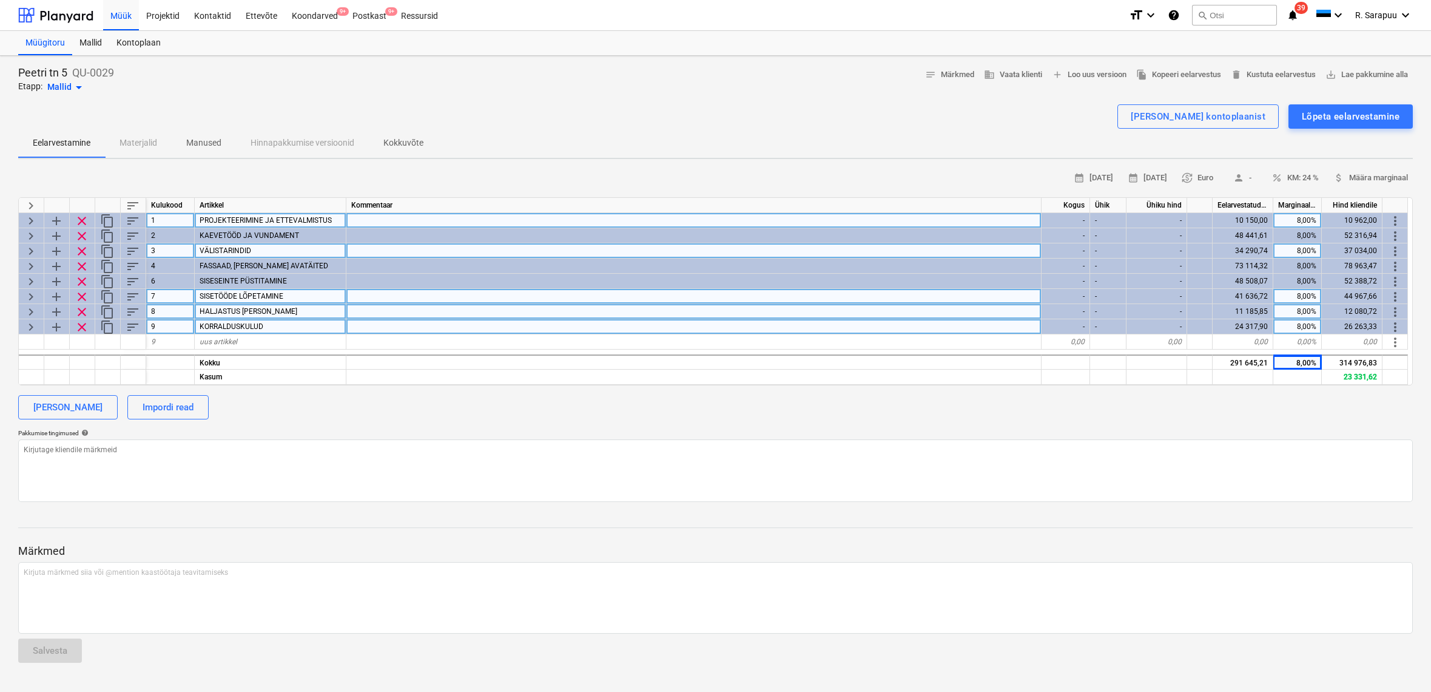
click at [33, 325] on span "keyboard_arrow_right" at bounding box center [31, 327] width 15 height 15
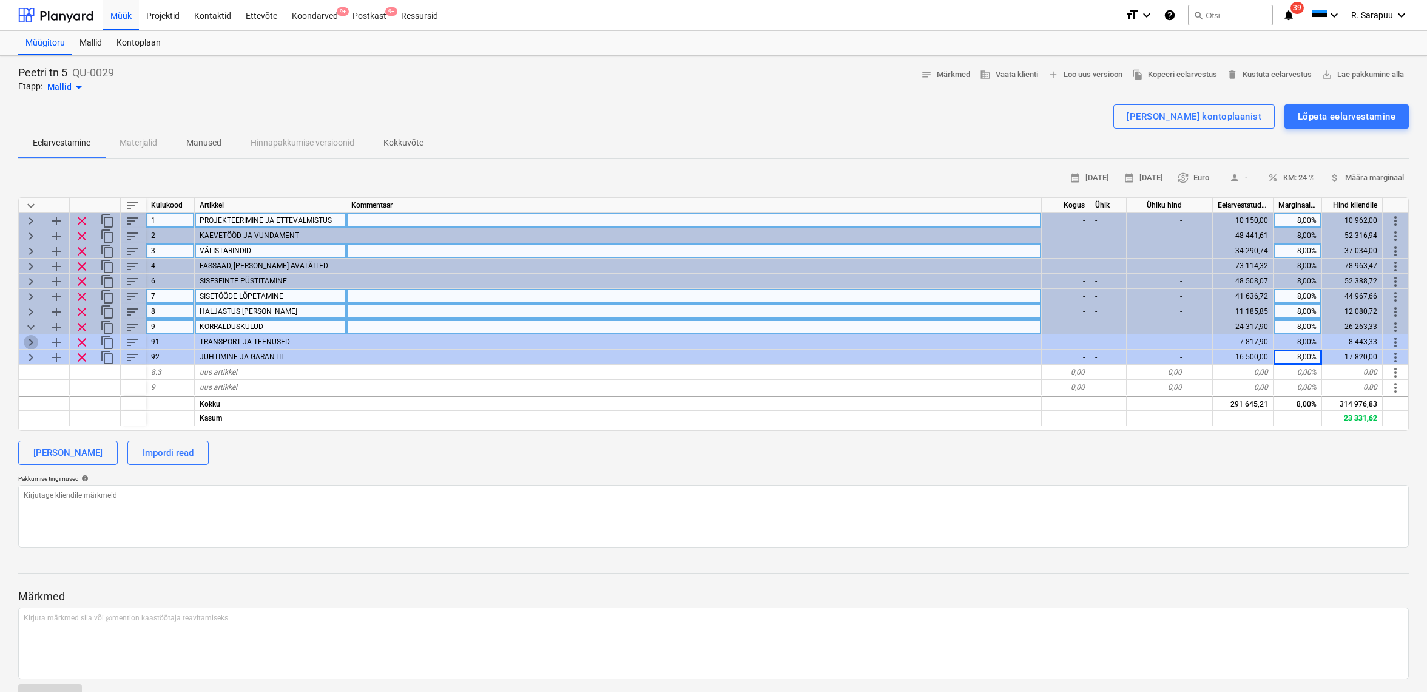
click at [31, 340] on span "keyboard_arrow_right" at bounding box center [31, 342] width 15 height 15
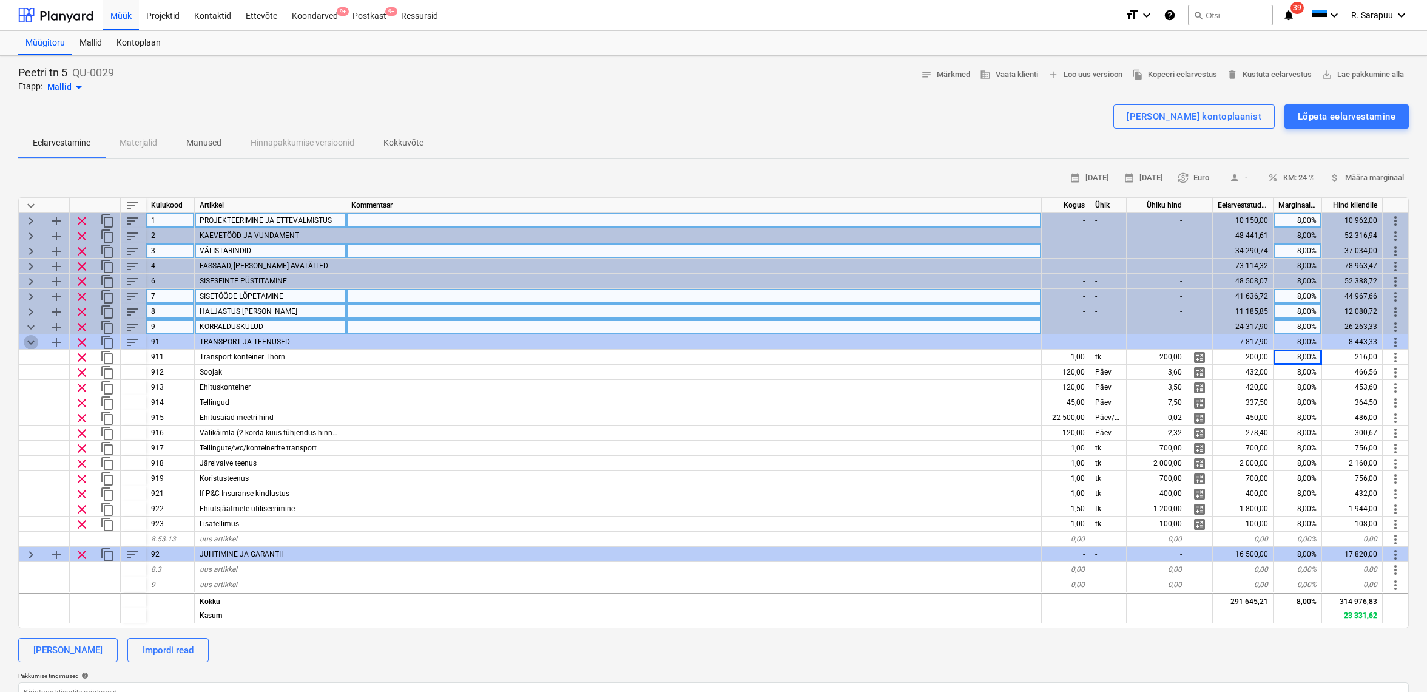
click at [31, 340] on span "keyboard_arrow_down" at bounding box center [31, 342] width 15 height 15
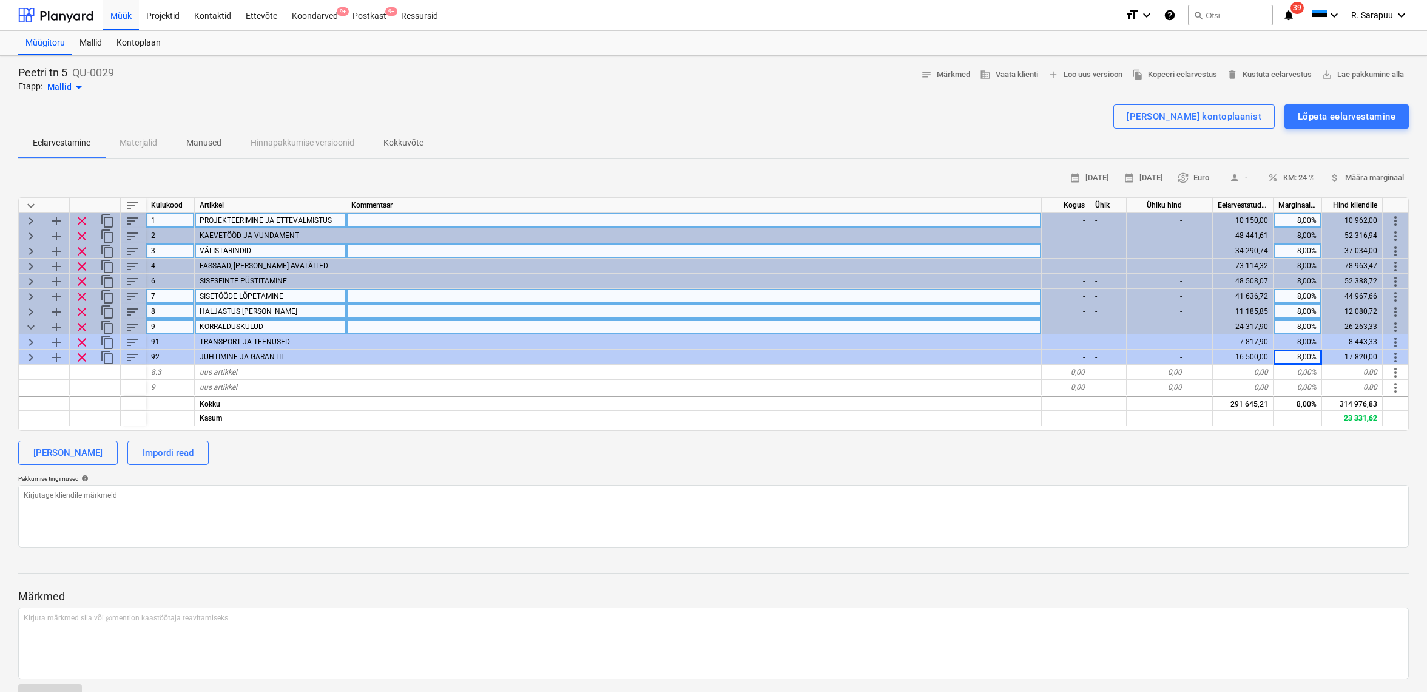
click at [31, 340] on span "keyboard_arrow_right" at bounding box center [31, 342] width 15 height 15
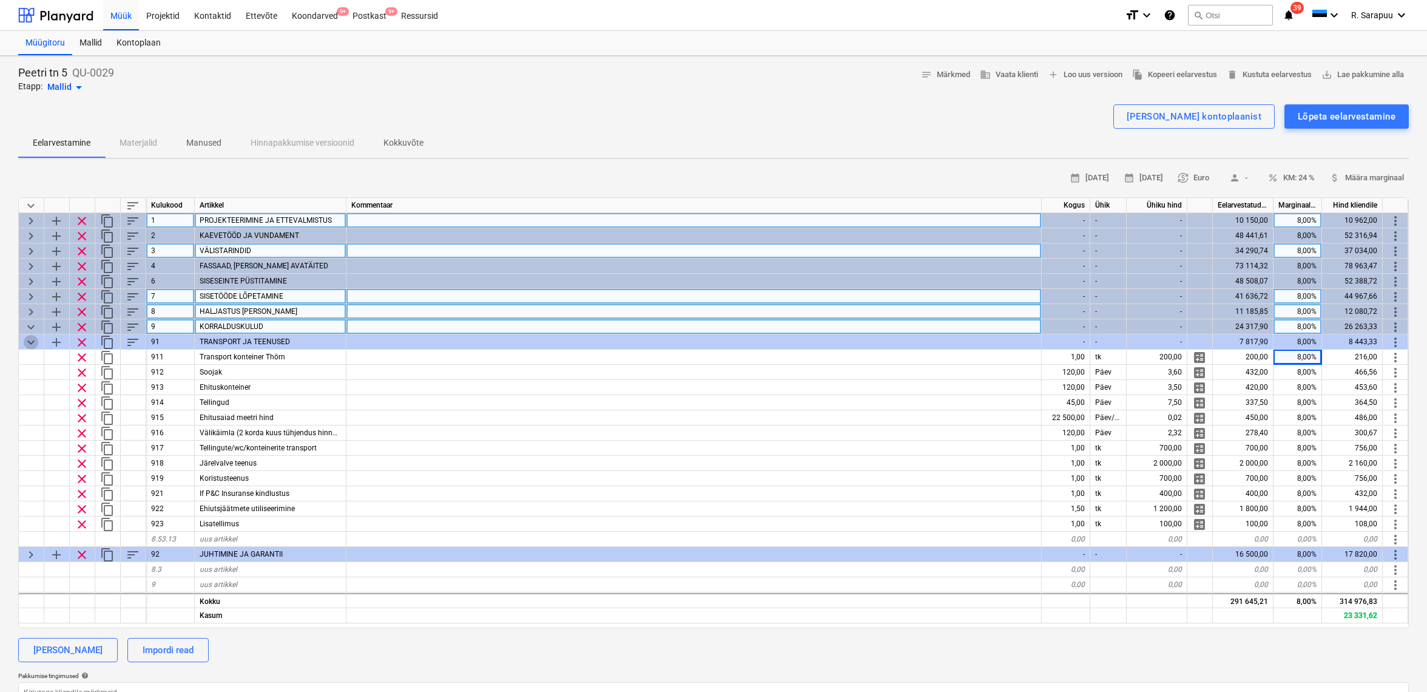
click at [31, 340] on span "keyboard_arrow_down" at bounding box center [31, 342] width 15 height 15
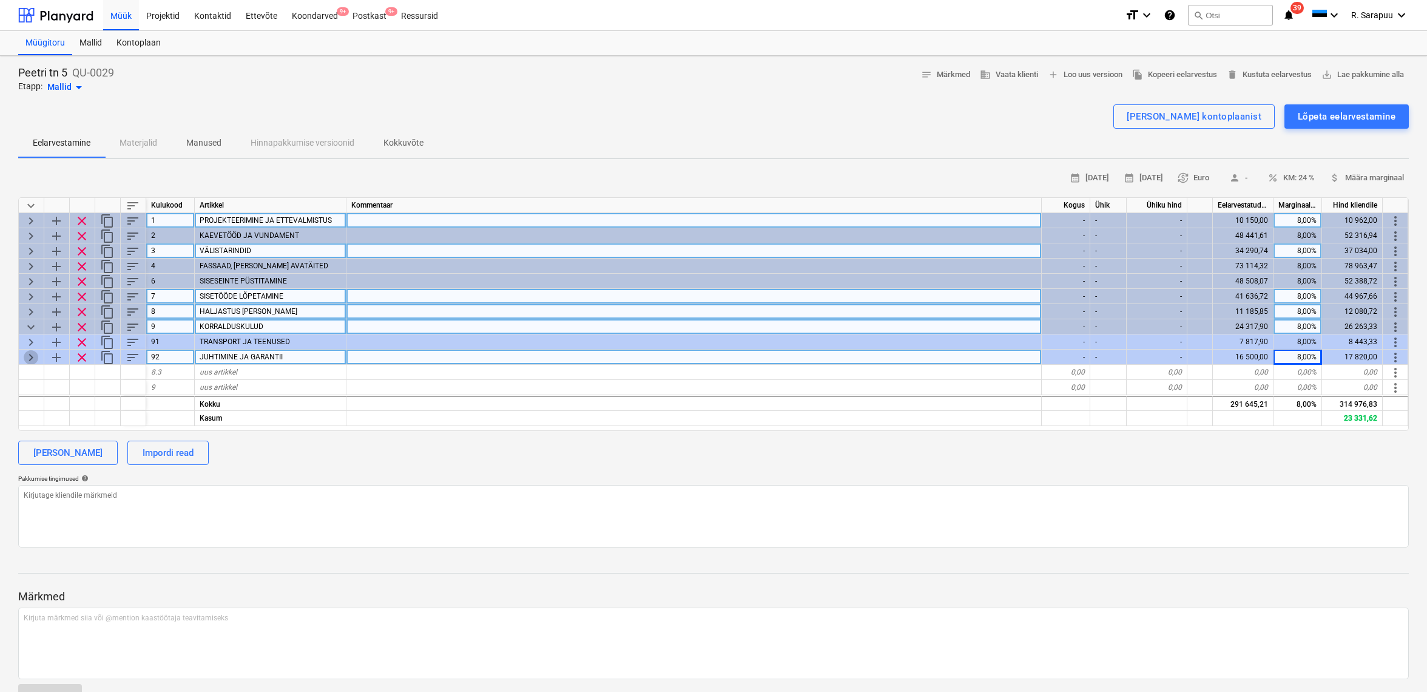
click at [29, 356] on span "keyboard_arrow_right" at bounding box center [31, 357] width 15 height 15
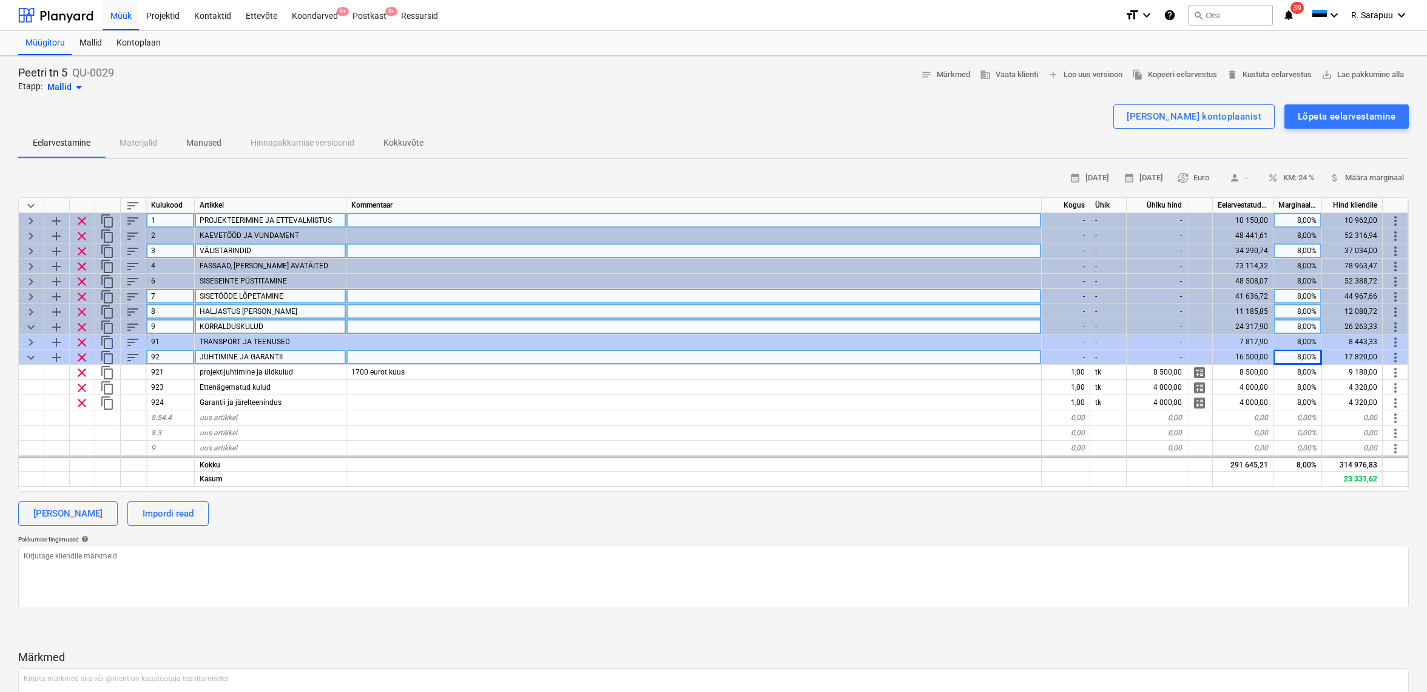
click at [29, 356] on span "keyboard_arrow_down" at bounding box center [31, 357] width 15 height 15
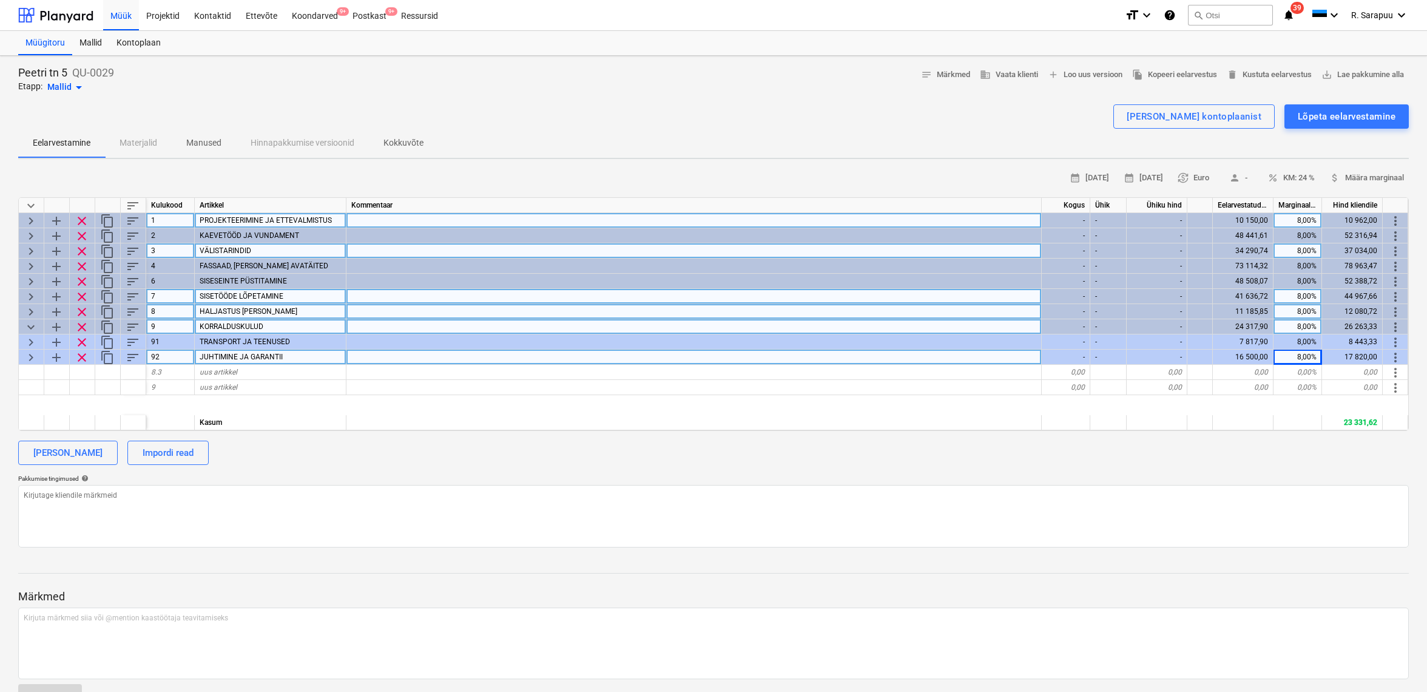
type textarea "x"
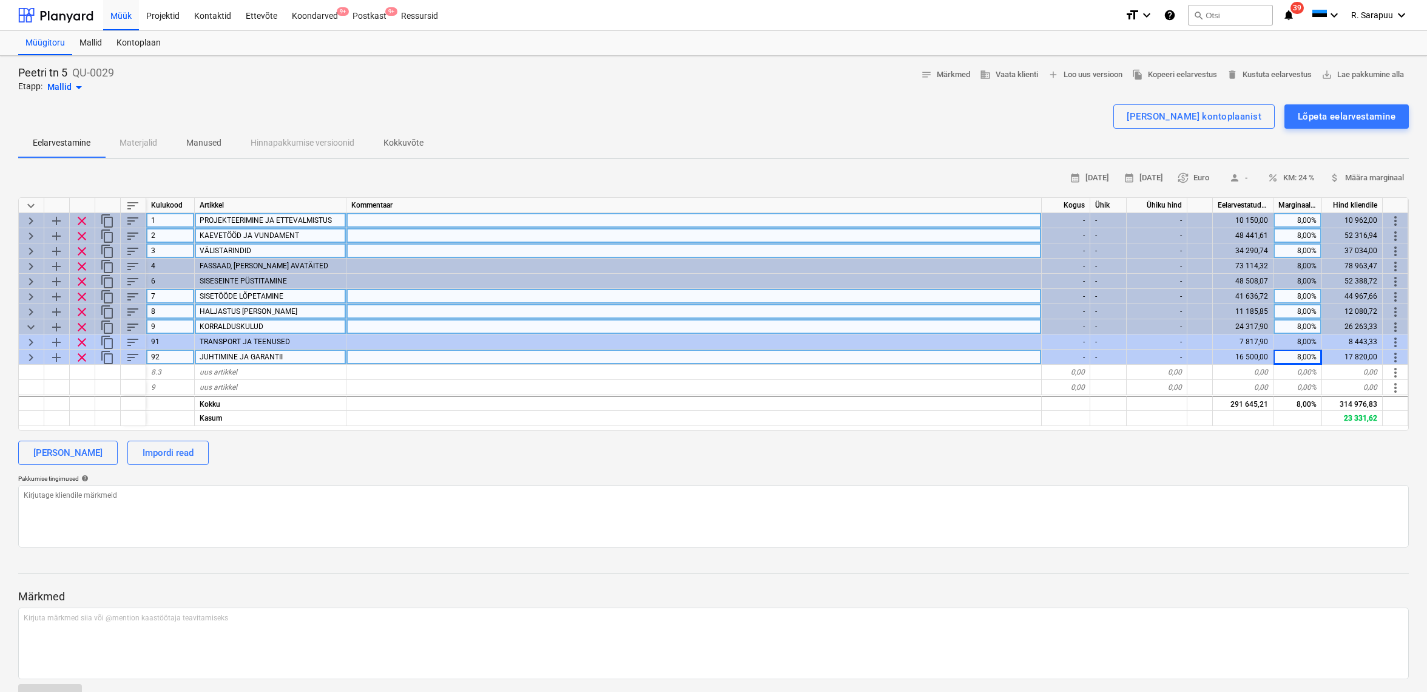
scroll to position [0, 1]
